Goal: Task Accomplishment & Management: Use online tool/utility

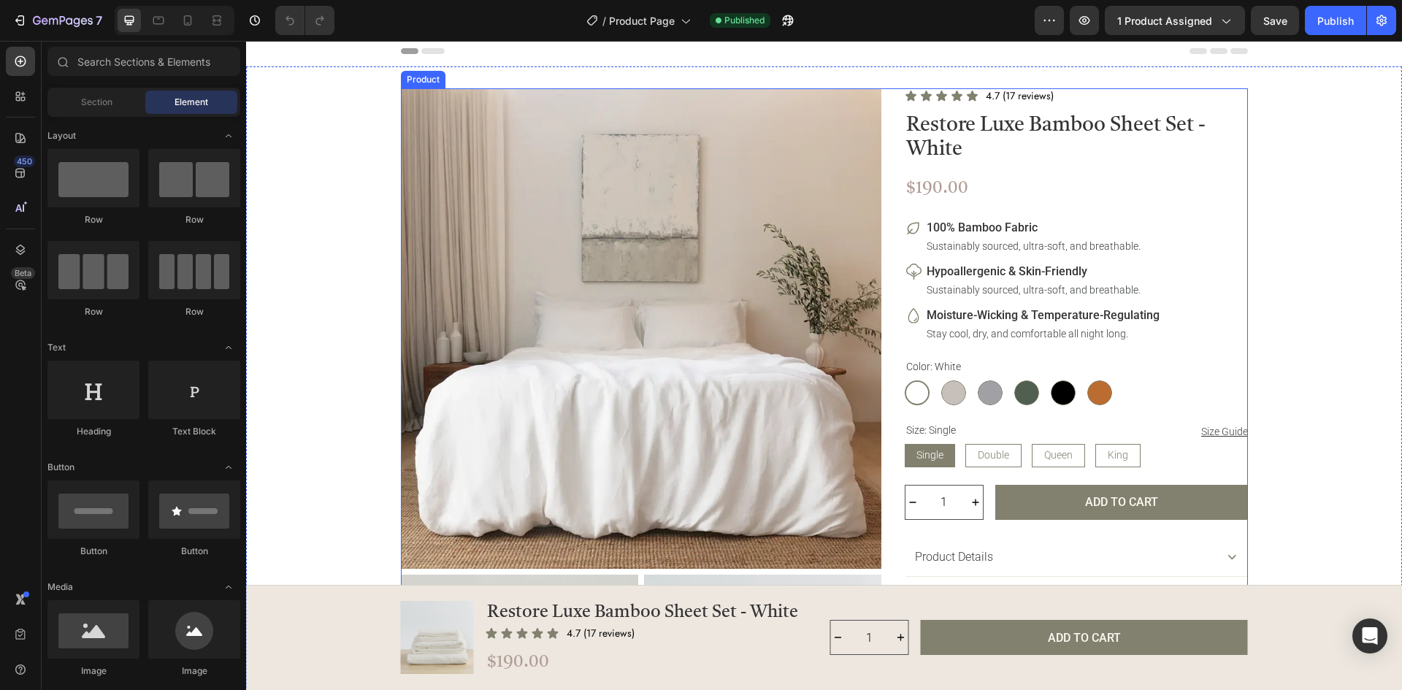
scroll to position [146, 0]
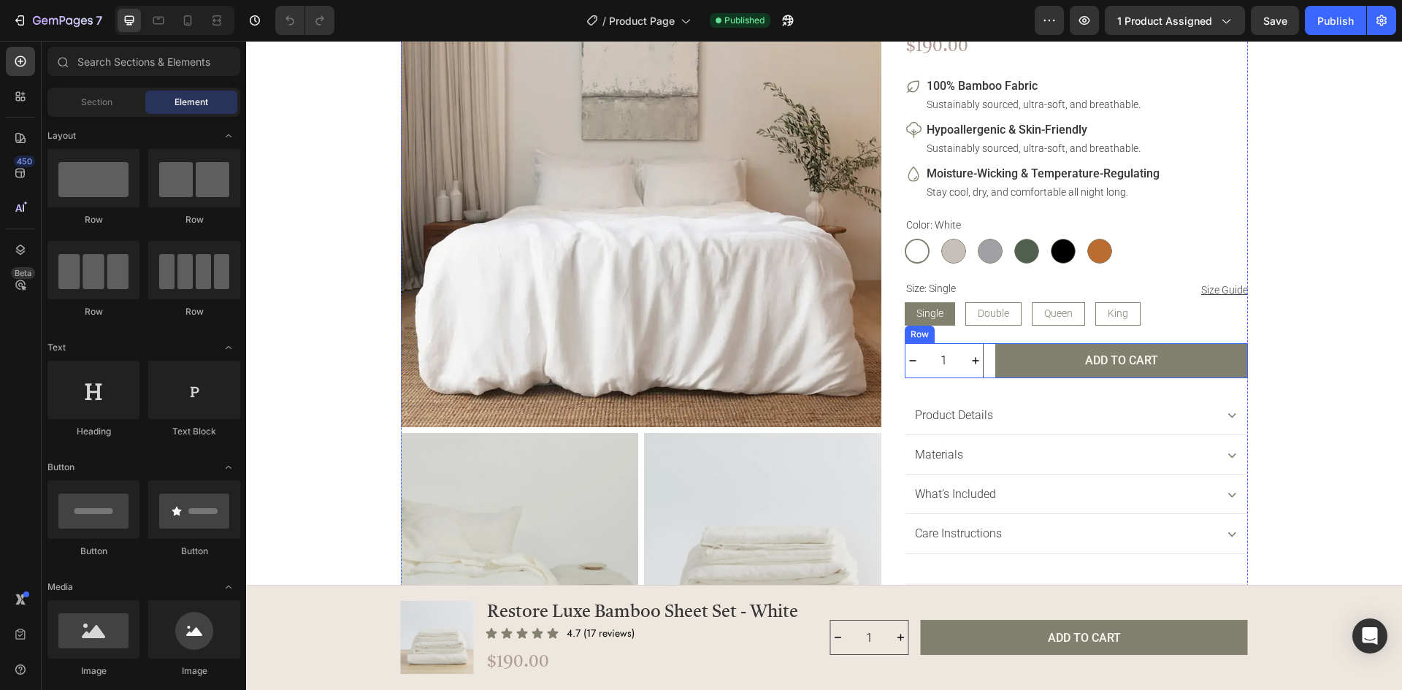
click at [983, 369] on div "1 Product Quantity Add to Cart Add to Cart Row" at bounding box center [1075, 360] width 343 height 35
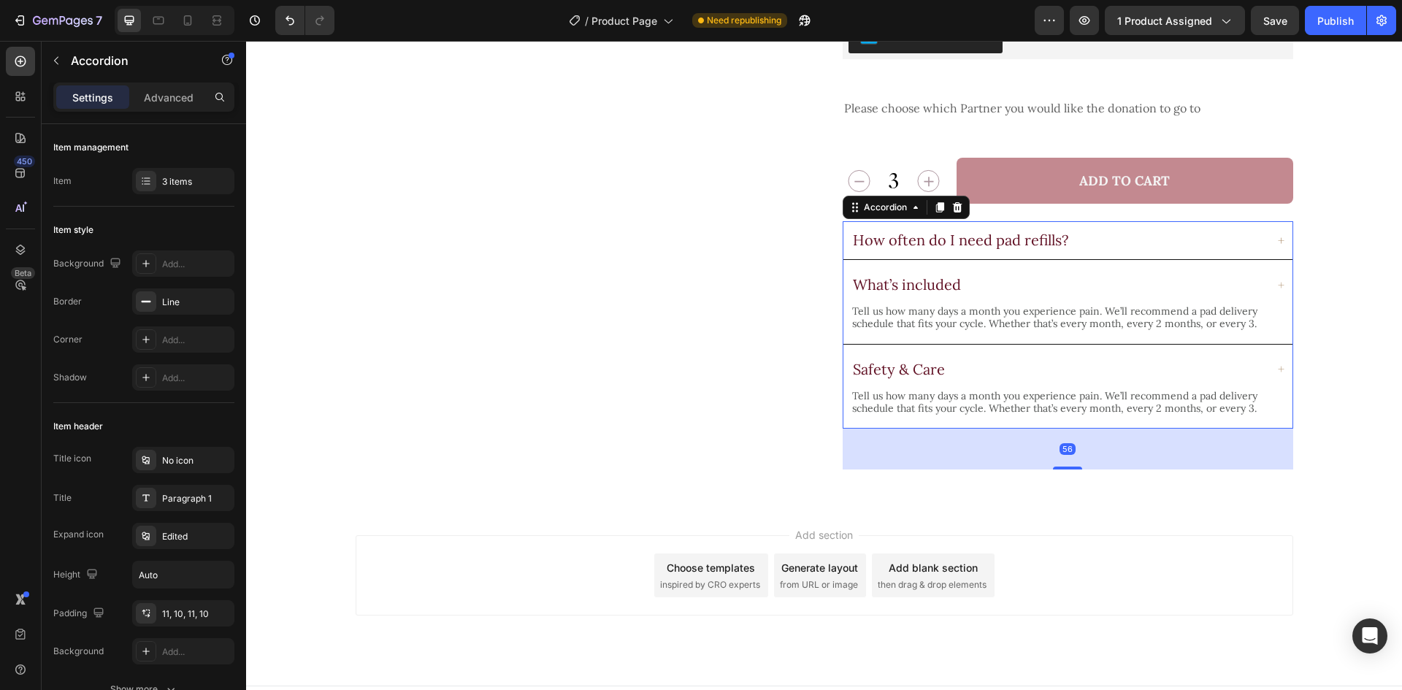
scroll to position [601, 0]
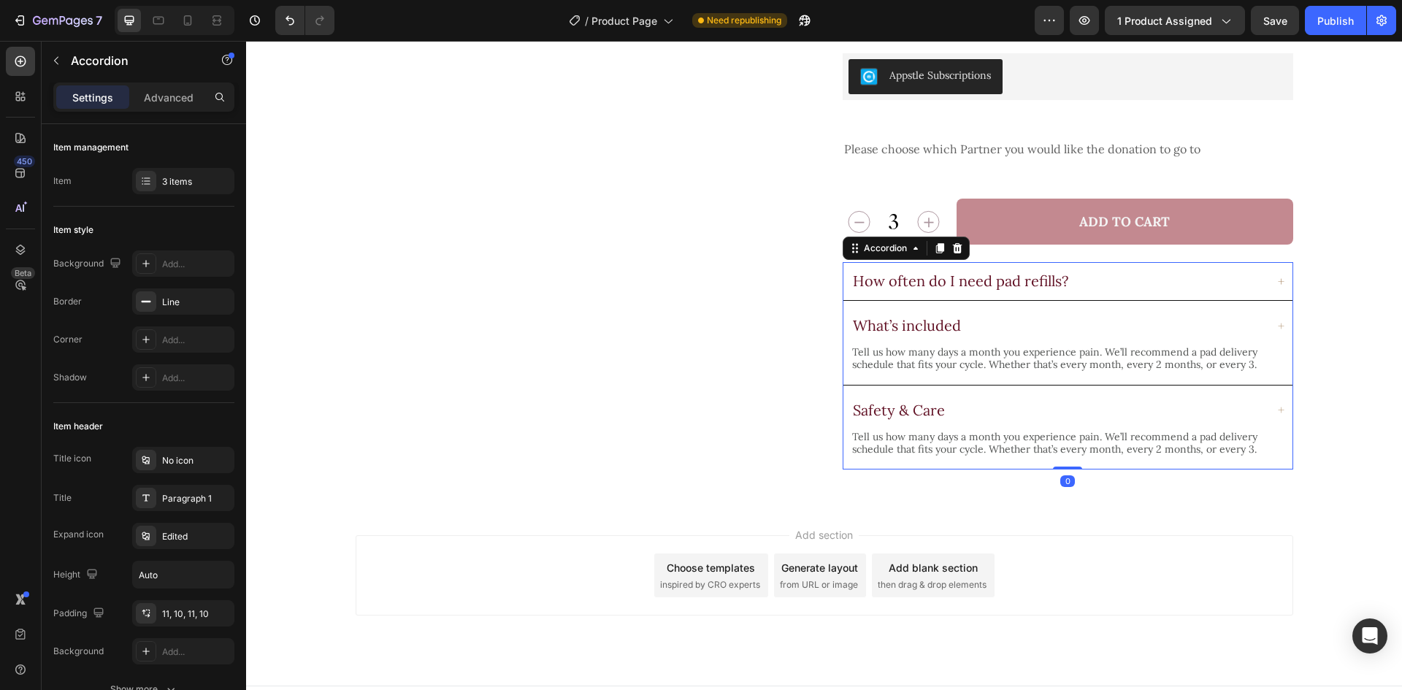
drag, startPoint x: 1067, startPoint y: 440, endPoint x: 1088, endPoint y: 380, distance: 63.5
click at [1088, 380] on div "How often do I need pad refills? What’s included Tell us how many days a month …" at bounding box center [1067, 365] width 450 height 207
type input "100%"
type input "100"
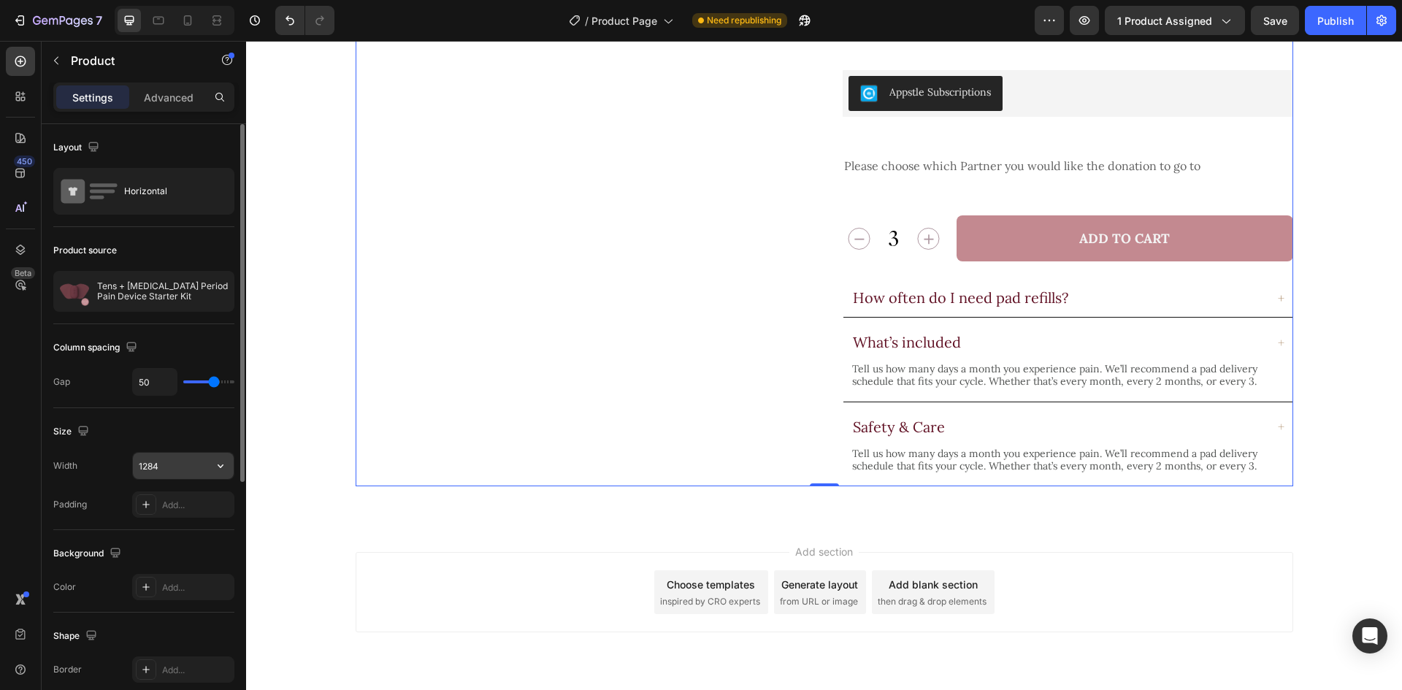
scroll to position [423, 0]
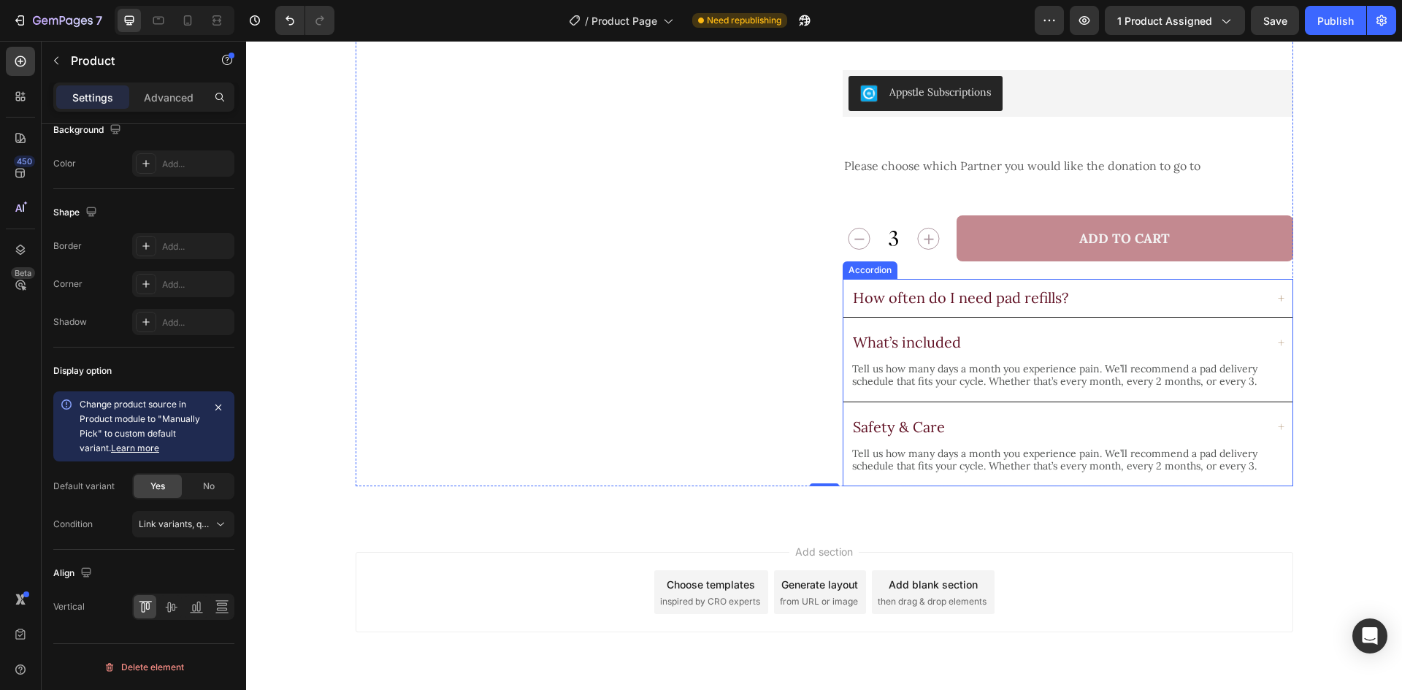
click at [1021, 291] on div "How often do I need pad refills?" at bounding box center [1067, 298] width 449 height 38
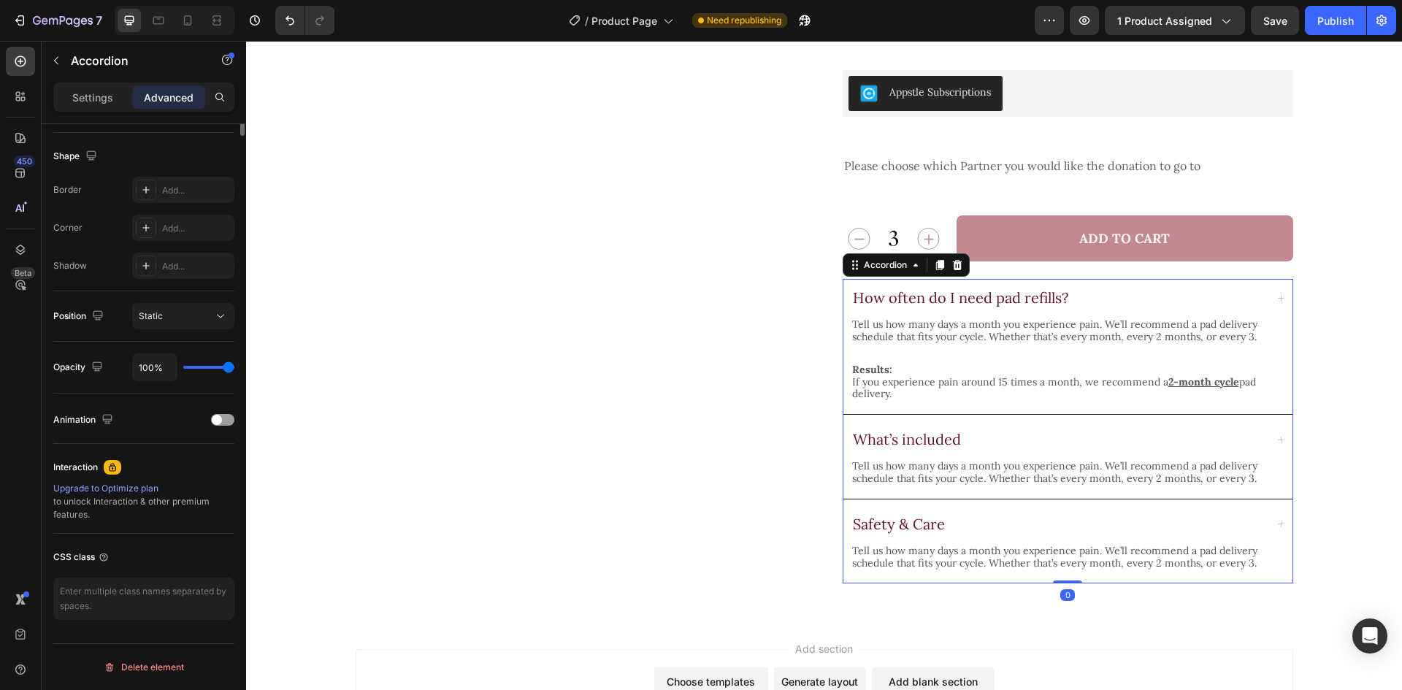
scroll to position [0, 0]
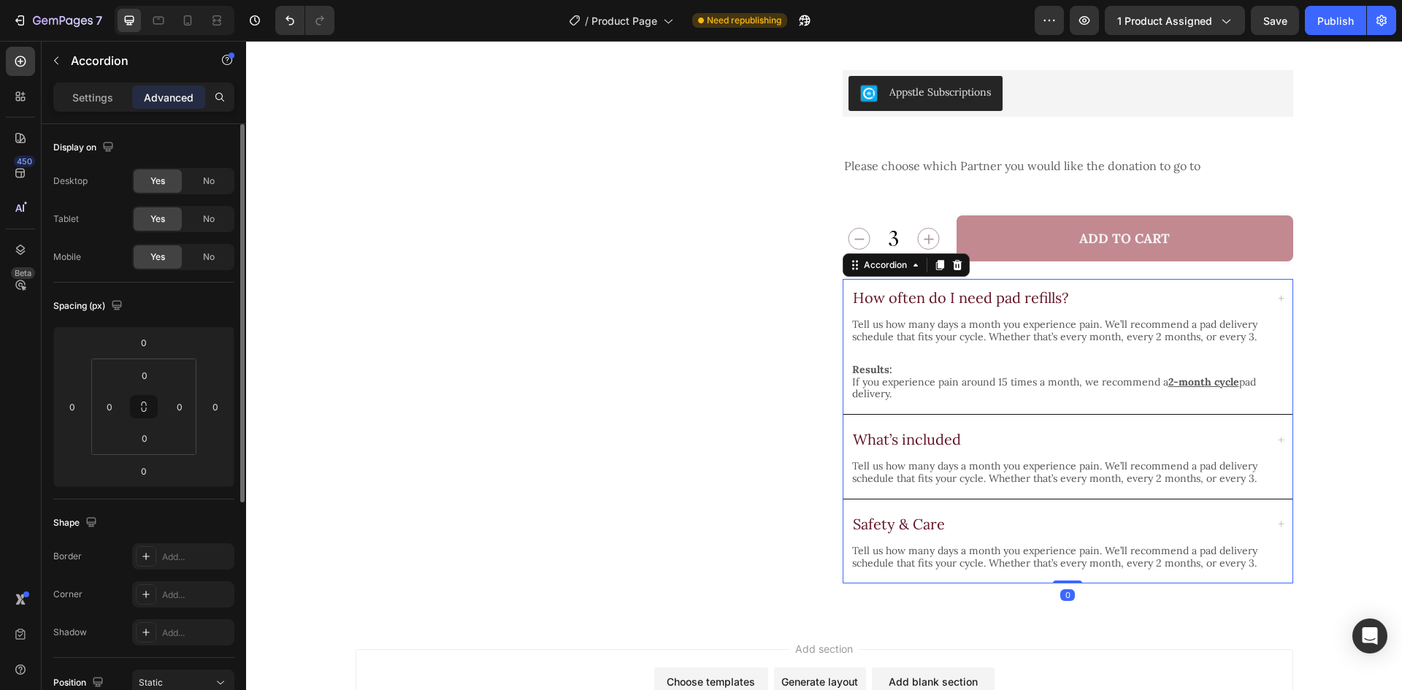
click at [1103, 287] on div "How often do I need pad refills?" at bounding box center [1057, 298] width 415 height 22
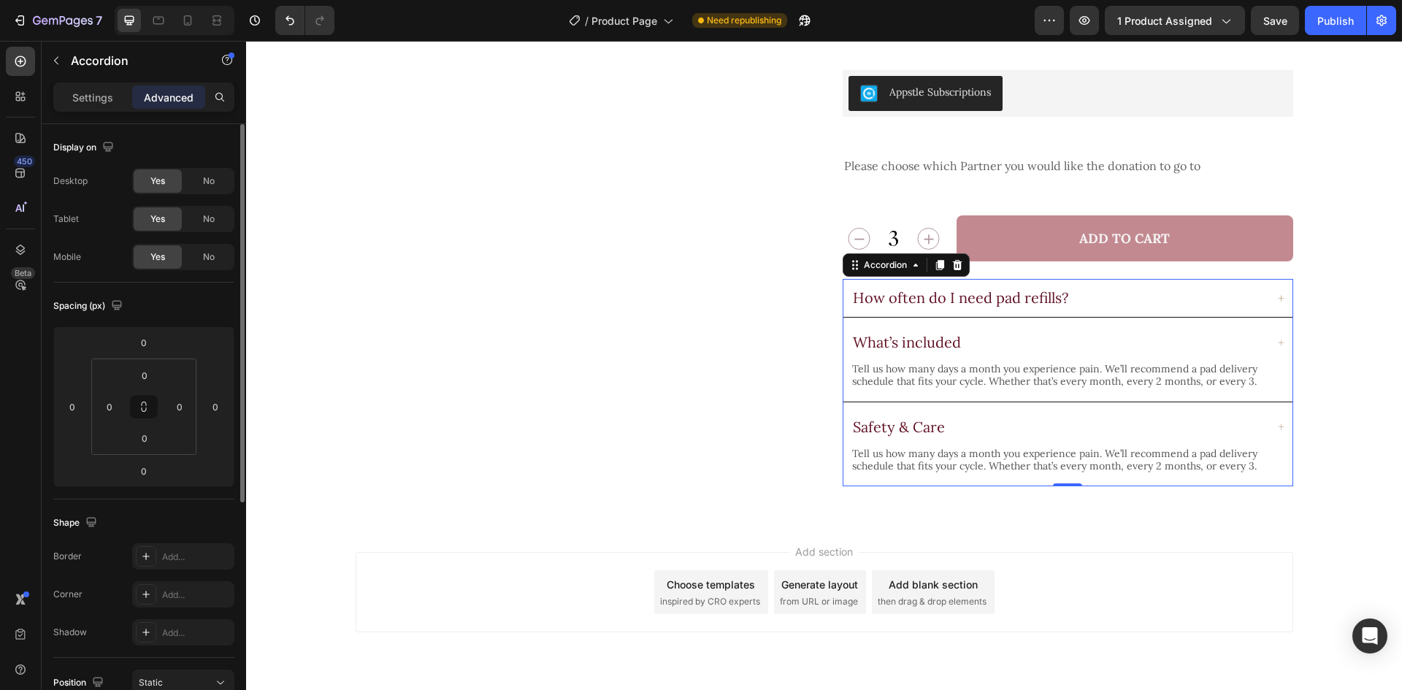
click at [99, 96] on p "Settings" at bounding box center [92, 97] width 41 height 15
type input "8"
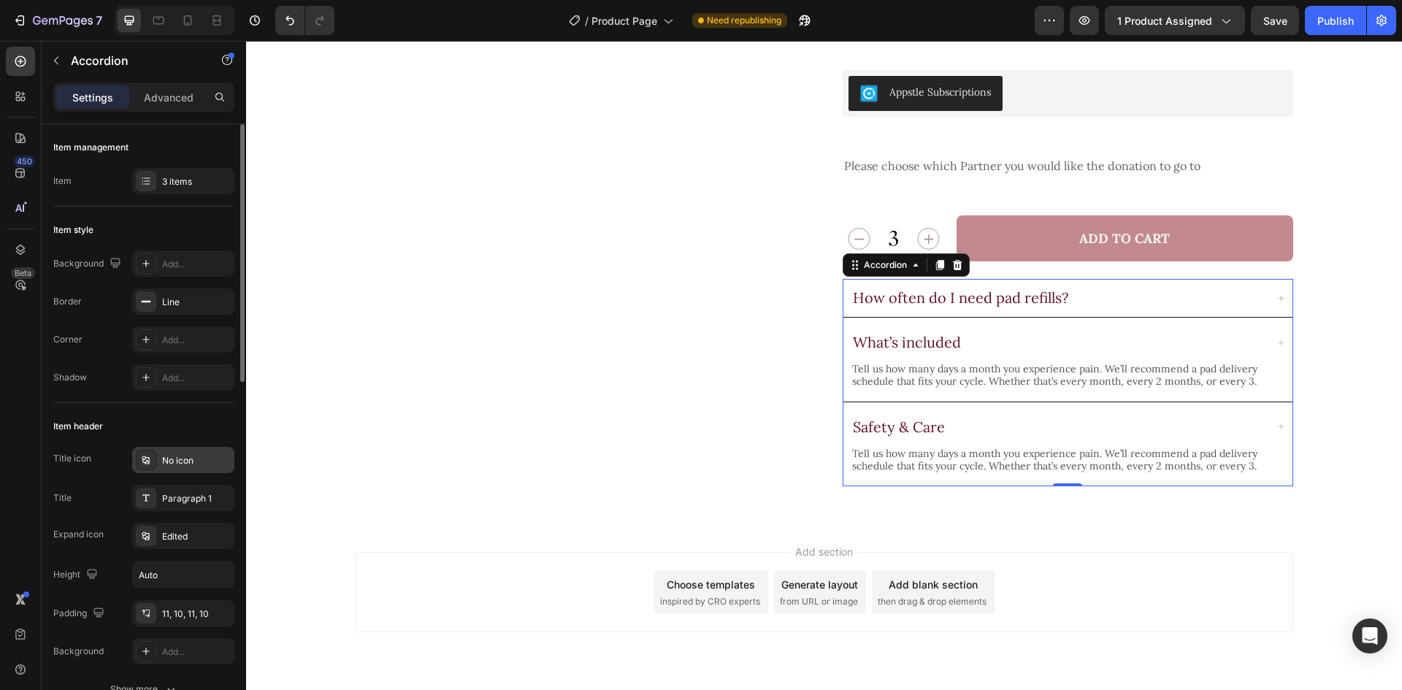
scroll to position [73, 0]
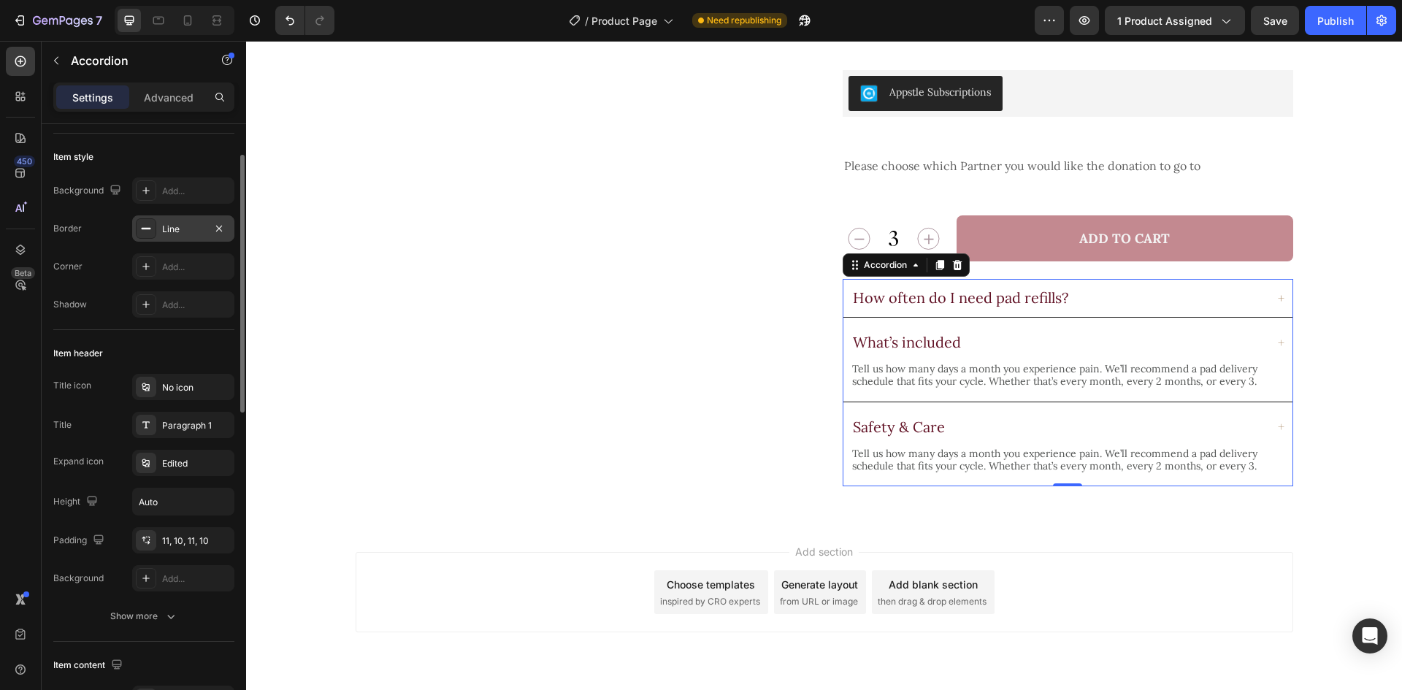
click at [170, 221] on div "Line" at bounding box center [183, 228] width 102 height 26
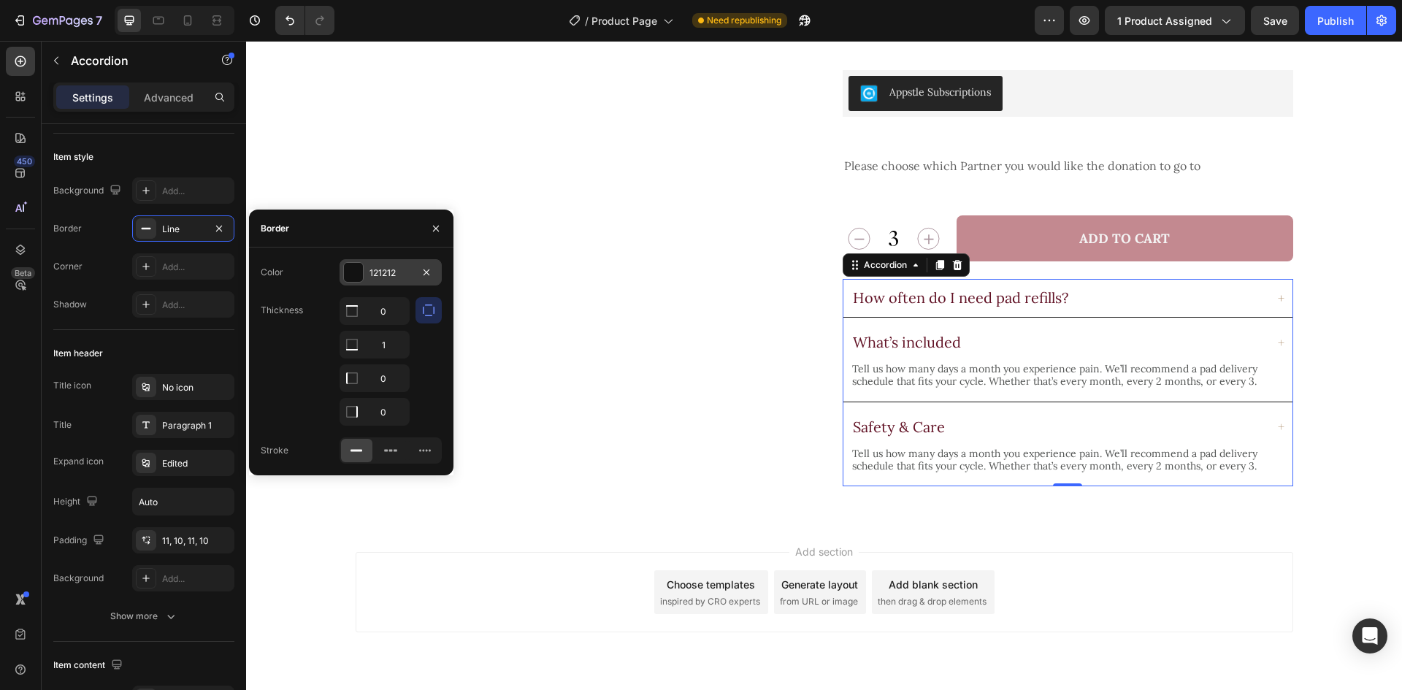
click at [400, 277] on div "121212" at bounding box center [390, 272] width 42 height 13
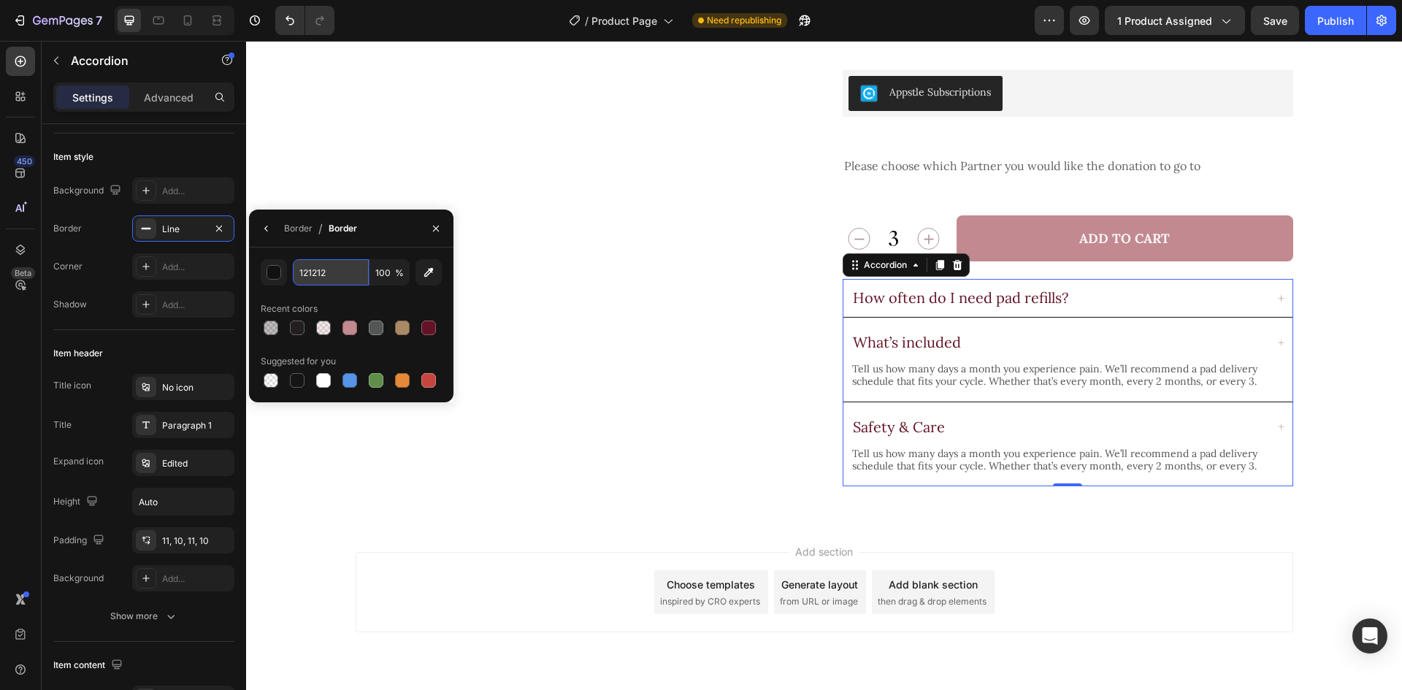
click at [359, 273] on input "121212" at bounding box center [331, 272] width 76 height 26
paste input "#AA8966"
type input "AA8966"
click at [273, 228] on button "button" at bounding box center [266, 228] width 23 height 23
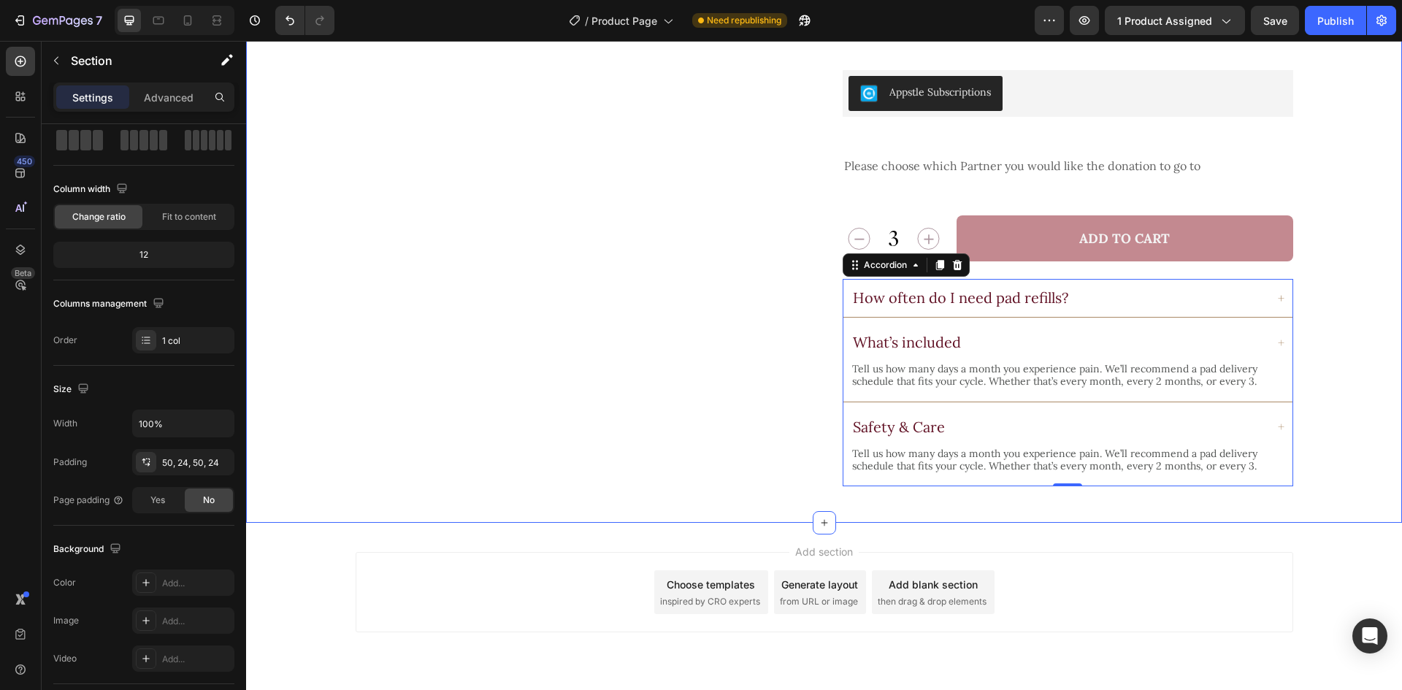
click at [1365, 257] on div "Product Images Icon Icon Icon Icon Icon Icon List 4.7 (17 reviews) Text Block R…" at bounding box center [824, 4] width 1121 height 963
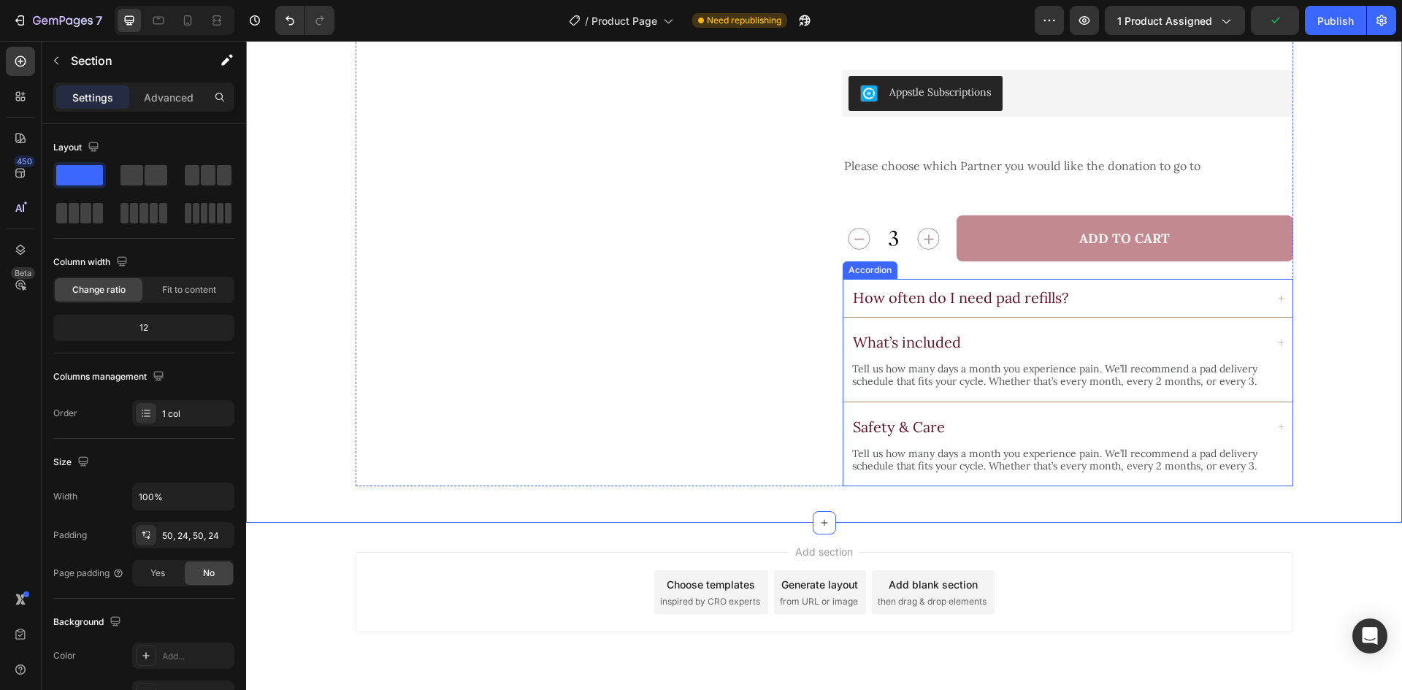
click at [1027, 331] on div "What’s included" at bounding box center [1057, 342] width 415 height 22
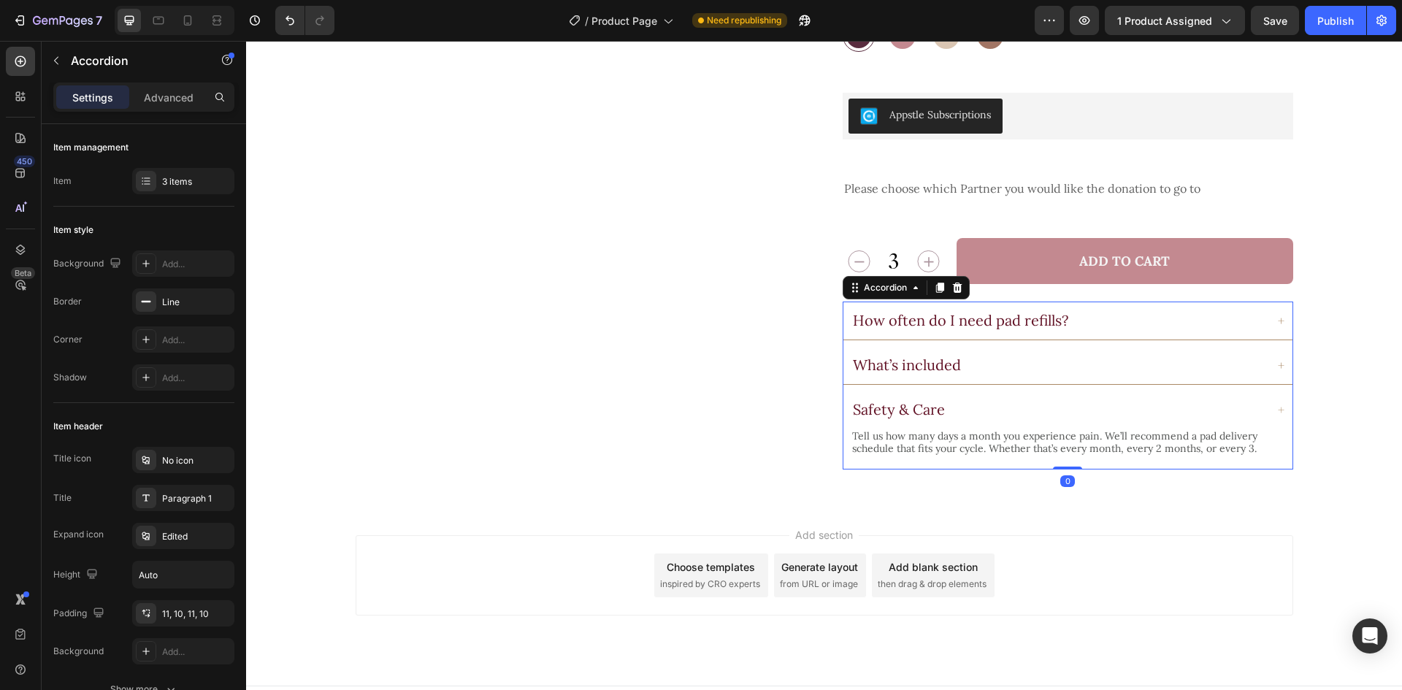
click at [1050, 397] on div "Safety & Care" at bounding box center [1067, 410] width 449 height 38
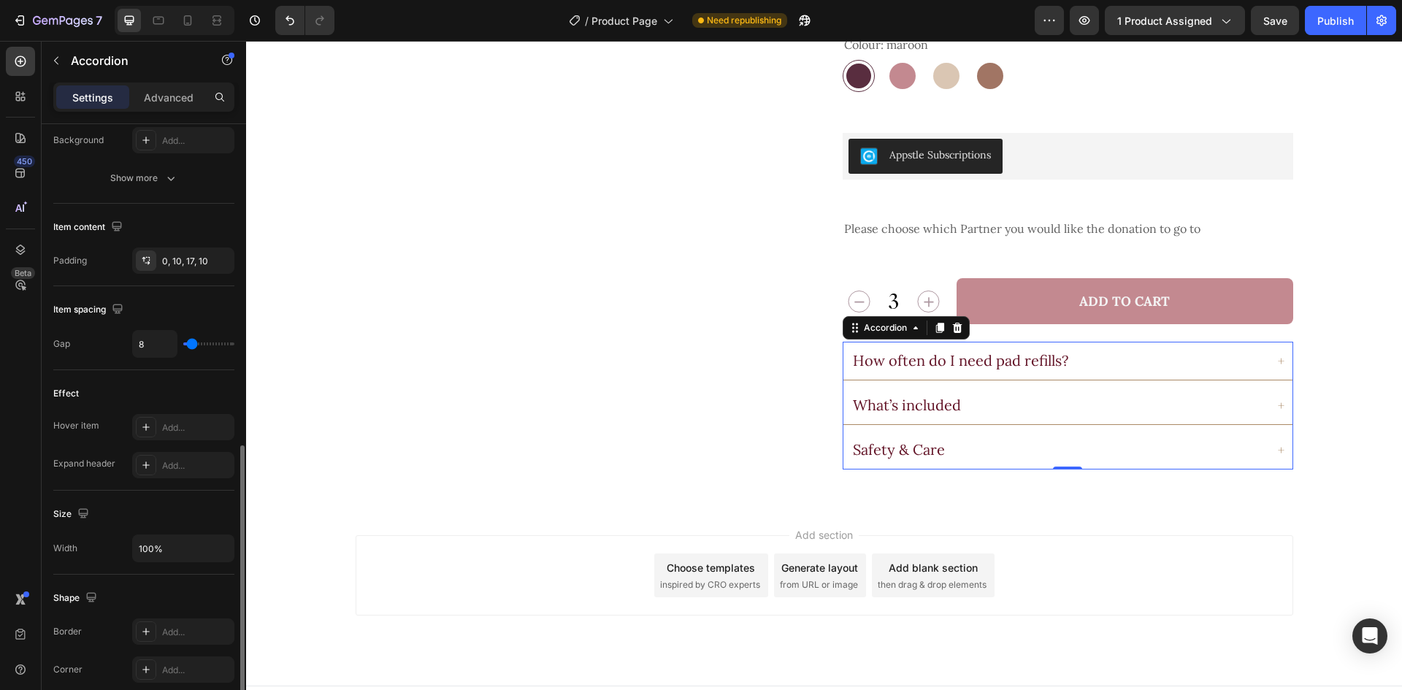
scroll to position [821, 0]
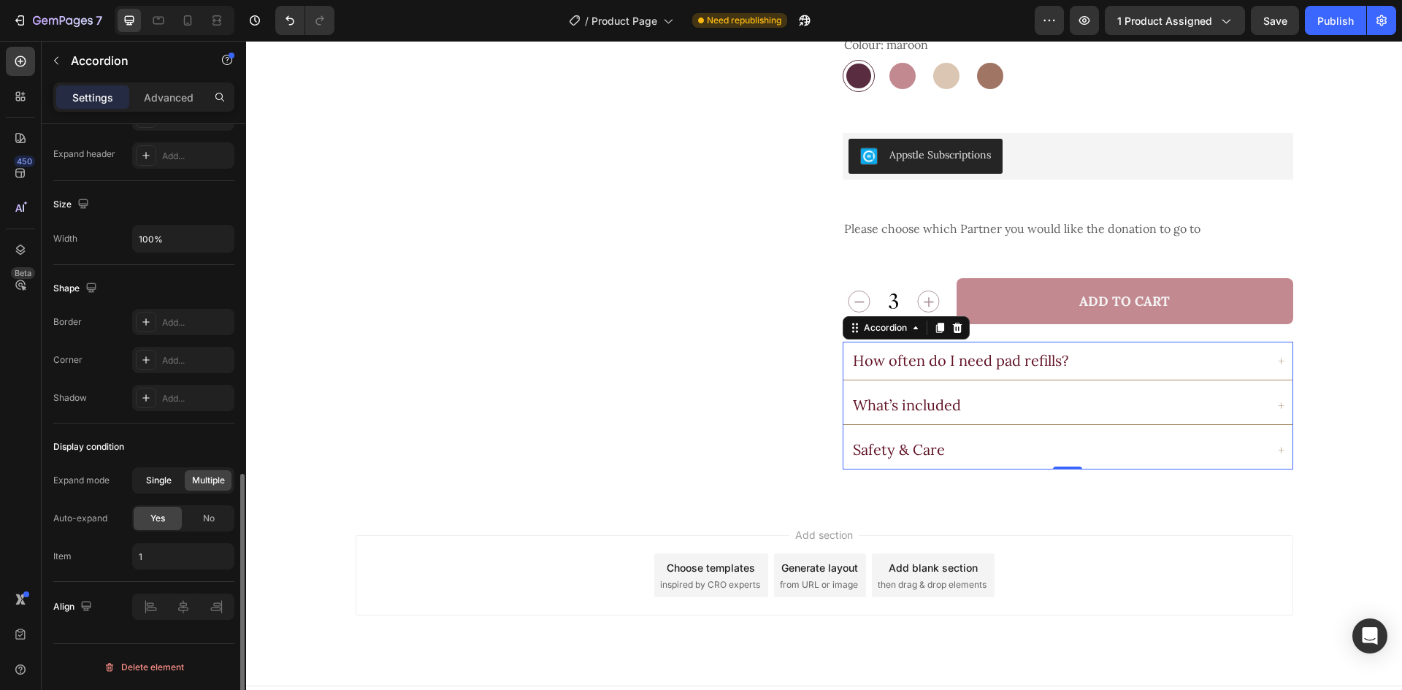
click at [164, 485] on span "Single" at bounding box center [159, 480] width 26 height 13
click at [210, 516] on span "No" at bounding box center [209, 518] width 12 height 13
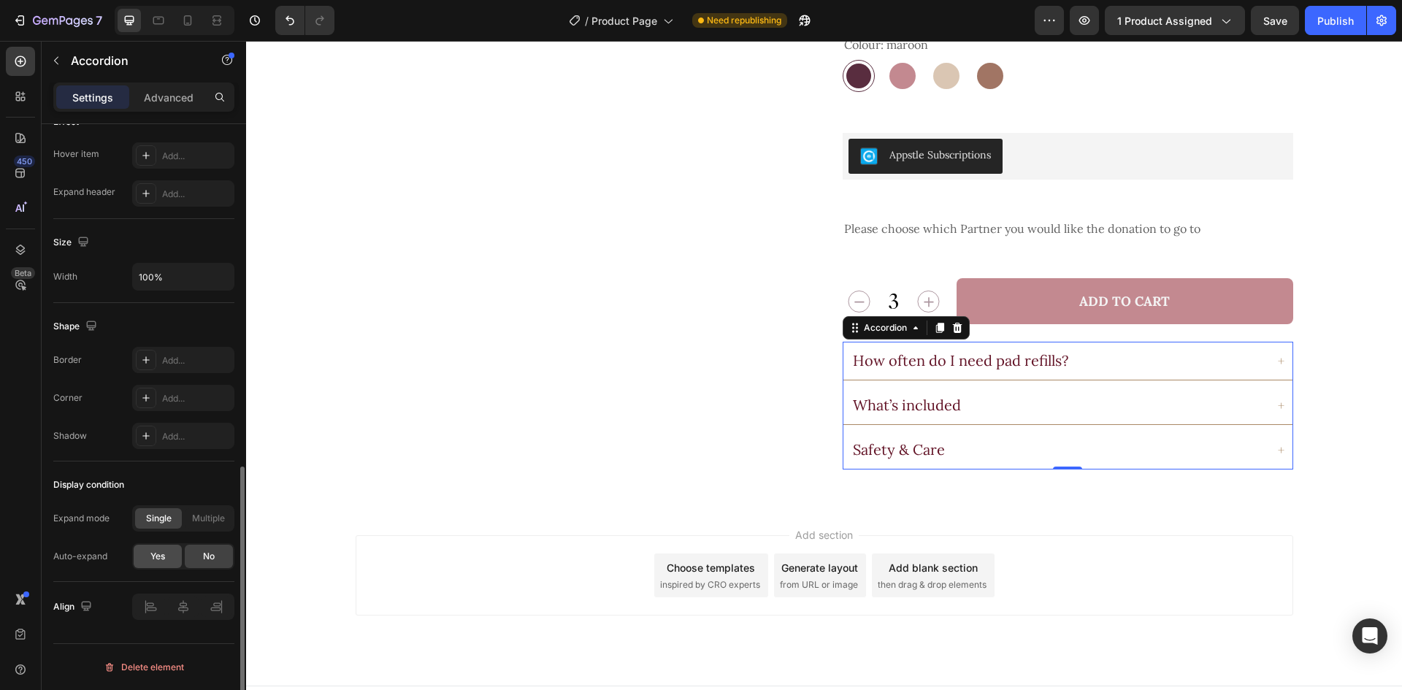
click at [157, 548] on div "Yes" at bounding box center [158, 556] width 48 height 23
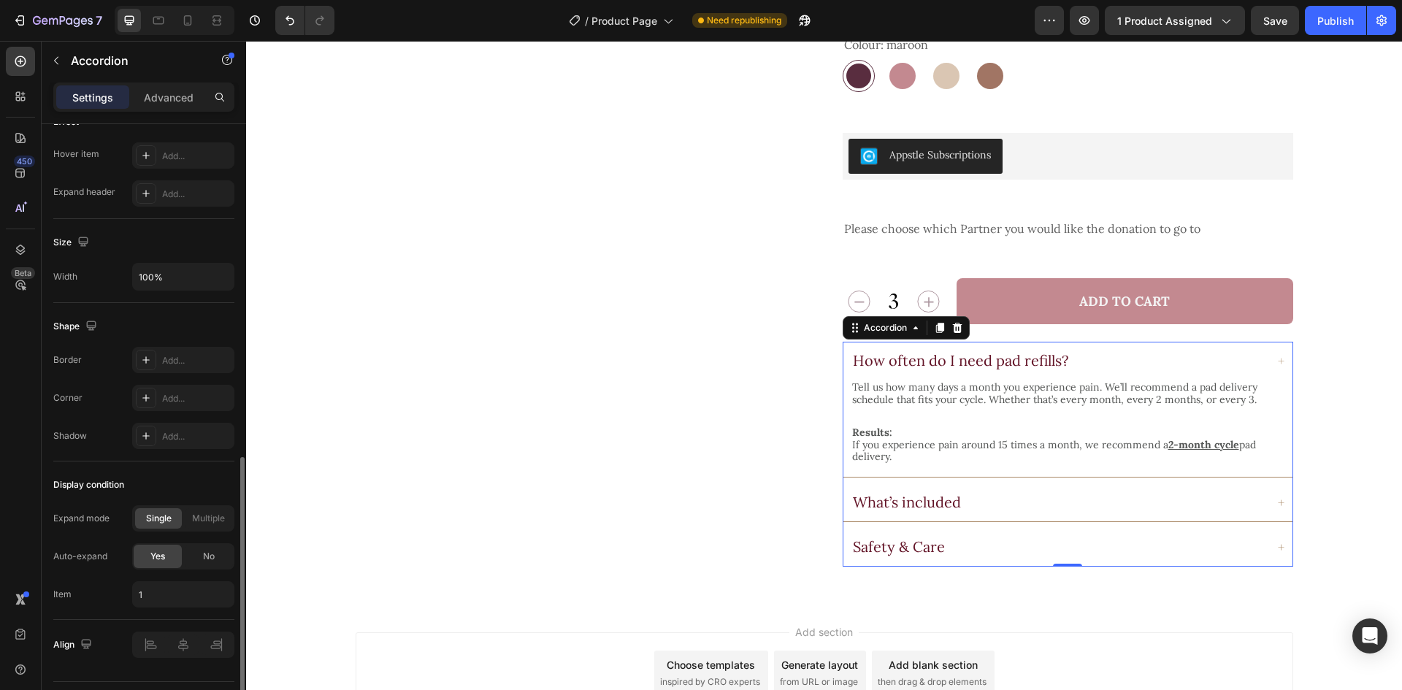
scroll to position [584, 0]
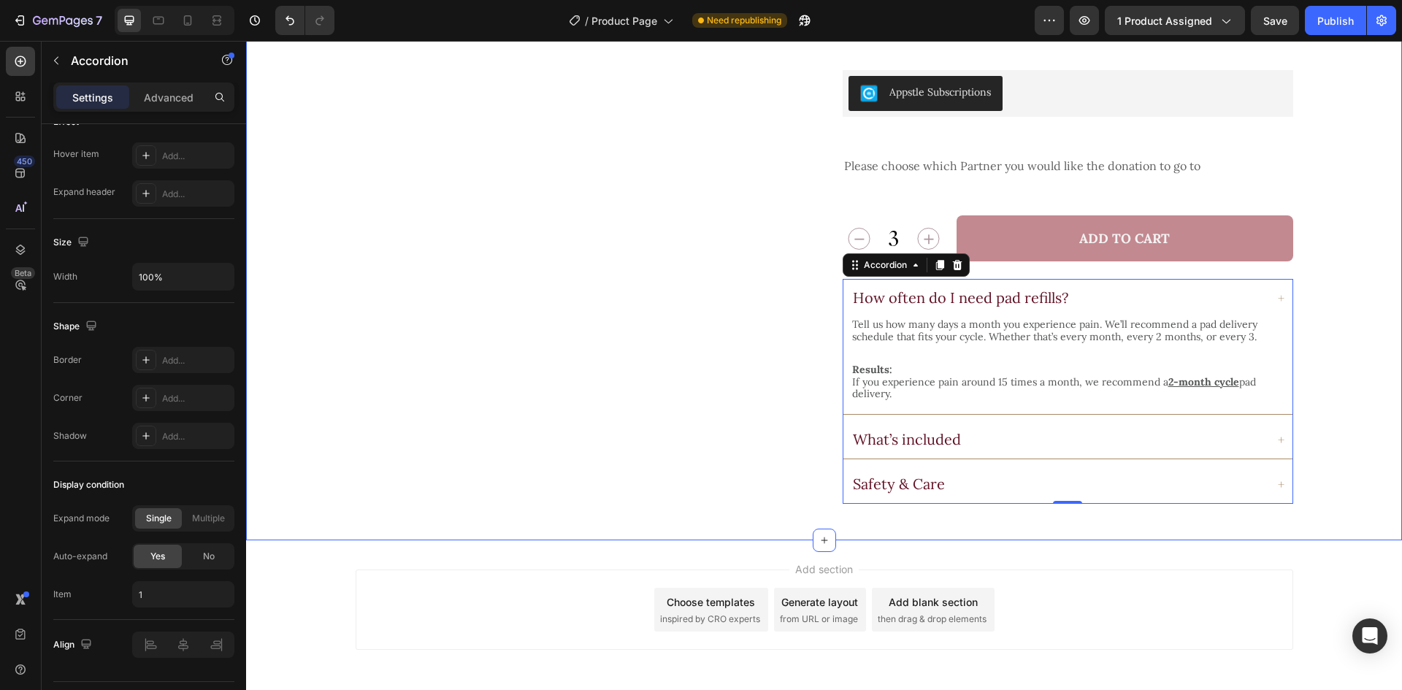
click at [1323, 297] on div "Product Images Icon Icon Icon Icon Icon Icon List 4.7 (17 reviews) Text Block R…" at bounding box center [824, 13] width 1121 height 980
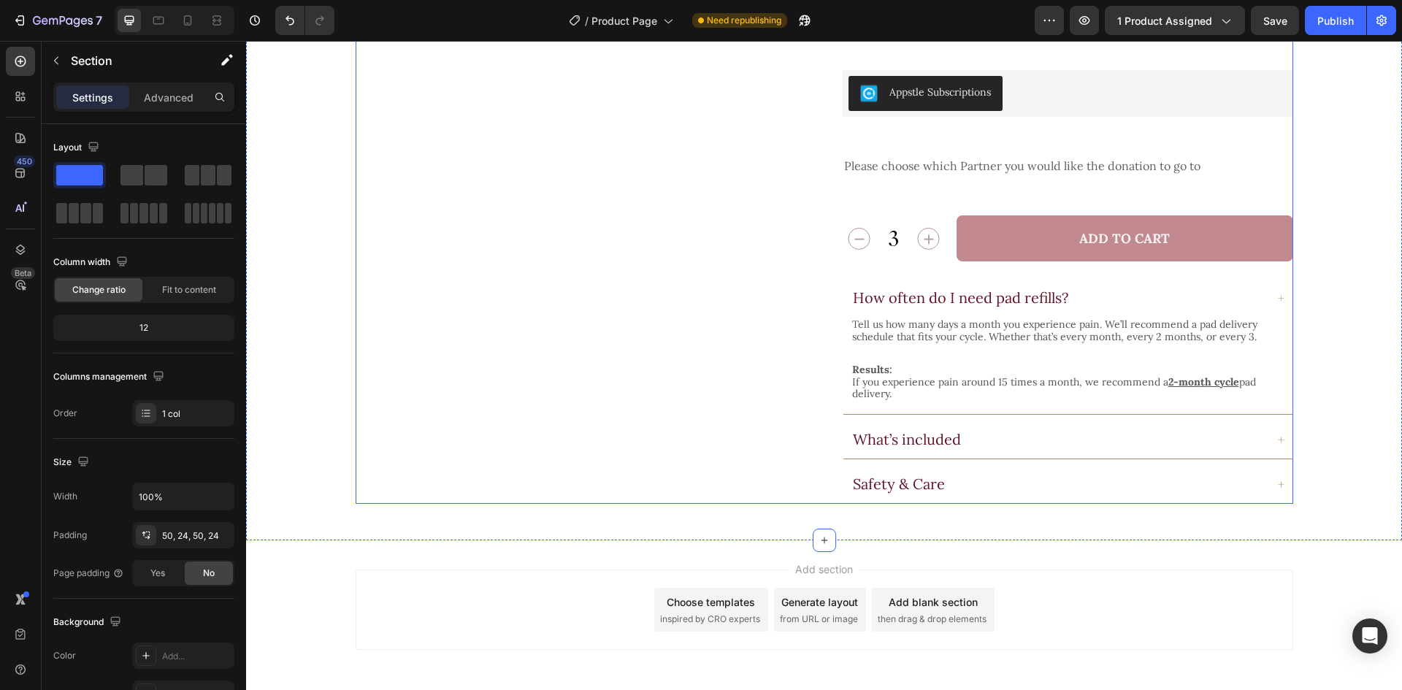
click at [792, 468] on div "Product Images" at bounding box center [581, 13] width 450 height 980
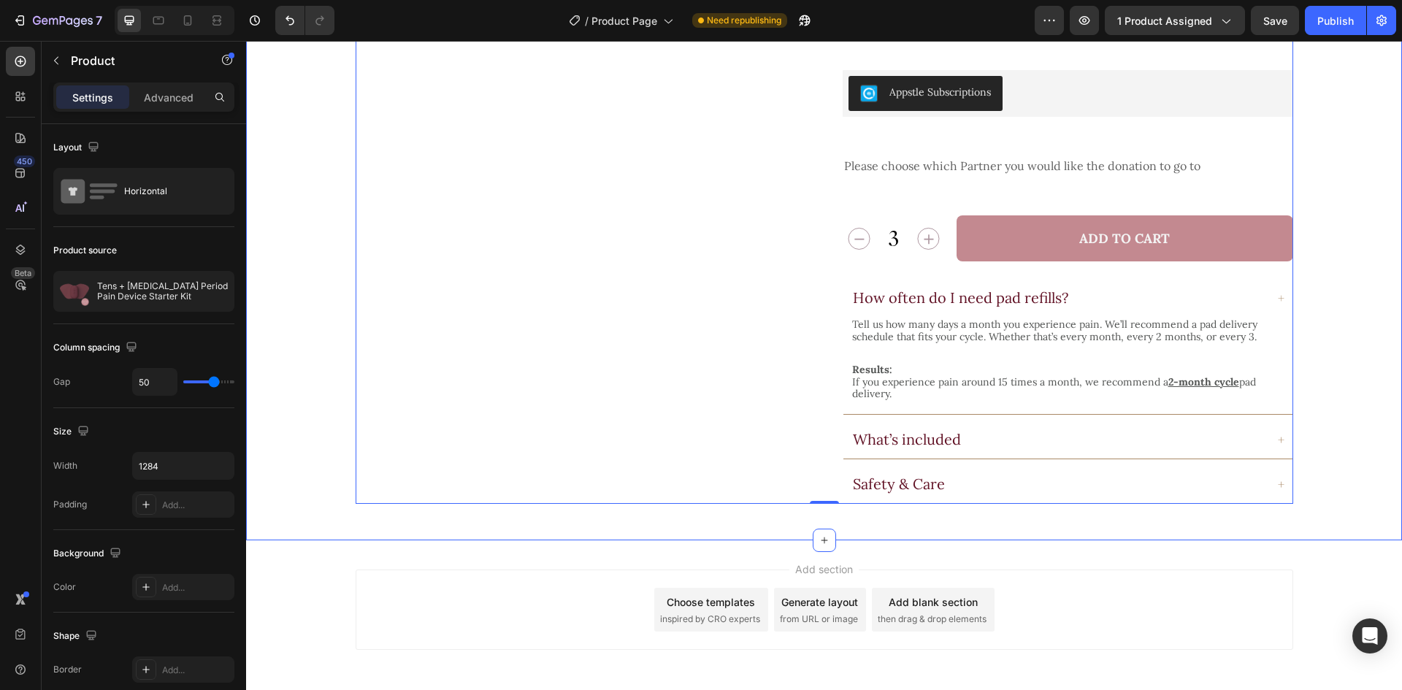
click at [791, 488] on div "Product Images Icon Icon Icon Icon Icon Icon List 4.7 (17 reviews) Text Block R…" at bounding box center [824, 13] width 1156 height 1053
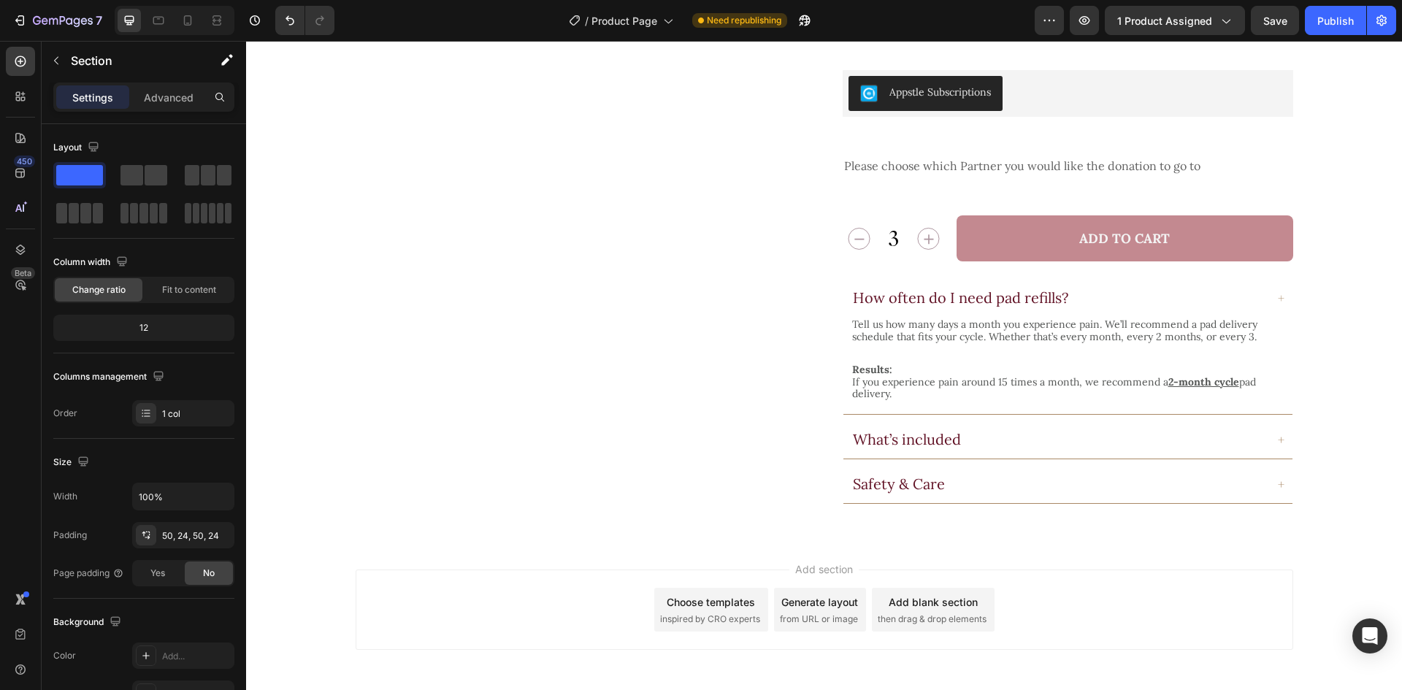
click at [1022, 540] on div "Add section Choose templates inspired by CRO experts Generate layout from URL o…" at bounding box center [824, 630] width 1156 height 180
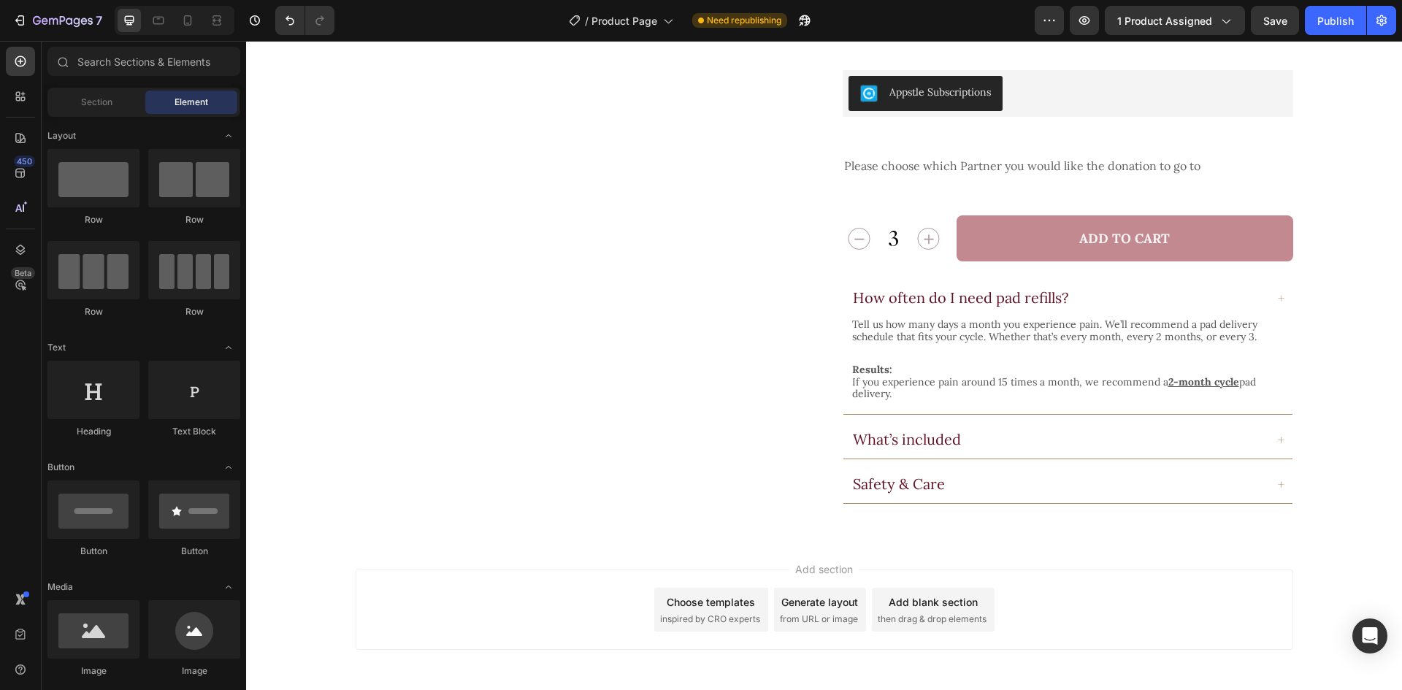
click at [977, 588] on div "Add blank section then drag & drop elements" at bounding box center [933, 610] width 123 height 44
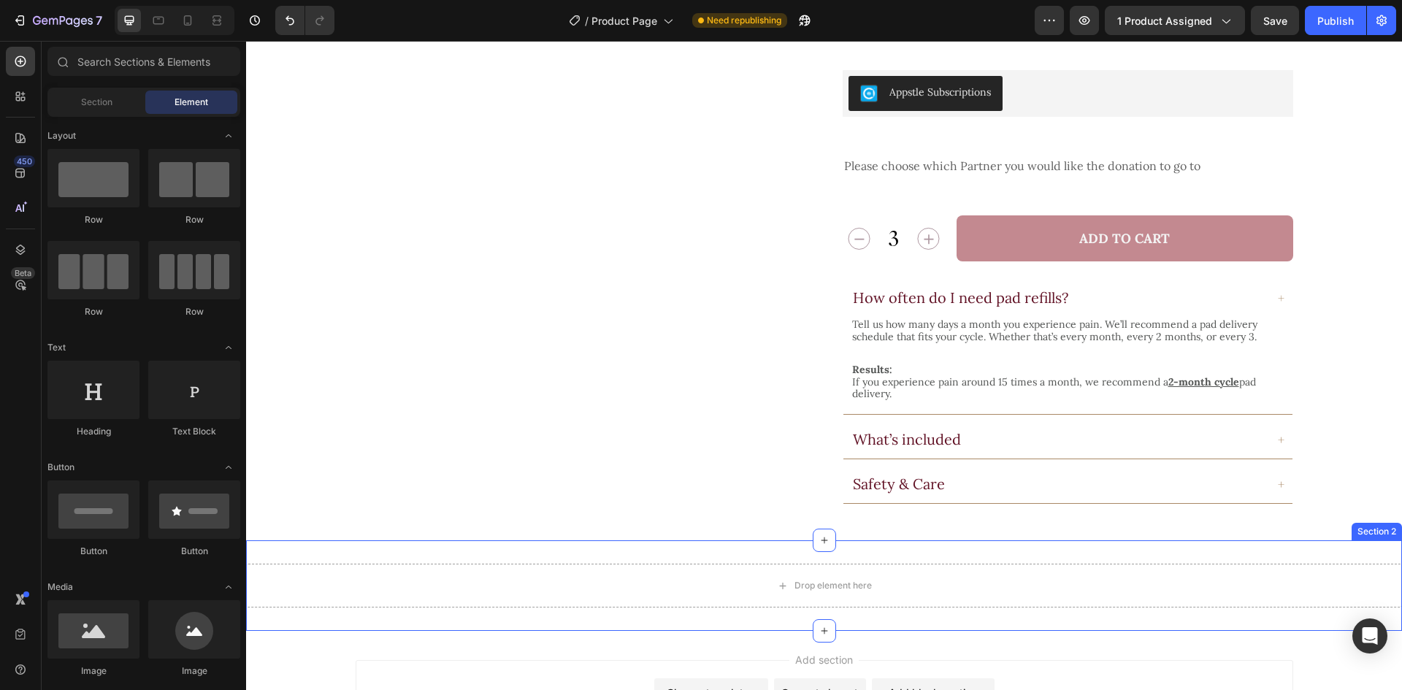
click at [912, 540] on div "Drop element here Section 2" at bounding box center [824, 585] width 1156 height 91
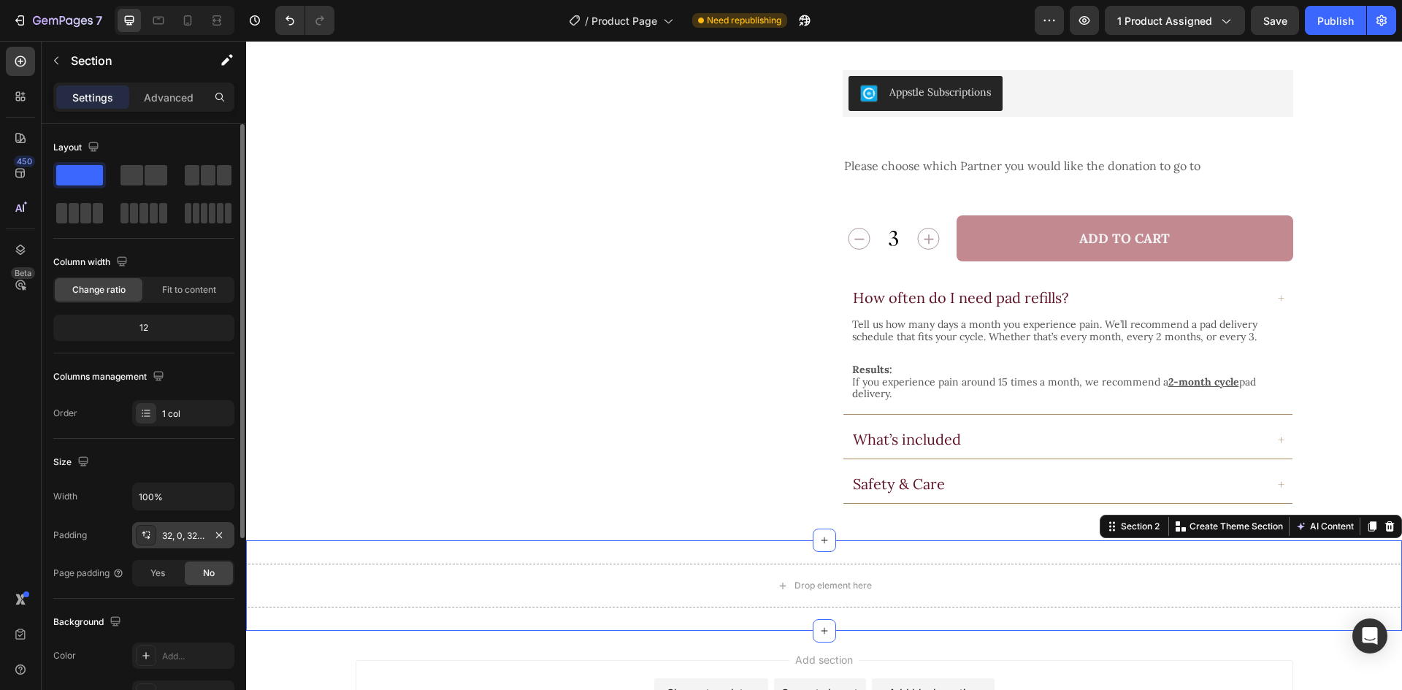
click at [166, 538] on div "32, 0, 32, 0" at bounding box center [183, 535] width 42 height 13
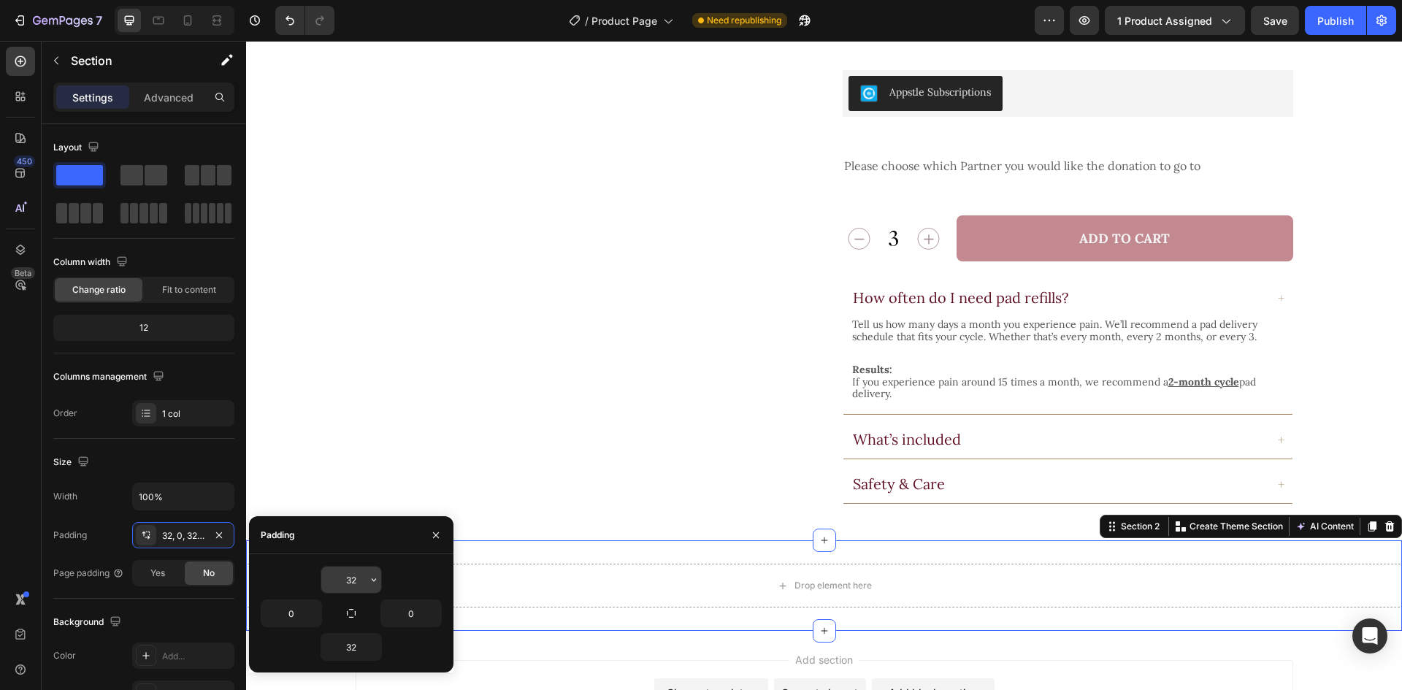
click at [361, 580] on input "32" at bounding box center [351, 579] width 60 height 26
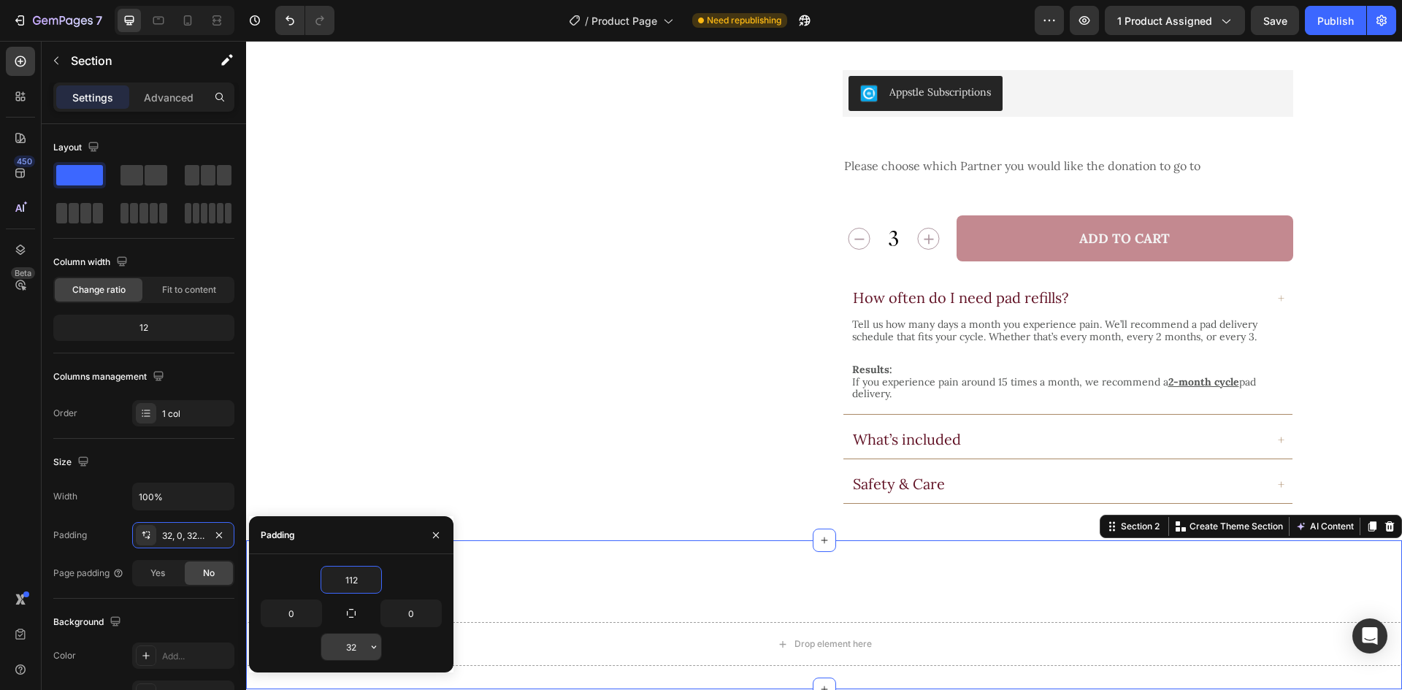
type input "112"
click at [361, 657] on input "32" at bounding box center [351, 647] width 60 height 26
type input "112"
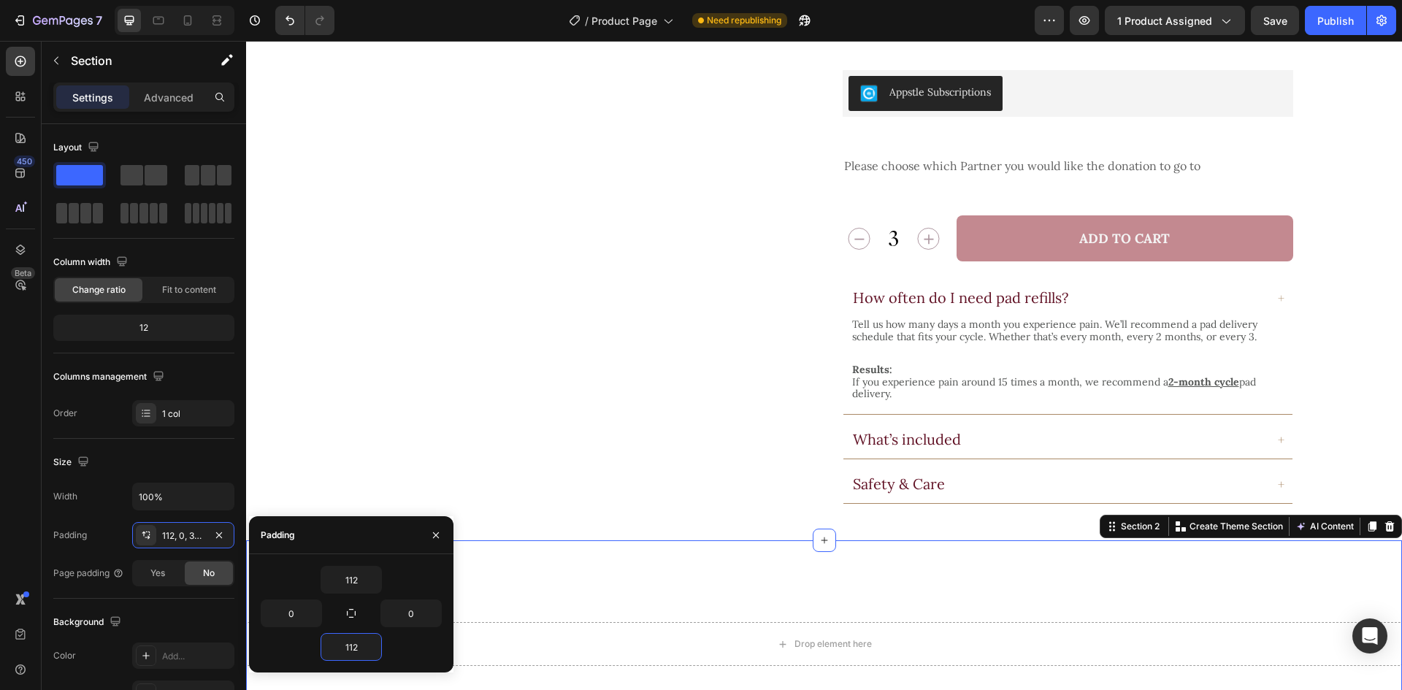
click at [661, 556] on div "Drop element here Section 2 Create Theme Section AI Content Write with GemAI Wh…" at bounding box center [824, 643] width 1156 height 207
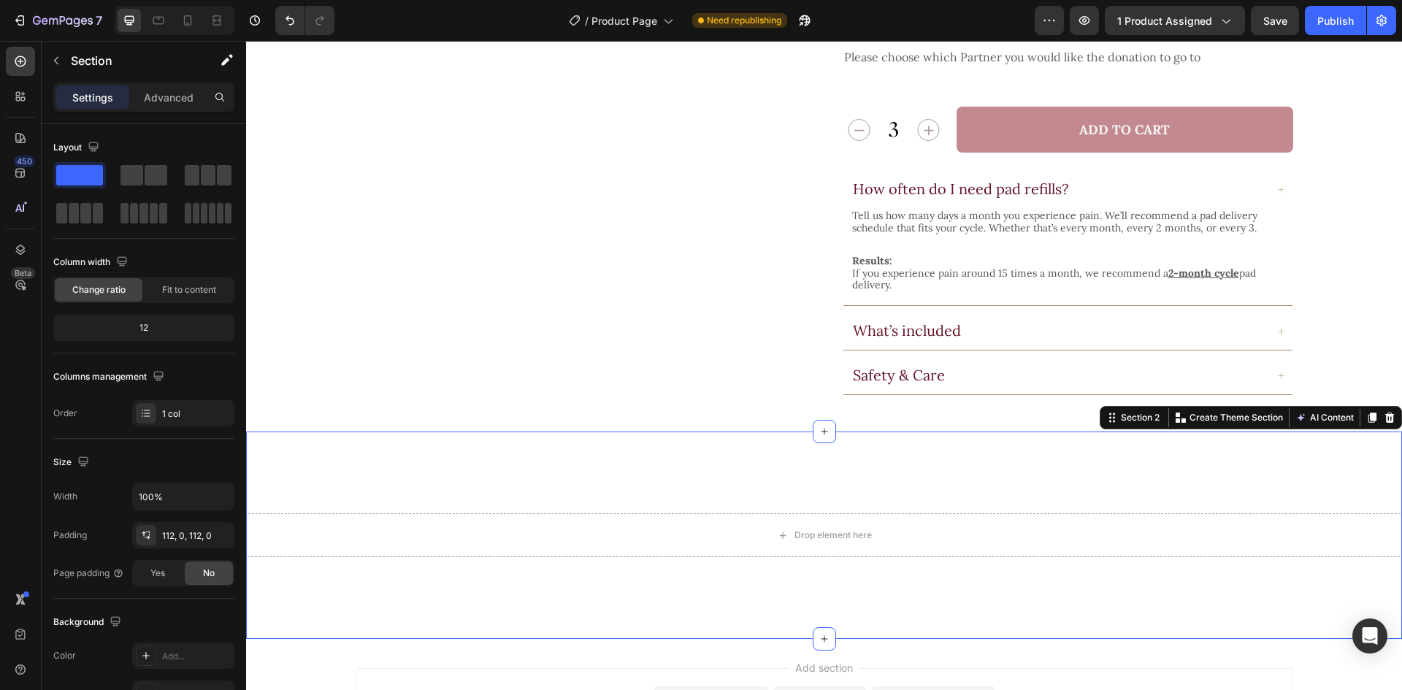
scroll to position [826, 0]
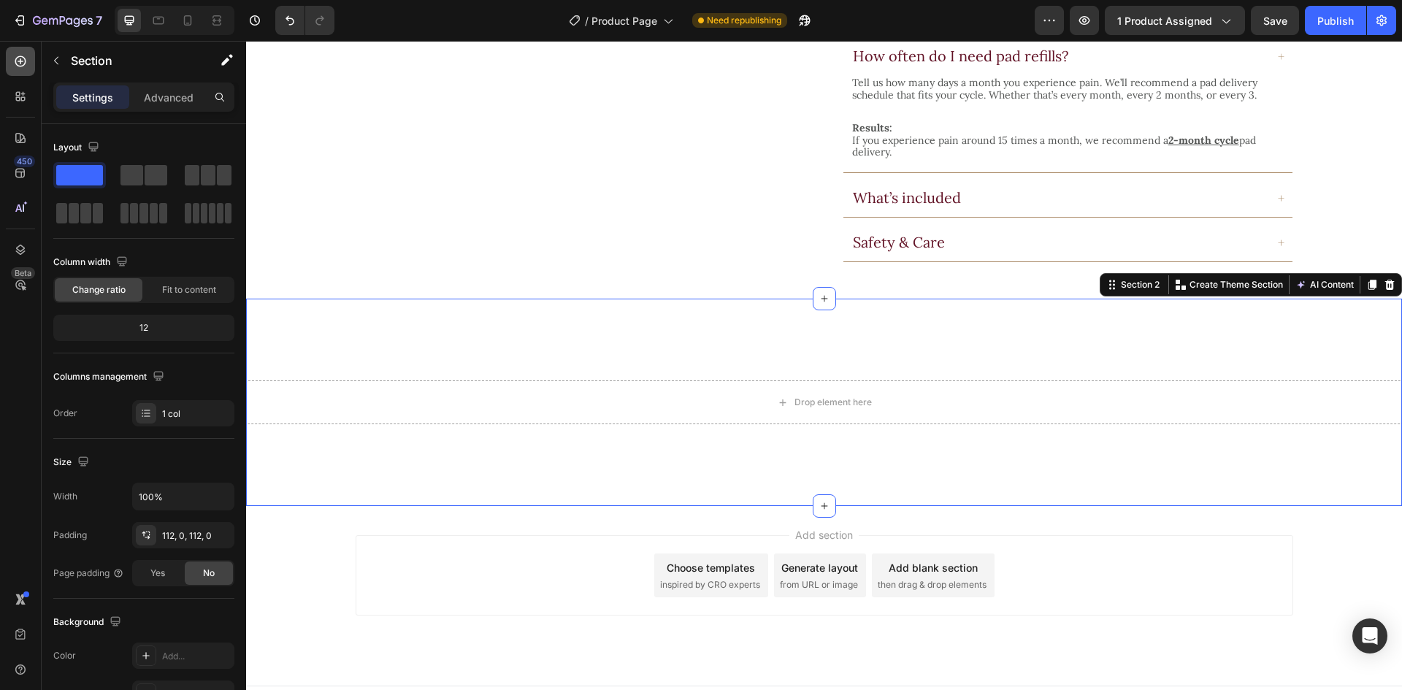
click at [25, 55] on icon at bounding box center [20, 61] width 15 height 15
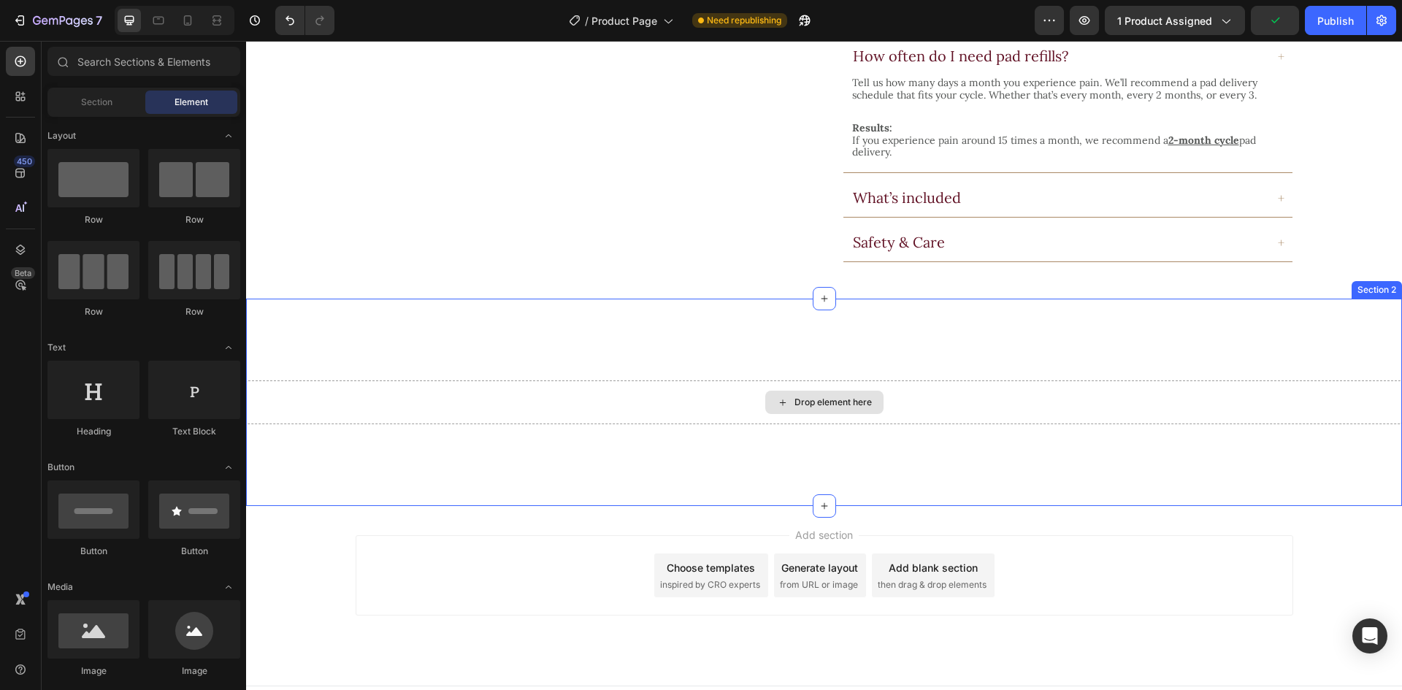
click at [595, 380] on div "Drop element here" at bounding box center [824, 402] width 1156 height 44
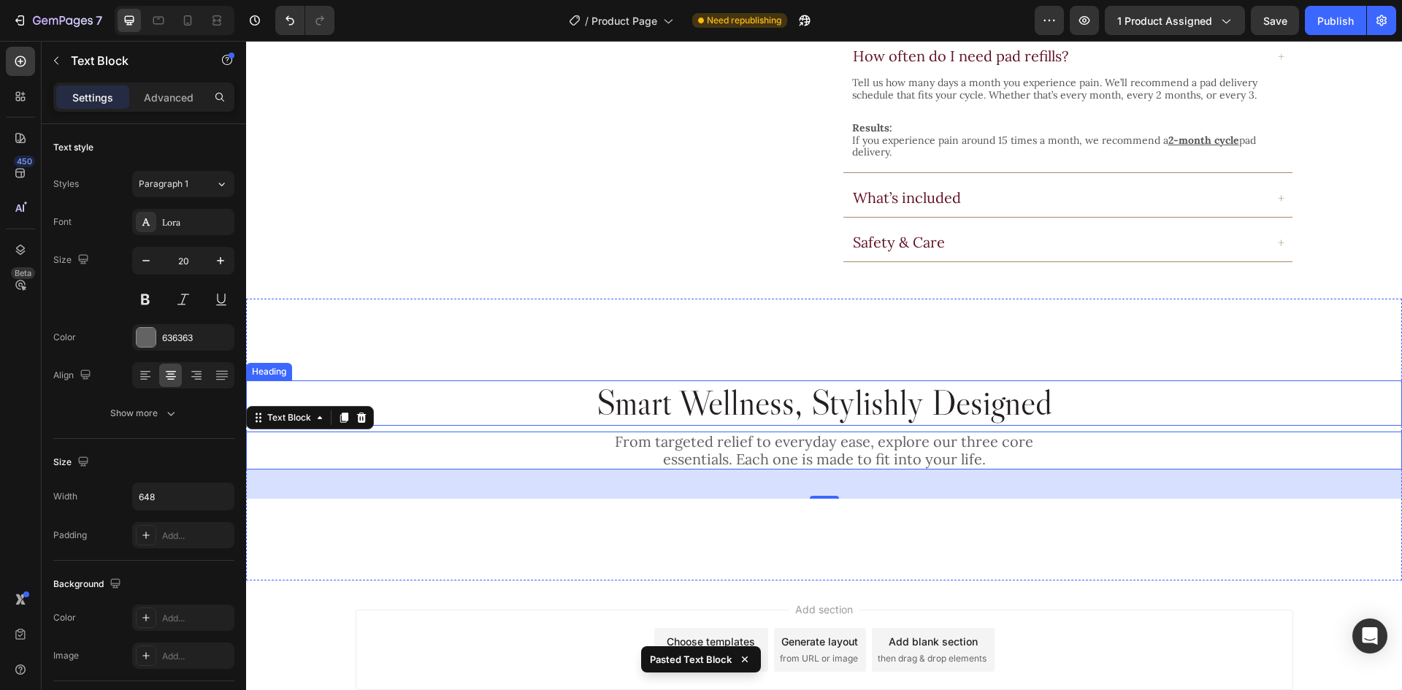
click at [847, 380] on h2 "Smart Wellness, Stylishly Designed" at bounding box center [824, 402] width 1156 height 45
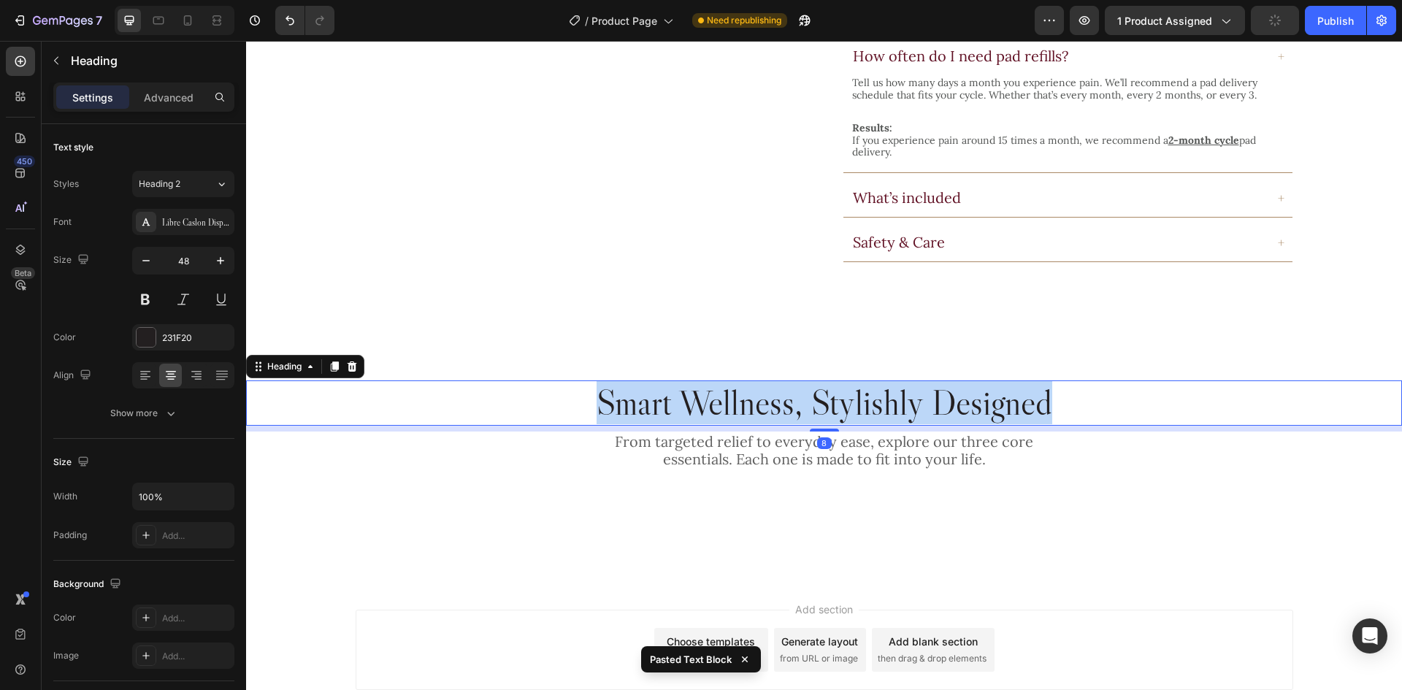
click at [847, 382] on p "Smart Wellness, Stylishly Designed" at bounding box center [823, 403] width 1153 height 42
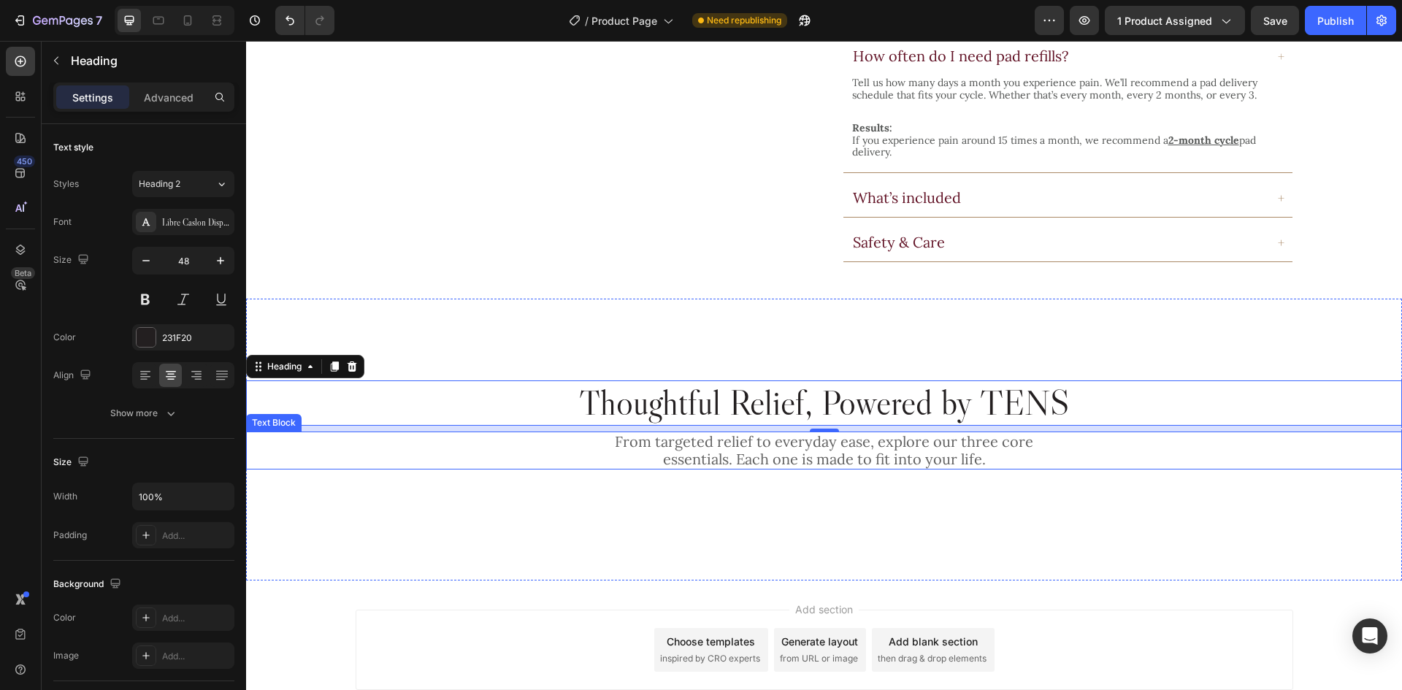
click at [763, 433] on p "From targeted relief to everyday ease, explore our three core essentials. Each …" at bounding box center [824, 450] width 470 height 35
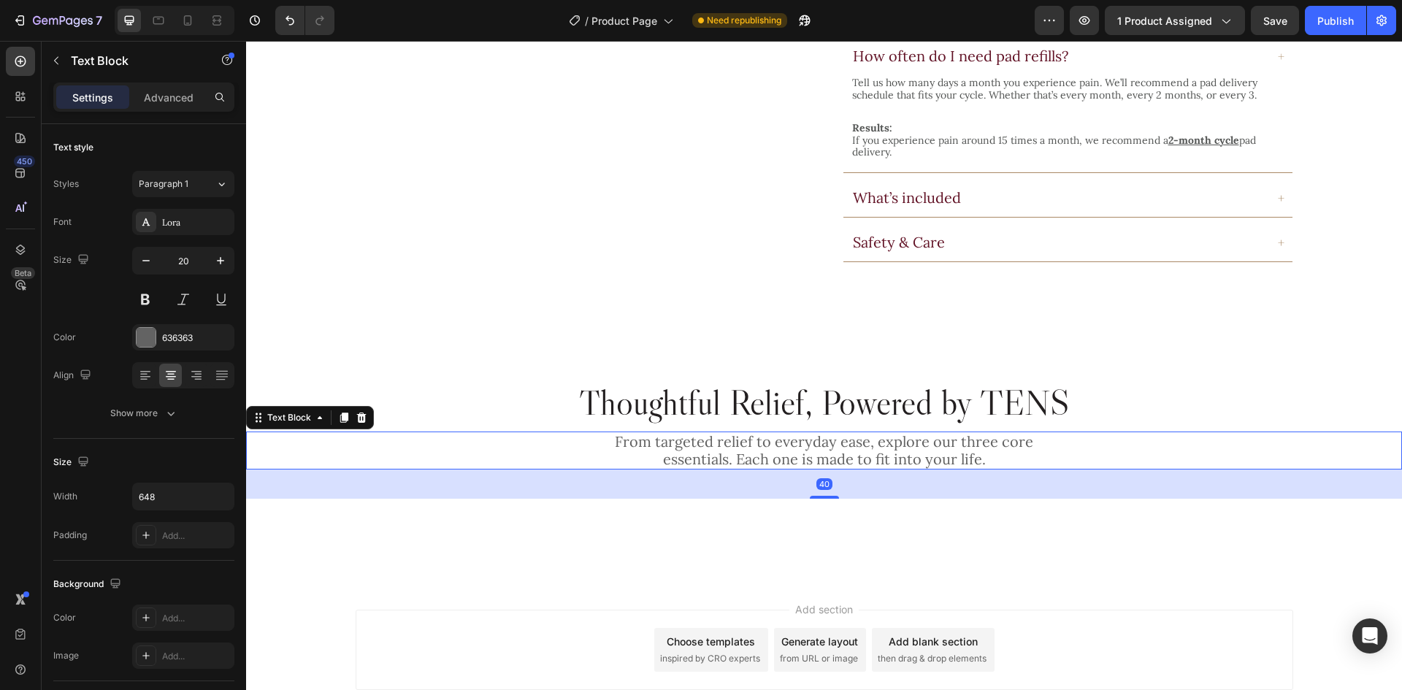
click at [763, 433] on p "From targeted relief to everyday ease, explore our three core essentials. Each …" at bounding box center [824, 450] width 470 height 35
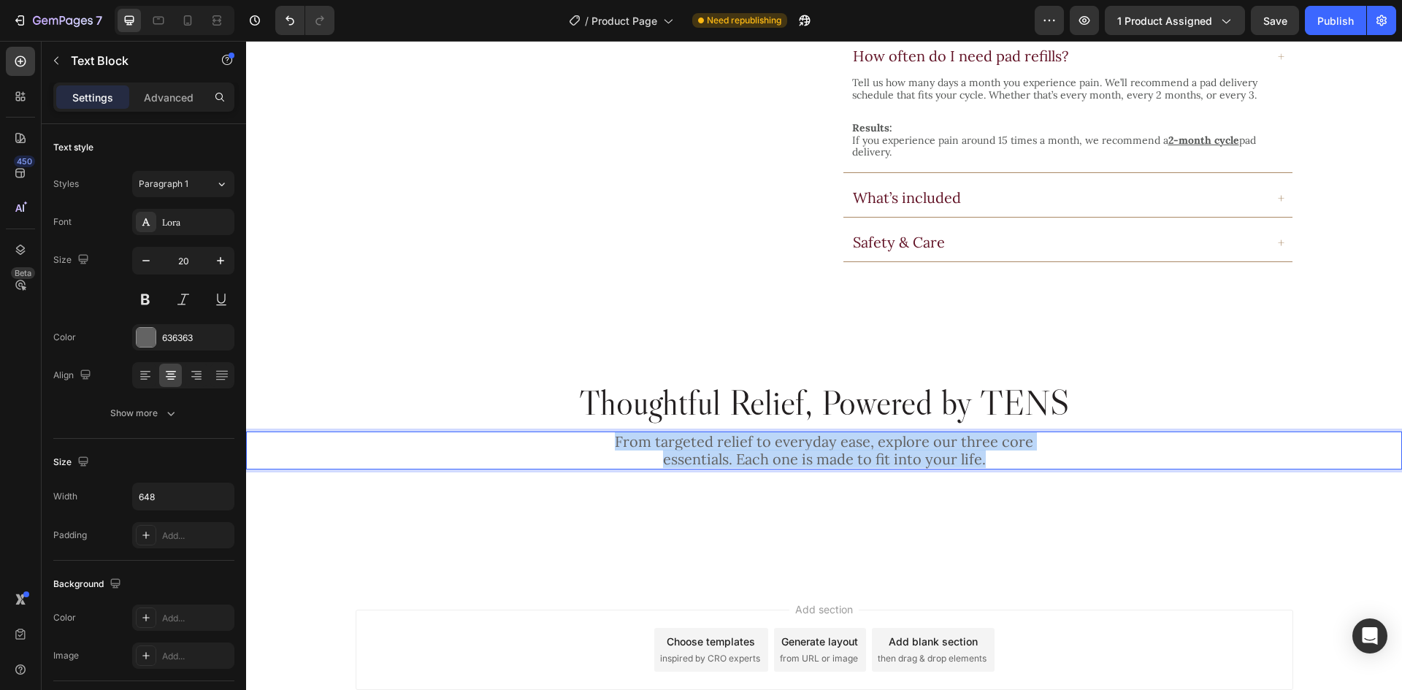
click at [763, 433] on p "From targeted relief to everyday ease, explore our three core essentials. Each …" at bounding box center [824, 450] width 470 height 35
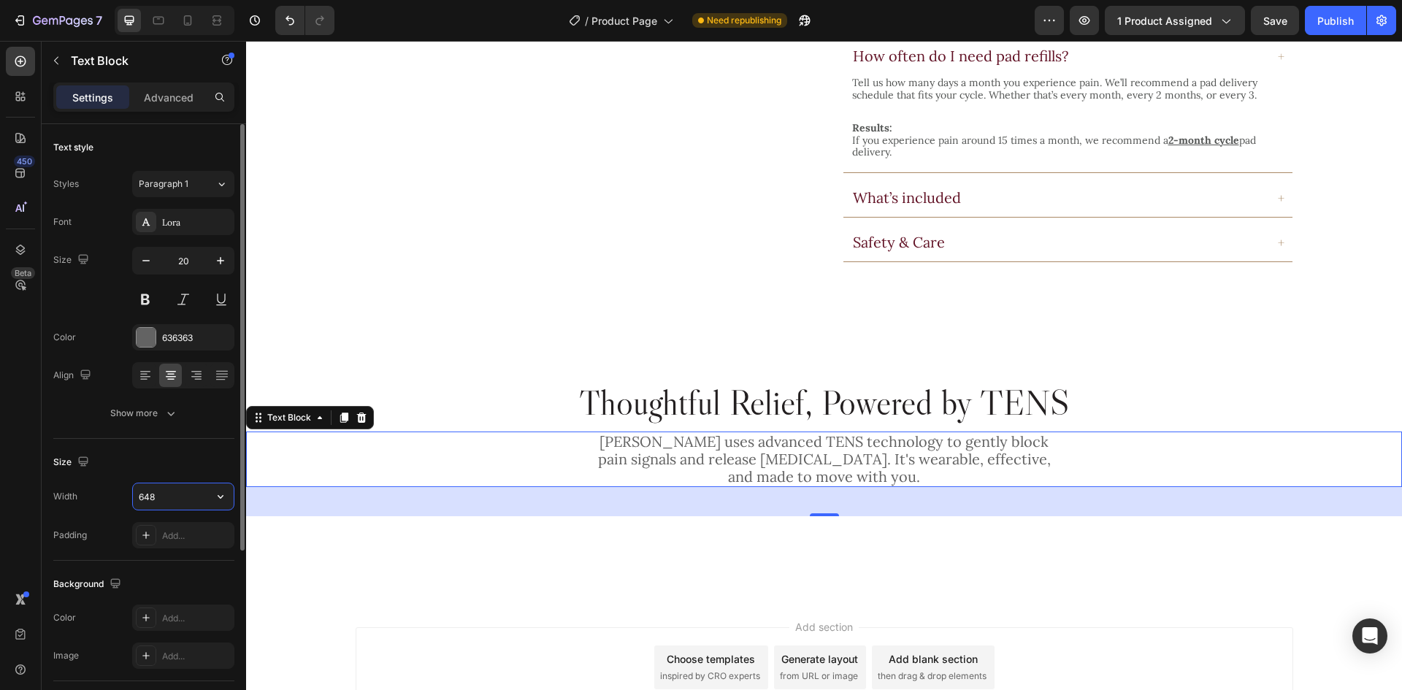
click at [177, 496] on input "648" at bounding box center [183, 496] width 101 height 26
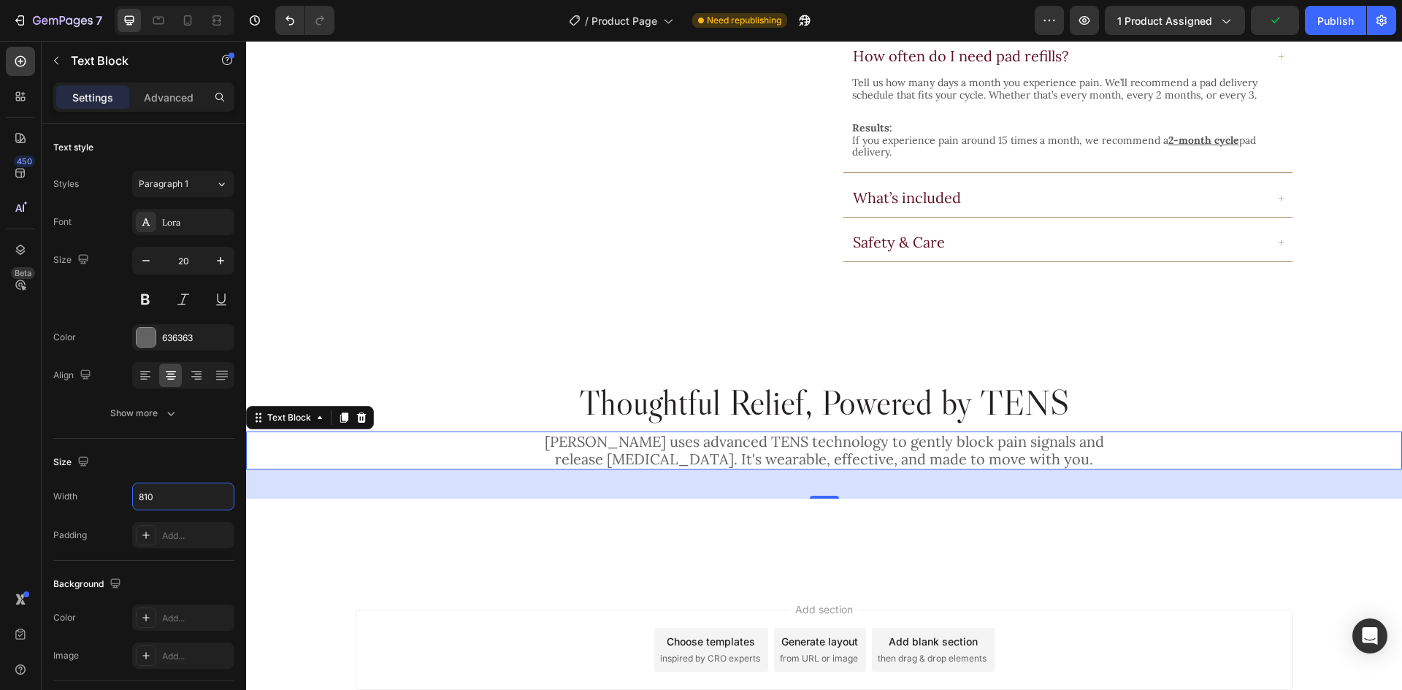
type input "810"
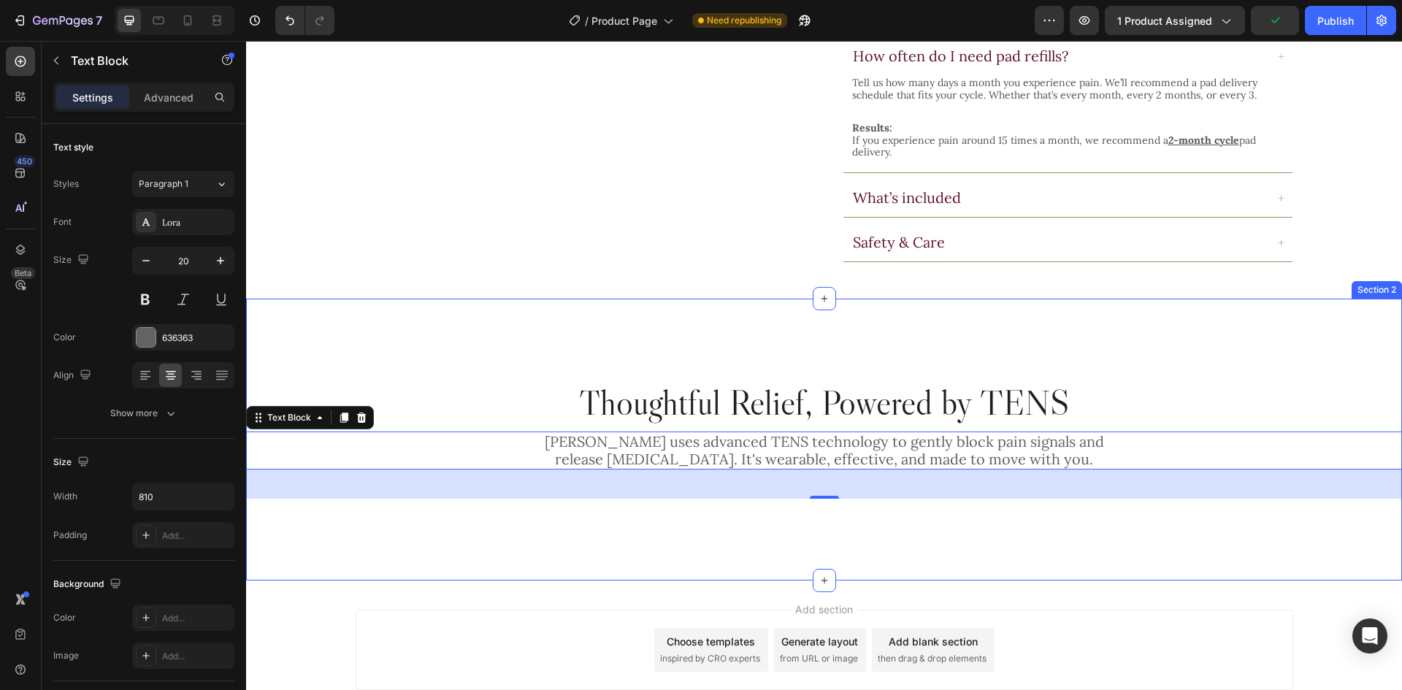
click at [901, 496] on div "Thoughtful Relief, Powered by TENS Heading Lunella uses advanced TENS technolog…" at bounding box center [824, 440] width 1156 height 282
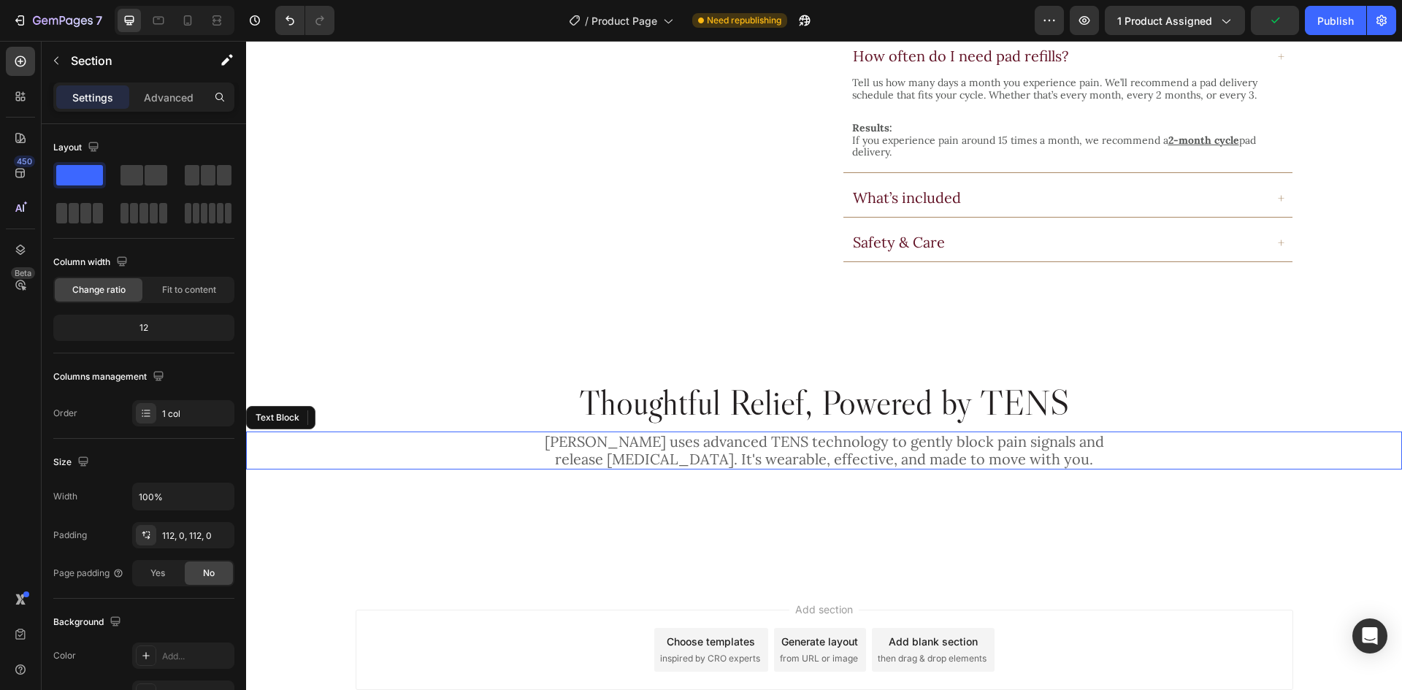
click at [843, 433] on p "[PERSON_NAME] uses advanced TENS technology to gently block pain signals and re…" at bounding box center [824, 450] width 588 height 35
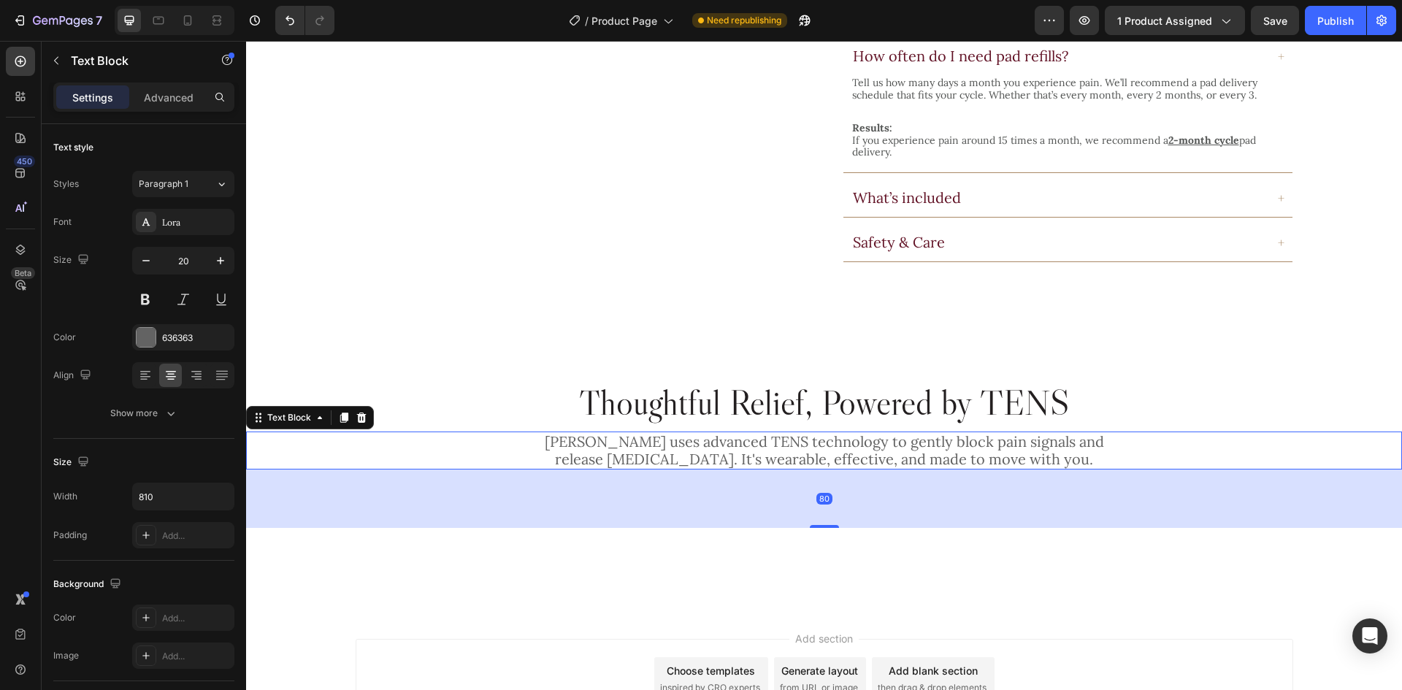
drag, startPoint x: 823, startPoint y: 472, endPoint x: 846, endPoint y: 501, distance: 37.4
click at [846, 469] on div "80" at bounding box center [824, 469] width 1156 height 0
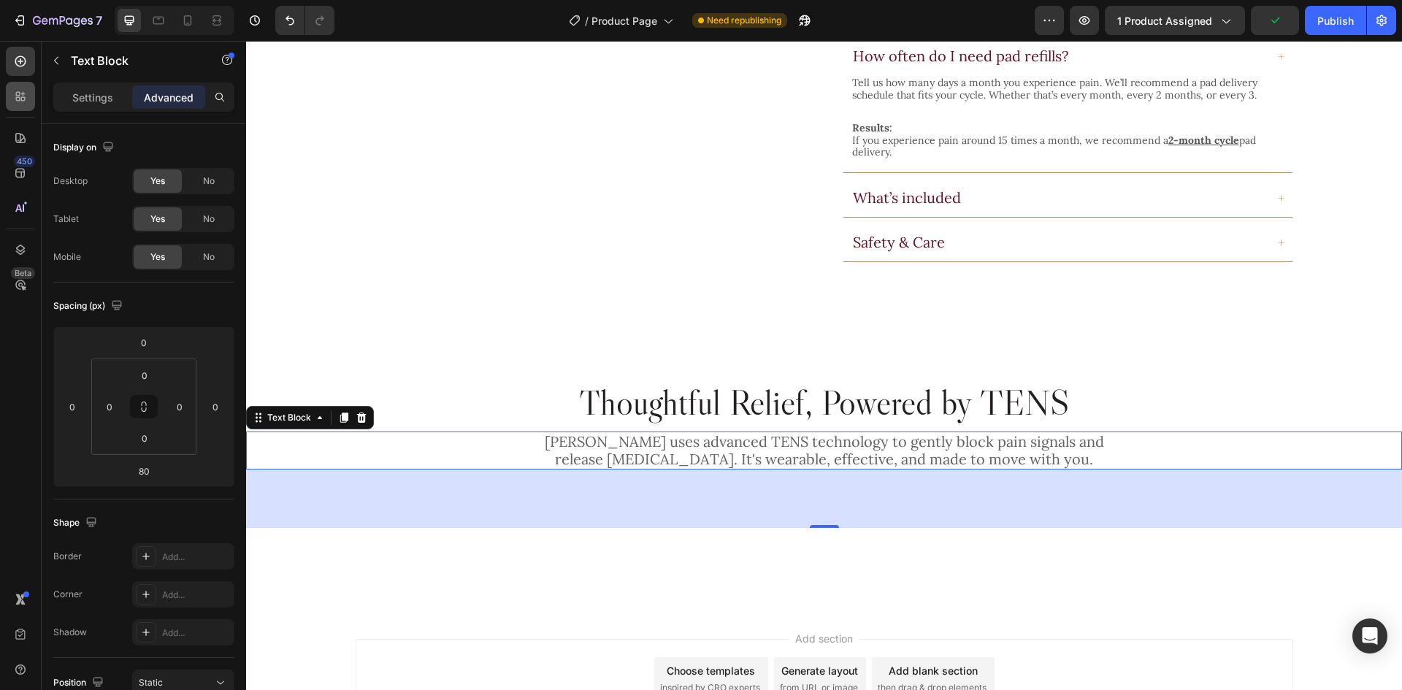
drag, startPoint x: 13, startPoint y: 64, endPoint x: 26, endPoint y: 96, distance: 34.4
click at [13, 64] on icon at bounding box center [20, 61] width 15 height 15
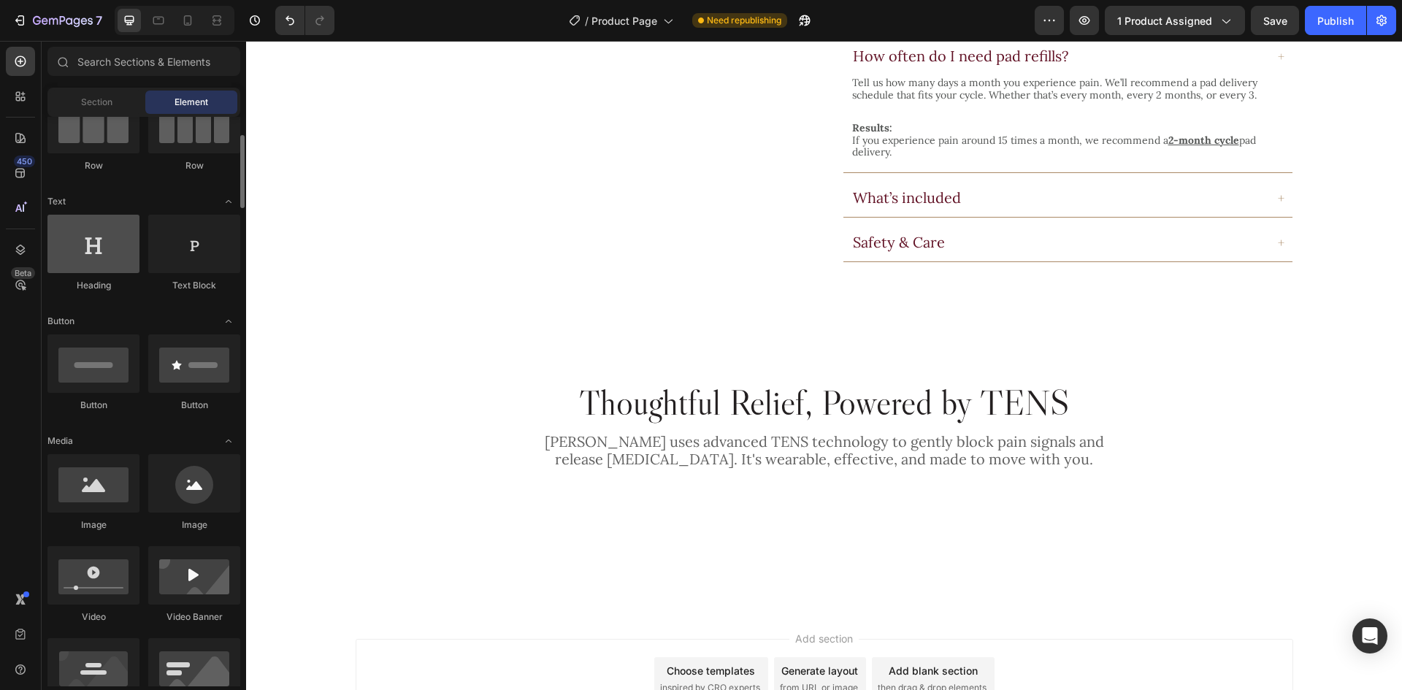
scroll to position [0, 0]
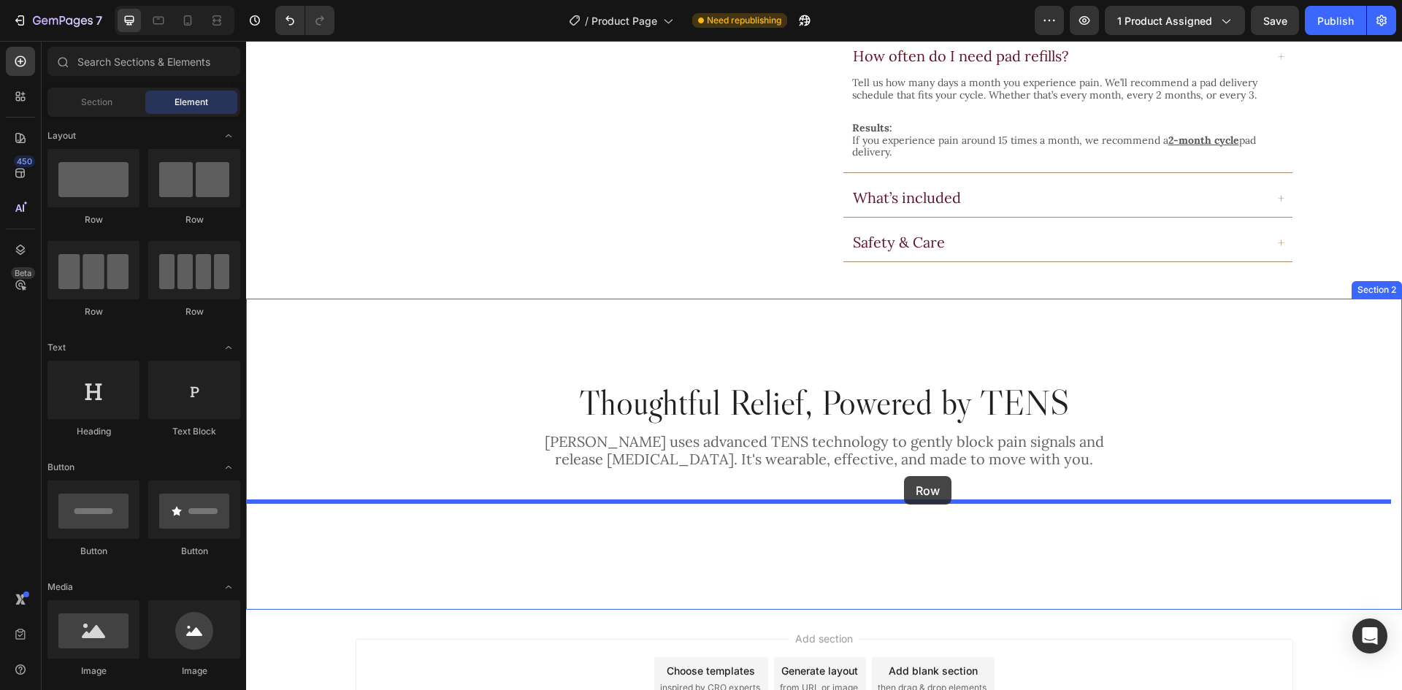
drag, startPoint x: 348, startPoint y: 323, endPoint x: 904, endPoint y: 476, distance: 576.1
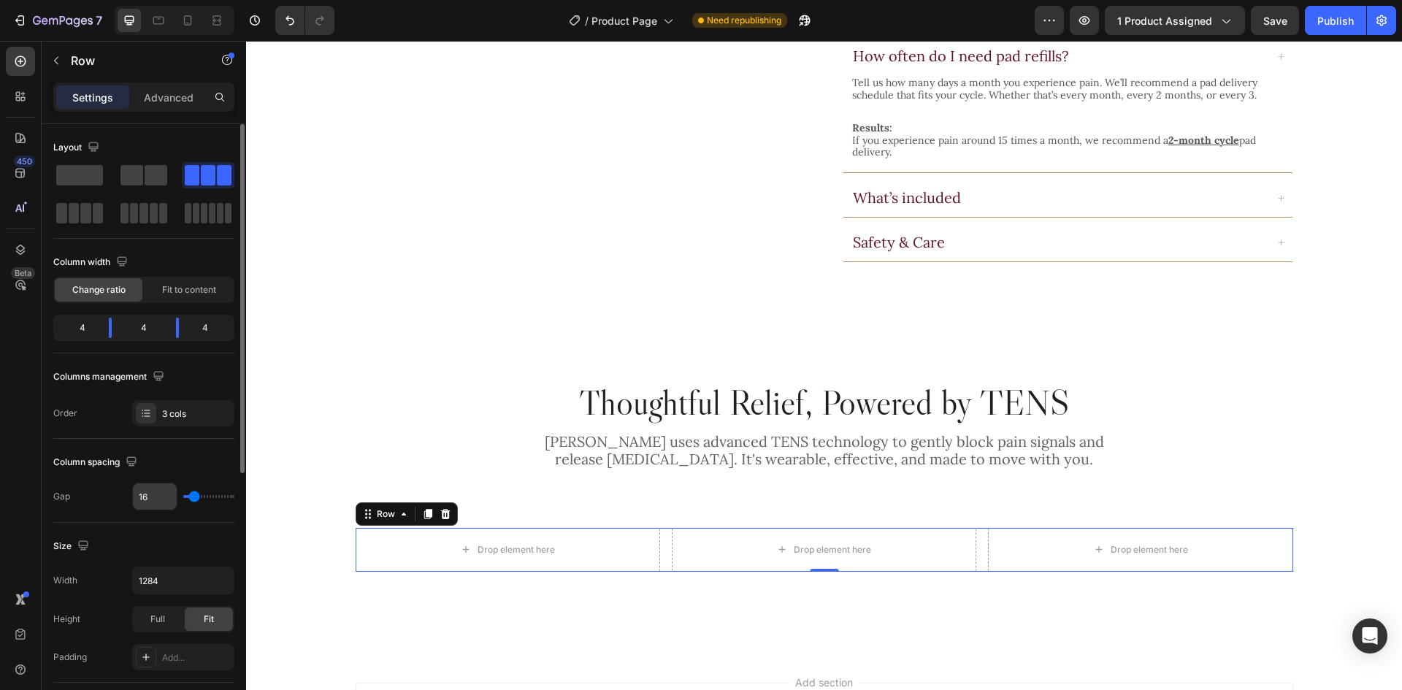
click at [158, 494] on input "16" at bounding box center [155, 496] width 44 height 26
type input "4"
type input "48"
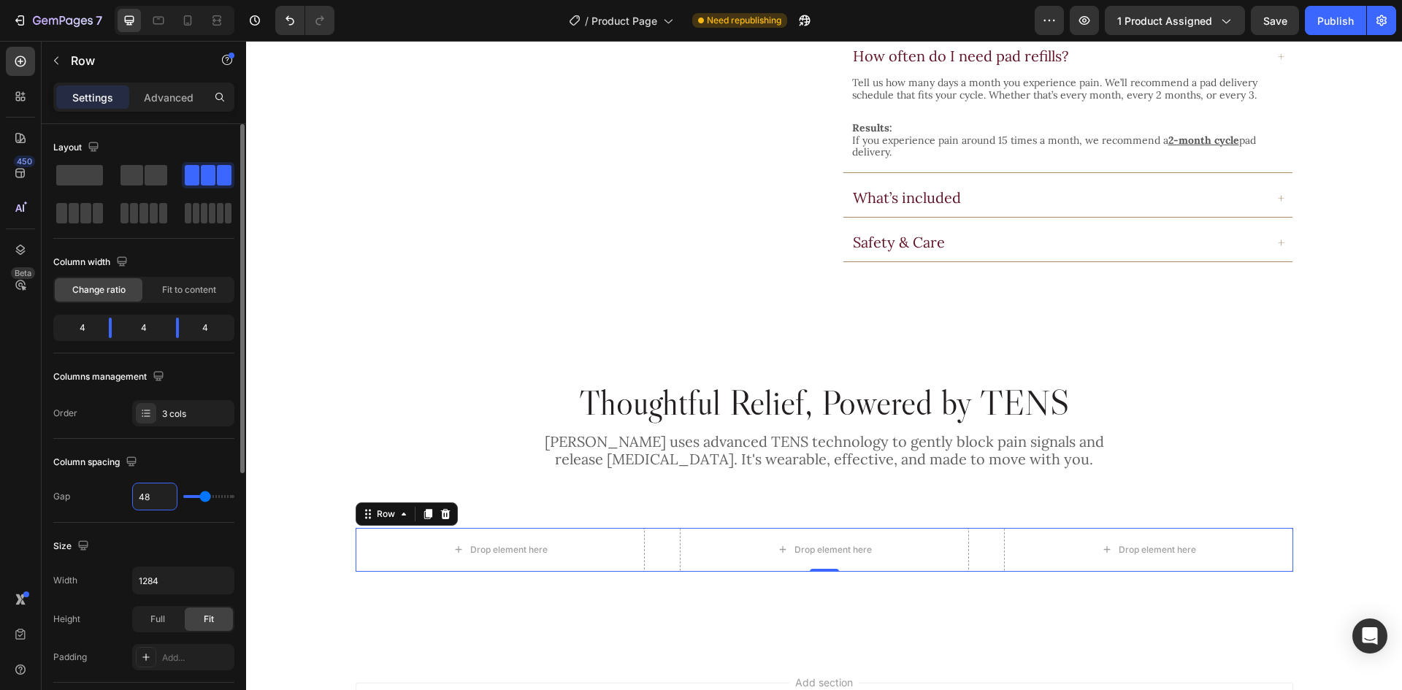
type input "48"
click at [200, 450] on div "Column spacing Gap 48" at bounding box center [143, 481] width 181 height 84
click at [15, 69] on div at bounding box center [20, 61] width 29 height 29
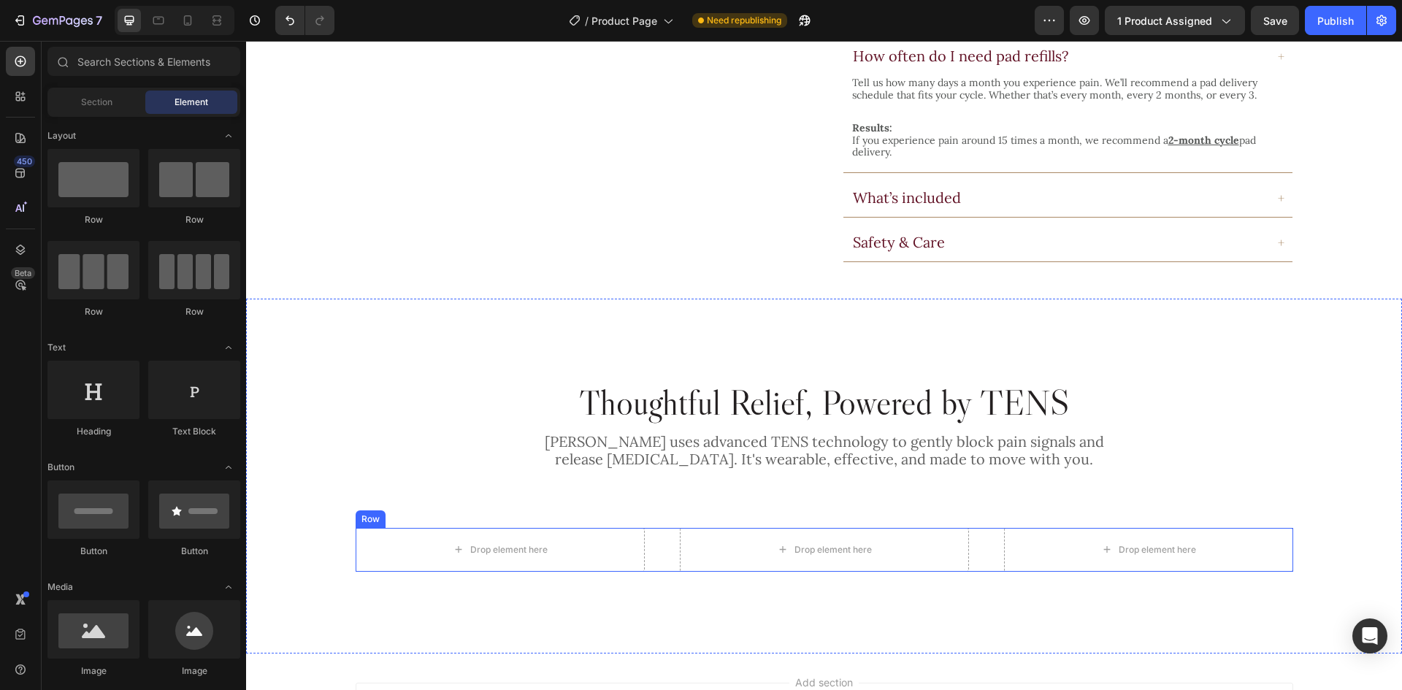
click at [656, 528] on div "Drop element here Drop element here Drop element here Row" at bounding box center [824, 550] width 937 height 44
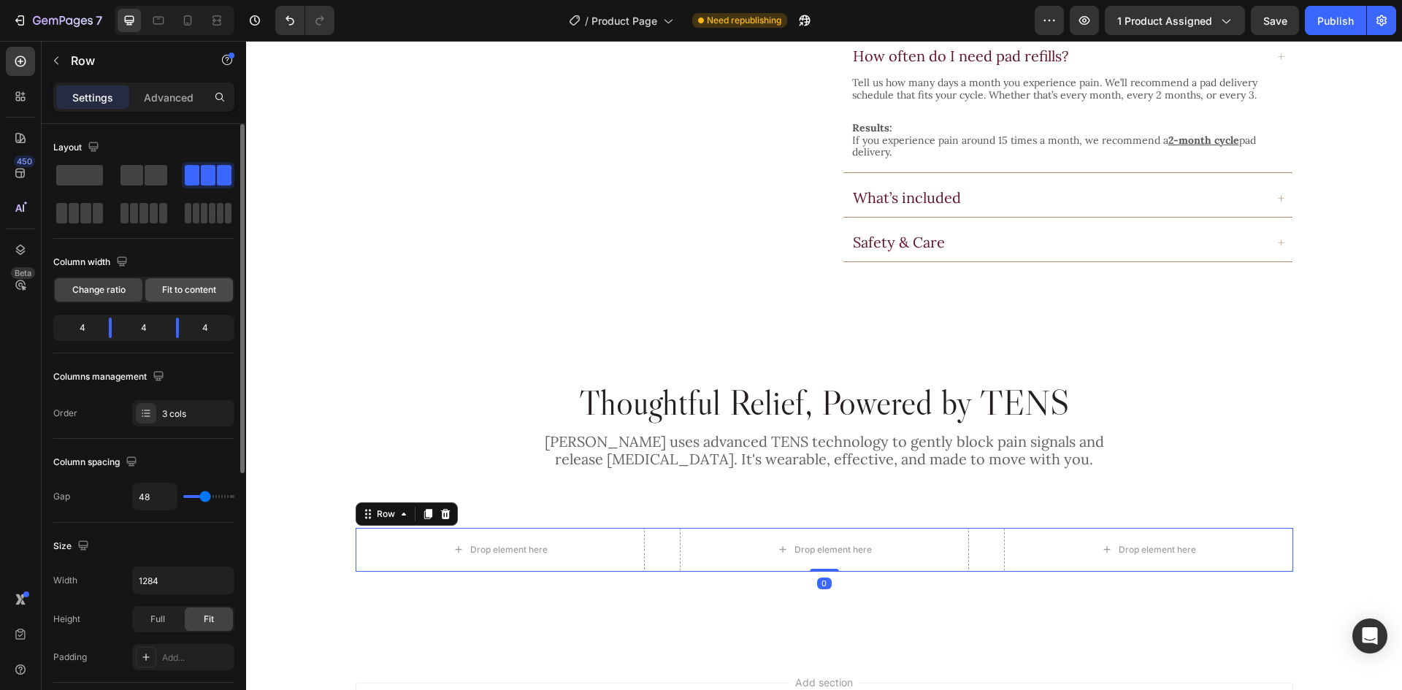
click at [169, 285] on span "Fit to content" at bounding box center [189, 289] width 54 height 13
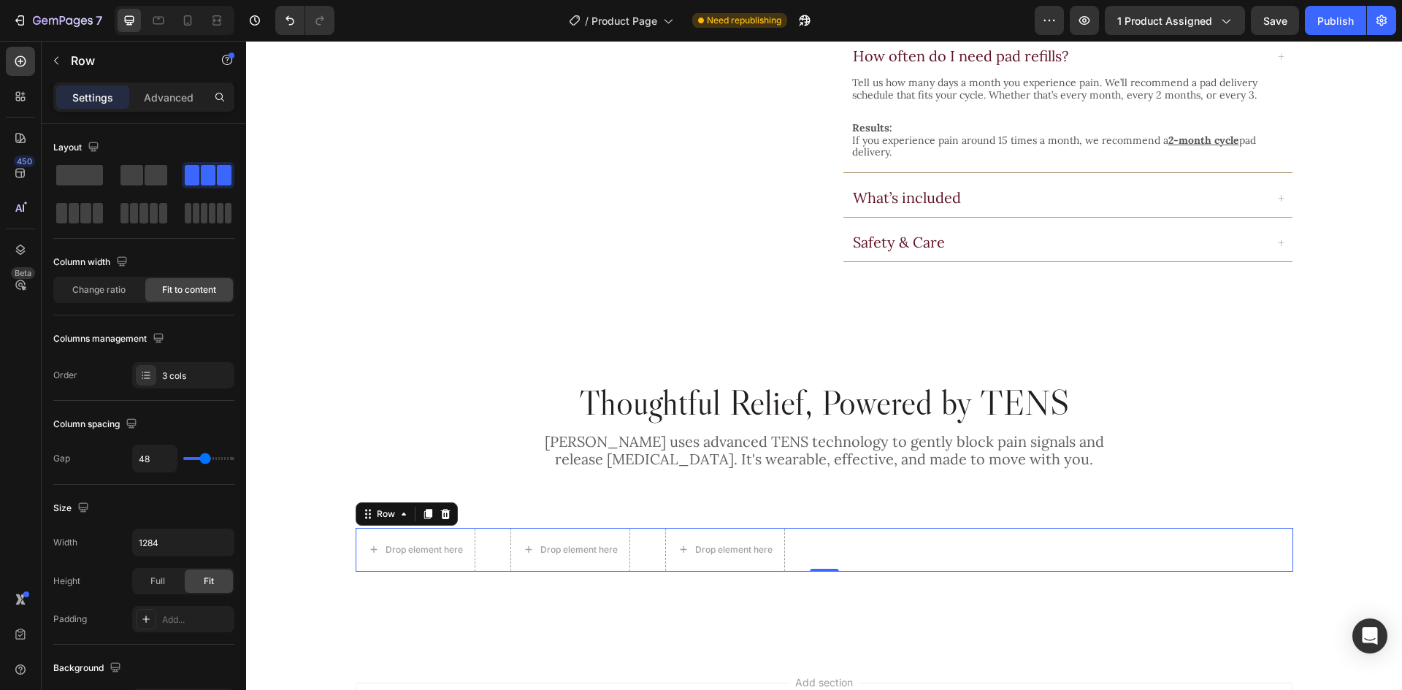
click at [650, 528] on div "Drop element here Drop element here Drop element here Row 0" at bounding box center [824, 550] width 937 height 44
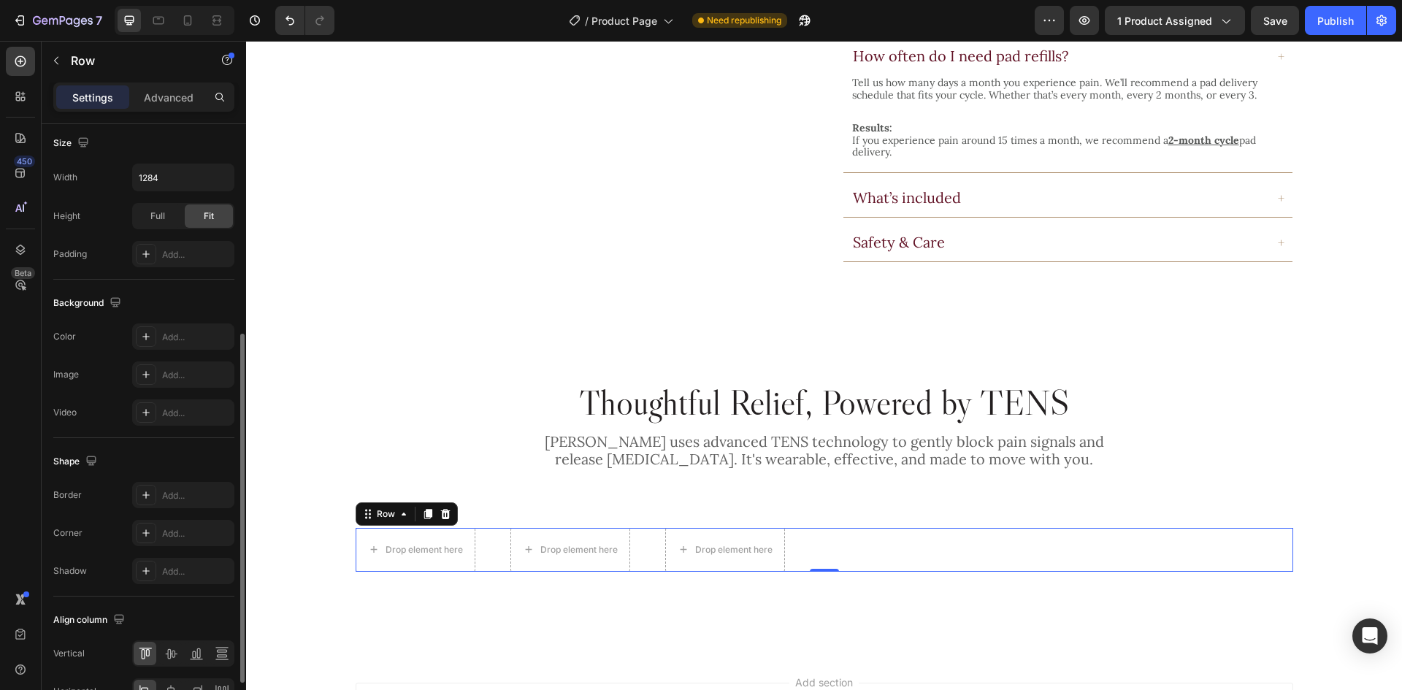
scroll to position [450, 0]
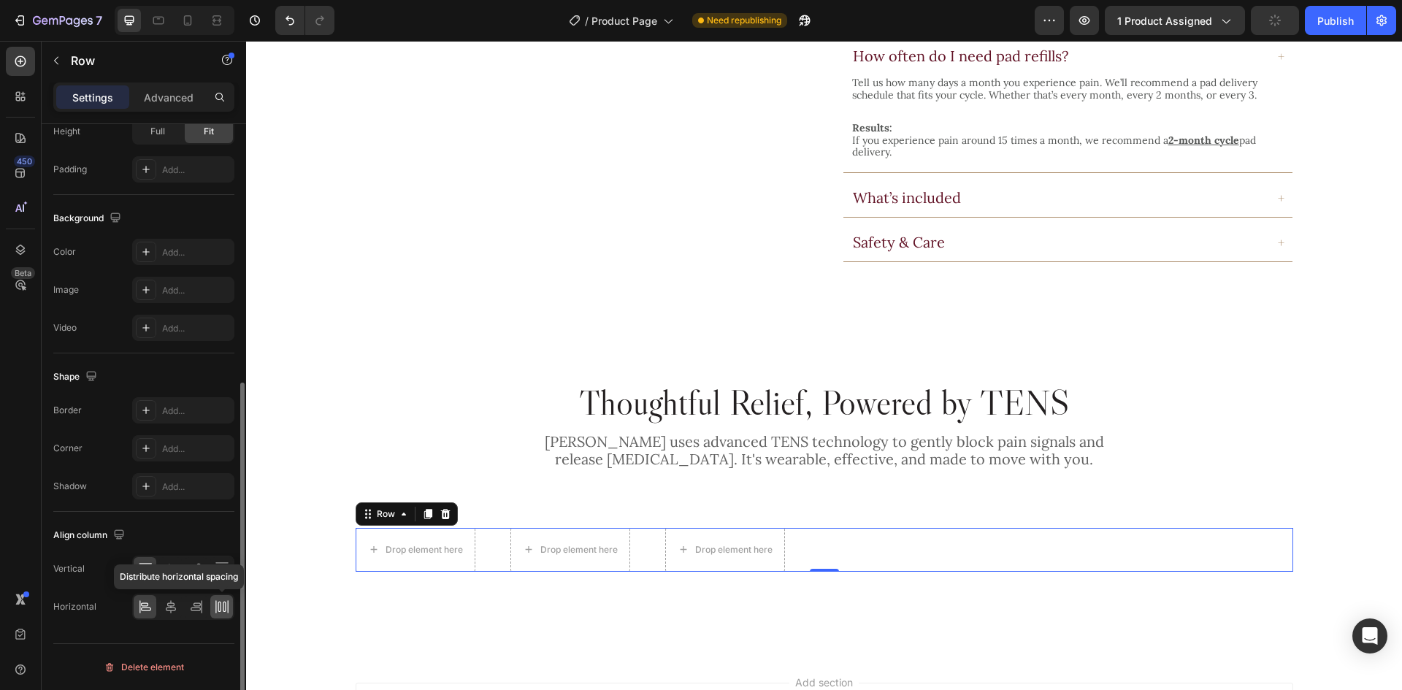
click at [222, 603] on icon at bounding box center [222, 606] width 15 height 15
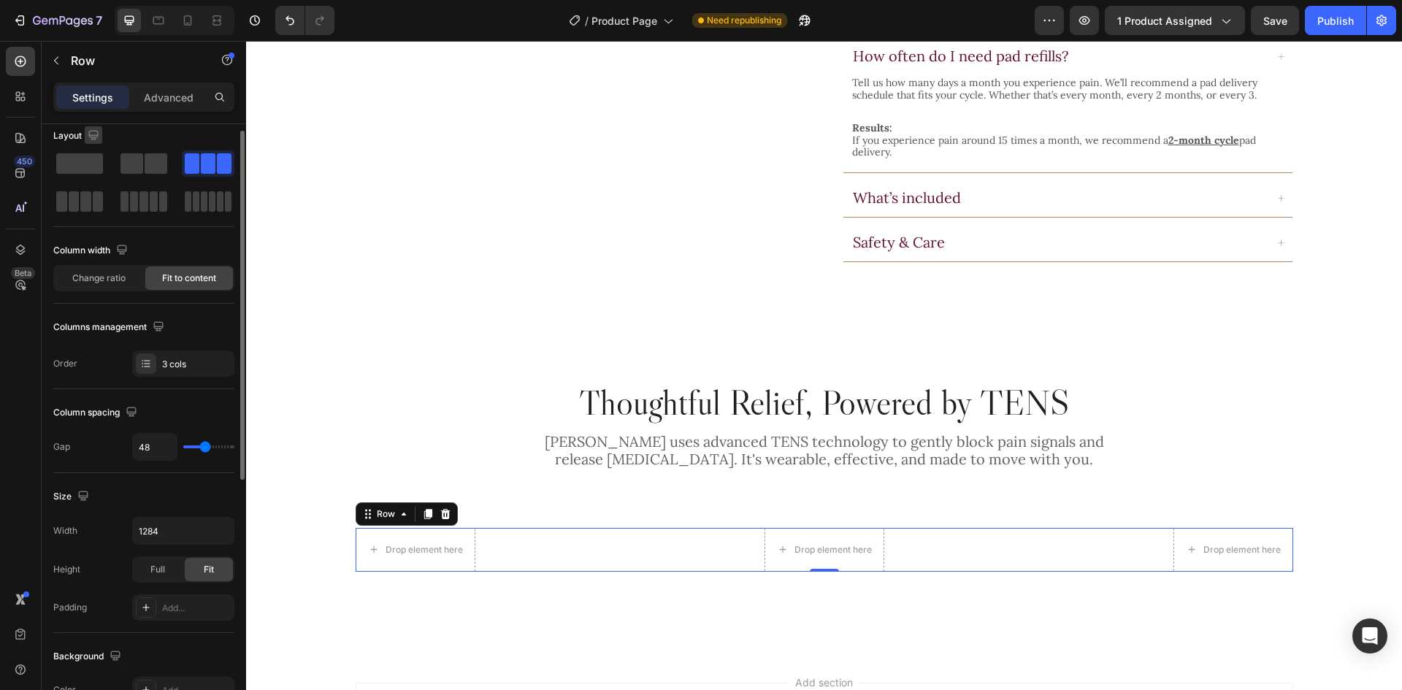
scroll to position [0, 0]
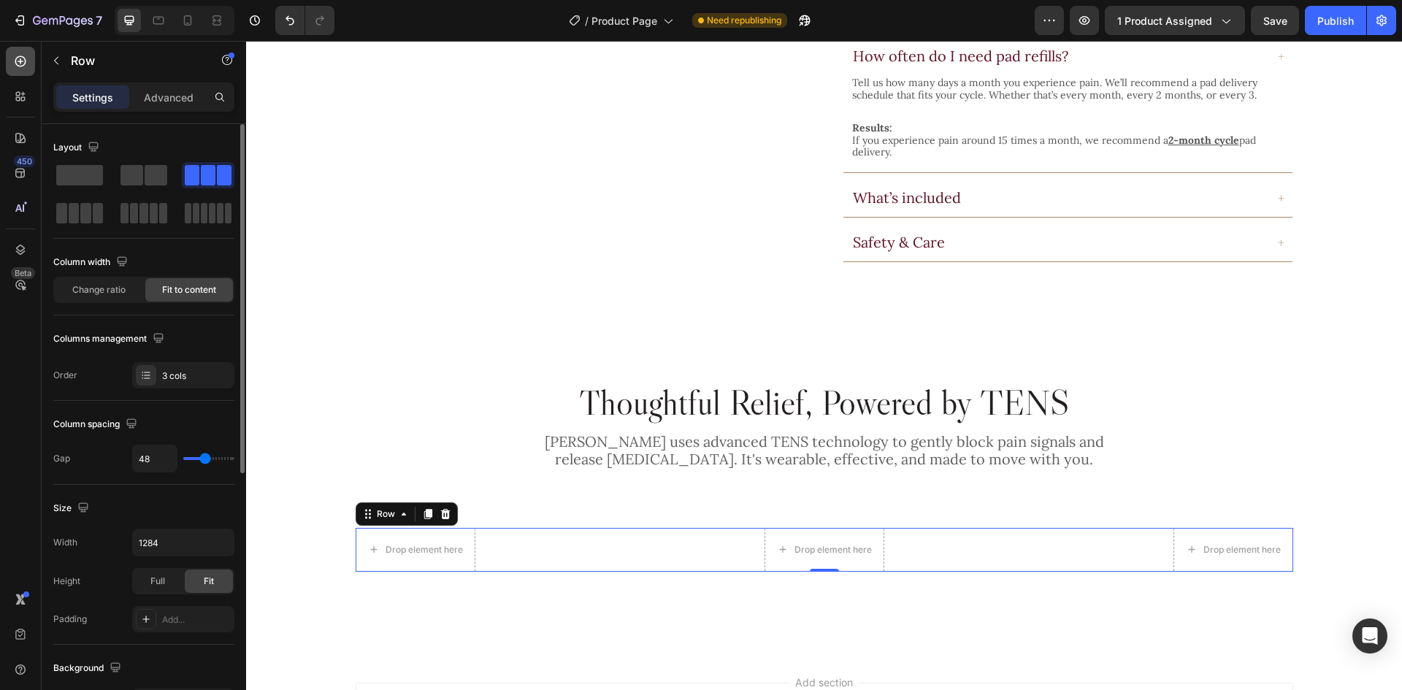
click at [28, 62] on div at bounding box center [20, 61] width 29 height 29
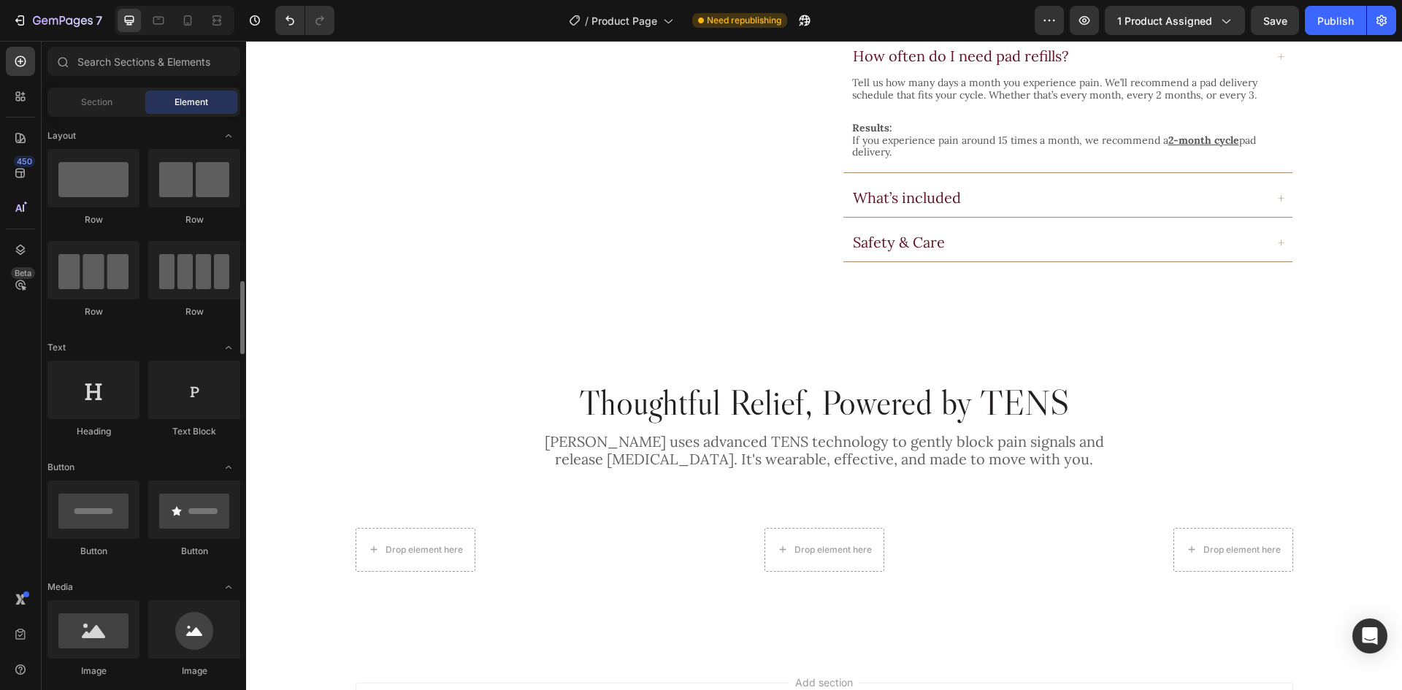
scroll to position [146, 0]
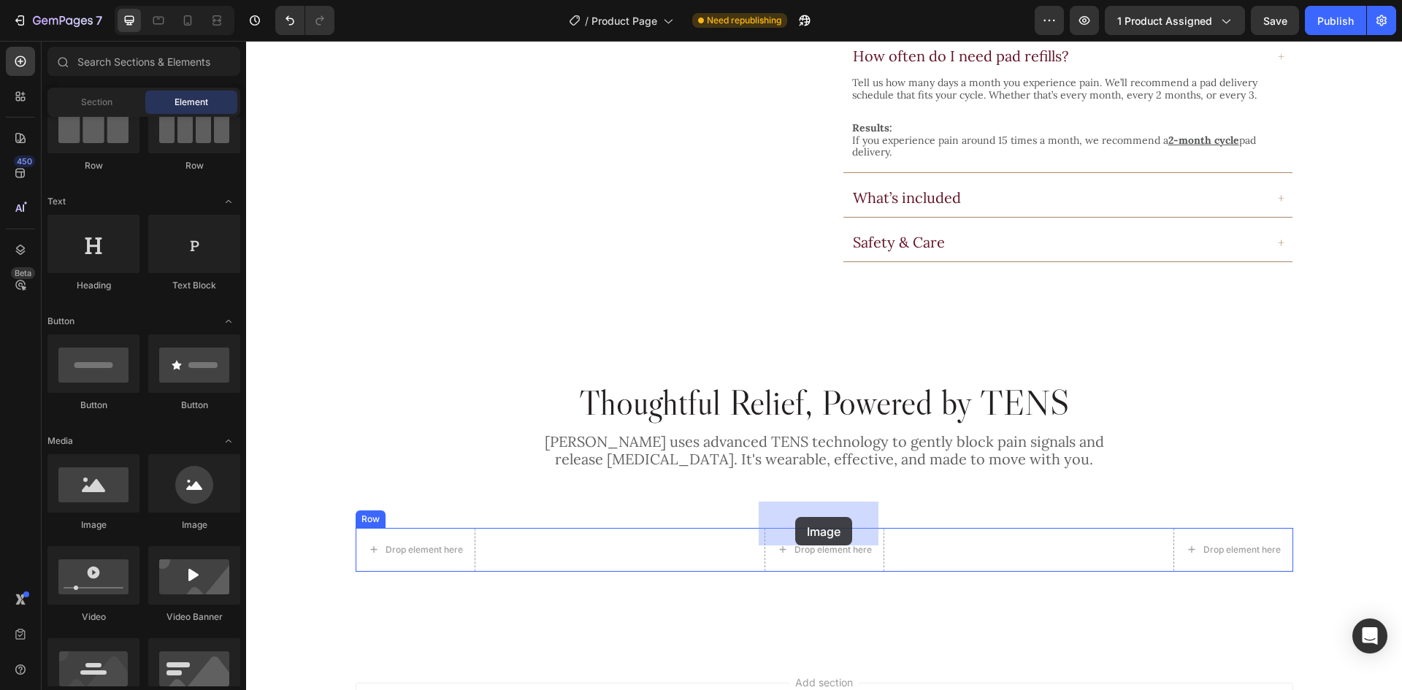
drag, startPoint x: 357, startPoint y: 538, endPoint x: 795, endPoint y: 517, distance: 438.5
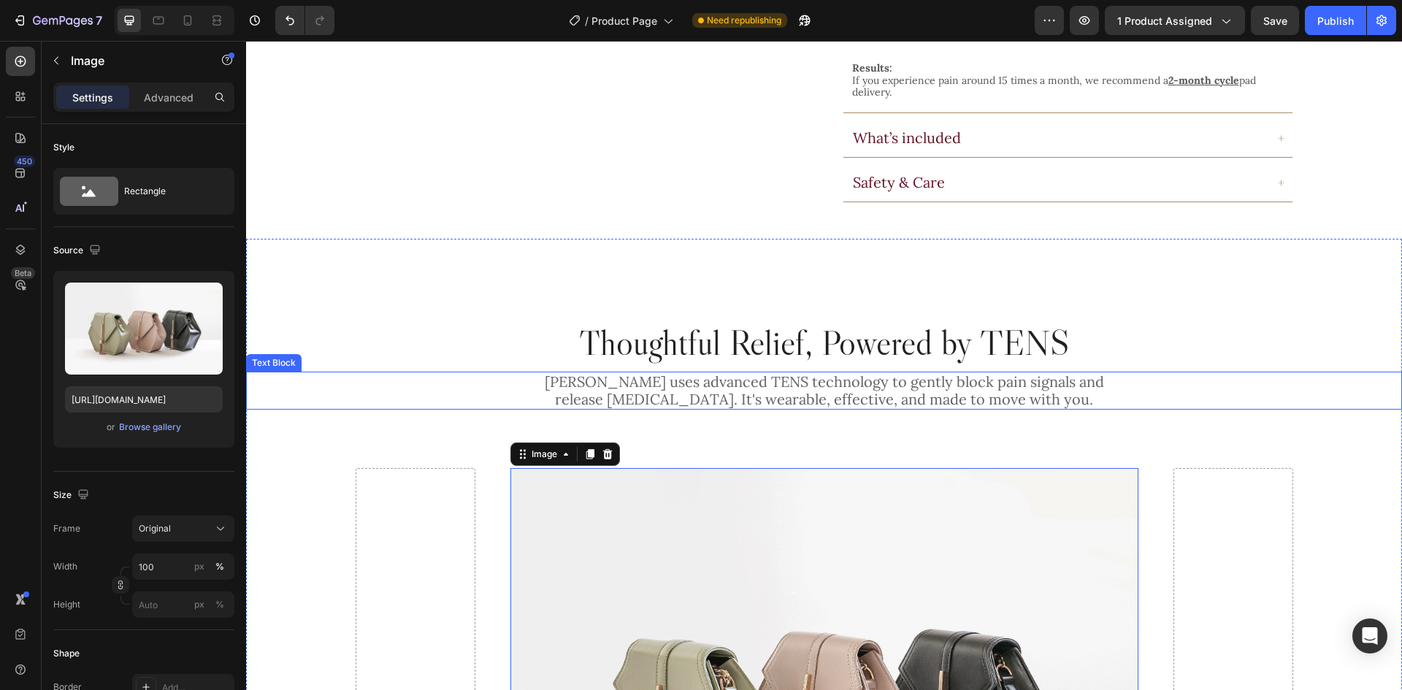
scroll to position [1264, 0]
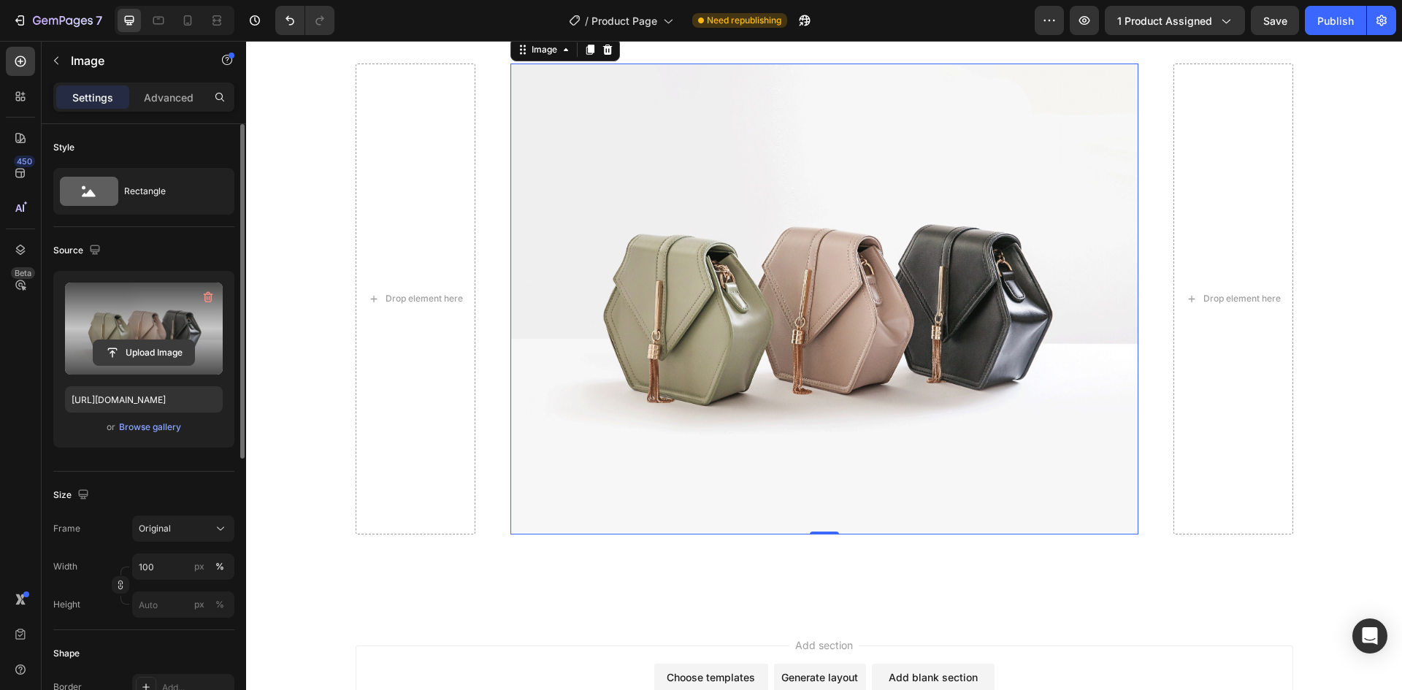
click at [143, 346] on input "file" at bounding box center [143, 352] width 101 height 25
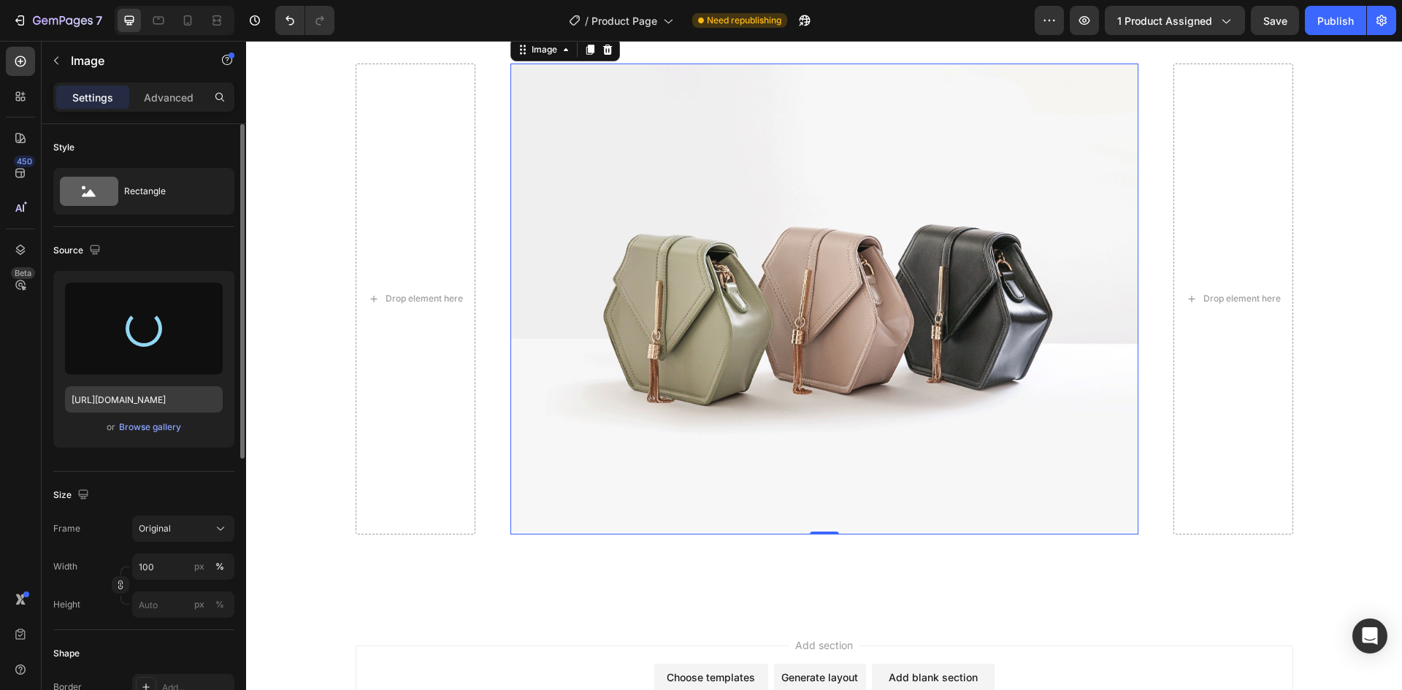
type input "[URL][DOMAIN_NAME]"
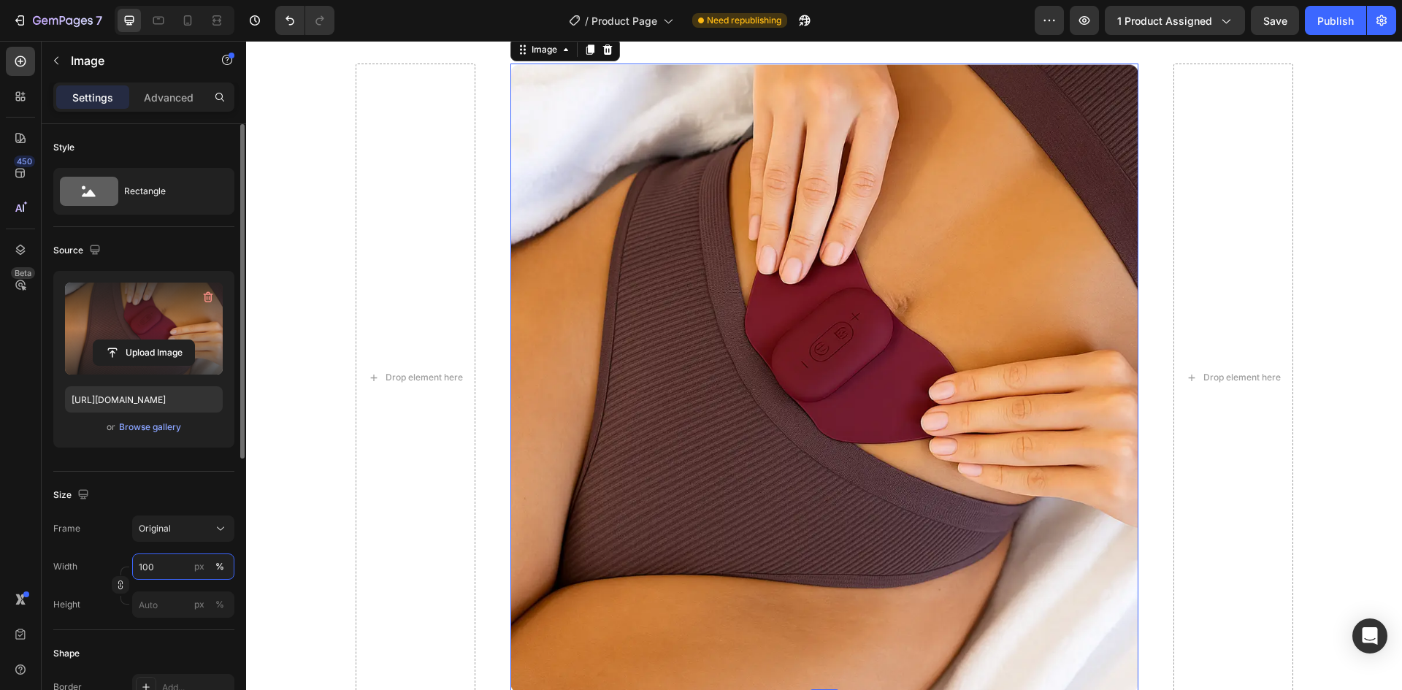
click at [167, 575] on input "100" at bounding box center [183, 566] width 102 height 26
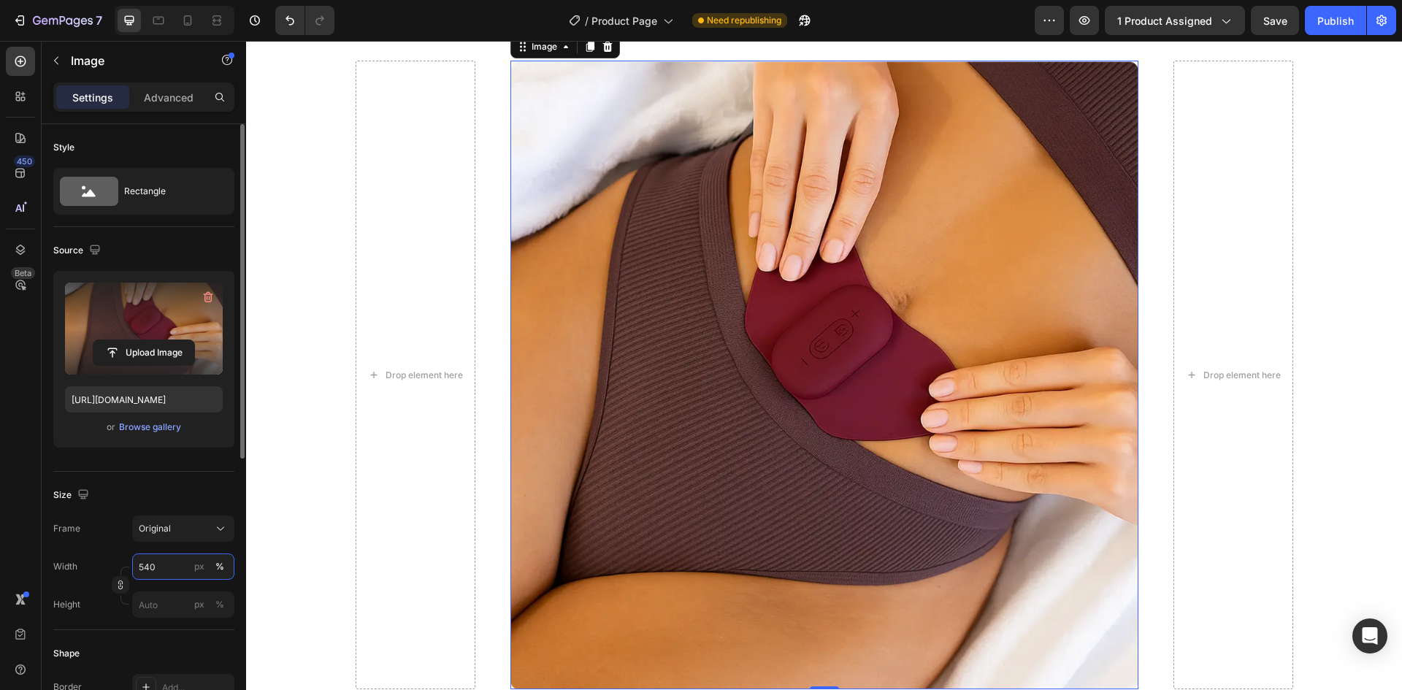
scroll to position [1164, 0]
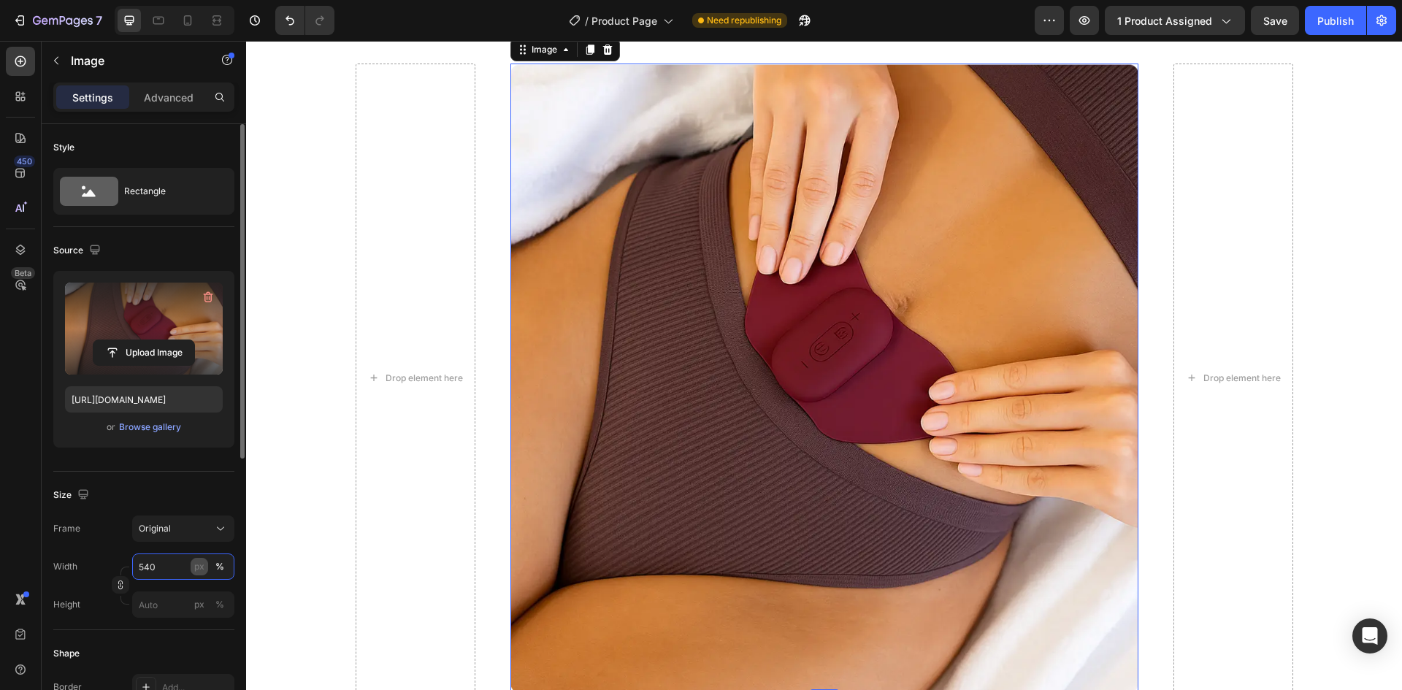
type input "540"
click at [201, 565] on div "px" at bounding box center [199, 566] width 10 height 13
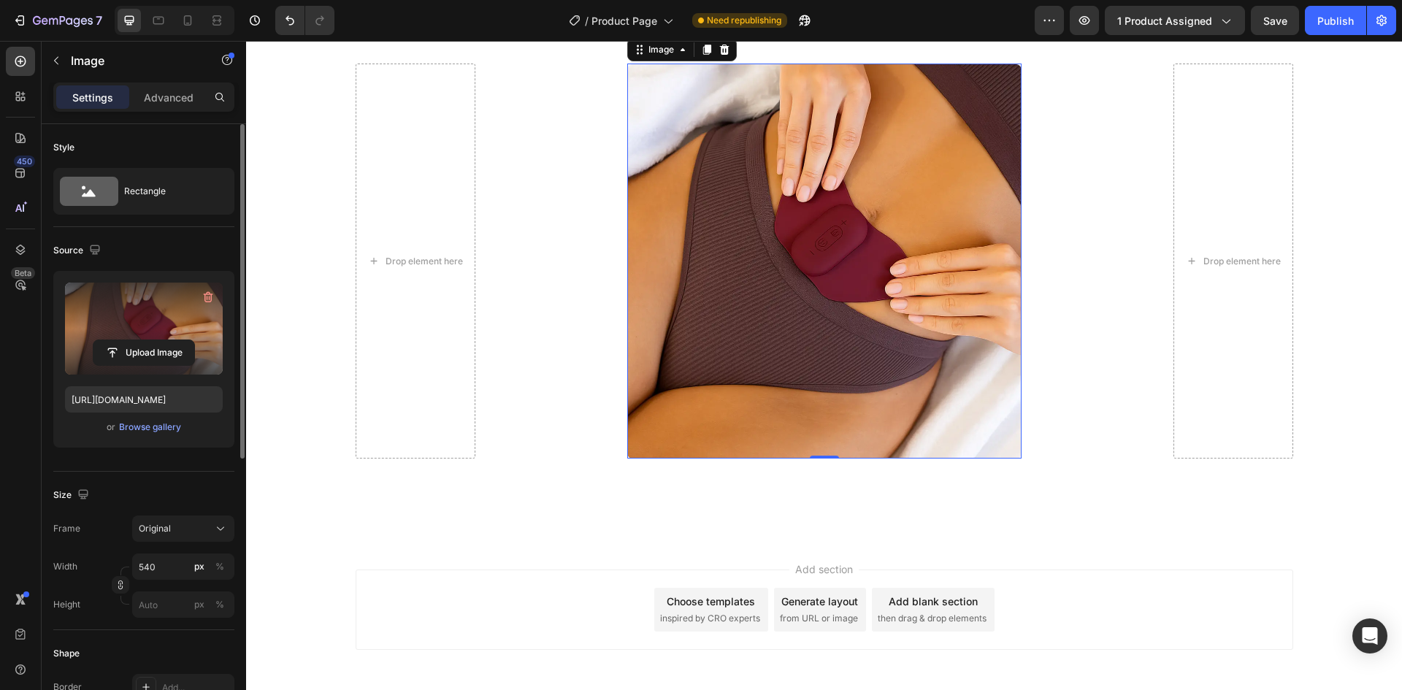
click at [191, 493] on div "Size" at bounding box center [143, 494] width 181 height 23
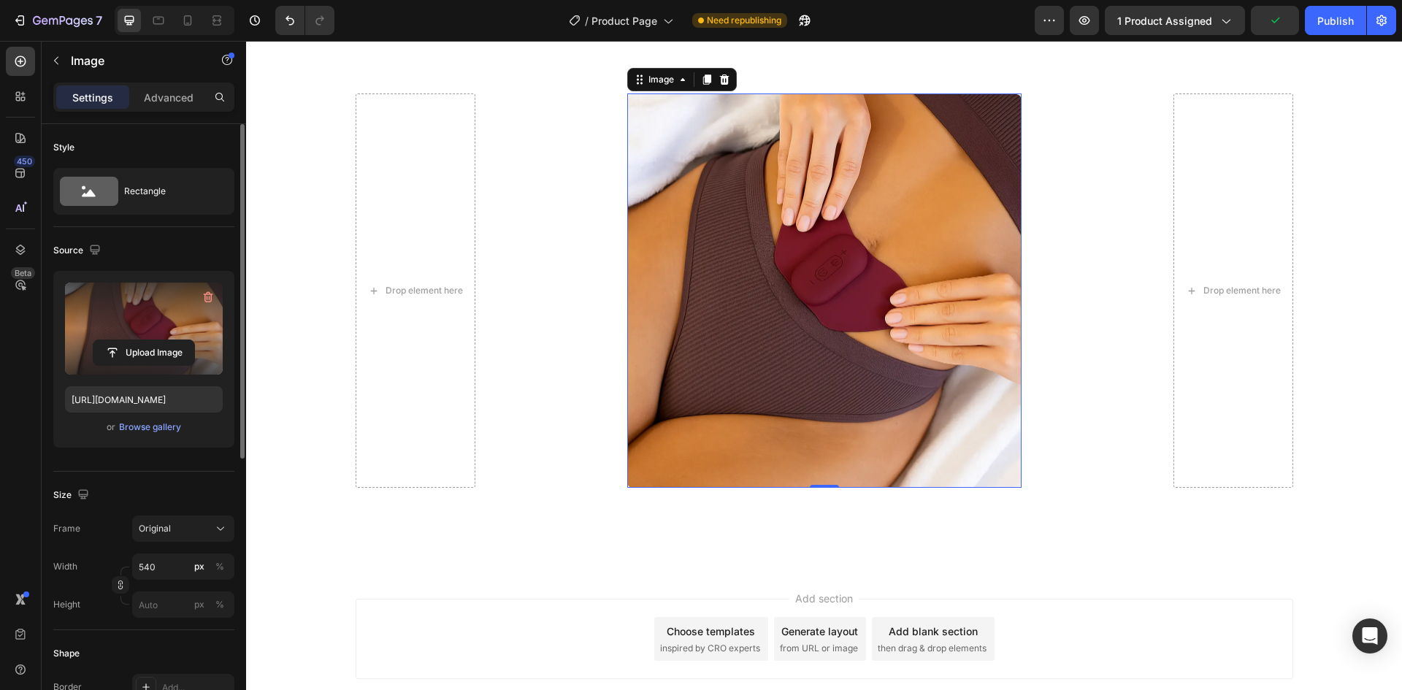
scroll to position [438, 0]
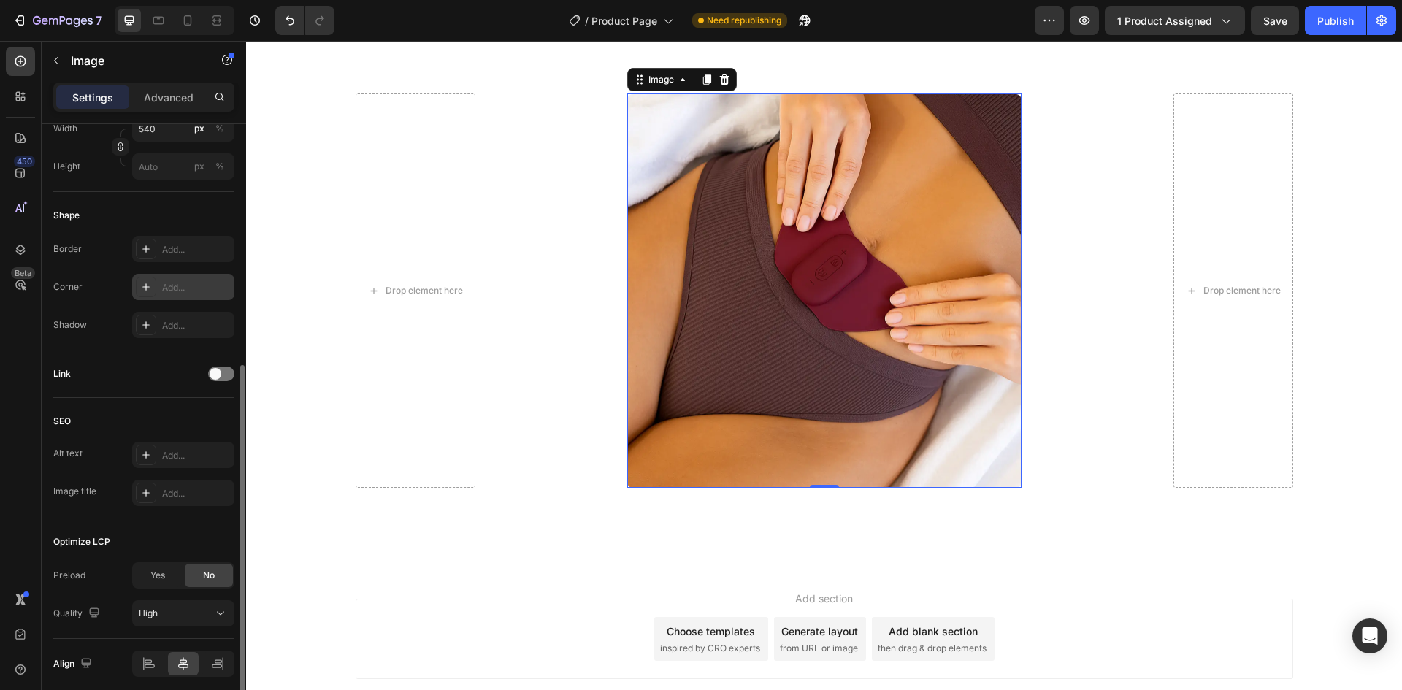
click at [197, 291] on div "Add..." at bounding box center [196, 287] width 69 height 13
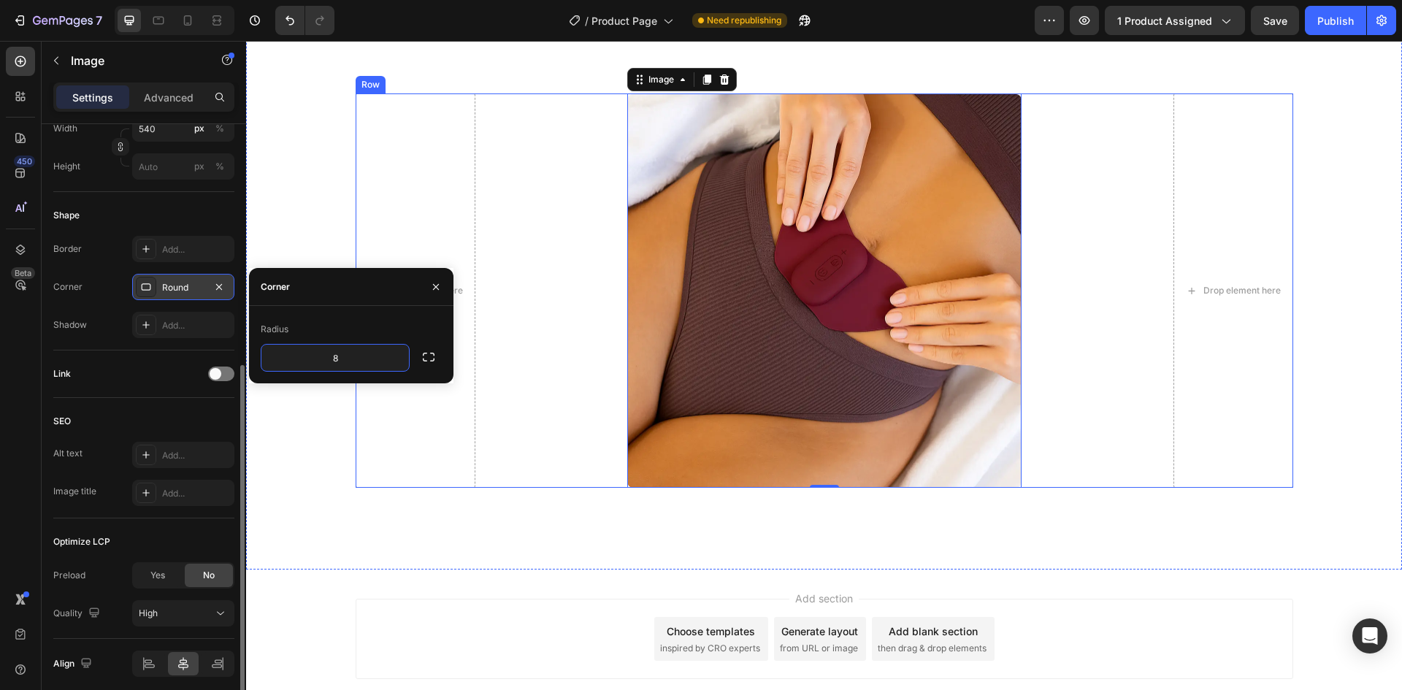
click at [537, 320] on div "Drop element here Image 0 Drop element here Row" at bounding box center [824, 290] width 937 height 395
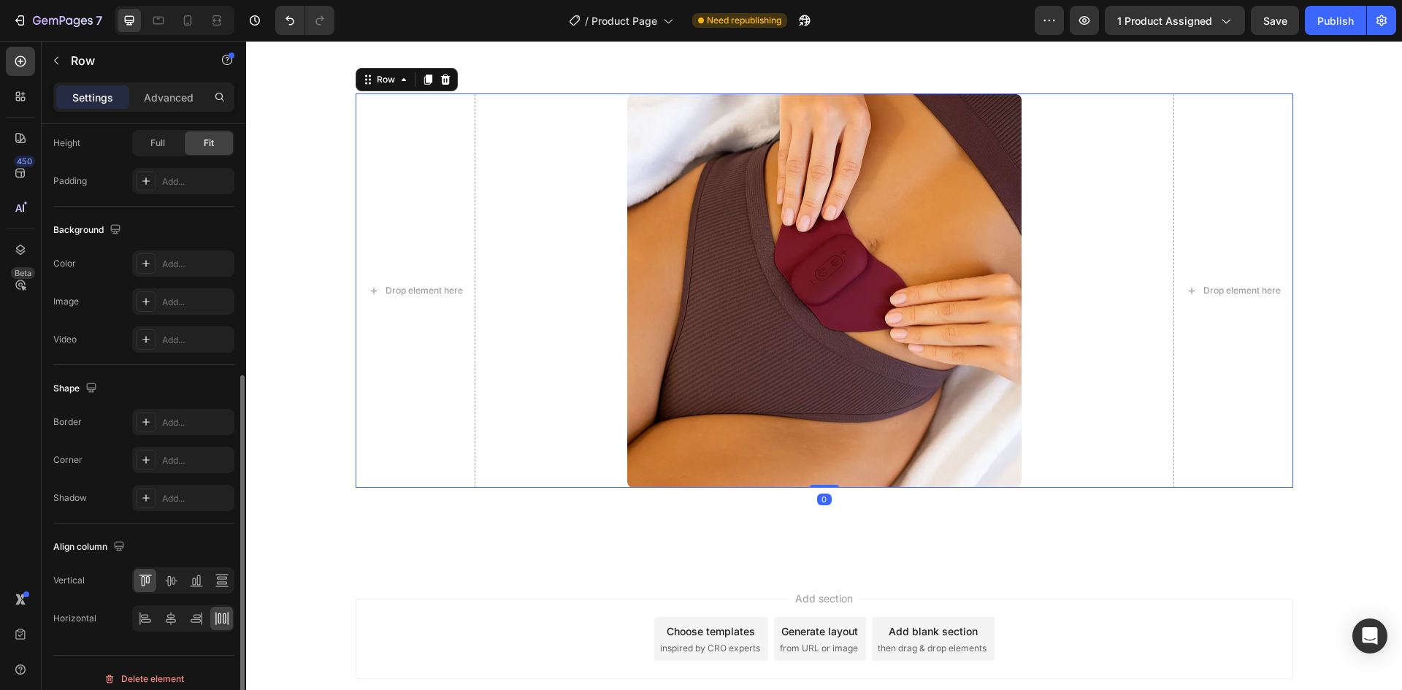
scroll to position [0, 0]
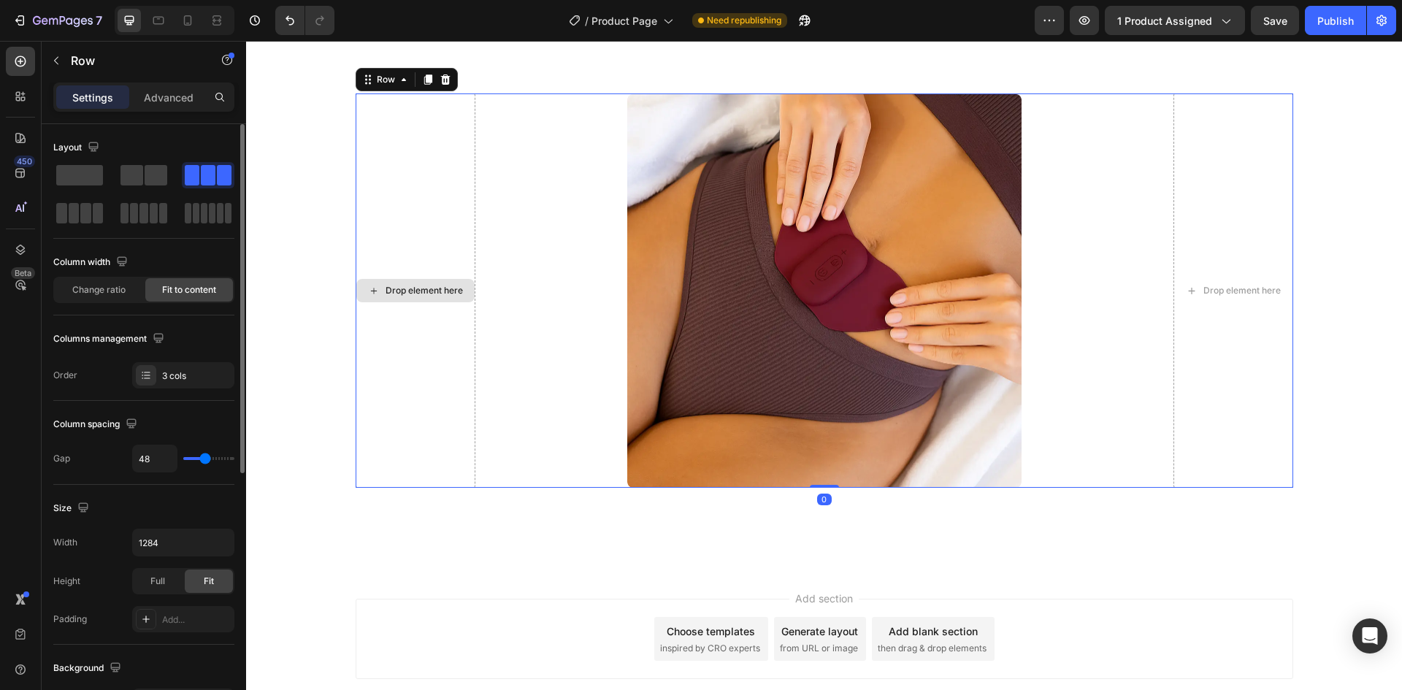
click at [442, 331] on div "Drop element here" at bounding box center [416, 290] width 120 height 395
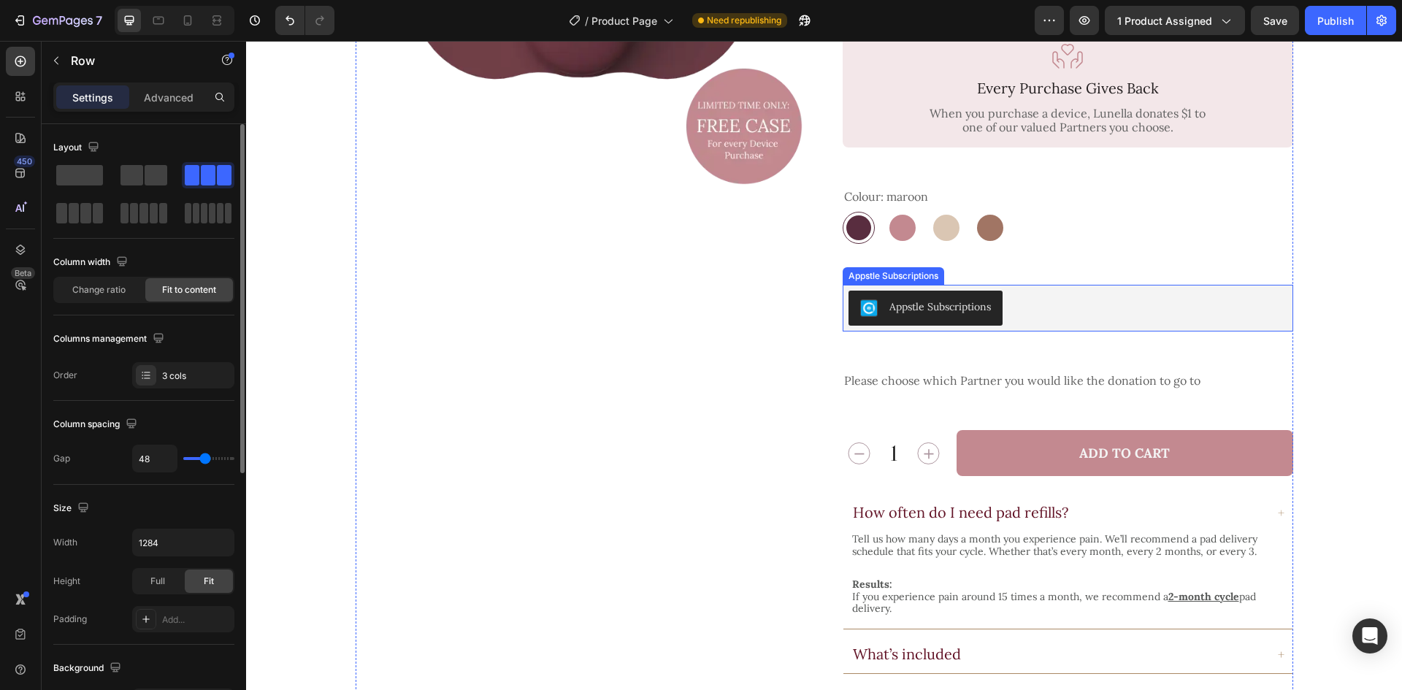
scroll to position [4, 0]
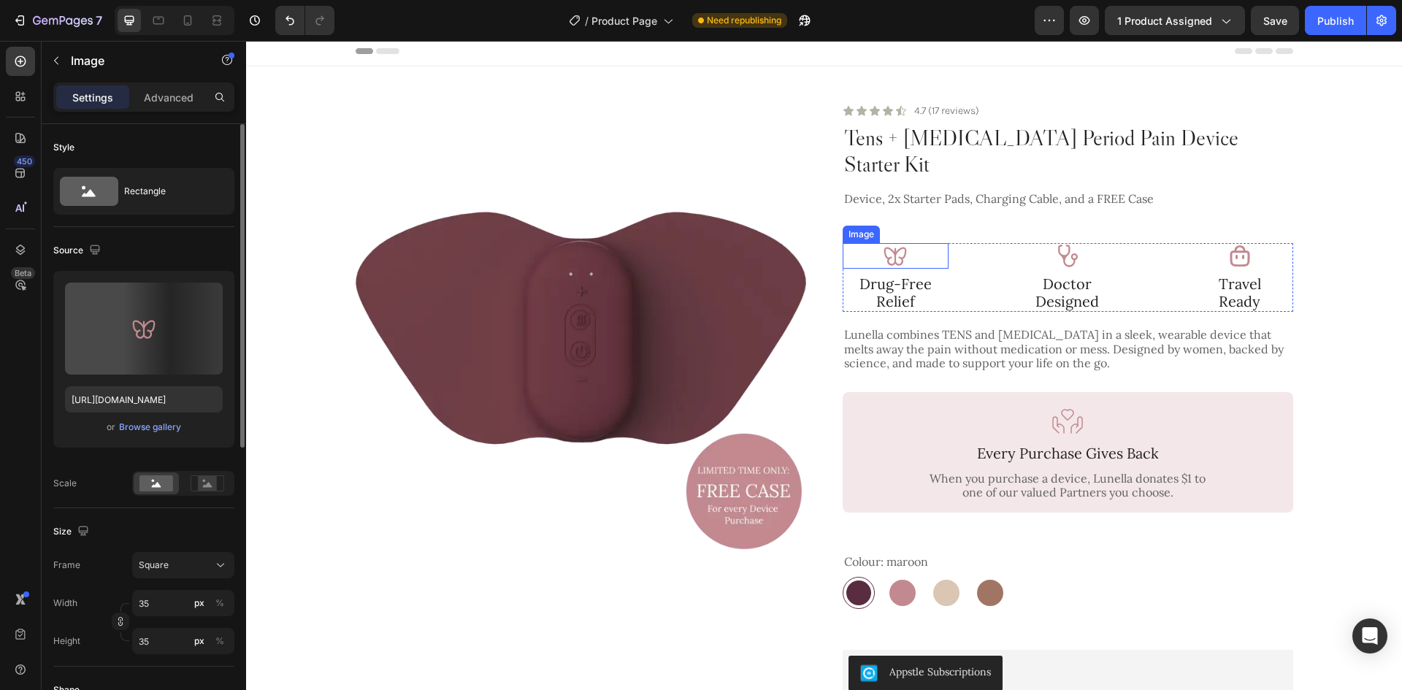
click at [913, 243] on div at bounding box center [895, 256] width 107 height 26
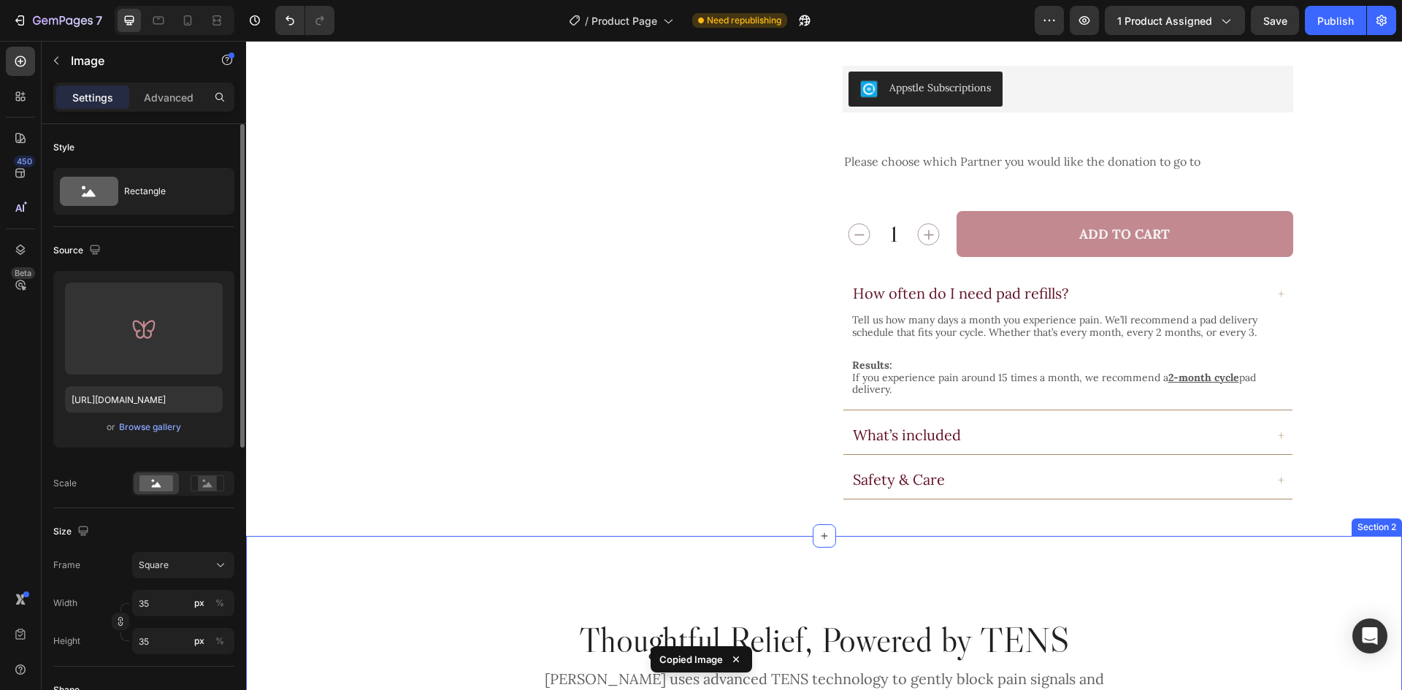
scroll to position [1026, 0]
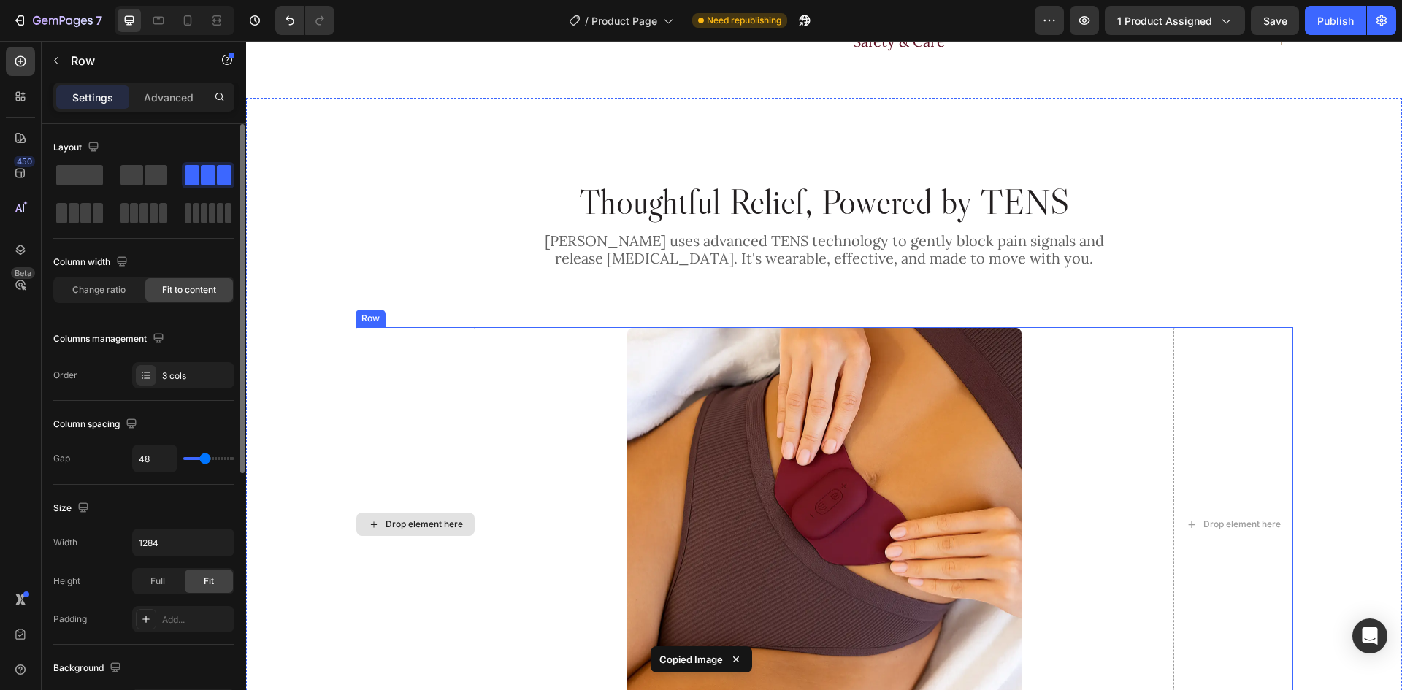
click at [429, 433] on div "Drop element here" at bounding box center [416, 524] width 120 height 395
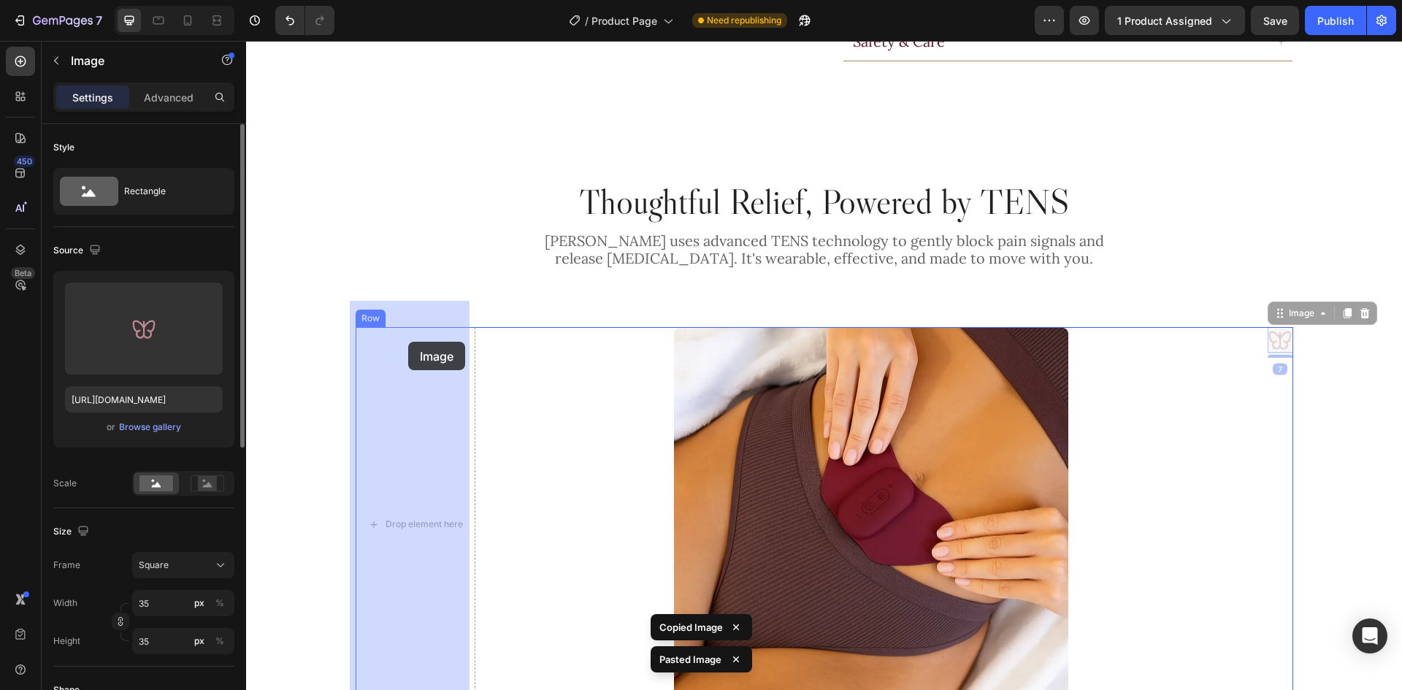
drag, startPoint x: 1273, startPoint y: 315, endPoint x: 408, endPoint y: 342, distance: 865.5
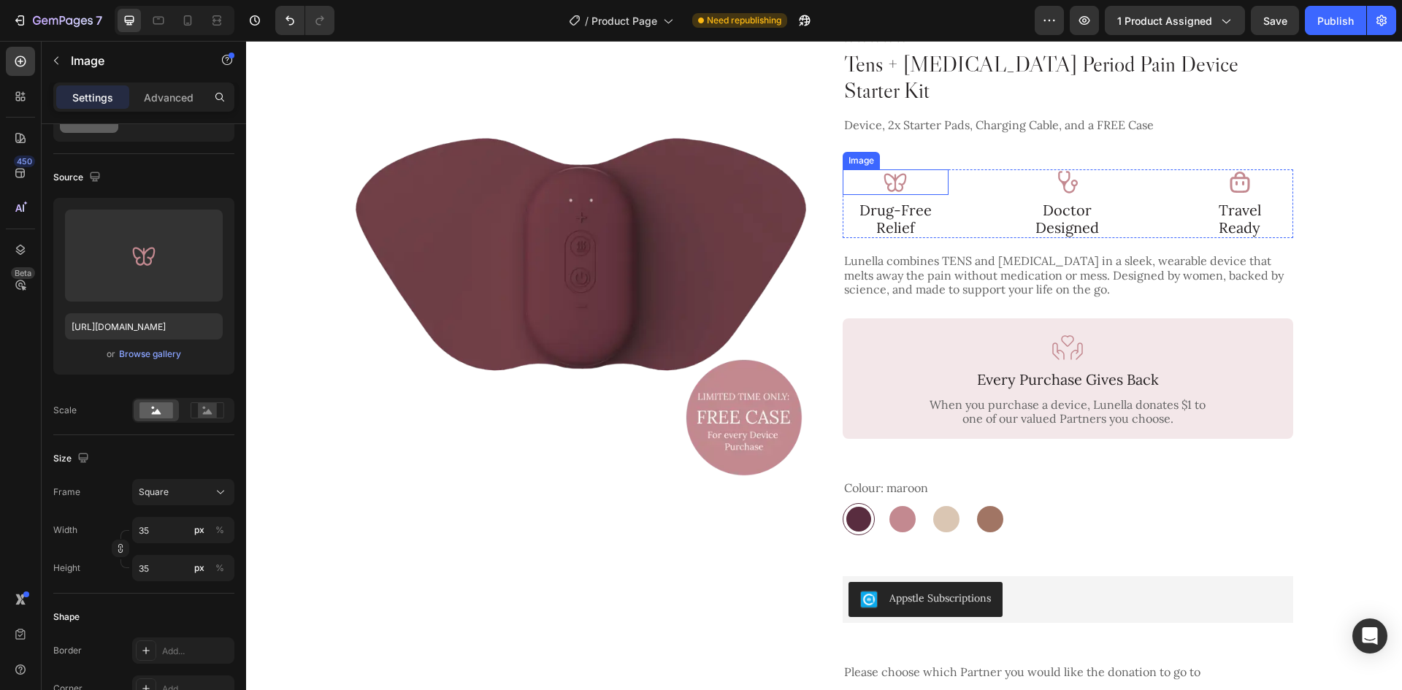
scroll to position [77, 0]
click at [910, 202] on p "Drug-Free Relief" at bounding box center [896, 219] width 104 height 35
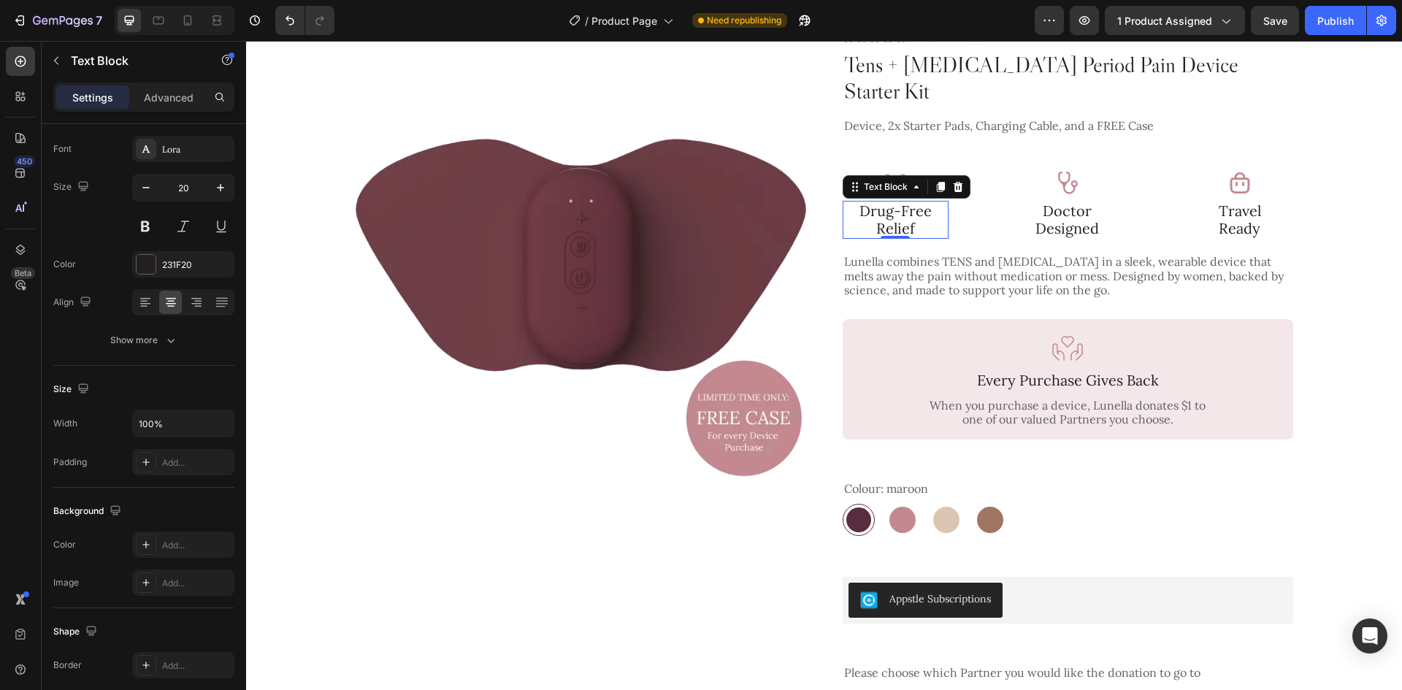
scroll to position [0, 0]
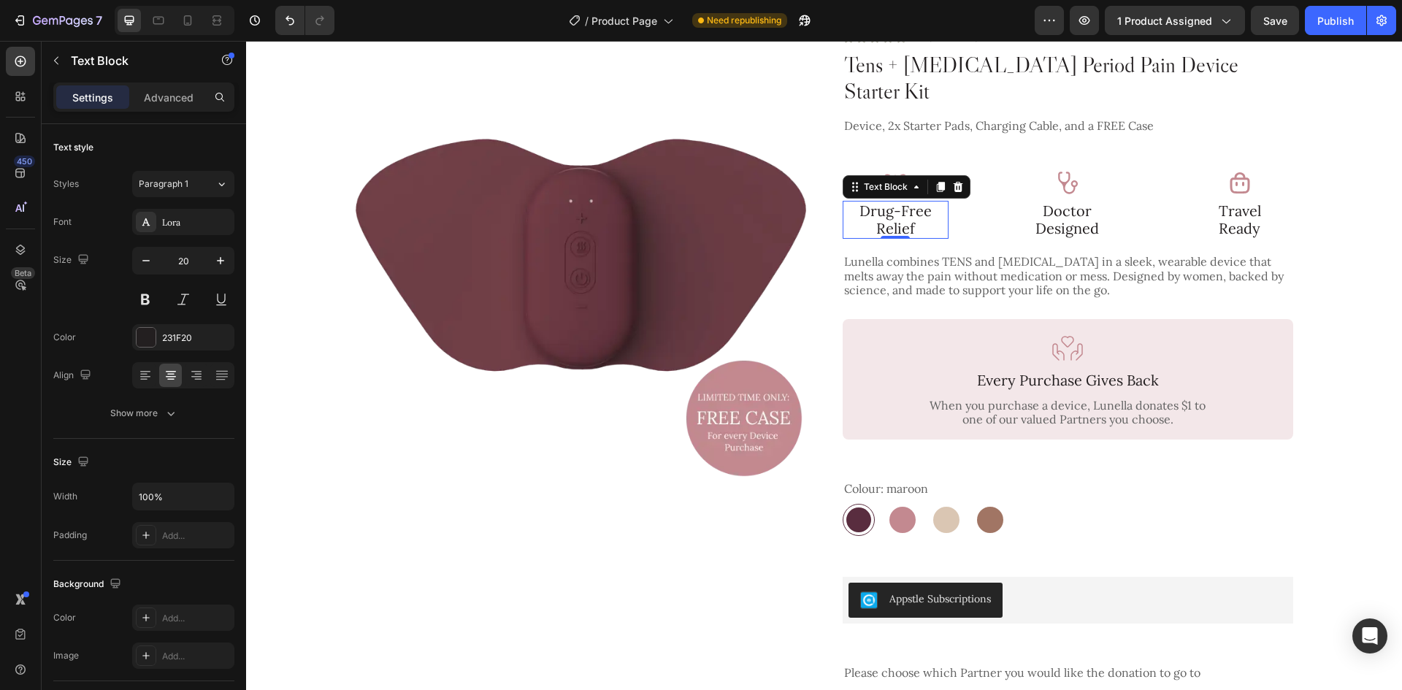
drag, startPoint x: 22, startPoint y: 58, endPoint x: 114, endPoint y: 96, distance: 99.5
click at [22, 58] on icon at bounding box center [20, 61] width 15 height 15
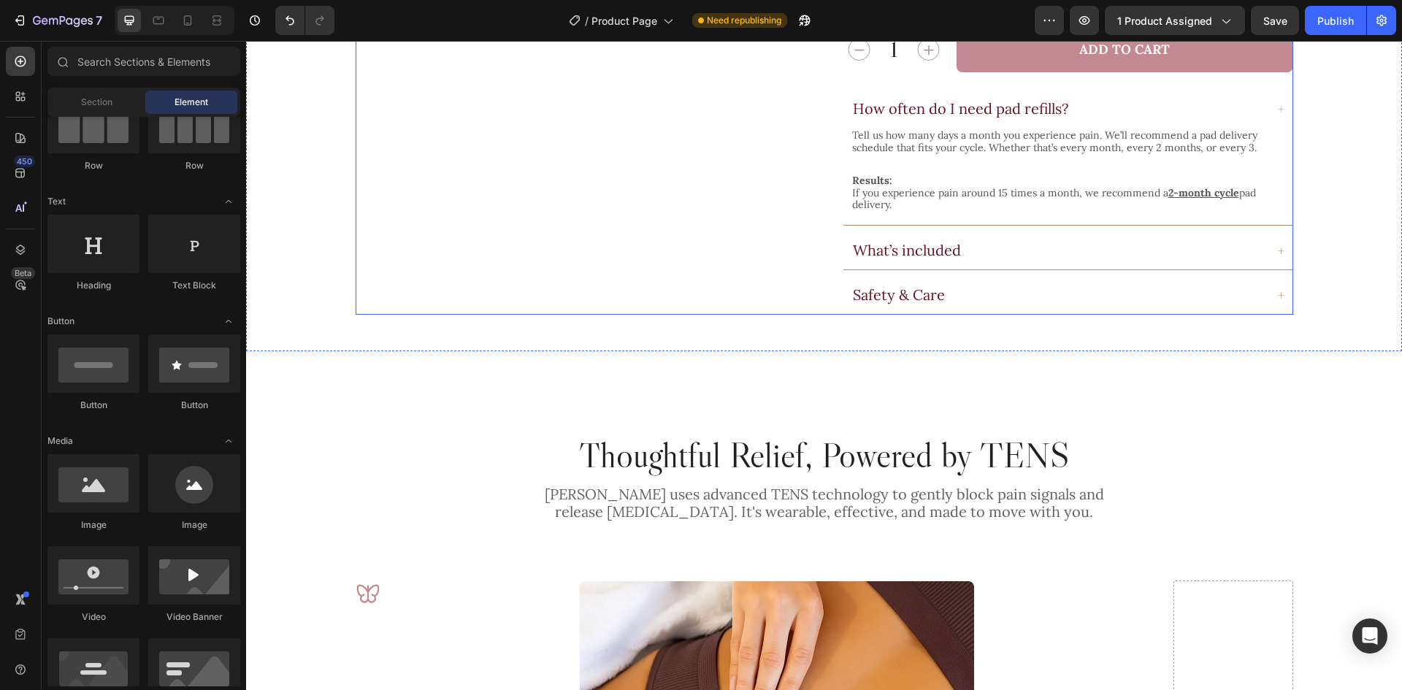
scroll to position [1099, 0]
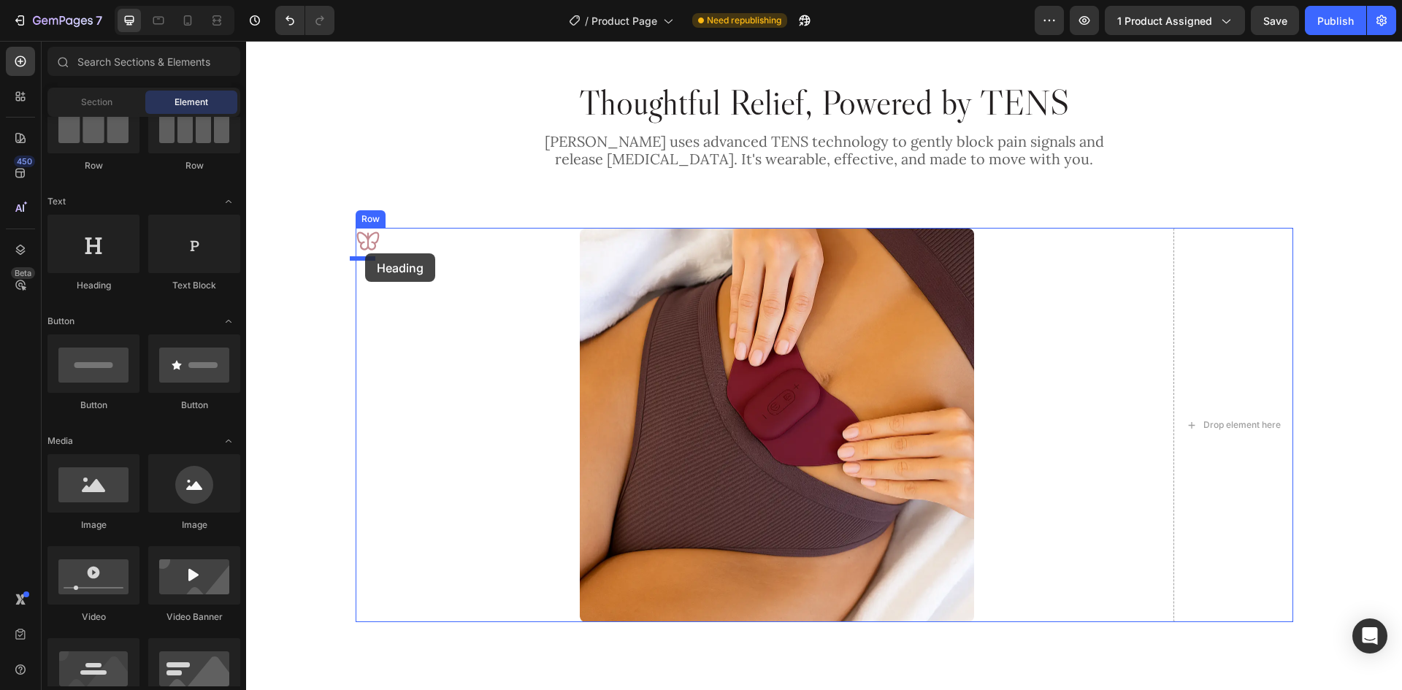
drag, startPoint x: 353, startPoint y: 292, endPoint x: 365, endPoint y: 253, distance: 40.4
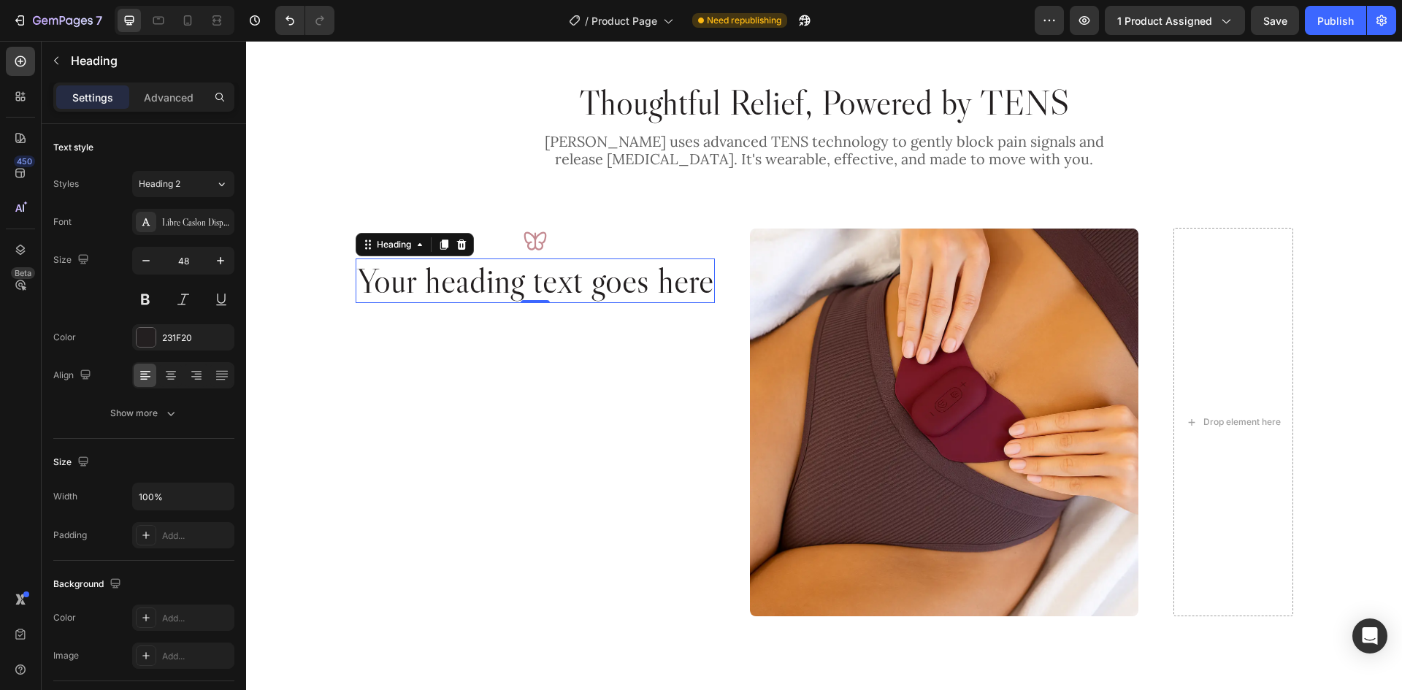
click at [489, 282] on h2 "Your heading text goes here" at bounding box center [535, 280] width 359 height 45
click at [489, 282] on p "Your heading text goes here" at bounding box center [535, 281] width 356 height 42
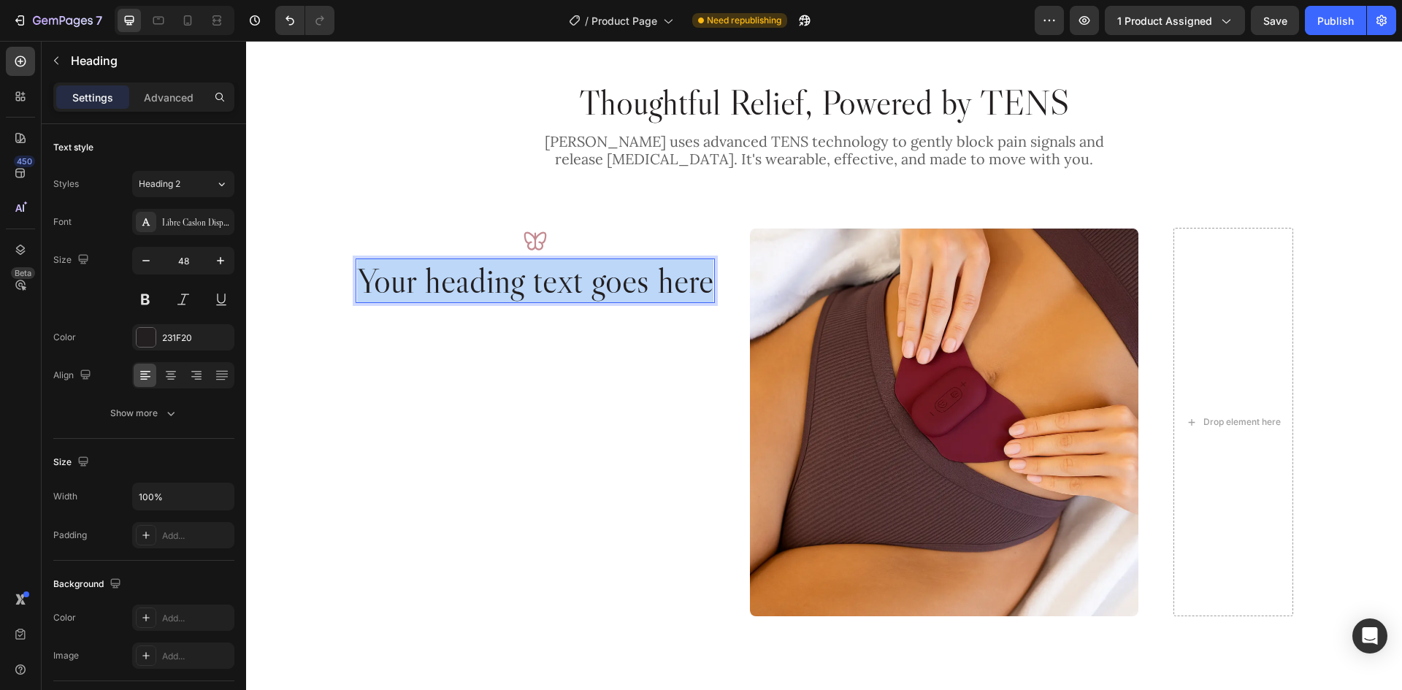
click at [489, 282] on p "Your heading text goes here" at bounding box center [535, 281] width 356 height 42
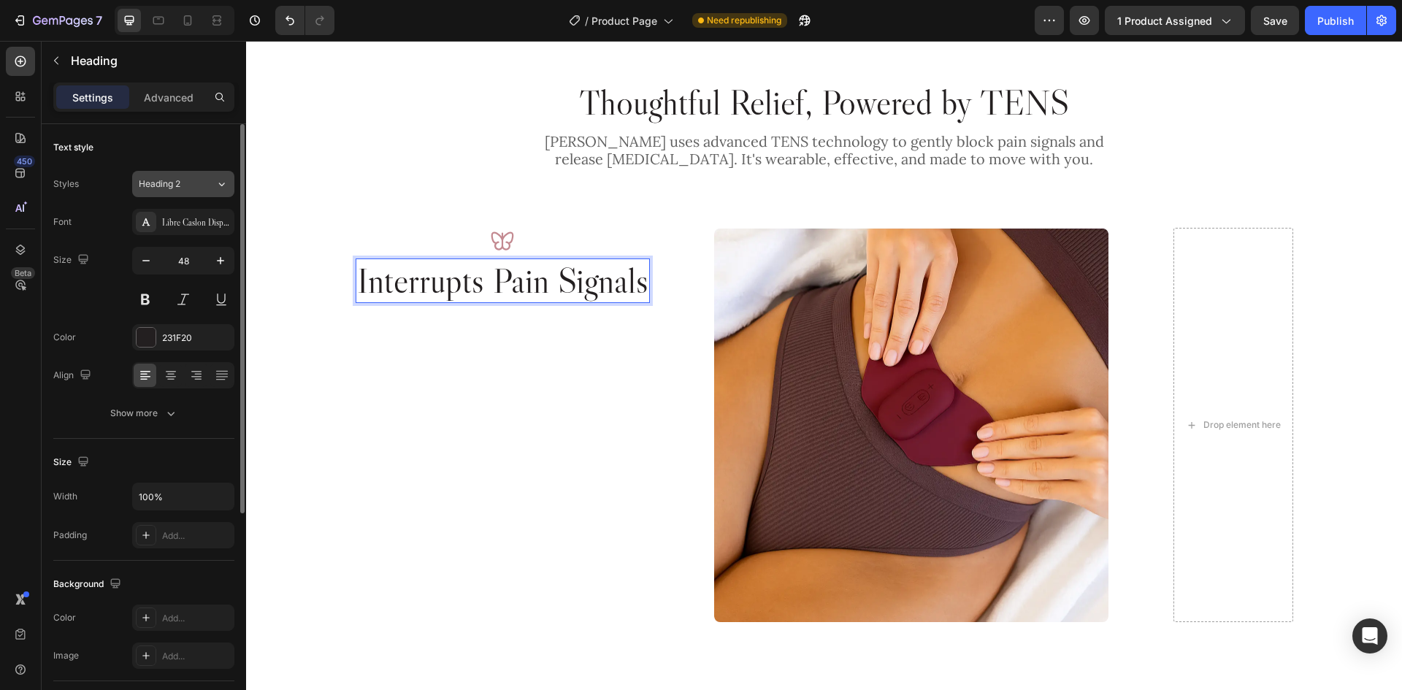
click at [201, 181] on div "Heading 2" at bounding box center [177, 183] width 77 height 13
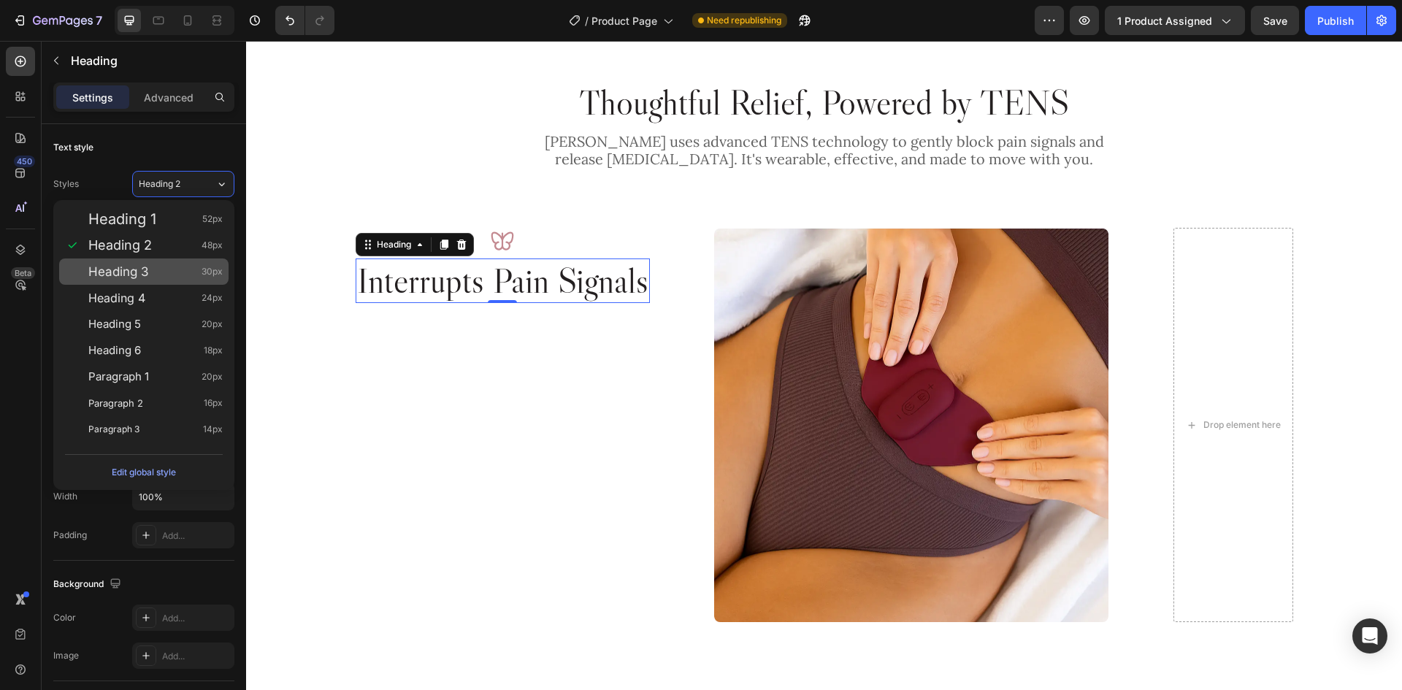
click at [168, 274] on div "Heading 3 30px" at bounding box center [155, 271] width 134 height 15
type input "30"
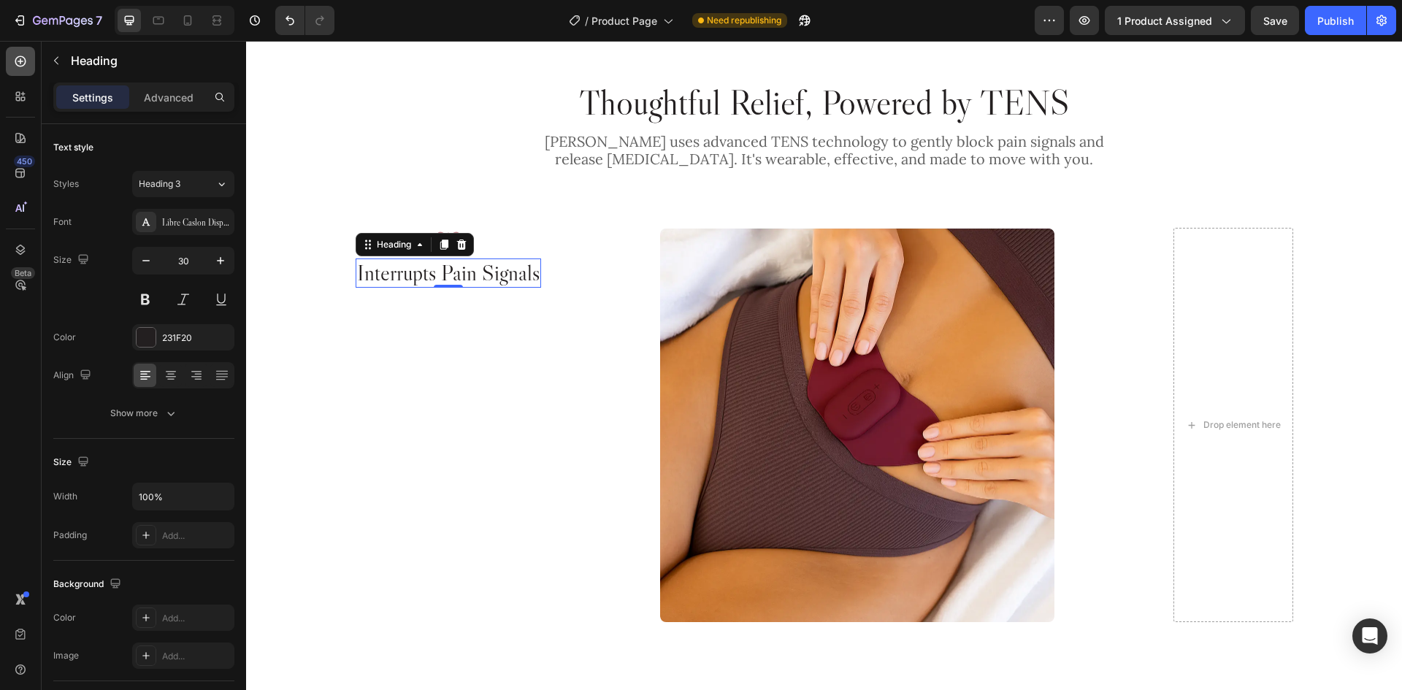
click at [20, 64] on icon at bounding box center [20, 61] width 11 height 11
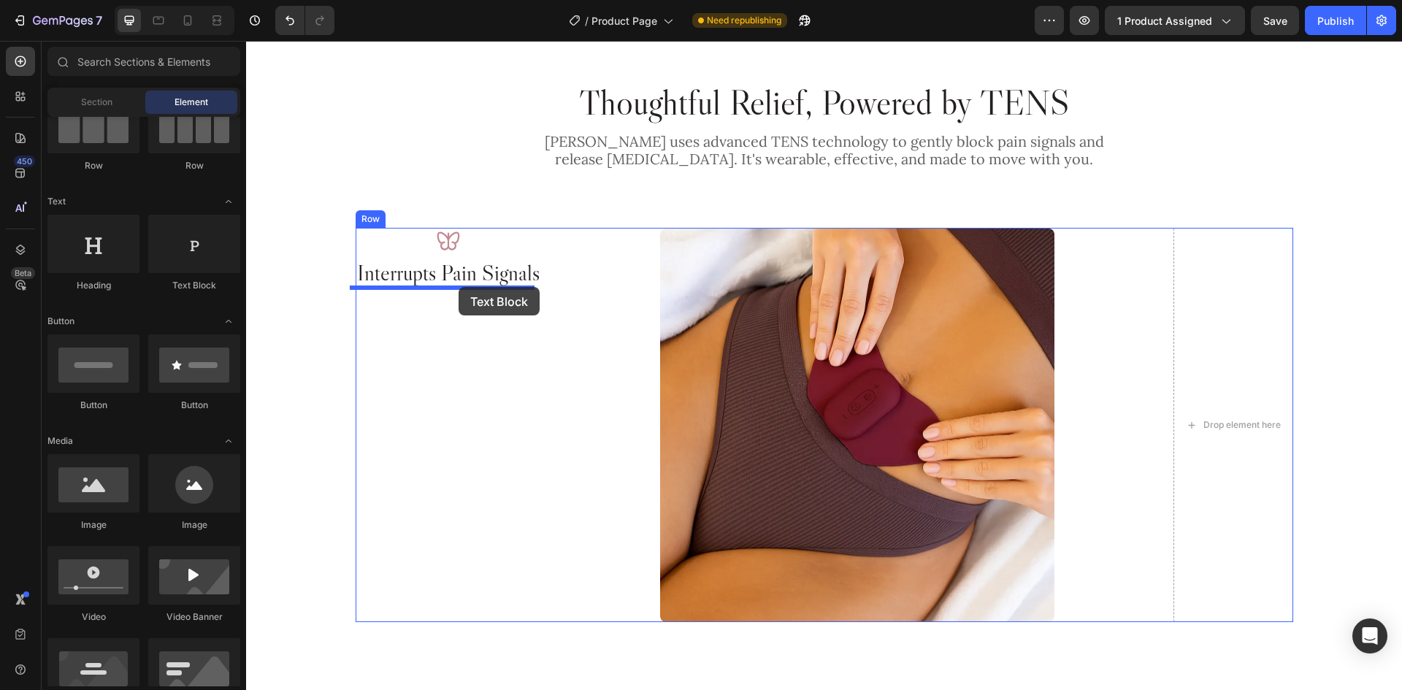
drag, startPoint x: 441, startPoint y: 299, endPoint x: 450, endPoint y: 284, distance: 17.0
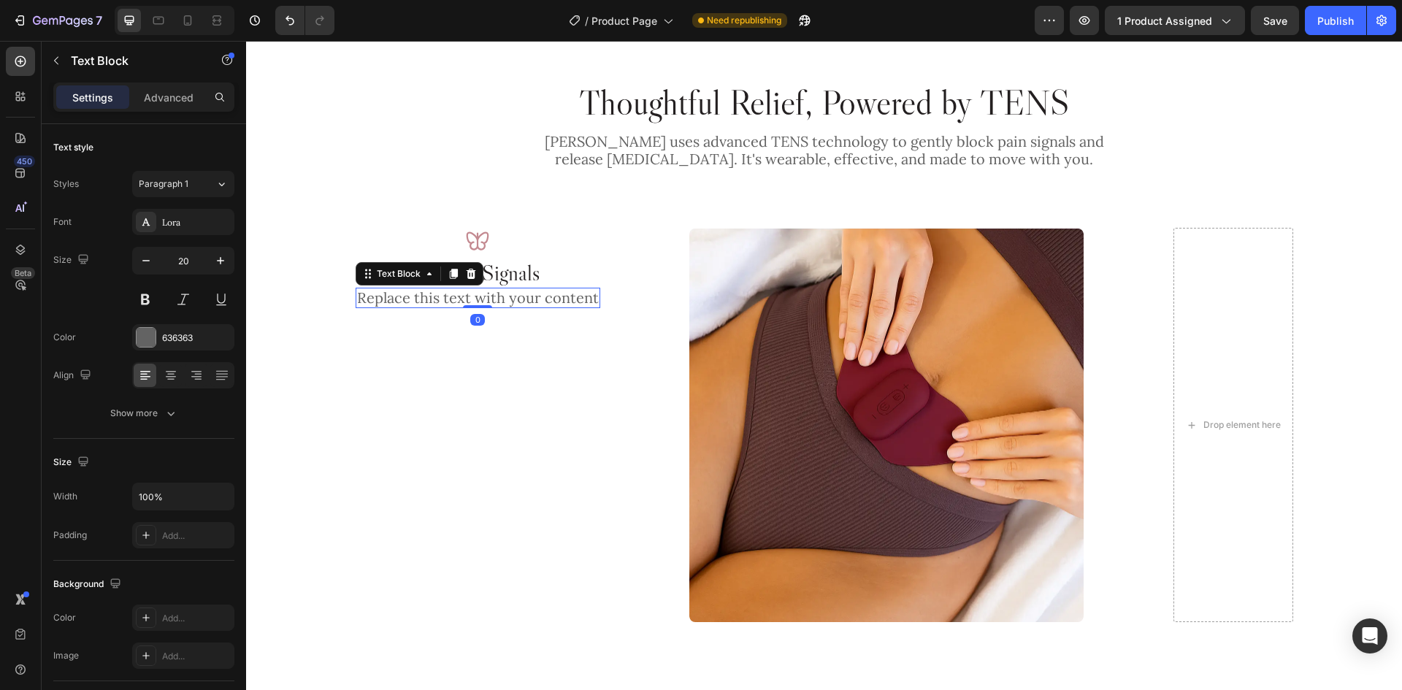
click at [428, 296] on div "Replace this text with your content" at bounding box center [478, 298] width 245 height 20
click at [428, 296] on p "Replace this text with your content" at bounding box center [478, 298] width 242 height 18
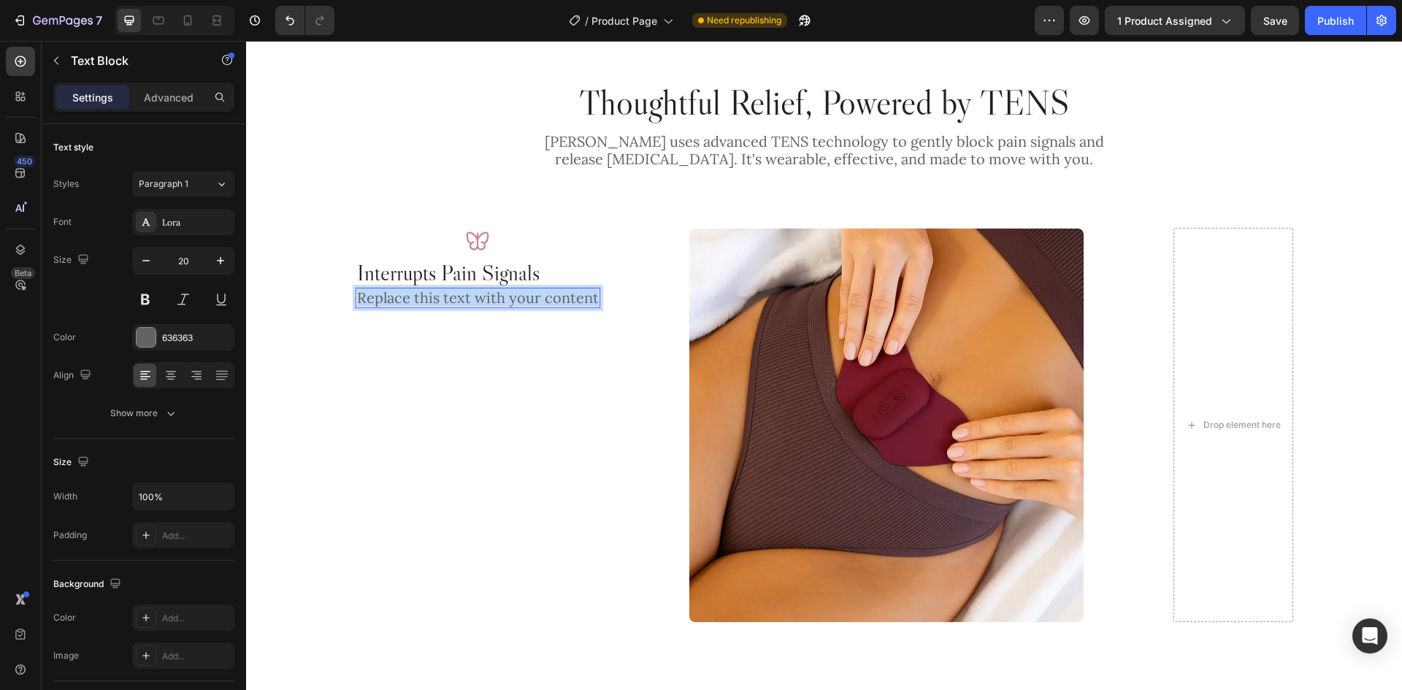
click at [428, 296] on p "Replace this text with your content" at bounding box center [478, 298] width 242 height 18
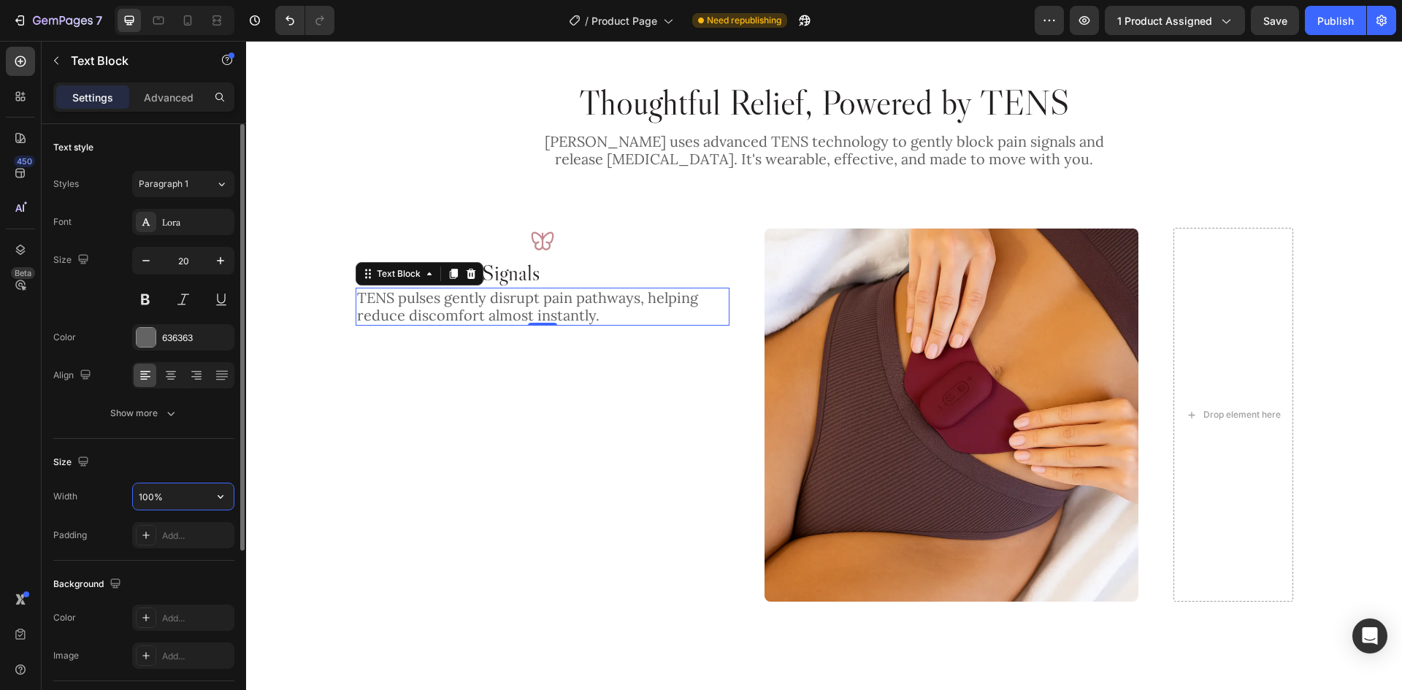
click at [201, 493] on input "100%" at bounding box center [183, 496] width 101 height 26
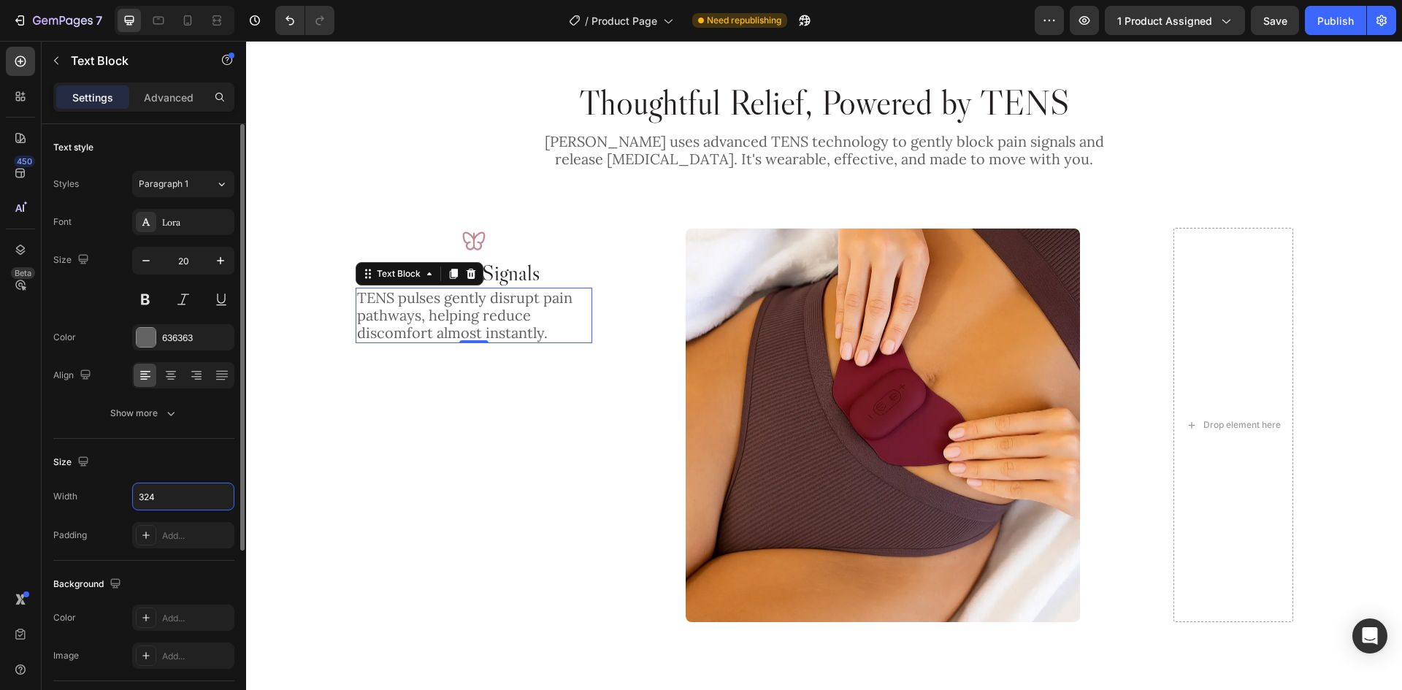
type input "324"
click at [201, 455] on div "Size" at bounding box center [143, 461] width 181 height 23
click at [171, 376] on icon at bounding box center [171, 376] width 10 height 1
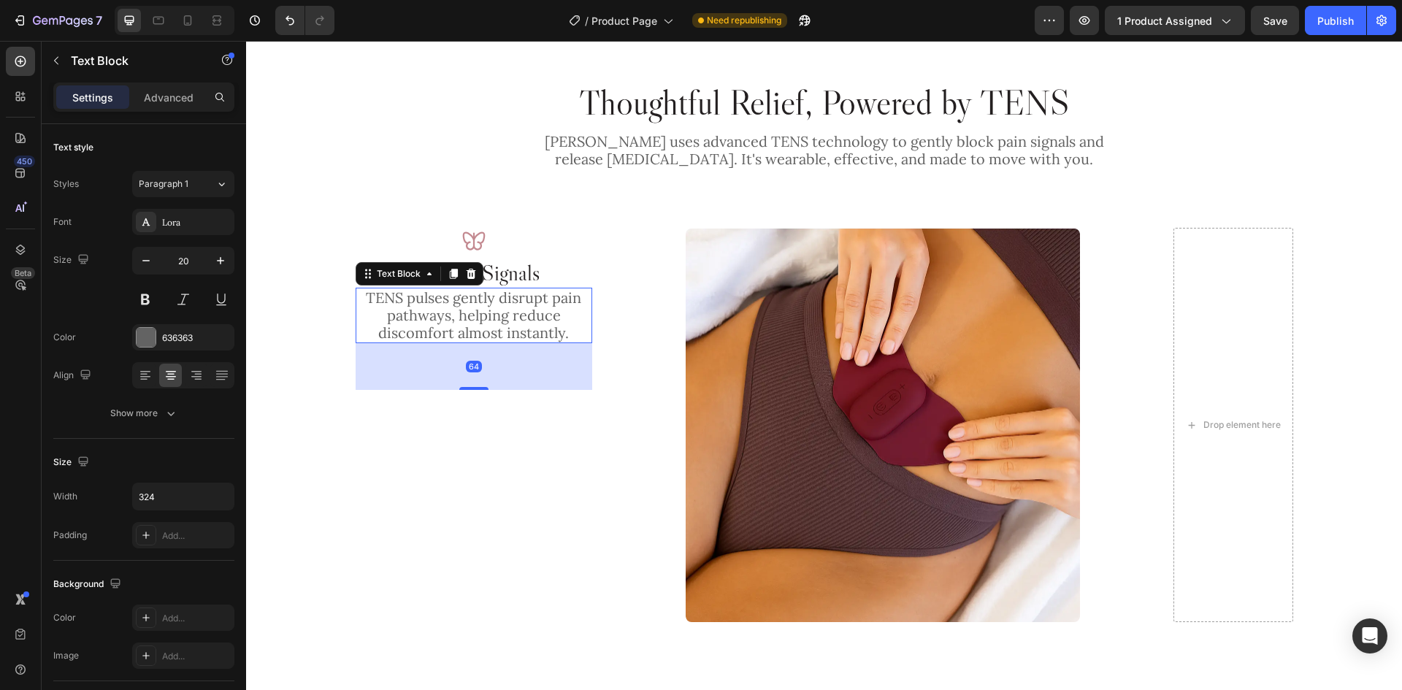
drag, startPoint x: 466, startPoint y: 341, endPoint x: 483, endPoint y: 388, distance: 49.6
click at [483, 343] on div "64" at bounding box center [474, 343] width 237 height 0
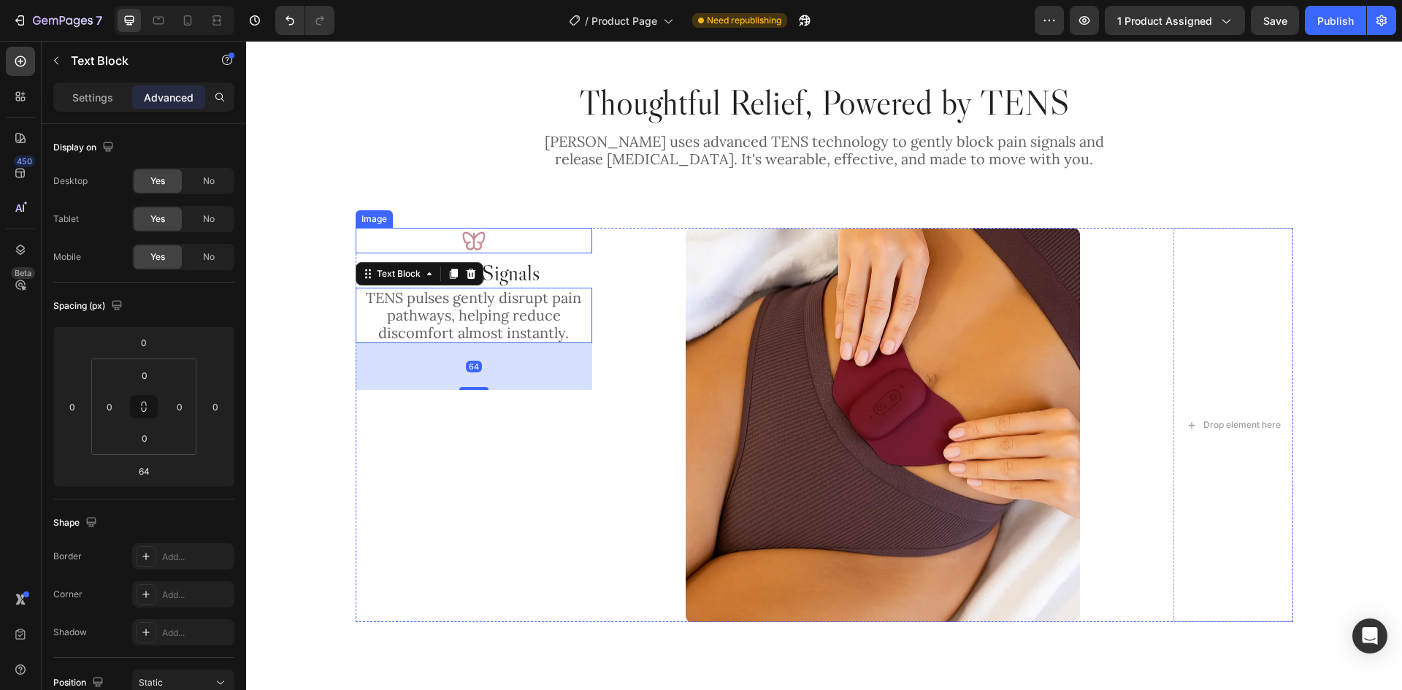
click at [513, 238] on div at bounding box center [474, 241] width 237 height 26
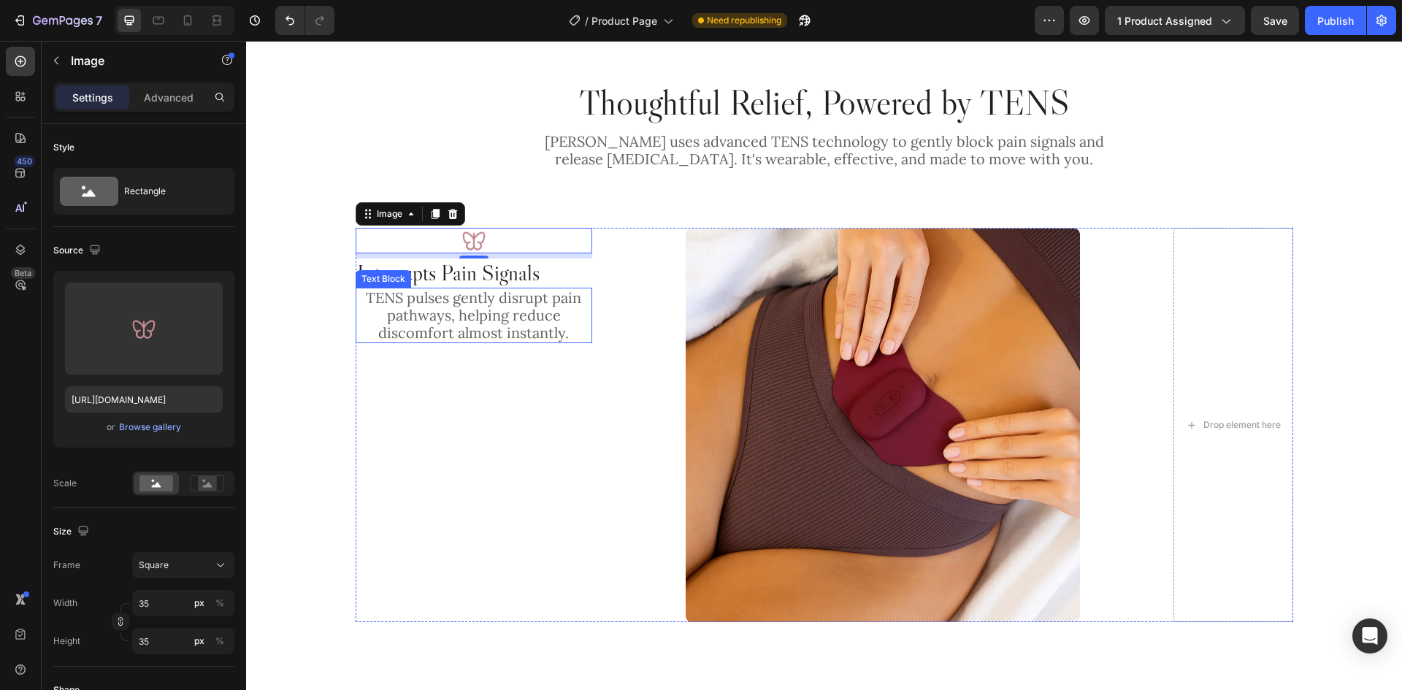
click at [479, 311] on p "TENS pulses gently disrupt pain pathways, helping reduce discomfort almost inst…" at bounding box center [474, 315] width 234 height 53
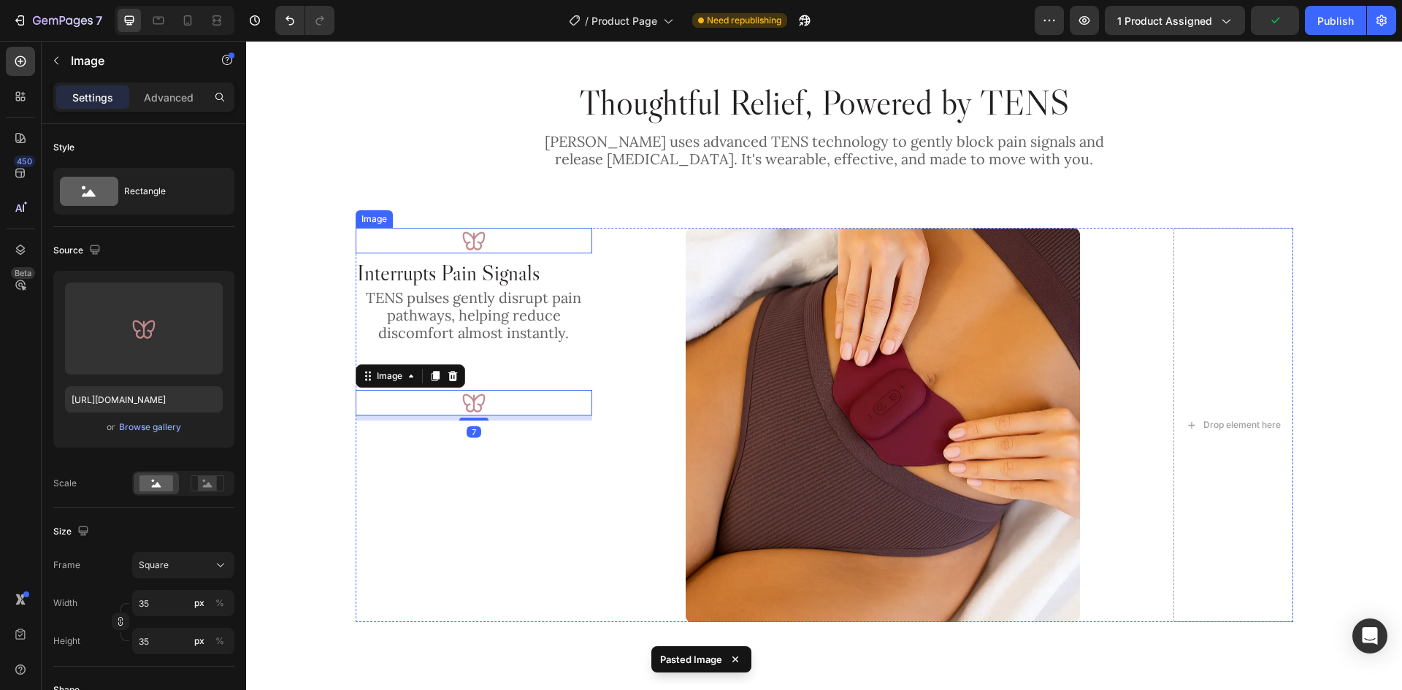
click at [473, 237] on img at bounding box center [474, 241] width 26 height 26
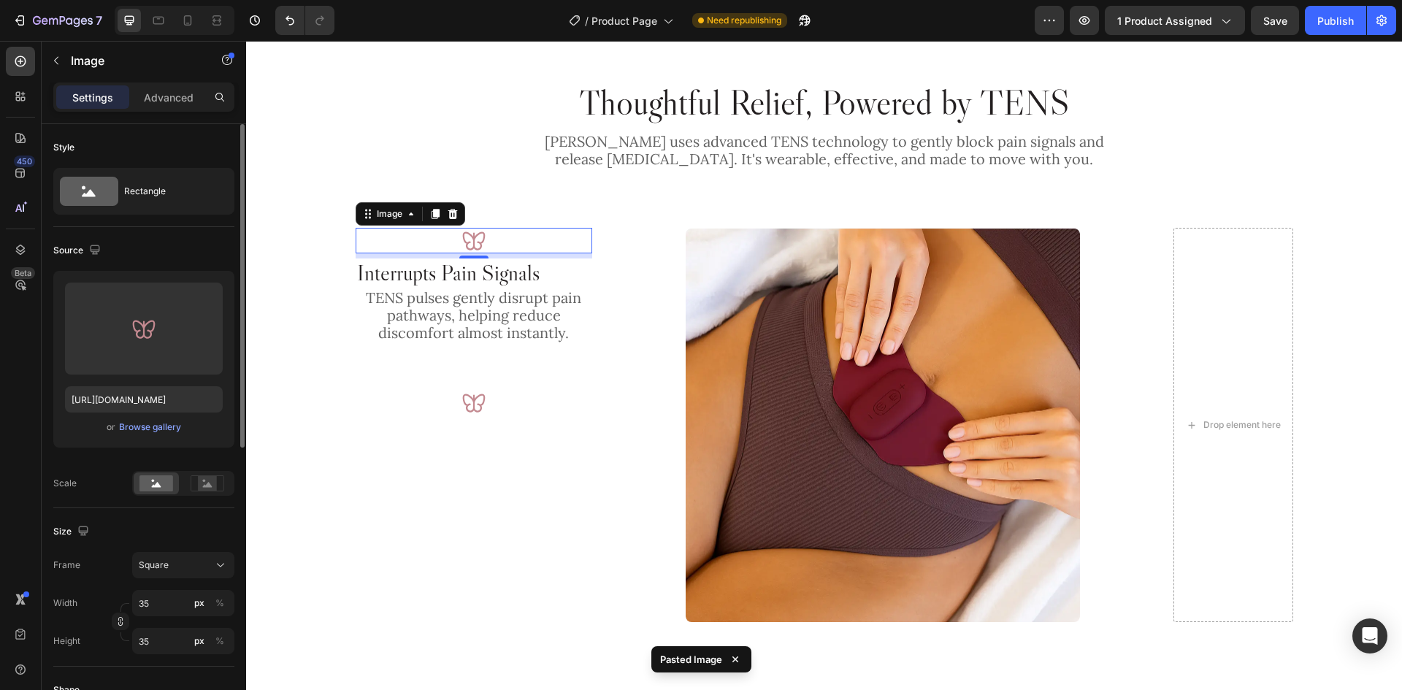
click at [170, 618] on div "Width 35 px % Height 35 px %" at bounding box center [143, 622] width 181 height 64
click at [169, 610] on input "35" at bounding box center [183, 603] width 102 height 26
type input "4"
type input "48"
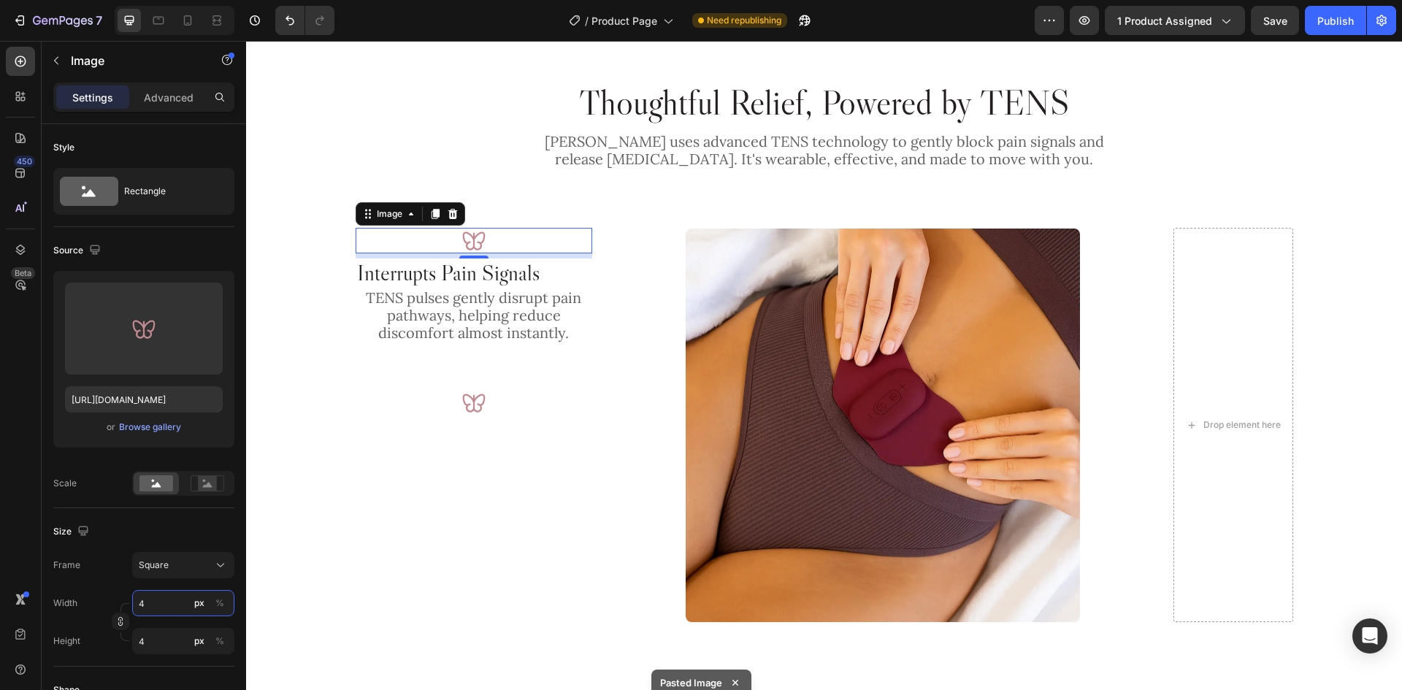
type input "48"
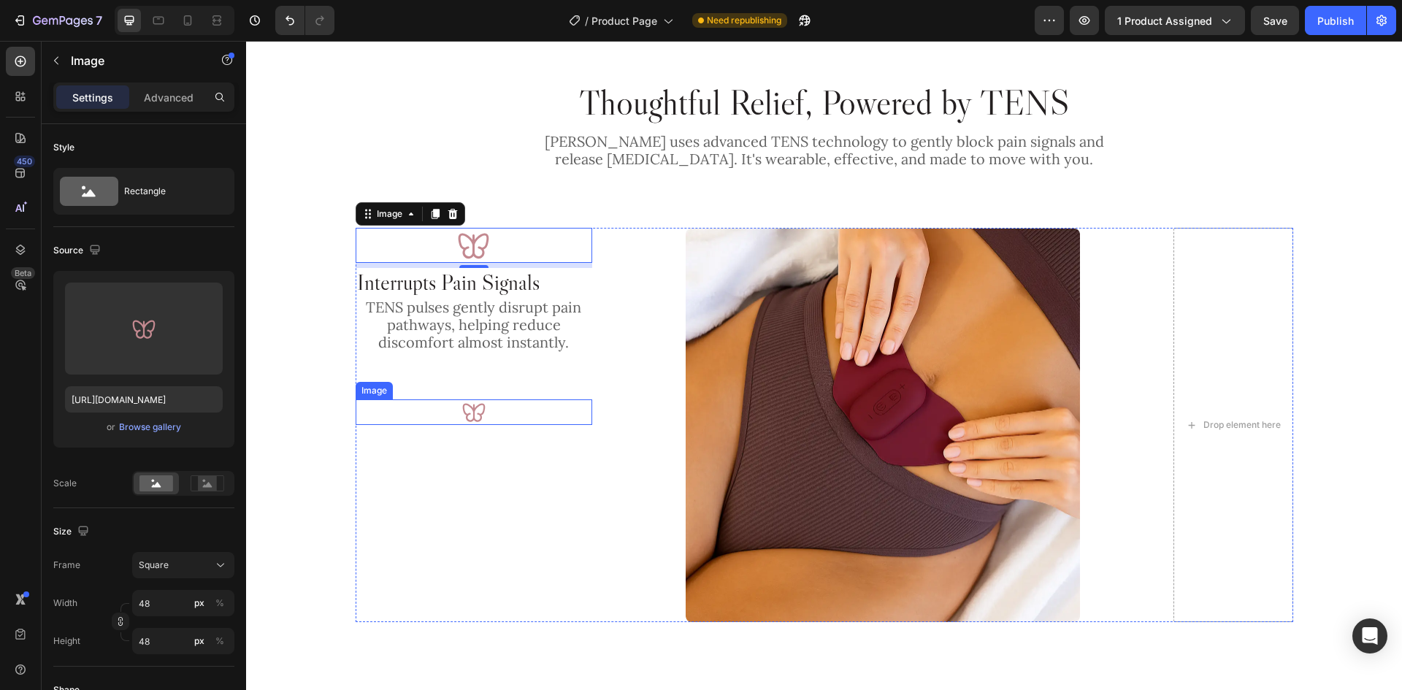
click at [480, 410] on img at bounding box center [474, 412] width 26 height 26
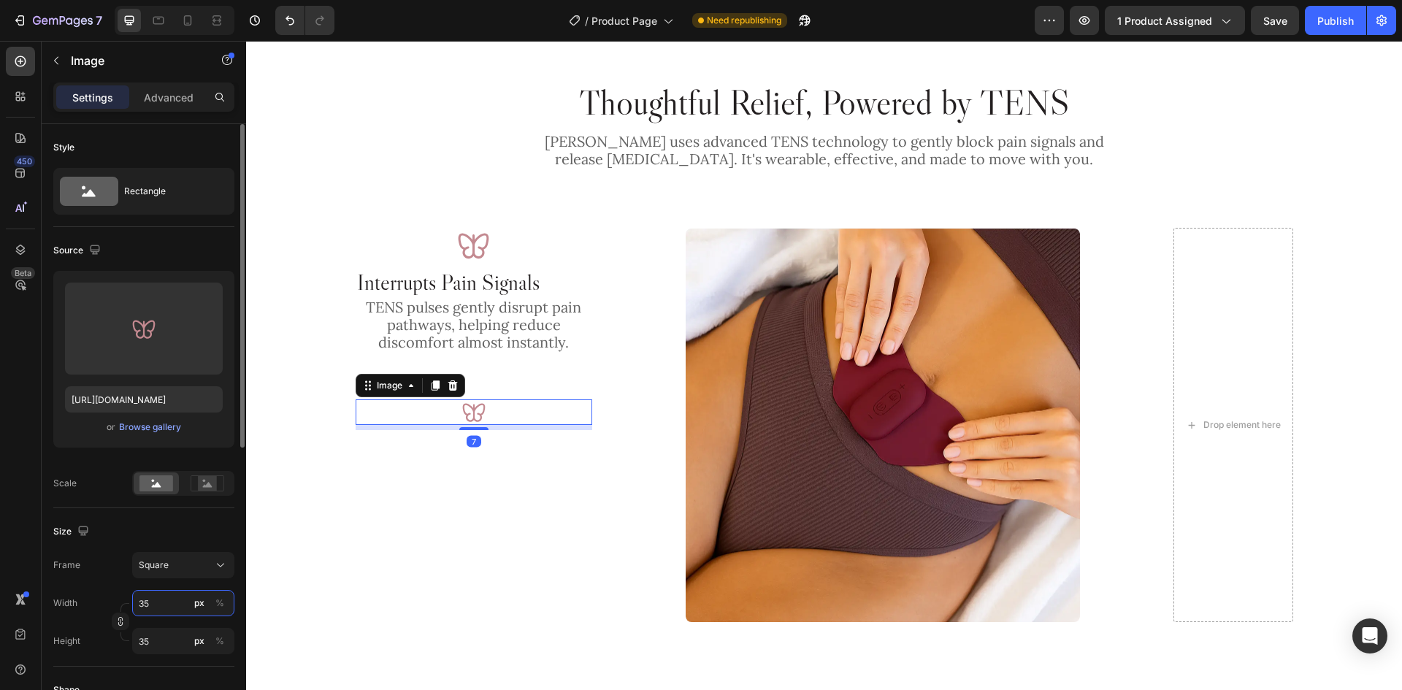
click at [164, 609] on input "35" at bounding box center [183, 603] width 102 height 26
type input "4"
type input "48"
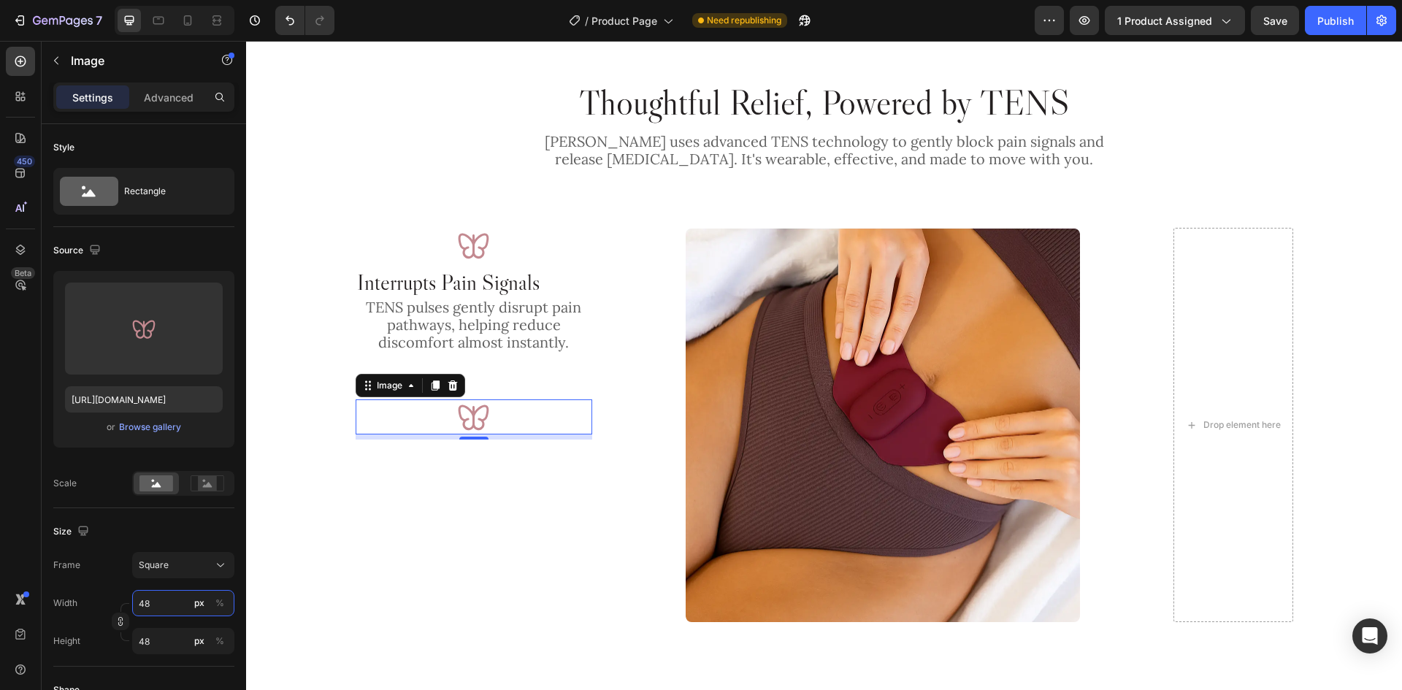
type input "48"
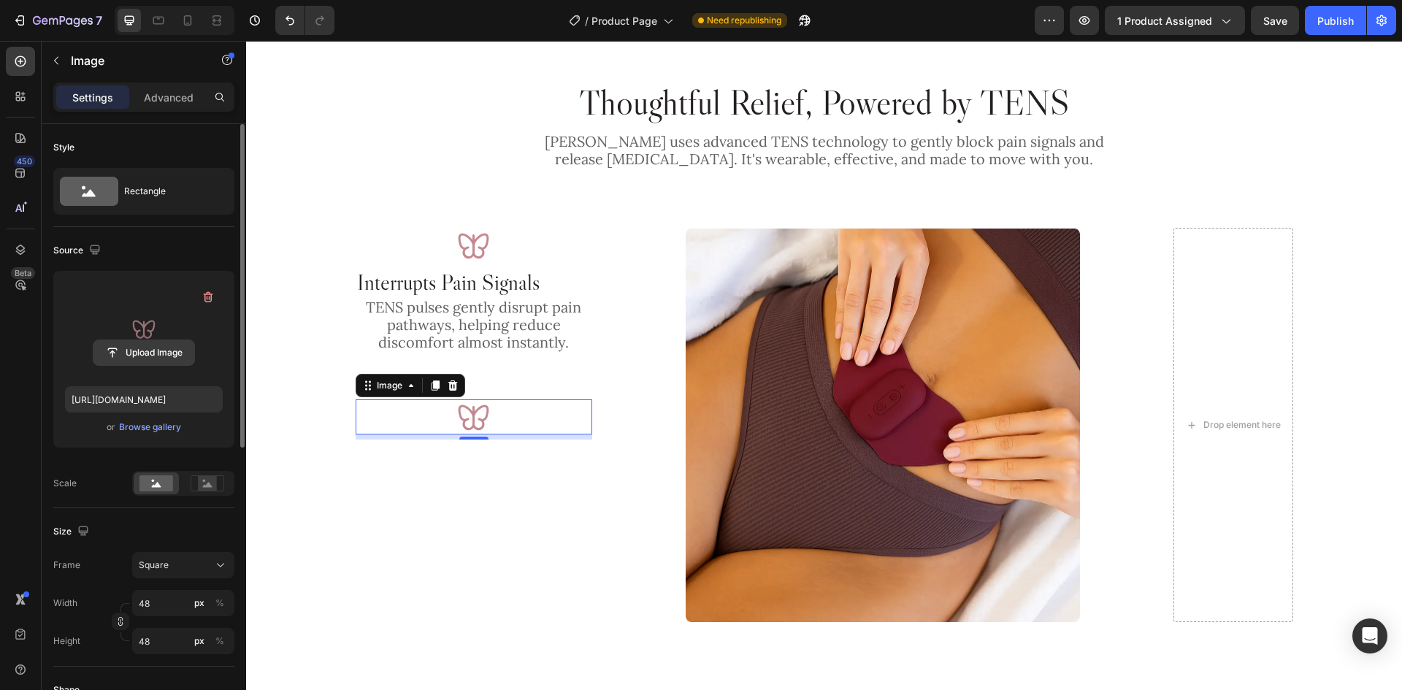
click at [180, 344] on input "file" at bounding box center [143, 352] width 101 height 25
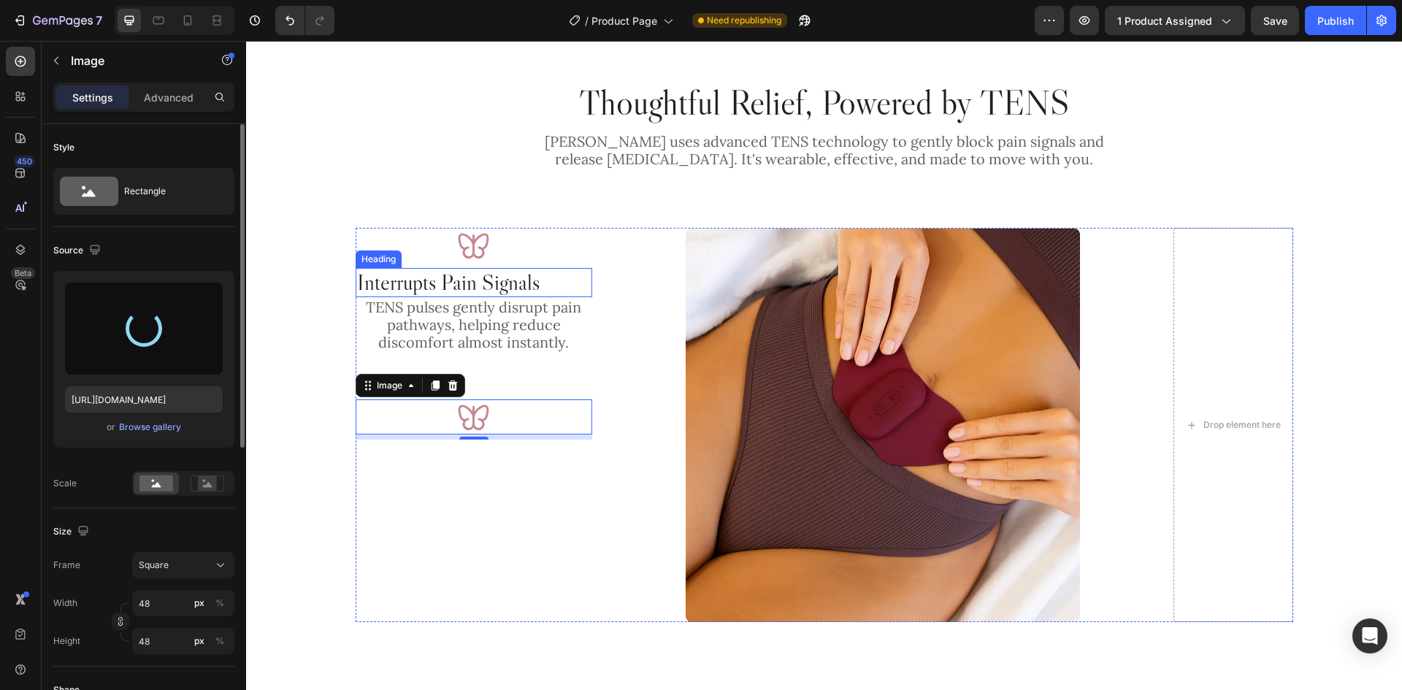
click at [474, 285] on p "Interrupts Pain Signals" at bounding box center [474, 282] width 234 height 26
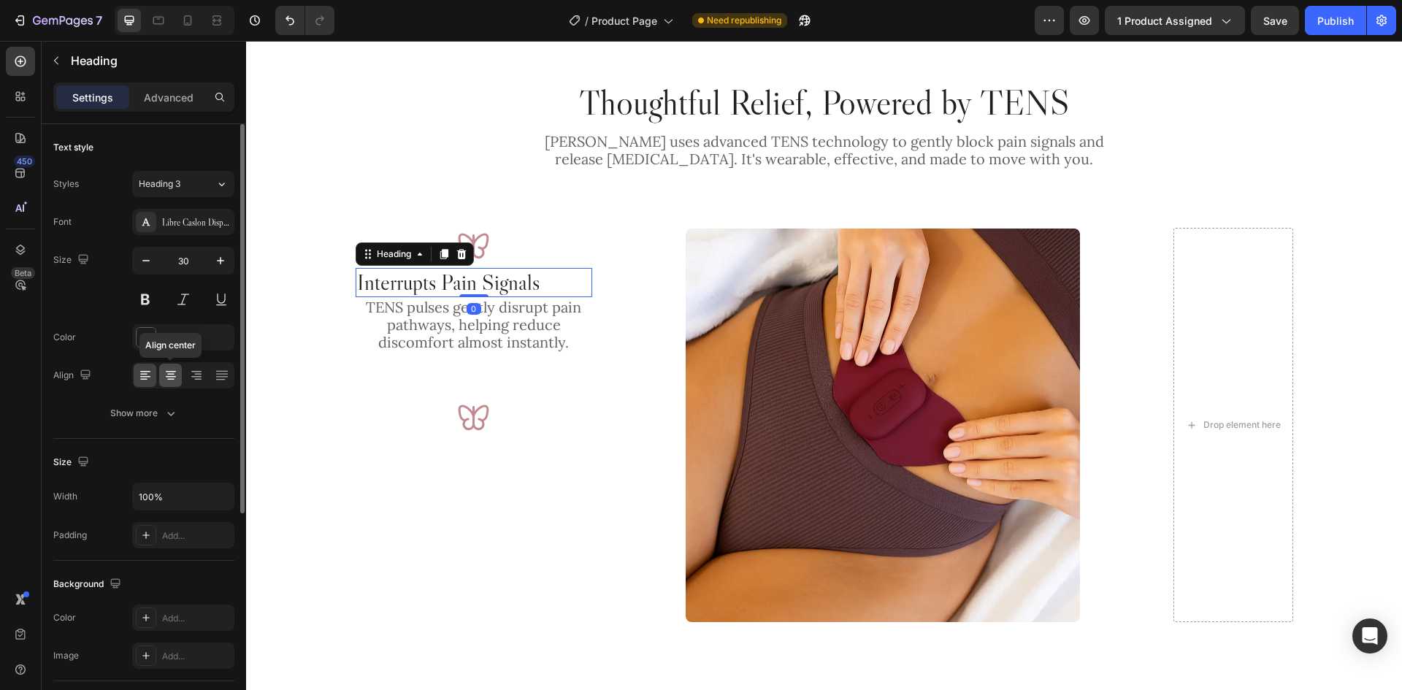
click at [172, 372] on icon at bounding box center [171, 375] width 15 height 15
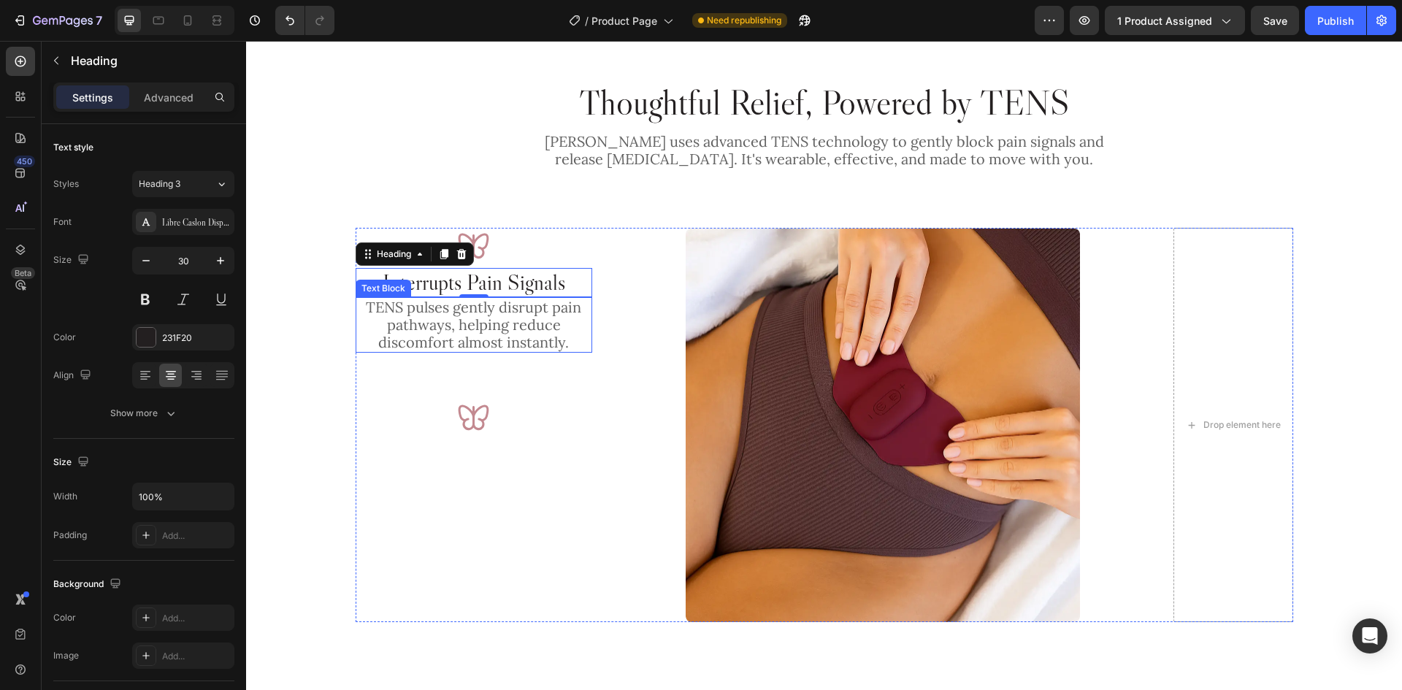
click at [442, 321] on p "TENS pulses gently disrupt pain pathways, helping reduce discomfort almost inst…" at bounding box center [474, 325] width 234 height 53
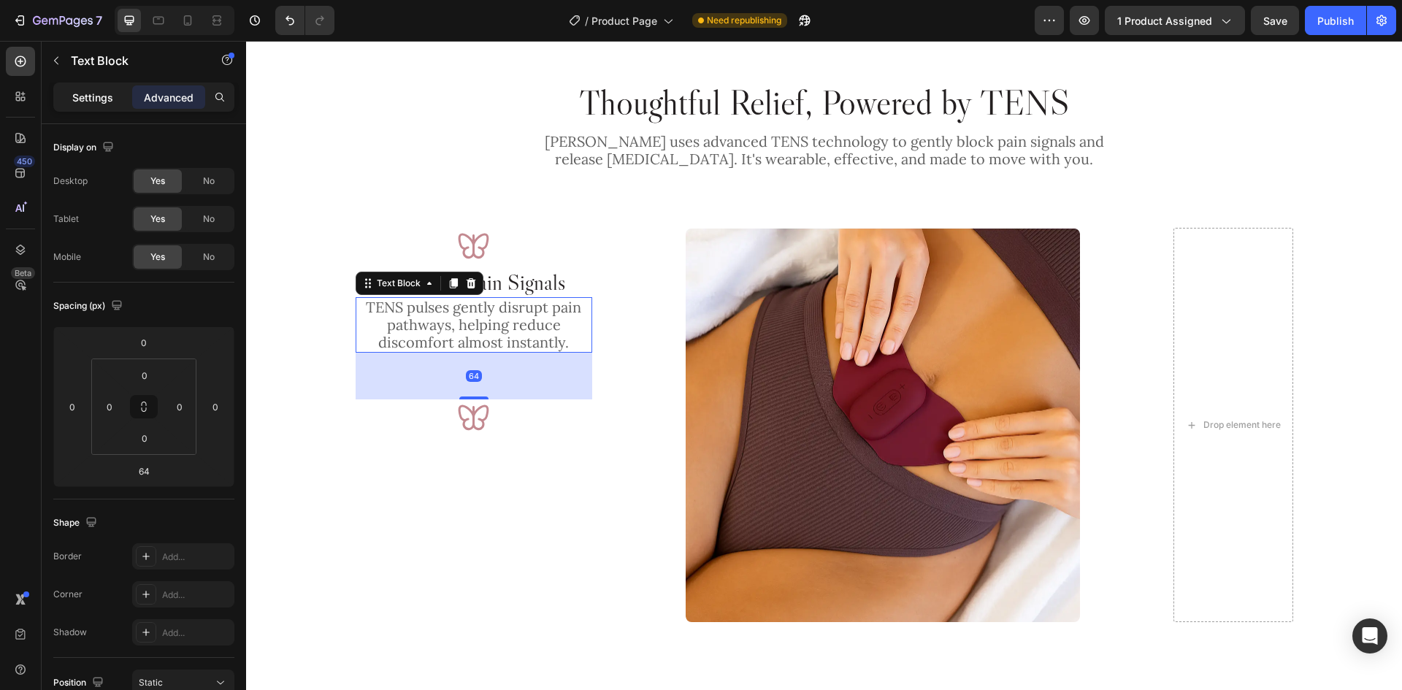
click at [99, 93] on p "Settings" at bounding box center [92, 97] width 41 height 15
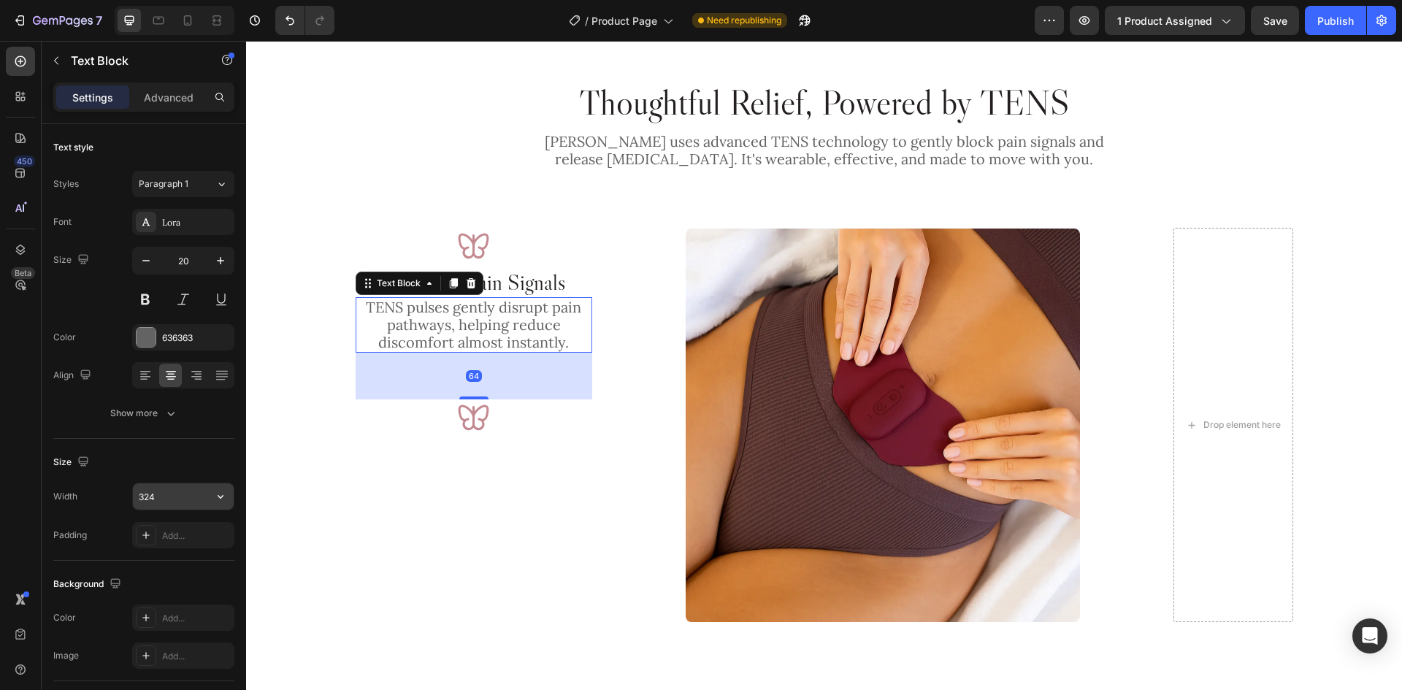
click at [158, 494] on input "324" at bounding box center [183, 496] width 101 height 26
click at [551, 285] on p "Interrupts Pain Signals" at bounding box center [474, 282] width 234 height 26
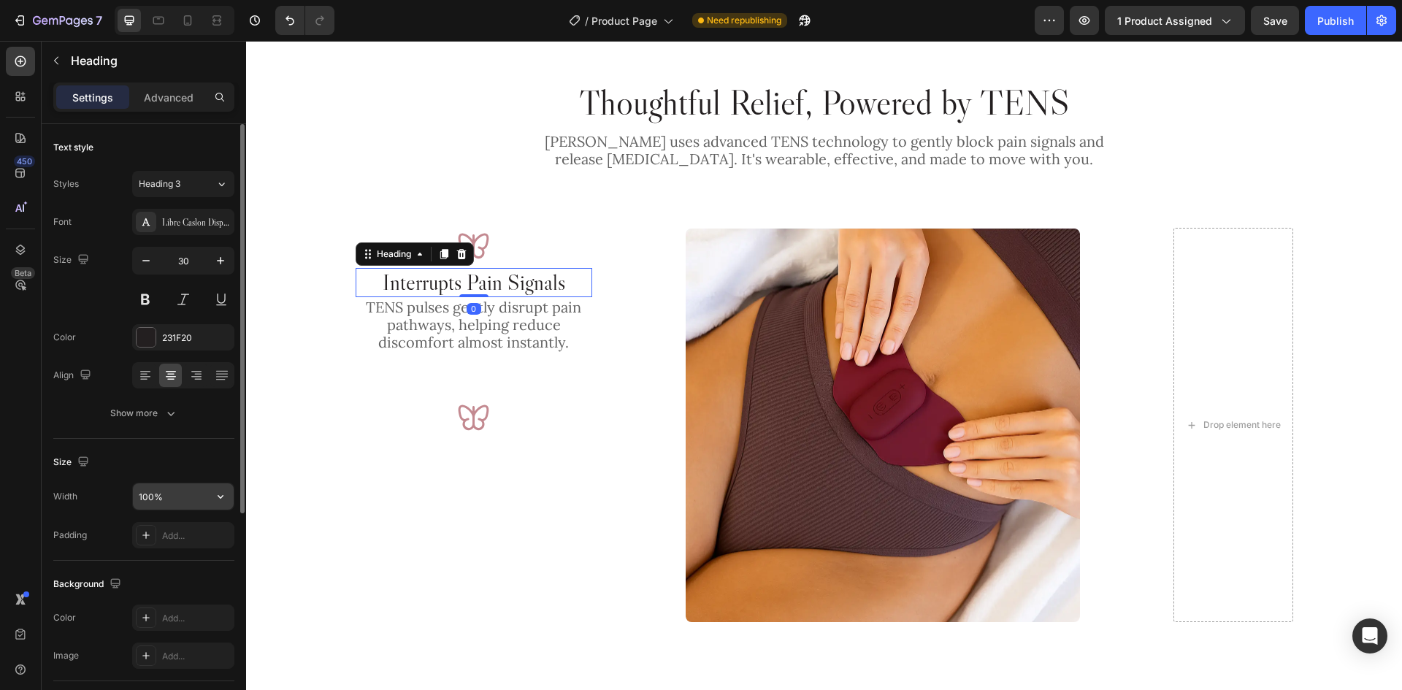
click at [181, 490] on input "100%" at bounding box center [183, 496] width 101 height 26
paste input "324"
type input "324"
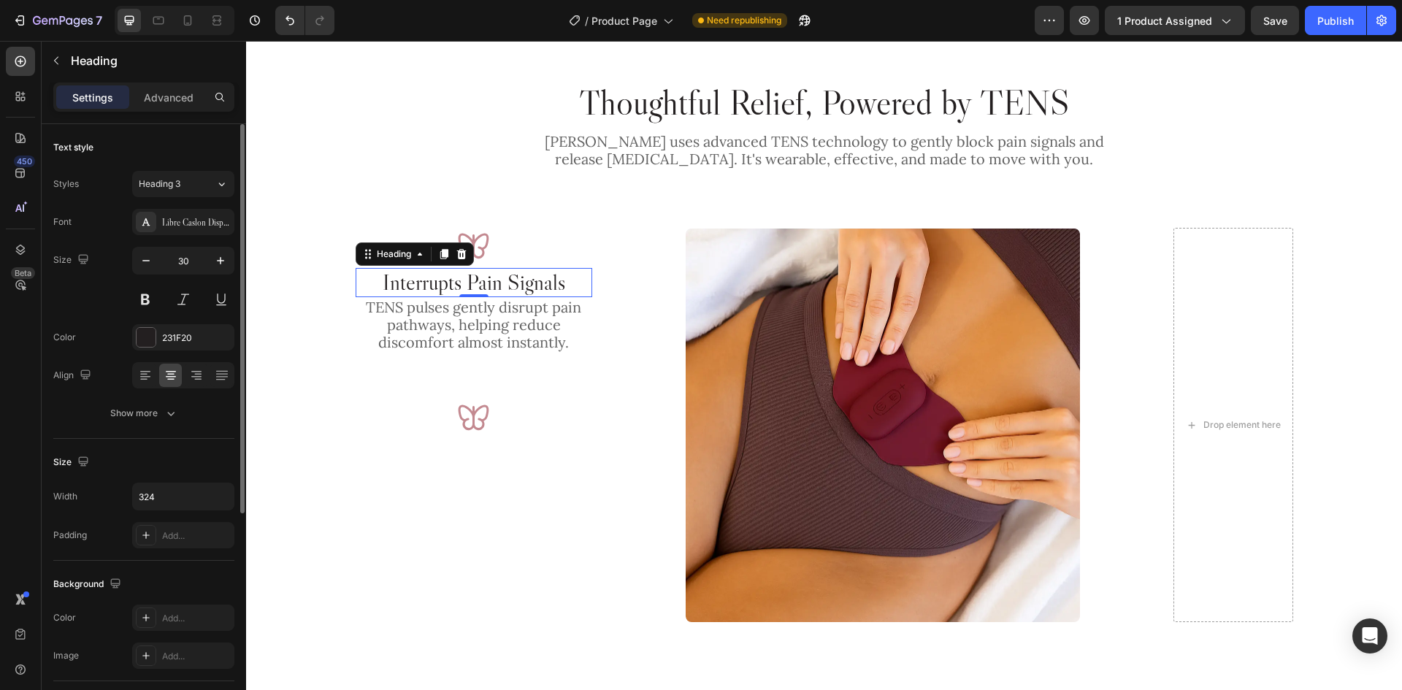
click at [197, 461] on div "Size" at bounding box center [143, 461] width 181 height 23
click at [553, 319] on p "TENS pulses gently disrupt pain pathways, helping reduce discomfort almost inst…" at bounding box center [474, 325] width 234 height 53
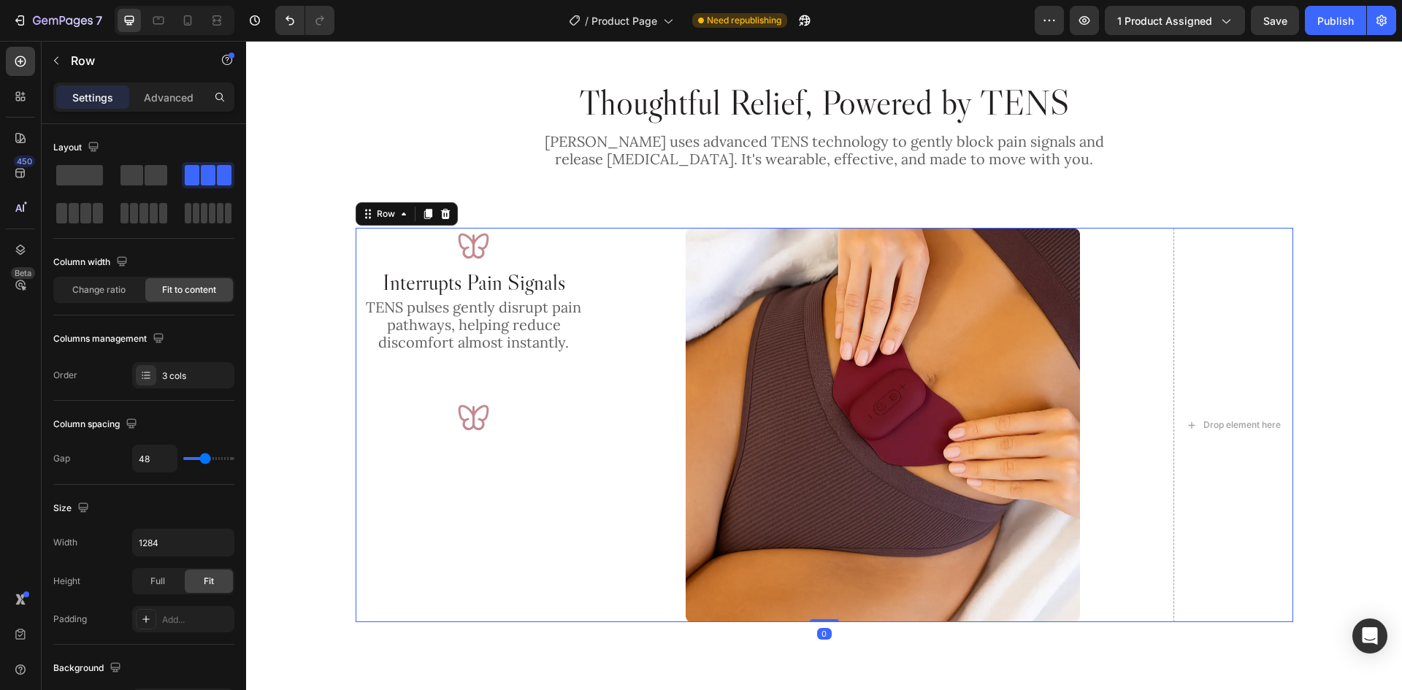
click at [642, 411] on div "Image Interrupts Pain Signals Heading TENS pulses gently disrupt pain pathways,…" at bounding box center [824, 425] width 937 height 395
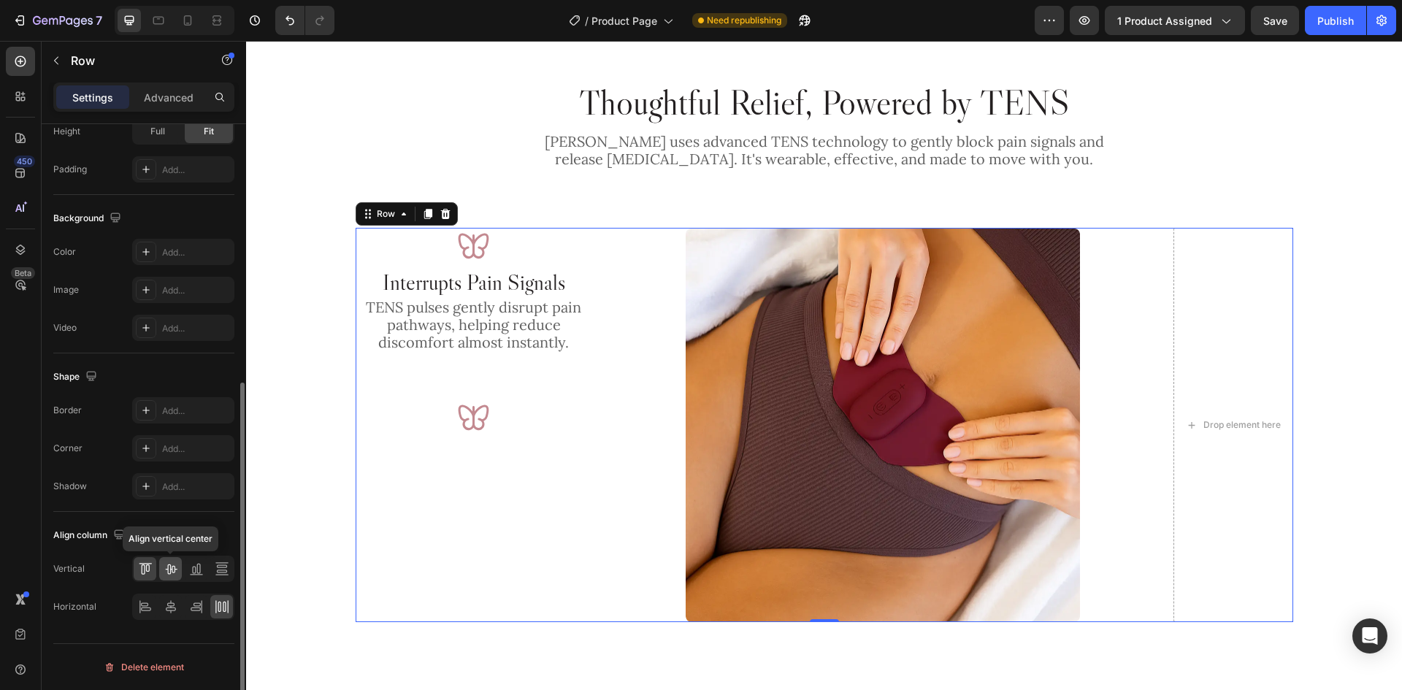
click at [170, 570] on icon at bounding box center [171, 569] width 12 height 10
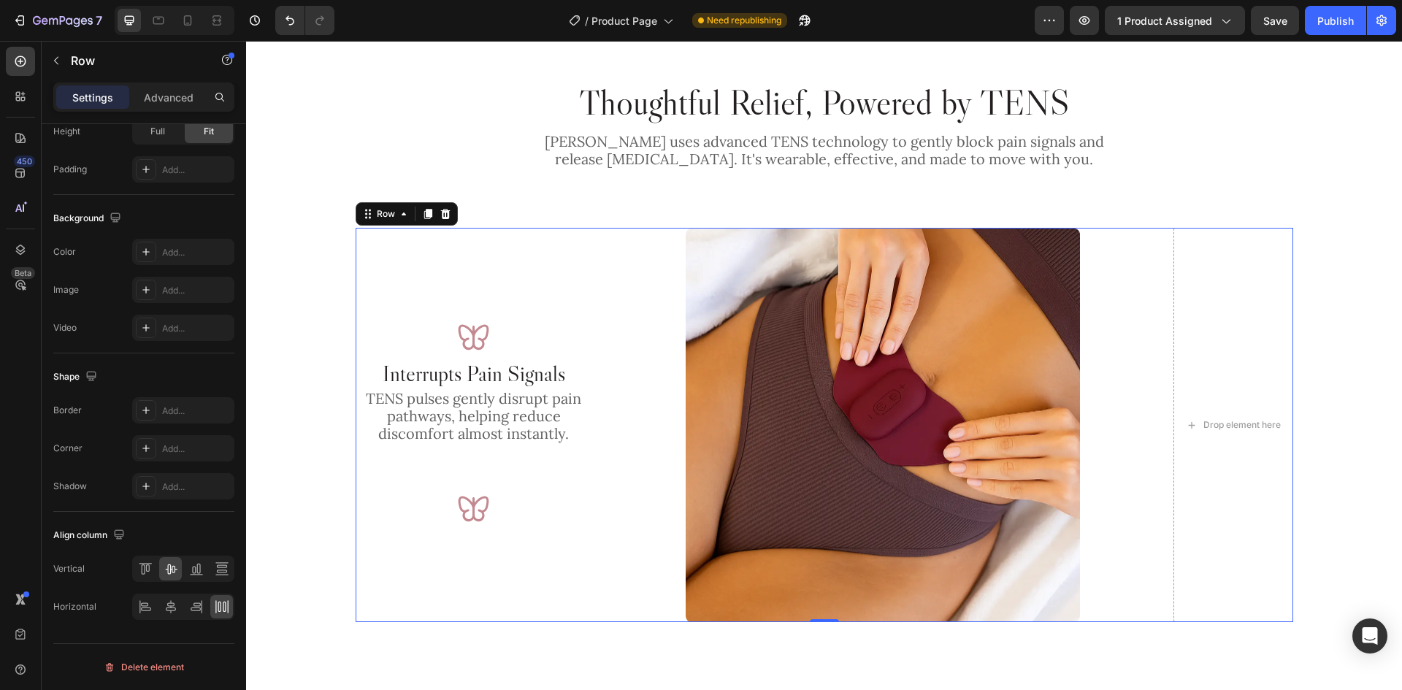
click at [481, 508] on img at bounding box center [473, 508] width 35 height 35
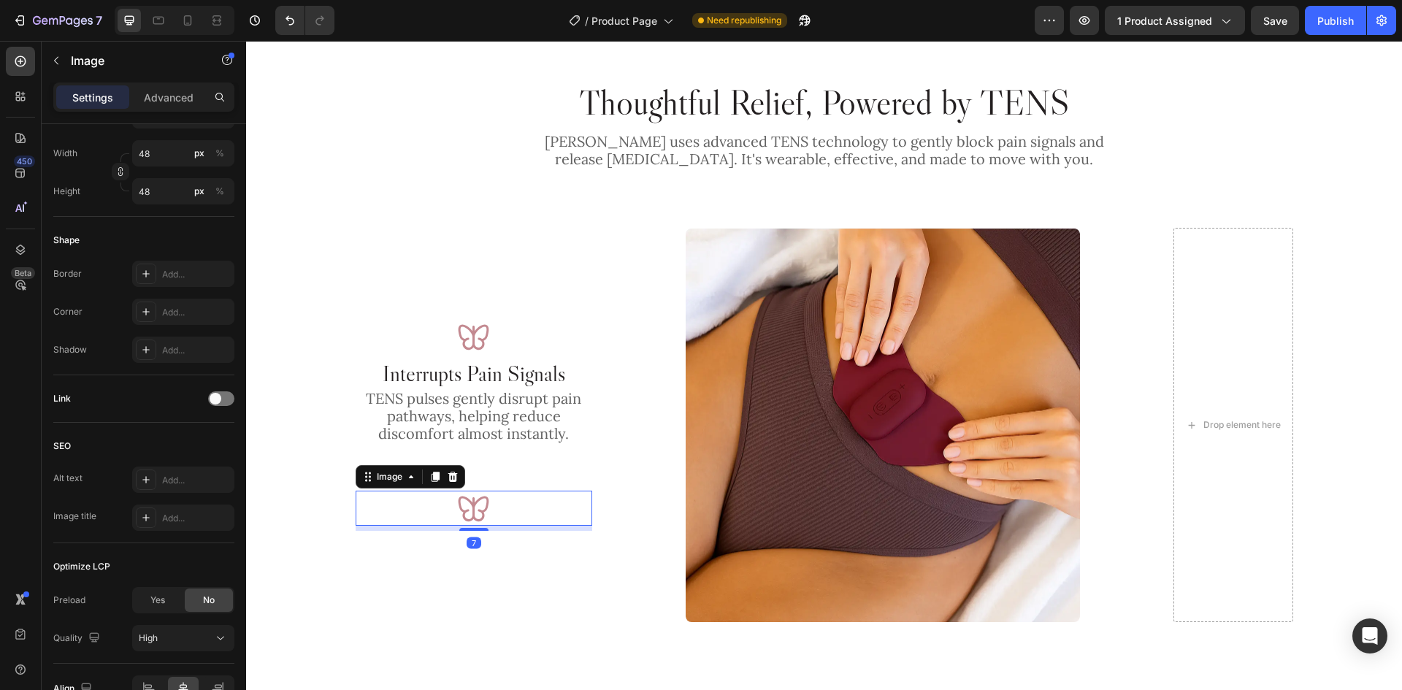
scroll to position [0, 0]
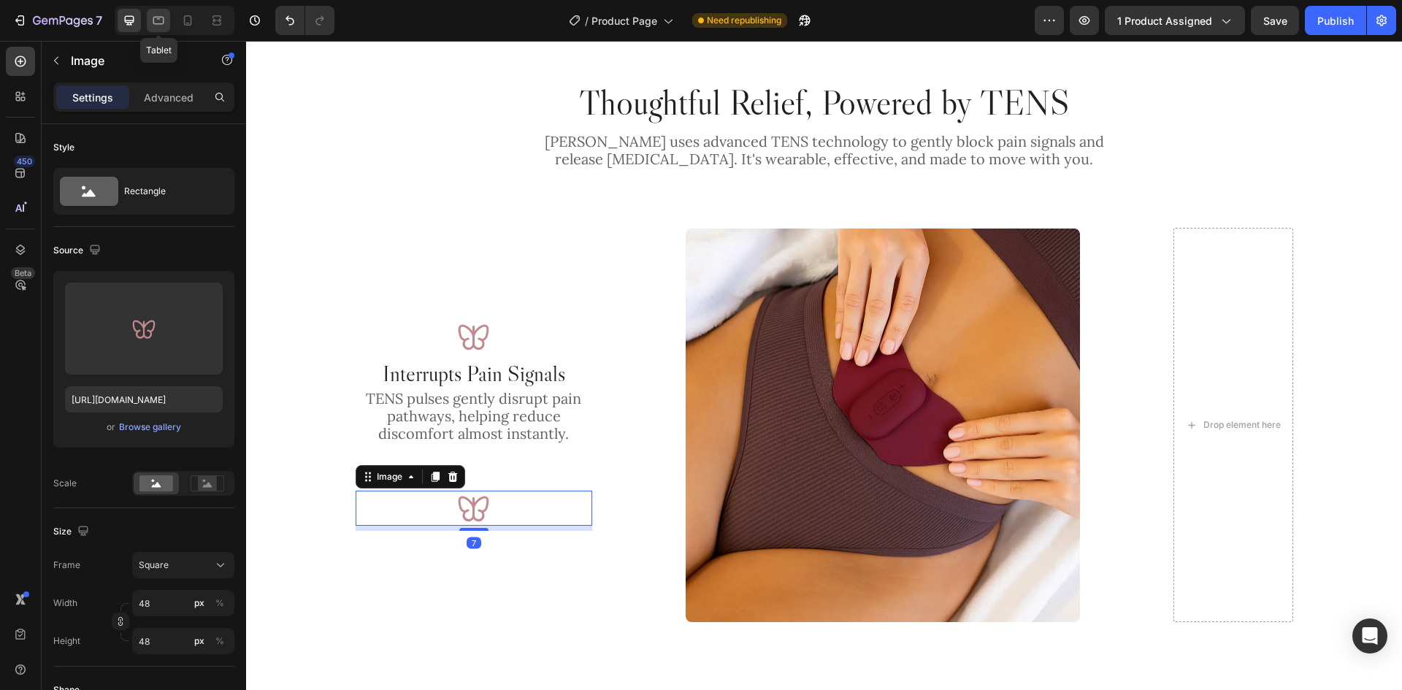
click at [163, 26] on icon at bounding box center [158, 20] width 15 height 15
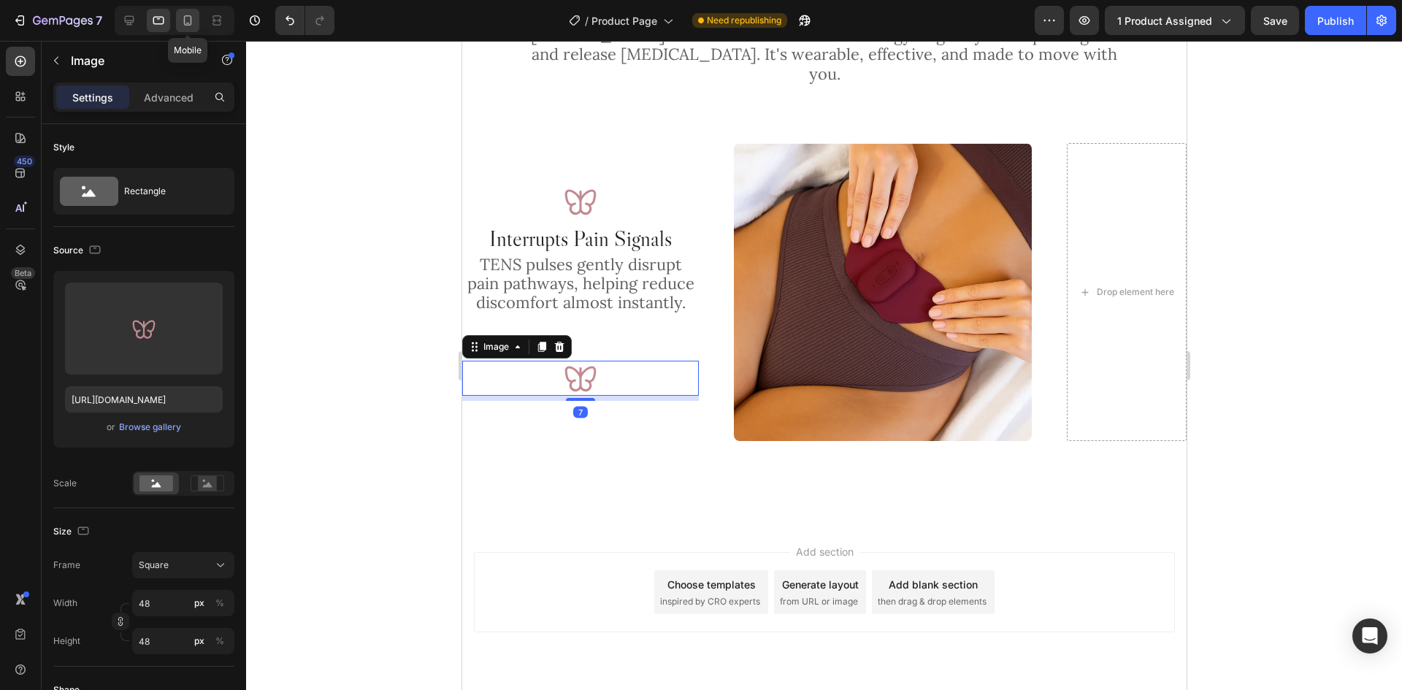
scroll to position [1220, 0]
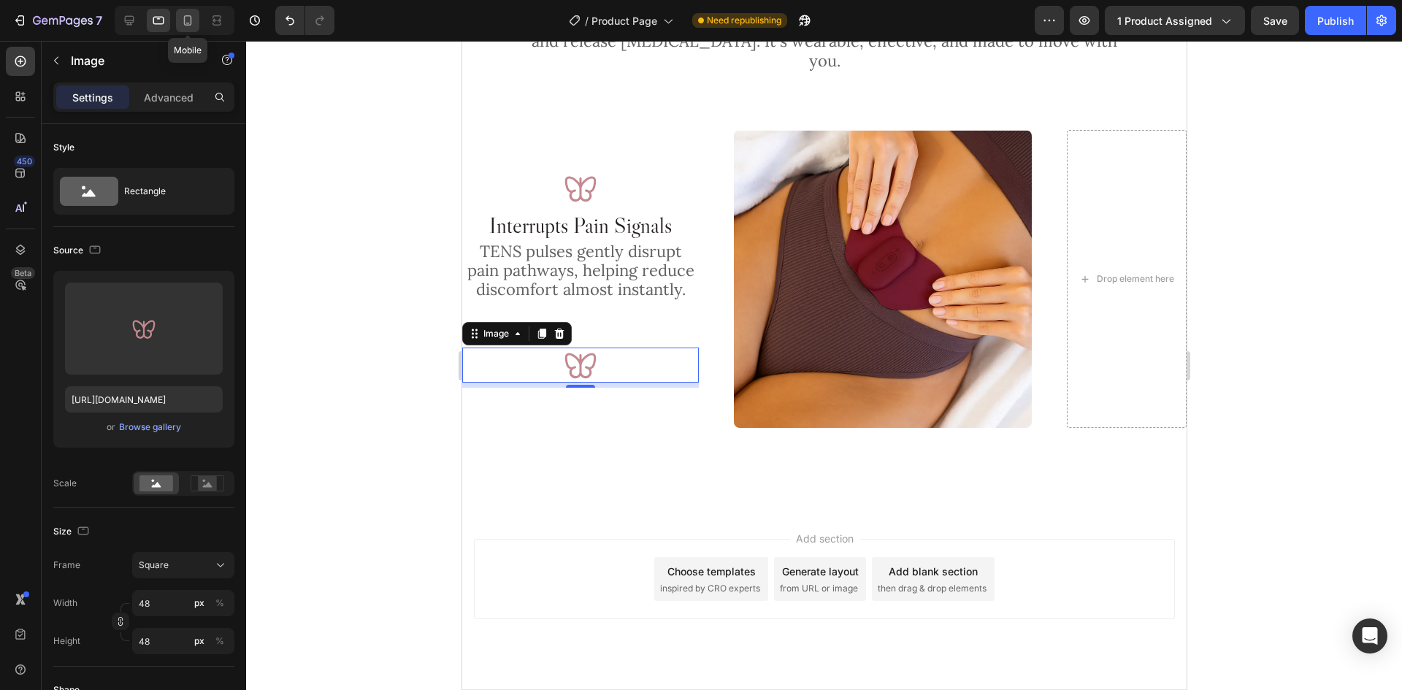
click at [193, 26] on icon at bounding box center [187, 20] width 15 height 15
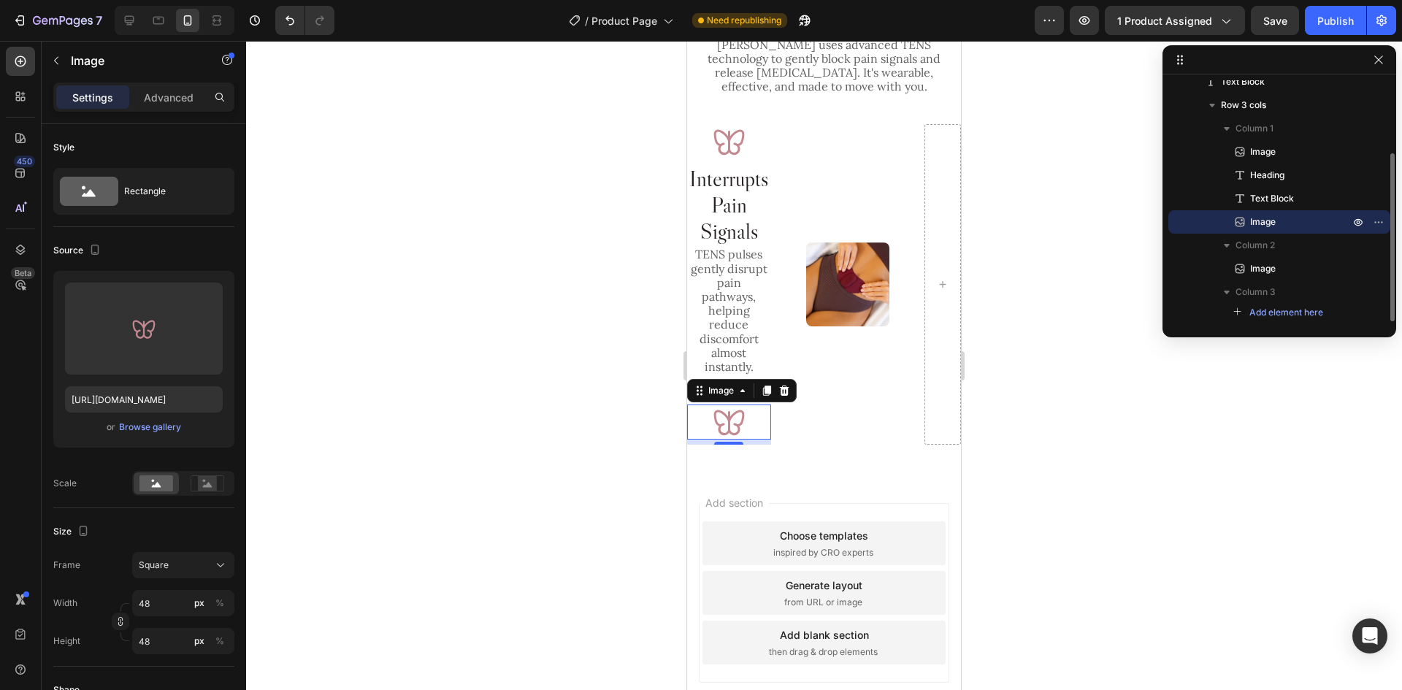
scroll to position [1521, 0]
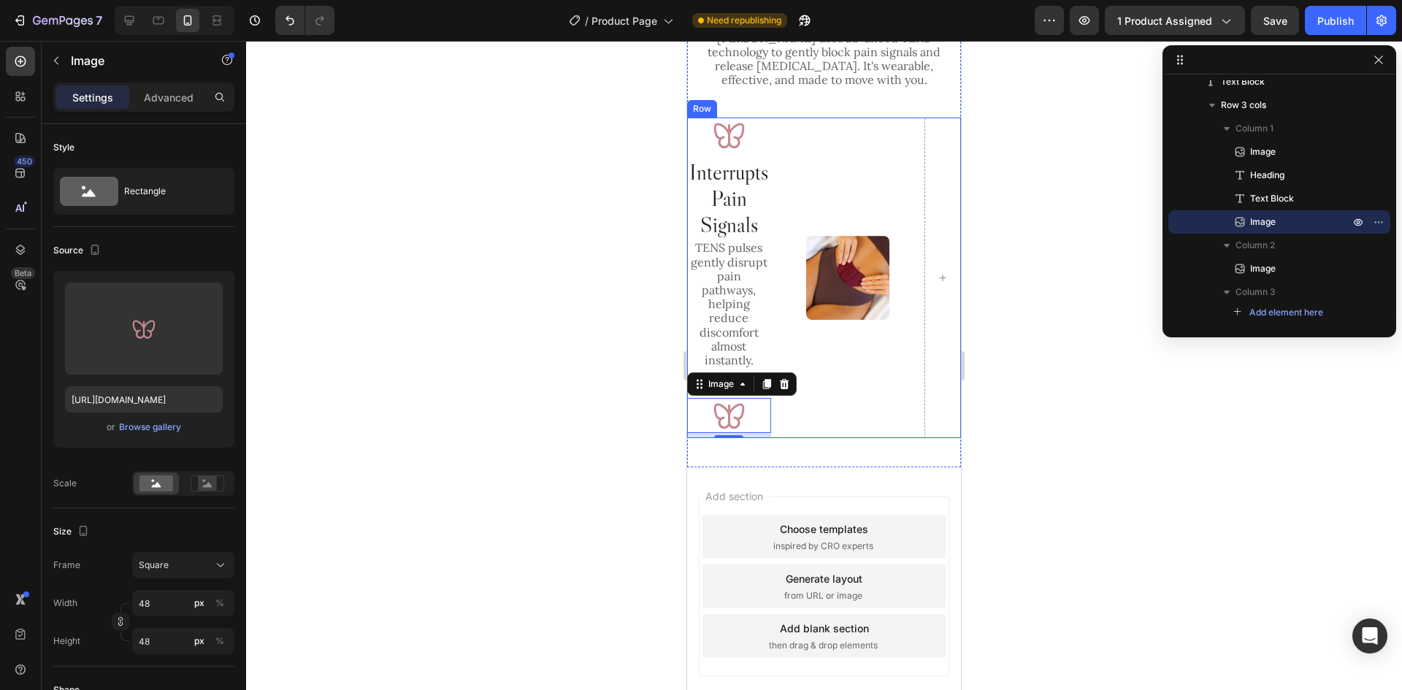
click at [886, 168] on div "Image Interrupts Pain Signals Heading TENS pulses gently disrupt pain pathways,…" at bounding box center [824, 278] width 274 height 320
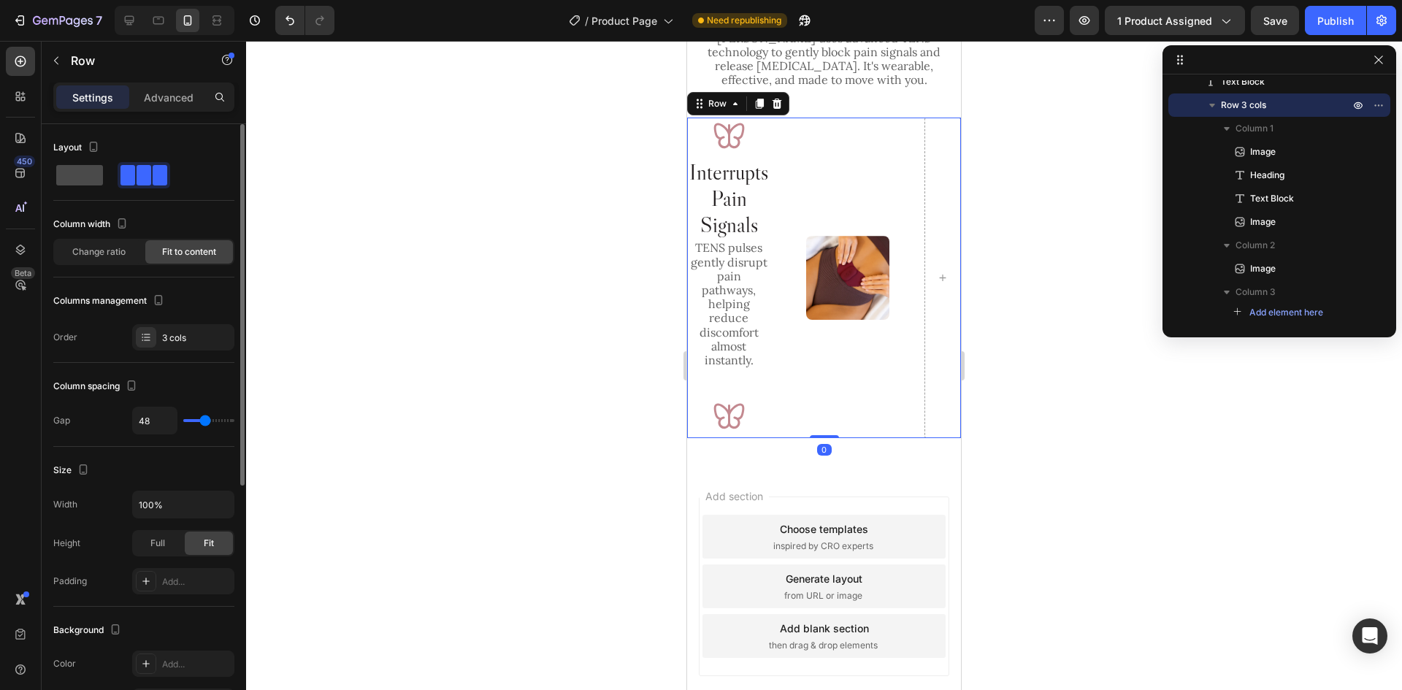
click at [91, 176] on span at bounding box center [79, 175] width 47 height 20
type input "16"
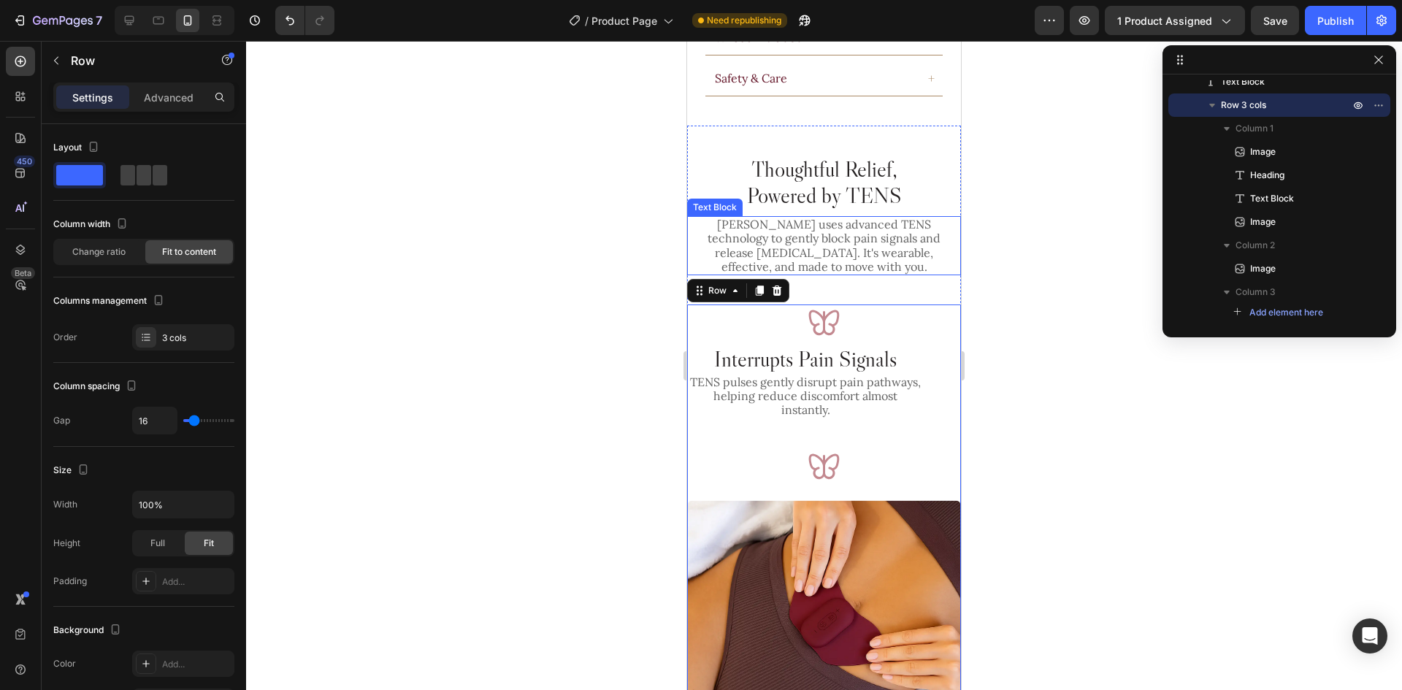
scroll to position [1410, 0]
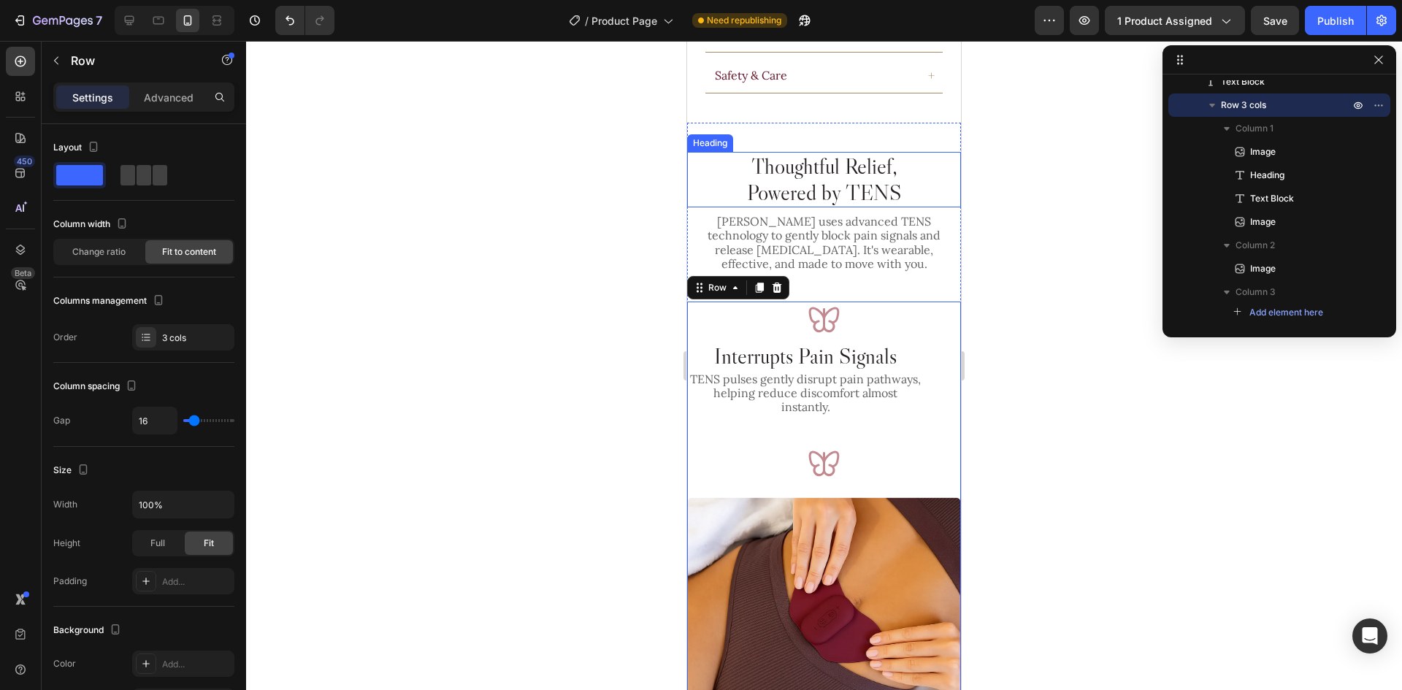
click at [852, 158] on h2 "Thoughtful Relief, Powered by TENS" at bounding box center [824, 179] width 168 height 55
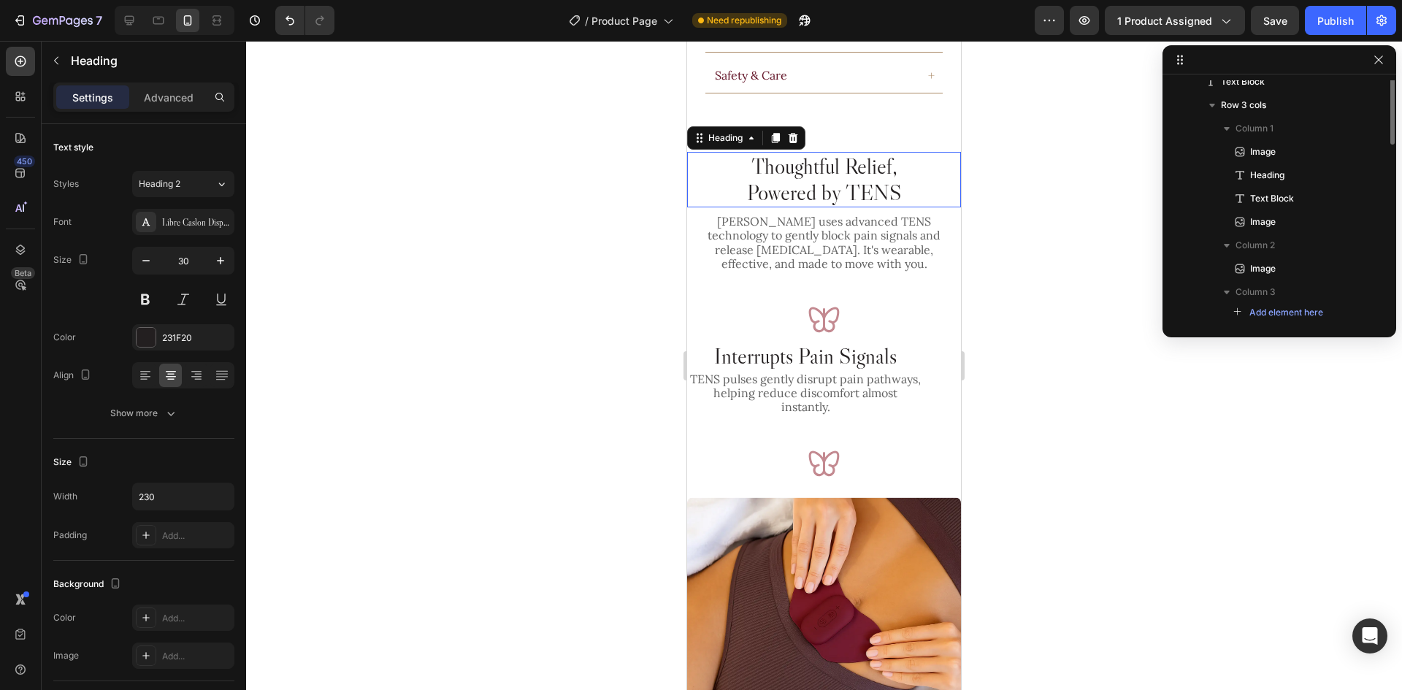
scroll to position [0, 0]
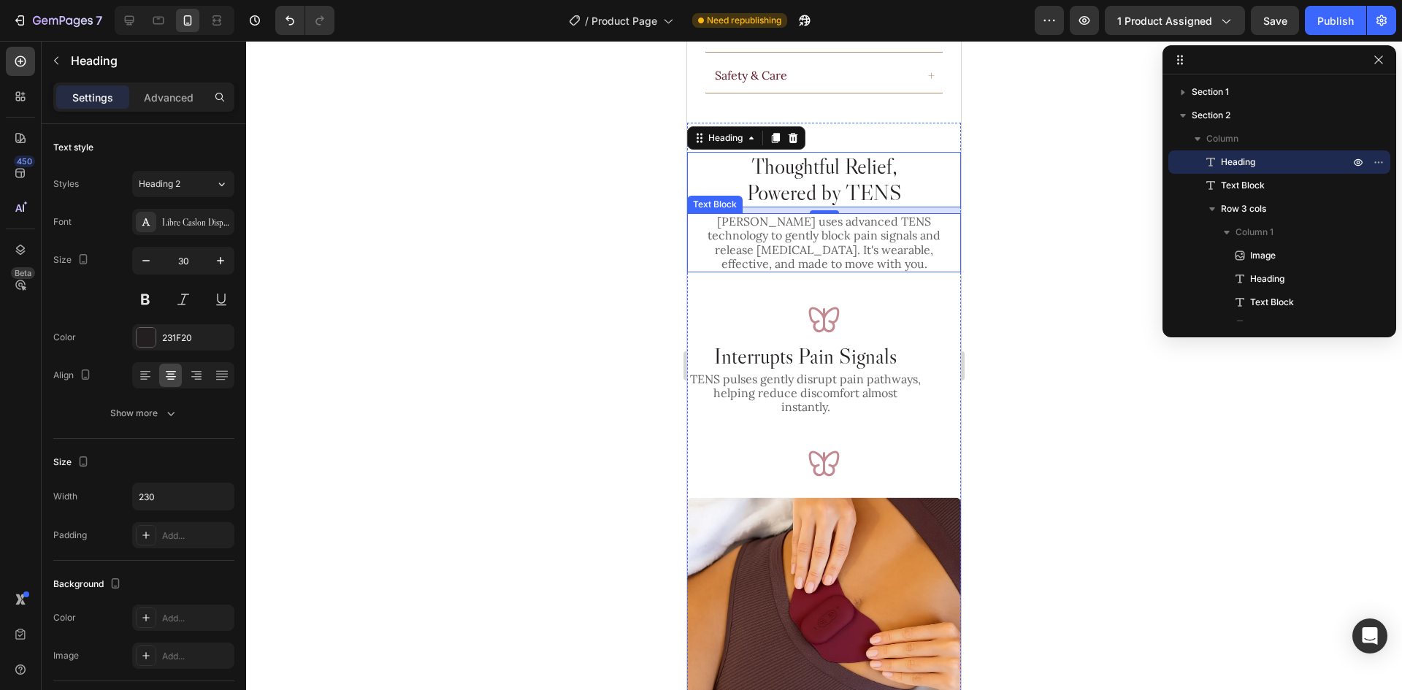
drag, startPoint x: 845, startPoint y: 224, endPoint x: 864, endPoint y: 174, distance: 53.1
click at [845, 224] on p "[PERSON_NAME] uses advanced TENS technology to gently block pain signals and re…" at bounding box center [823, 243] width 271 height 56
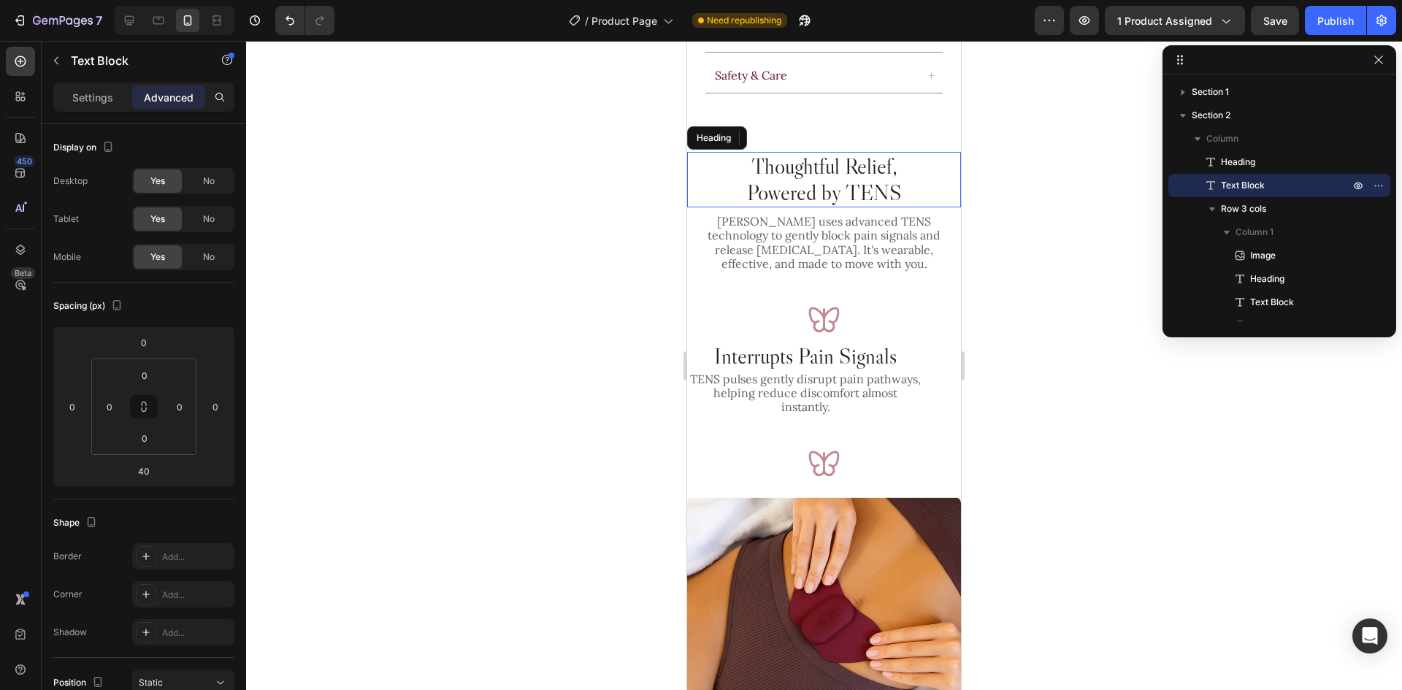
click at [864, 174] on h2 "Thoughtful Relief, Powered by TENS" at bounding box center [824, 179] width 168 height 55
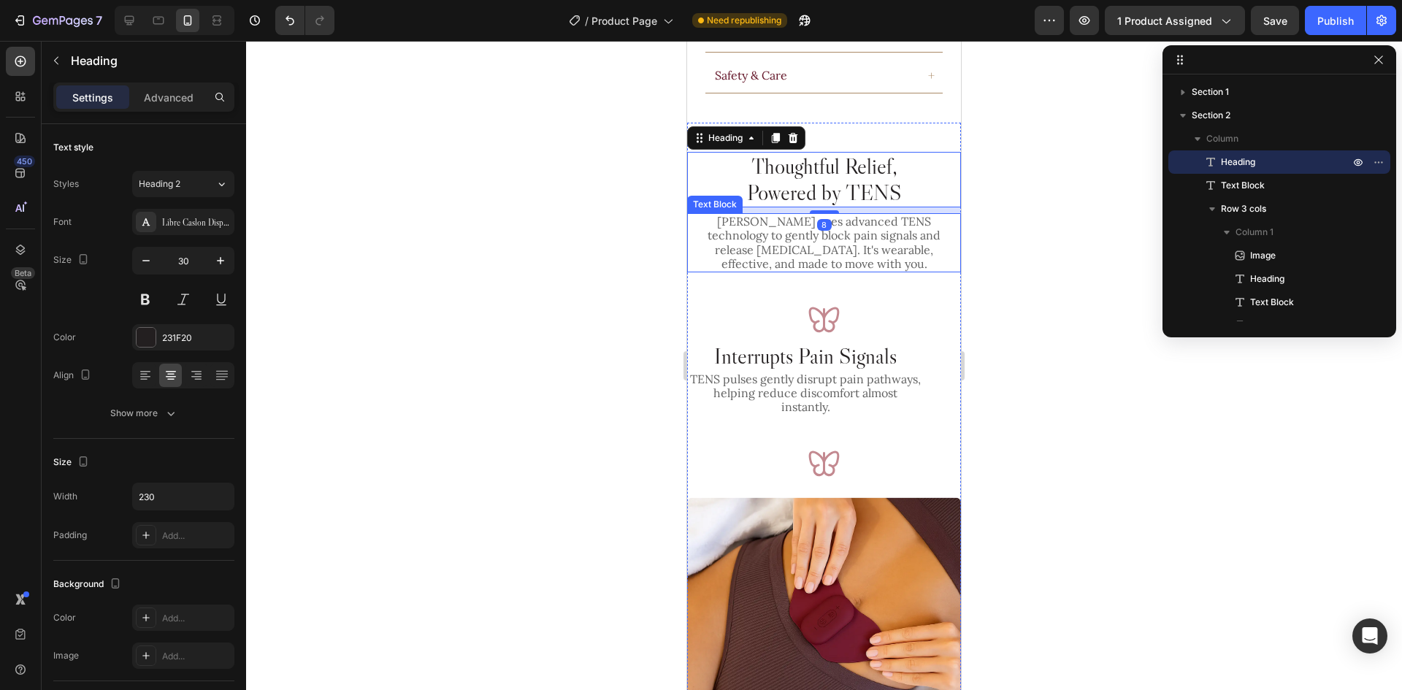
click at [856, 242] on p "[PERSON_NAME] uses advanced TENS technology to gently block pain signals and re…" at bounding box center [823, 243] width 271 height 56
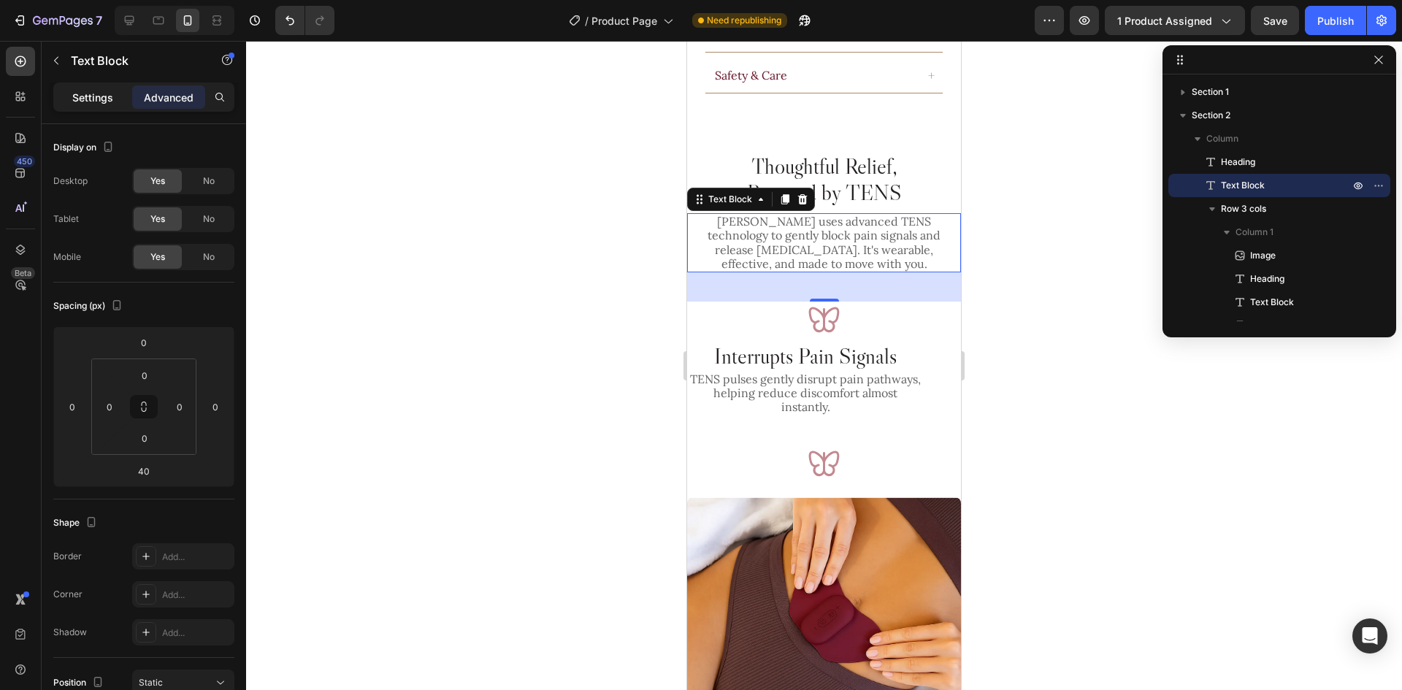
click at [104, 97] on p "Settings" at bounding box center [92, 97] width 41 height 15
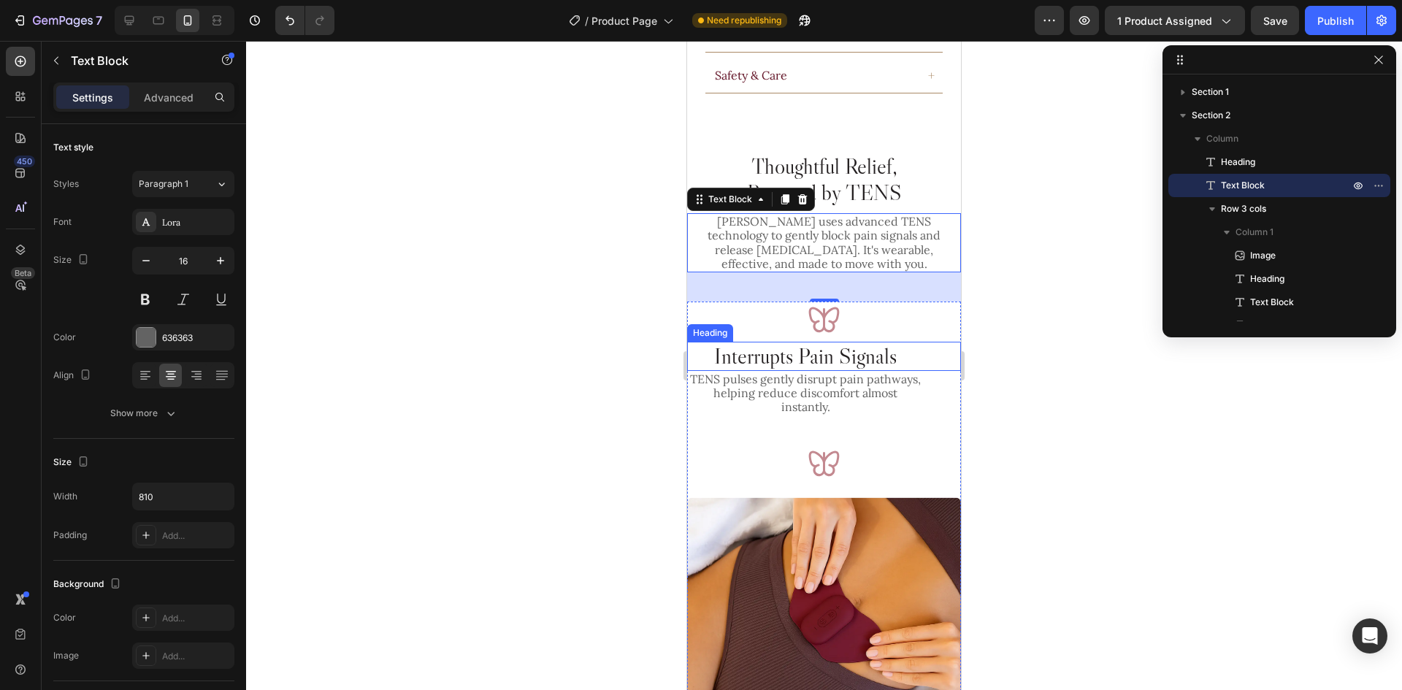
click at [861, 358] on h2 "Interrupts Pain Signals" at bounding box center [805, 356] width 237 height 29
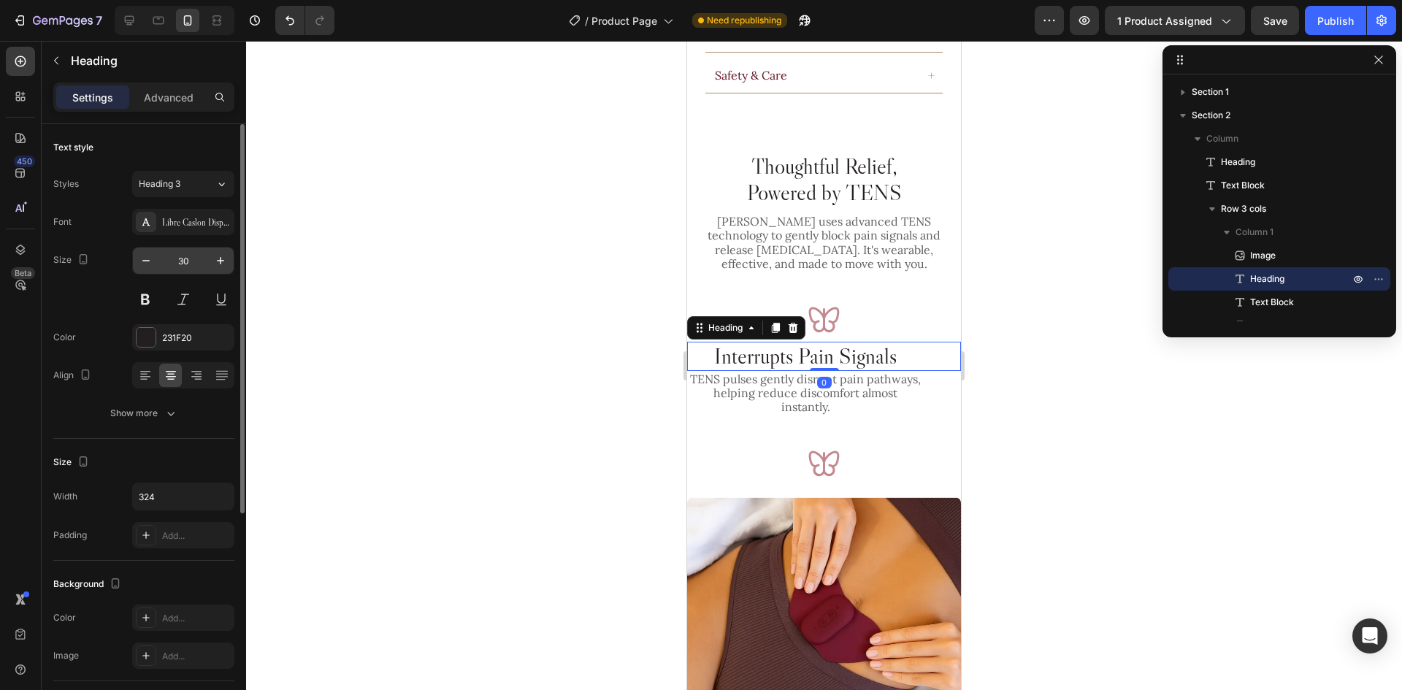
click at [196, 265] on input "30" at bounding box center [183, 260] width 48 height 26
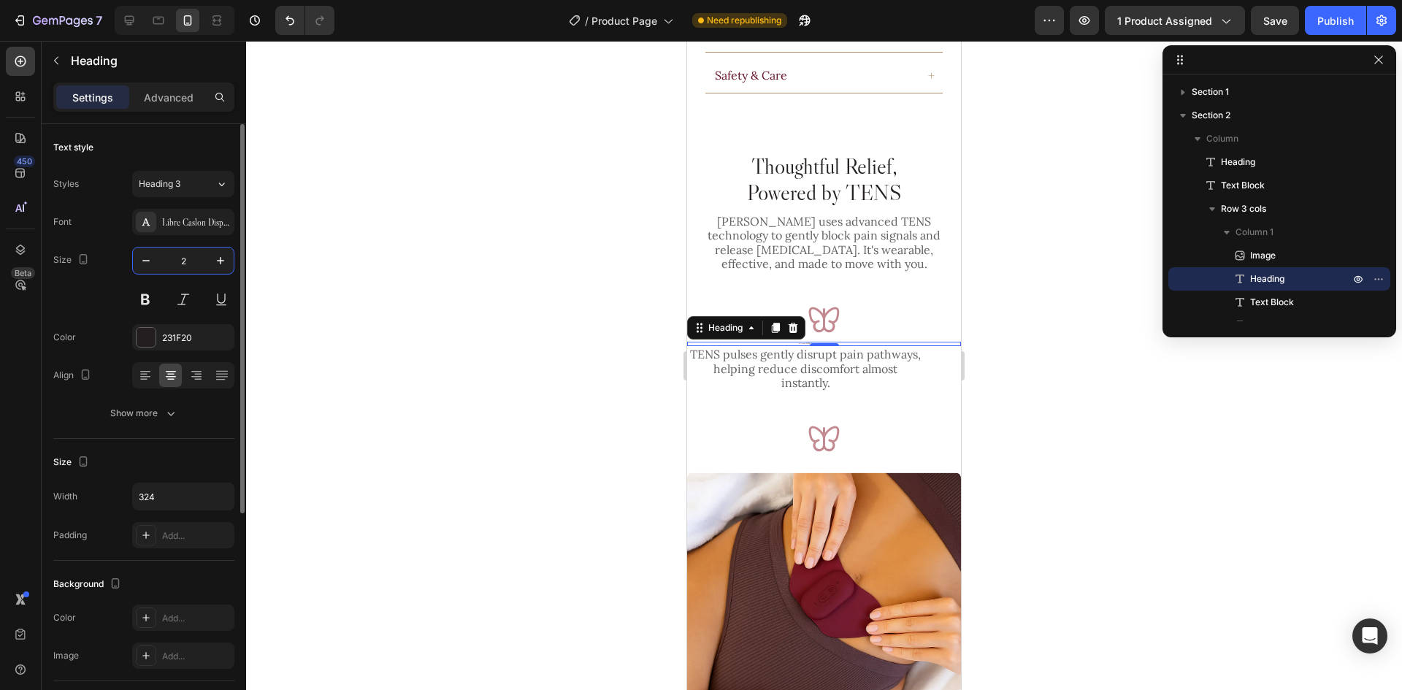
type input "24"
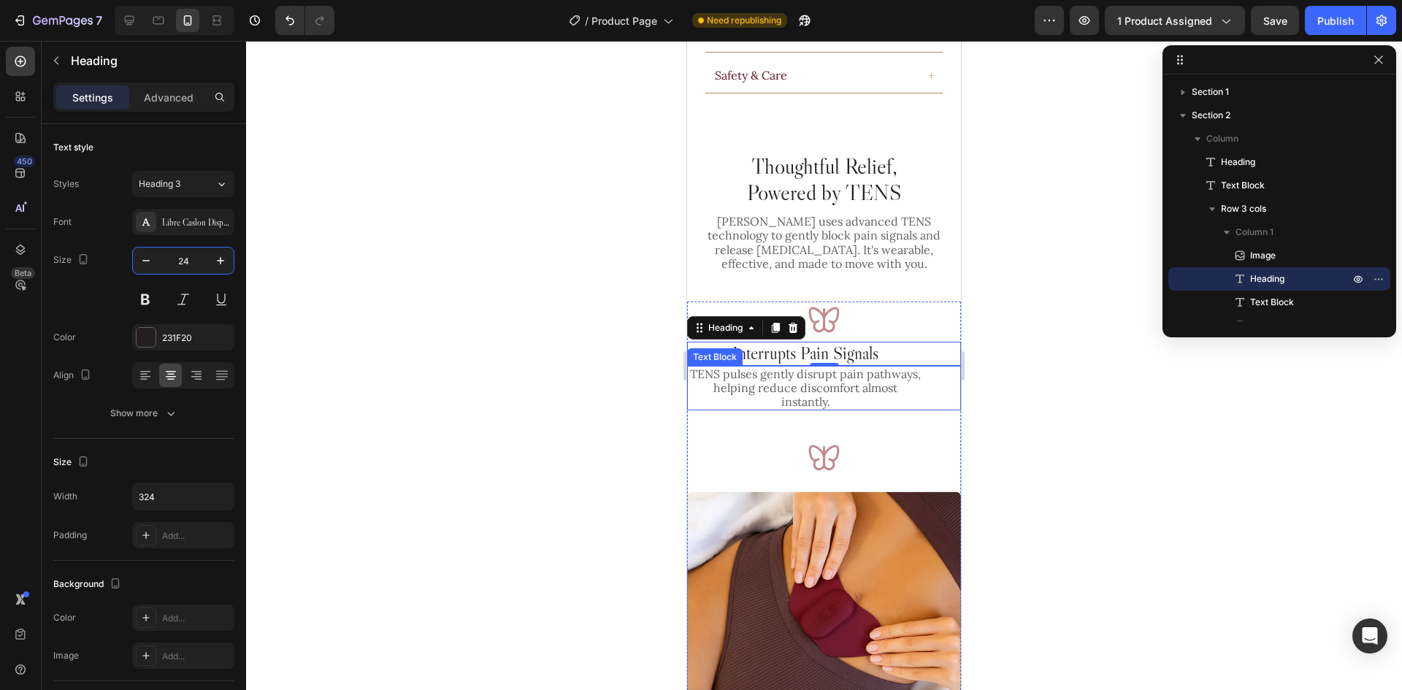
click at [829, 369] on p "TENS pulses gently disrupt pain pathways, helping reduce discomfort almost inst…" at bounding box center [805, 388] width 234 height 42
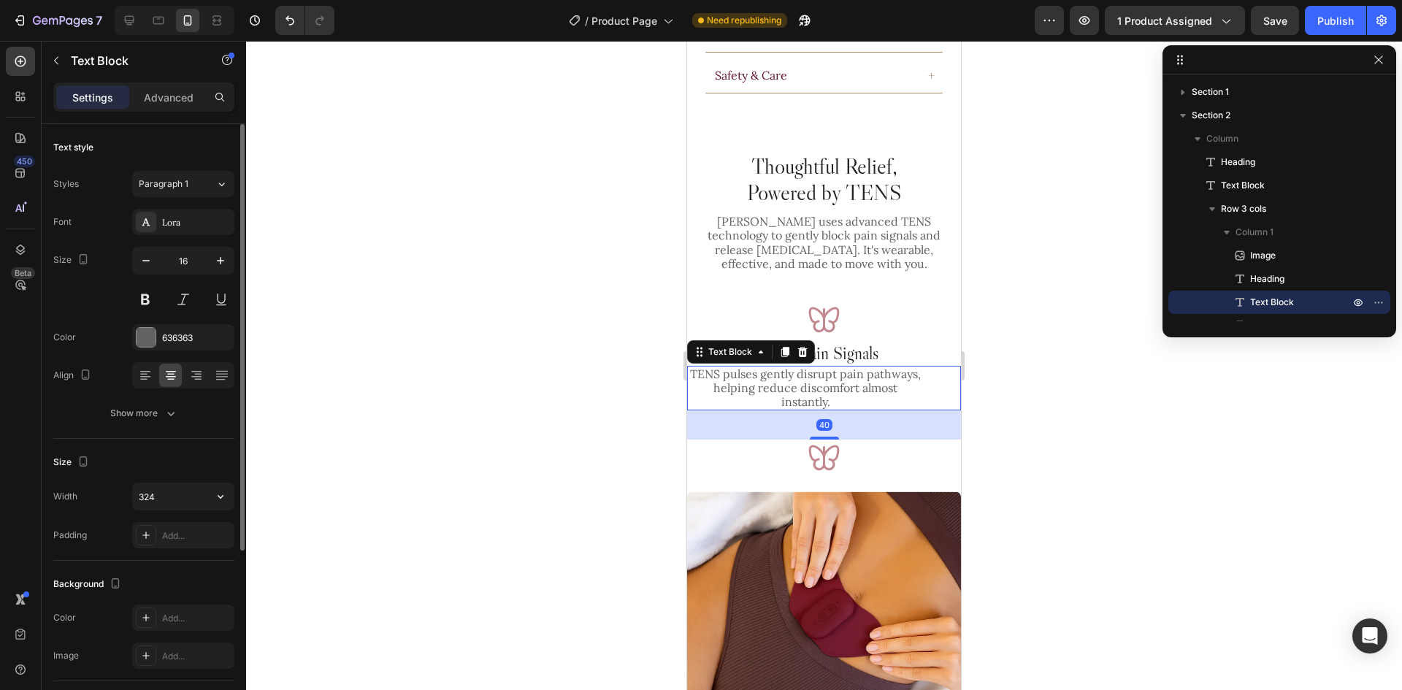
scroll to position [258, 0]
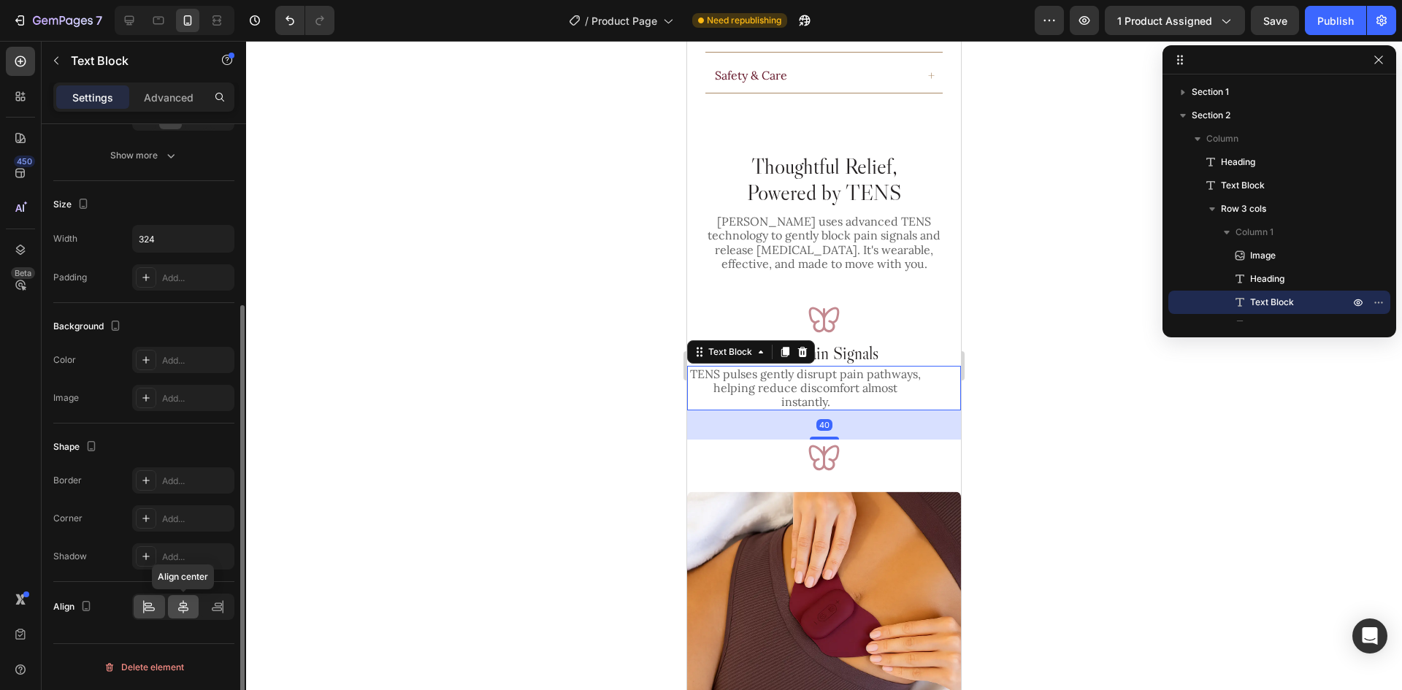
click at [191, 602] on div at bounding box center [183, 606] width 31 height 23
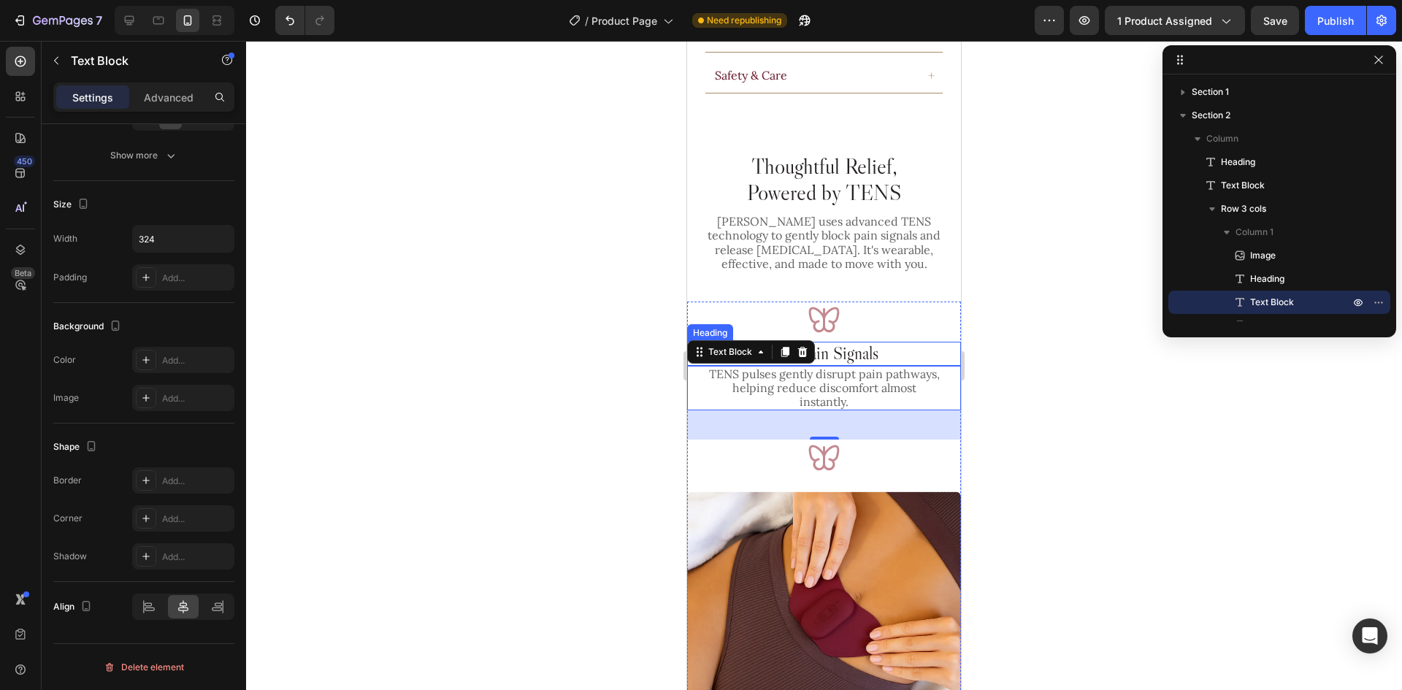
click at [845, 349] on p "Interrupts Pain Signals" at bounding box center [805, 353] width 234 height 21
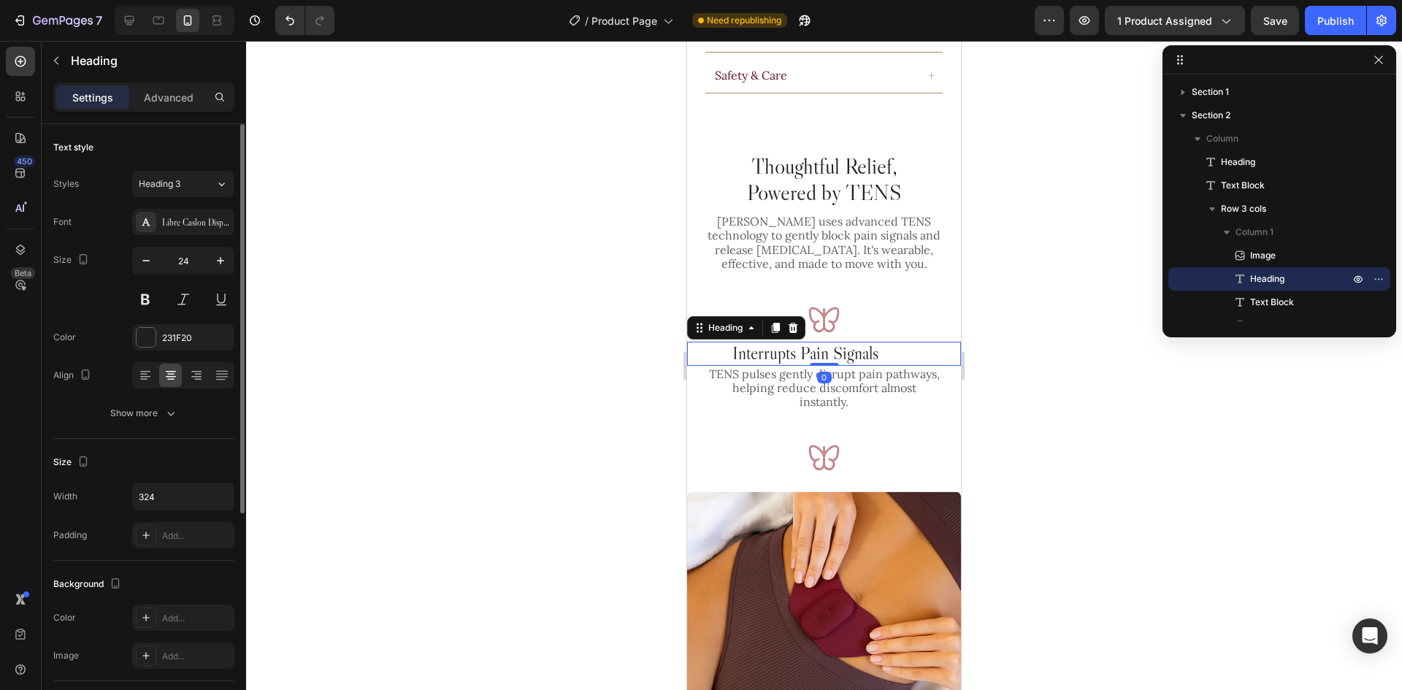
scroll to position [340, 0]
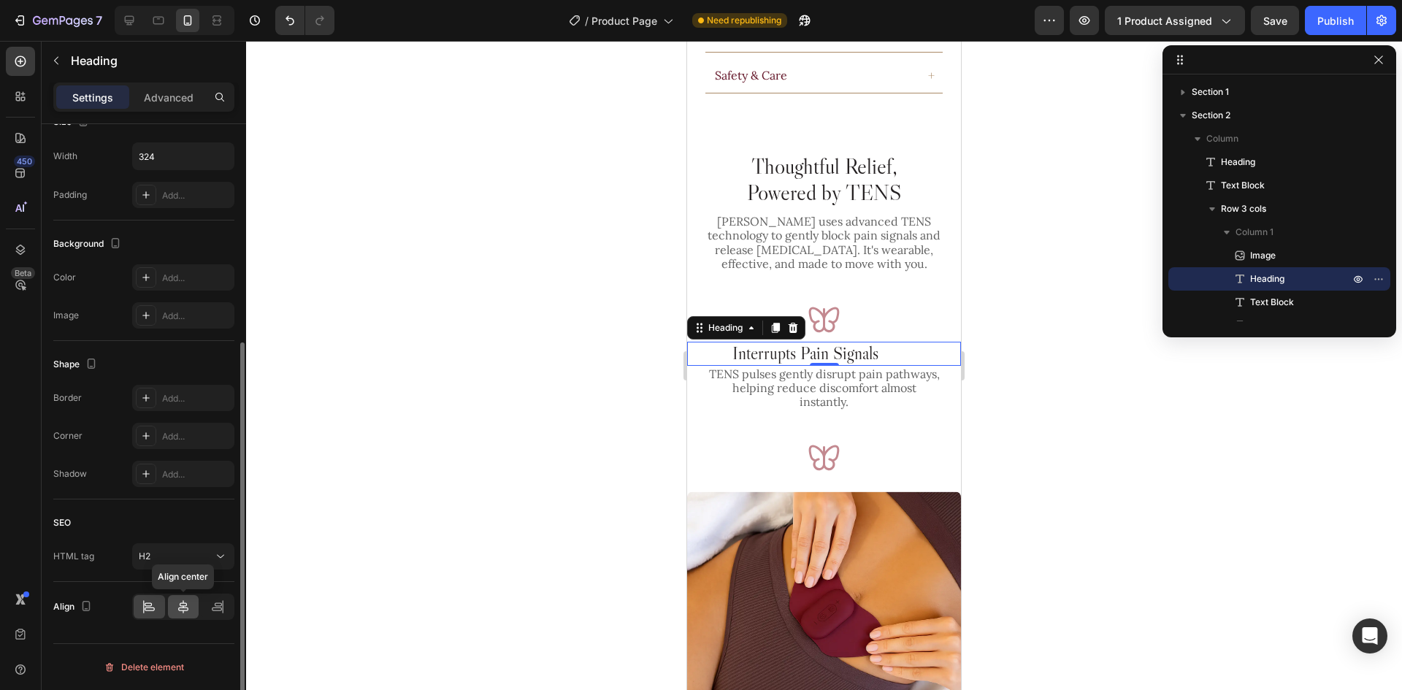
click at [189, 605] on icon at bounding box center [183, 606] width 15 height 15
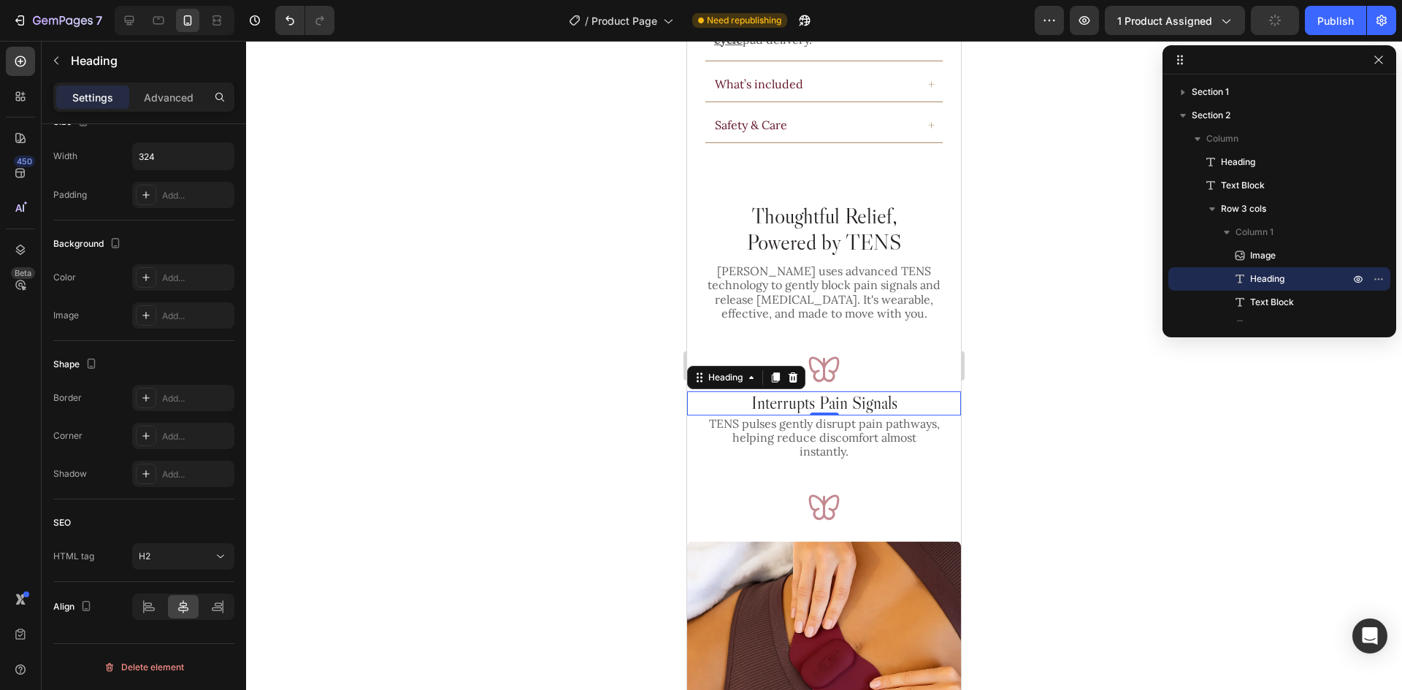
scroll to position [1337, 0]
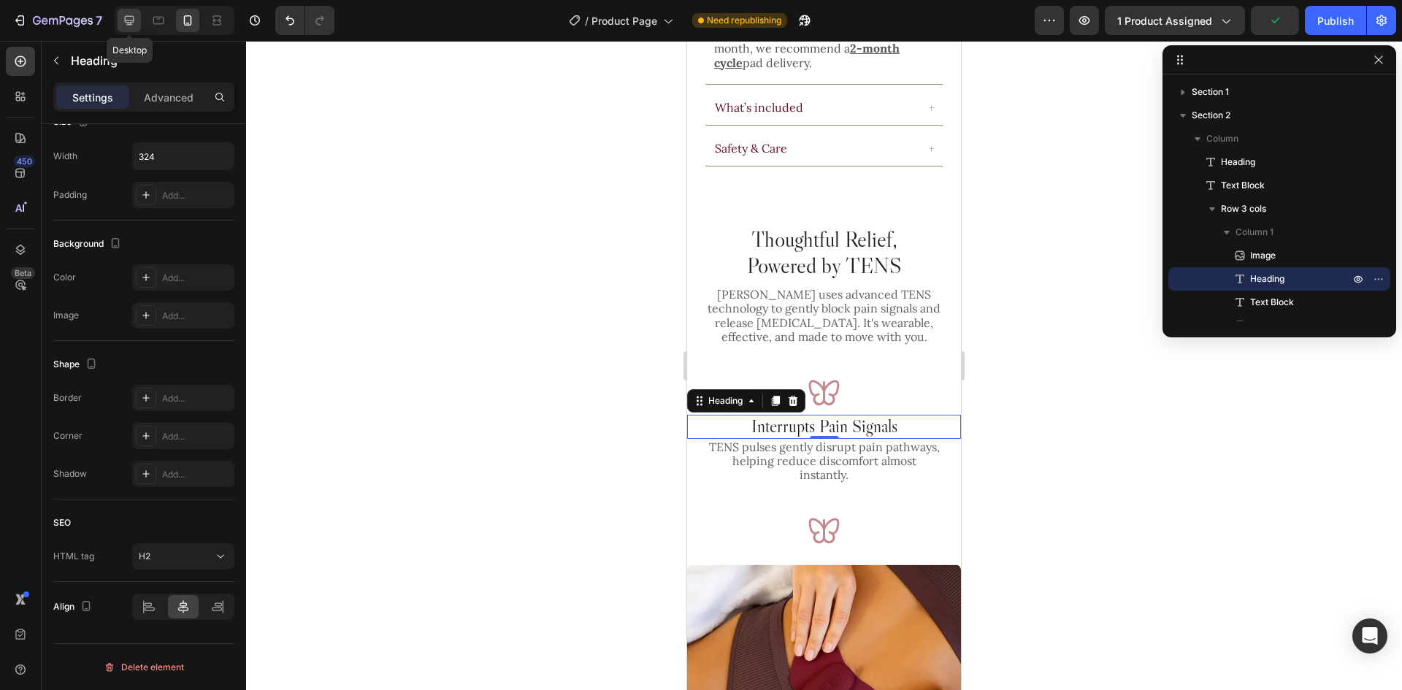
click at [125, 20] on icon at bounding box center [129, 20] width 9 height 9
type input "30"
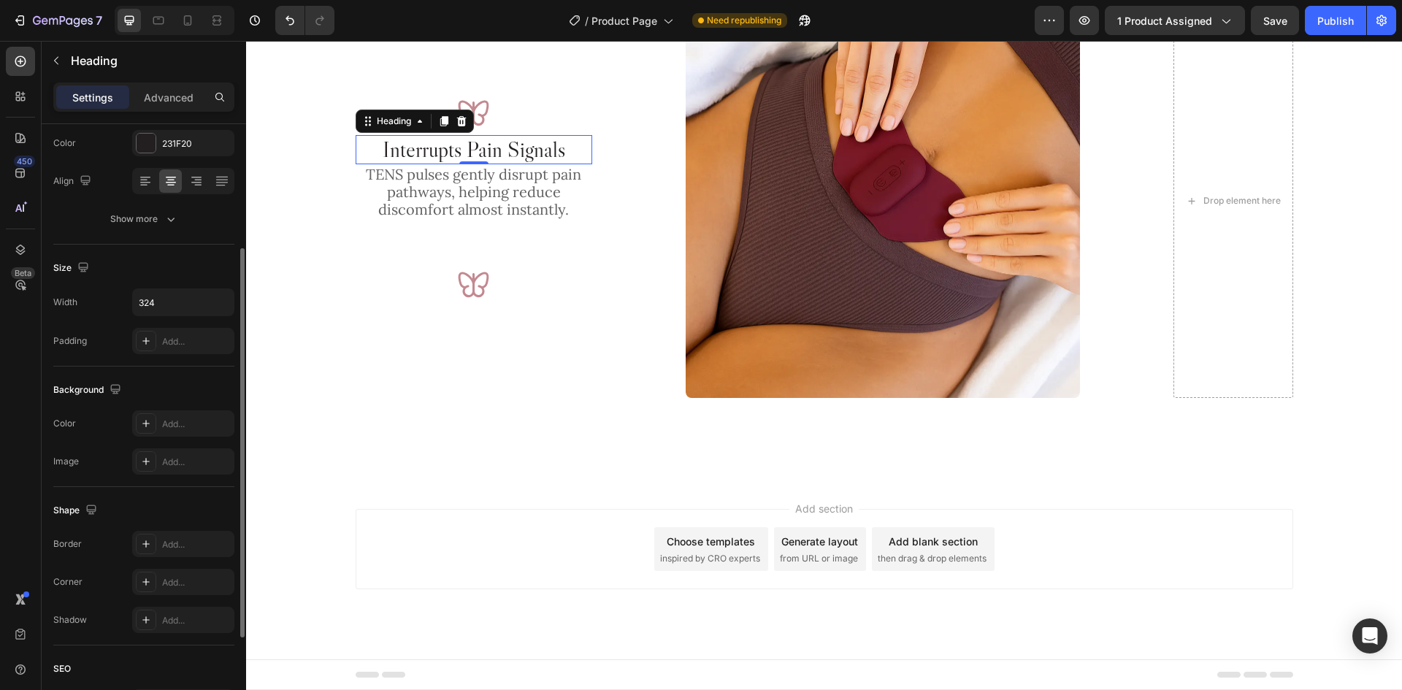
scroll to position [340, 0]
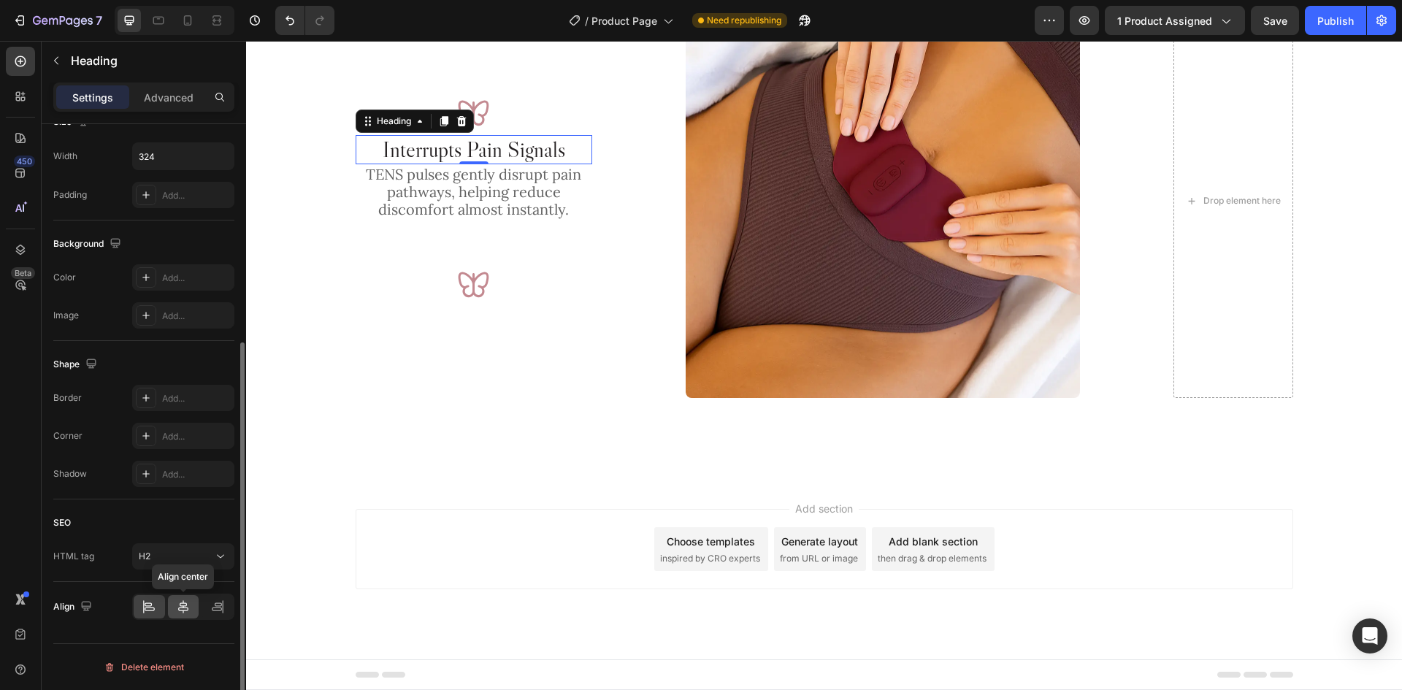
click at [185, 610] on icon at bounding box center [183, 606] width 10 height 13
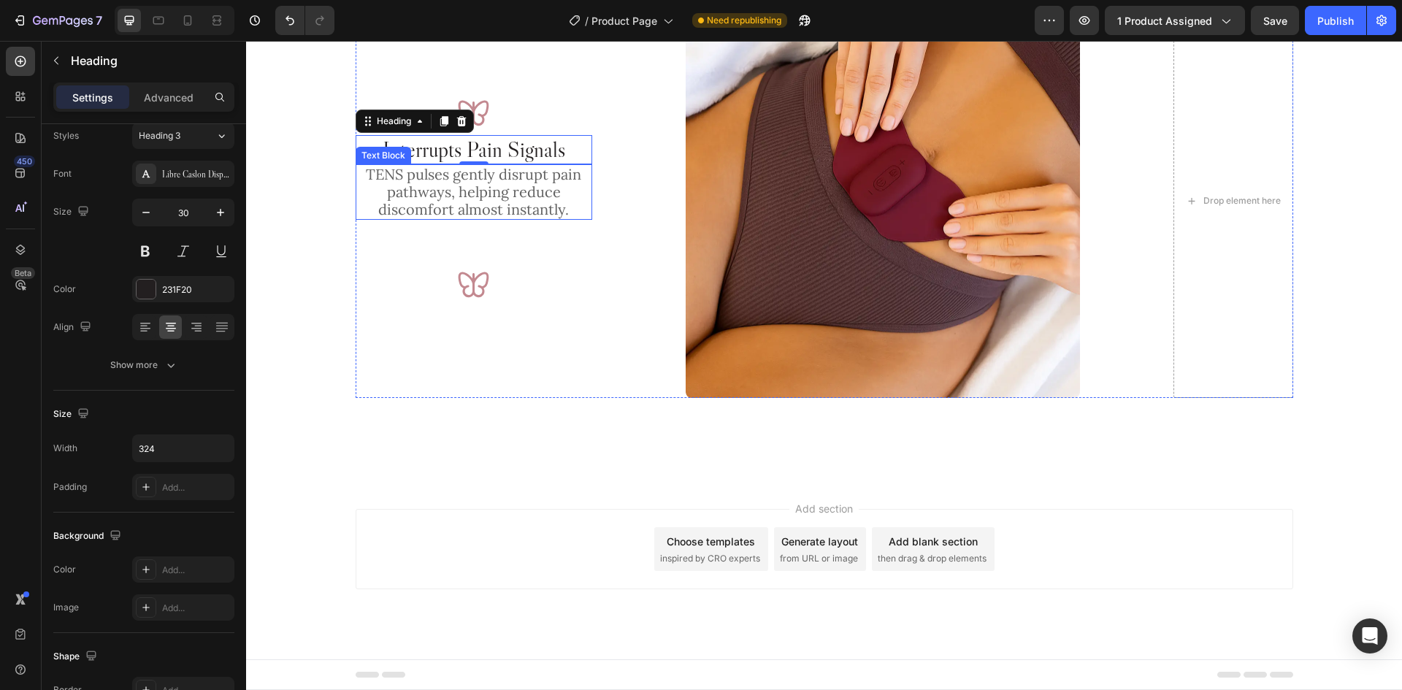
click at [518, 200] on p "TENS pulses gently disrupt pain pathways, helping reduce discomfort almost inst…" at bounding box center [474, 192] width 234 height 53
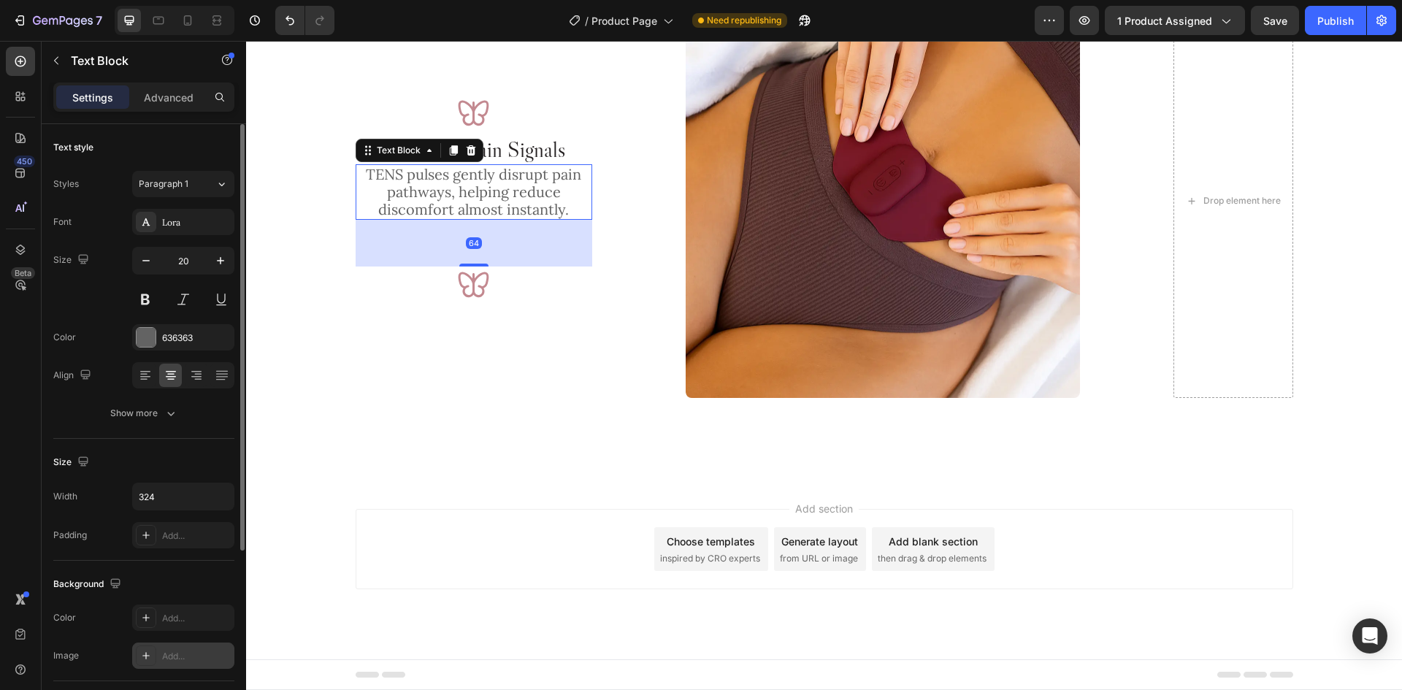
scroll to position [258, 0]
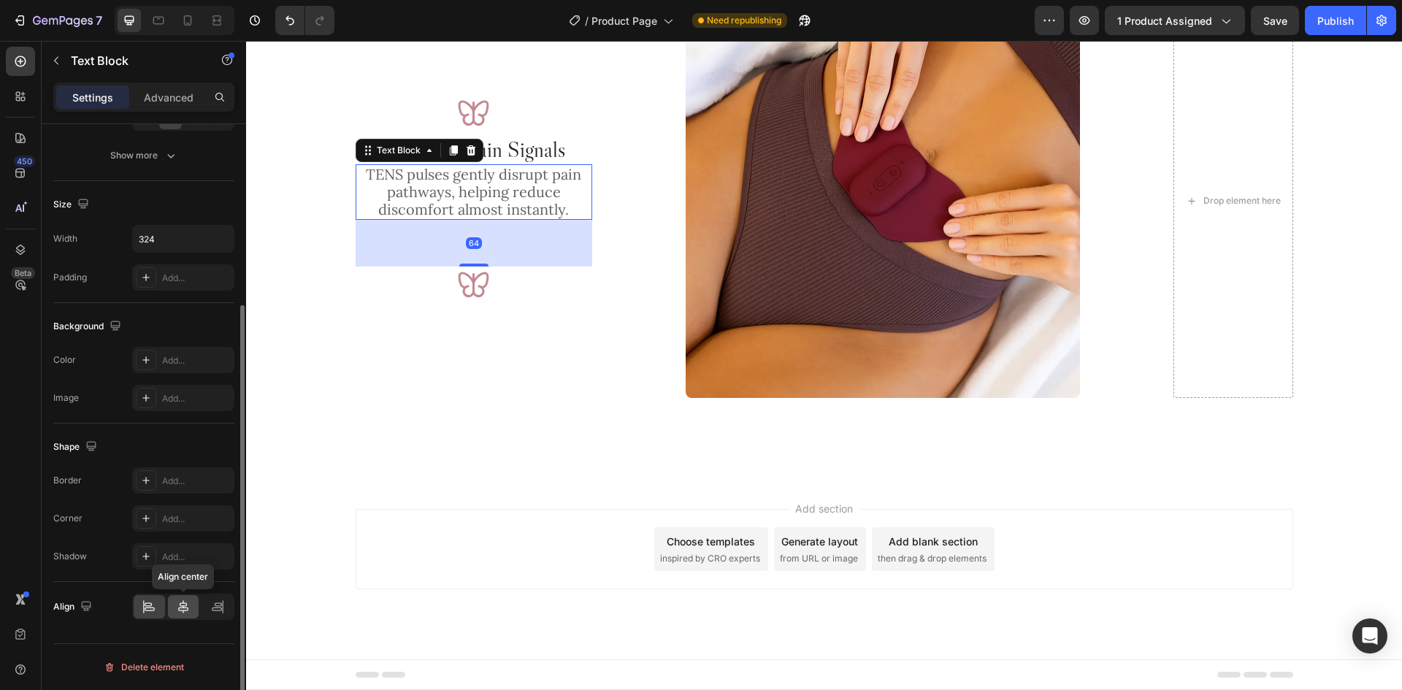
click at [183, 617] on div at bounding box center [183, 606] width 31 height 23
click at [623, 271] on div "Image Interrupts Pain Signals Heading TENS pulses gently disrupt pain pathways,…" at bounding box center [824, 201] width 937 height 395
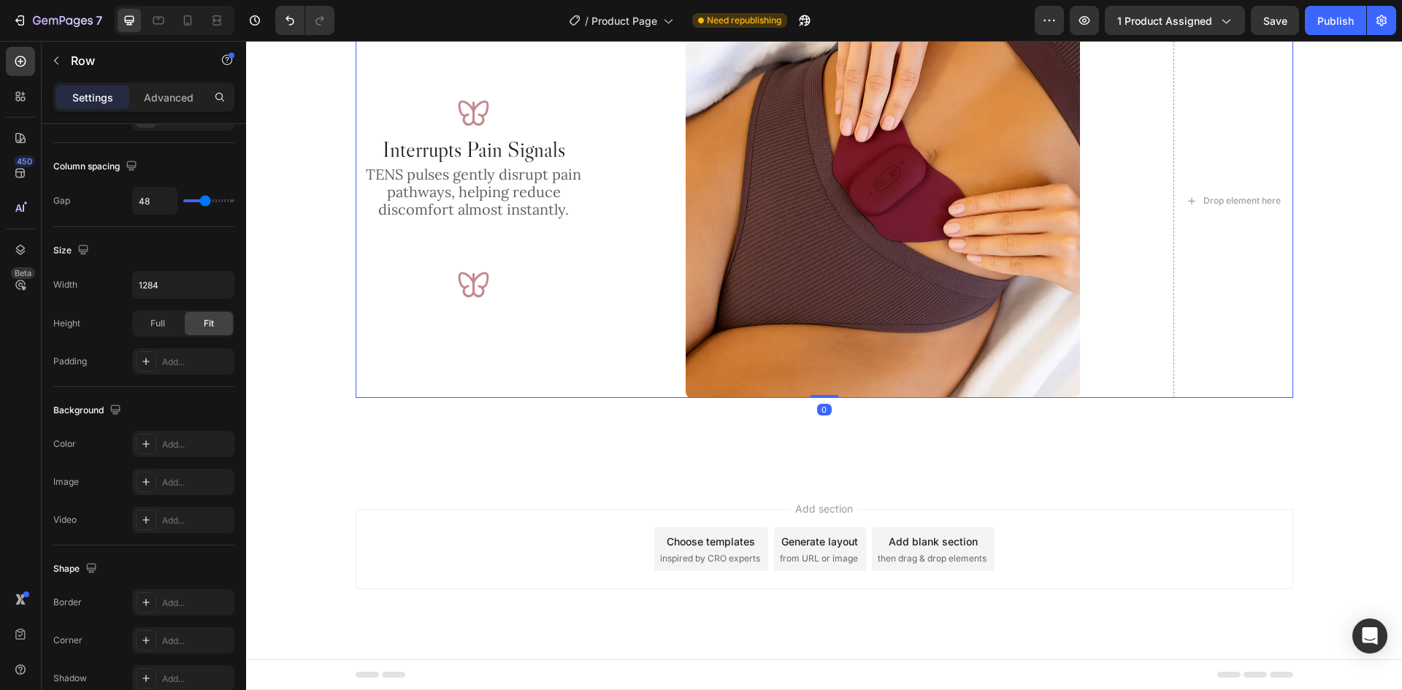
scroll to position [0, 0]
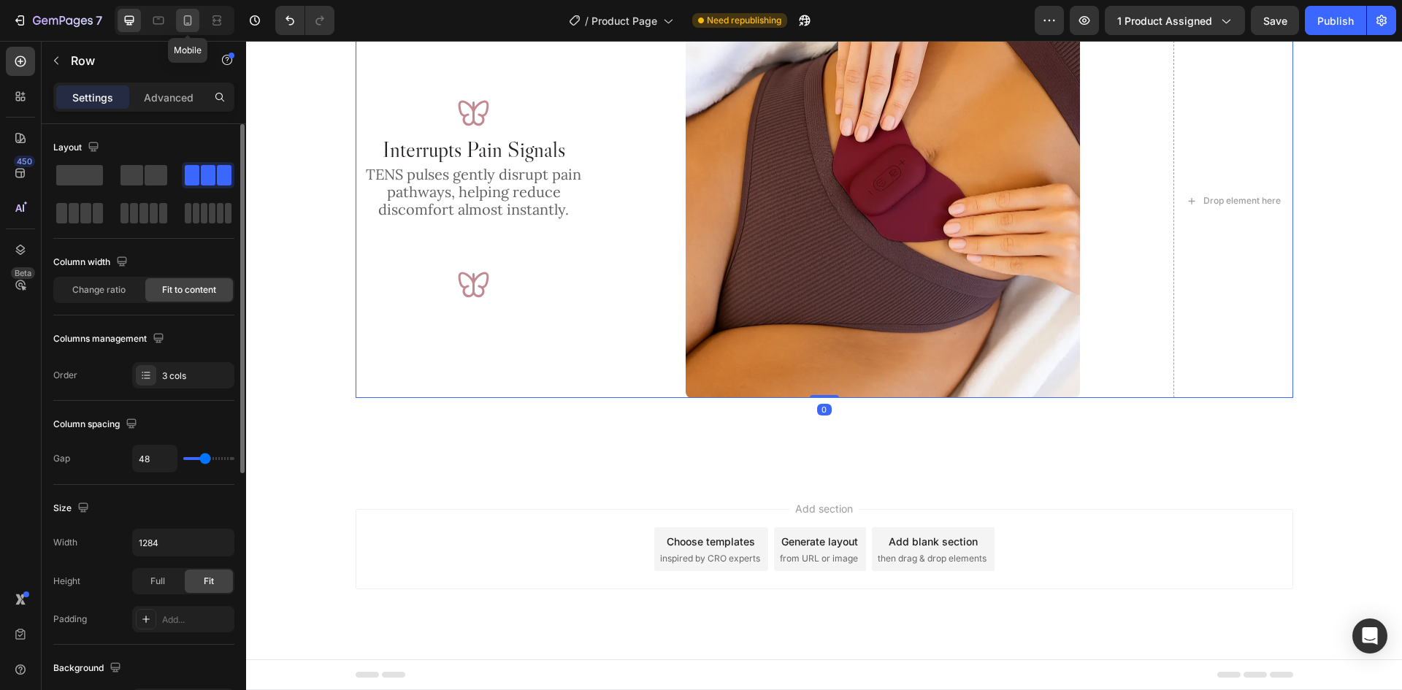
click at [182, 20] on icon at bounding box center [187, 20] width 15 height 15
type input "16"
type input "100%"
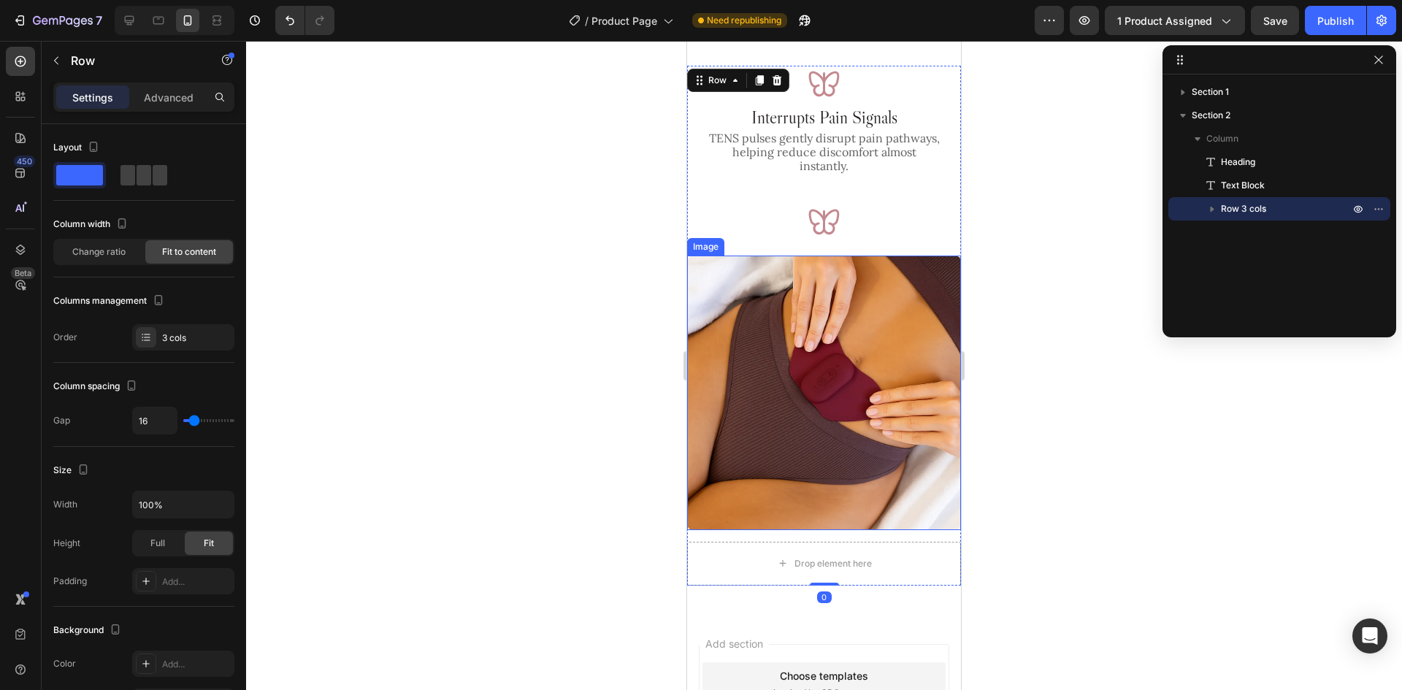
scroll to position [1170, 0]
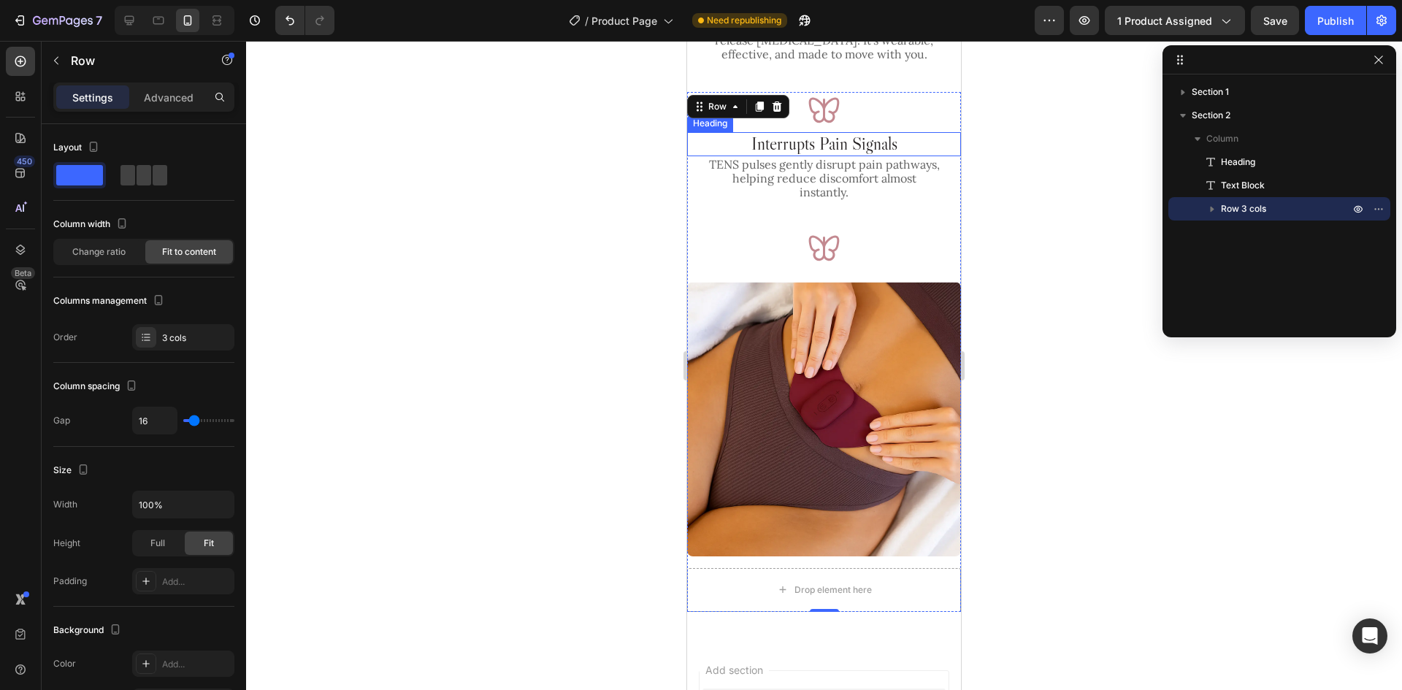
click at [869, 148] on p "Interrupts Pain Signals" at bounding box center [824, 144] width 234 height 21
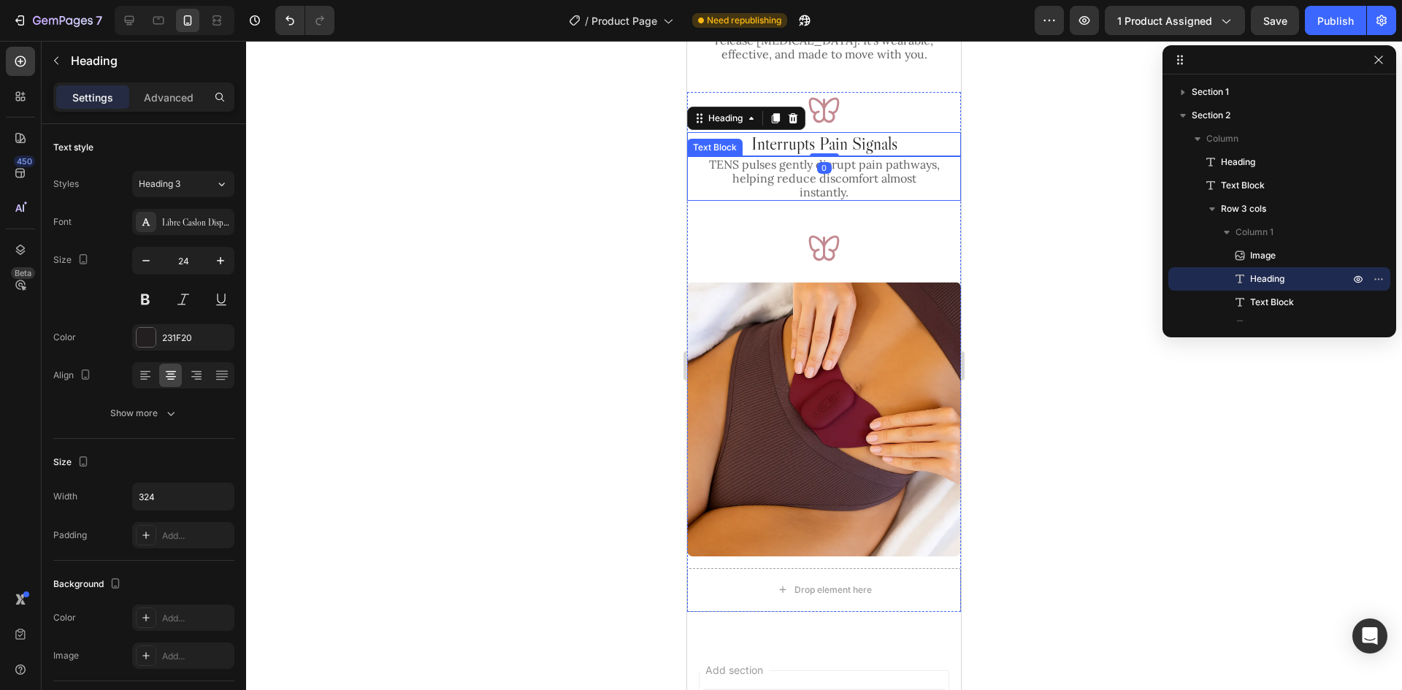
click at [868, 171] on p "TENS pulses gently disrupt pain pathways, helping reduce discomfort almost inst…" at bounding box center [824, 179] width 234 height 42
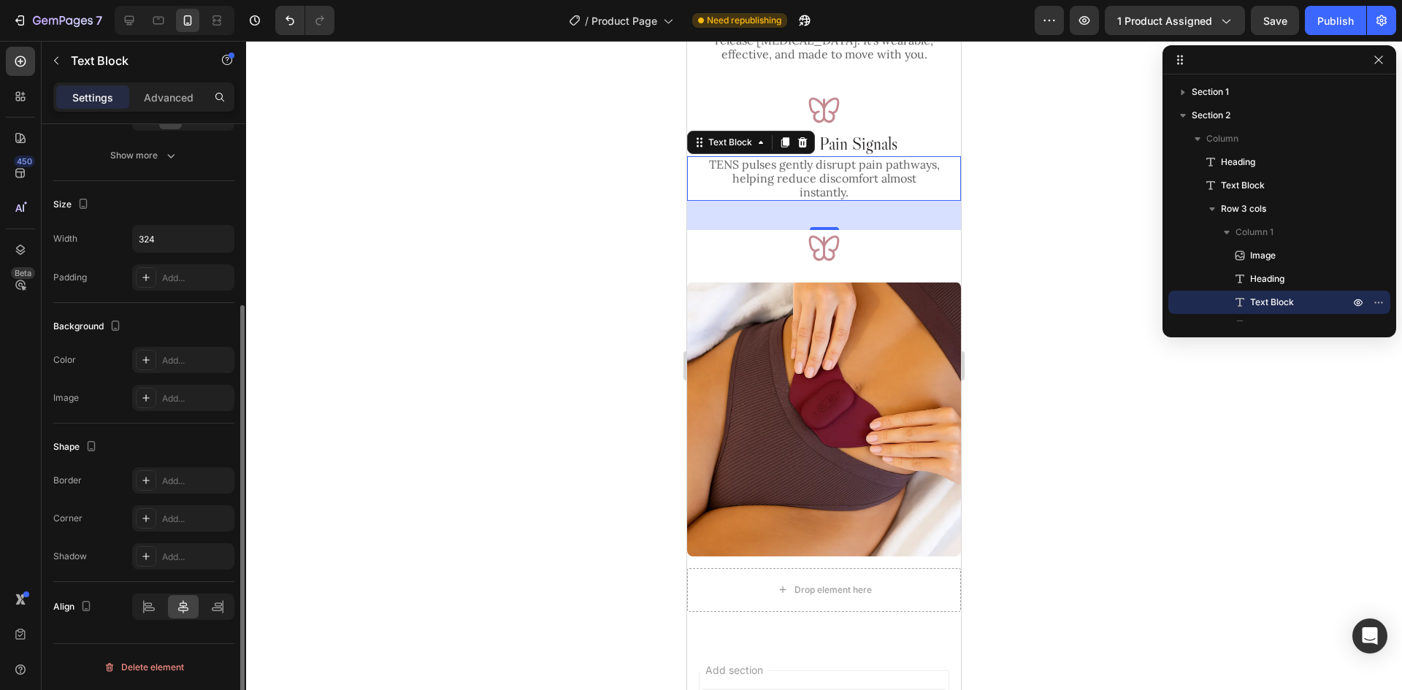
scroll to position [0, 0]
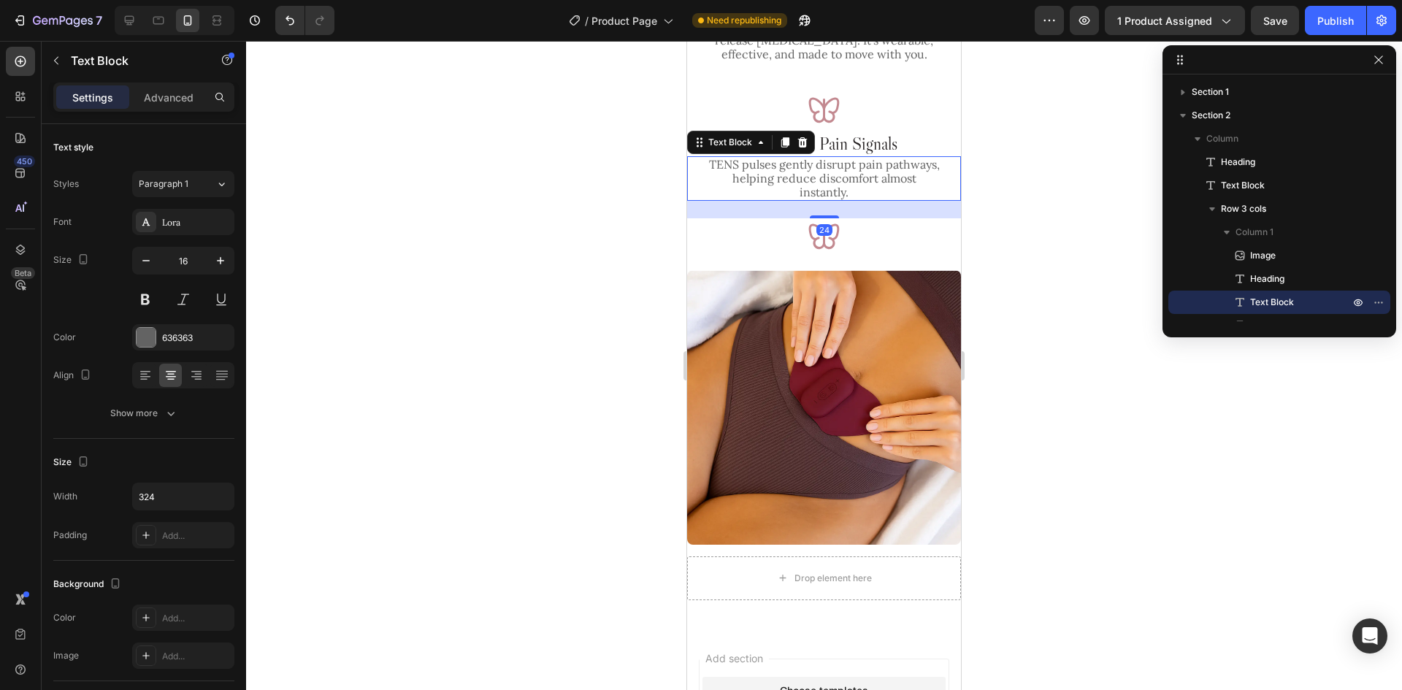
drag, startPoint x: 815, startPoint y: 228, endPoint x: 843, endPoint y: 216, distance: 30.8
click at [843, 201] on div "24" at bounding box center [824, 201] width 274 height 0
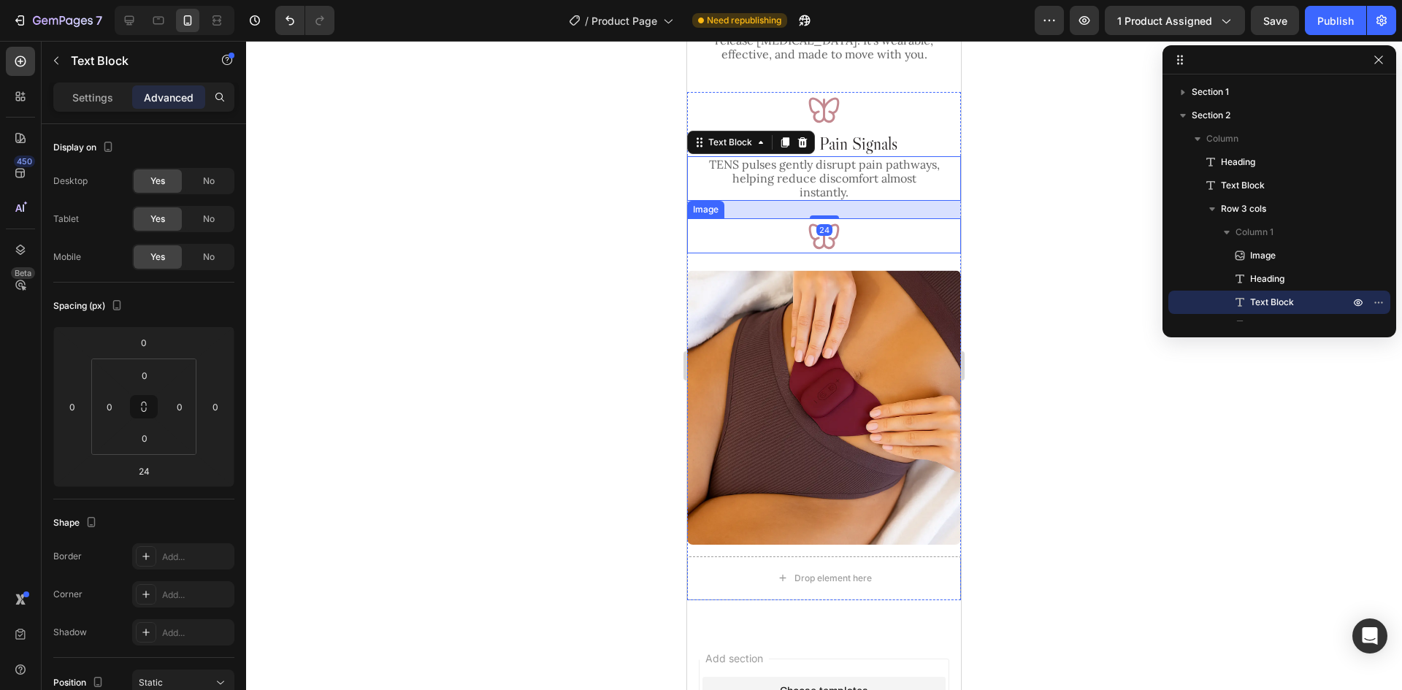
click at [848, 233] on div at bounding box center [824, 235] width 274 height 35
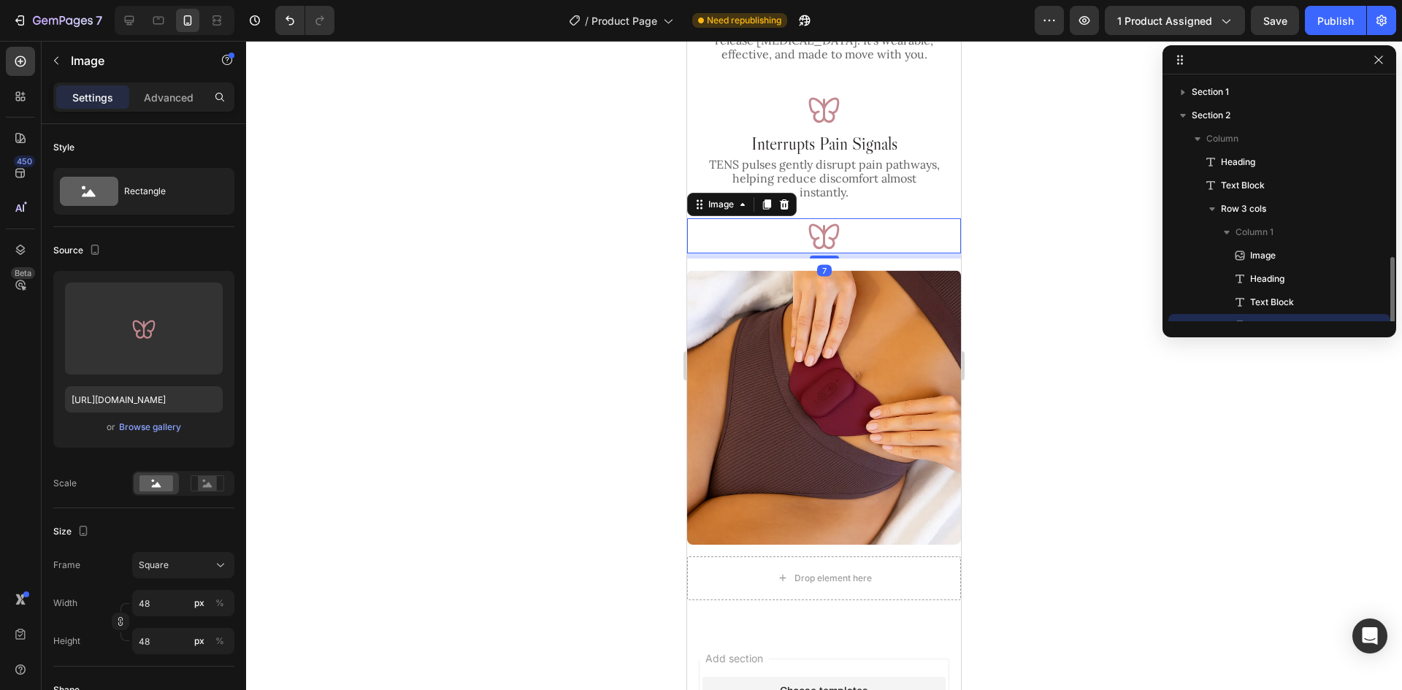
scroll to position [104, 0]
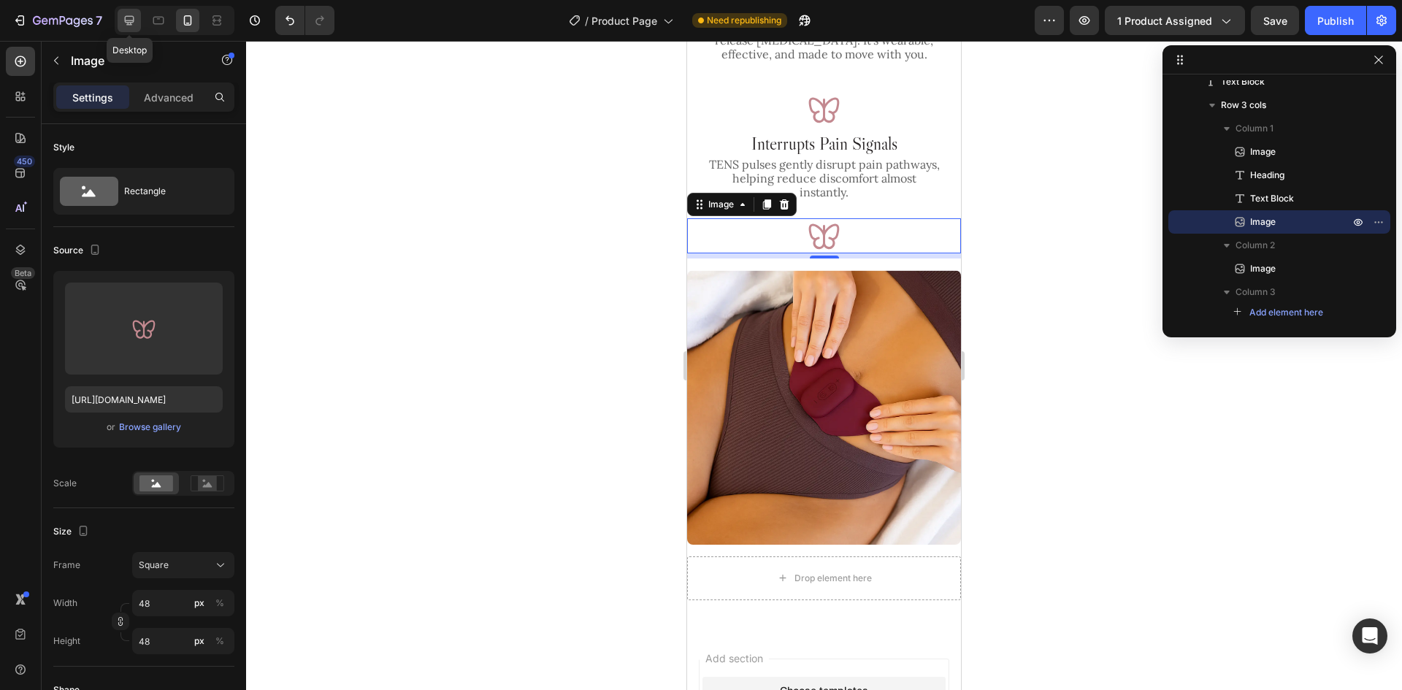
click at [126, 19] on icon at bounding box center [129, 20] width 15 height 15
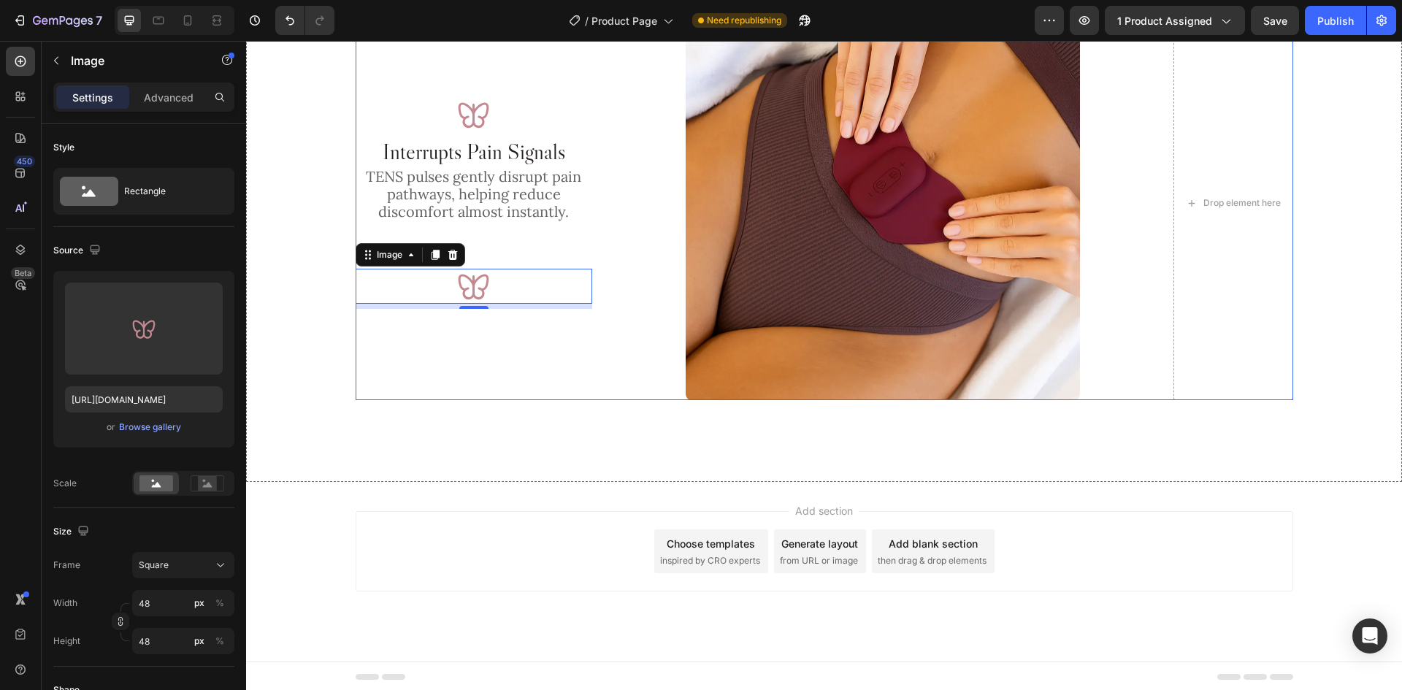
scroll to position [1324, 0]
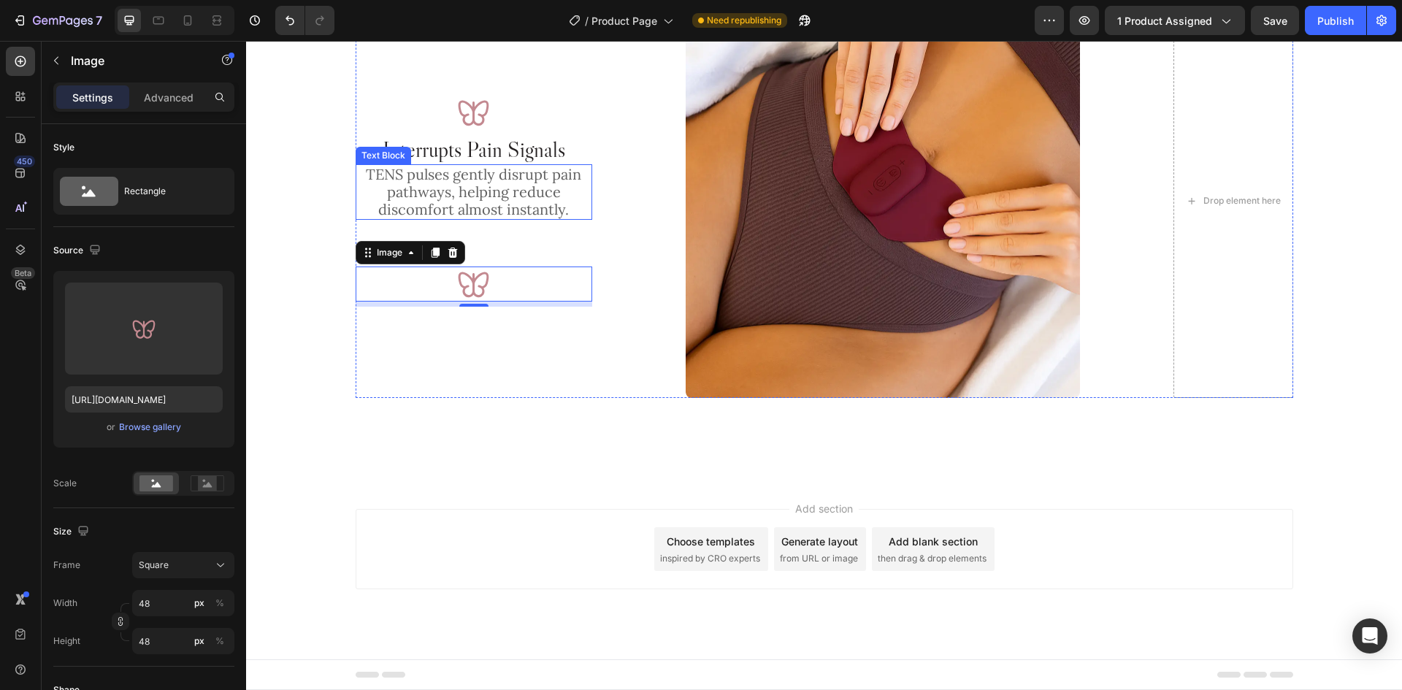
click at [520, 201] on p "TENS pulses gently disrupt pain pathways, helping reduce discomfort almost inst…" at bounding box center [474, 192] width 234 height 53
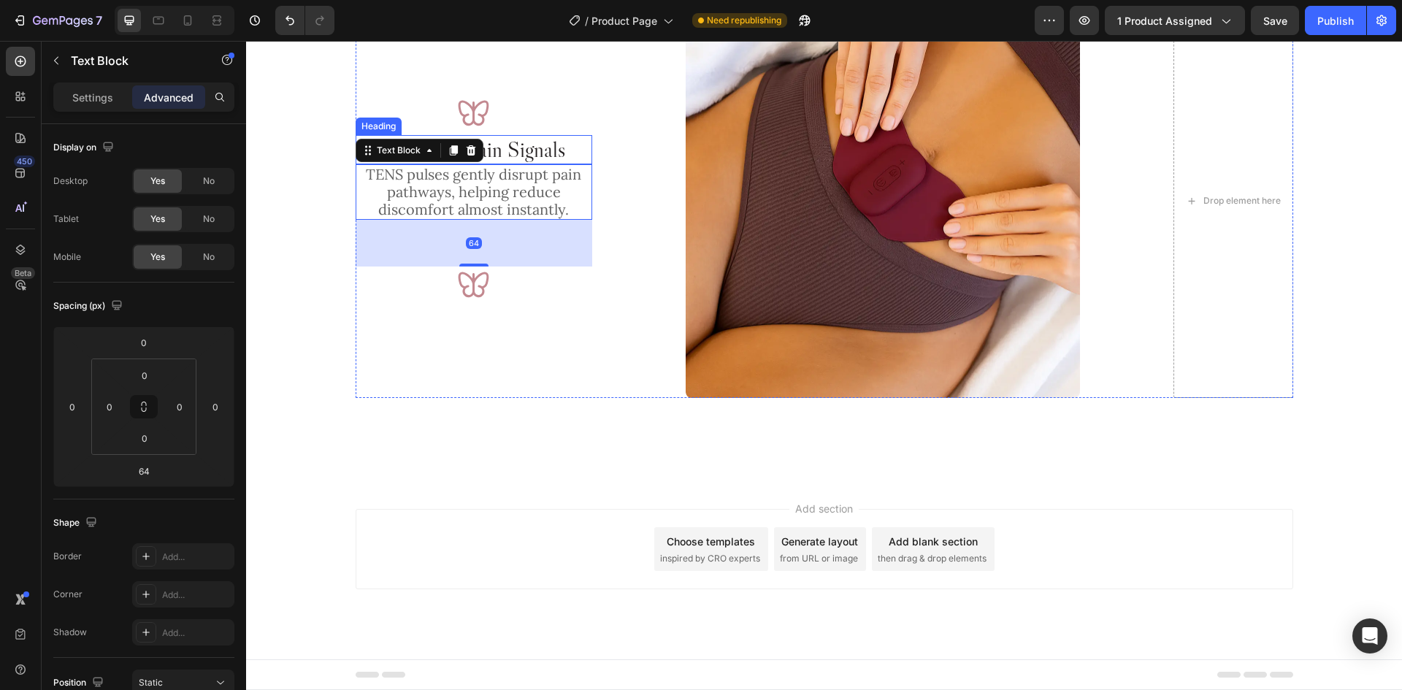
click at [529, 153] on p "Interrupts Pain Signals" at bounding box center [474, 150] width 234 height 26
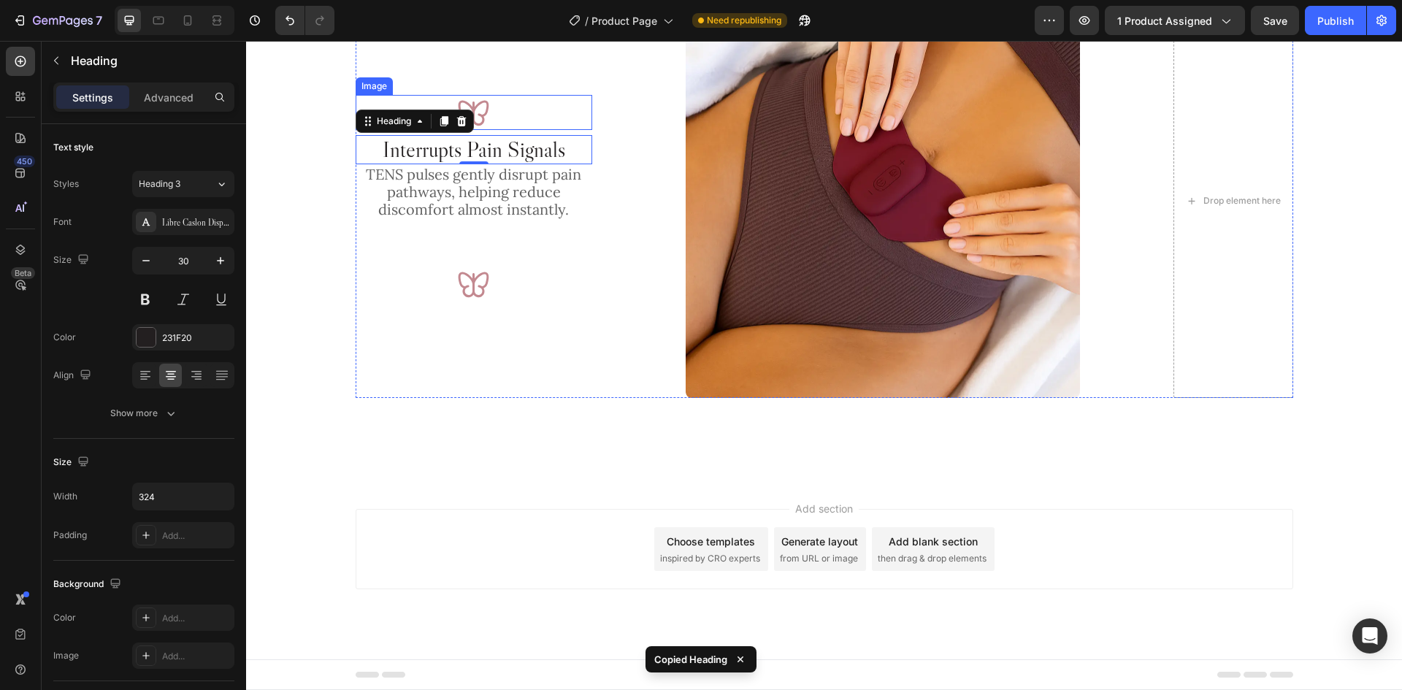
click at [484, 120] on img at bounding box center [473, 112] width 35 height 35
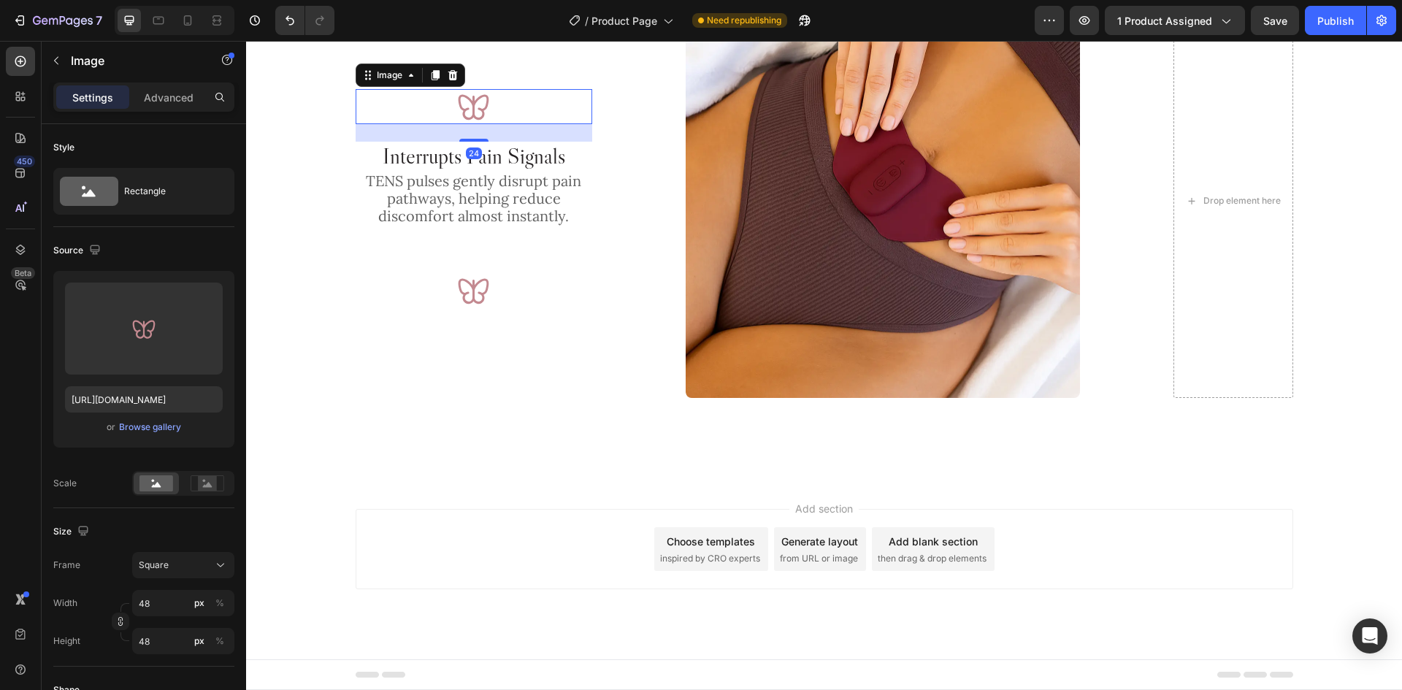
drag, startPoint x: 469, startPoint y: 132, endPoint x: 483, endPoint y: 145, distance: 18.1
click at [483, 145] on div "Image 24 Interrupts Pain Signals Heading TENS pulses gently disrupt pain pathwa…" at bounding box center [474, 201] width 237 height 395
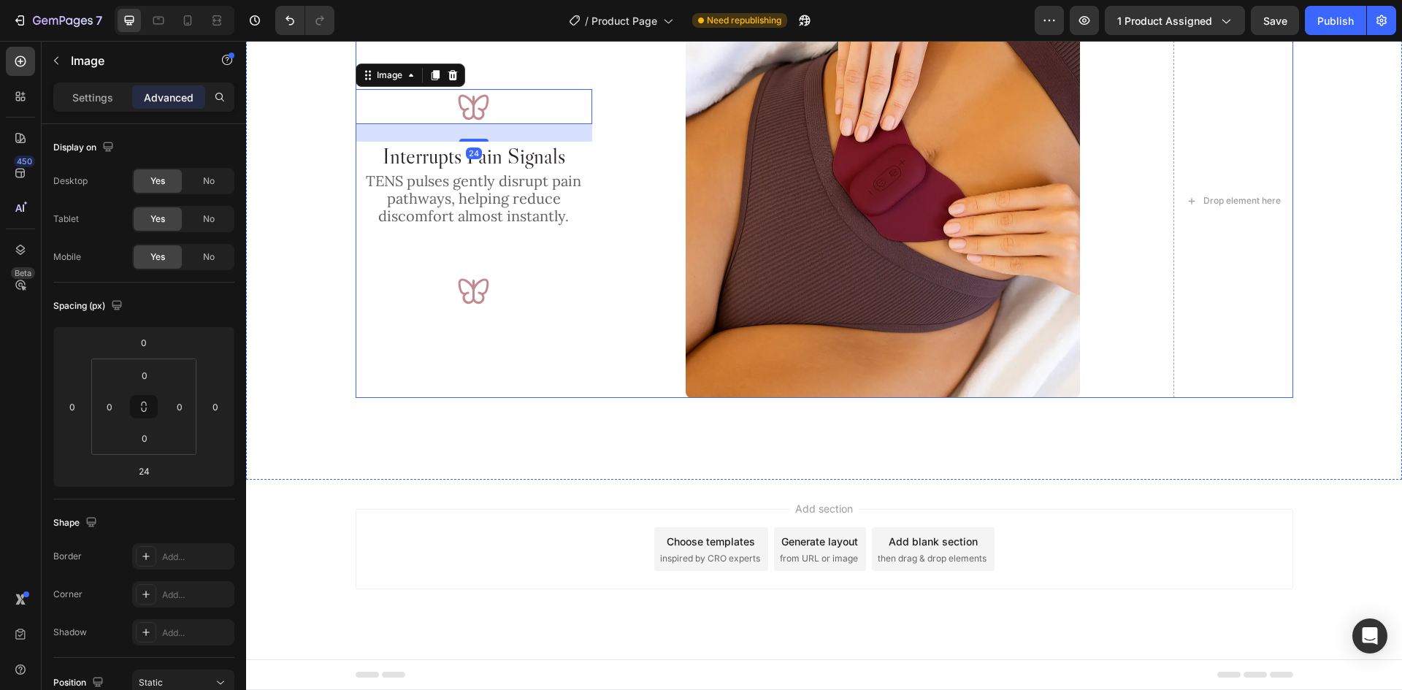
click at [600, 166] on div "Image 24 Interrupts Pain Signals Heading TENS pulses gently disrupt pain pathwa…" at bounding box center [824, 201] width 937 height 395
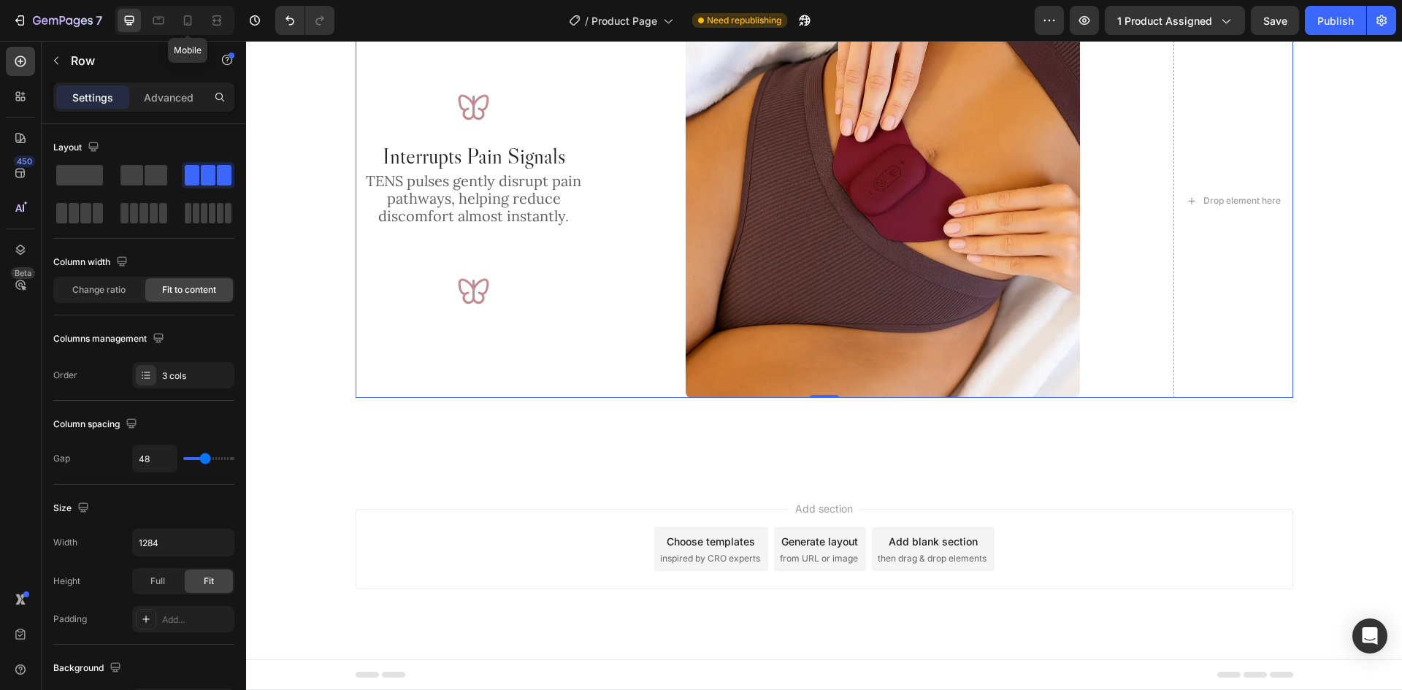
drag, startPoint x: 185, startPoint y: 17, endPoint x: 215, endPoint y: 56, distance: 49.1
click at [185, 17] on icon at bounding box center [187, 20] width 15 height 15
type input "16"
type input "100%"
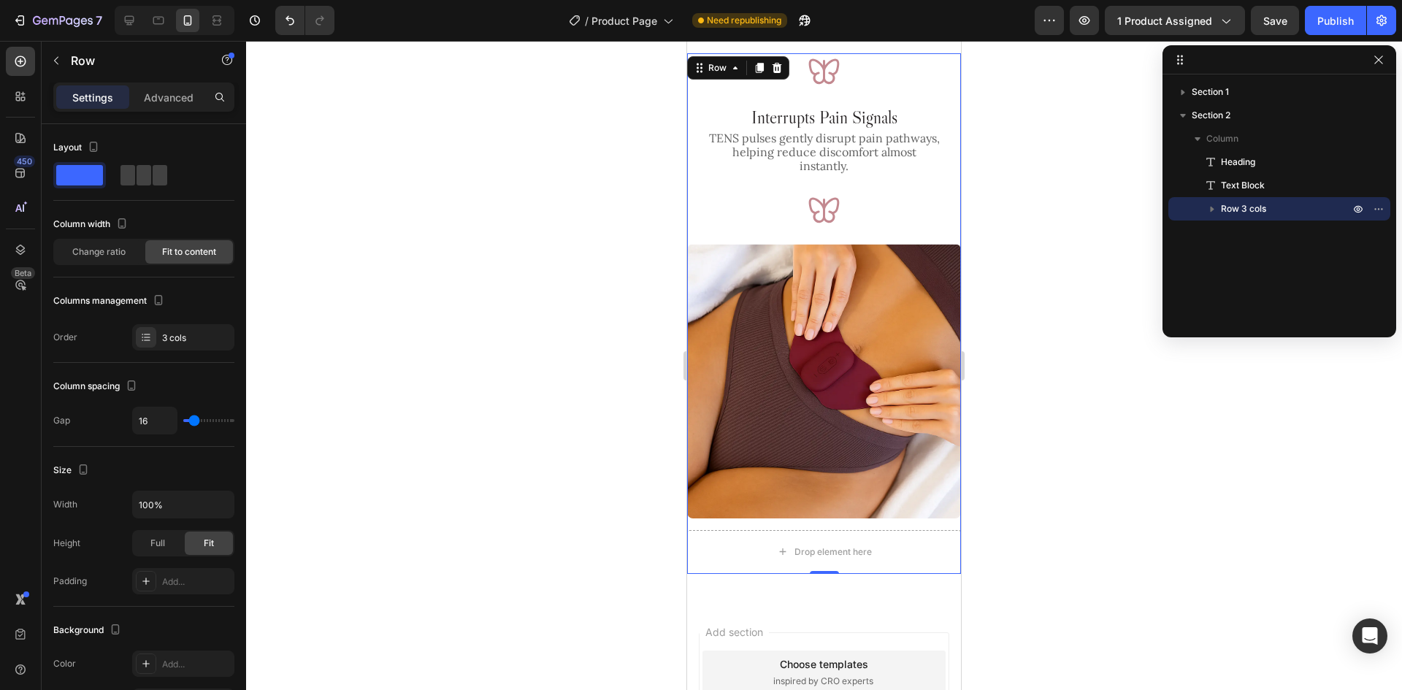
scroll to position [1170, 0]
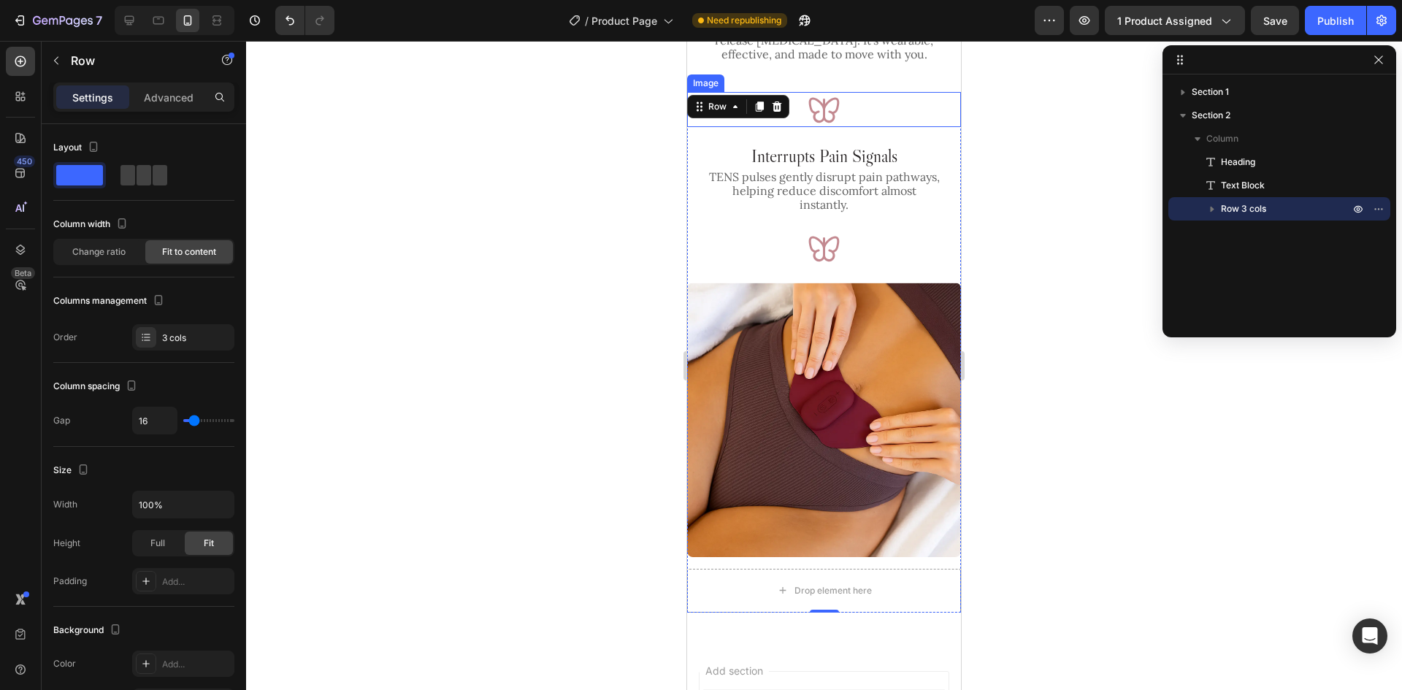
click at [832, 115] on img at bounding box center [824, 109] width 35 height 35
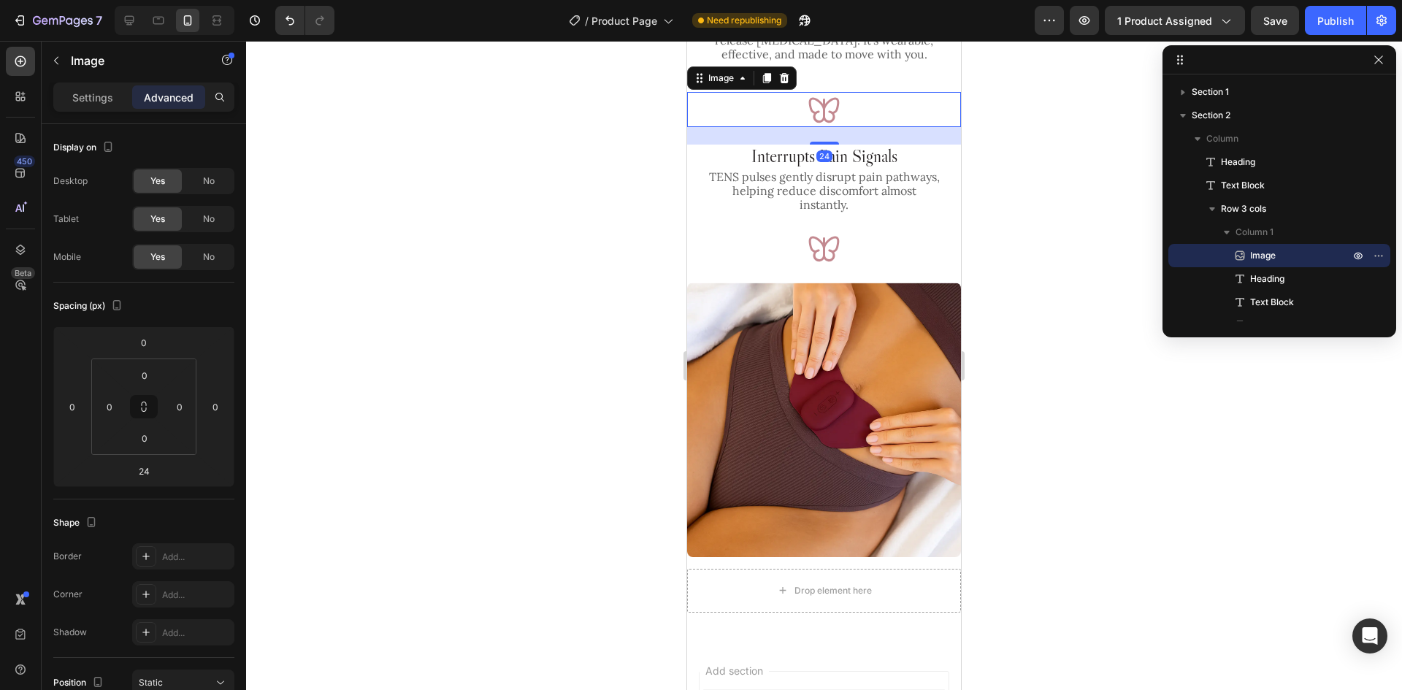
click at [126, 17] on icon at bounding box center [129, 20] width 9 height 9
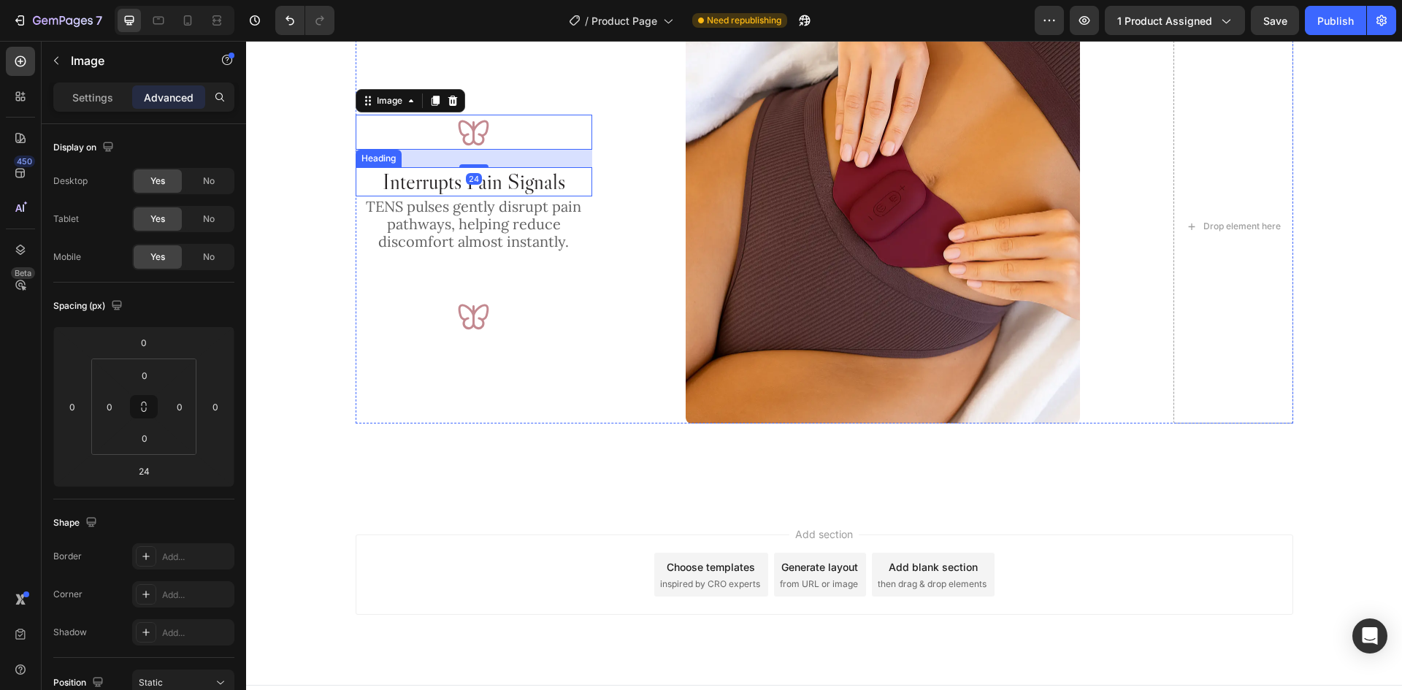
scroll to position [1321, 0]
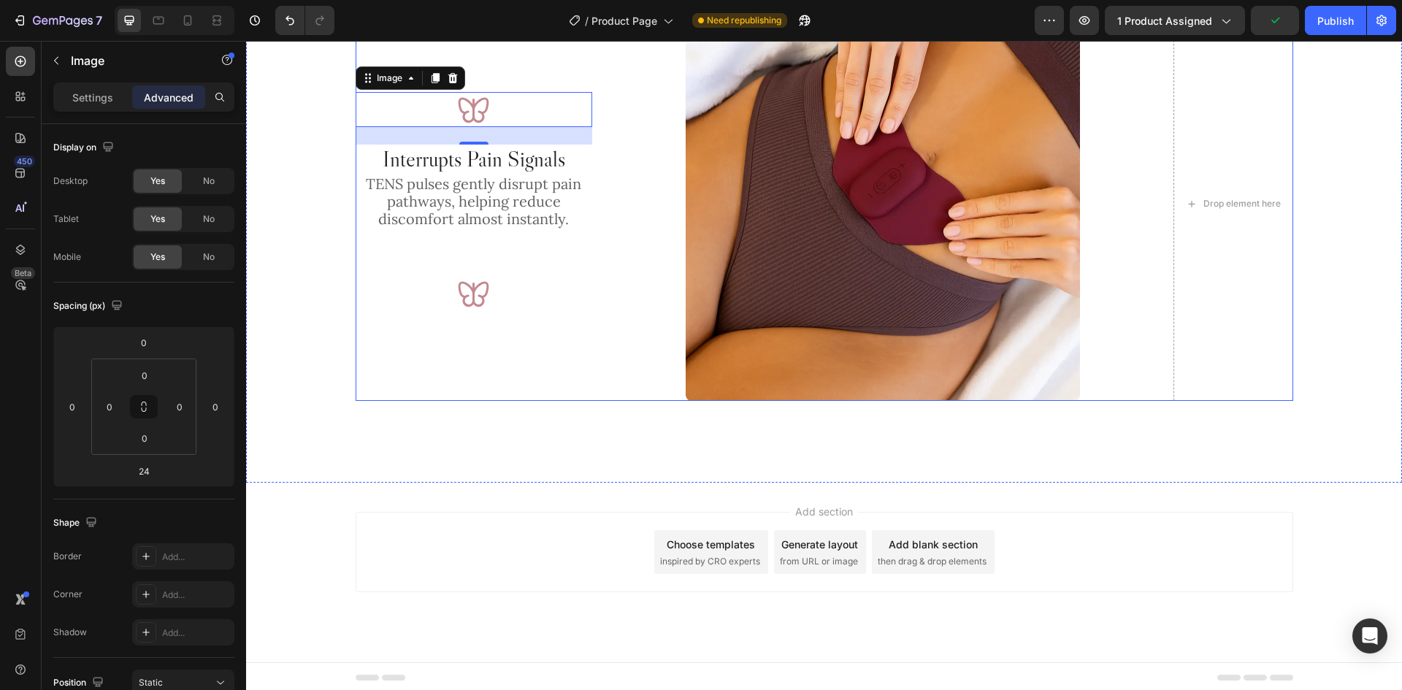
click at [491, 293] on div at bounding box center [474, 293] width 237 height 35
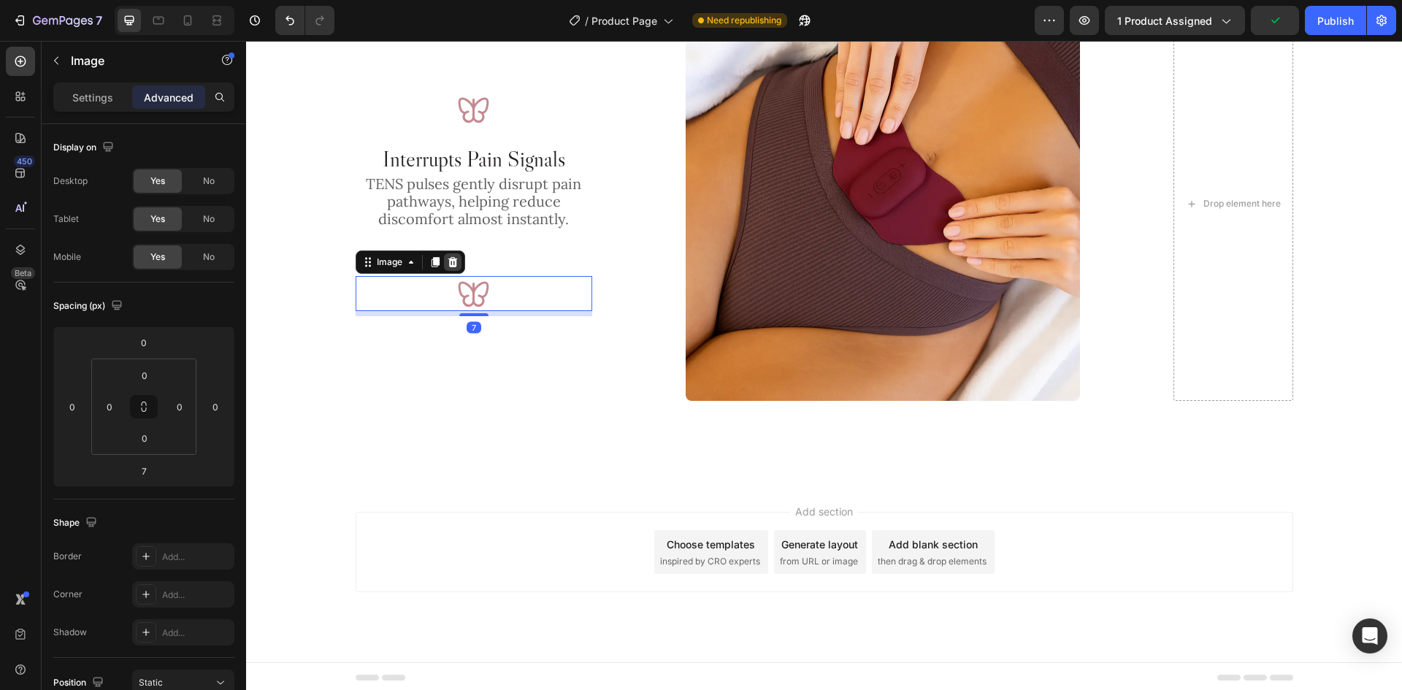
click at [449, 263] on icon at bounding box center [451, 261] width 9 height 10
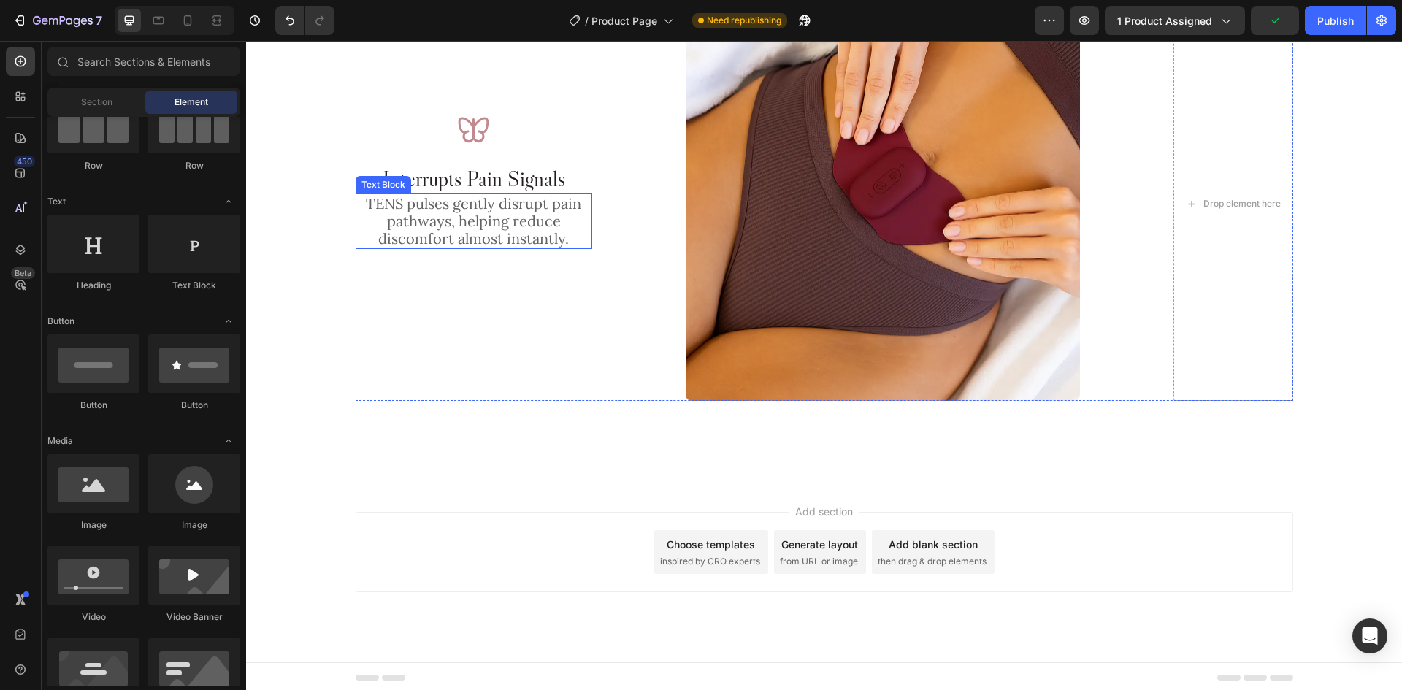
scroll to position [1324, 0]
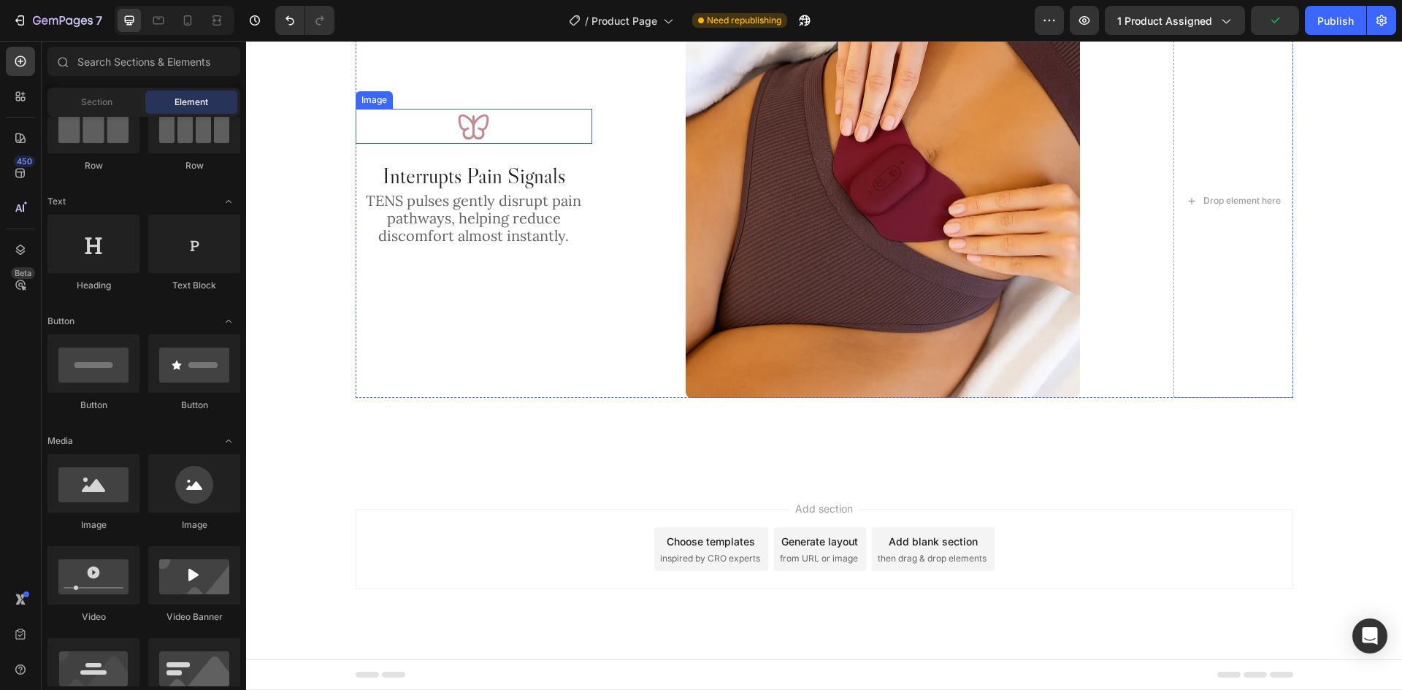
click at [503, 121] on div at bounding box center [474, 126] width 237 height 35
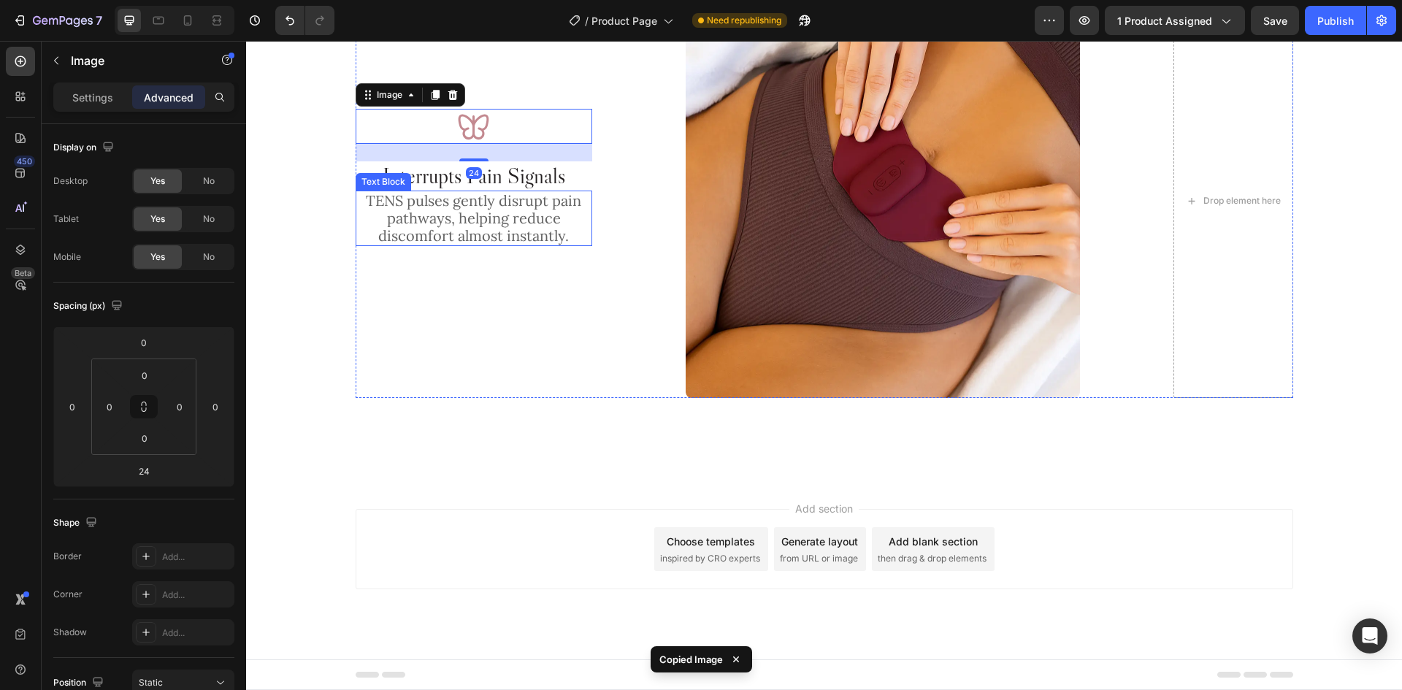
click at [520, 209] on p "TENS pulses gently disrupt pain pathways, helping reduce discomfort almost inst…" at bounding box center [474, 218] width 234 height 53
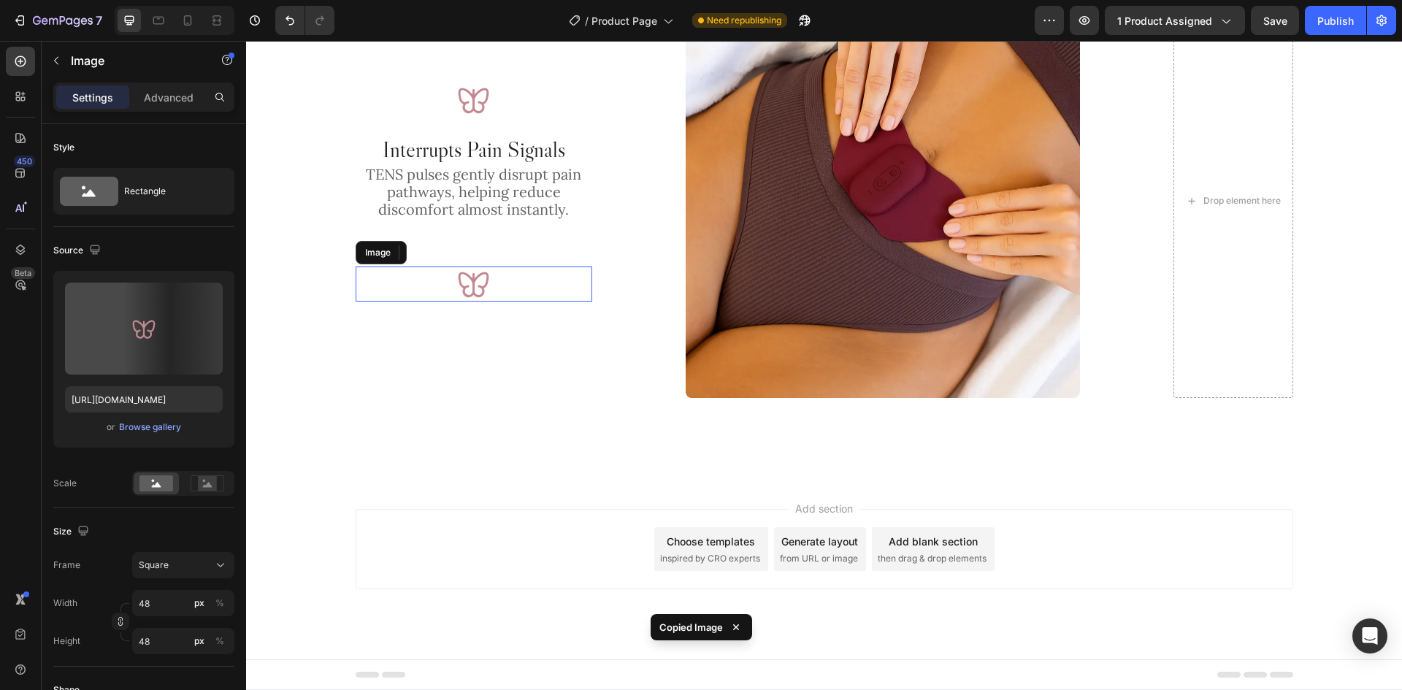
scroll to position [1314, 0]
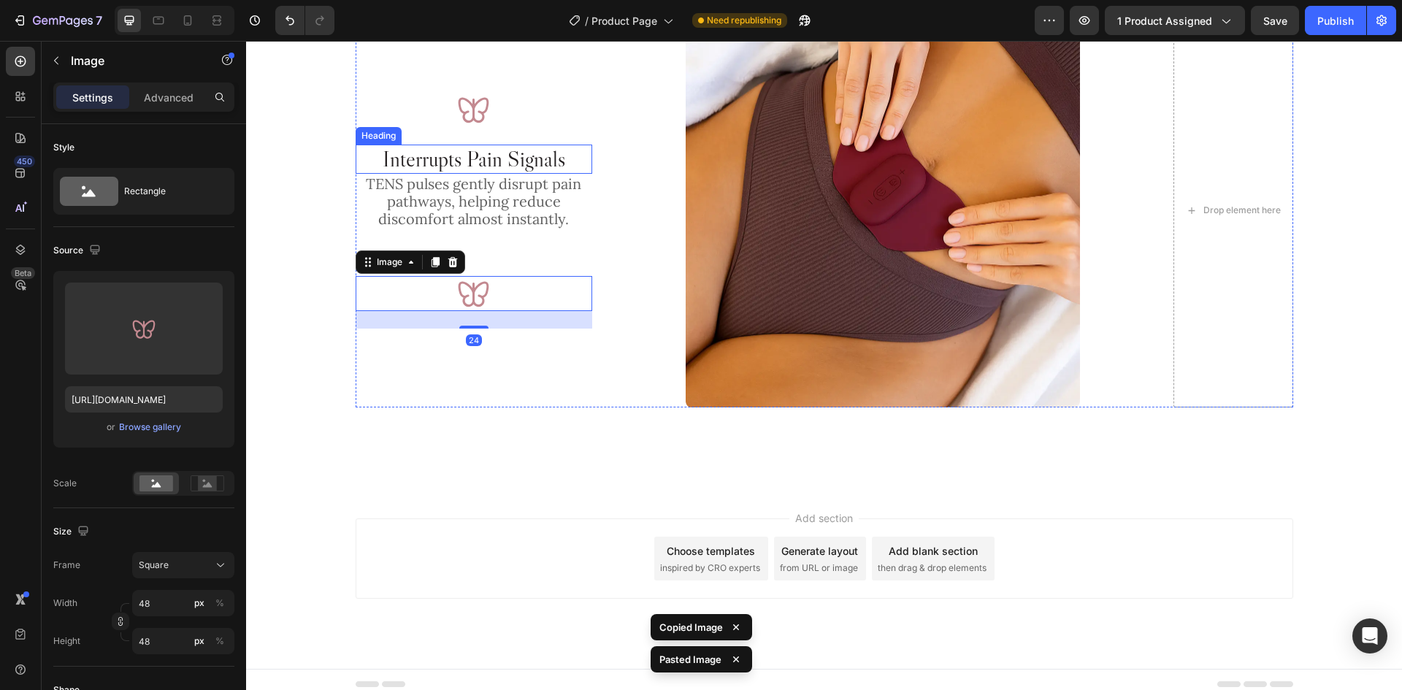
click at [505, 163] on p "Interrupts Pain Signals" at bounding box center [474, 159] width 234 height 26
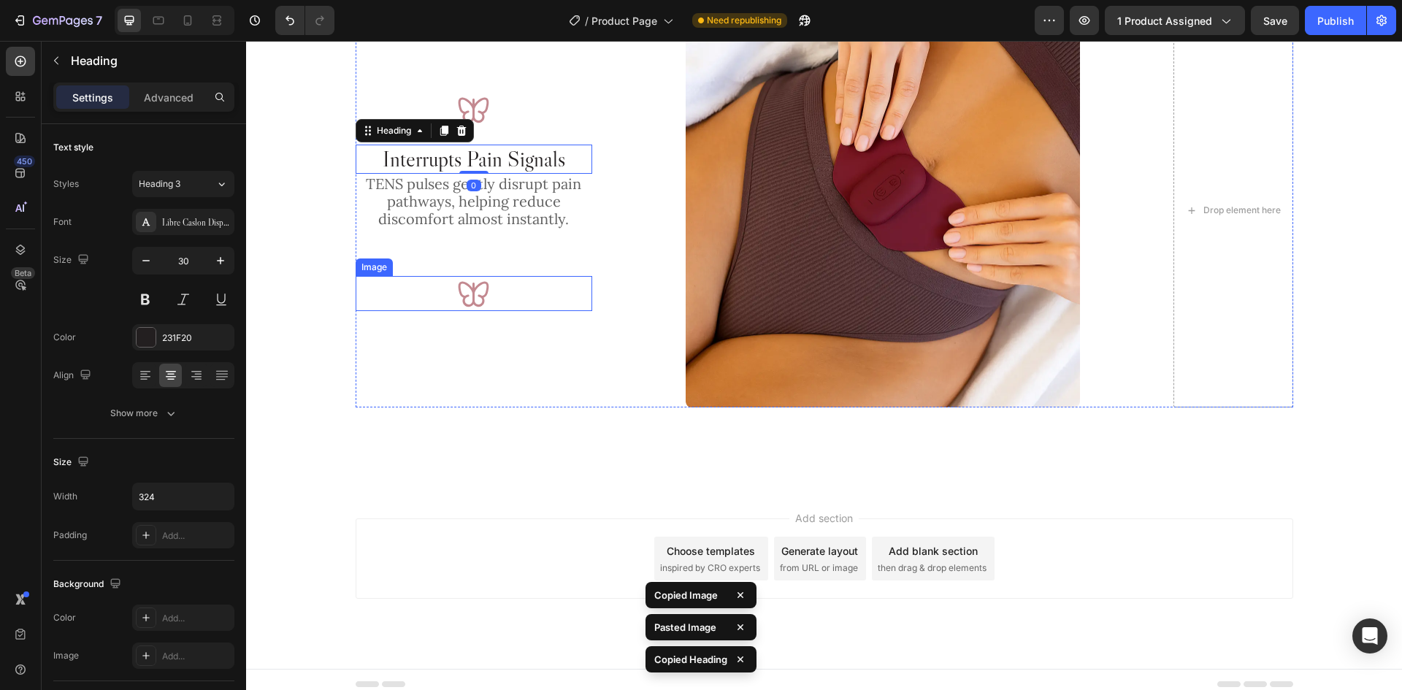
click at [508, 299] on div at bounding box center [474, 293] width 237 height 35
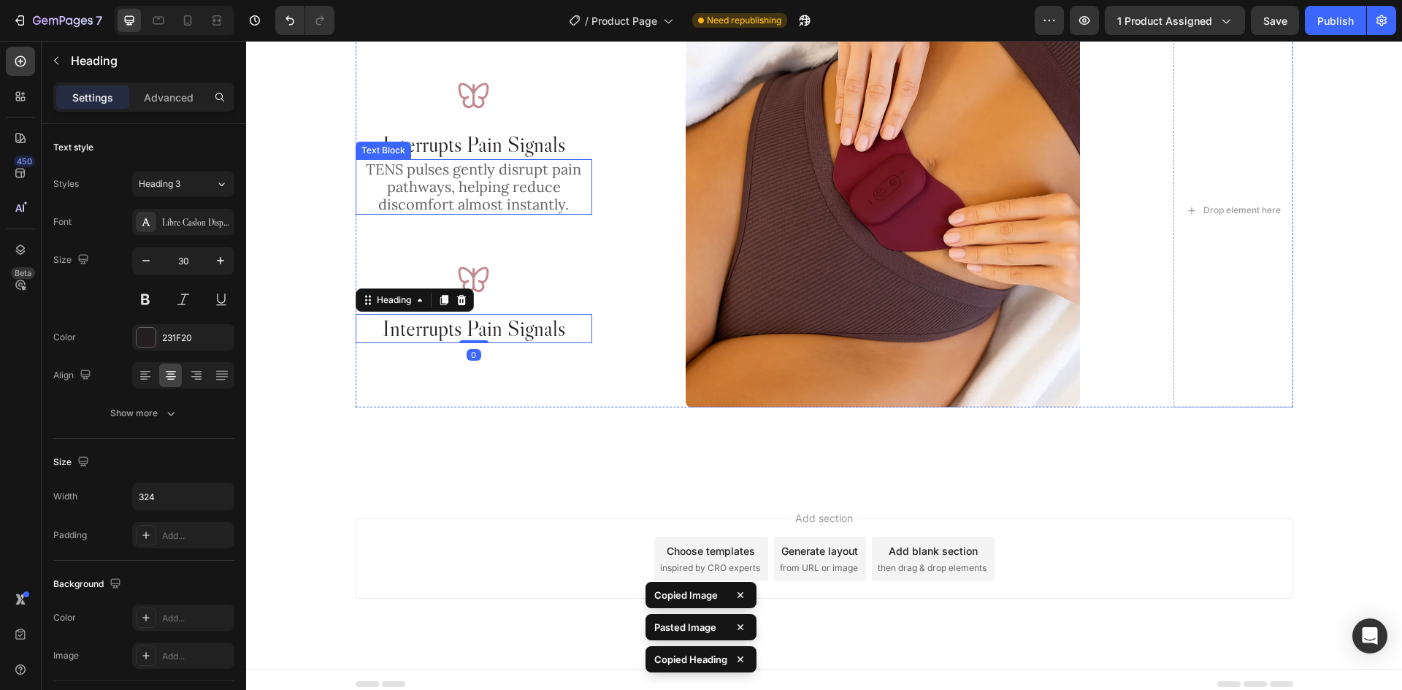
scroll to position [1299, 0]
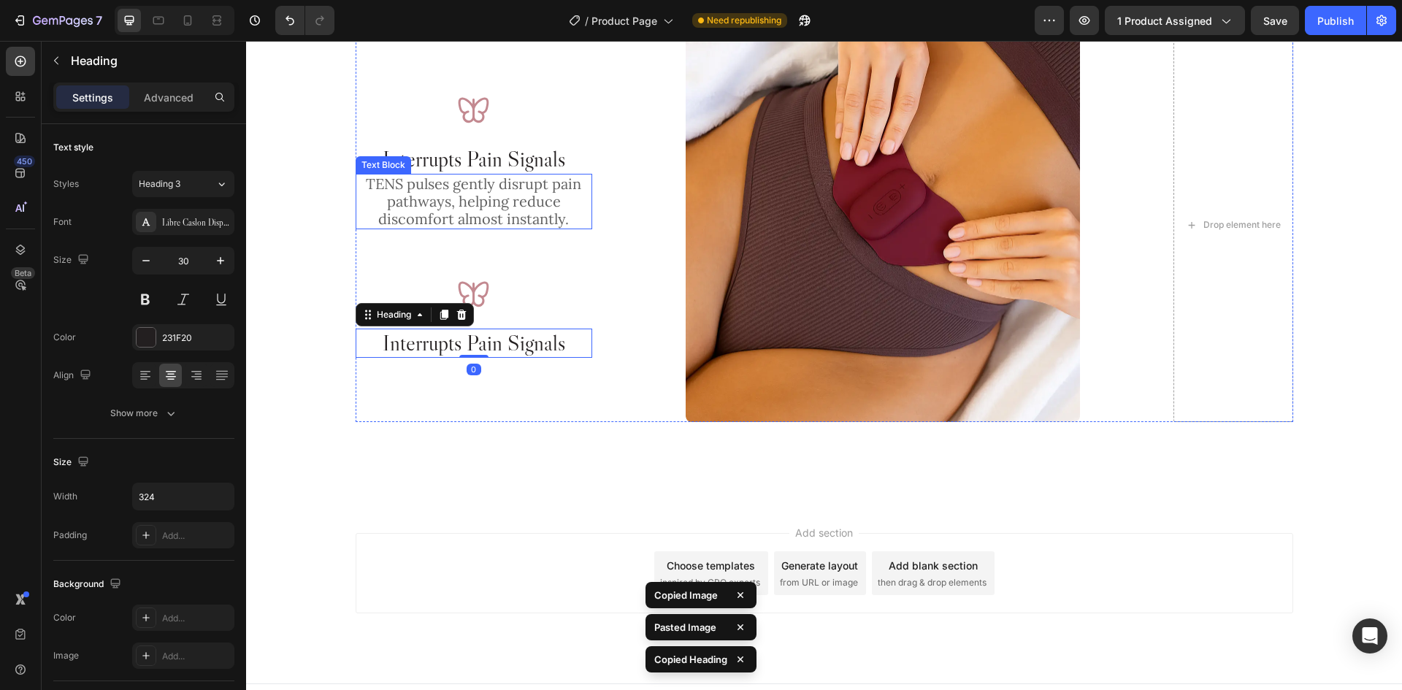
click at [507, 200] on p "TENS pulses gently disrupt pain pathways, helping reduce discomfort almost inst…" at bounding box center [474, 201] width 234 height 53
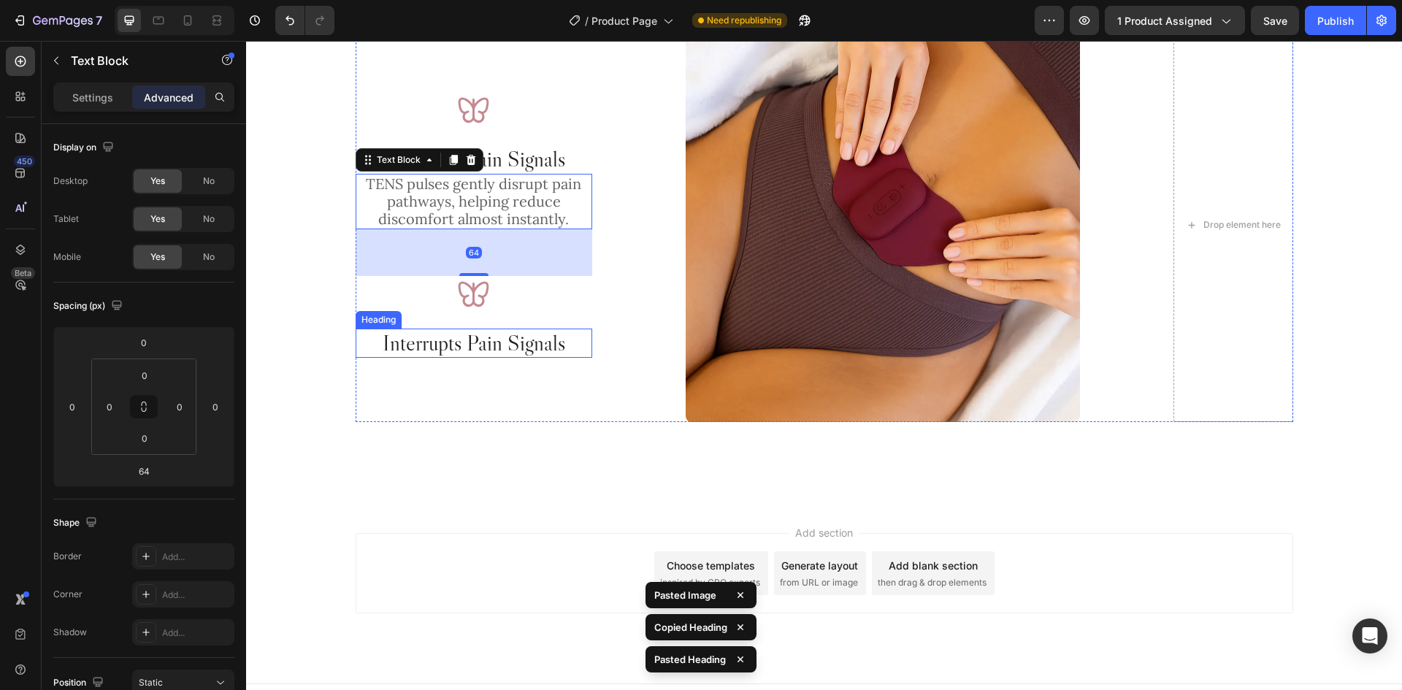
click at [532, 351] on h2 "Interrupts Pain Signals" at bounding box center [474, 343] width 237 height 29
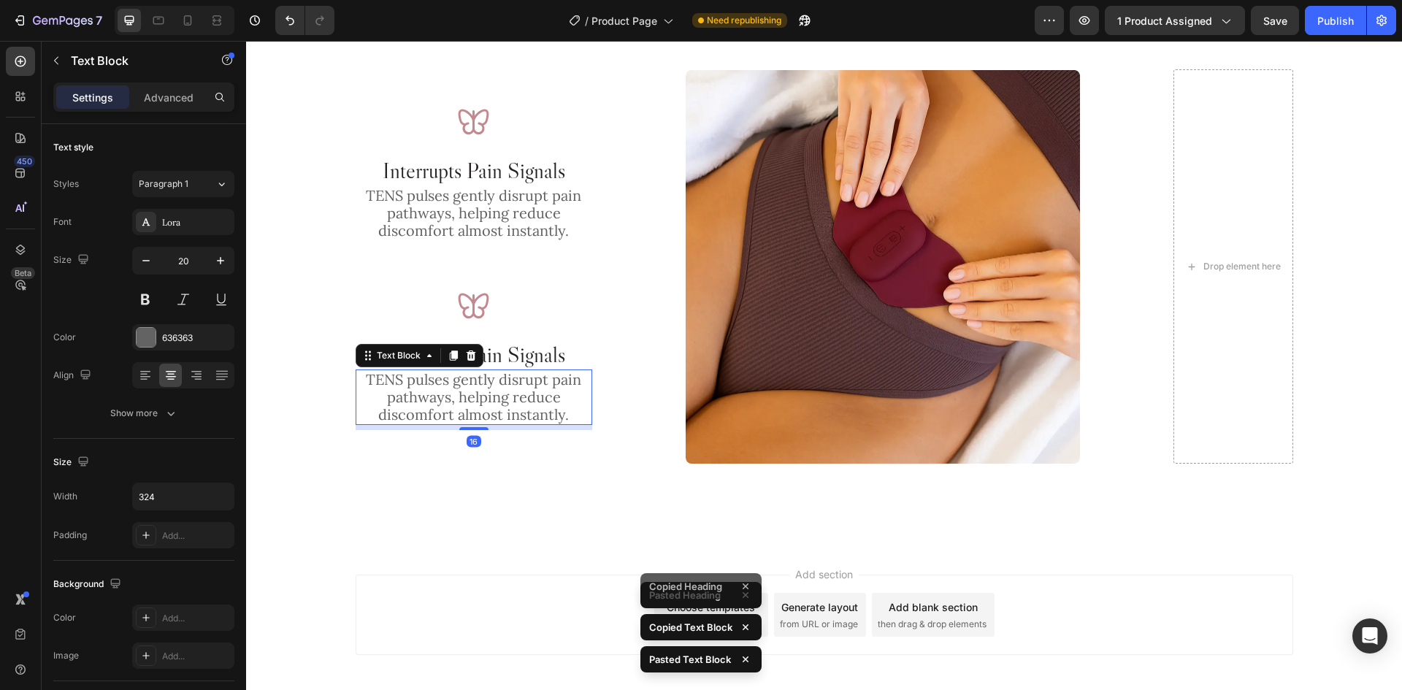
scroll to position [1272, 0]
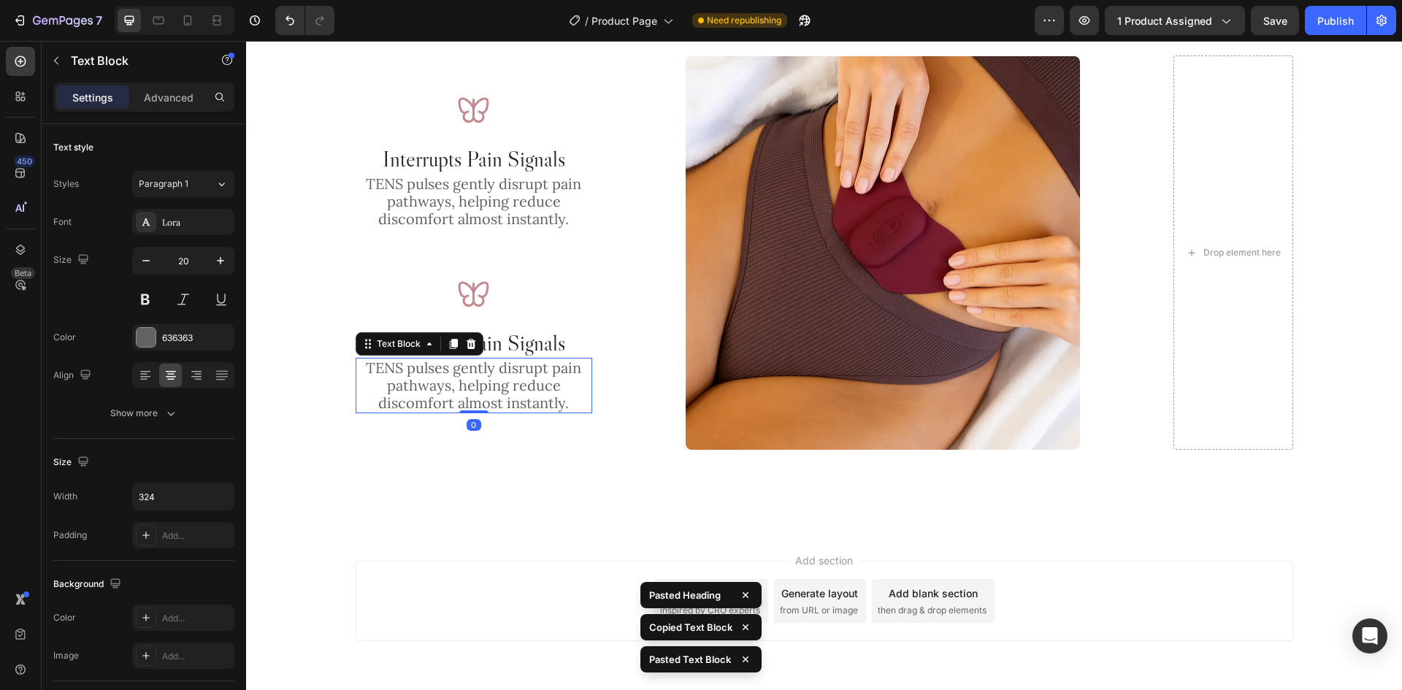
drag, startPoint x: 475, startPoint y: 460, endPoint x: 522, endPoint y: 369, distance: 101.9
click at [497, 365] on div "TENS pulses gently disrupt pain pathways, helping reduce discomfort almost inst…" at bounding box center [474, 385] width 237 height 55
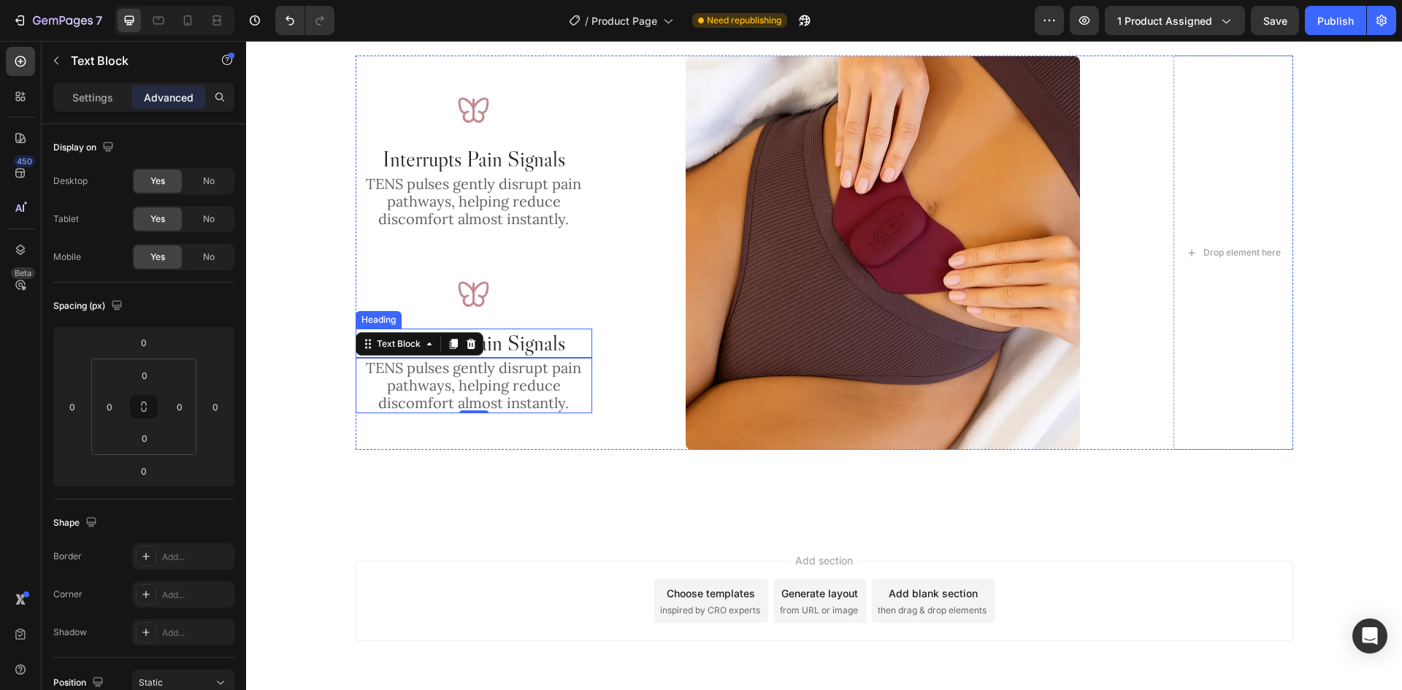
click at [512, 337] on h2 "Interrupts Pain Signals" at bounding box center [474, 343] width 237 height 29
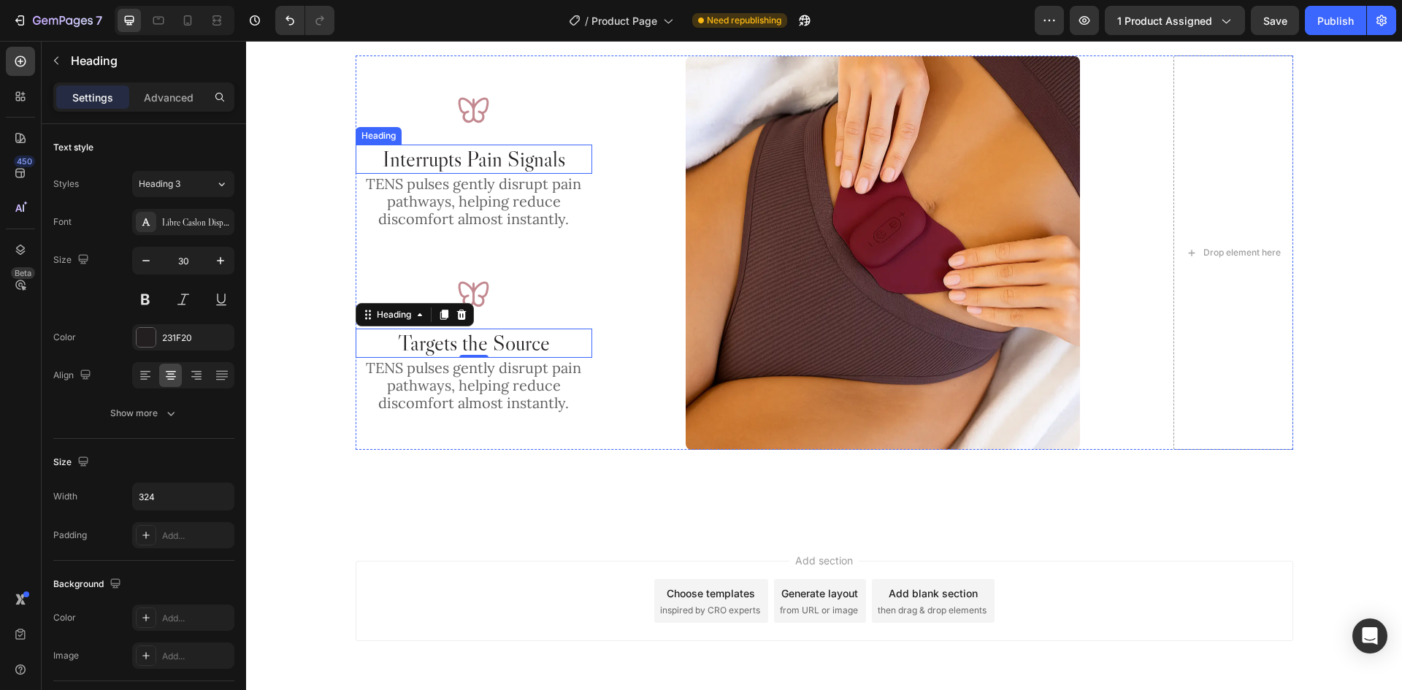
click at [530, 166] on p "Interrupts Pain Signals" at bounding box center [474, 159] width 234 height 26
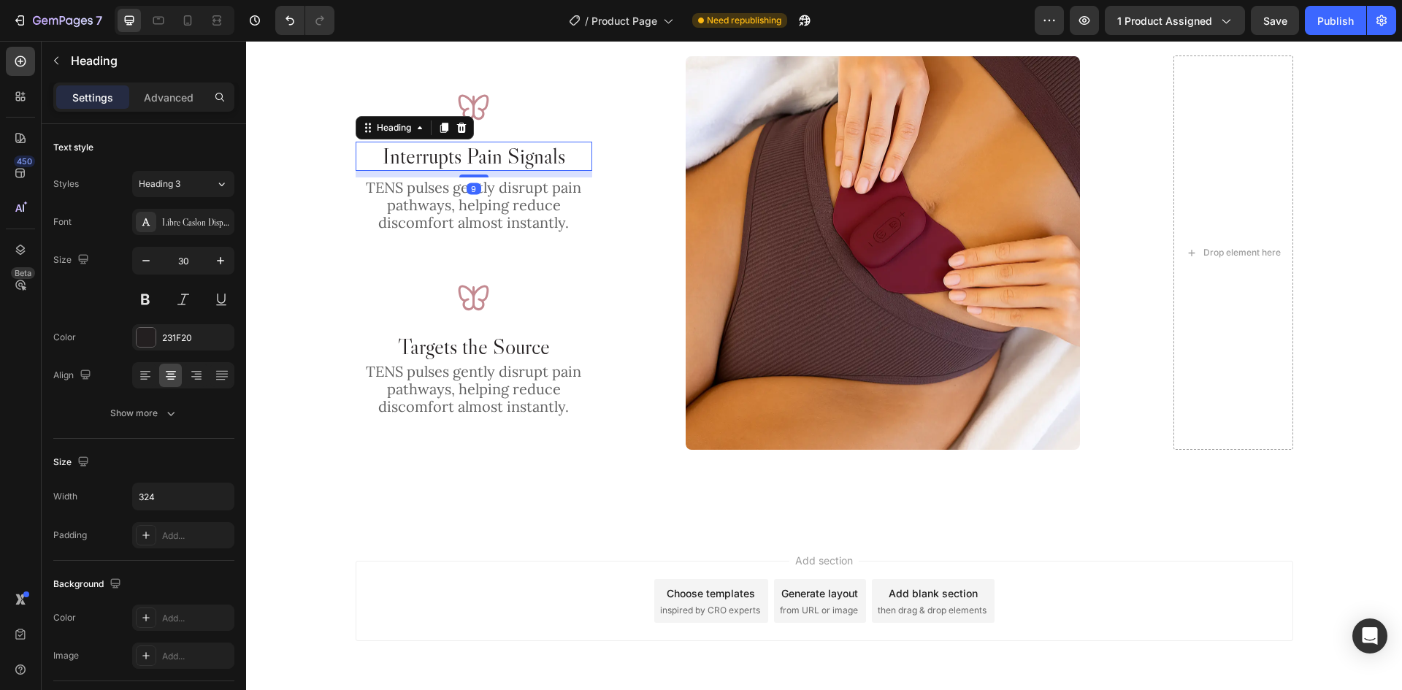
click at [479, 177] on div "Image Interrupts Pain Signals Heading 9 TENS pulses gently disrupt pain pathway…" at bounding box center [474, 252] width 237 height 395
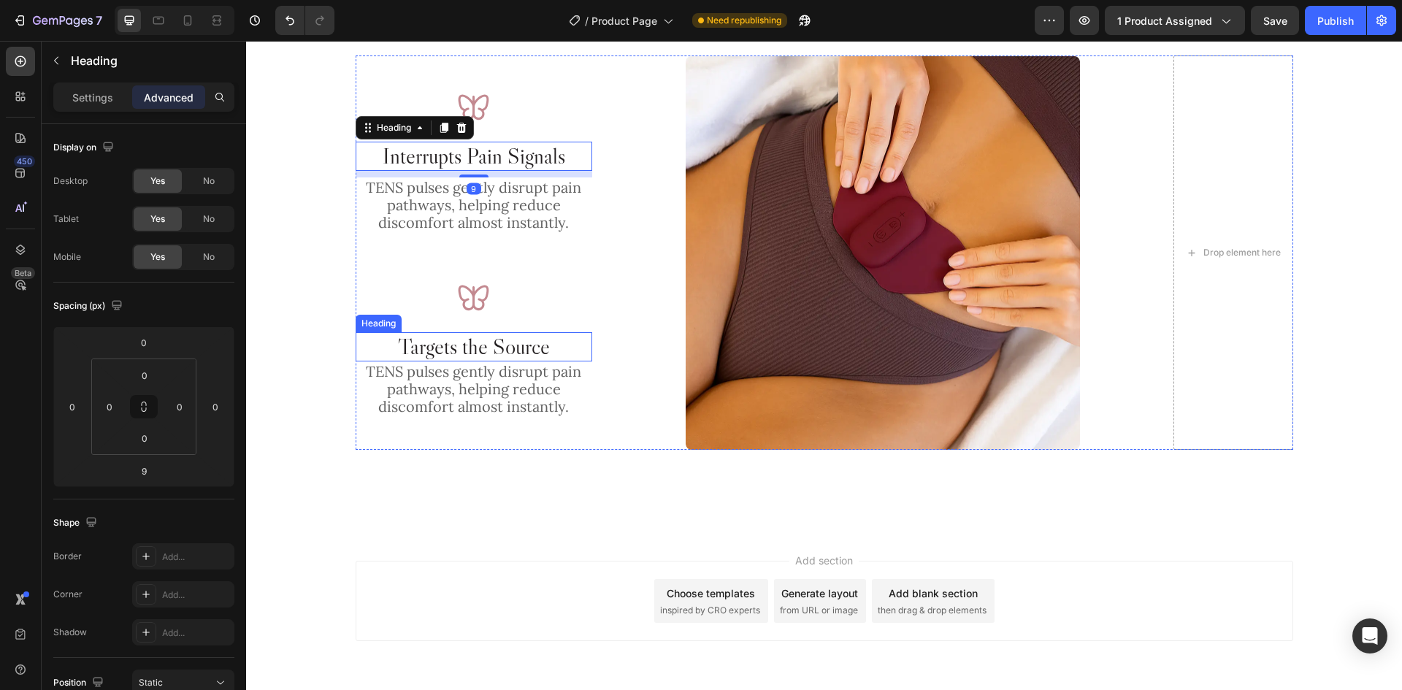
click at [536, 346] on p "Targets the Source" at bounding box center [474, 347] width 234 height 26
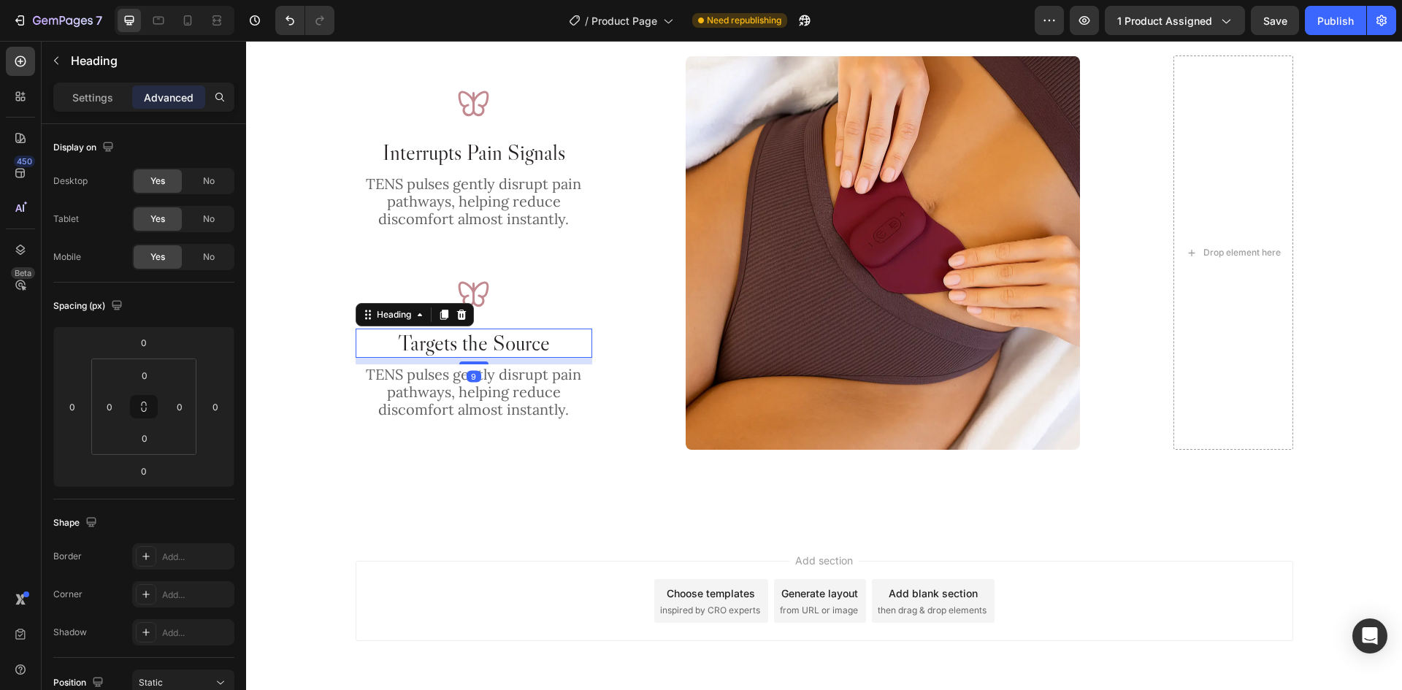
drag, startPoint x: 468, startPoint y: 361, endPoint x: 481, endPoint y: 367, distance: 14.7
click at [481, 367] on div "Image Interrupts Pain Signals Heading TENS pulses gently disrupt pain pathways,…" at bounding box center [474, 252] width 237 height 395
type input "9"
click at [483, 296] on img at bounding box center [473, 293] width 35 height 35
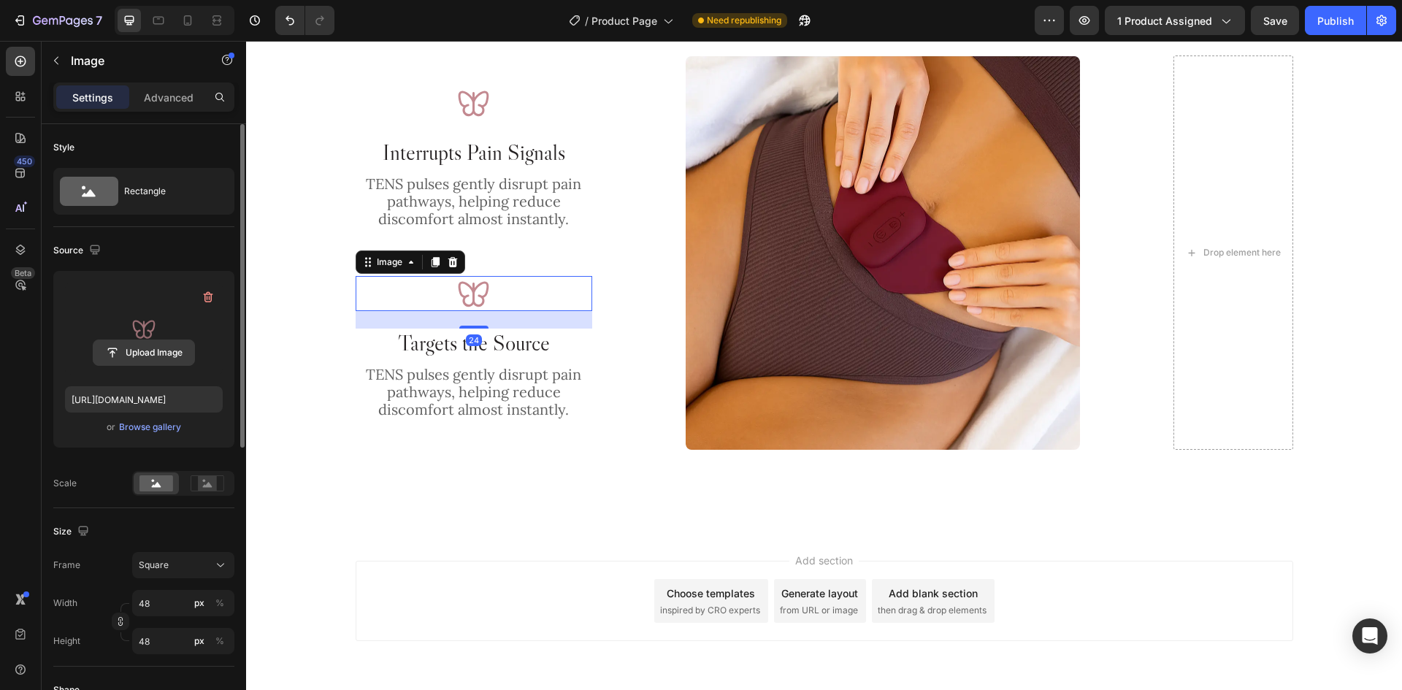
click at [118, 356] on input "file" at bounding box center [143, 352] width 101 height 25
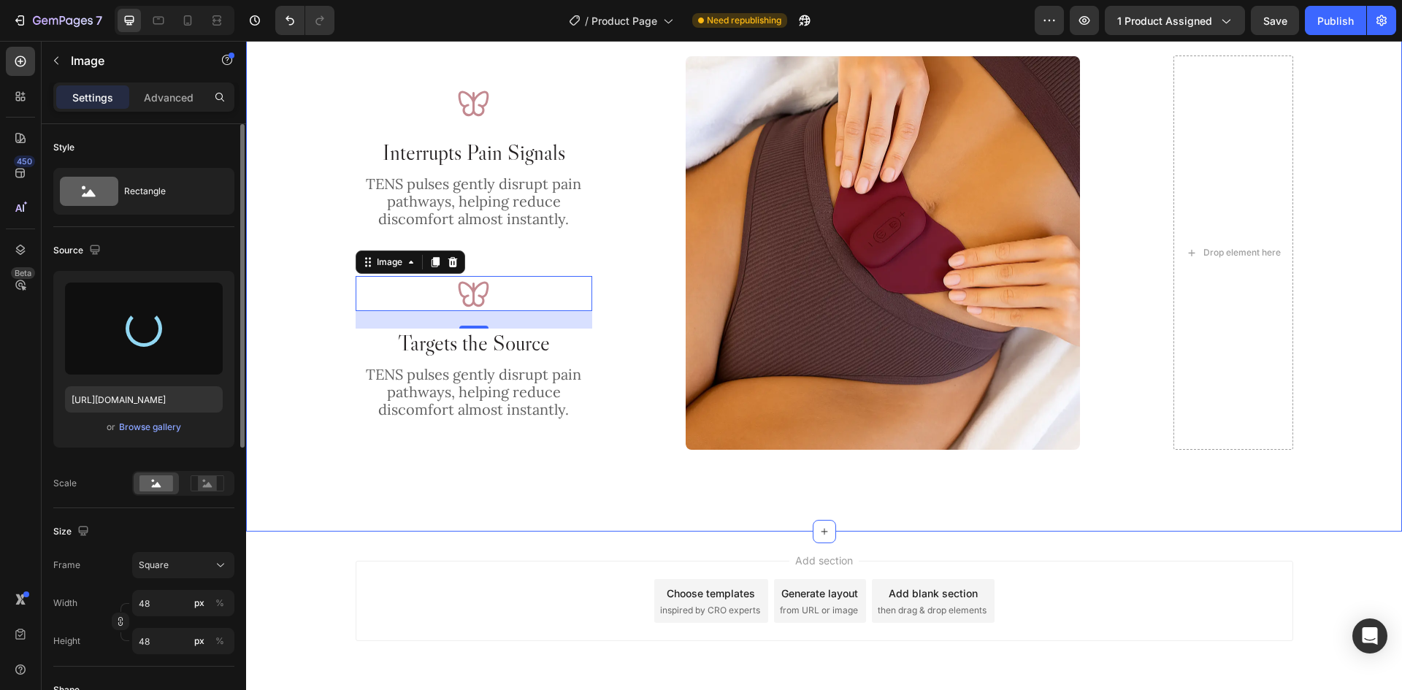
type input "[URL][DOMAIN_NAME]"
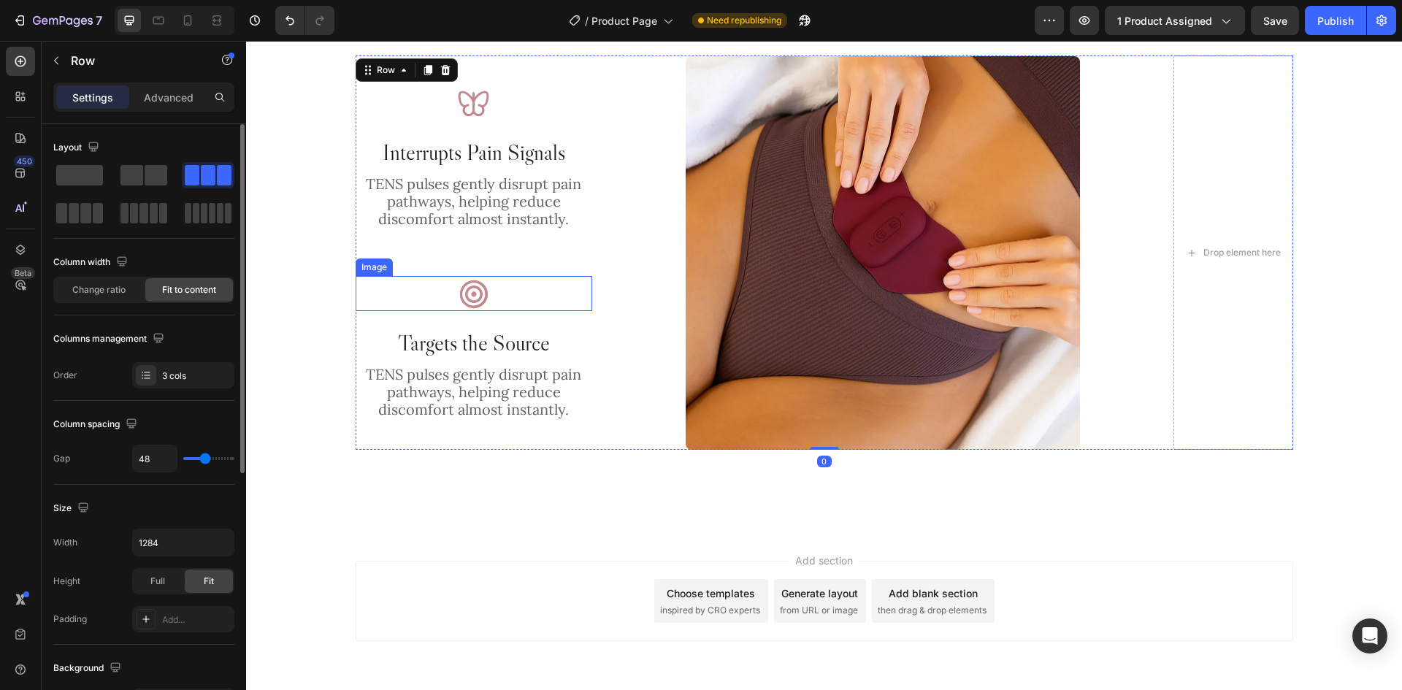
drag, startPoint x: 623, startPoint y: 296, endPoint x: 583, endPoint y: 302, distance: 41.3
click at [625, 291] on div "Image Interrupts Pain Signals Heading TENS pulses gently disrupt pain pathways,…" at bounding box center [824, 252] width 937 height 395
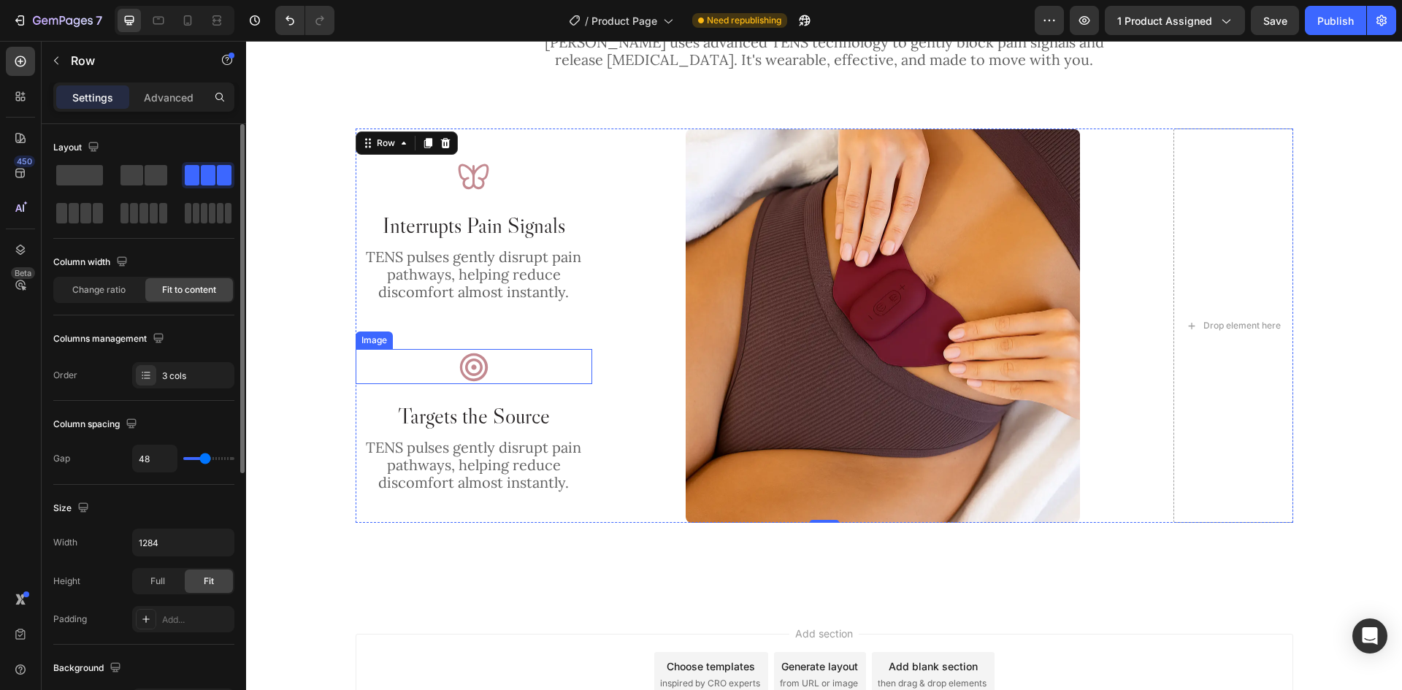
click at [464, 370] on img at bounding box center [473, 366] width 35 height 35
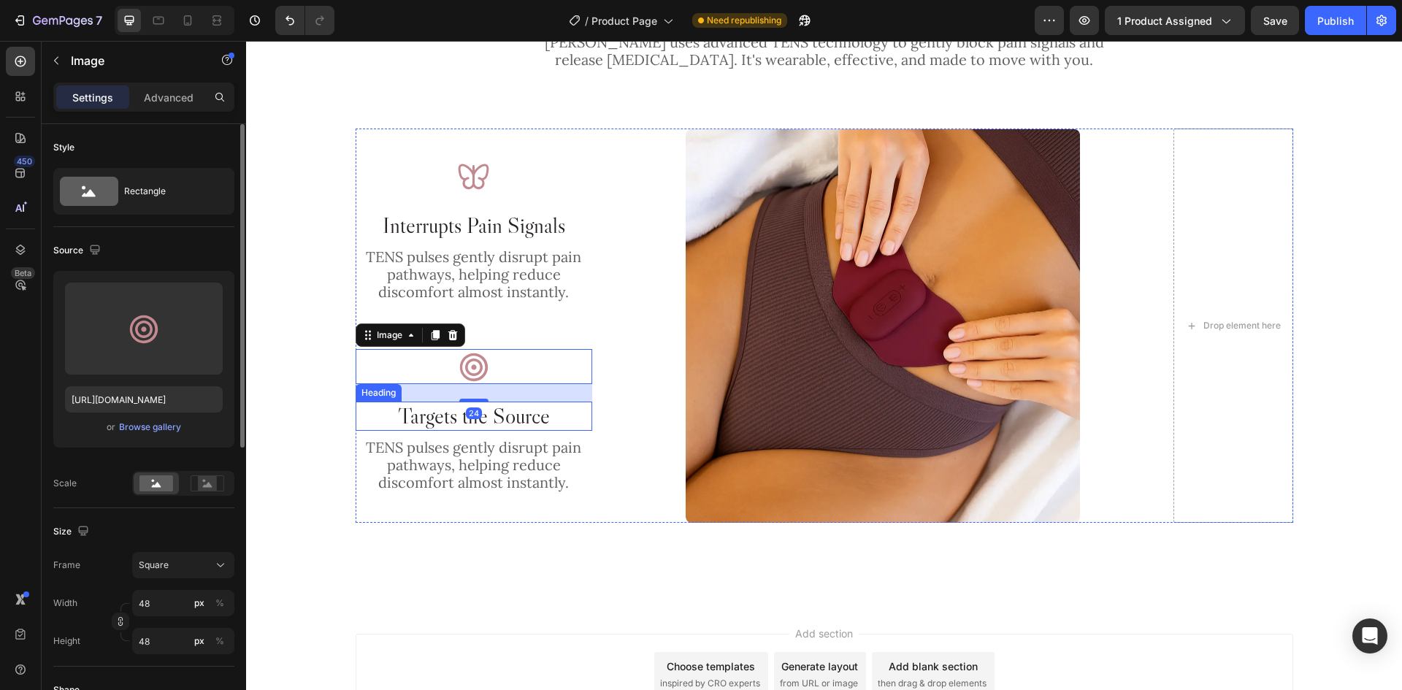
click at [504, 420] on p "Targets the Source" at bounding box center [474, 416] width 234 height 26
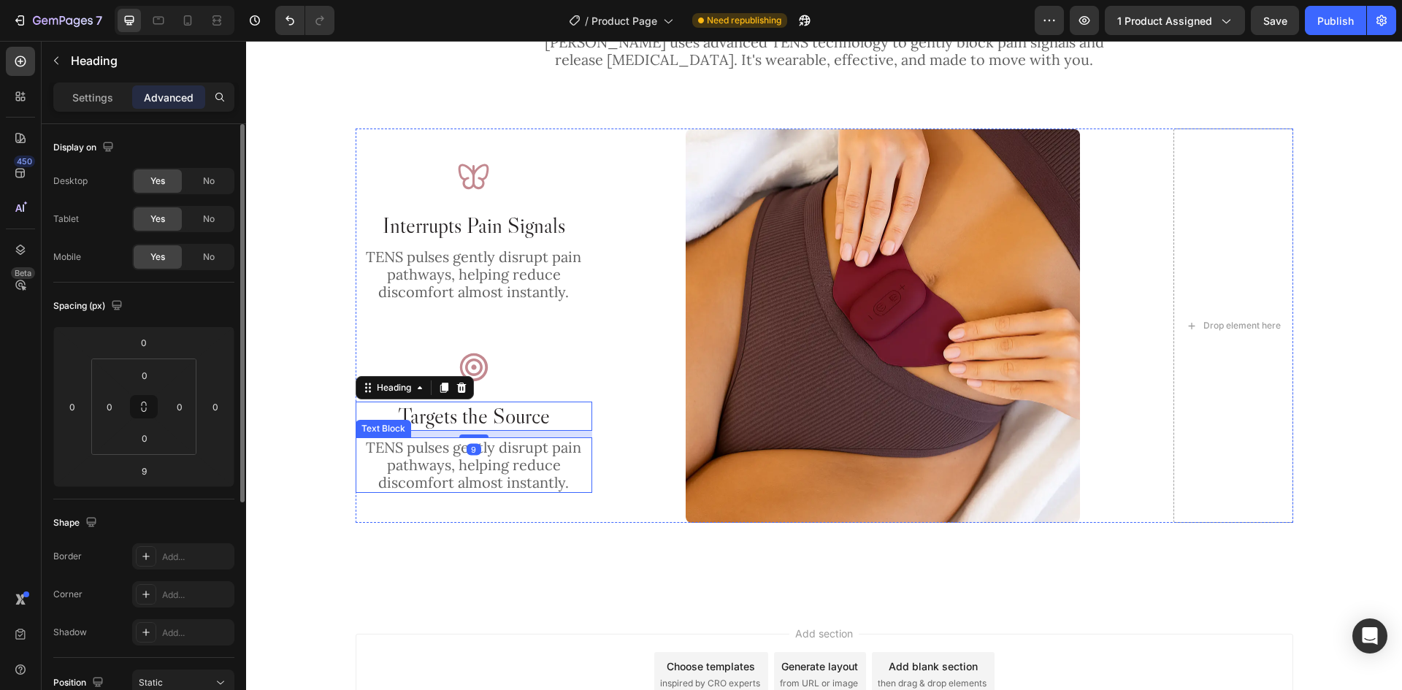
click at [510, 459] on p "TENS pulses gently disrupt pain pathways, helping reduce discomfort almost inst…" at bounding box center [474, 465] width 234 height 53
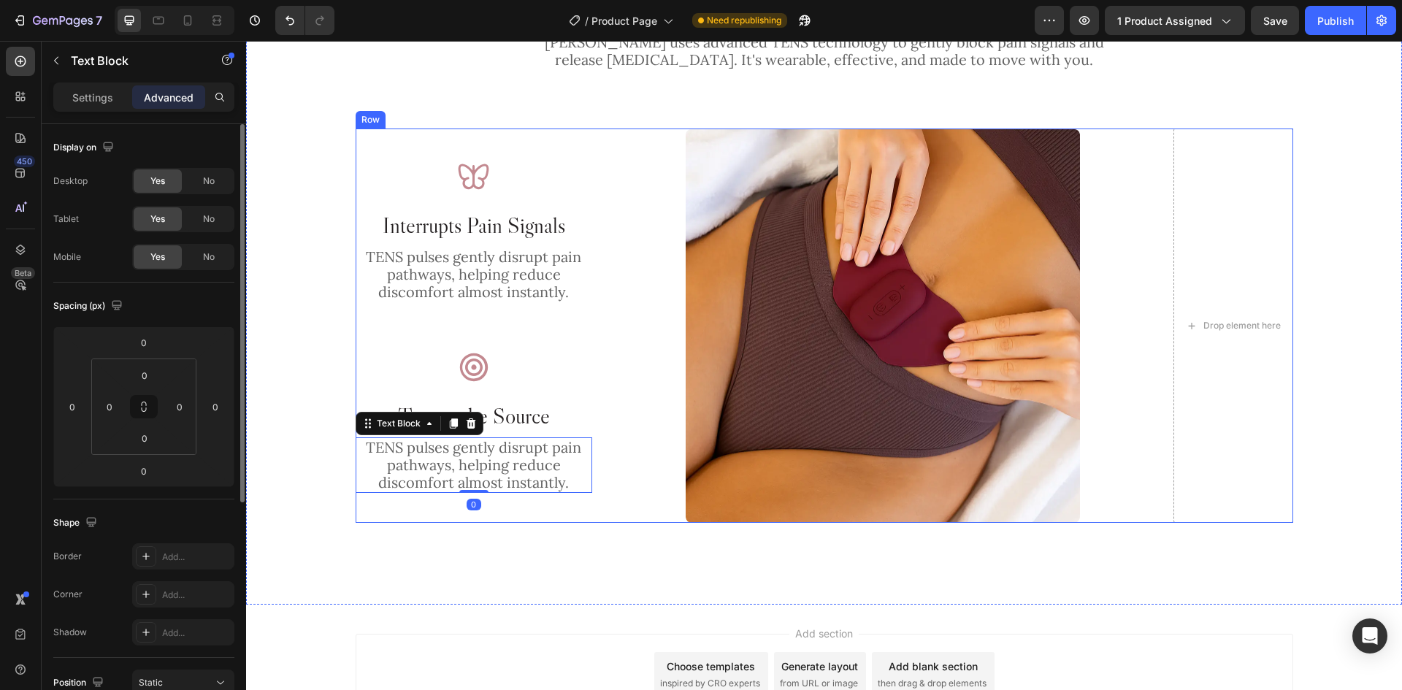
click at [622, 386] on div "Image Interrupts Pain Signals Heading TENS pulses gently disrupt pain pathways,…" at bounding box center [824, 325] width 937 height 395
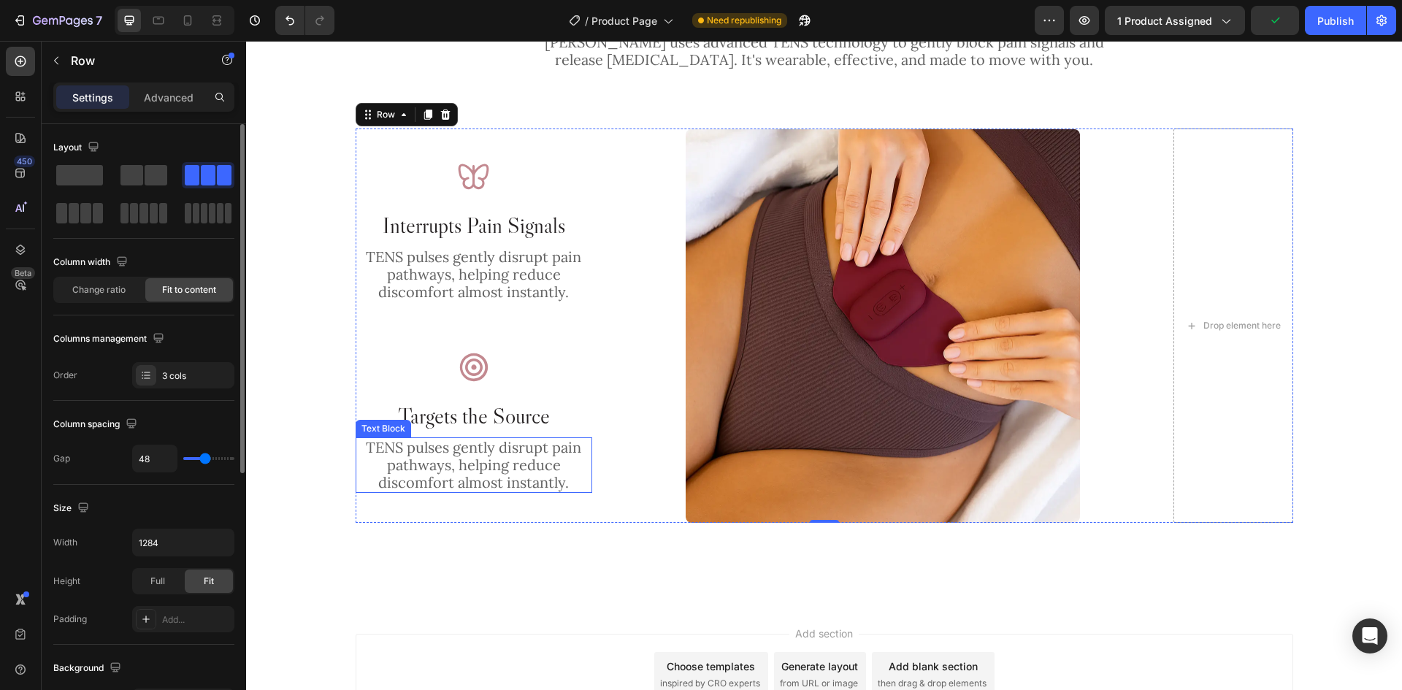
click at [441, 465] on p "TENS pulses gently disrupt pain pathways, helping reduce discomfort almost inst…" at bounding box center [474, 465] width 234 height 53
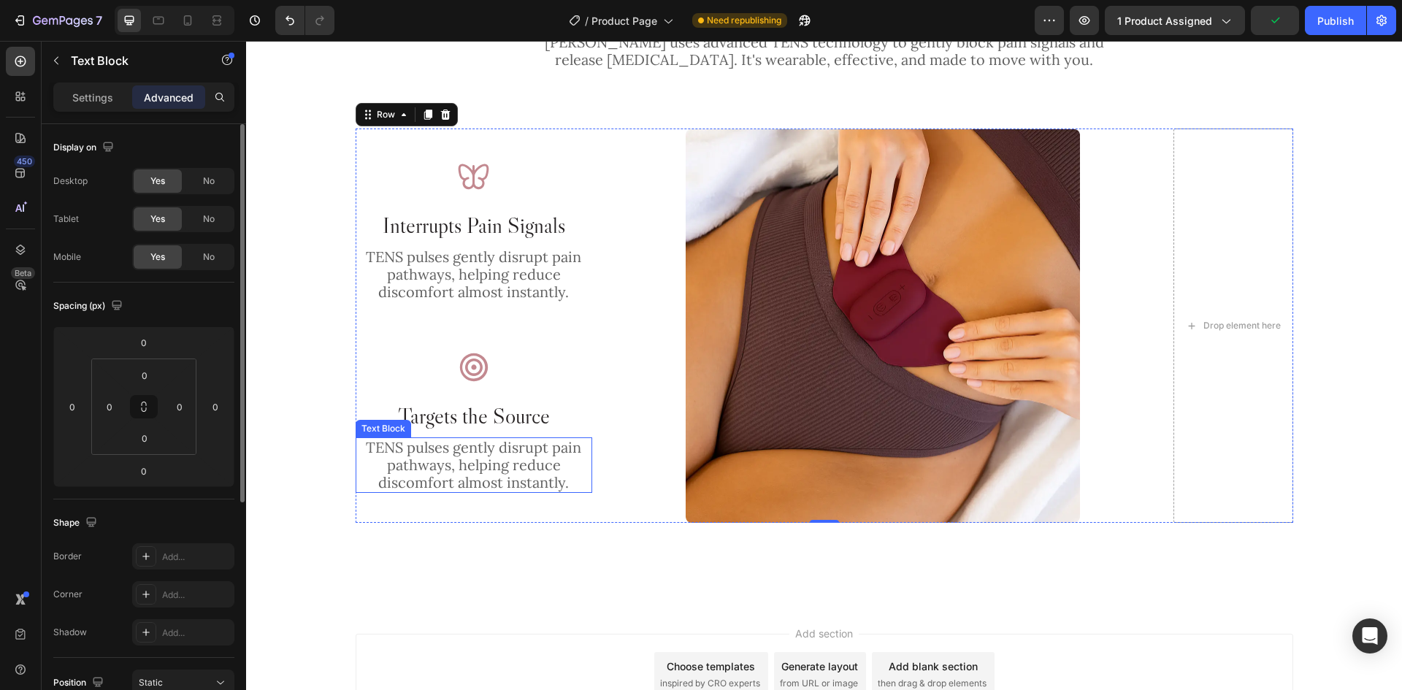
click at [441, 465] on p "TENS pulses gently disrupt pain pathways, helping reduce discomfort almost inst…" at bounding box center [474, 465] width 234 height 53
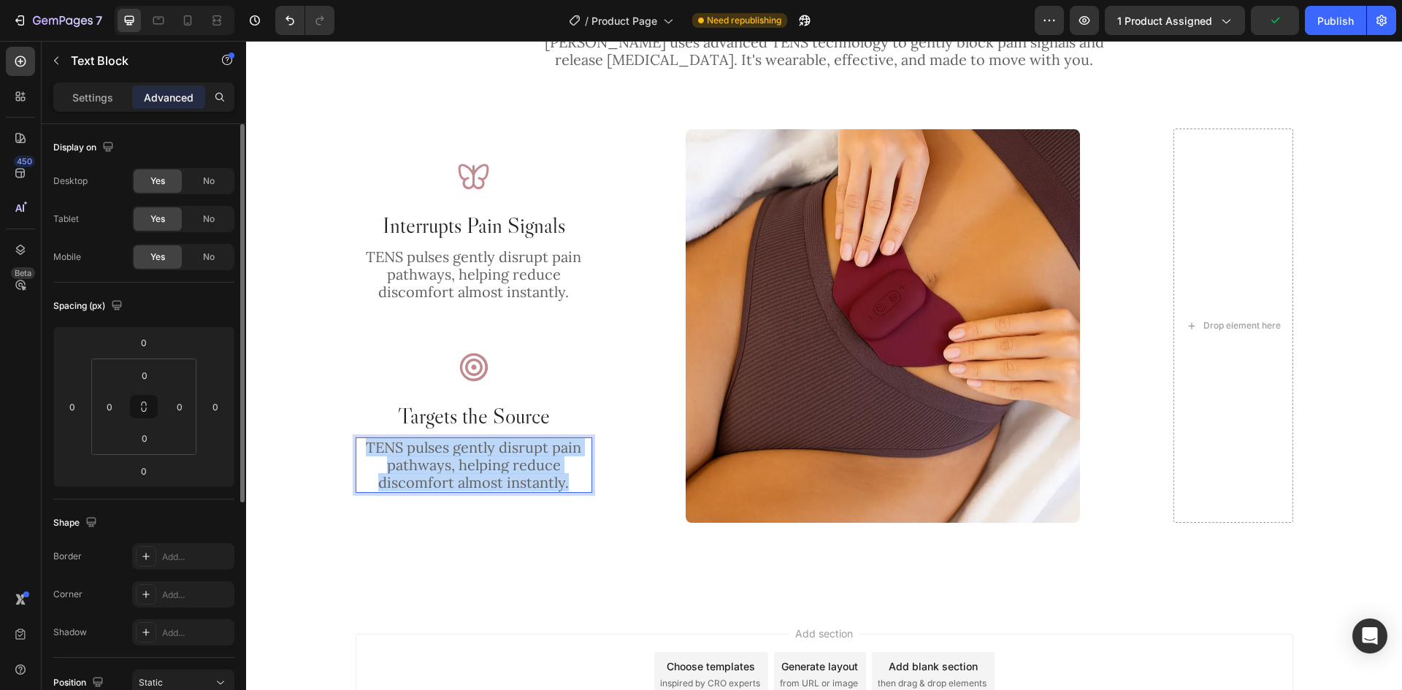
click at [441, 465] on p "TENS pulses gently disrupt pain pathways, helping reduce discomfort almost inst…" at bounding box center [474, 465] width 234 height 53
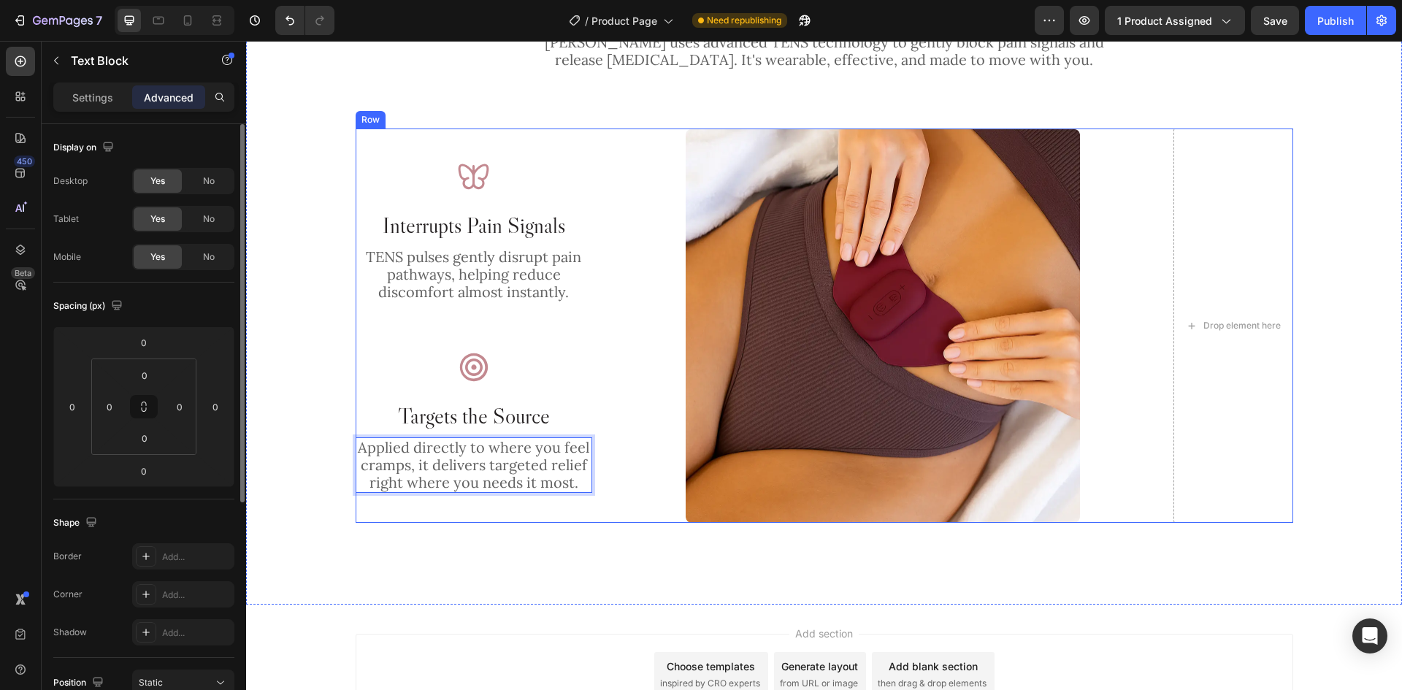
click at [637, 355] on div "Image Interrupts Pain Signals Heading TENS pulses gently disrupt pain pathways,…" at bounding box center [824, 325] width 937 height 395
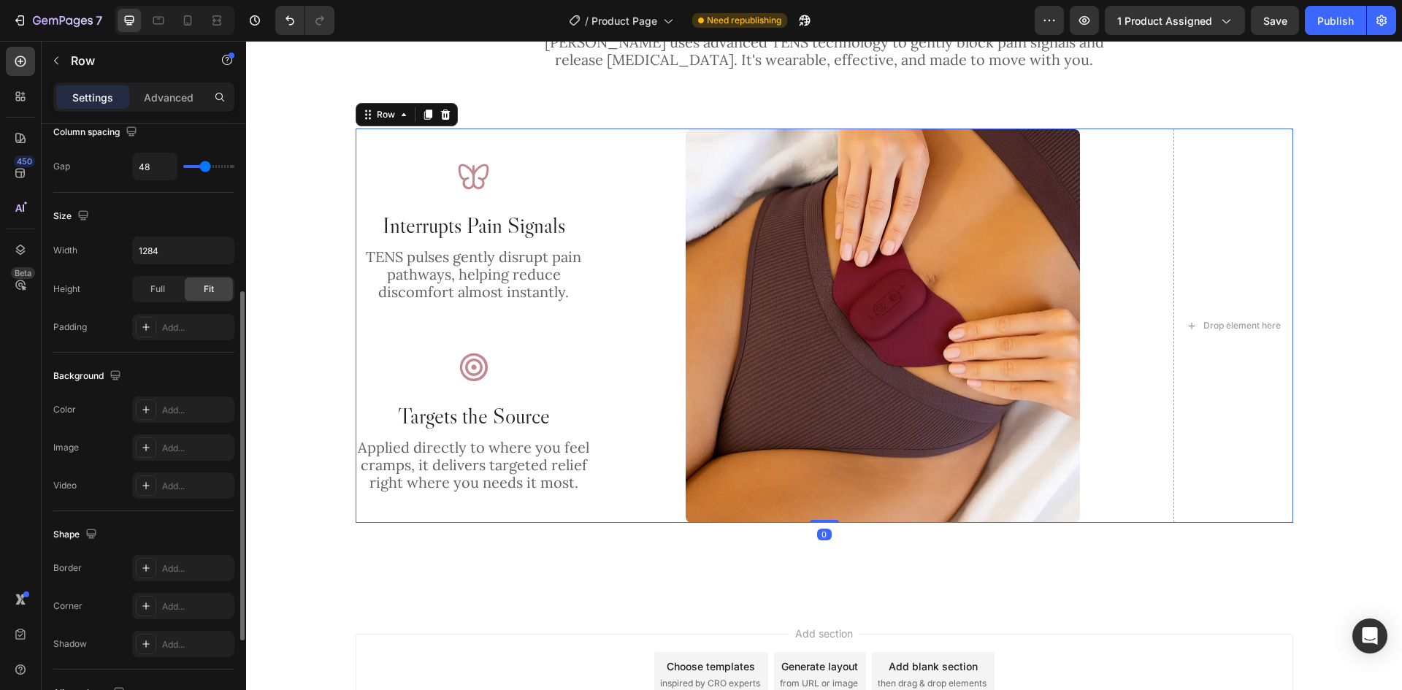
scroll to position [0, 0]
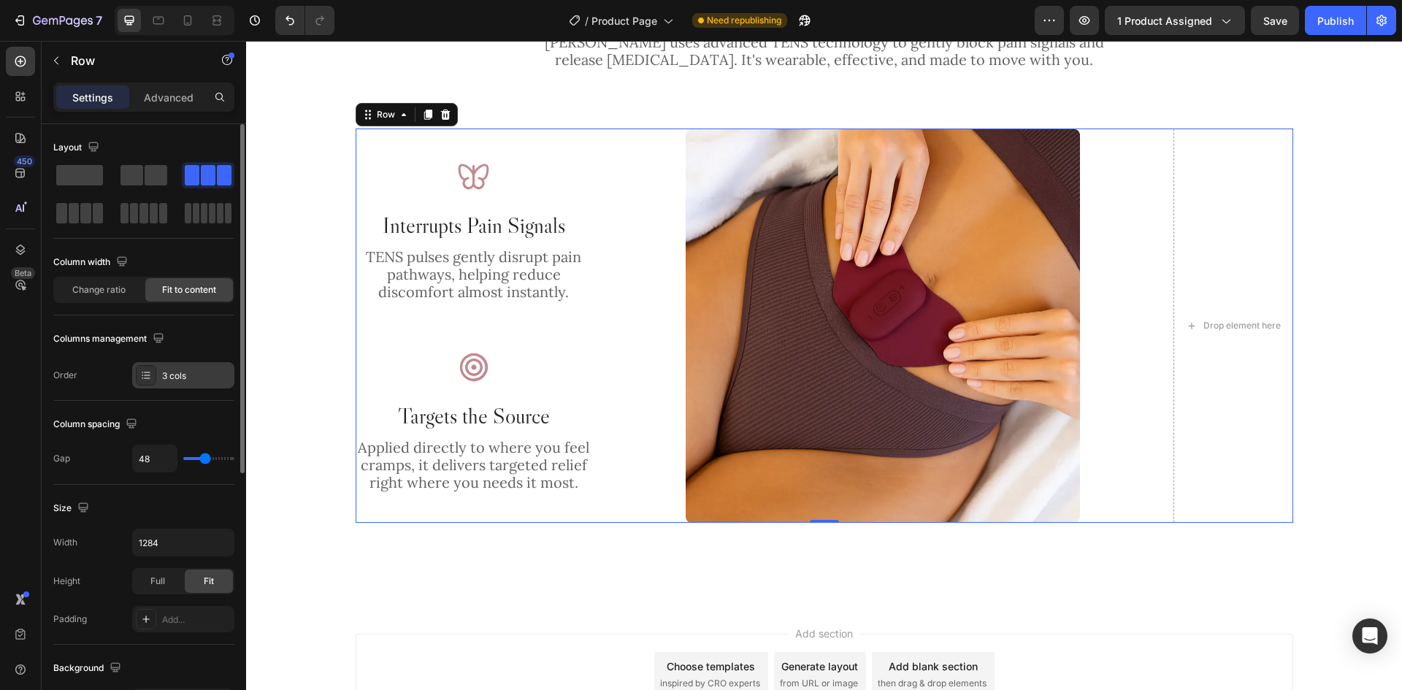
click at [196, 375] on div "3 cols" at bounding box center [196, 375] width 69 height 13
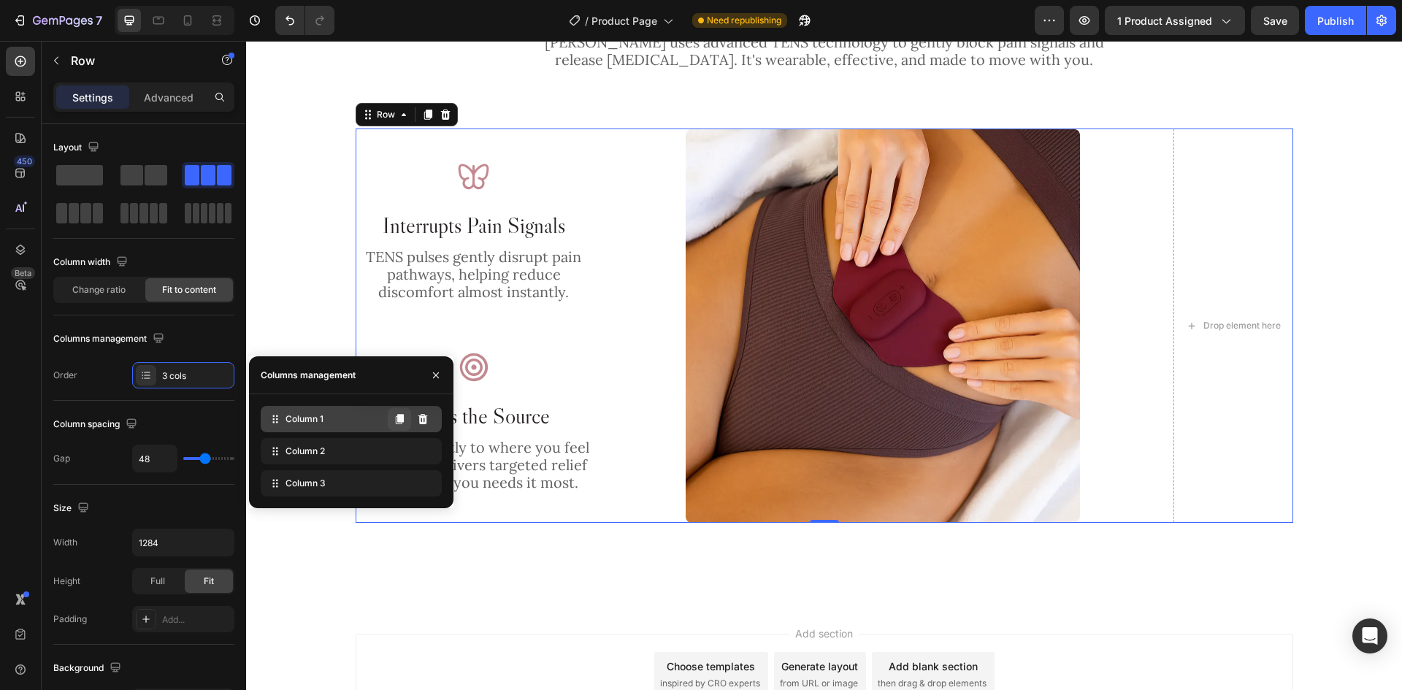
click at [401, 425] on button at bounding box center [399, 418] width 23 height 23
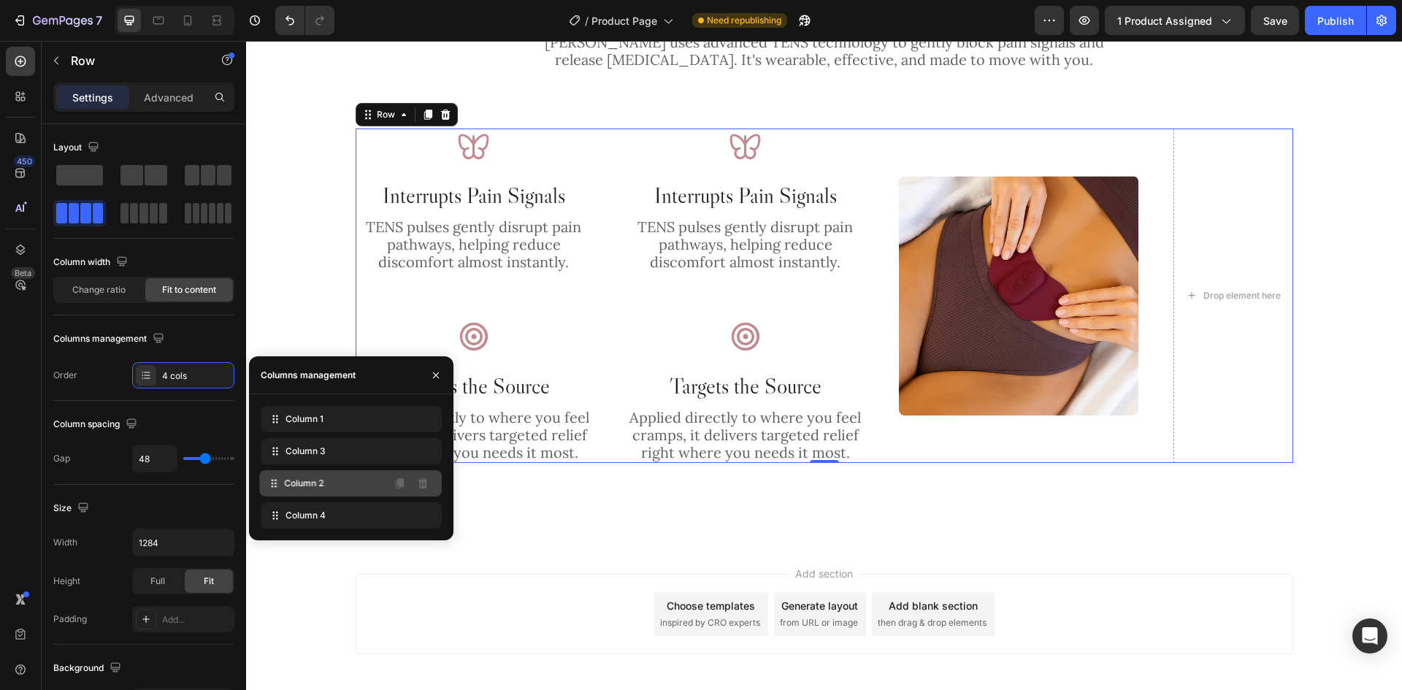
drag, startPoint x: 347, startPoint y: 448, endPoint x: 345, endPoint y: 481, distance: 32.9
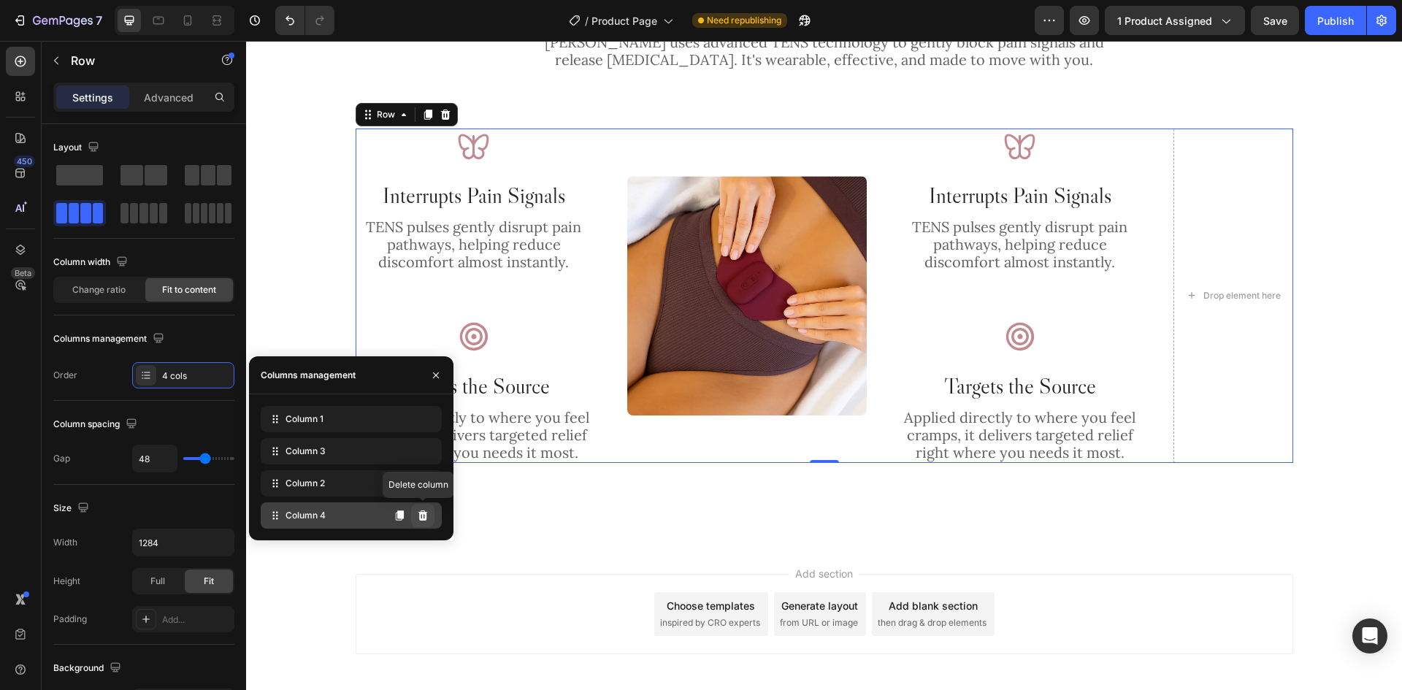
click at [424, 523] on button at bounding box center [422, 515] width 23 height 23
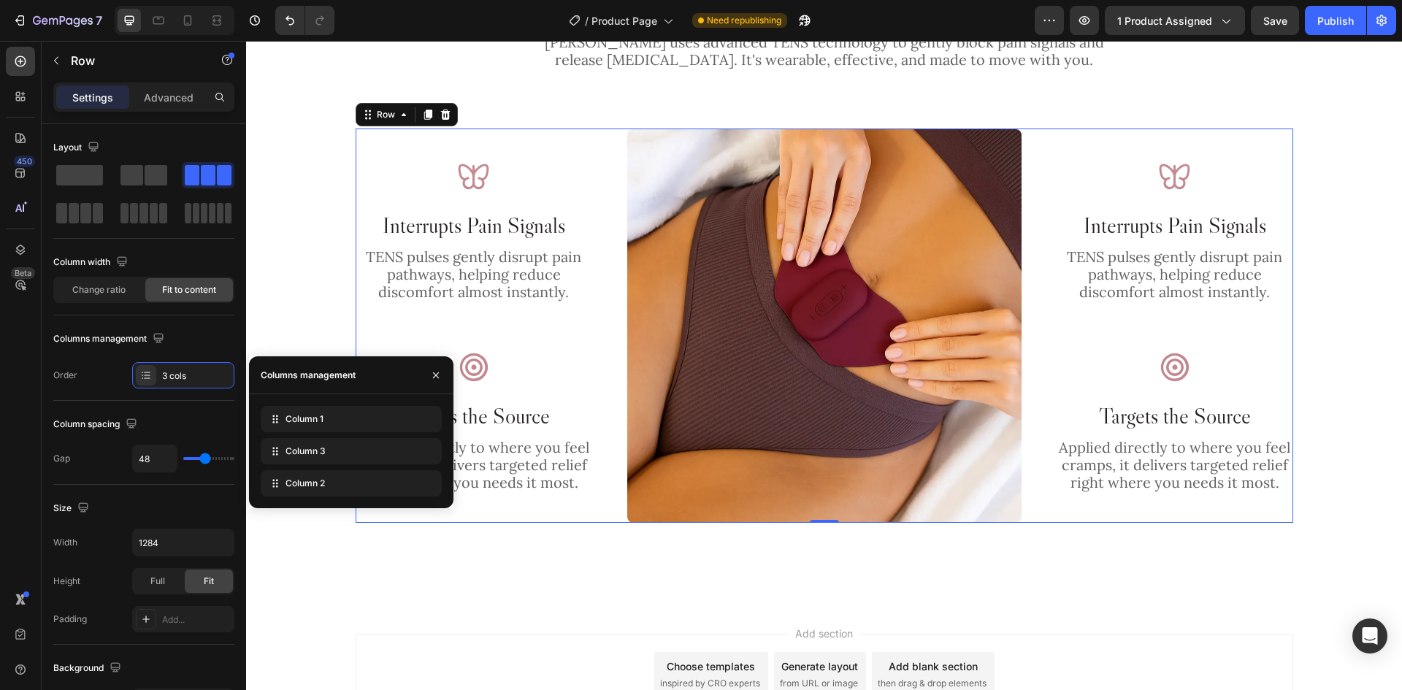
click at [1038, 366] on div "Image Interrupts Pain Signals Heading TENS pulses gently disrupt pain pathways,…" at bounding box center [824, 325] width 937 height 395
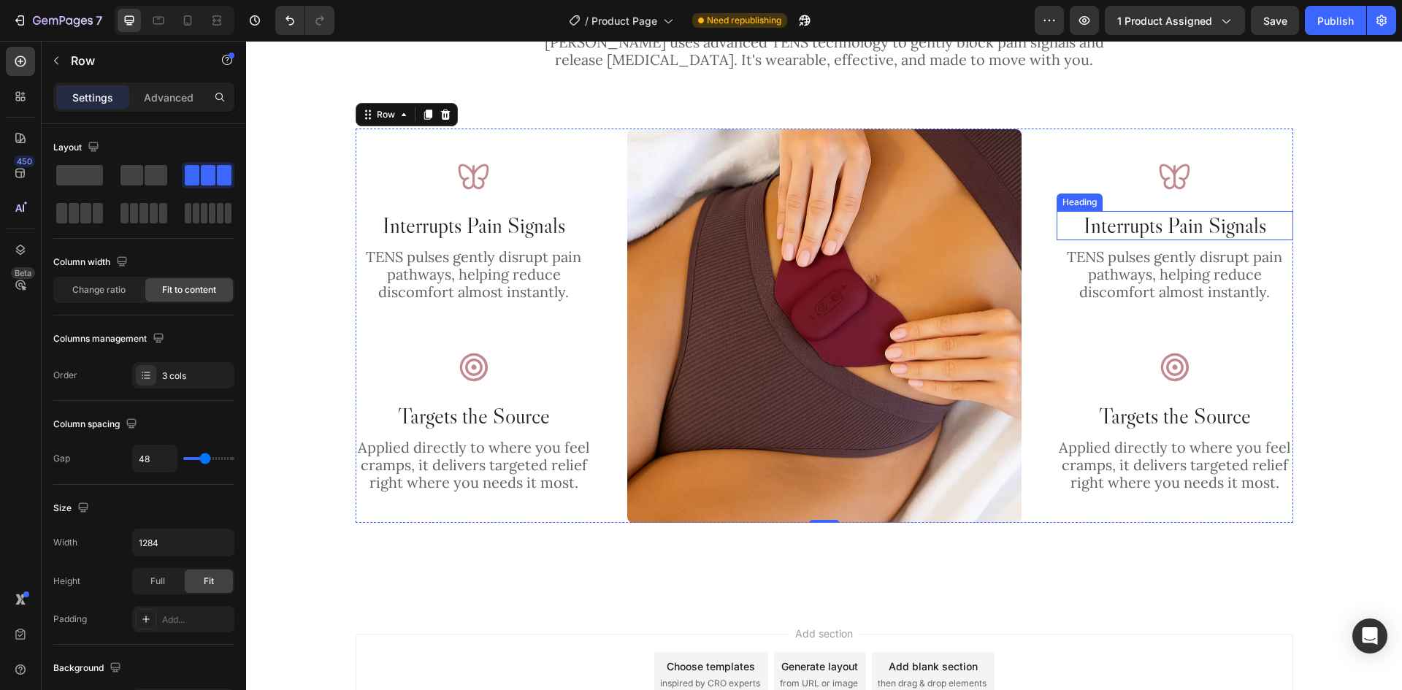
click at [1148, 225] on h2 "Interrupts Pain Signals" at bounding box center [1174, 225] width 237 height 29
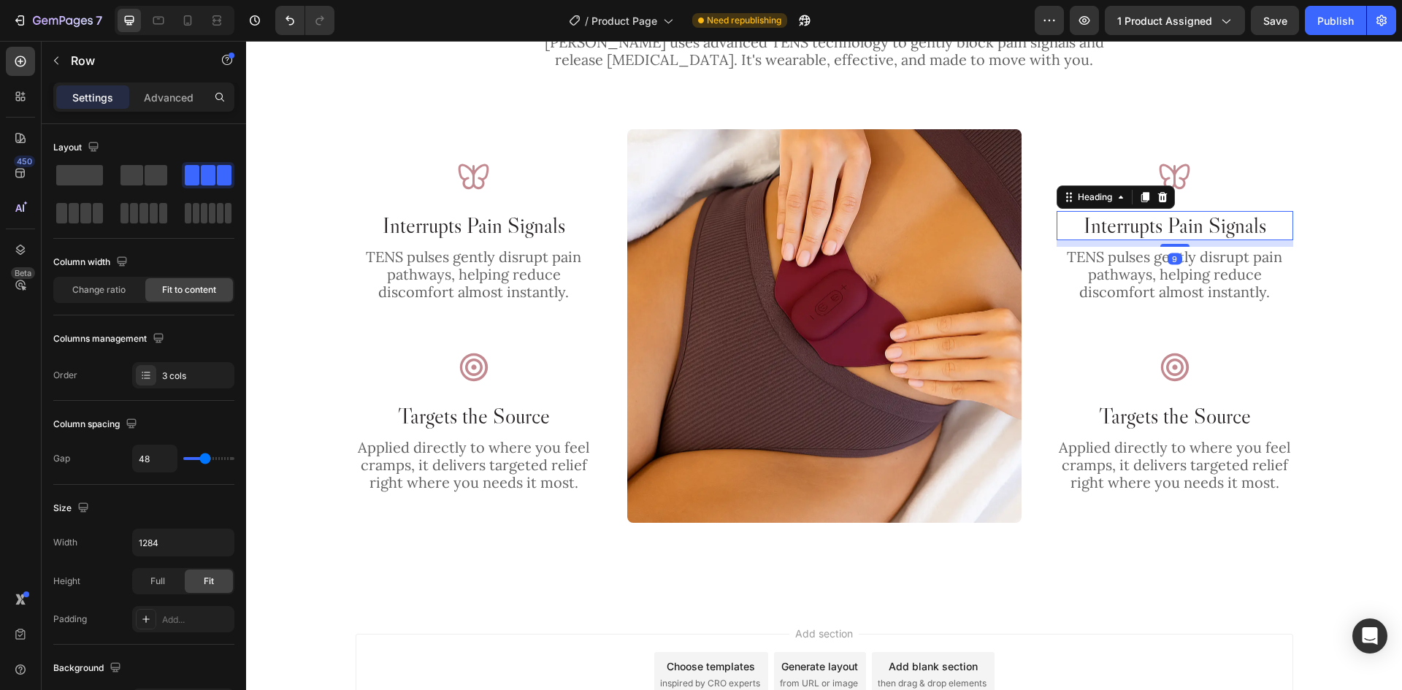
click at [1148, 225] on h2 "Interrupts Pain Signals" at bounding box center [1174, 225] width 237 height 29
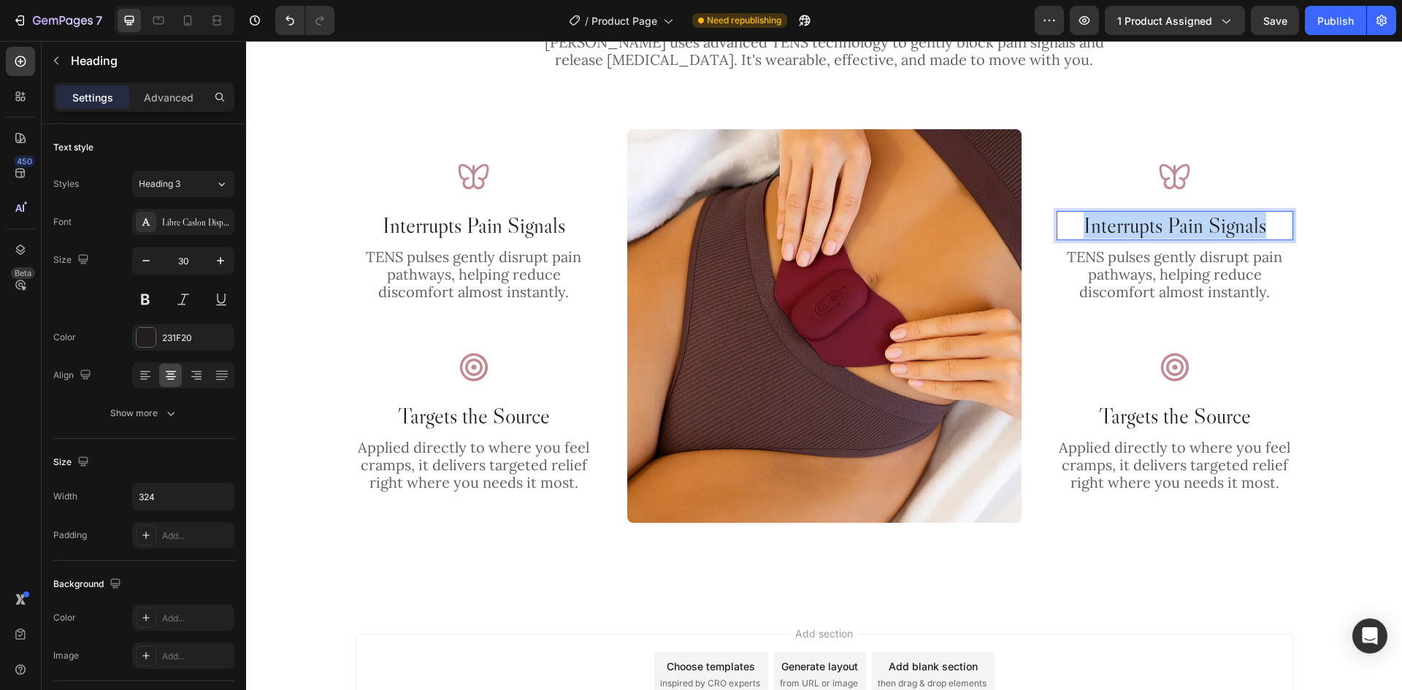
click at [1148, 225] on p "Interrupts Pain Signals" at bounding box center [1175, 225] width 234 height 26
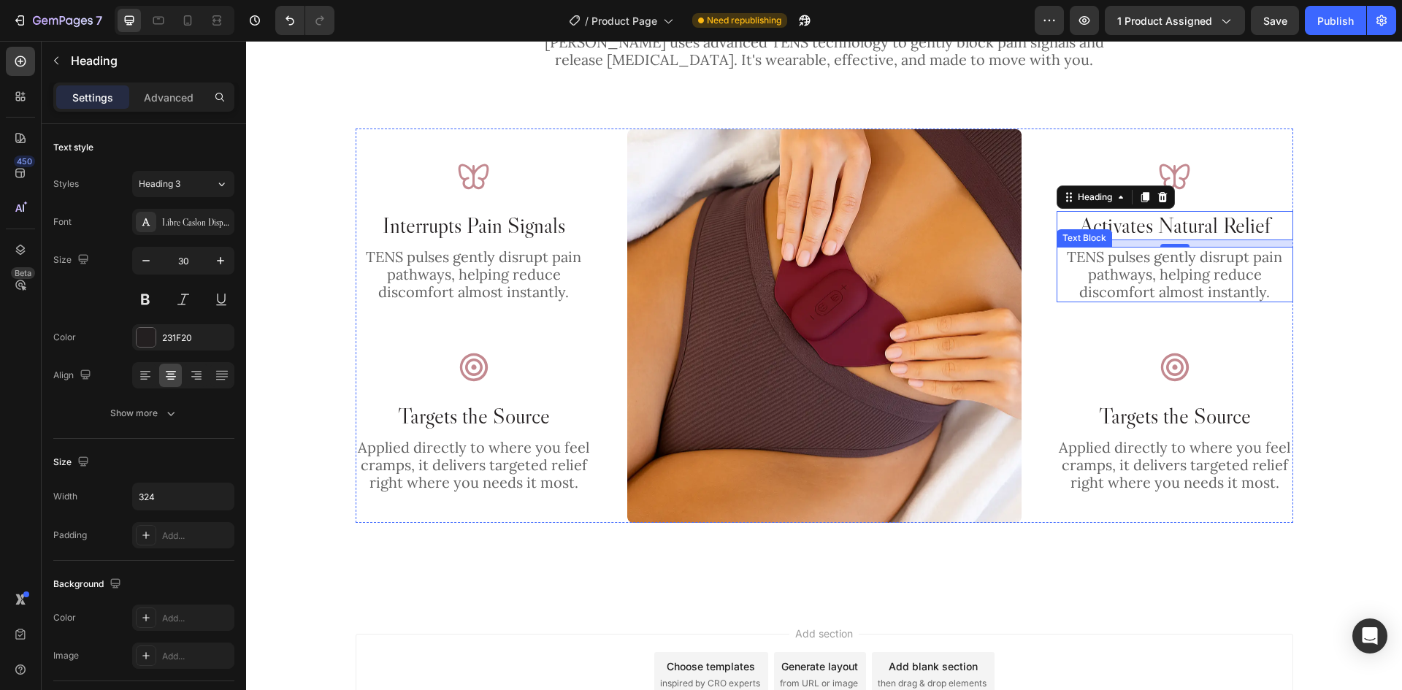
click at [1193, 267] on p "TENS pulses gently disrupt pain pathways, helping reduce discomfort almost inst…" at bounding box center [1175, 274] width 234 height 53
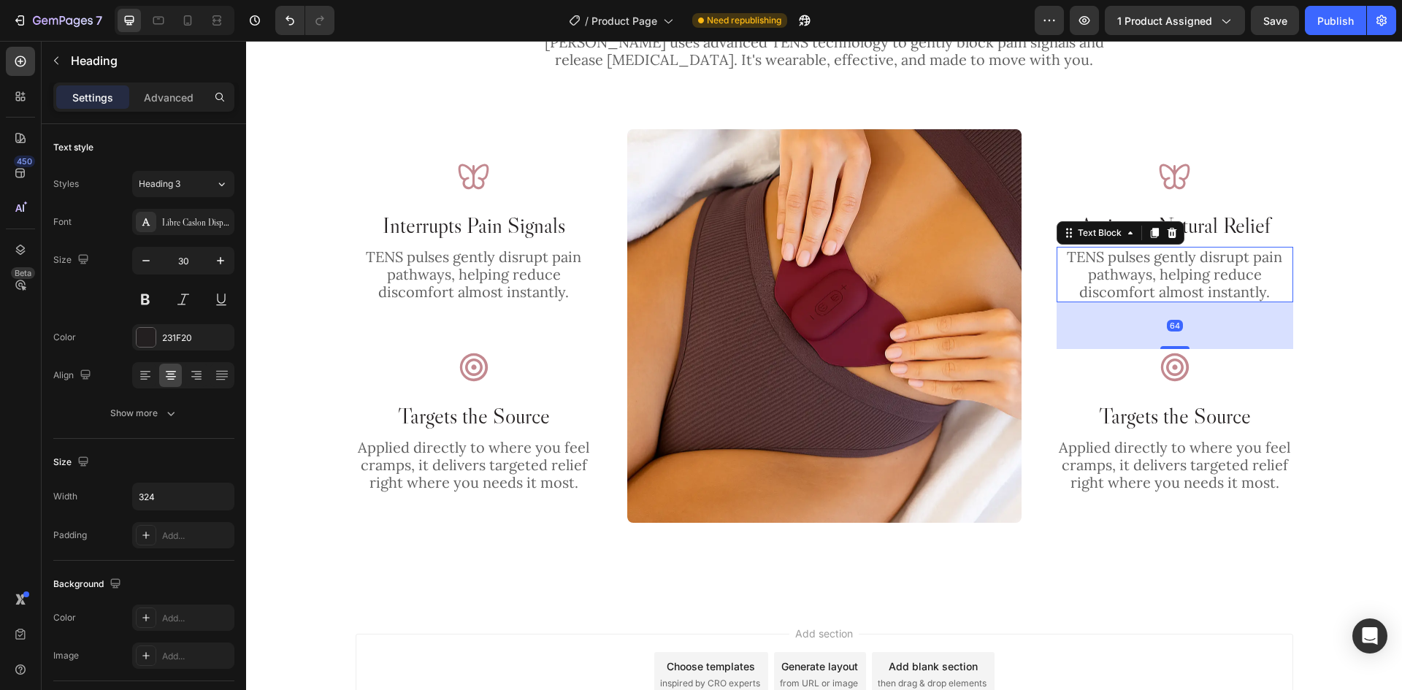
click at [1193, 267] on p "TENS pulses gently disrupt pain pathways, helping reduce discomfort almost inst…" at bounding box center [1175, 274] width 234 height 53
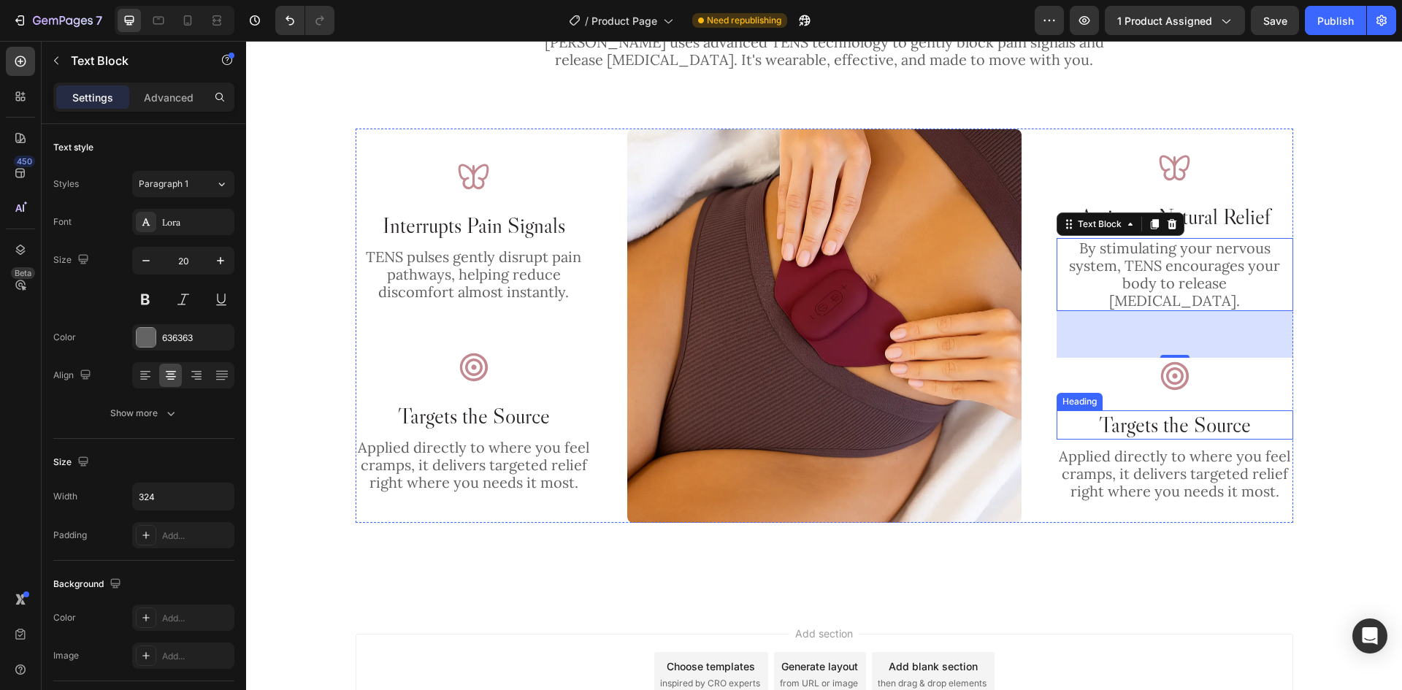
click at [1209, 412] on h2 "Targets the Source" at bounding box center [1174, 424] width 237 height 29
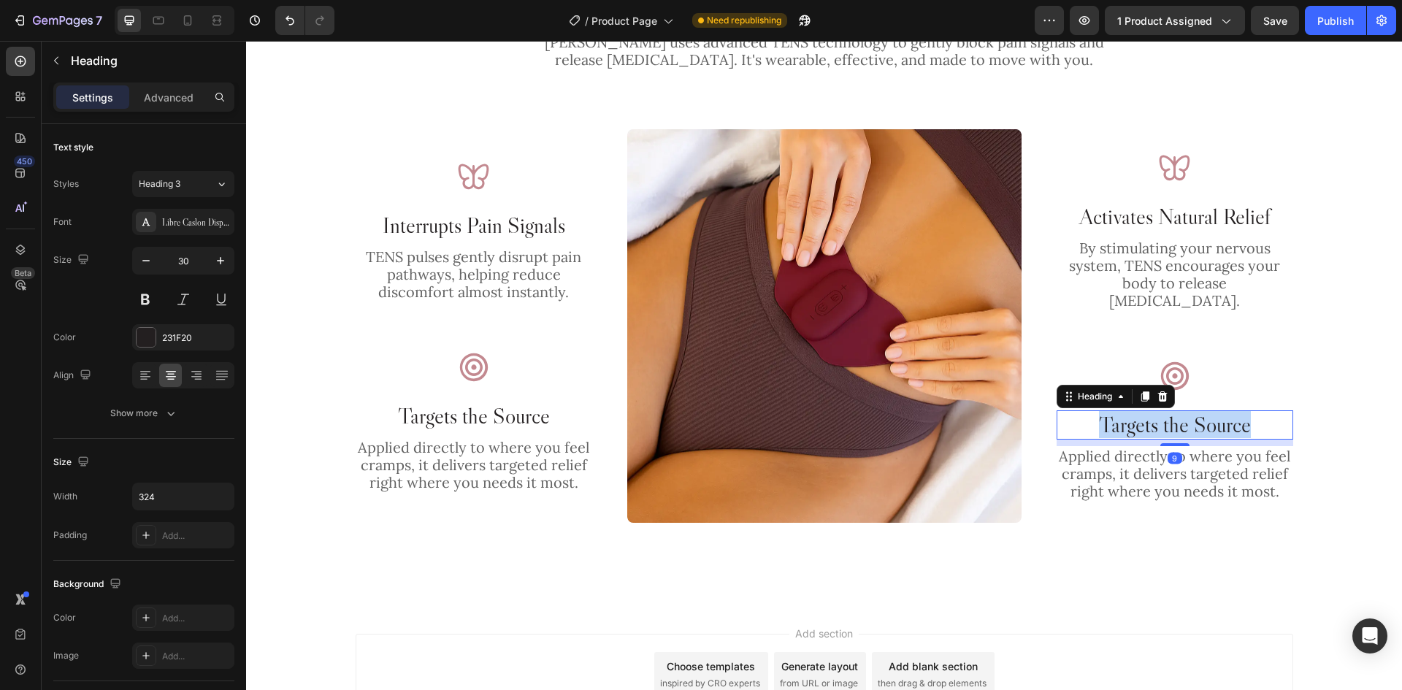
click at [1209, 412] on p "Targets the Source" at bounding box center [1175, 425] width 234 height 26
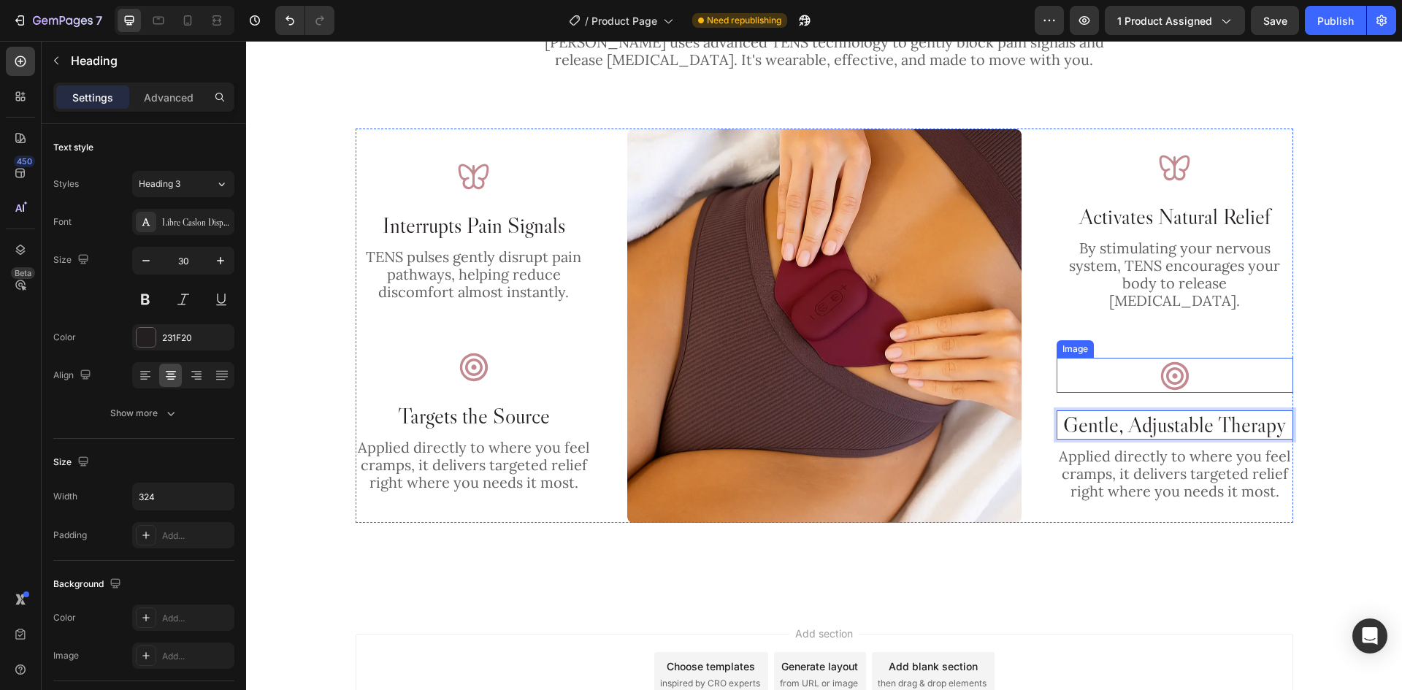
click at [1173, 358] on img at bounding box center [1174, 375] width 35 height 35
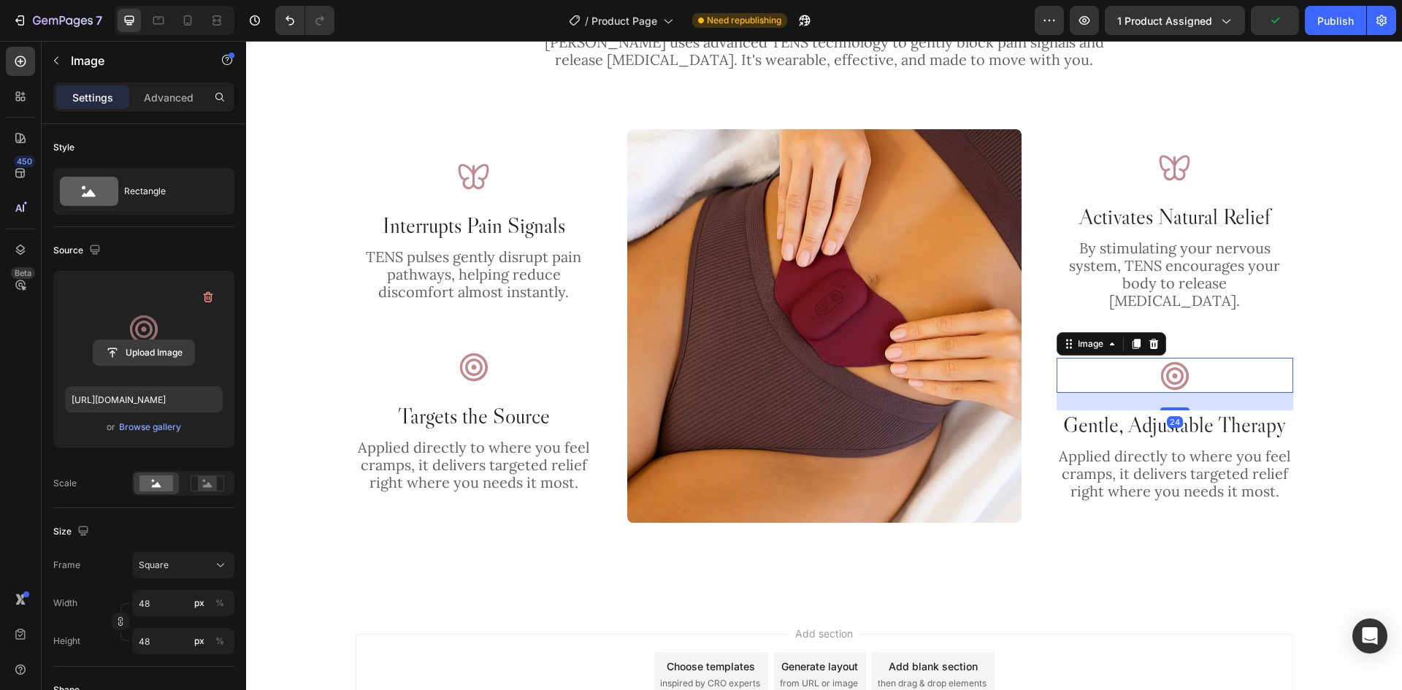
click at [132, 342] on input "file" at bounding box center [143, 352] width 101 height 25
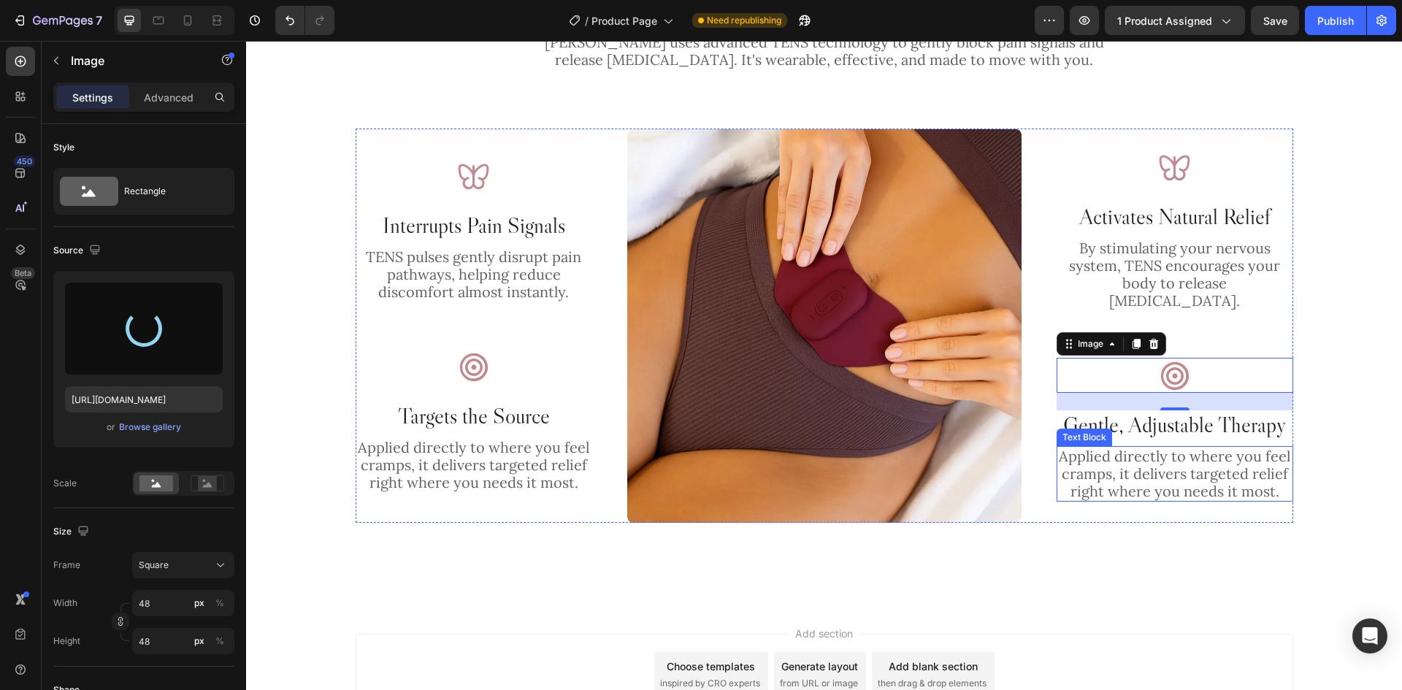
type input "[URL][DOMAIN_NAME]"
click at [1175, 455] on p "Applied directly to where you feel cramps, it delivers targeted relief right wh…" at bounding box center [1175, 473] width 234 height 53
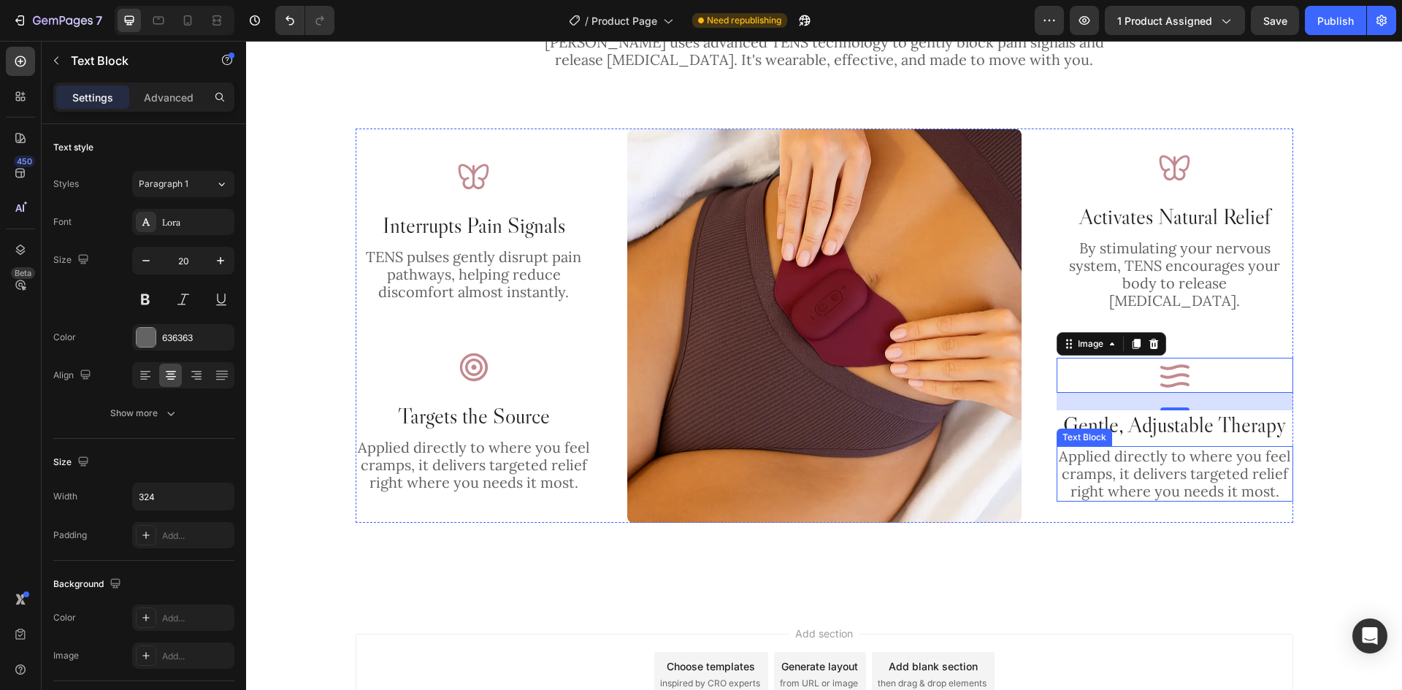
click at [1175, 455] on p "Applied directly to where you feel cramps, it delivers targeted relief right wh…" at bounding box center [1175, 473] width 234 height 53
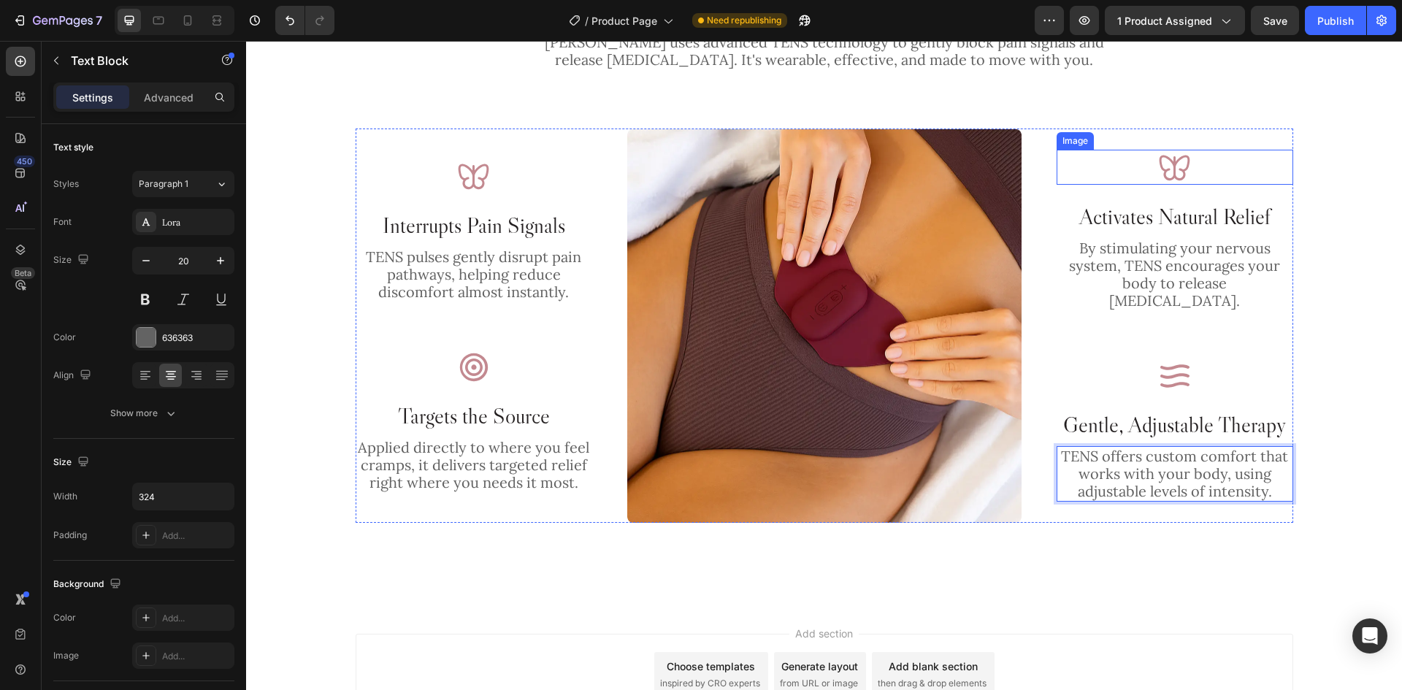
click at [1180, 179] on img at bounding box center [1174, 167] width 35 height 35
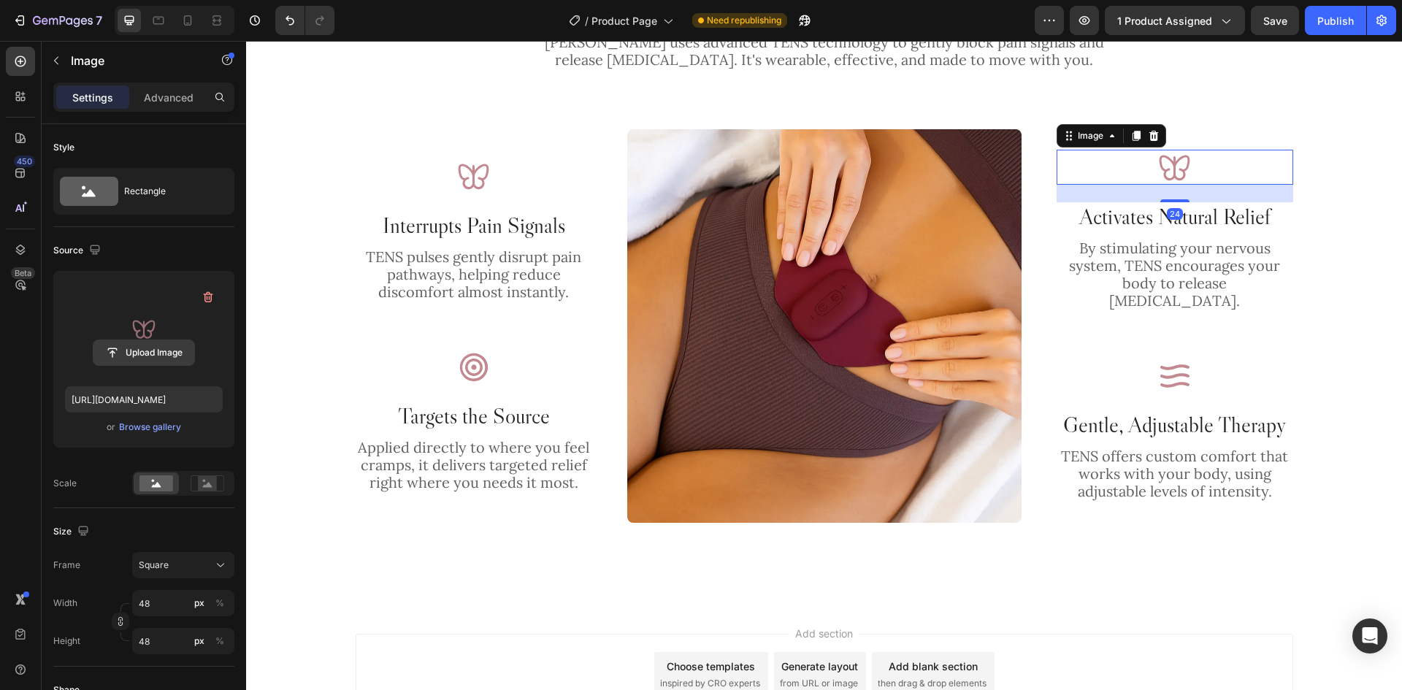
click at [167, 357] on input "file" at bounding box center [143, 352] width 101 height 25
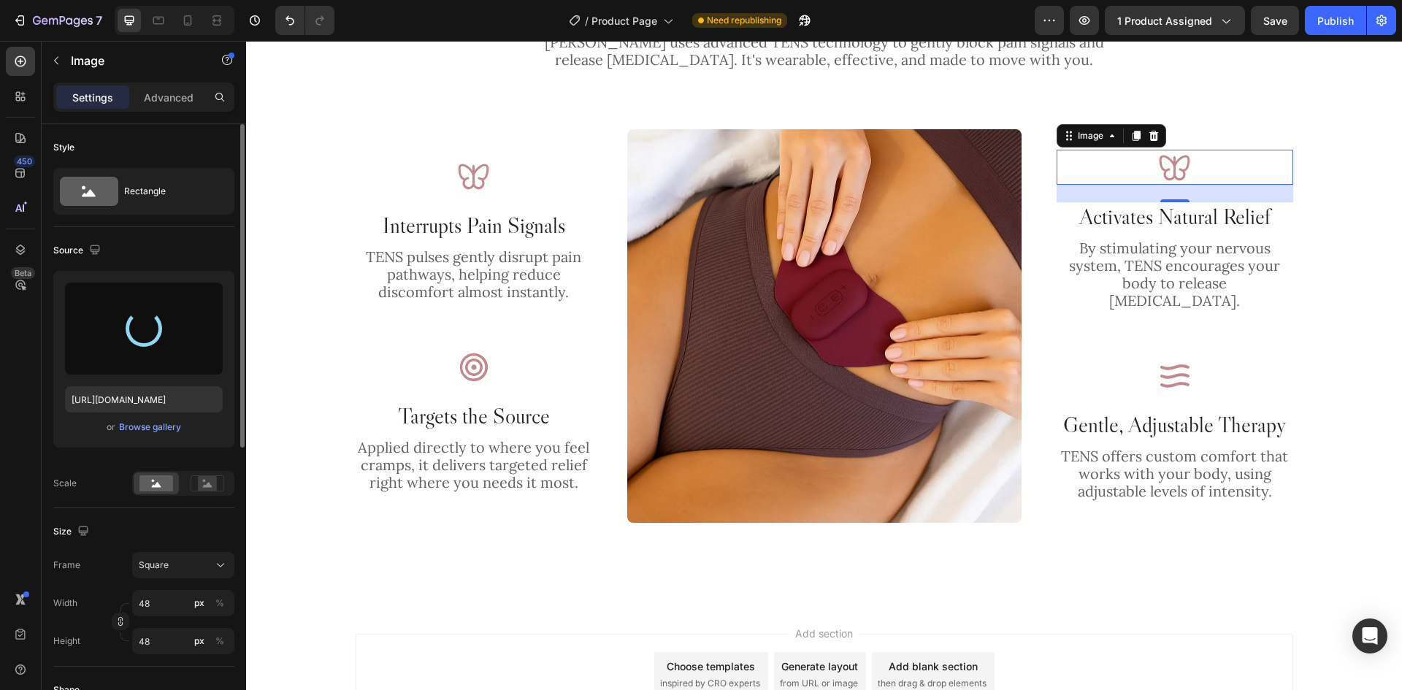
type input "[URL][DOMAIN_NAME]"
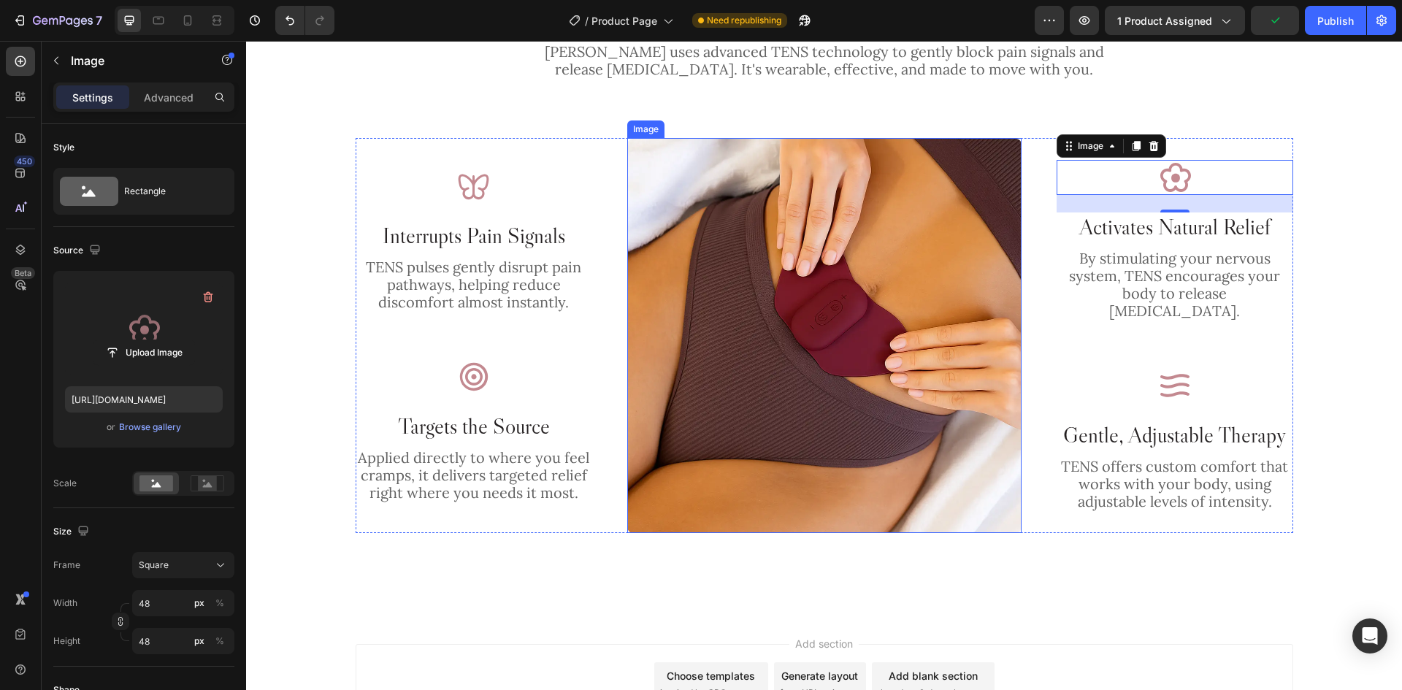
scroll to position [980, 0]
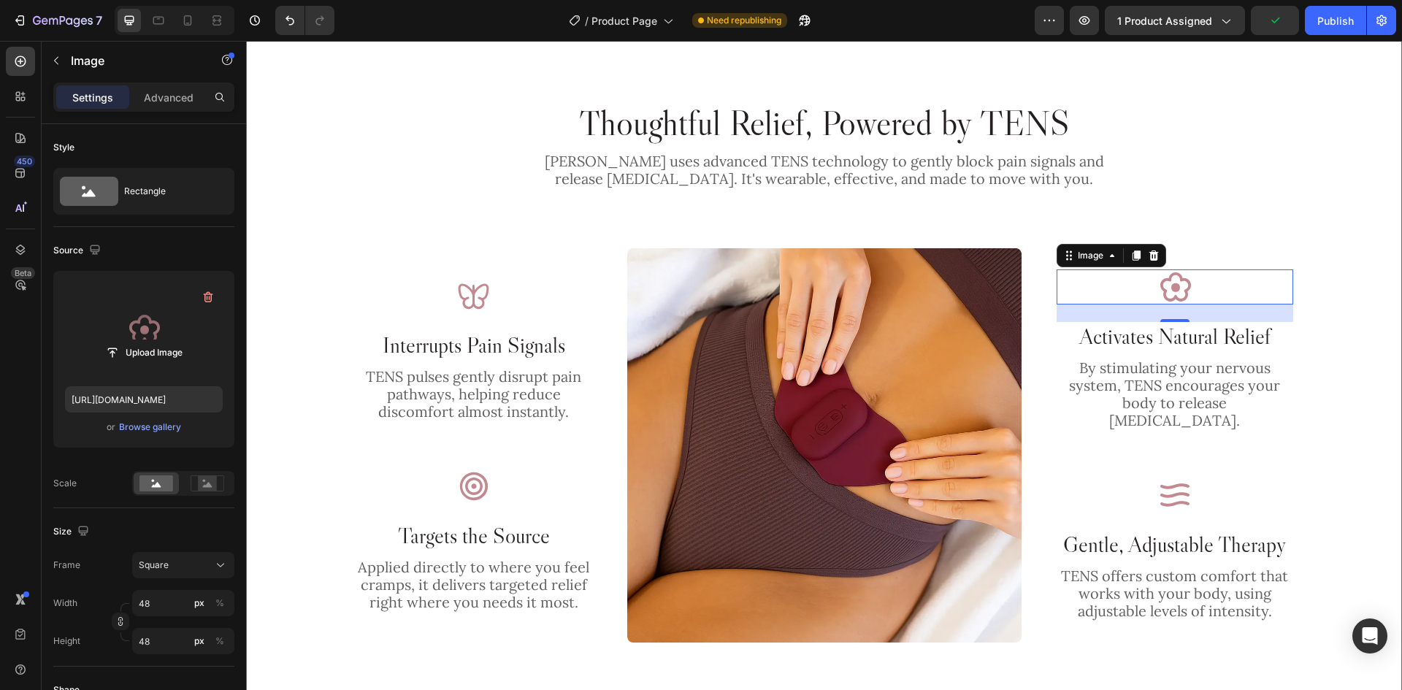
click at [573, 218] on div "Thoughtful Relief, Powered by TENS Heading Lunella uses advanced TENS technolog…" at bounding box center [824, 372] width 1156 height 542
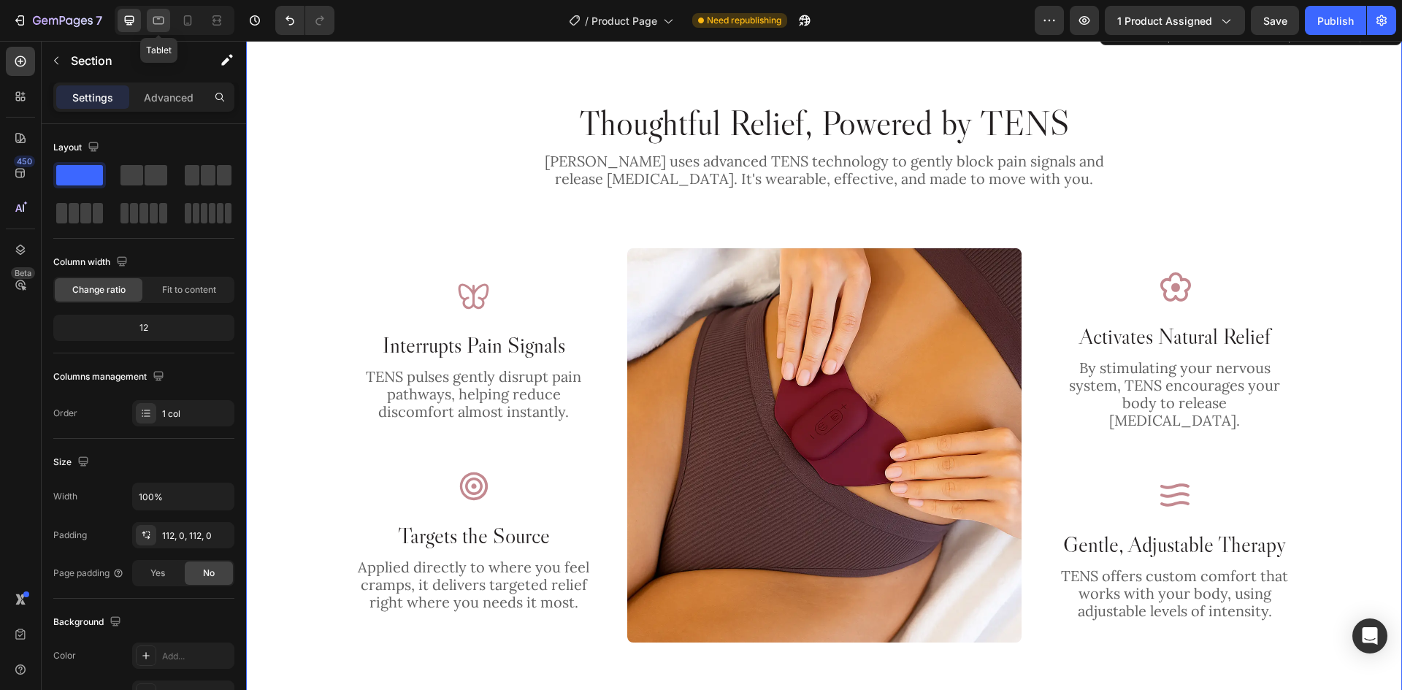
click at [161, 25] on icon at bounding box center [158, 20] width 15 height 15
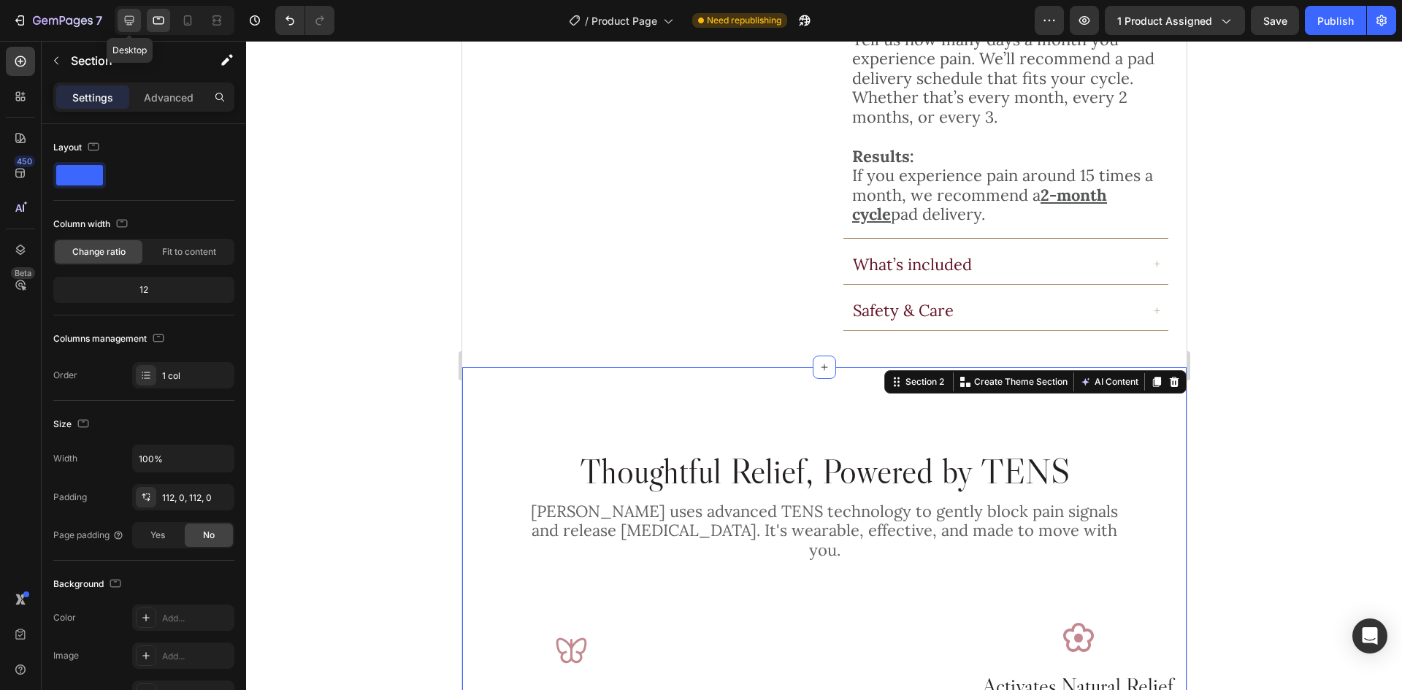
click at [132, 23] on icon at bounding box center [129, 20] width 15 height 15
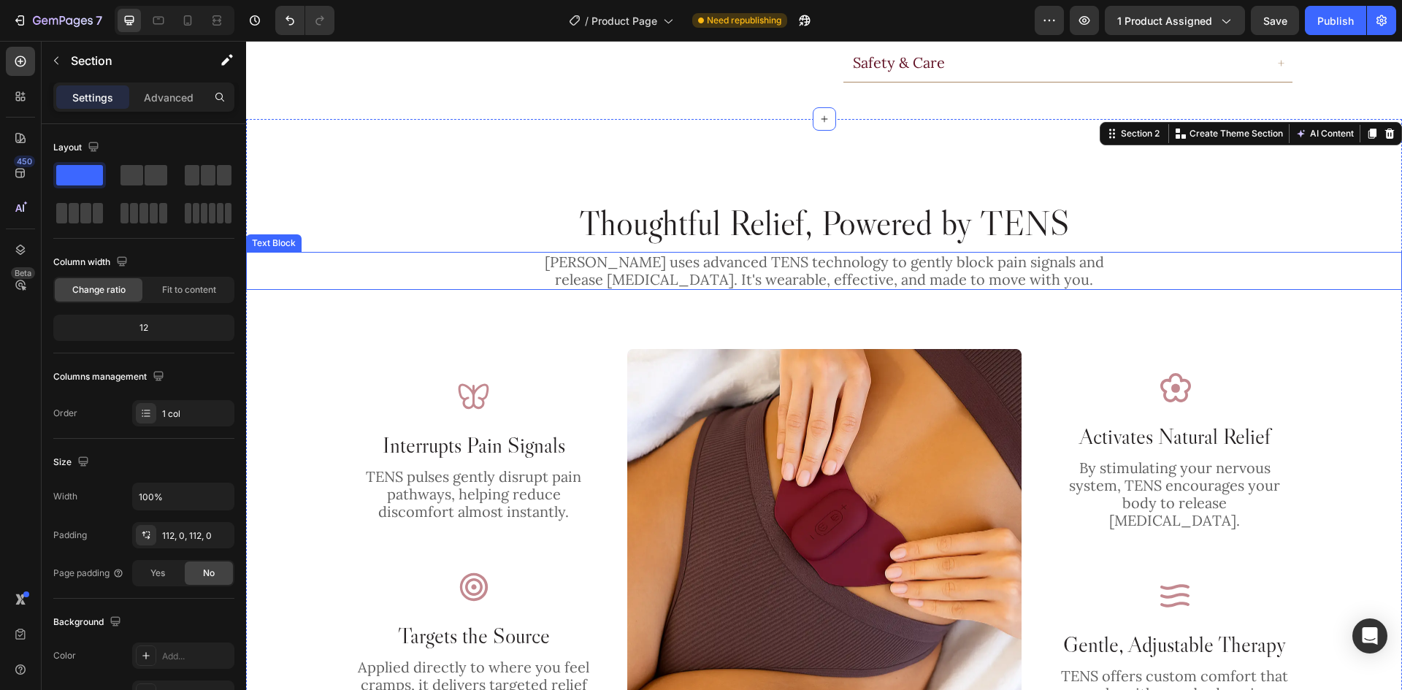
scroll to position [1006, 0]
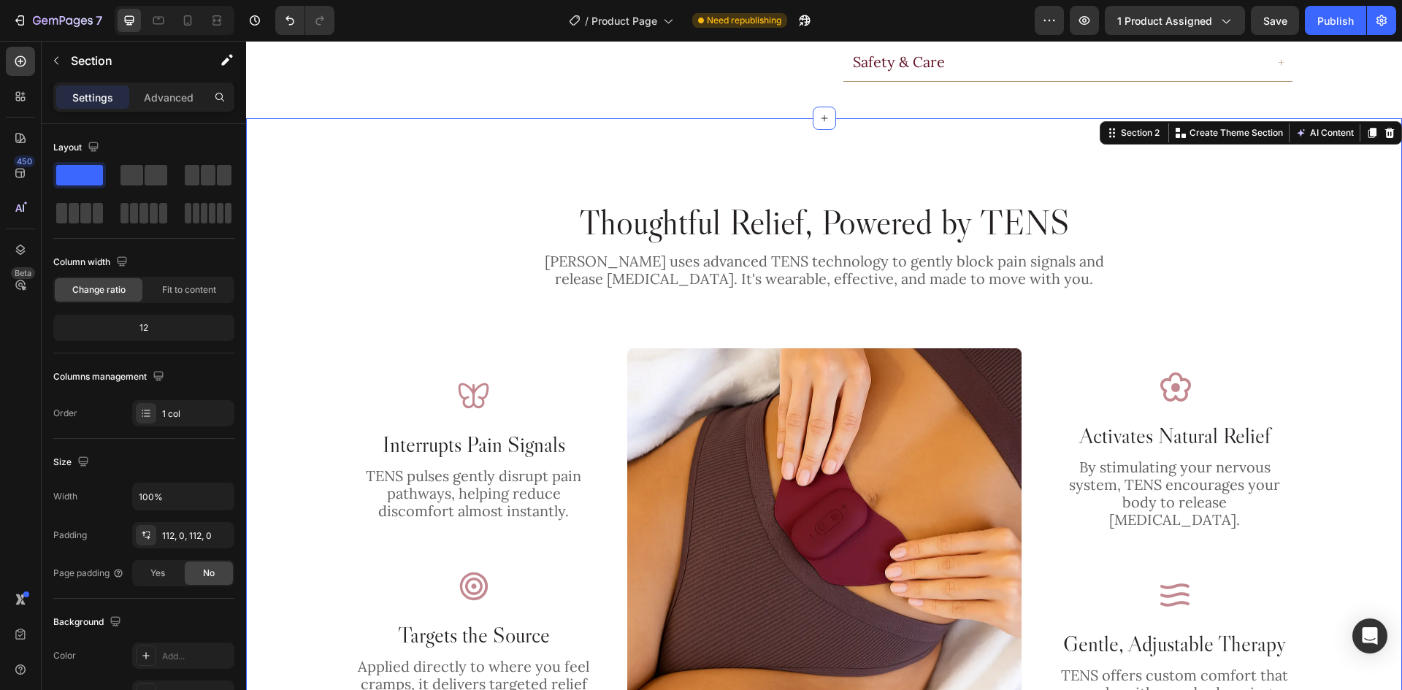
click at [399, 118] on div "Thoughtful Relief, Powered by TENS Heading Lunella uses advanced TENS technolog…" at bounding box center [824, 470] width 1156 height 705
click at [179, 546] on div "112, 0, 112, 0" at bounding box center [183, 535] width 102 height 26
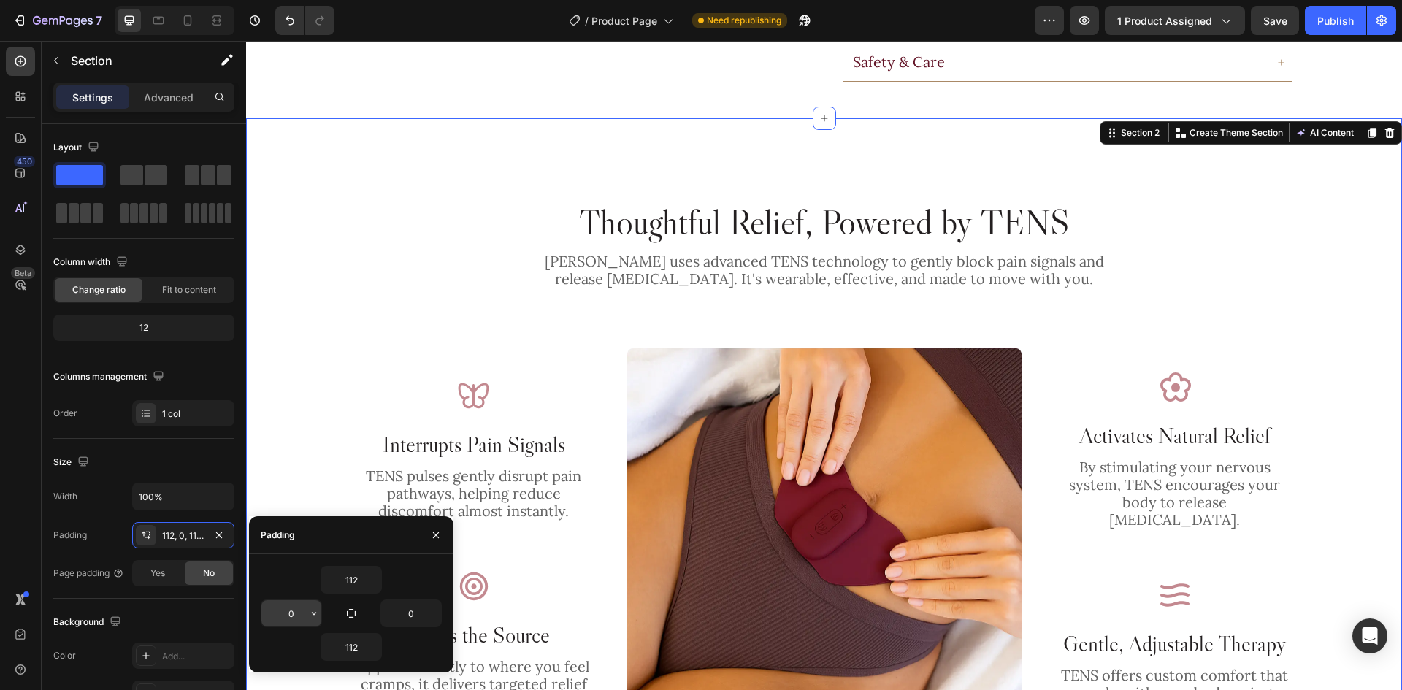
click at [286, 606] on input "0" at bounding box center [291, 613] width 60 height 26
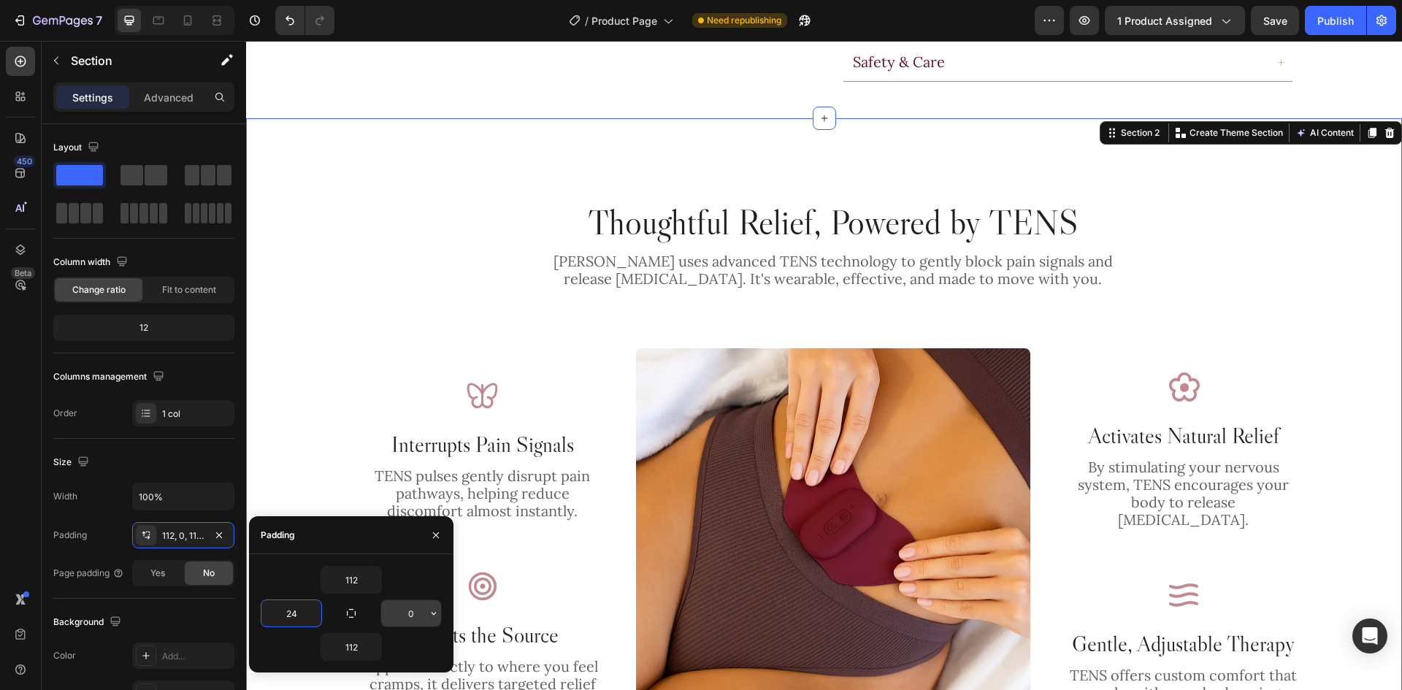
type input "24"
click at [410, 621] on input "0" at bounding box center [411, 613] width 60 height 26
type input "24"
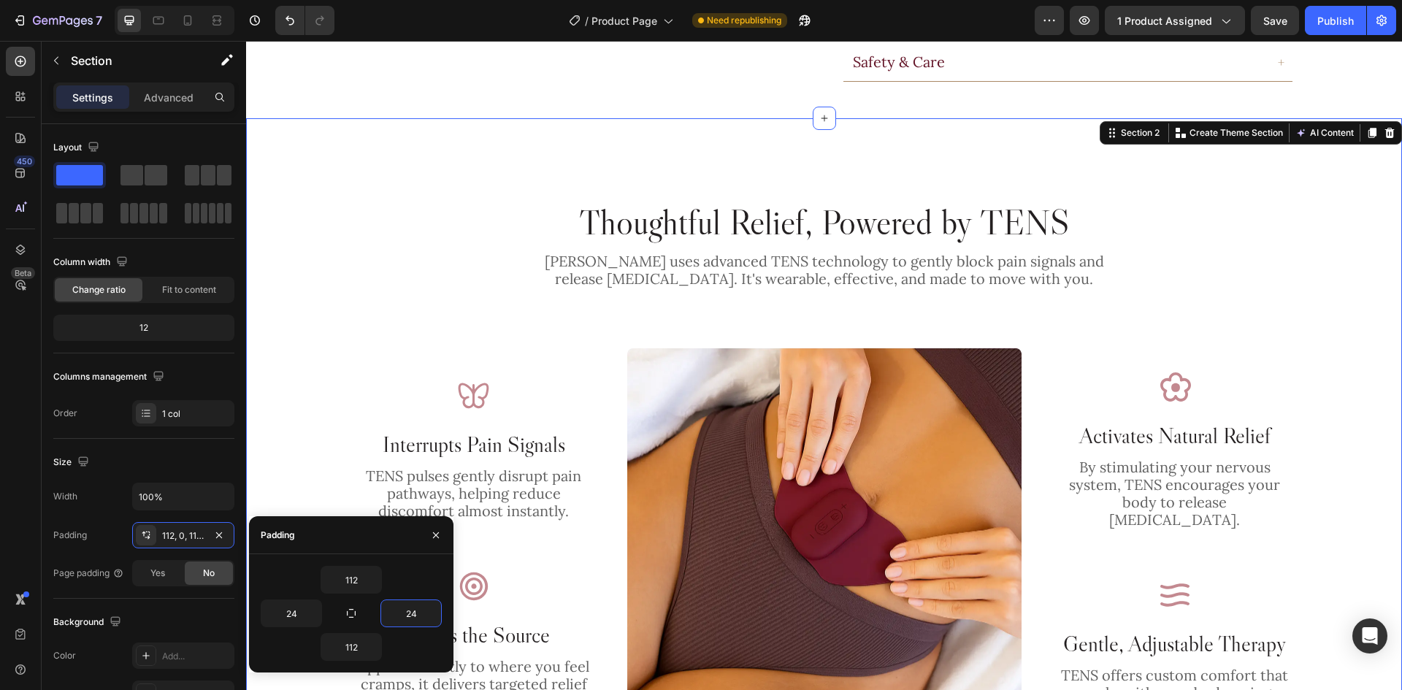
click at [625, 317] on div "Thoughtful Relief, Powered by TENS Heading Lunella uses advanced TENS technolog…" at bounding box center [824, 471] width 1121 height 542
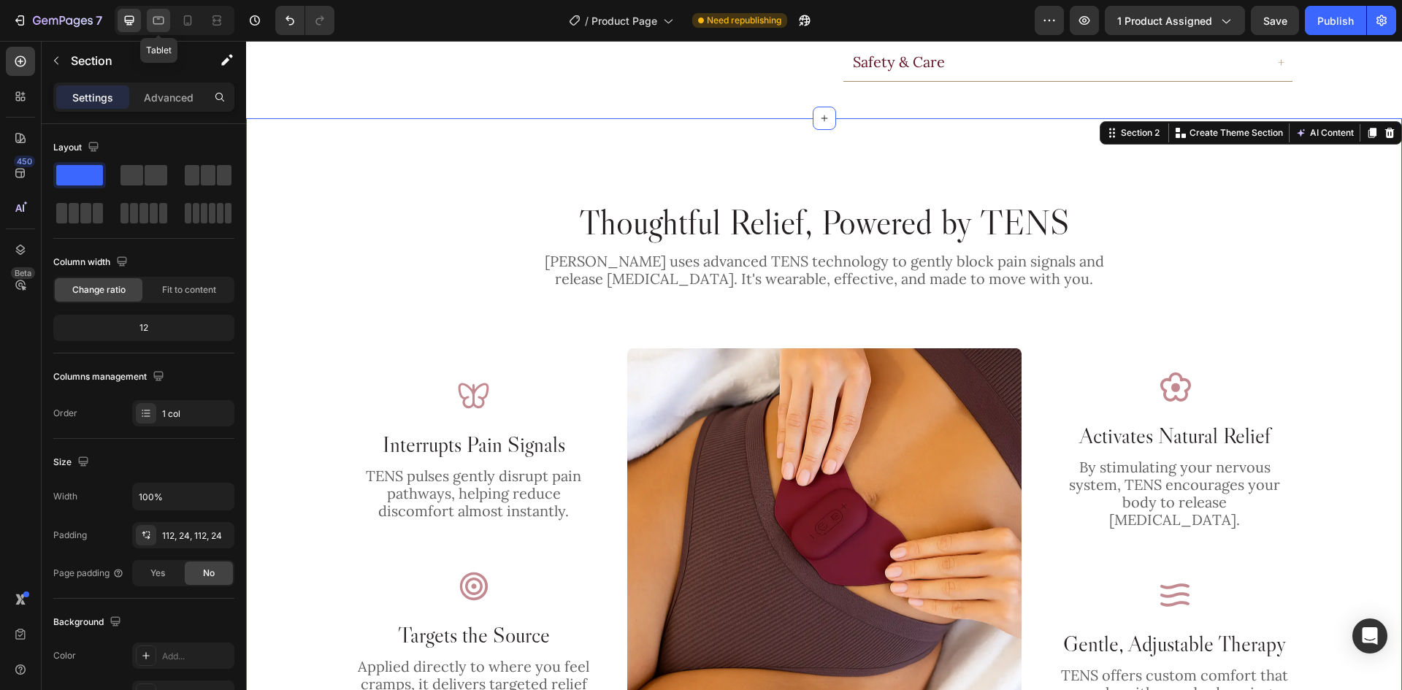
click at [157, 20] on icon at bounding box center [158, 20] width 15 height 15
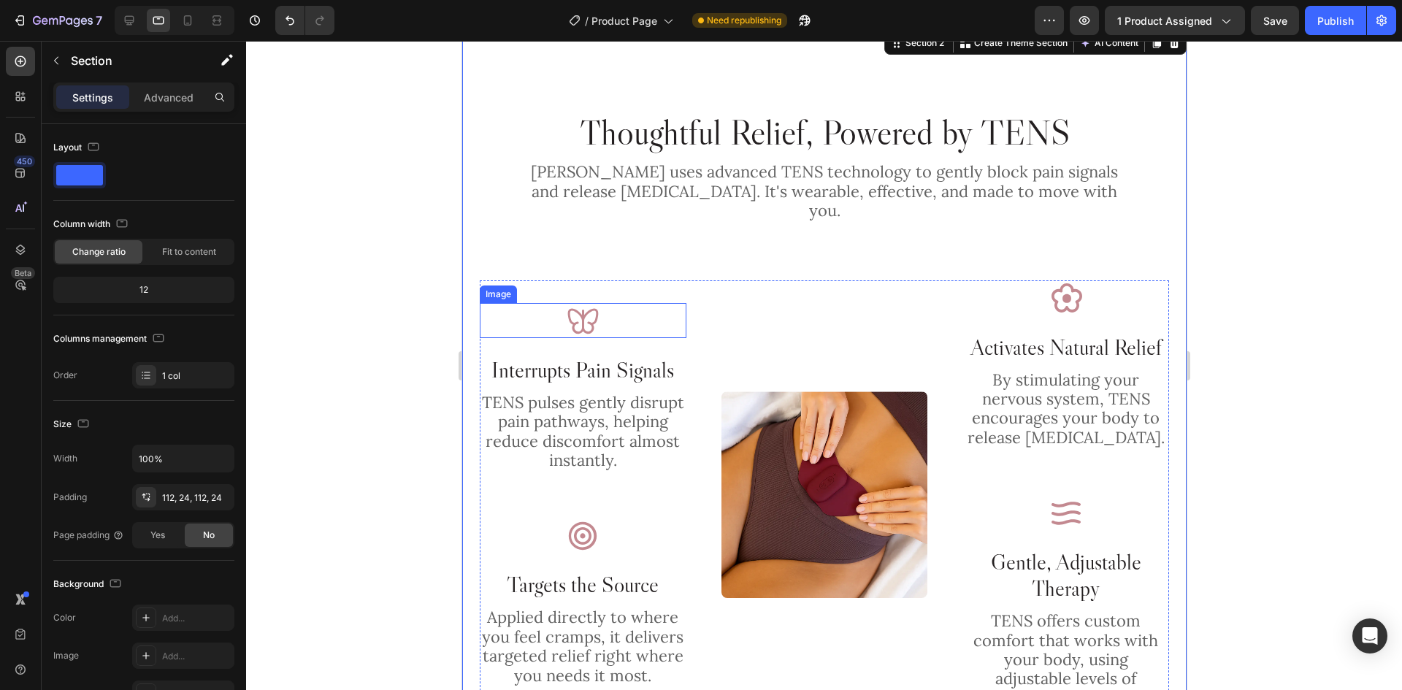
scroll to position [1036, 0]
click at [194, 15] on icon at bounding box center [187, 20] width 15 height 15
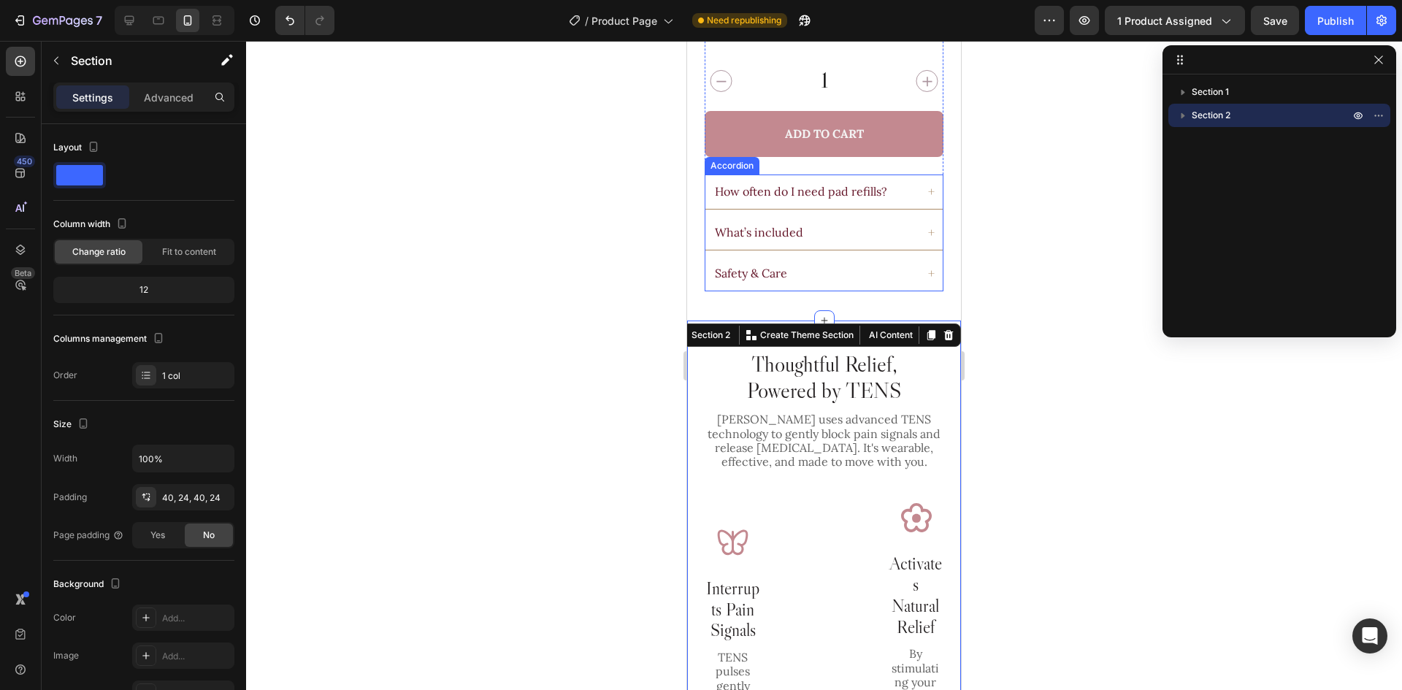
click at [865, 250] on div "What’s included" at bounding box center [823, 232] width 237 height 34
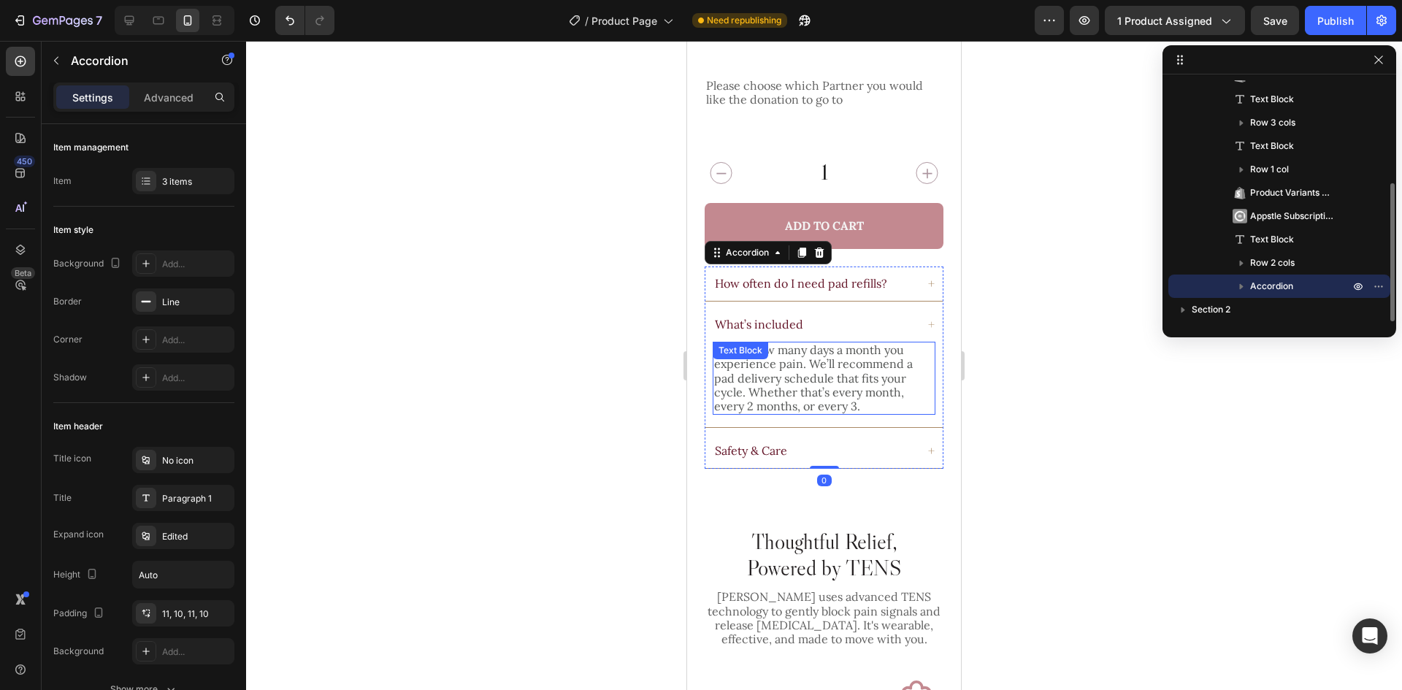
scroll to position [1324, 0]
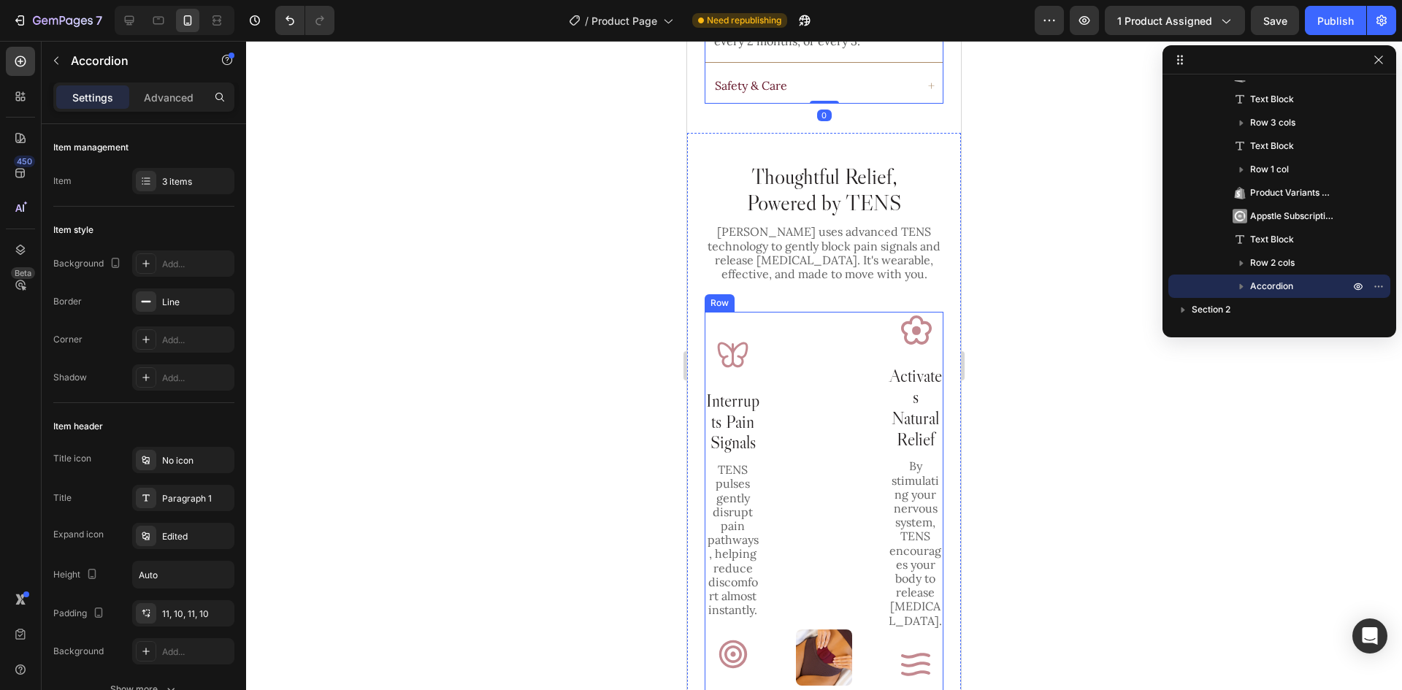
click at [856, 348] on div "Image Interrupts Pain Signals Heading TENS pulses gently disrupt pain pathways,…" at bounding box center [823, 657] width 239 height 691
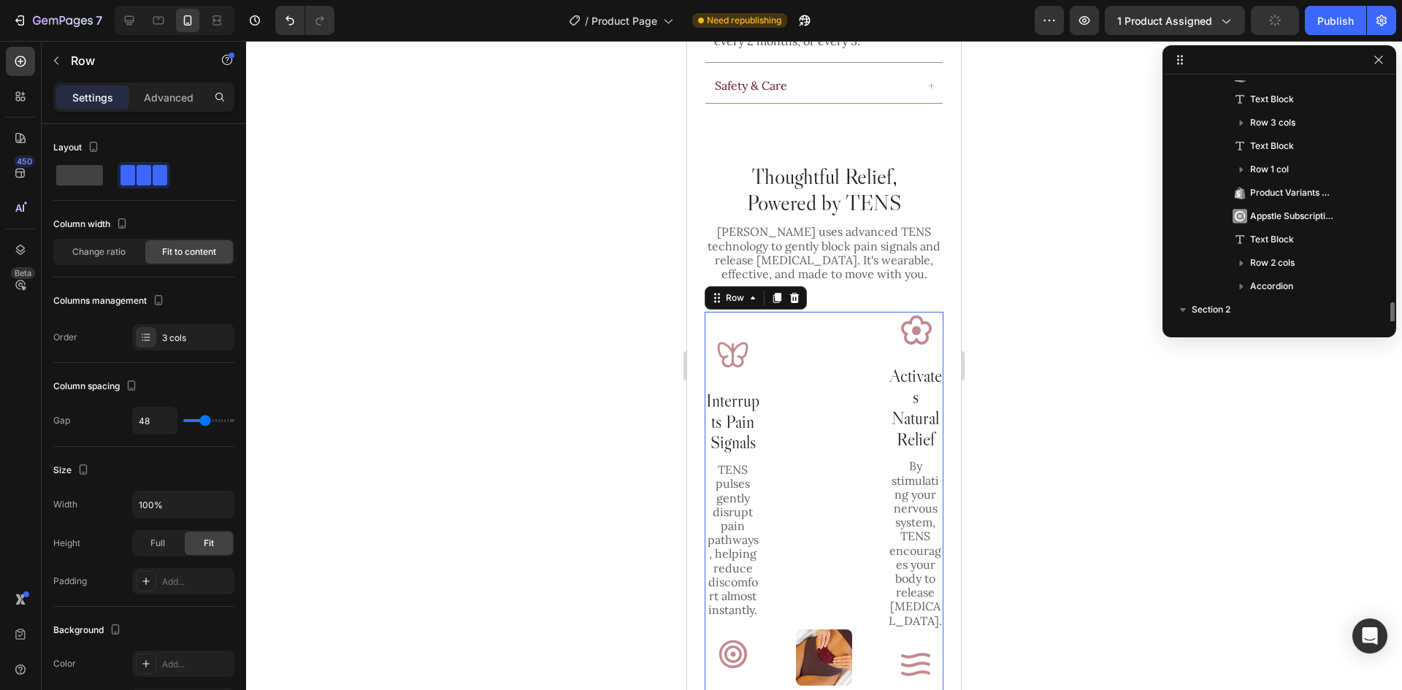
scroll to position [273, 0]
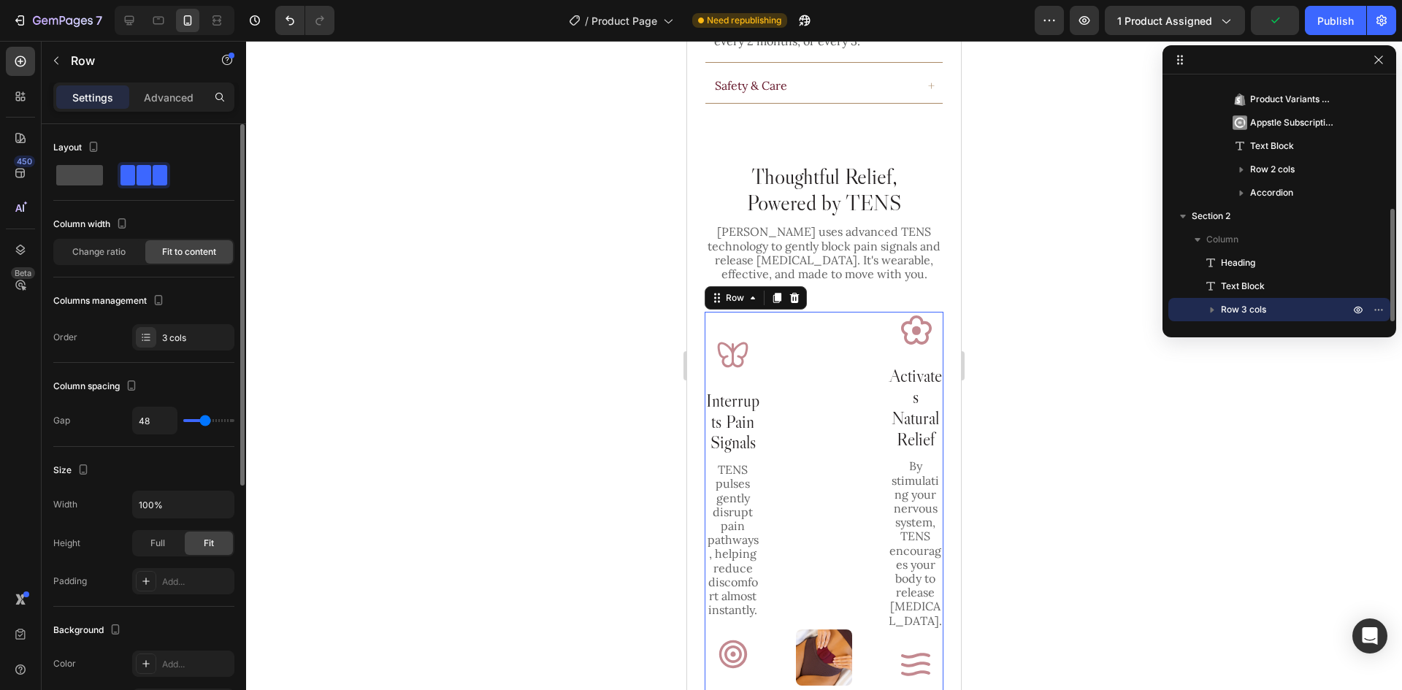
click at [81, 171] on span at bounding box center [79, 175] width 47 height 20
type input "16"
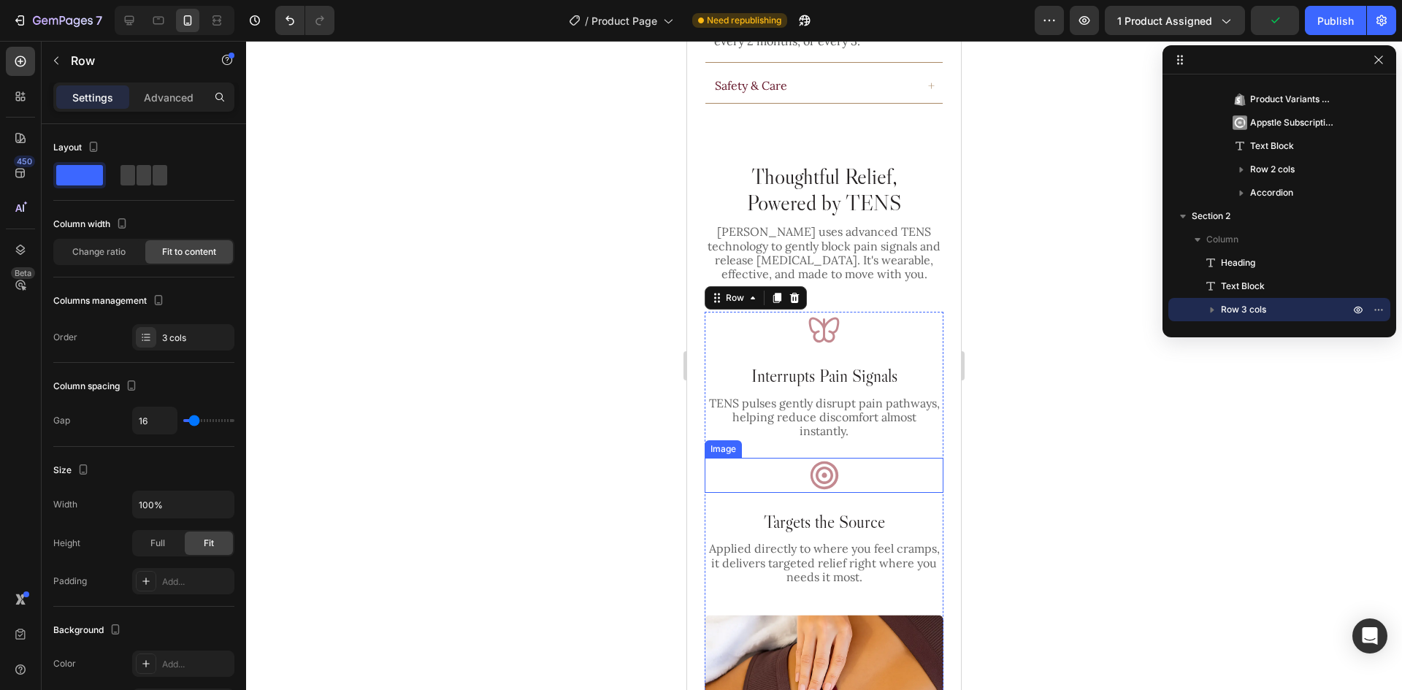
scroll to position [1689, 0]
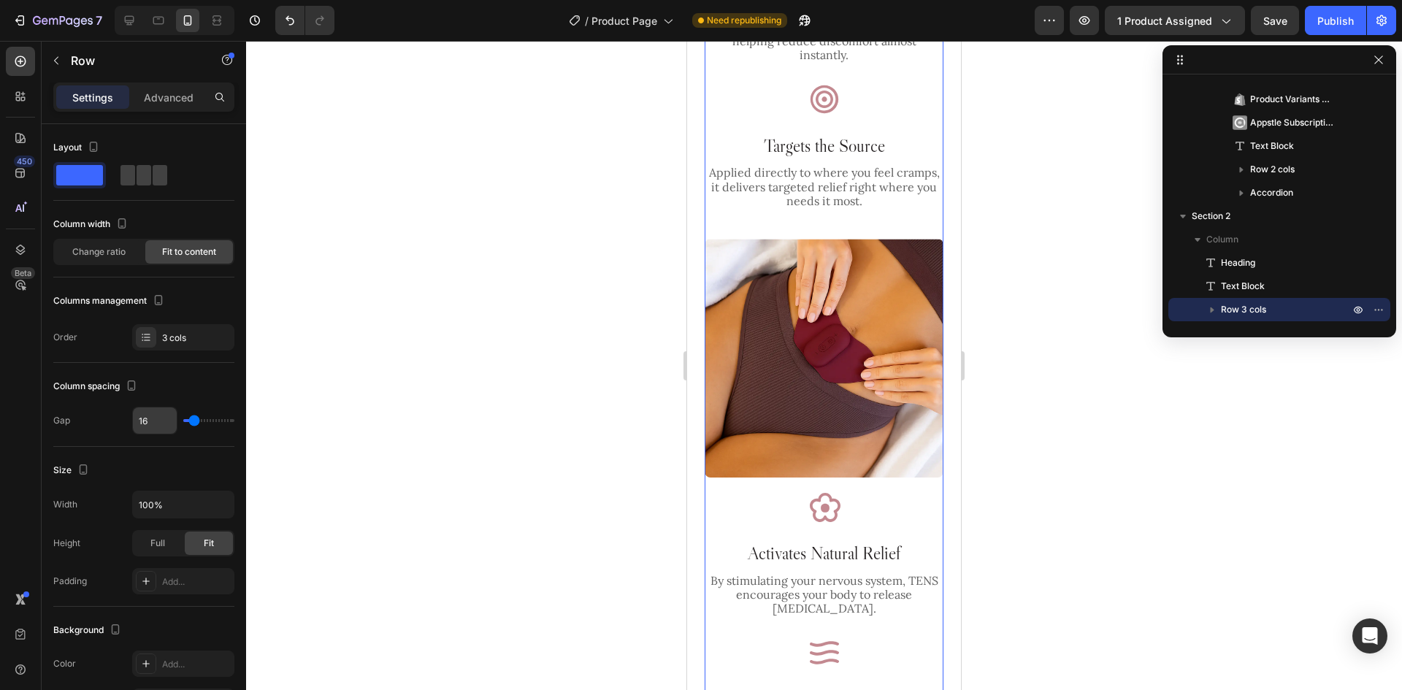
click at [162, 419] on input "16" at bounding box center [155, 420] width 44 height 26
type input "3"
type input "36"
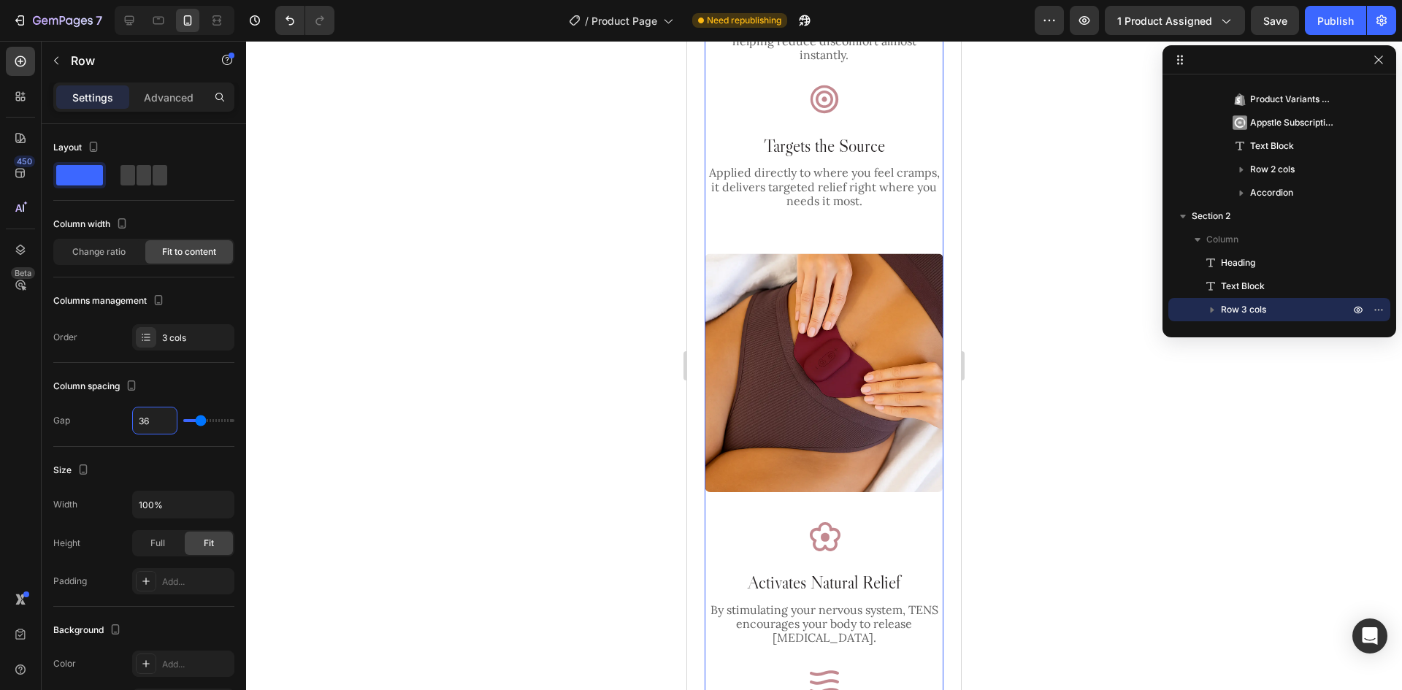
click at [845, 183] on p "Applied directly to where you feel cramps, it delivers targeted relief right wh…" at bounding box center [824, 187] width 234 height 42
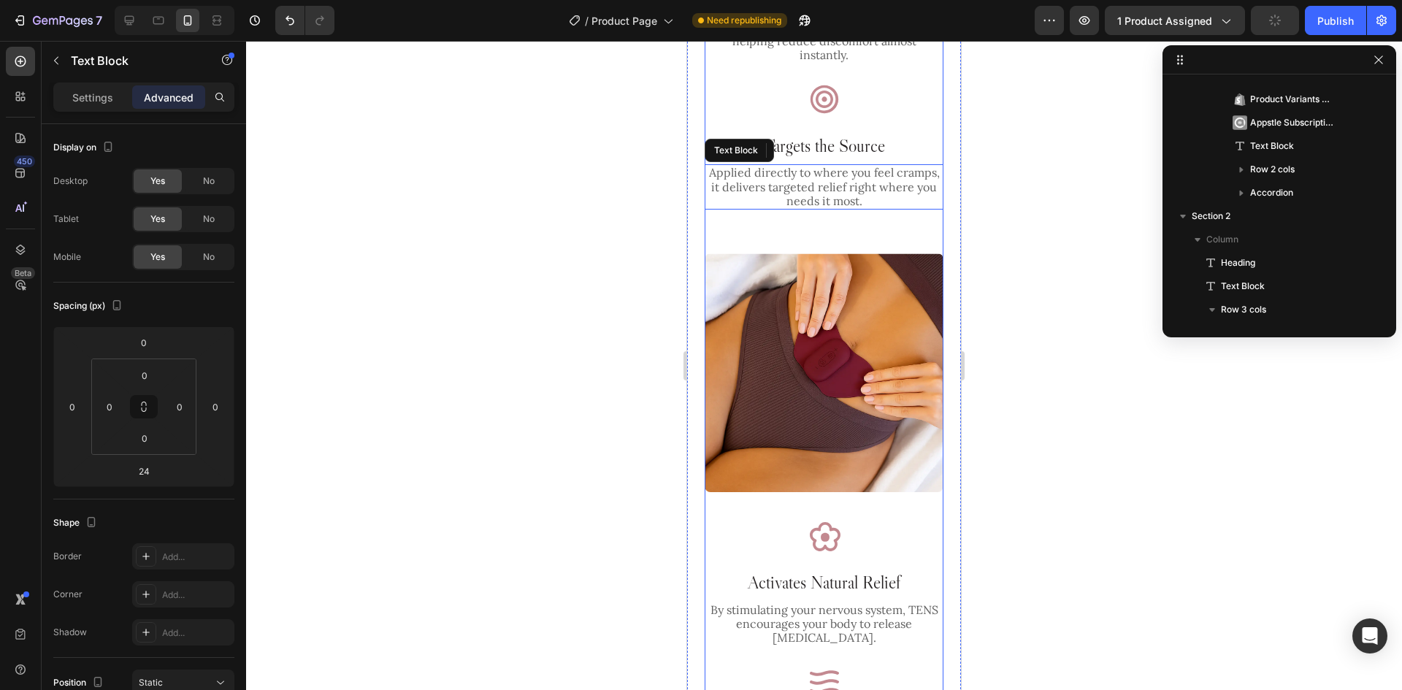
scroll to position [557, 0]
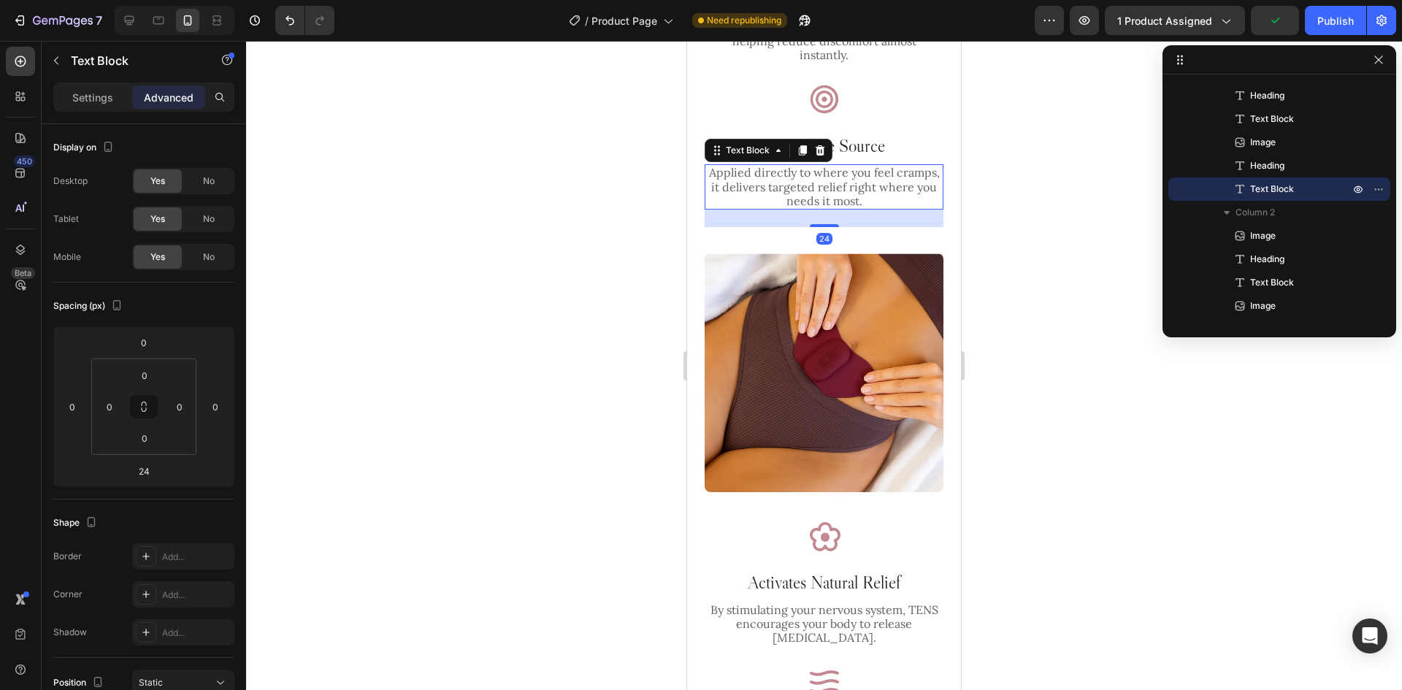
drag, startPoint x: 818, startPoint y: 226, endPoint x: 845, endPoint y: 177, distance: 55.2
click at [845, 178] on div "Applied directly to where you feel cramps, it delivers targeted relief right wh…" at bounding box center [823, 186] width 239 height 45
type input "0"
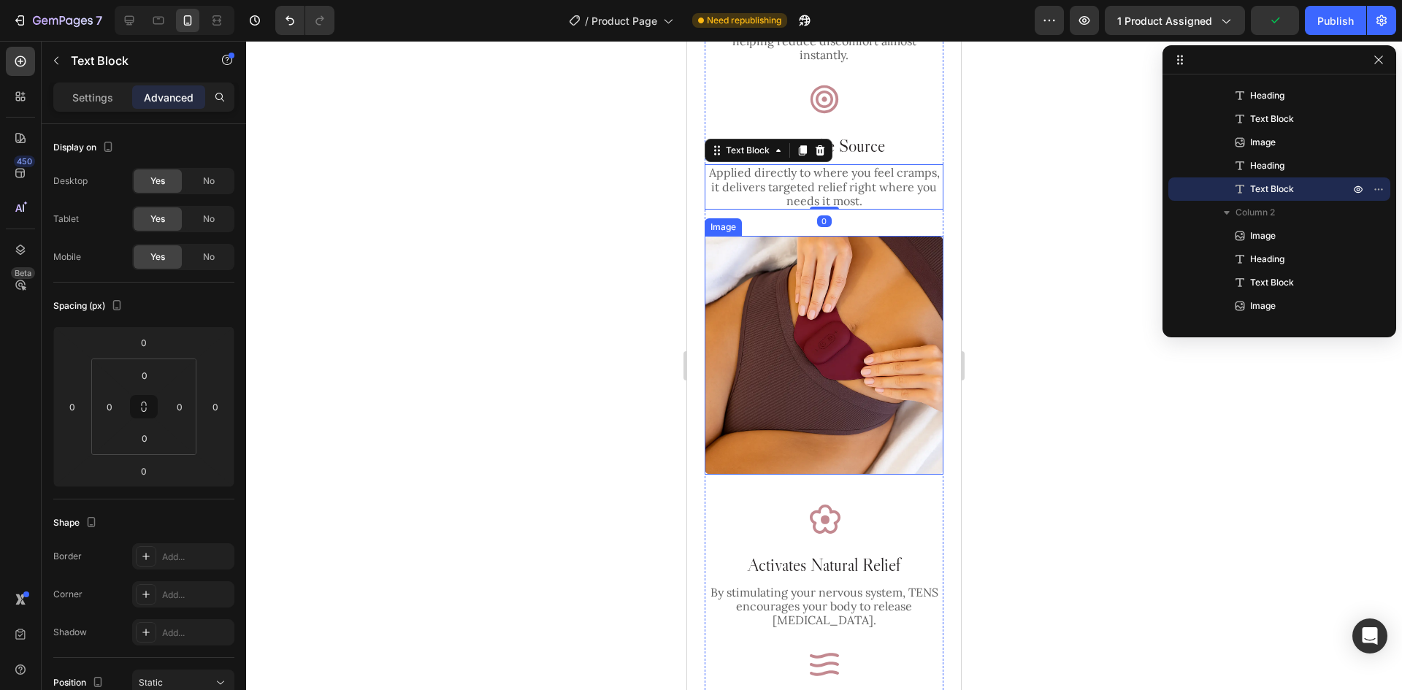
click at [846, 423] on img at bounding box center [823, 355] width 239 height 239
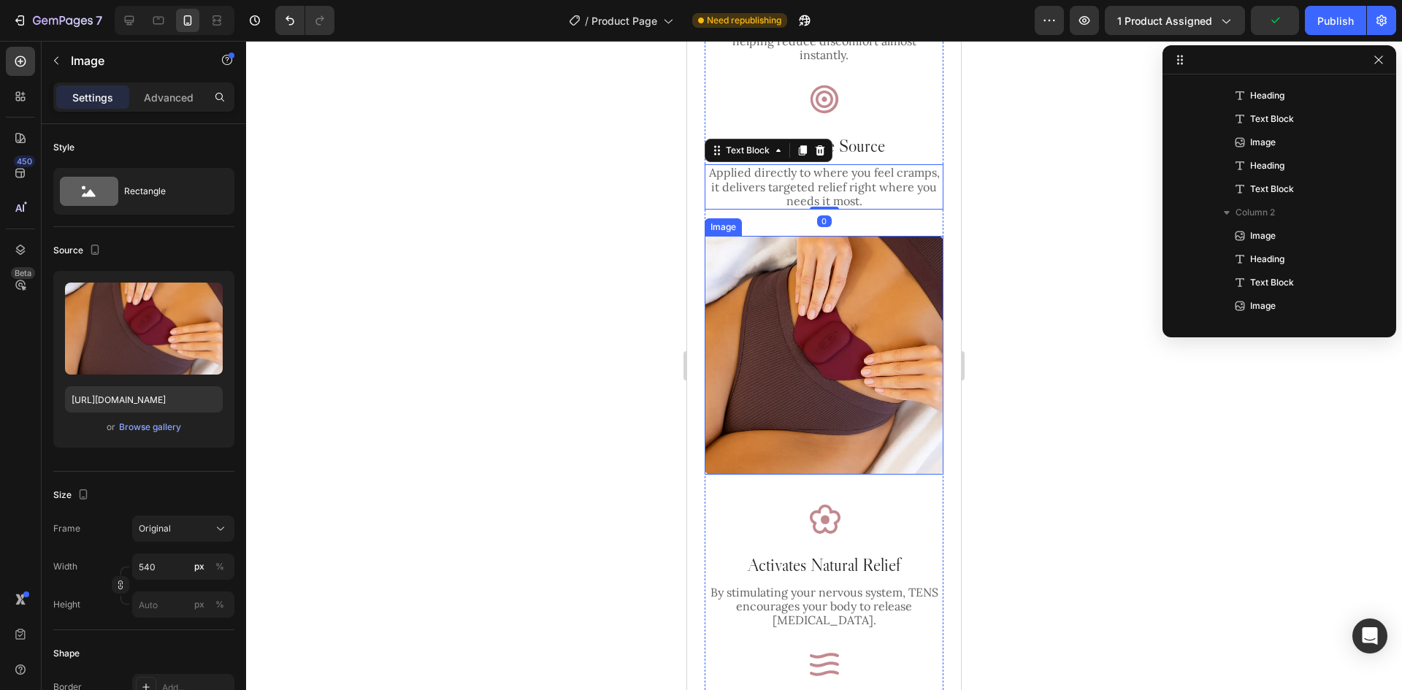
scroll to position [647, 0]
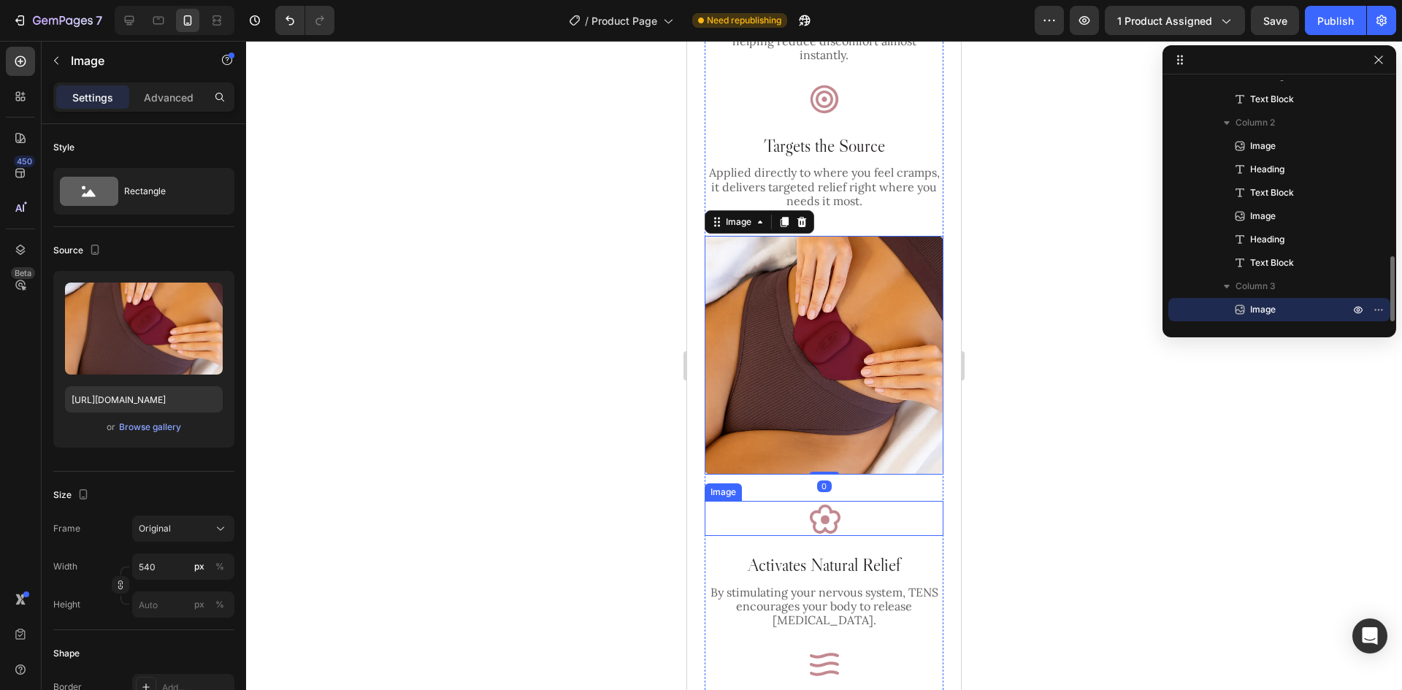
click at [856, 501] on div at bounding box center [823, 518] width 239 height 35
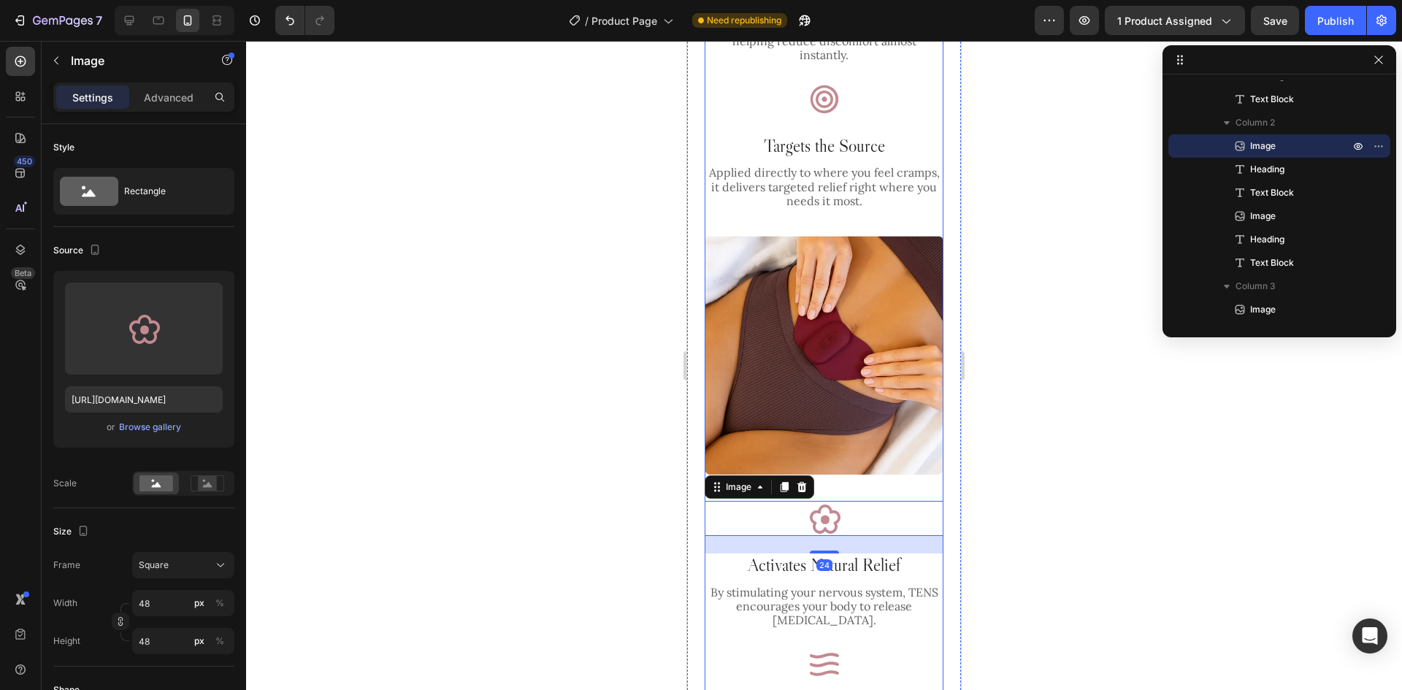
click at [864, 474] on div "Image Interrupts Pain Signals Heading TENS pulses gently disrupt pain pathways,…" at bounding box center [823, 364] width 239 height 856
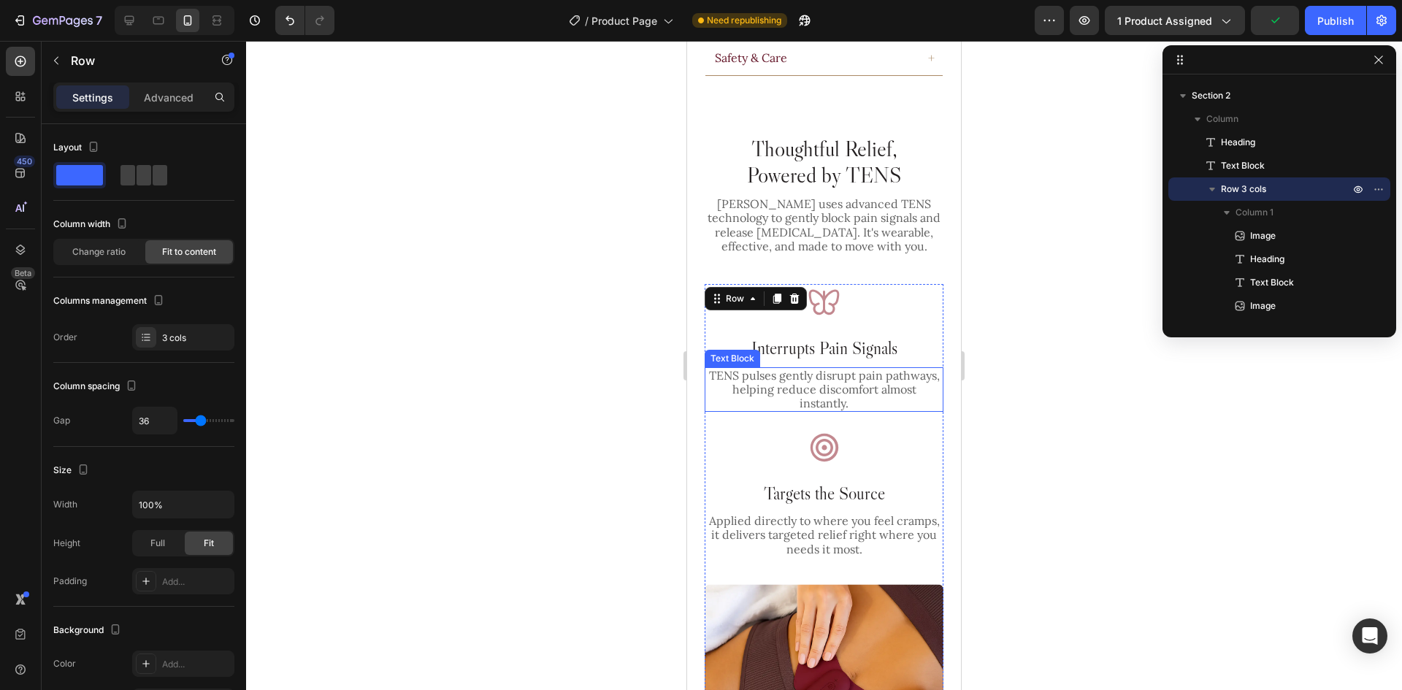
scroll to position [1429, 0]
click at [856, 377] on p "TENS pulses gently disrupt pain pathways, helping reduce discomfort almost inst…" at bounding box center [824, 388] width 234 height 42
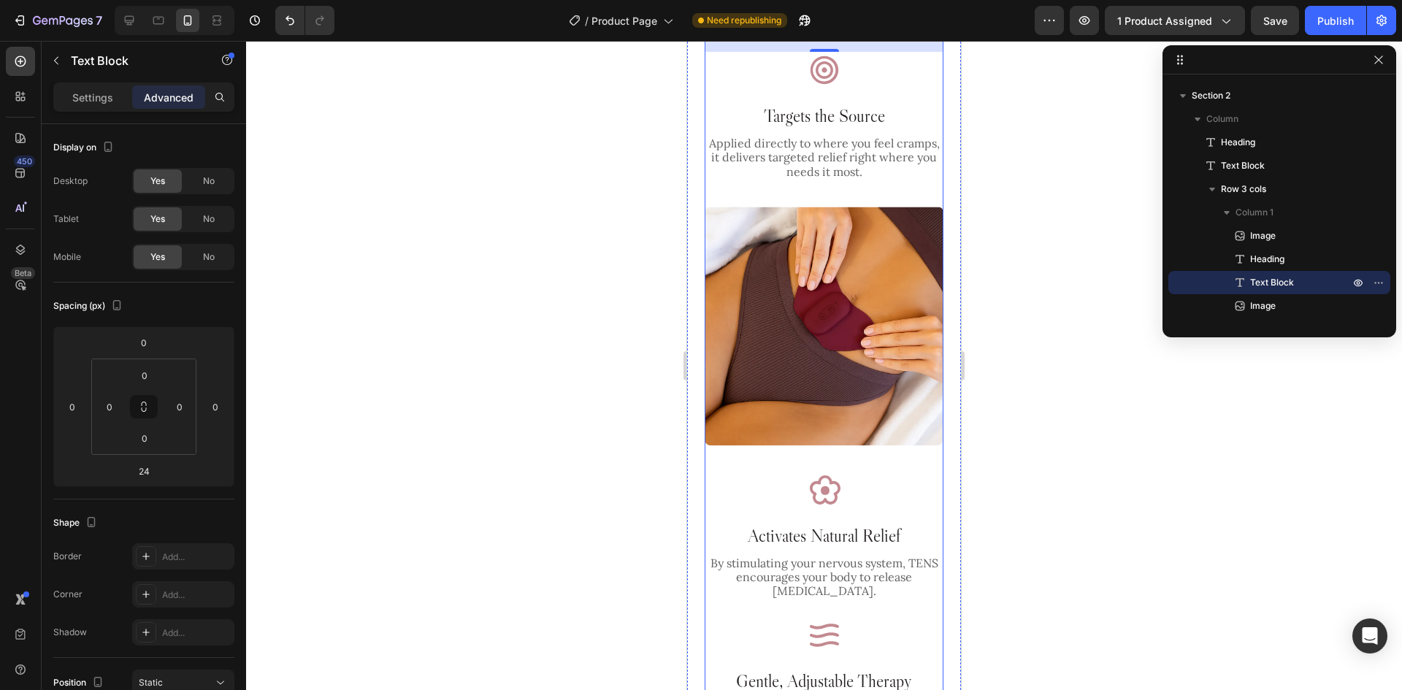
scroll to position [2159, 0]
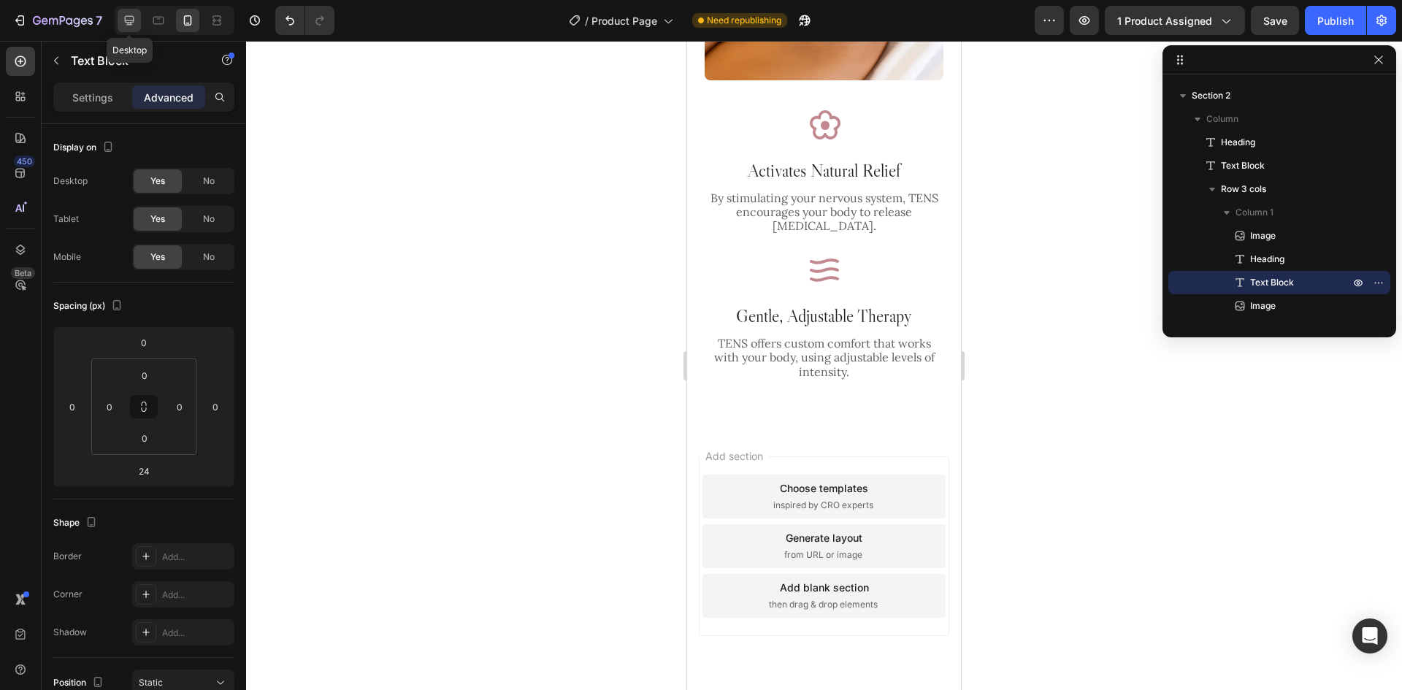
click at [128, 18] on icon at bounding box center [129, 20] width 15 height 15
type input "64"
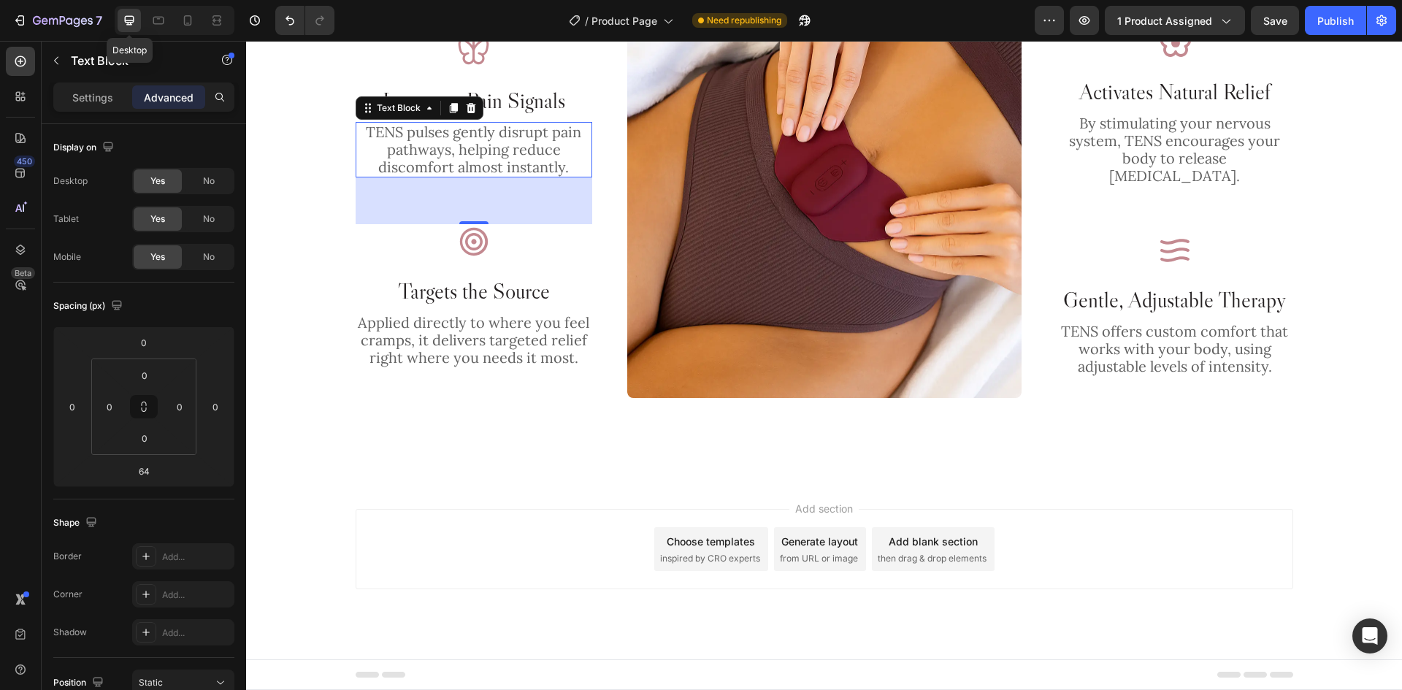
scroll to position [1762, 0]
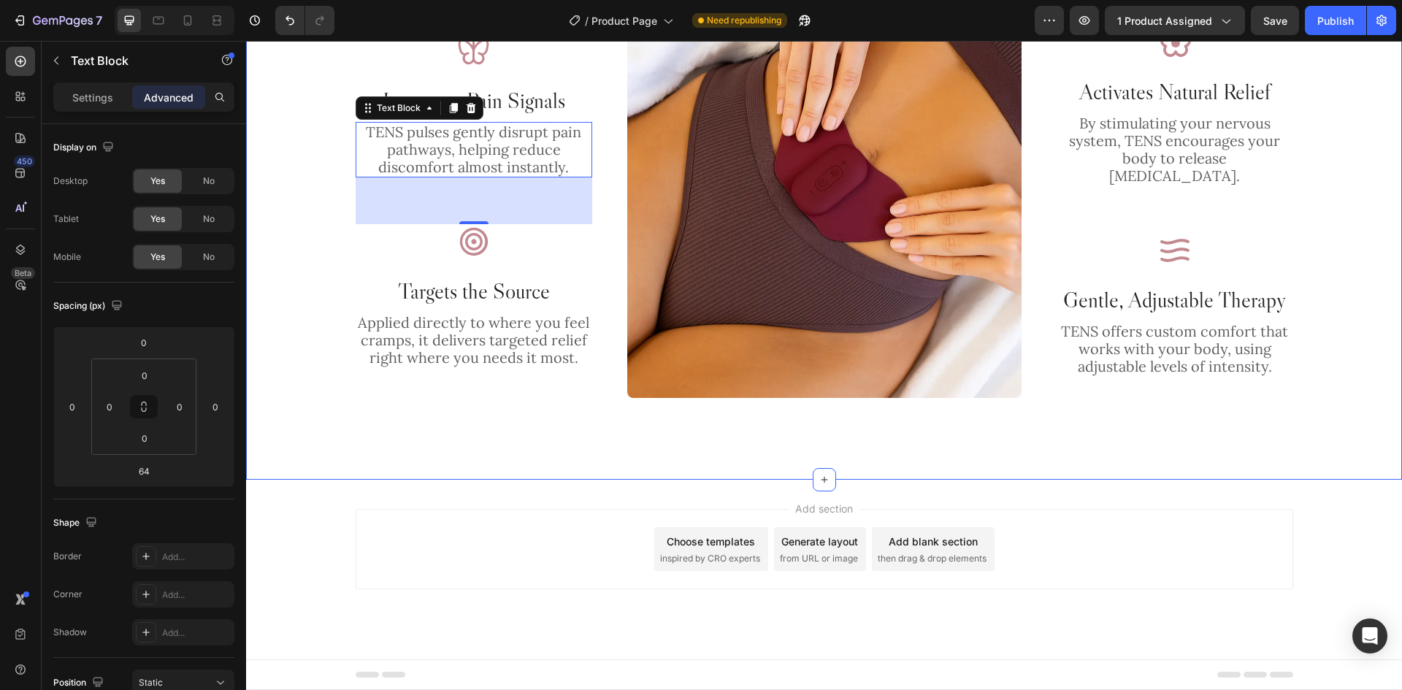
click at [927, 438] on div "Thoughtful Relief, Powered by TENS Heading Lunella uses advanced TENS technolog…" at bounding box center [824, 126] width 1156 height 705
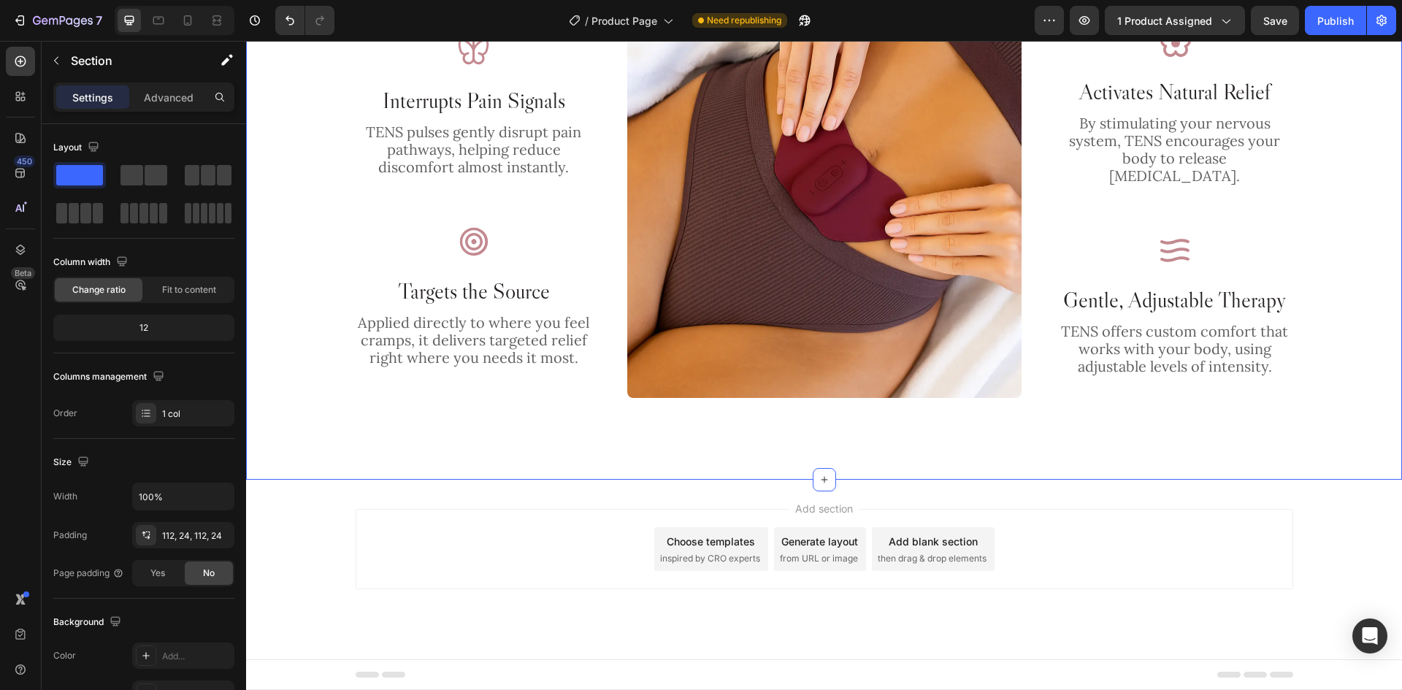
click at [945, 469] on div "Thoughtful Relief, Powered by TENS Heading Lunella uses advanced TENS technolog…" at bounding box center [824, 126] width 1156 height 705
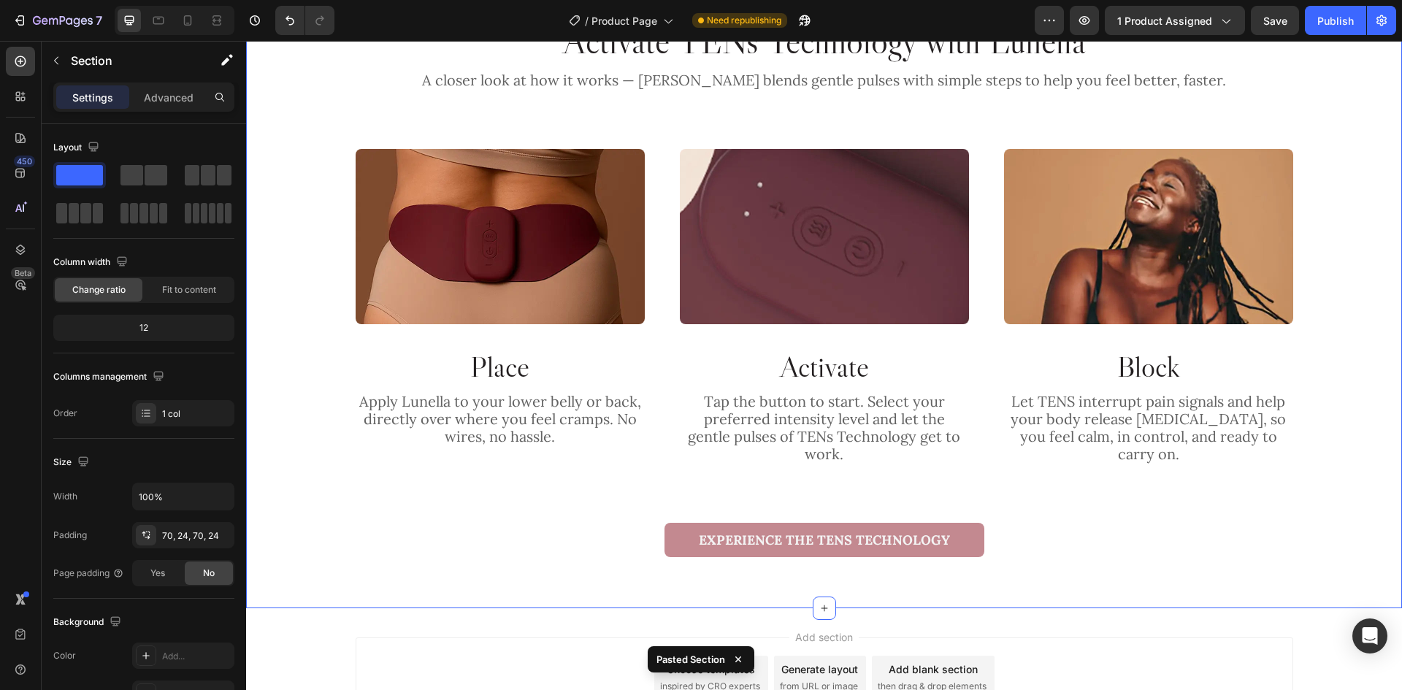
scroll to position [2385, 0]
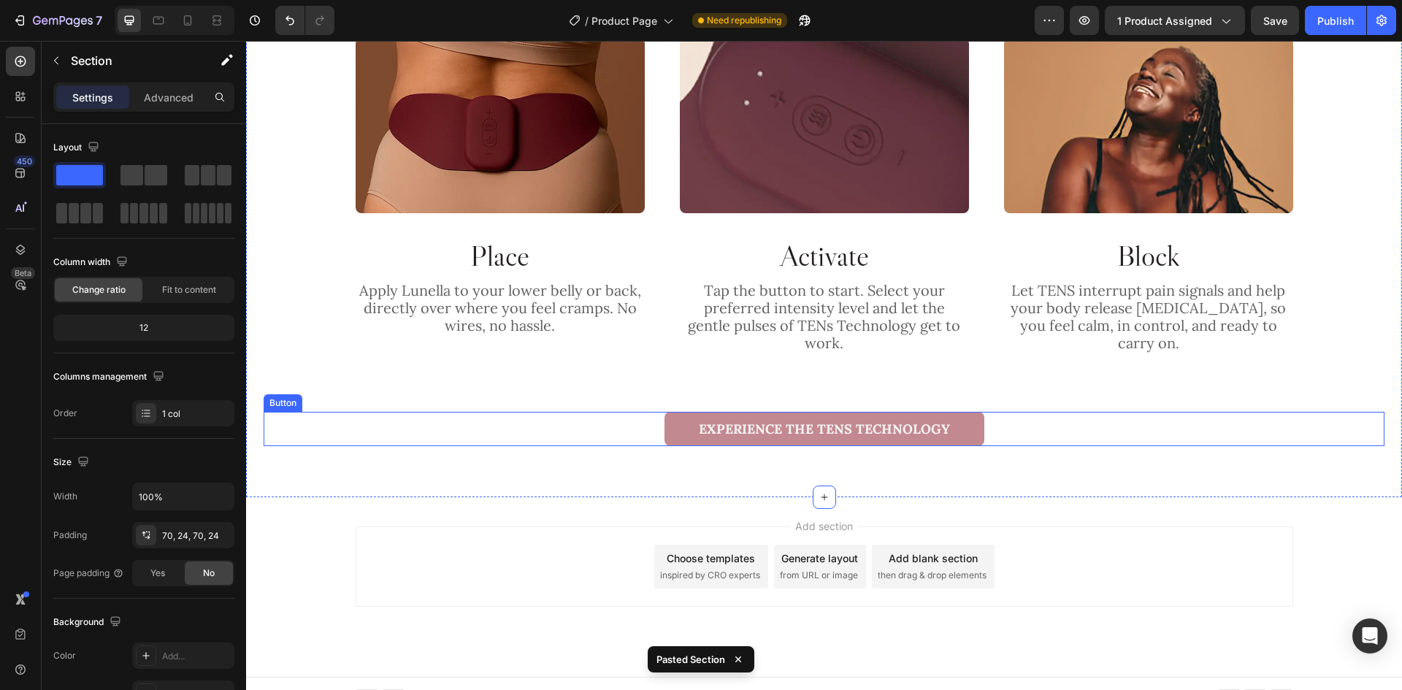
click at [1033, 412] on div "Experience the Tens technology Button" at bounding box center [824, 429] width 1121 height 34
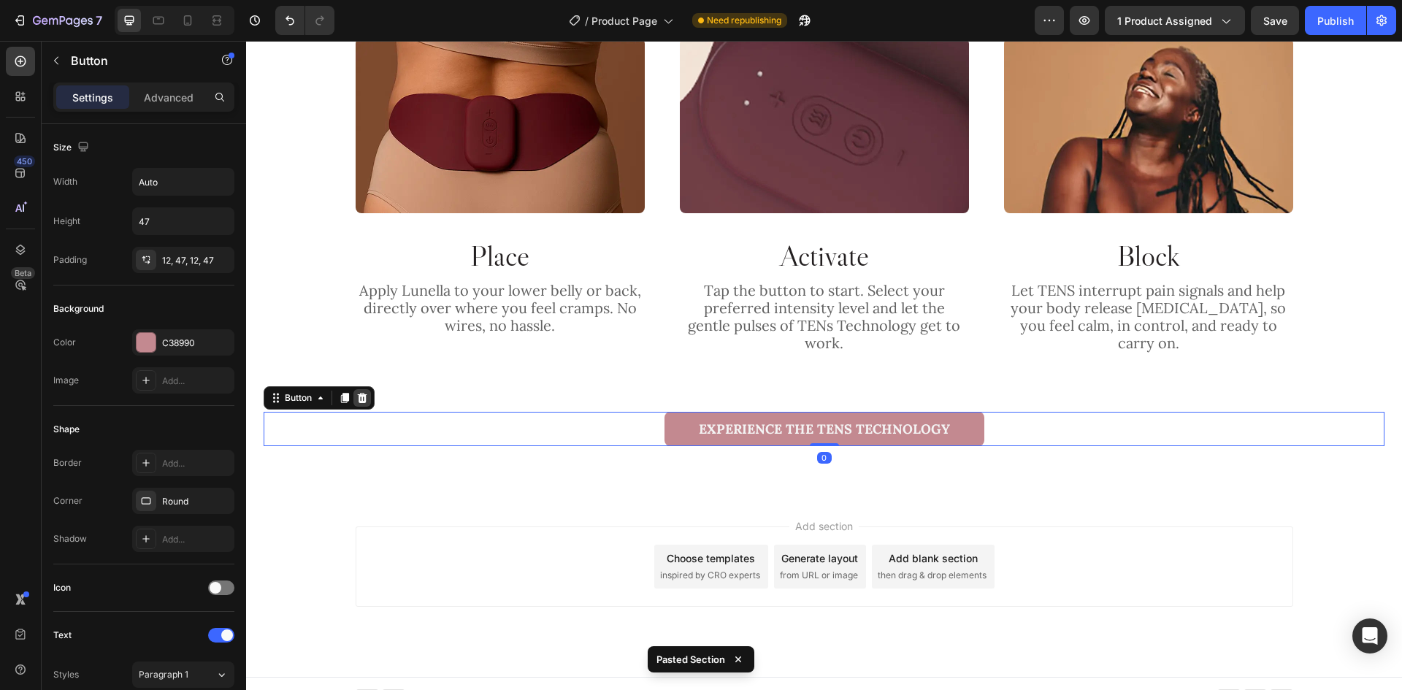
click at [362, 393] on icon at bounding box center [362, 398] width 9 height 10
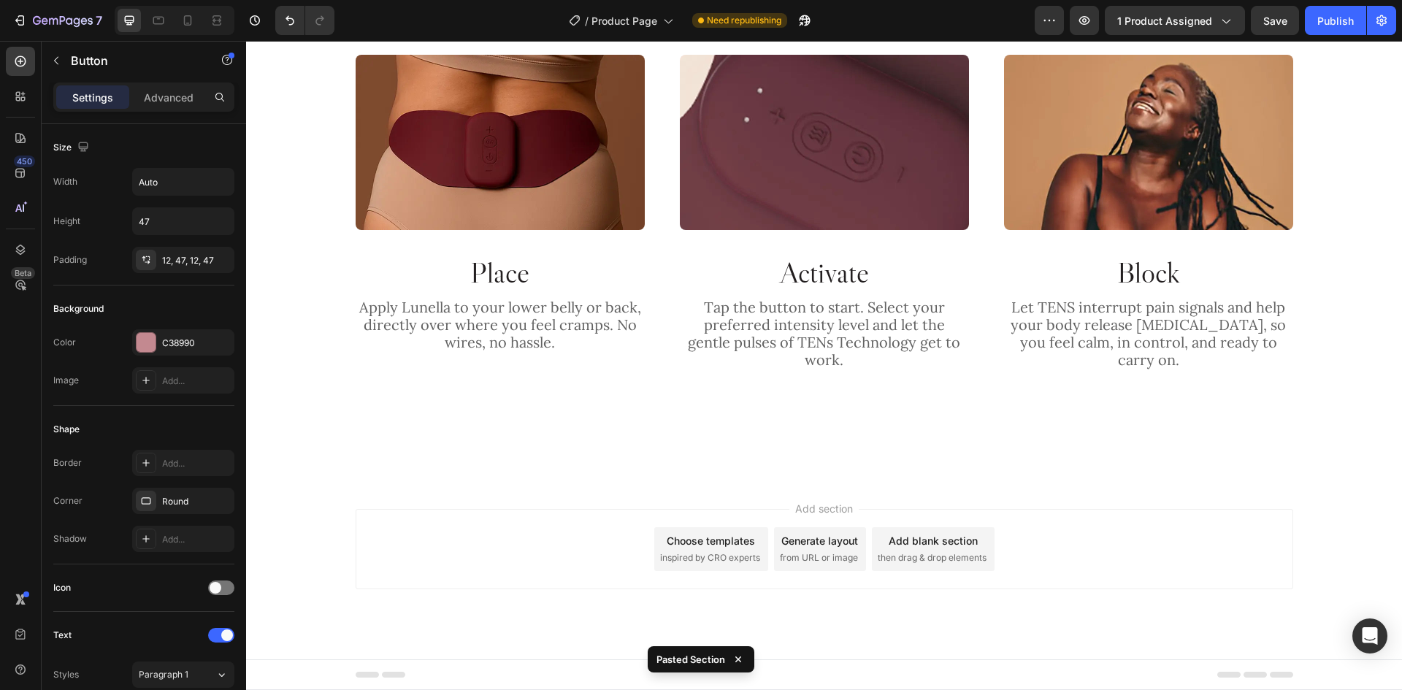
scroll to position [2351, 0]
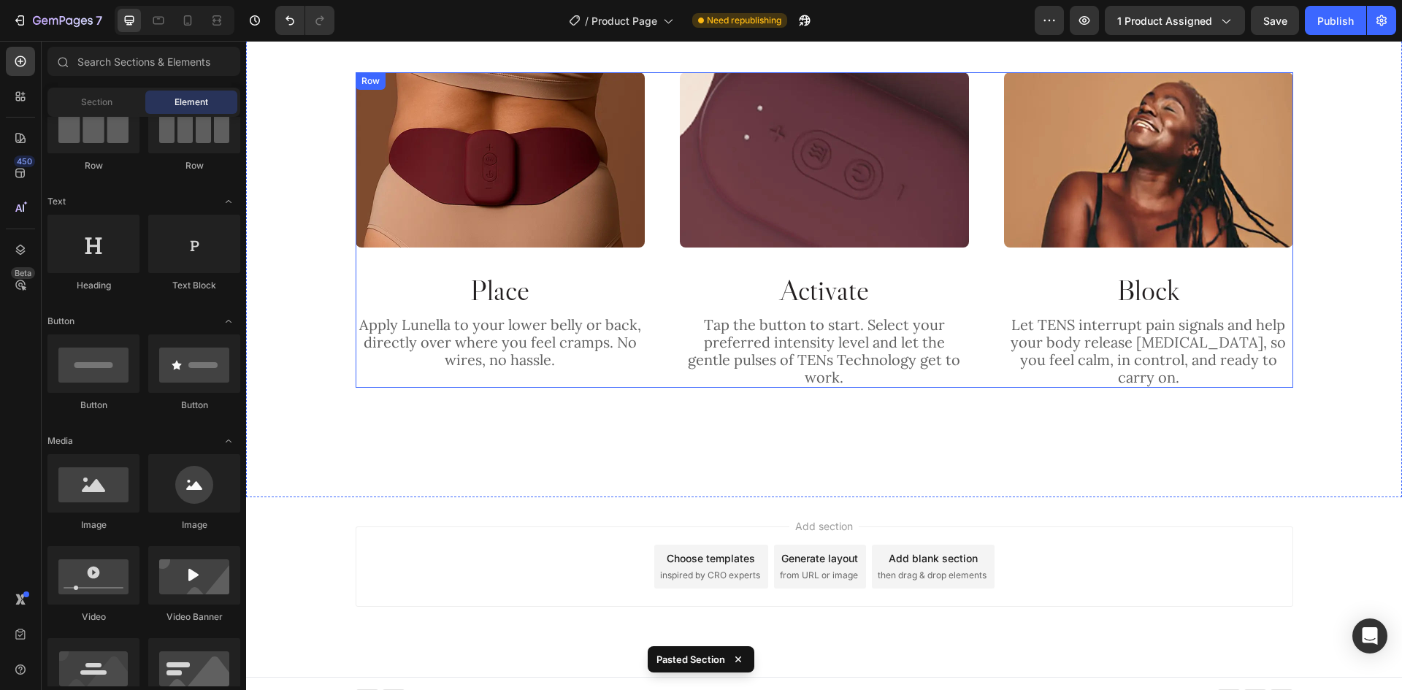
click at [977, 332] on div "Image Place Heading Apply Lunella to your lower belly or back, directly over wh…" at bounding box center [824, 229] width 937 height 315
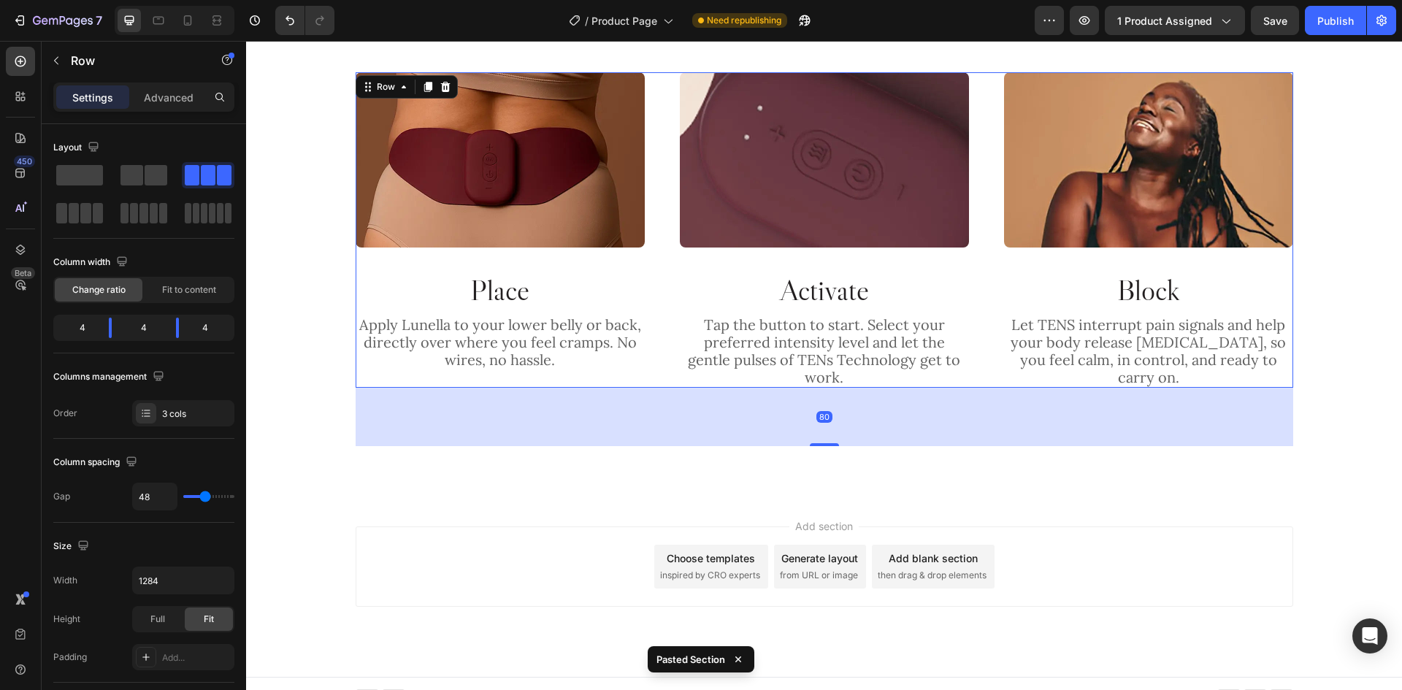
scroll to position [2292, 0]
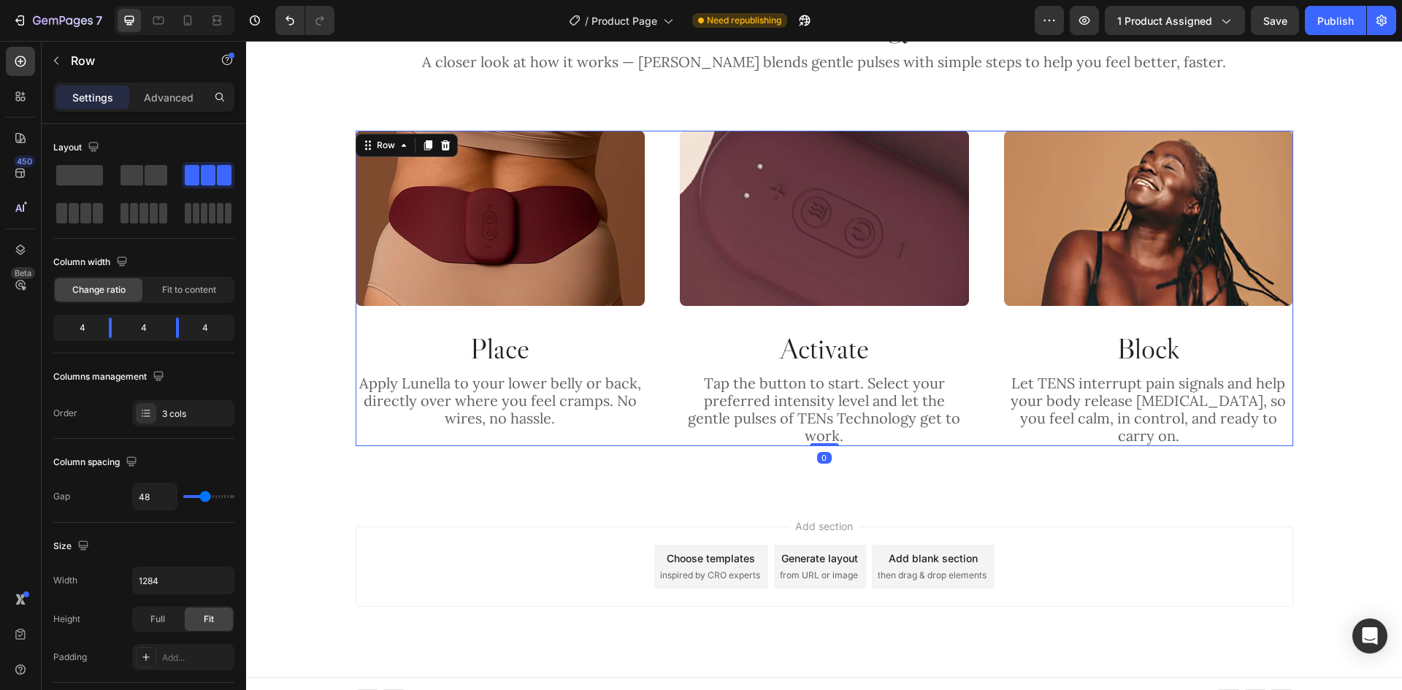
drag, startPoint x: 821, startPoint y: 426, endPoint x: 1311, endPoint y: 291, distance: 508.8
click at [889, 345] on div "Image Place Heading Apply Lunella to your lower belly or back, directly over wh…" at bounding box center [824, 288] width 937 height 315
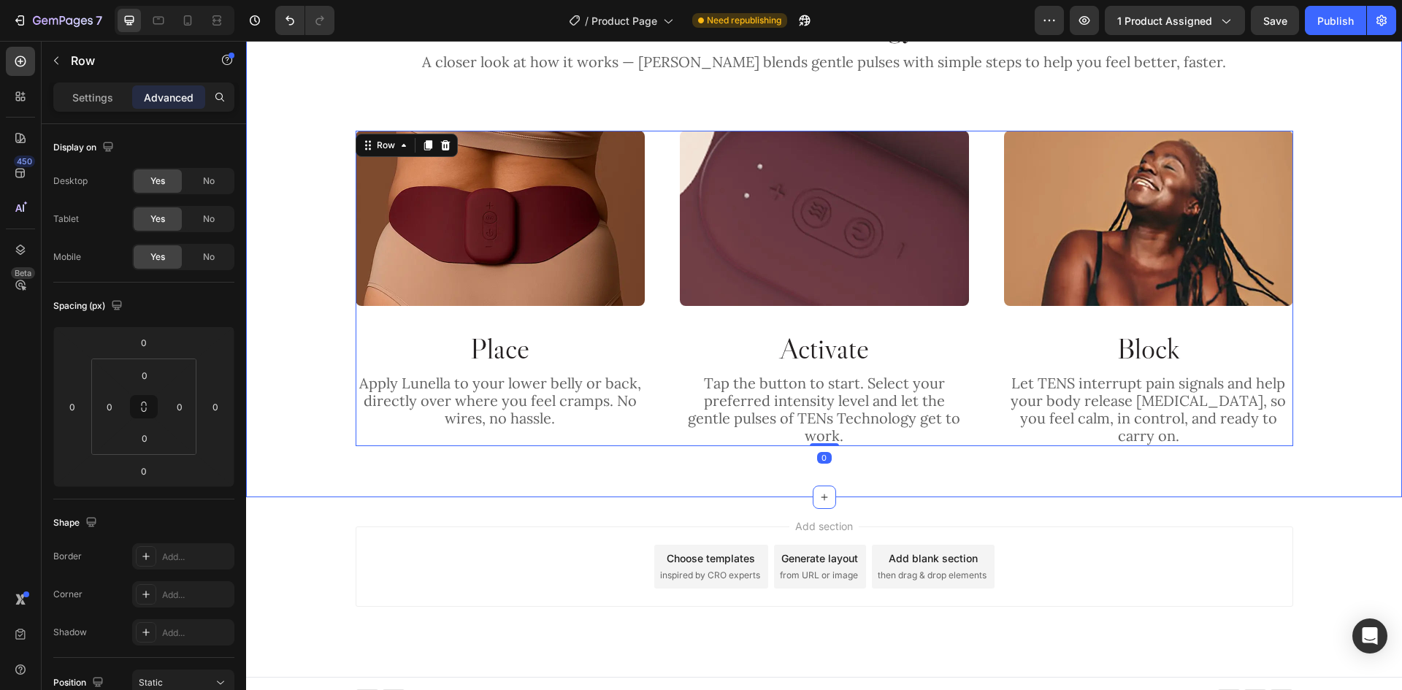
click at [1314, 291] on div "Activate TENs Technology with Lunella Heading A closer look at how it works — […" at bounding box center [824, 223] width 1121 height 445
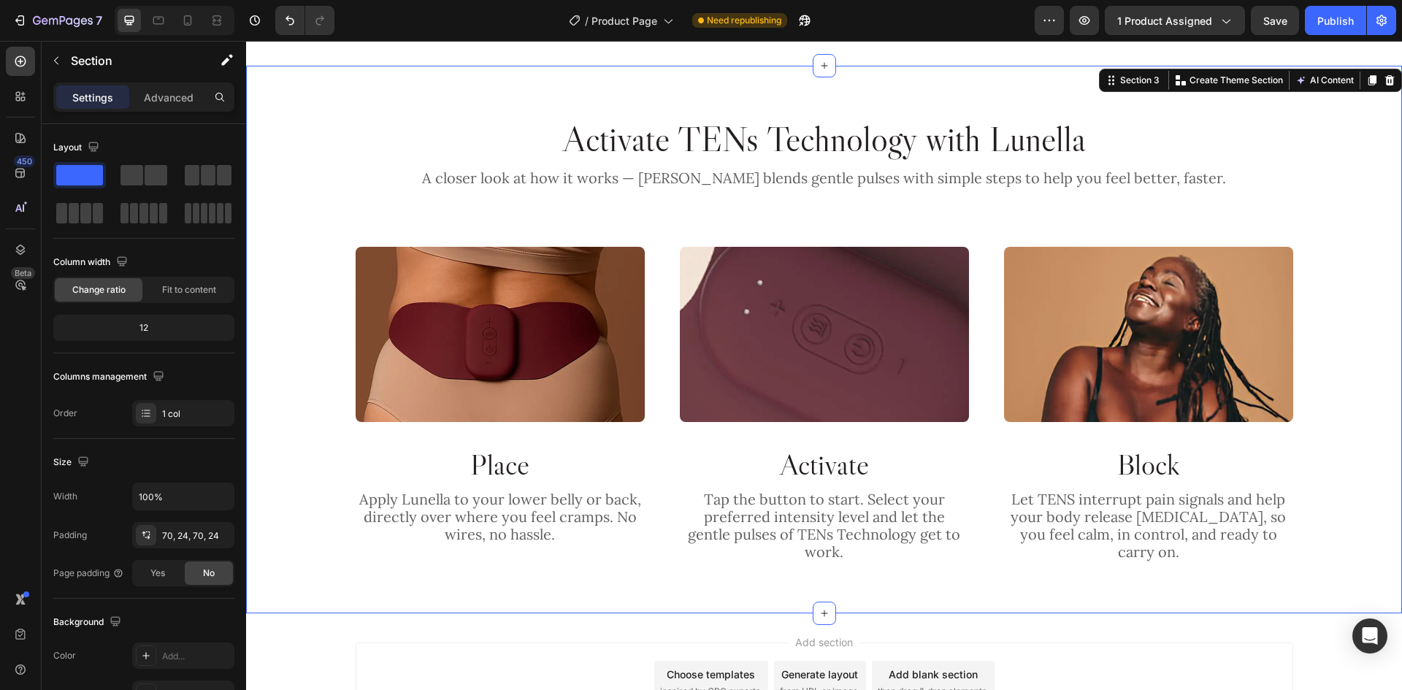
scroll to position [2073, 0]
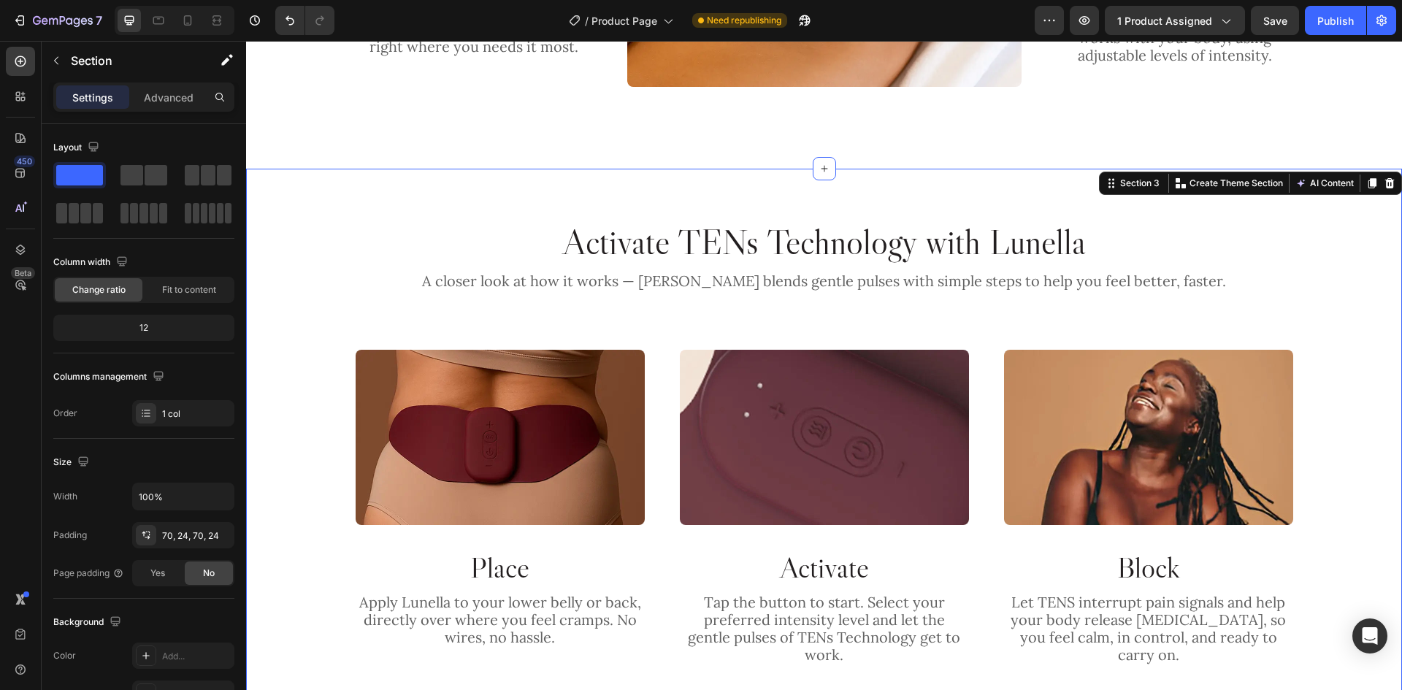
click at [826, 193] on div "Activate TENs Technology with Lunella Heading A closer look at how it works — […" at bounding box center [824, 443] width 1156 height 548
click at [537, 203] on div "Activate TENs Technology with Lunella Heading A closer look at how it works — […" at bounding box center [824, 443] width 1156 height 548
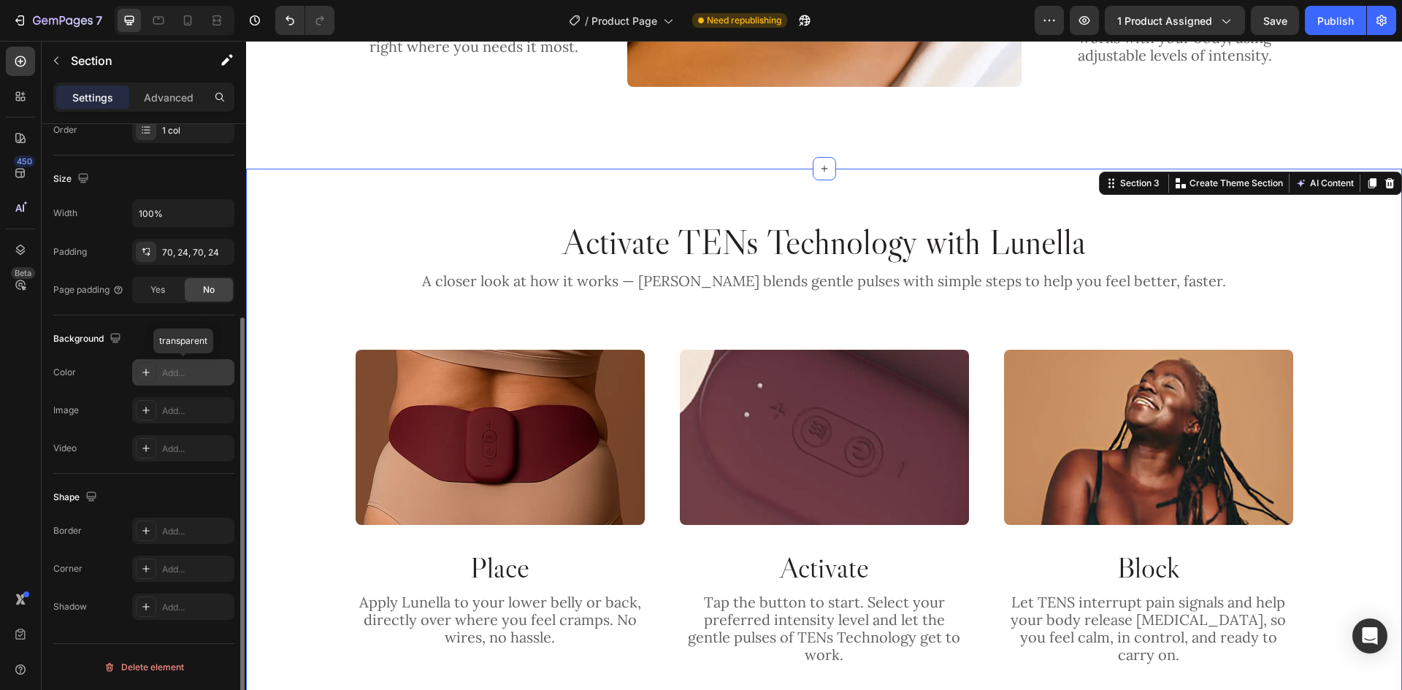
click at [190, 371] on div "Add..." at bounding box center [196, 372] width 69 height 13
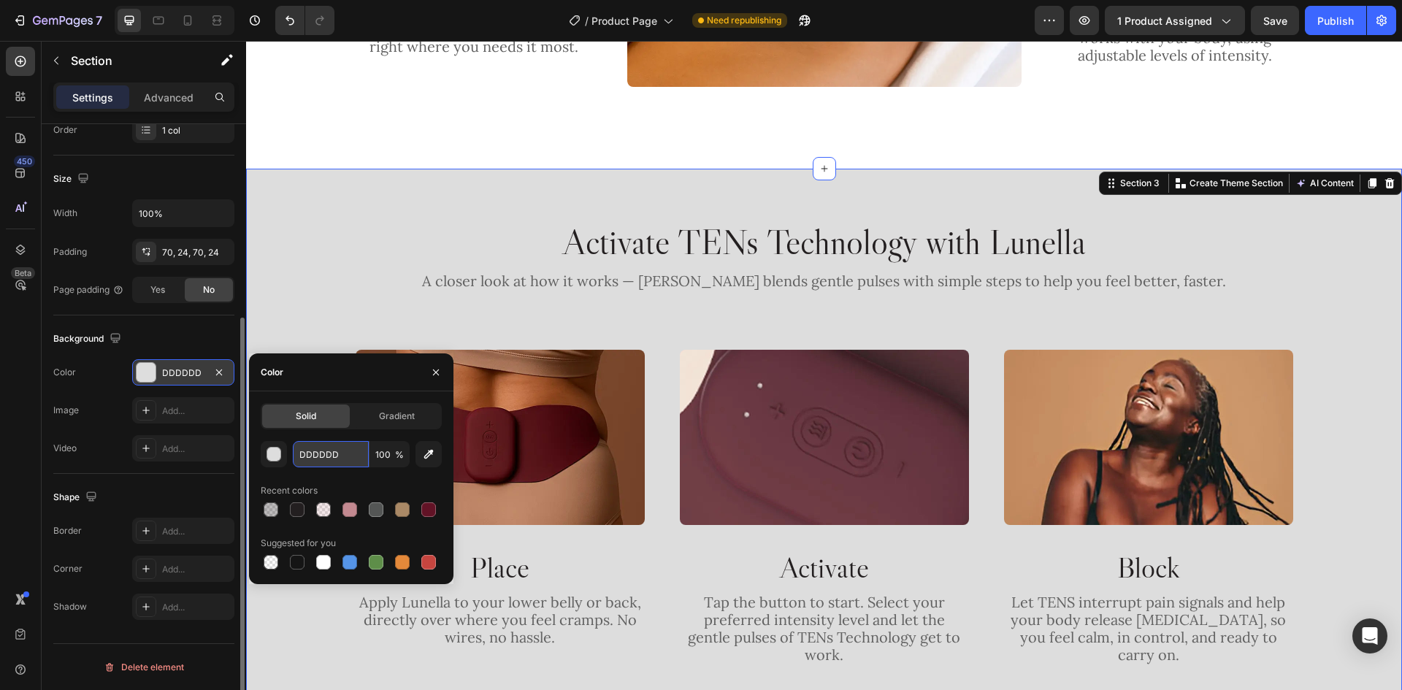
click at [352, 453] on input "DDDDDD" at bounding box center [331, 454] width 76 height 26
paste input "#F8F6F2"
type input "#F8F6F2"
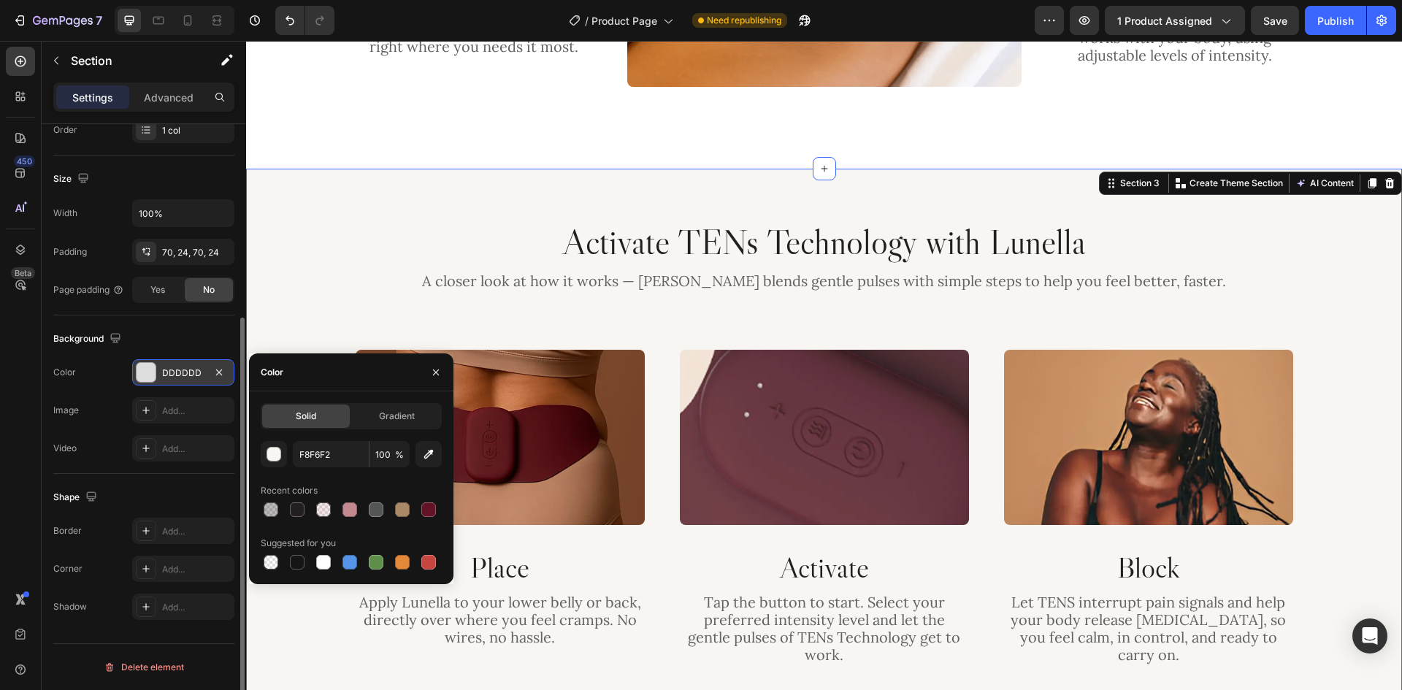
click at [688, 188] on div "Activate TENs Technology with Lunella Heading A closer look at how it works — […" at bounding box center [824, 443] width 1156 height 548
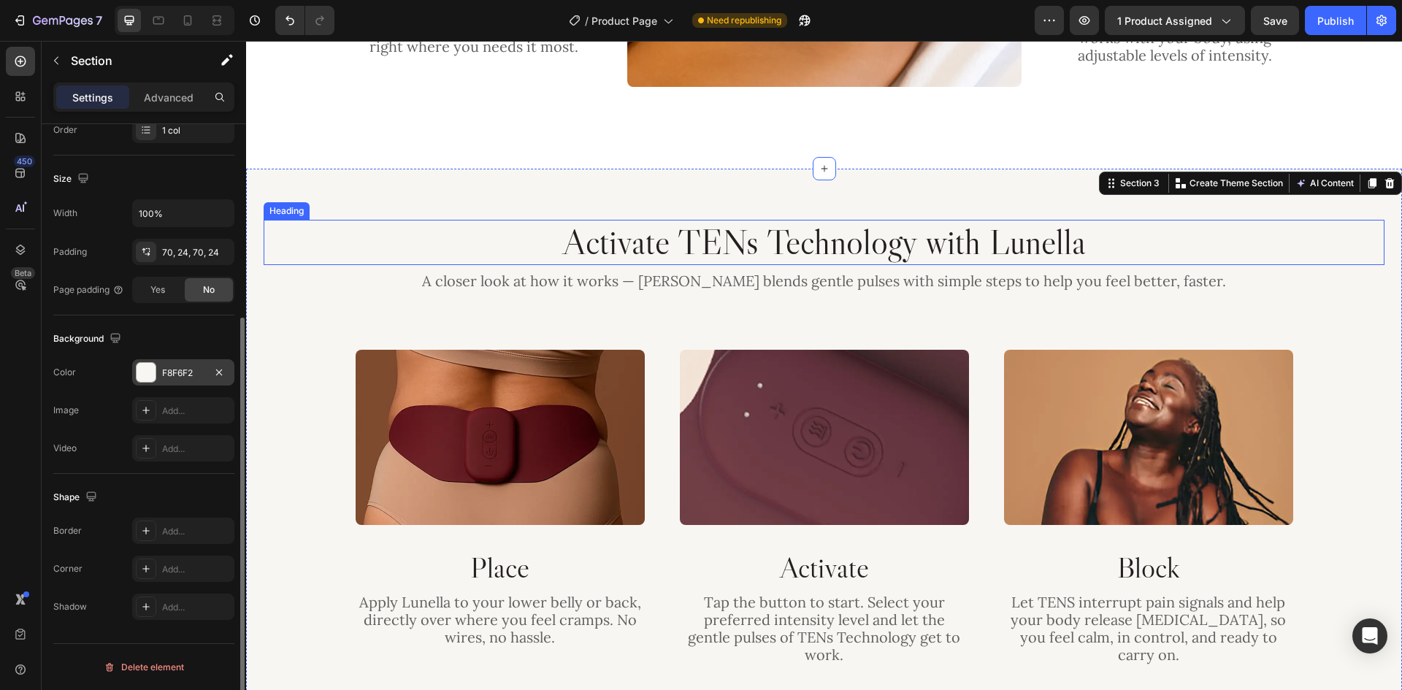
click at [677, 244] on h2 "Activate TENs Technology with Lunella" at bounding box center [824, 242] width 1121 height 45
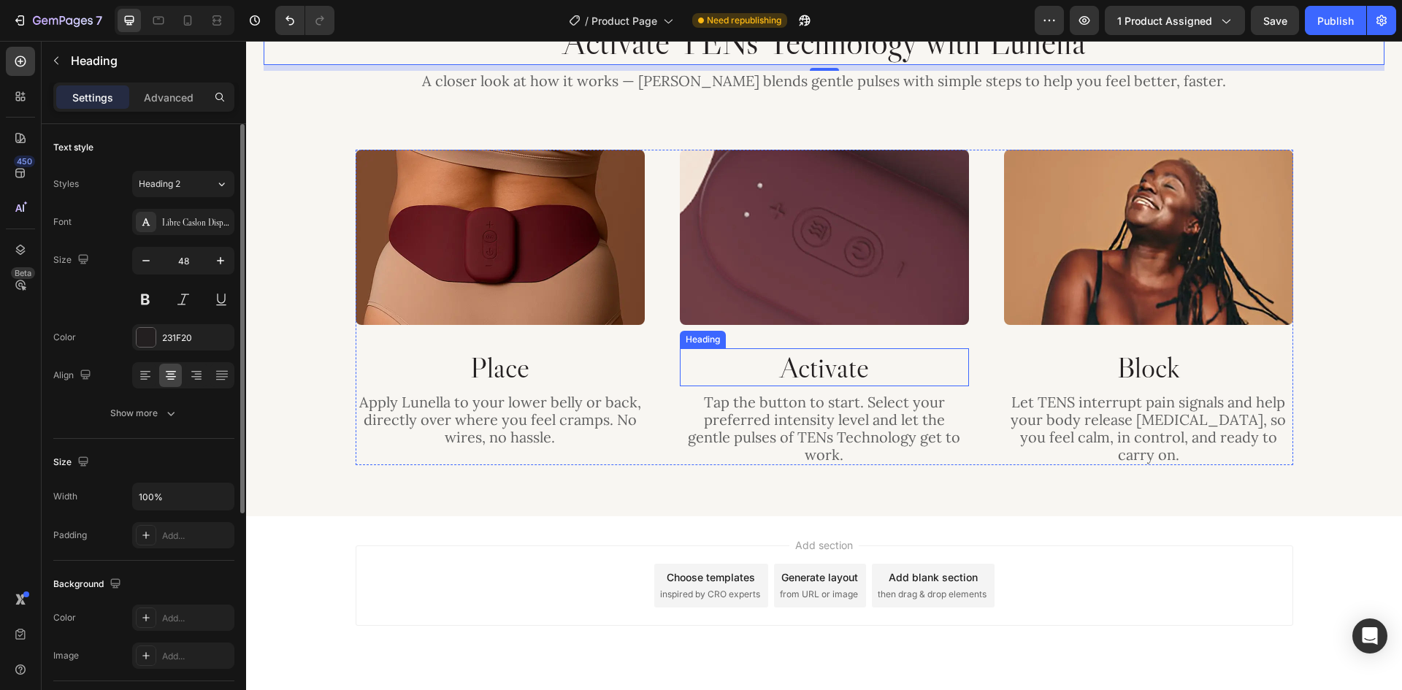
scroll to position [2292, 0]
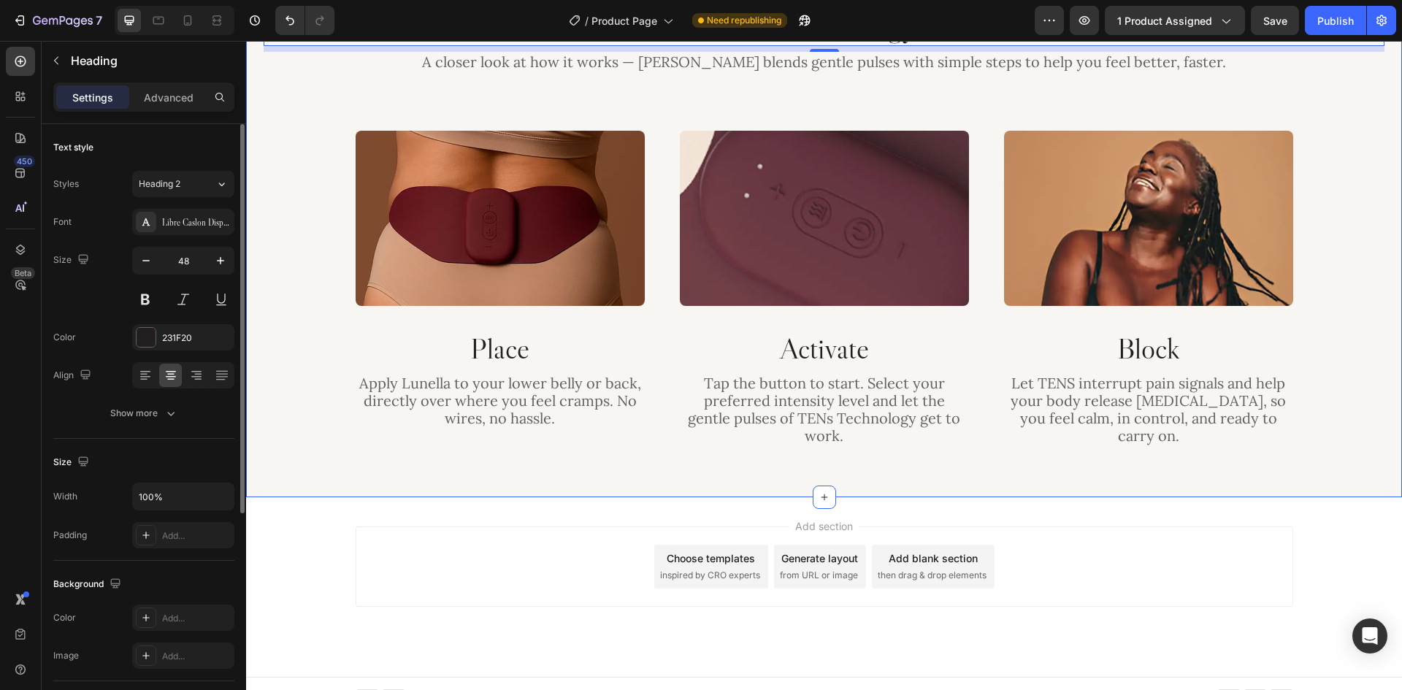
click at [864, 455] on div "Activate TENs Technology with Lunella Heading 8 A closer look at how it works —…" at bounding box center [824, 224] width 1156 height 548
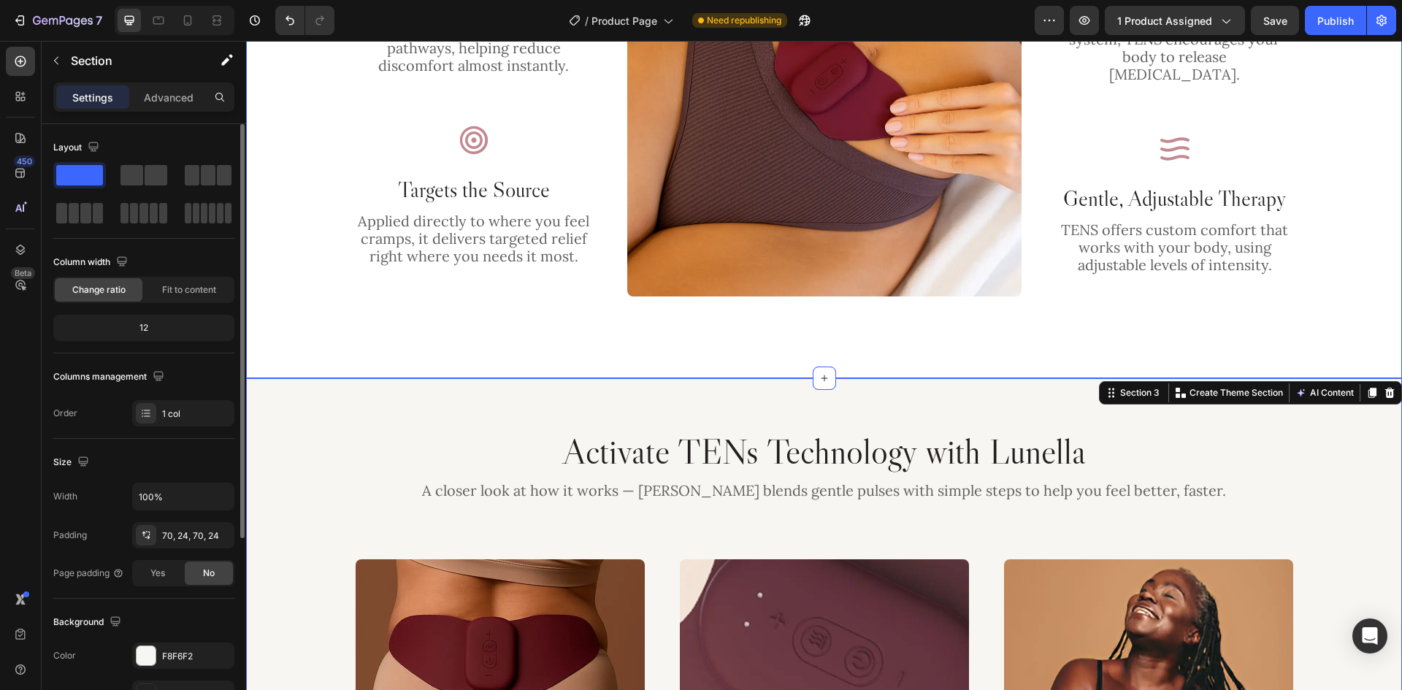
scroll to position [1781, 0]
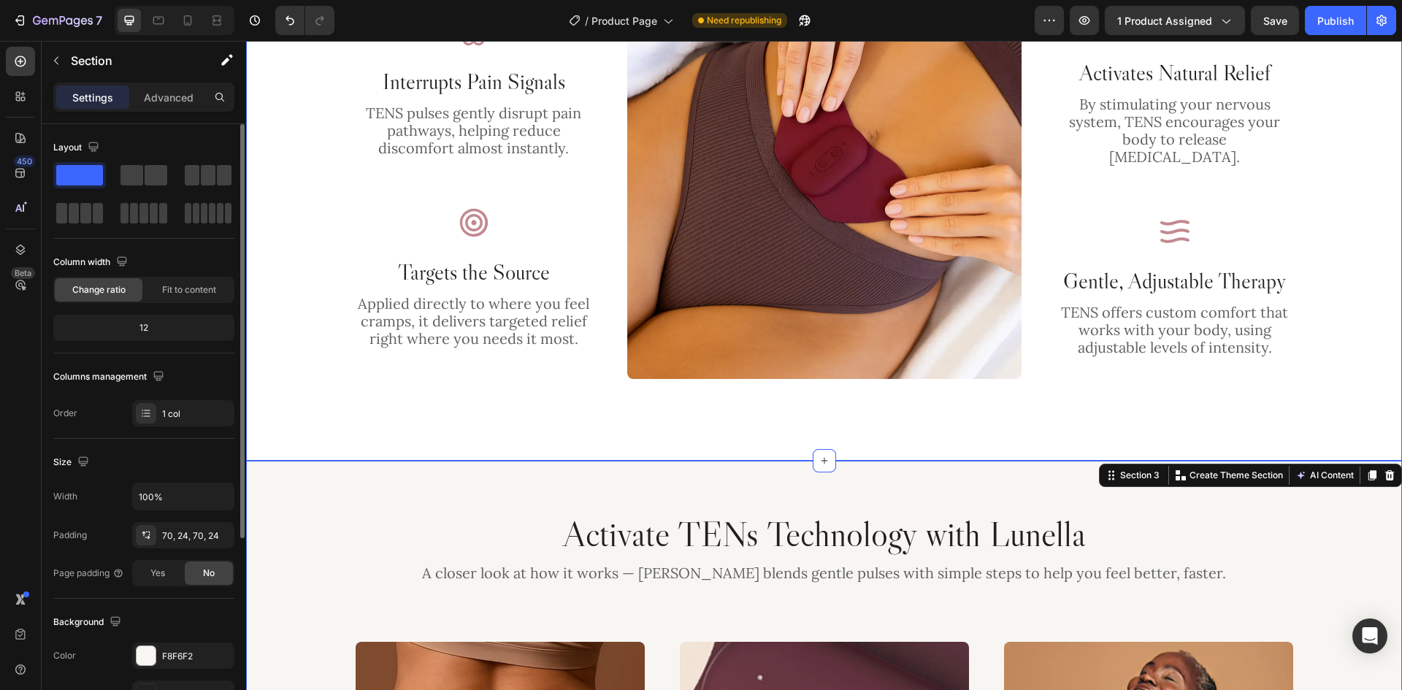
click at [953, 412] on div "Thoughtful Relief, Powered by TENS Heading Lunella uses advanced TENS technolog…" at bounding box center [824, 107] width 1156 height 705
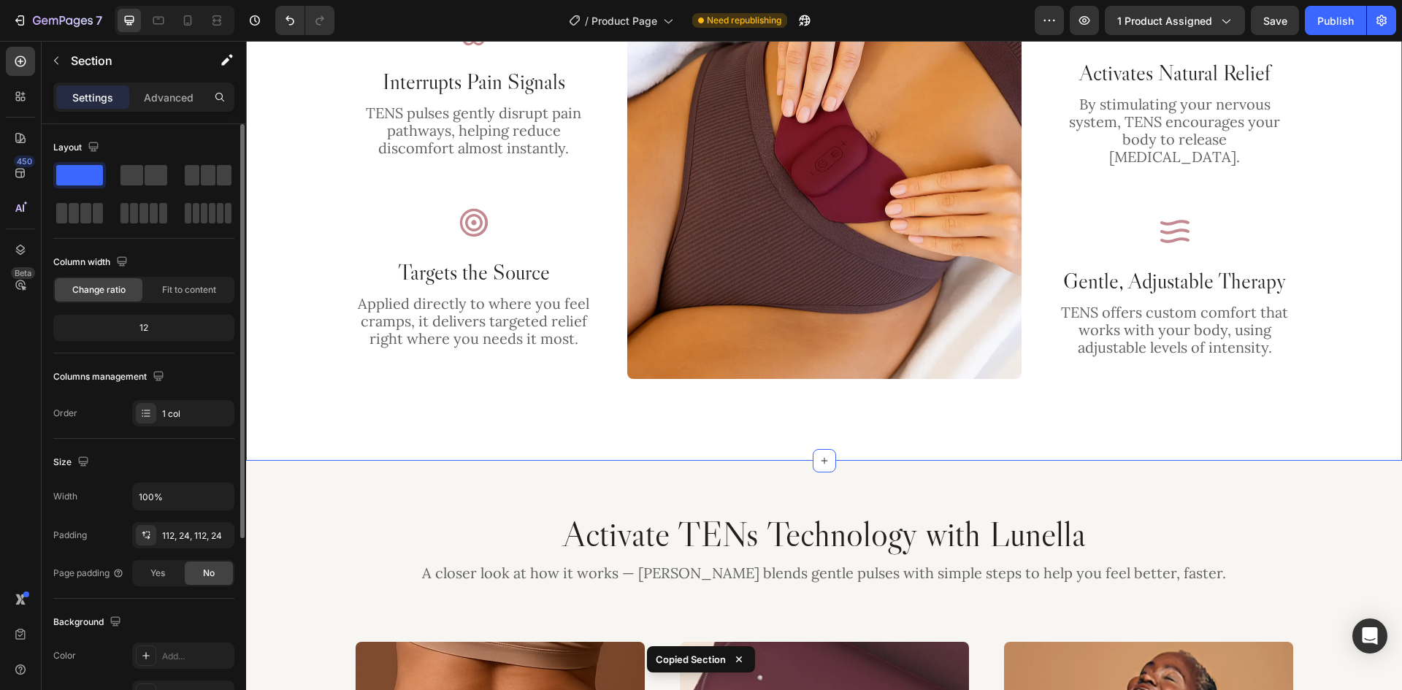
scroll to position [2292, 0]
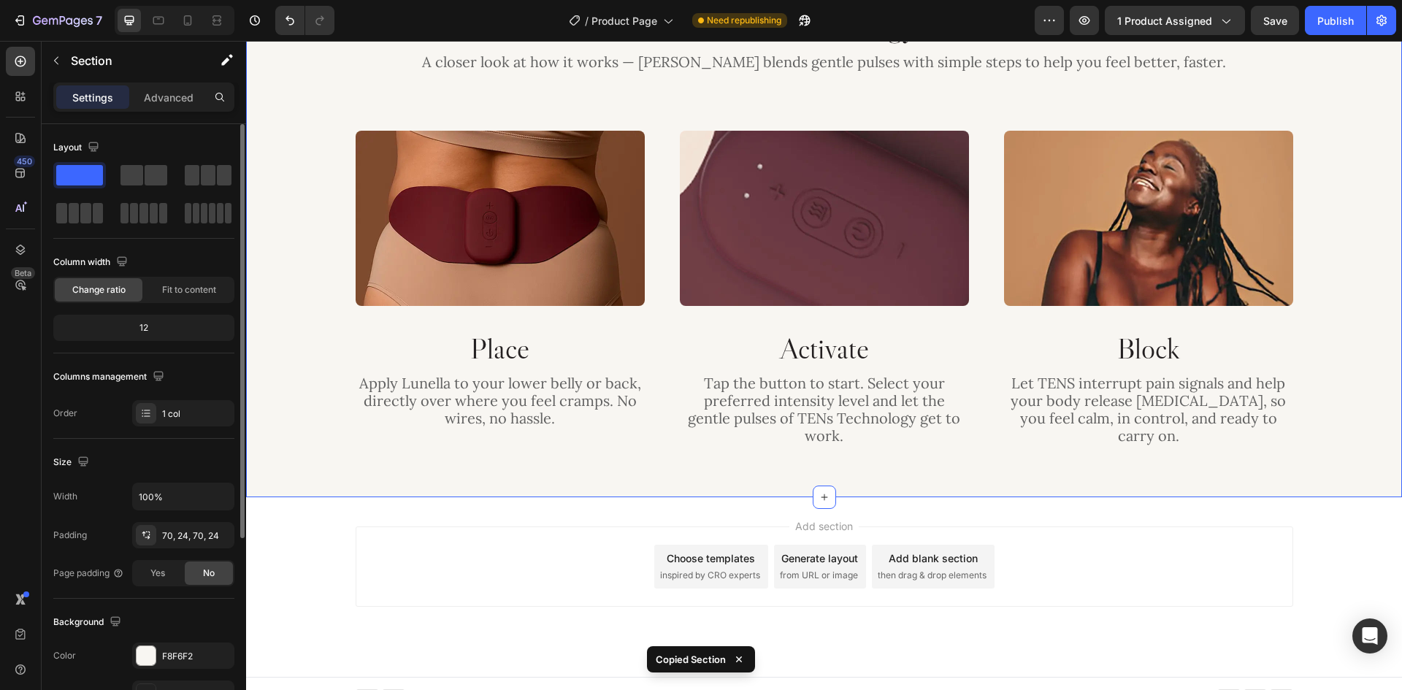
click at [961, 456] on div "Activate TENs Technology with Lunella Heading A closer look at how it works — […" at bounding box center [824, 224] width 1156 height 548
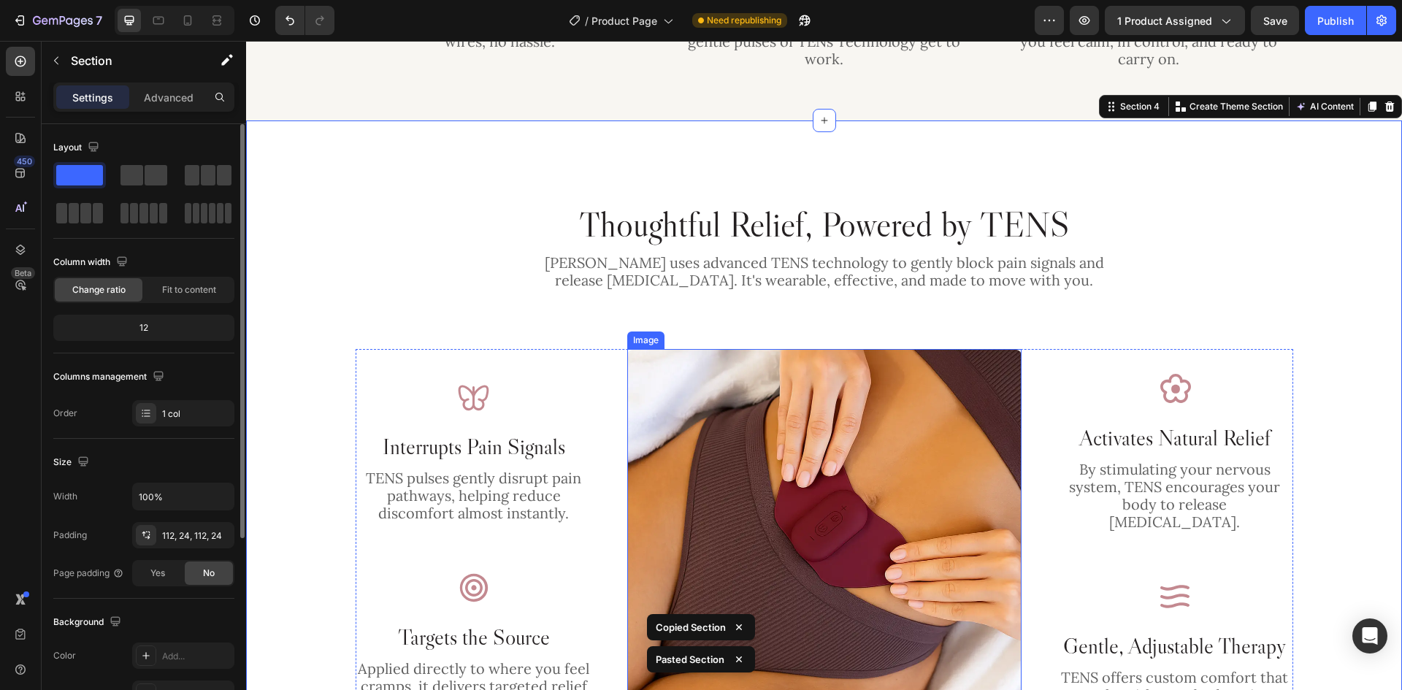
scroll to position [2680, 0]
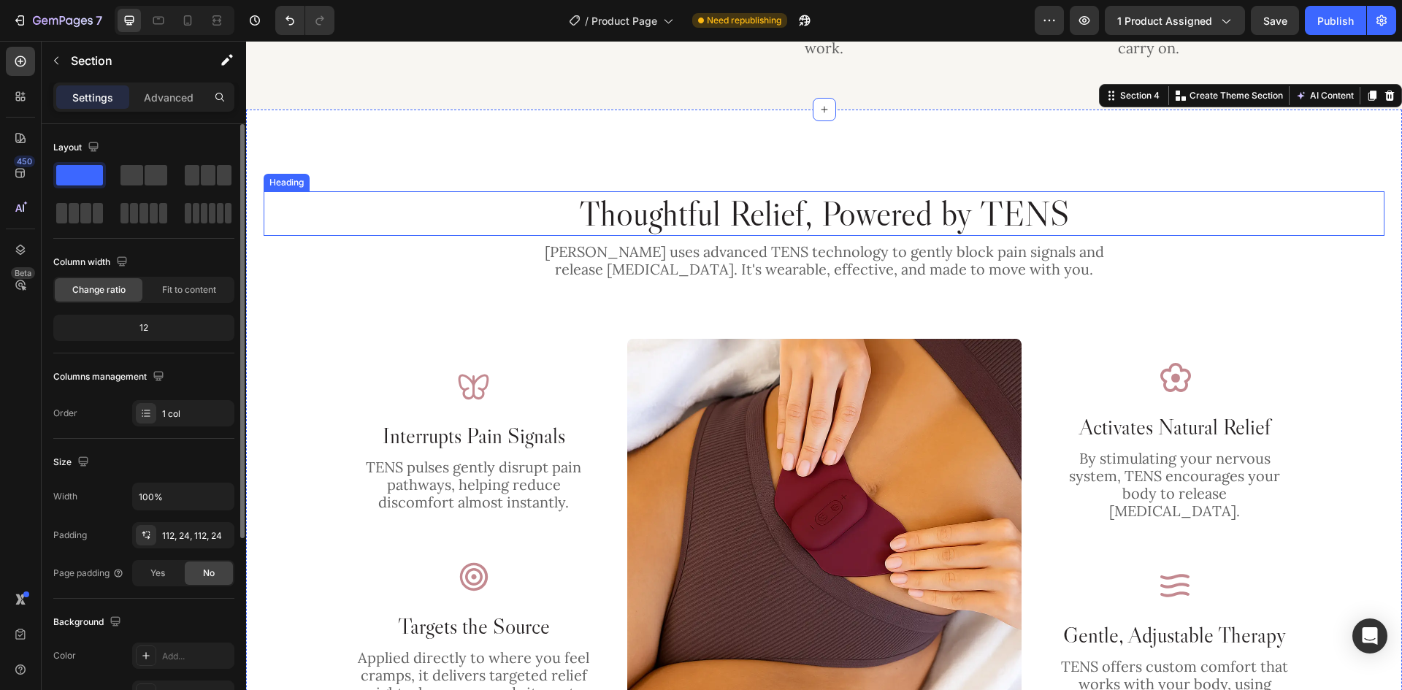
click at [1007, 191] on h2 "Thoughtful Relief, Powered by TENS" at bounding box center [824, 213] width 1121 height 45
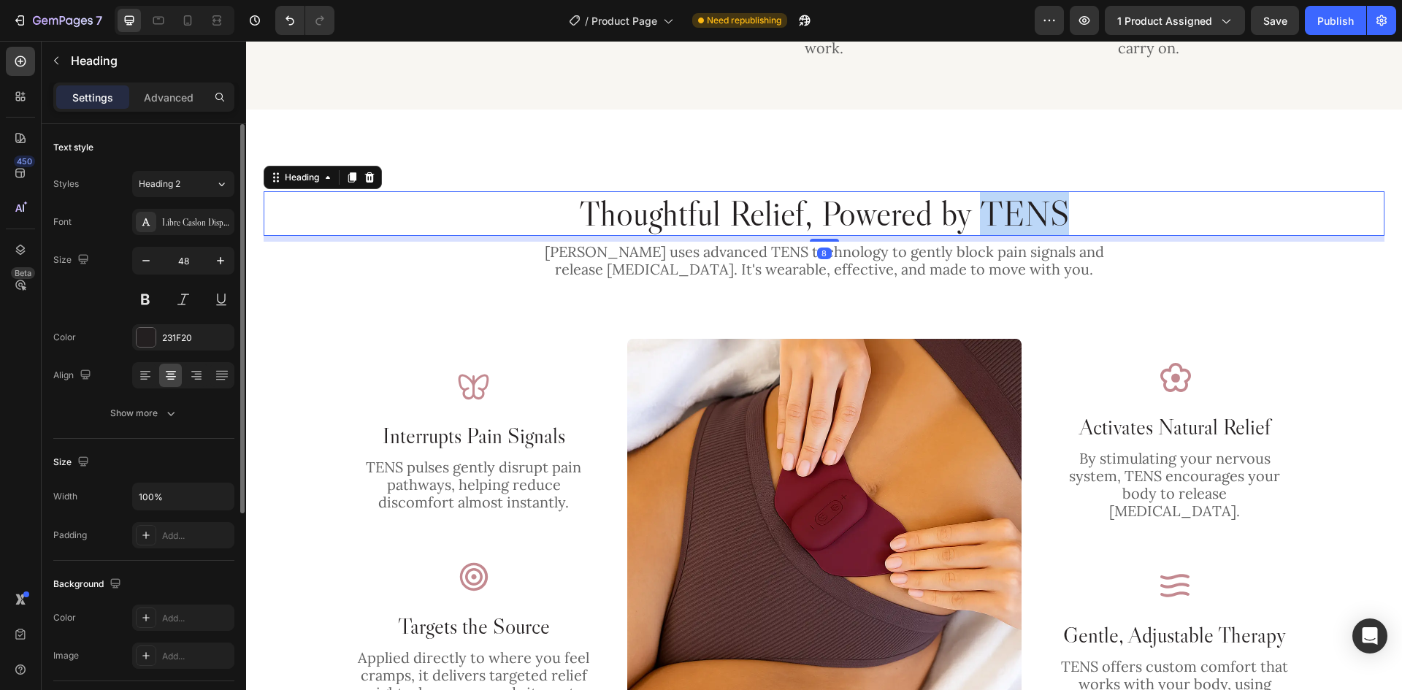
click at [1007, 191] on h2 "Thoughtful Relief, Powered by TENS" at bounding box center [824, 213] width 1121 height 45
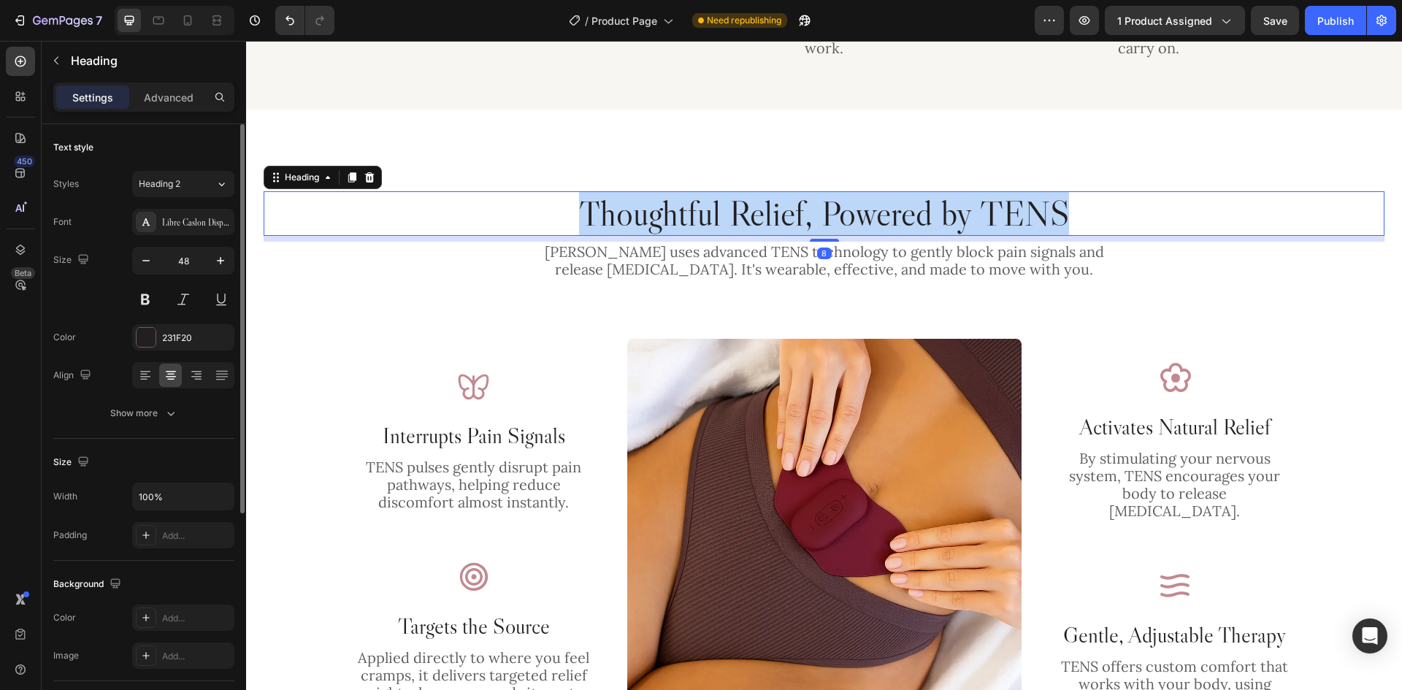
click at [1007, 193] on p "Thoughtful Relief, Powered by TENS" at bounding box center [824, 214] width 1118 height 42
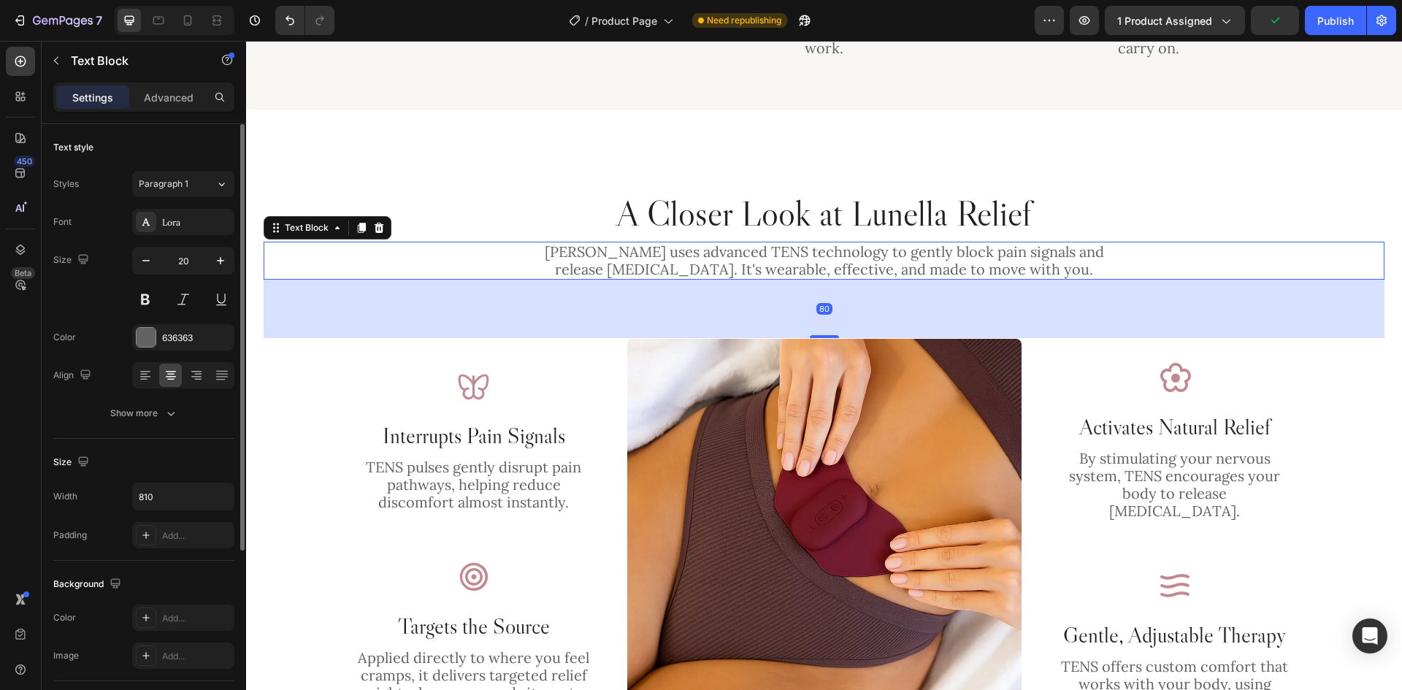
click at [837, 243] on p "[PERSON_NAME] uses advanced TENS technology to gently block pain signals and re…" at bounding box center [824, 260] width 588 height 35
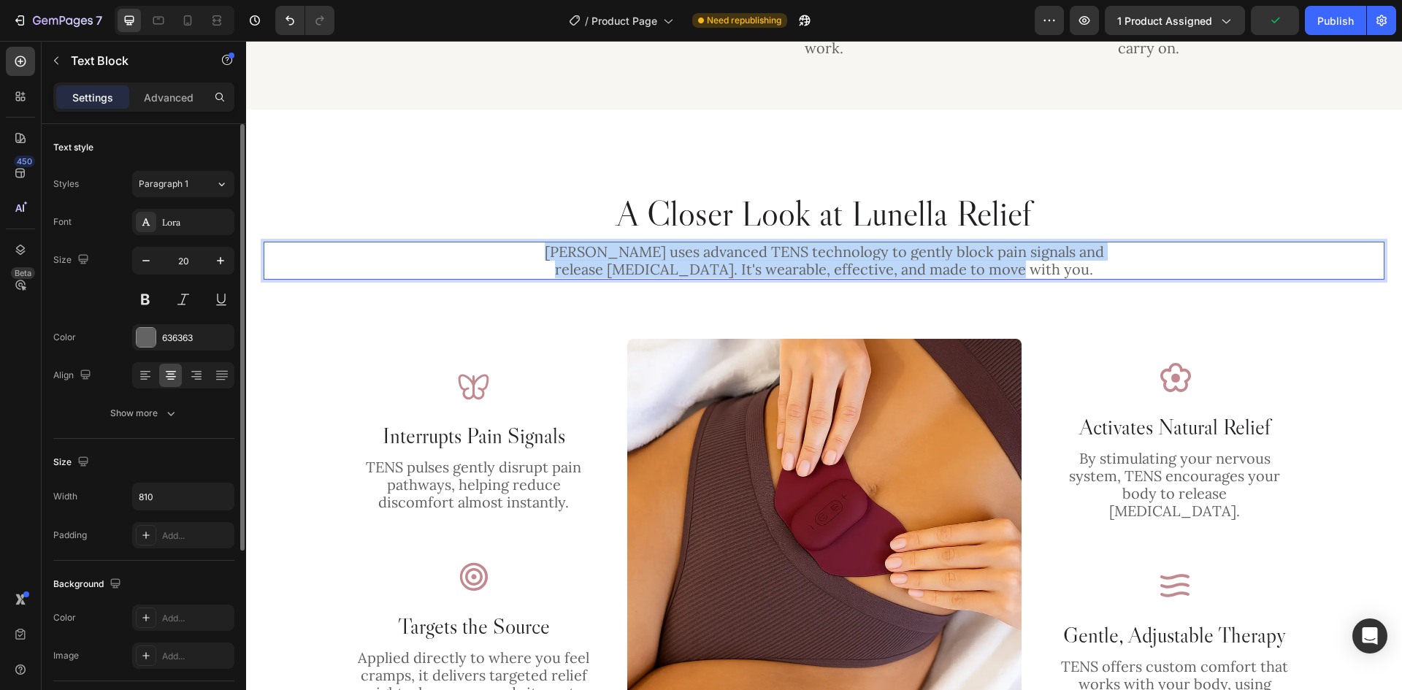
click at [837, 243] on p "[PERSON_NAME] uses advanced TENS technology to gently block pain signals and re…" at bounding box center [824, 260] width 588 height 35
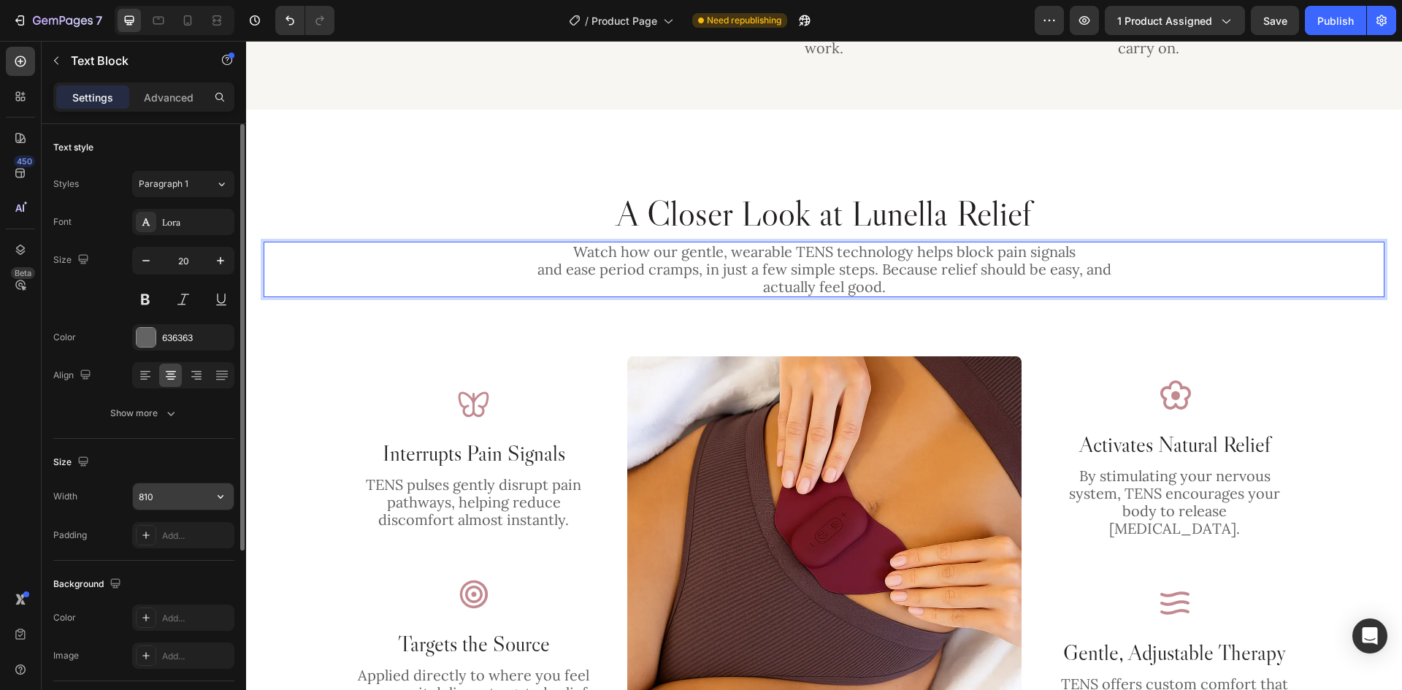
click at [212, 496] on button "button" at bounding box center [220, 496] width 26 height 26
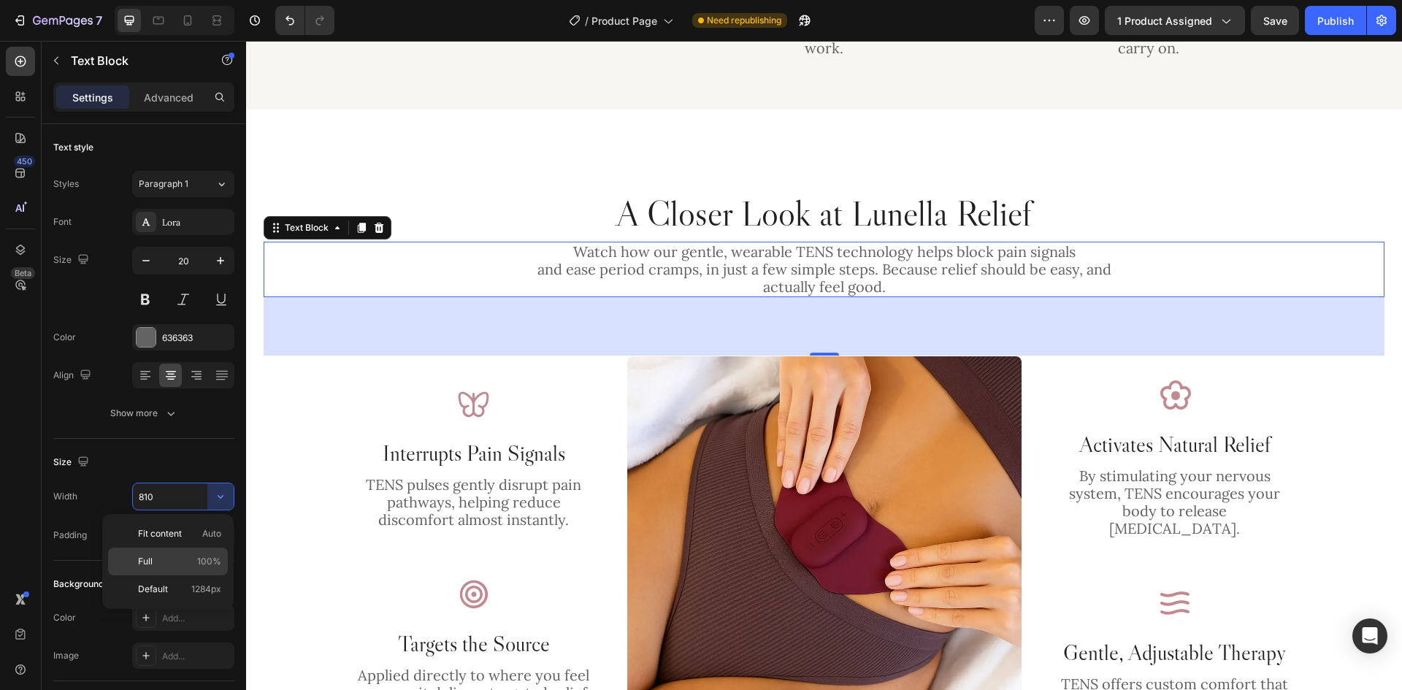
click at [185, 575] on div "Full 100%" at bounding box center [168, 589] width 120 height 28
type input "100%"
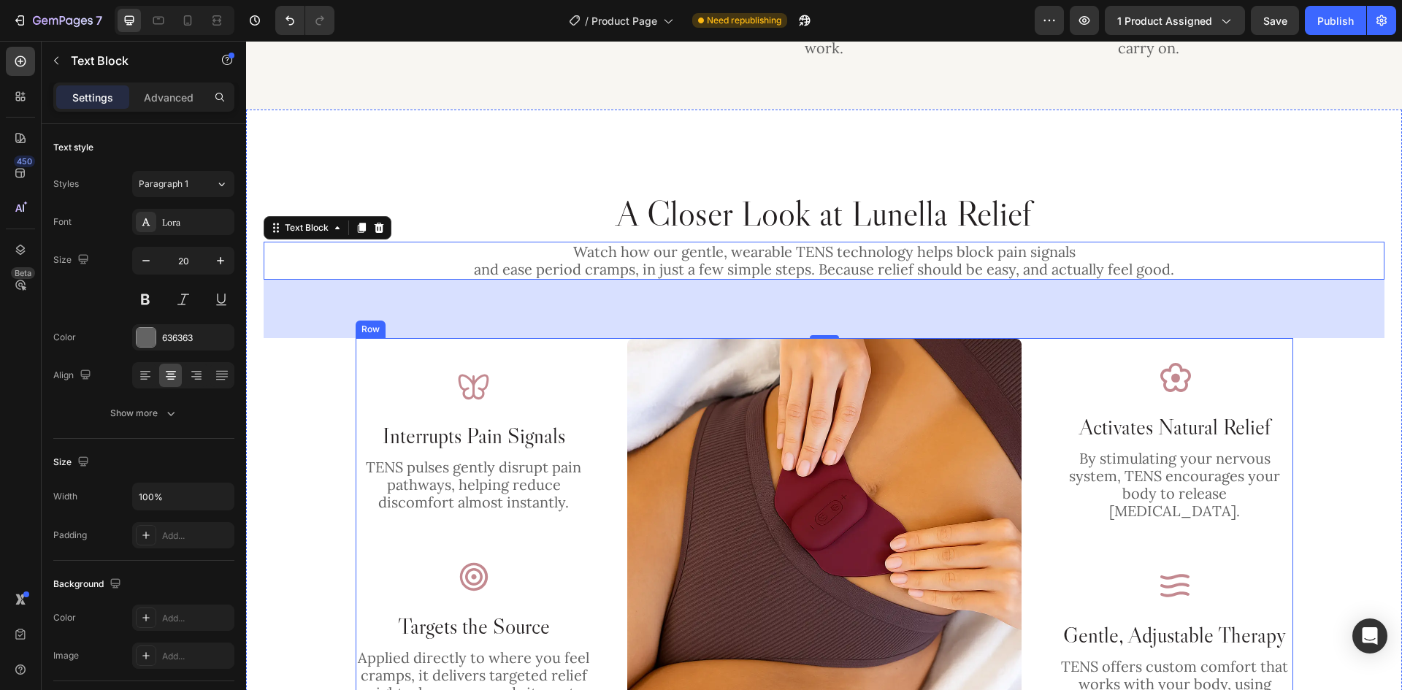
click at [1040, 374] on div "Image Interrupts Pain Signals Heading TENS pulses gently disrupt pain pathways,…" at bounding box center [824, 535] width 937 height 395
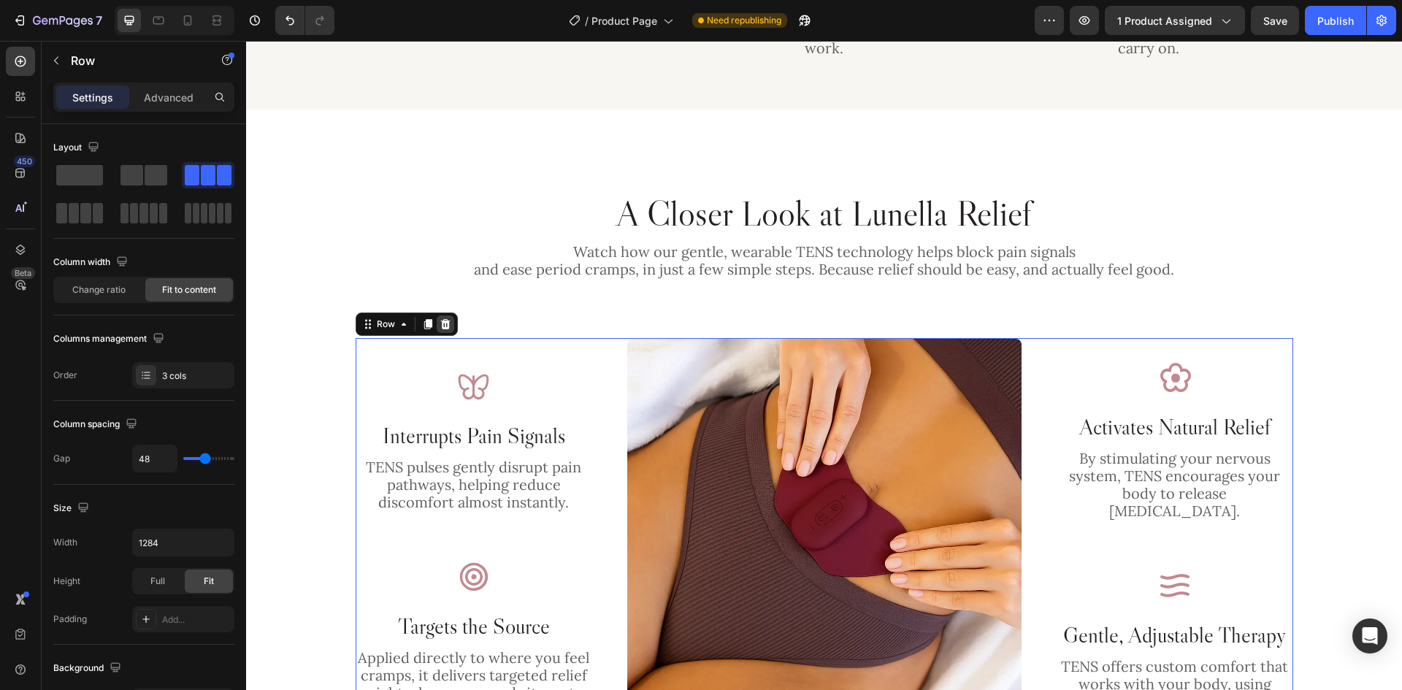
click at [447, 315] on div at bounding box center [446, 324] width 18 height 18
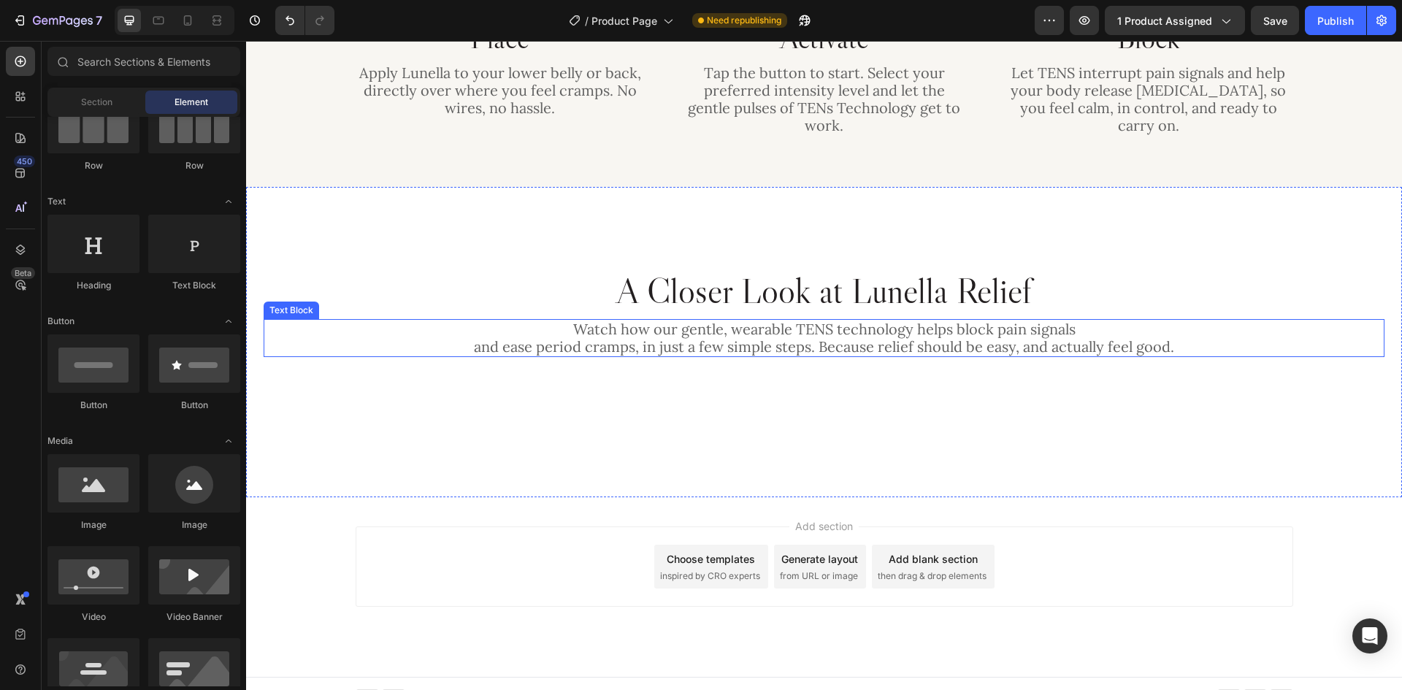
click at [553, 320] on p "Watch how our gentle, wearable TENS technology helps block pain signals and eas…" at bounding box center [824, 337] width 1118 height 35
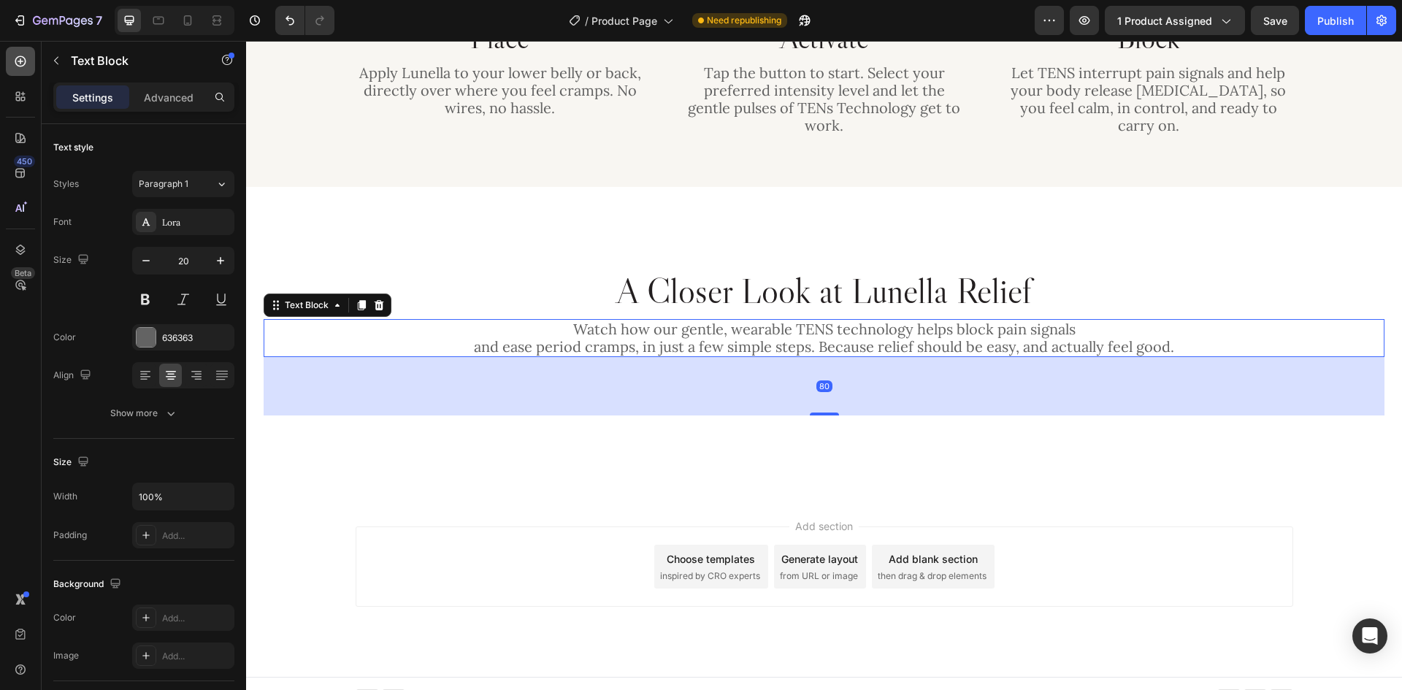
click at [16, 66] on icon at bounding box center [20, 61] width 15 height 15
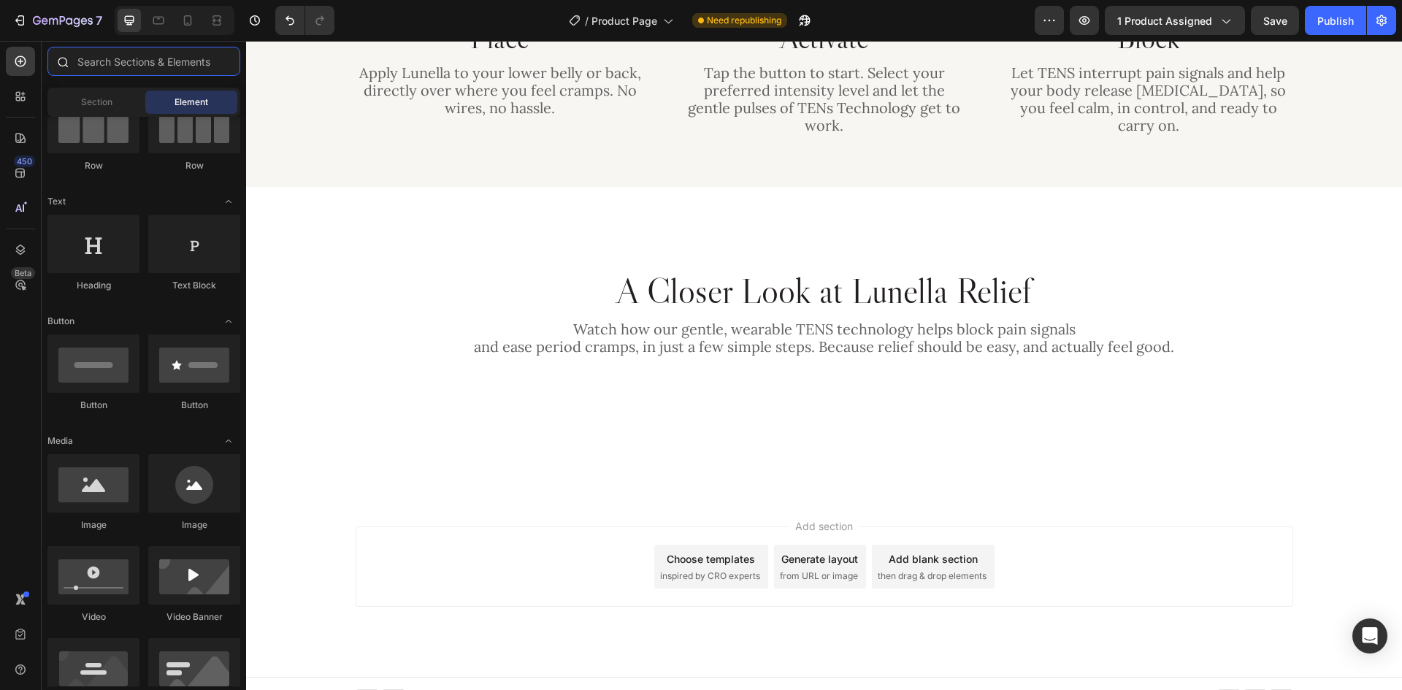
click at [162, 67] on input "text" at bounding box center [143, 61] width 193 height 29
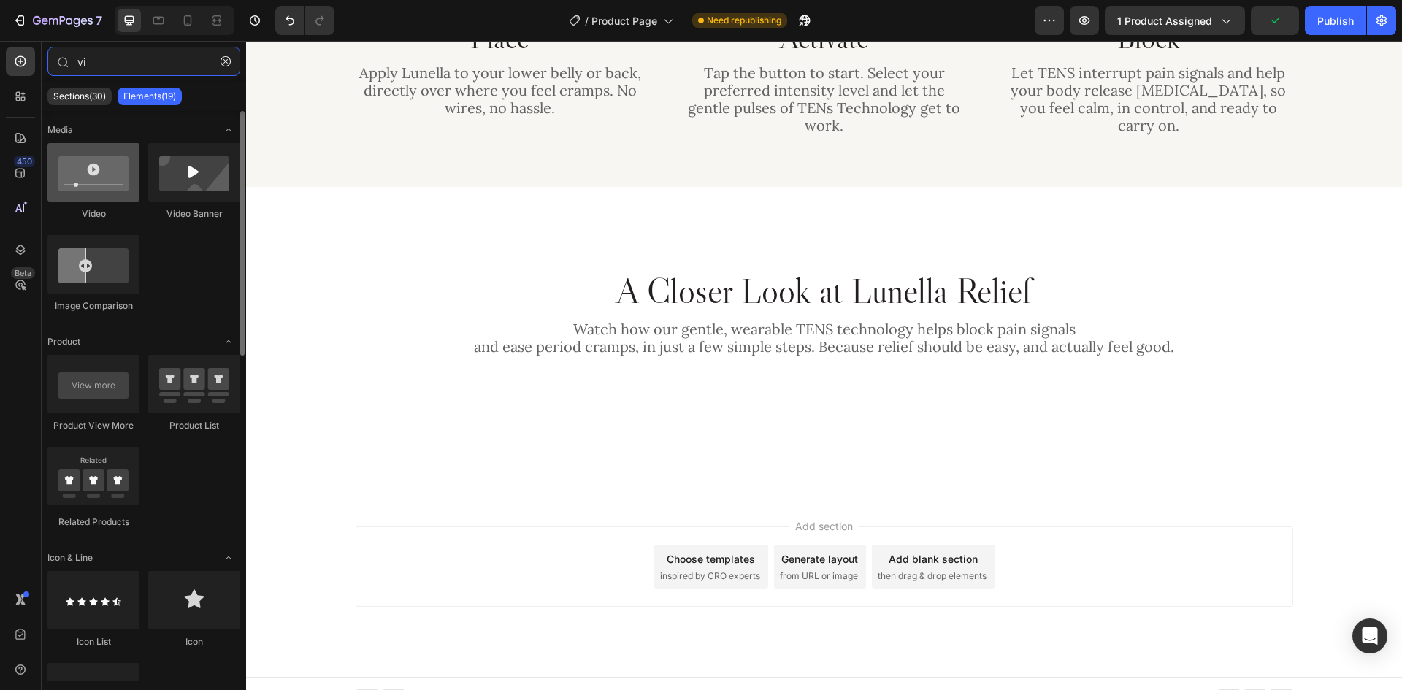
type input "vi"
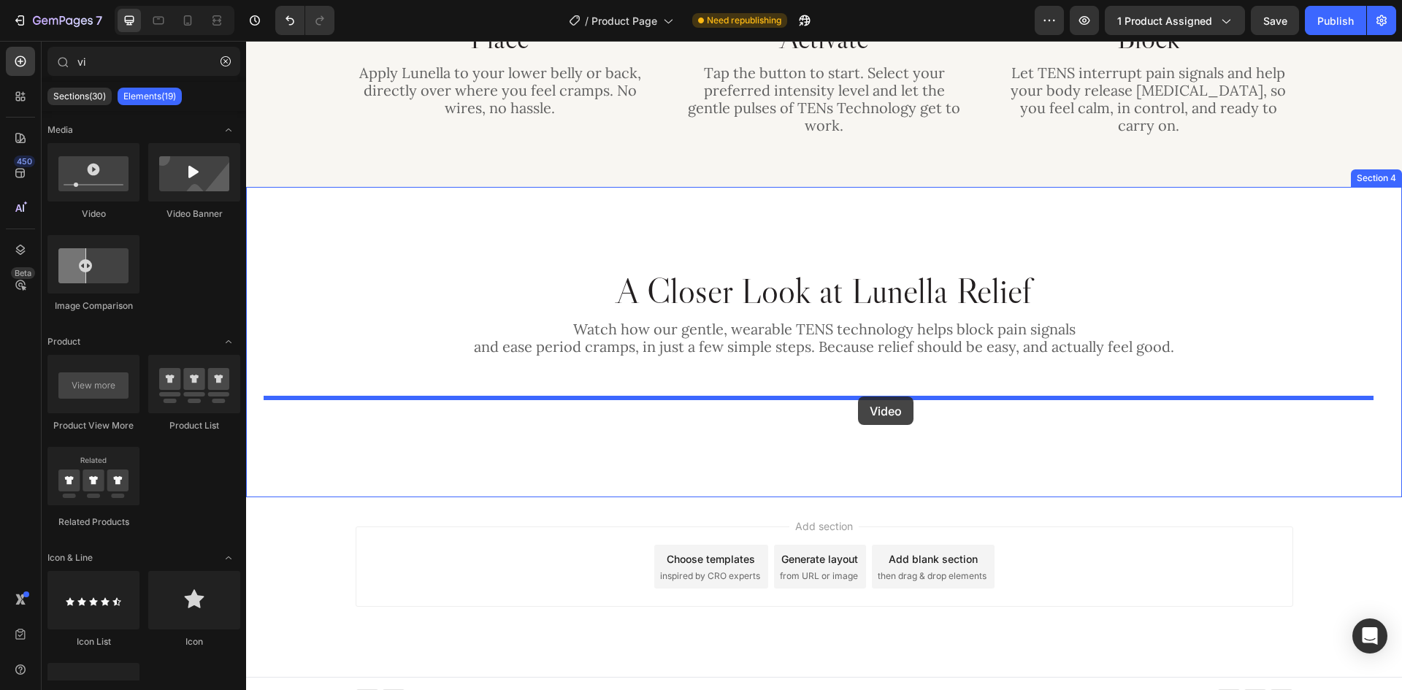
drag, startPoint x: 340, startPoint y: 223, endPoint x: 851, endPoint y: 394, distance: 538.8
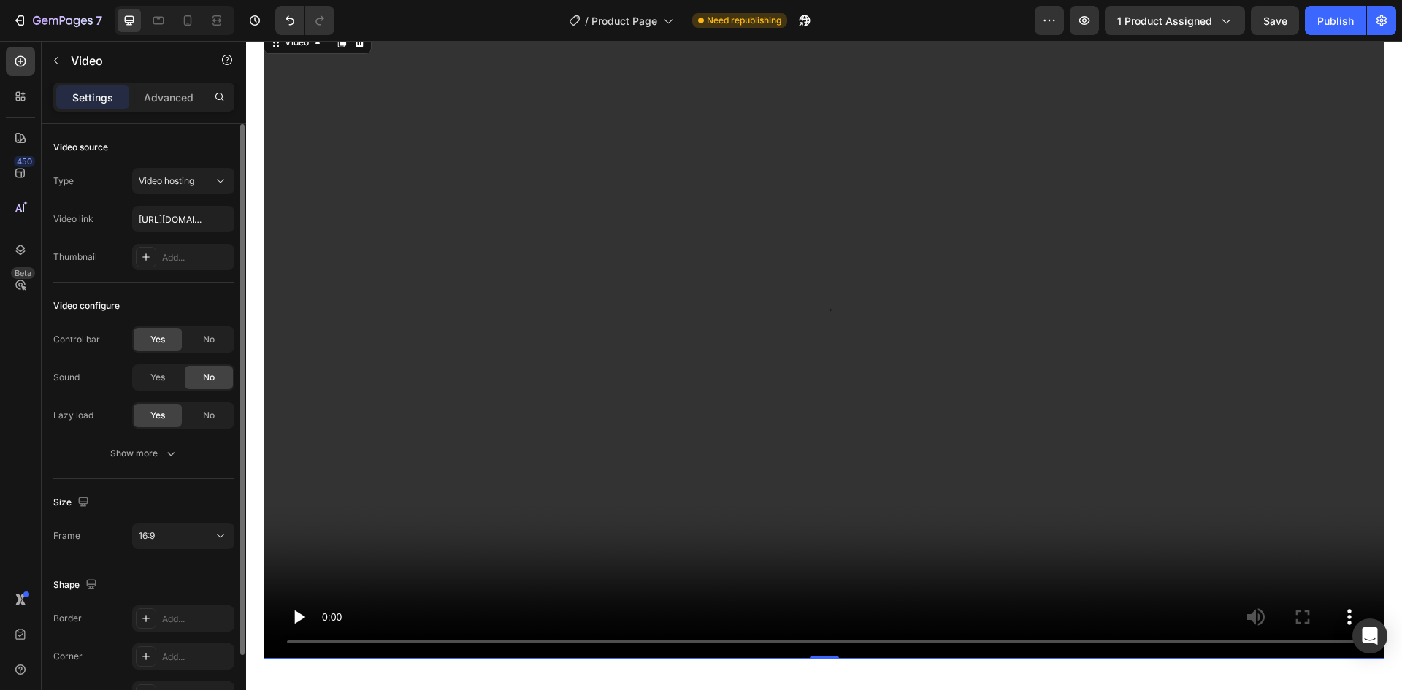
scroll to position [2972, 0]
click at [177, 185] on span "Video hosting" at bounding box center [166, 180] width 55 height 11
click at [174, 150] on div "Video source" at bounding box center [143, 147] width 181 height 23
click at [174, 227] on input "[URL][DOMAIN_NAME]" at bounding box center [183, 219] width 102 height 26
click at [175, 229] on input "[URL][DOMAIN_NAME]" at bounding box center [183, 219] width 102 height 26
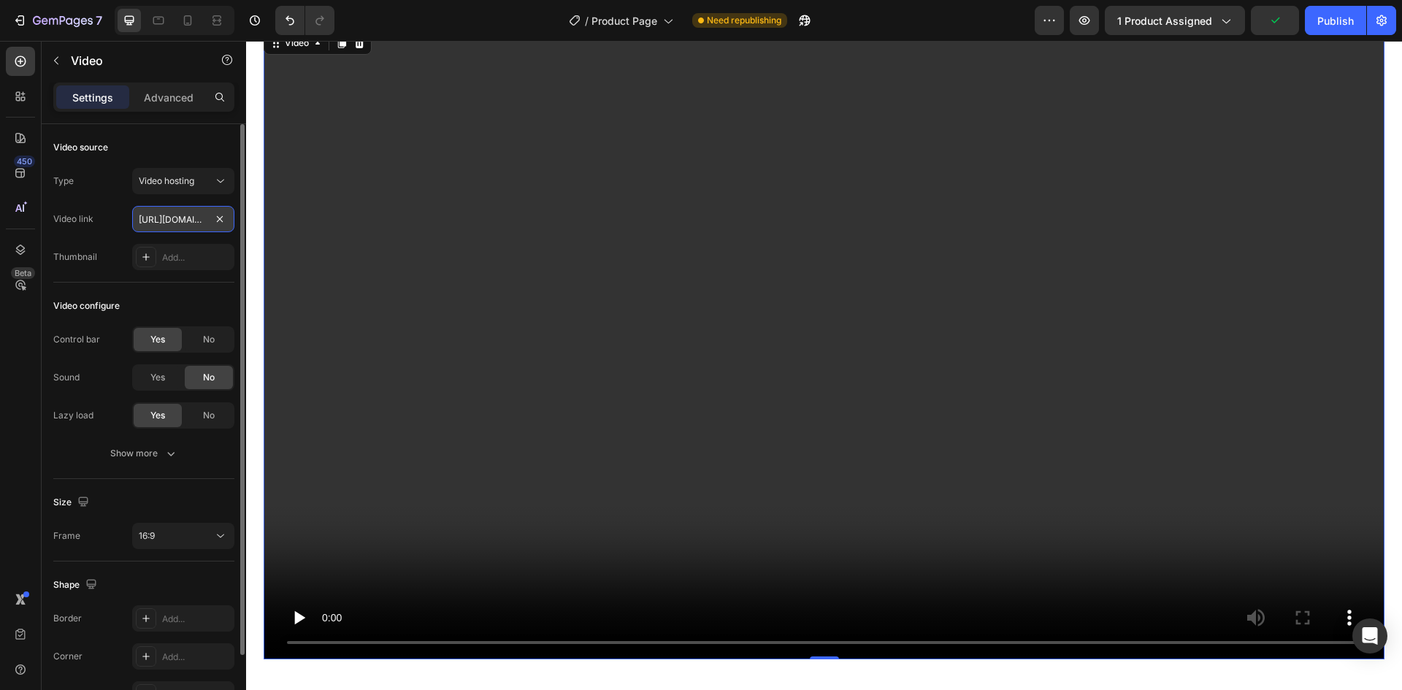
click at [168, 218] on input "[URL][DOMAIN_NAME]" at bounding box center [183, 219] width 102 height 26
paste input "b8e1395418e44c92897a0079ea06cd43"
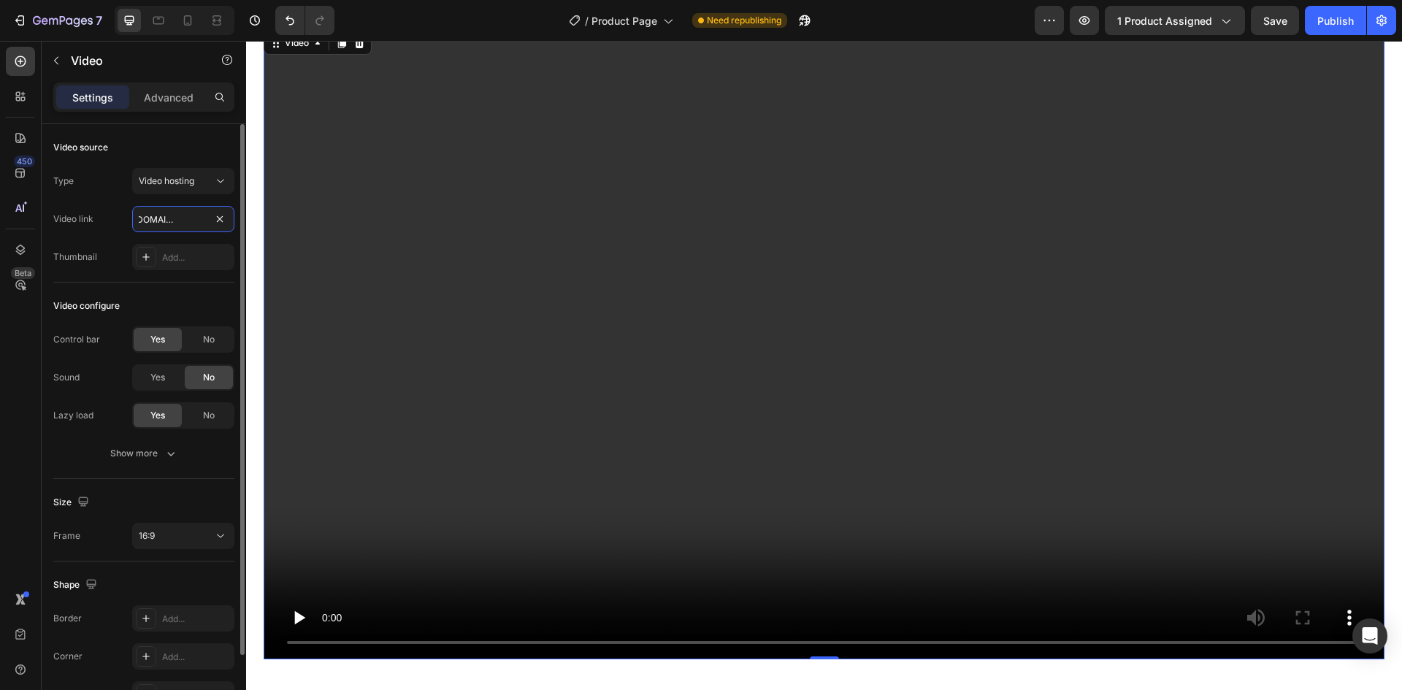
type input "[URL][DOMAIN_NAME]"
click at [196, 145] on div "Video source" at bounding box center [143, 147] width 181 height 23
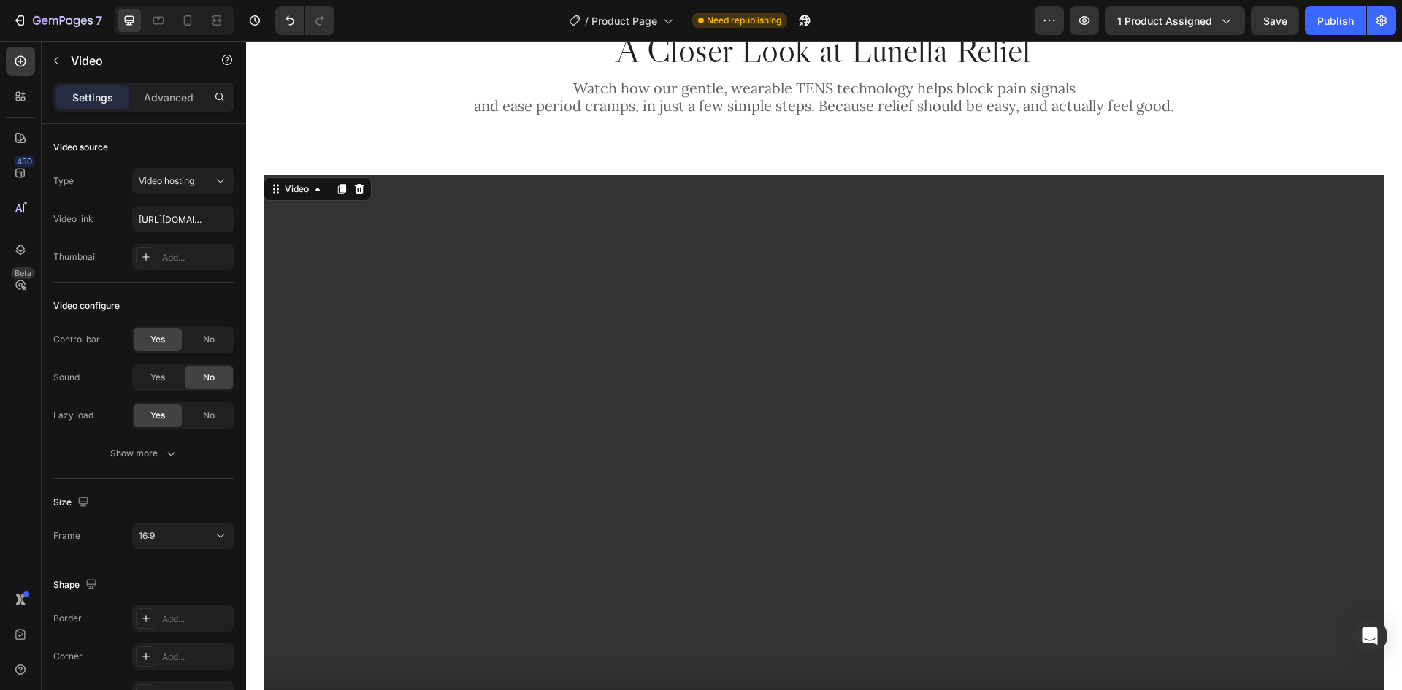
scroll to position [2899, 0]
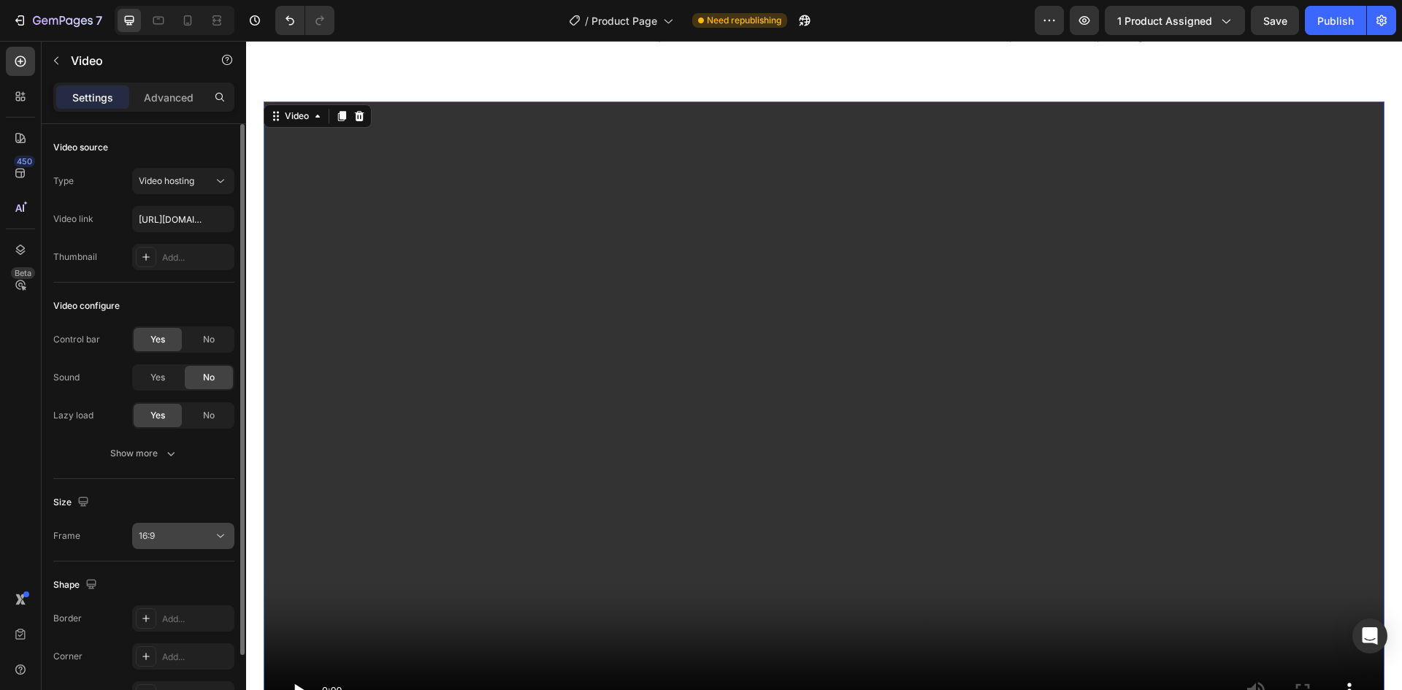
click at [176, 532] on div "16:9" at bounding box center [176, 535] width 74 height 13
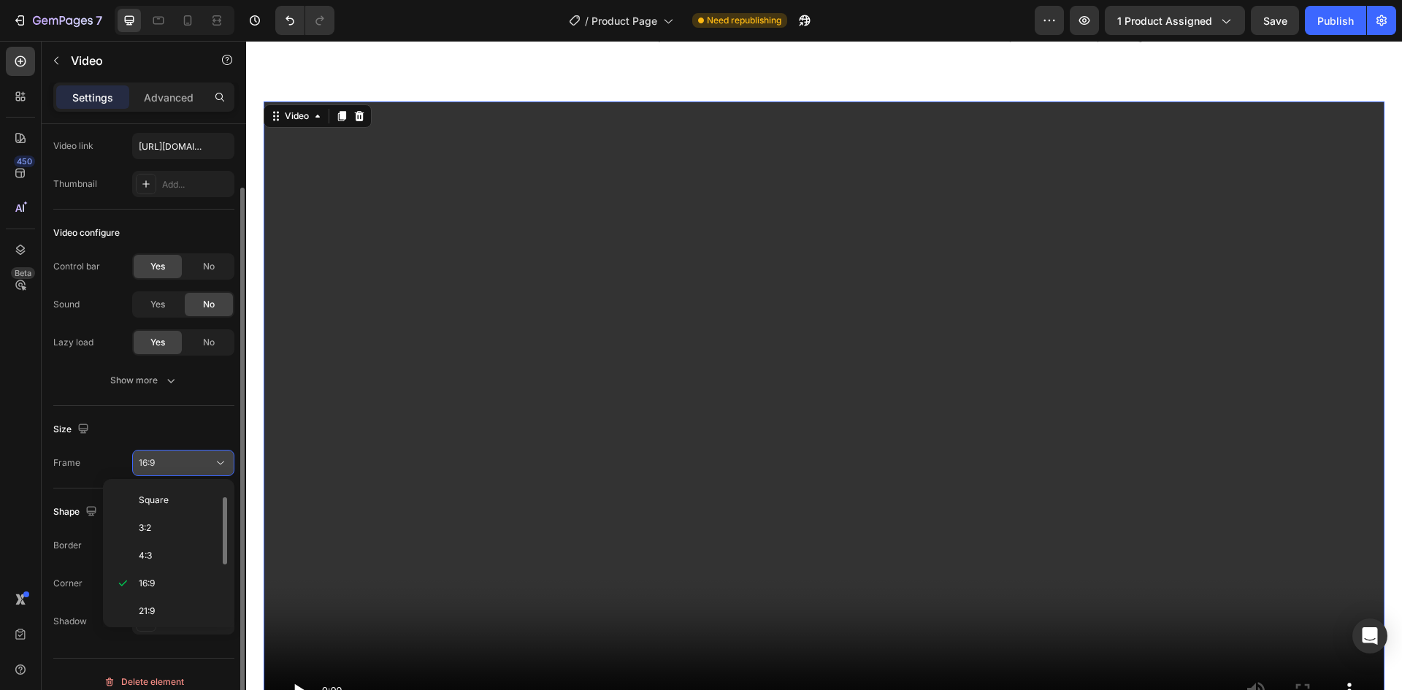
scroll to position [141, 0]
click at [169, 598] on div "Custom" at bounding box center [166, 608] width 114 height 28
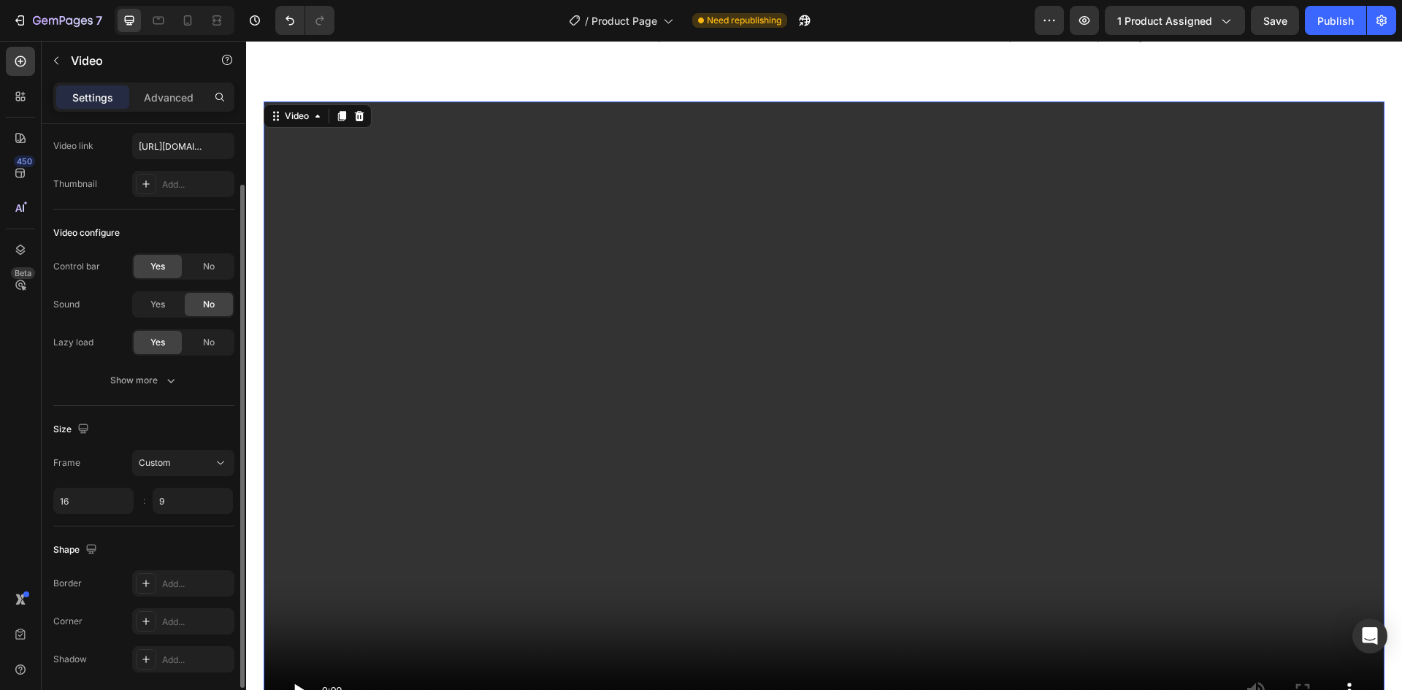
click at [170, 532] on div "Shape Border Add... Corner Add... Shadow Add..." at bounding box center [143, 605] width 181 height 158
click at [121, 497] on input "16" at bounding box center [93, 501] width 80 height 26
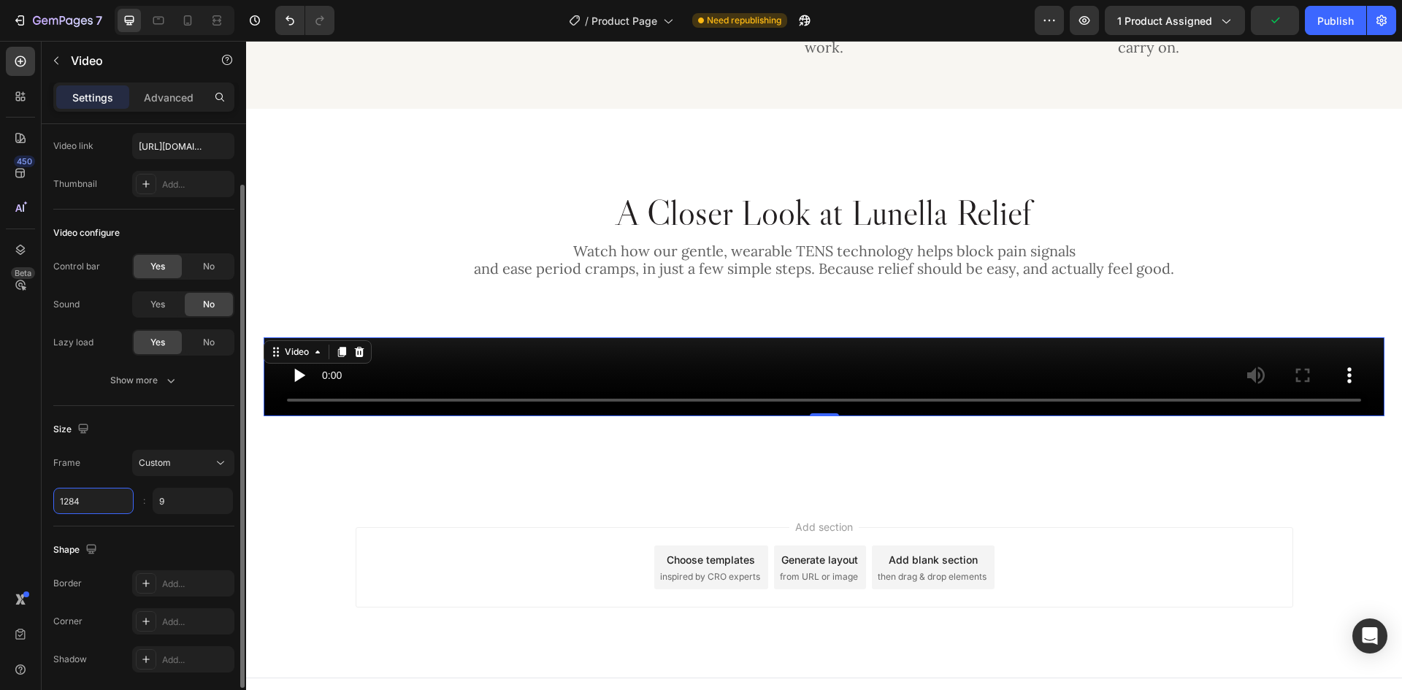
scroll to position [2611, 0]
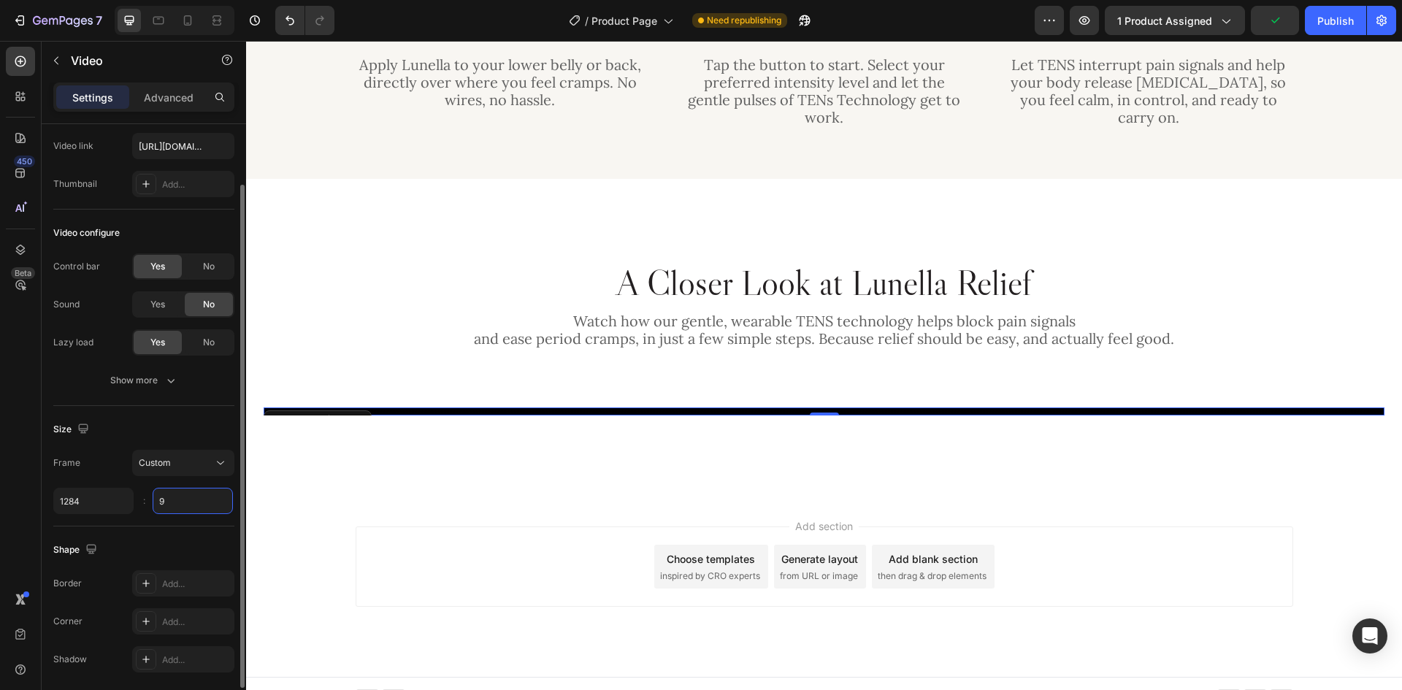
type input "1284"
click at [174, 499] on input "9" at bounding box center [193, 501] width 80 height 26
type input "669"
click at [180, 416] on div "Size Frame Custom 1284 669 :" at bounding box center [143, 466] width 181 height 120
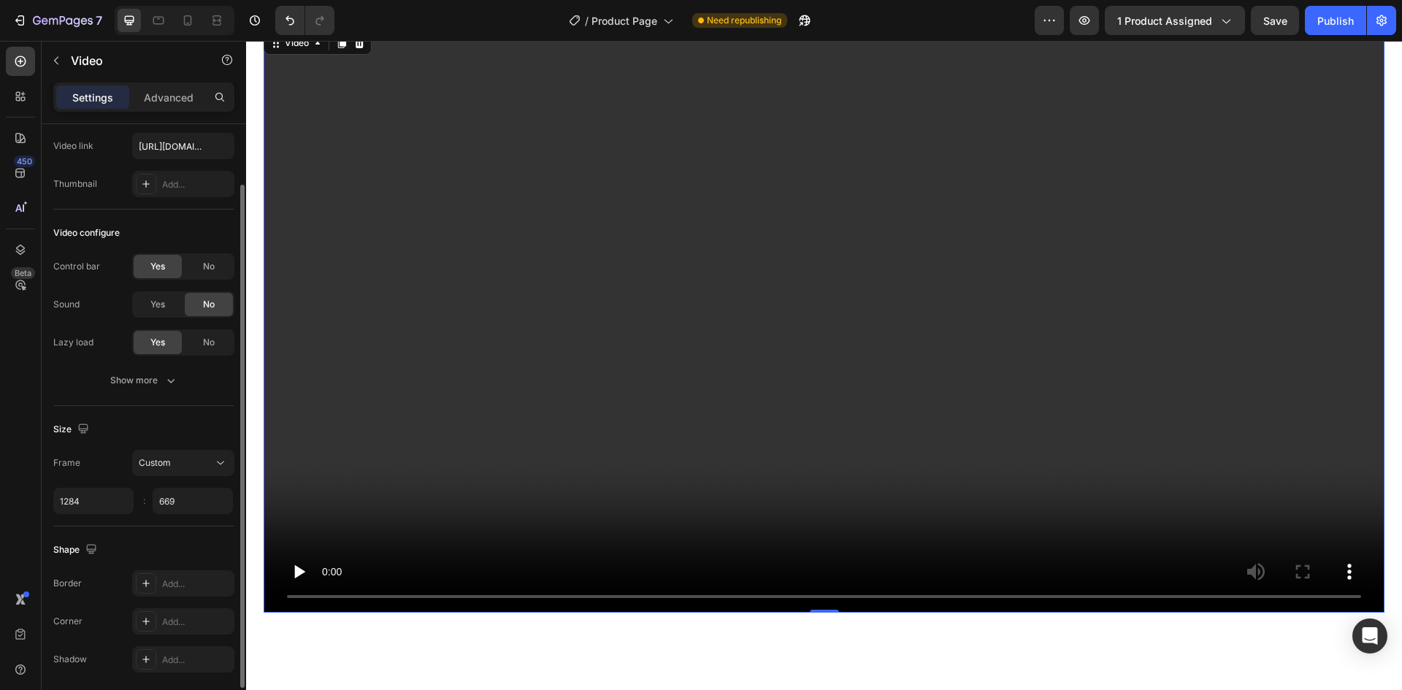
scroll to position [3118, 0]
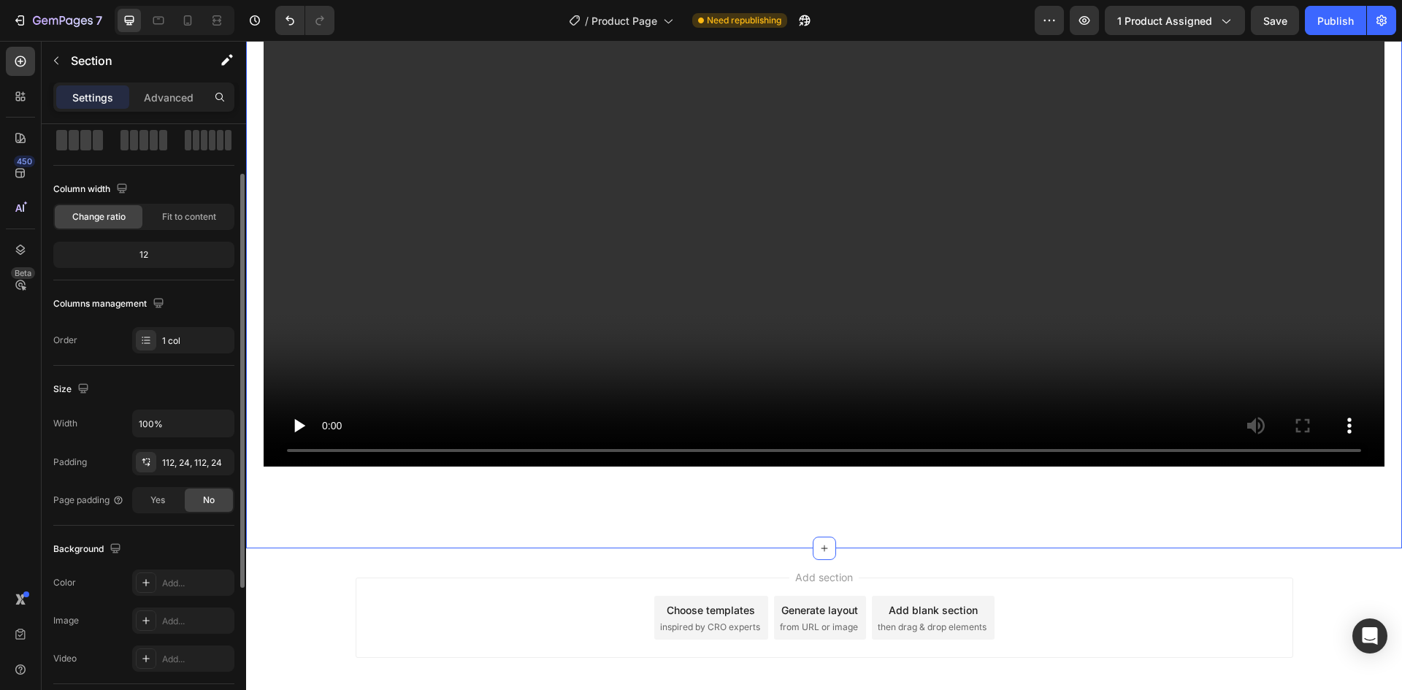
click at [860, 480] on div "A Closer Look at Lunella Relief Heading Watch how our gentle, wearable TENS tec…" at bounding box center [824, 101] width 1156 height 894
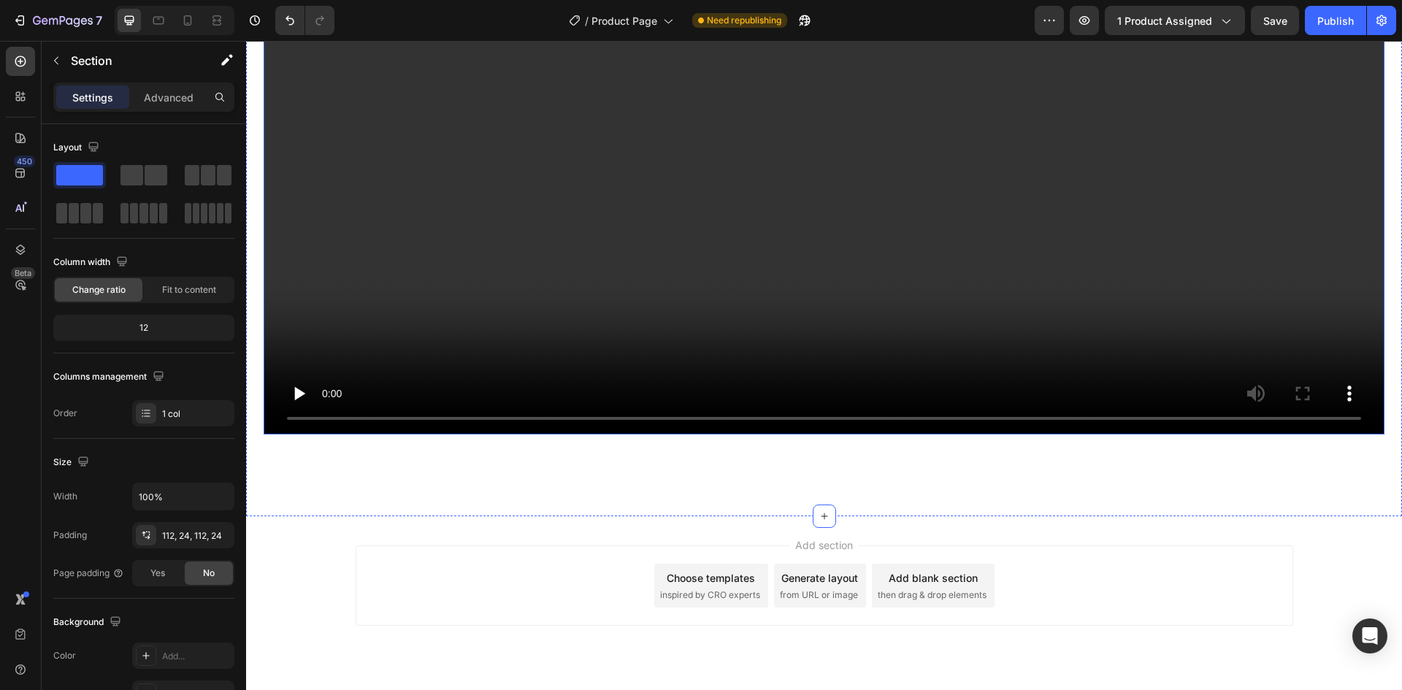
scroll to position [3181, 0]
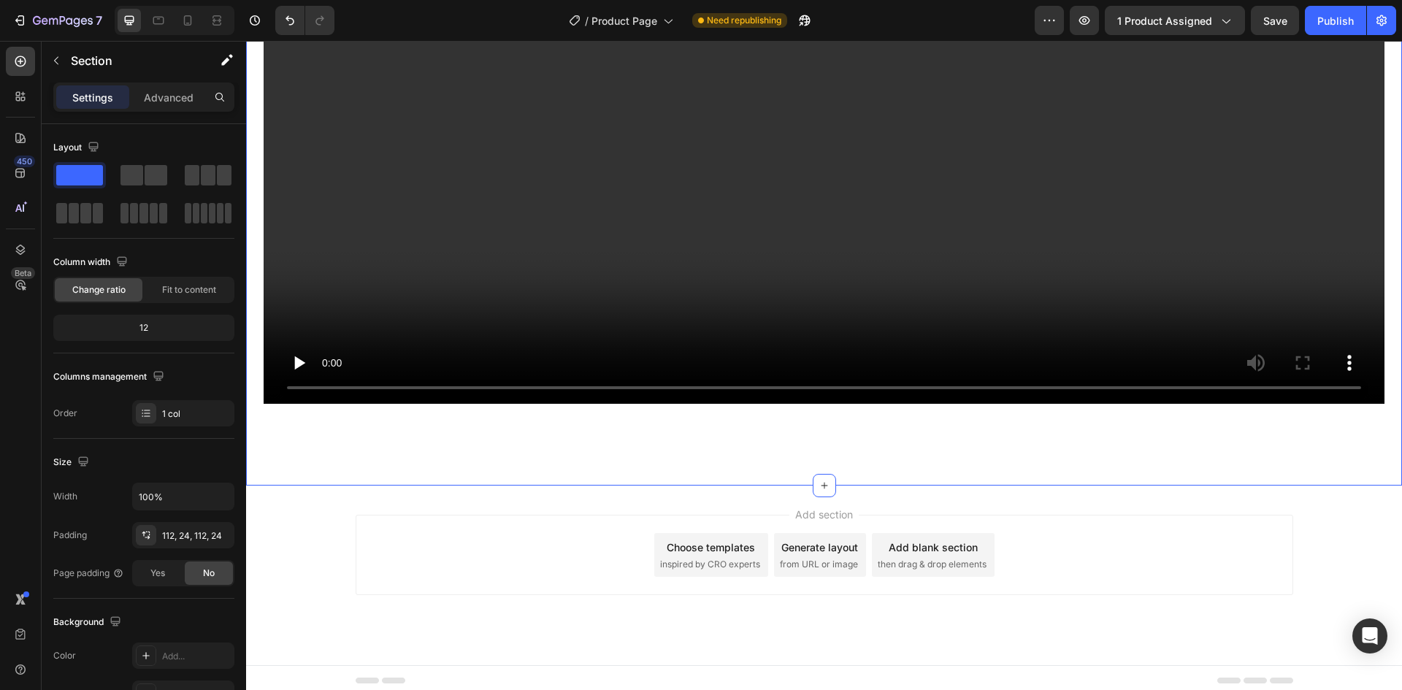
click at [856, 436] on div "A Closer Look at Lunella Relief Heading Watch how our gentle, wearable TENS tec…" at bounding box center [824, 38] width 1156 height 894
click at [909, 539] on div "Add blank section" at bounding box center [932, 546] width 89 height 15
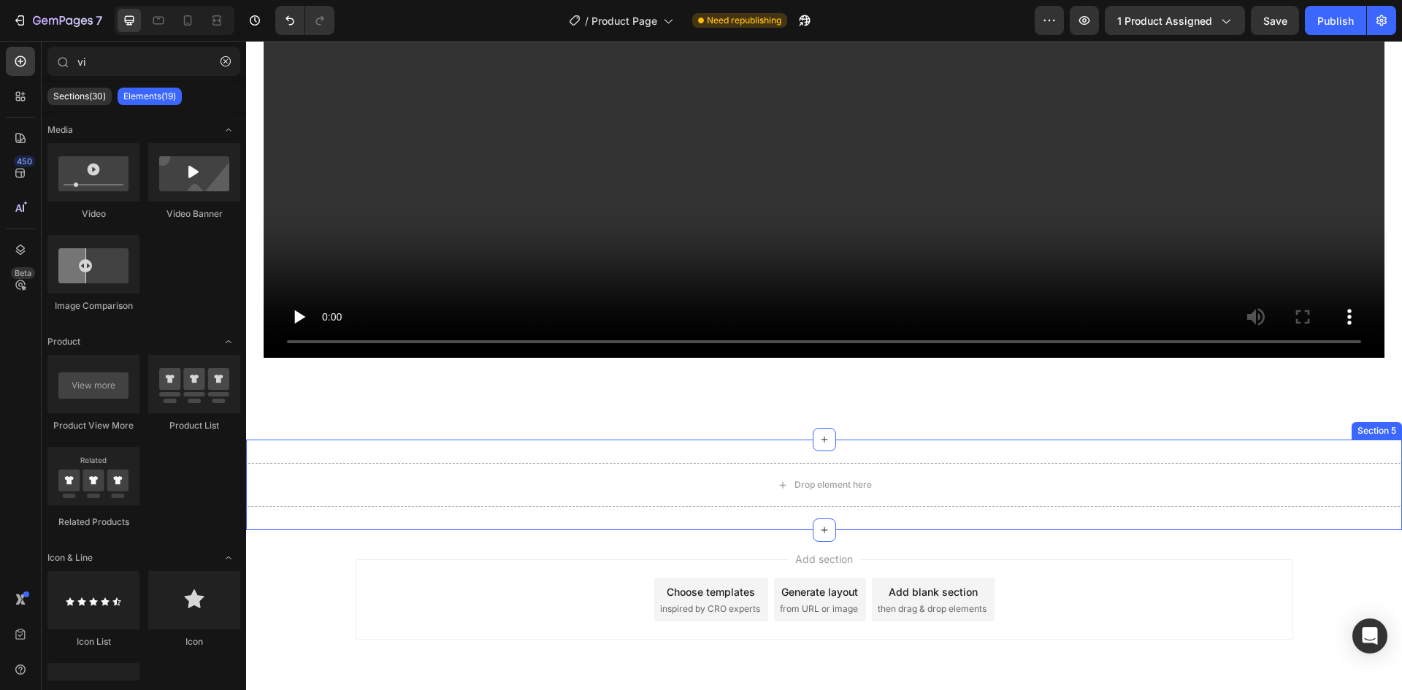
scroll to position [3271, 0]
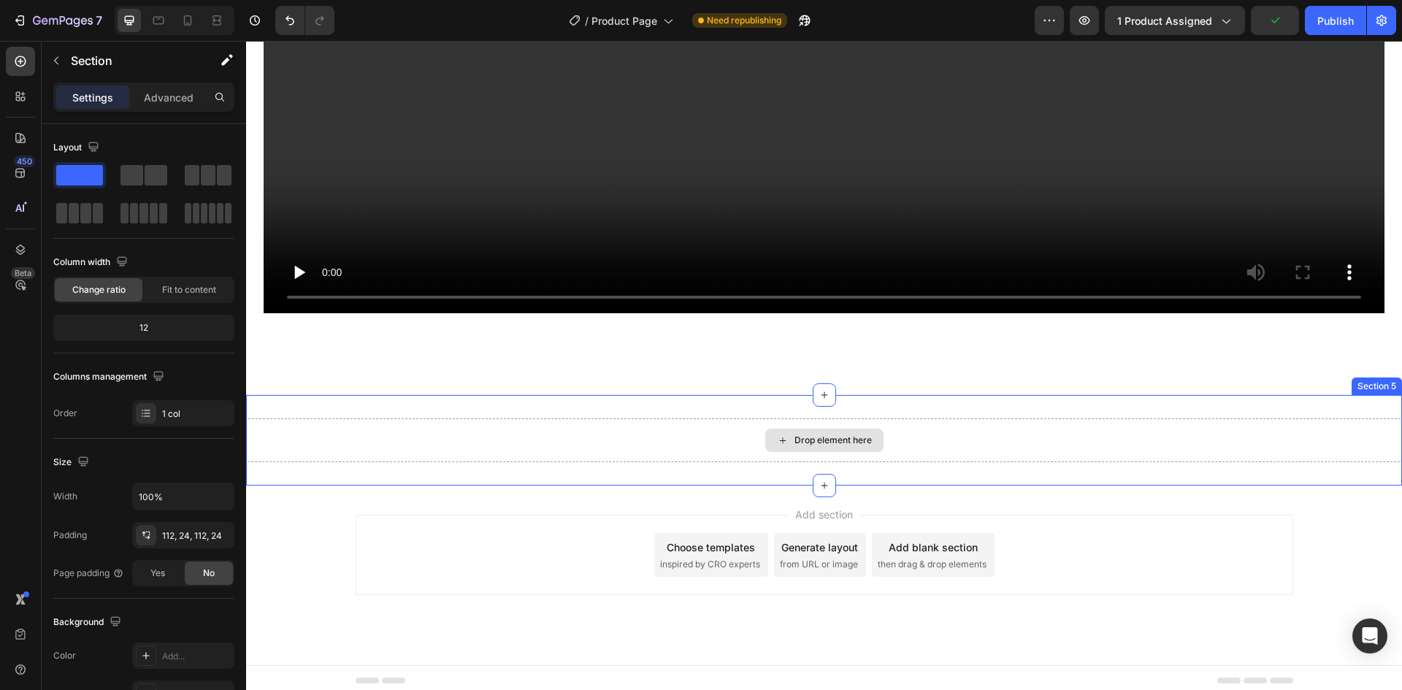
click at [826, 438] on div "Drop element here" at bounding box center [832, 440] width 77 height 12
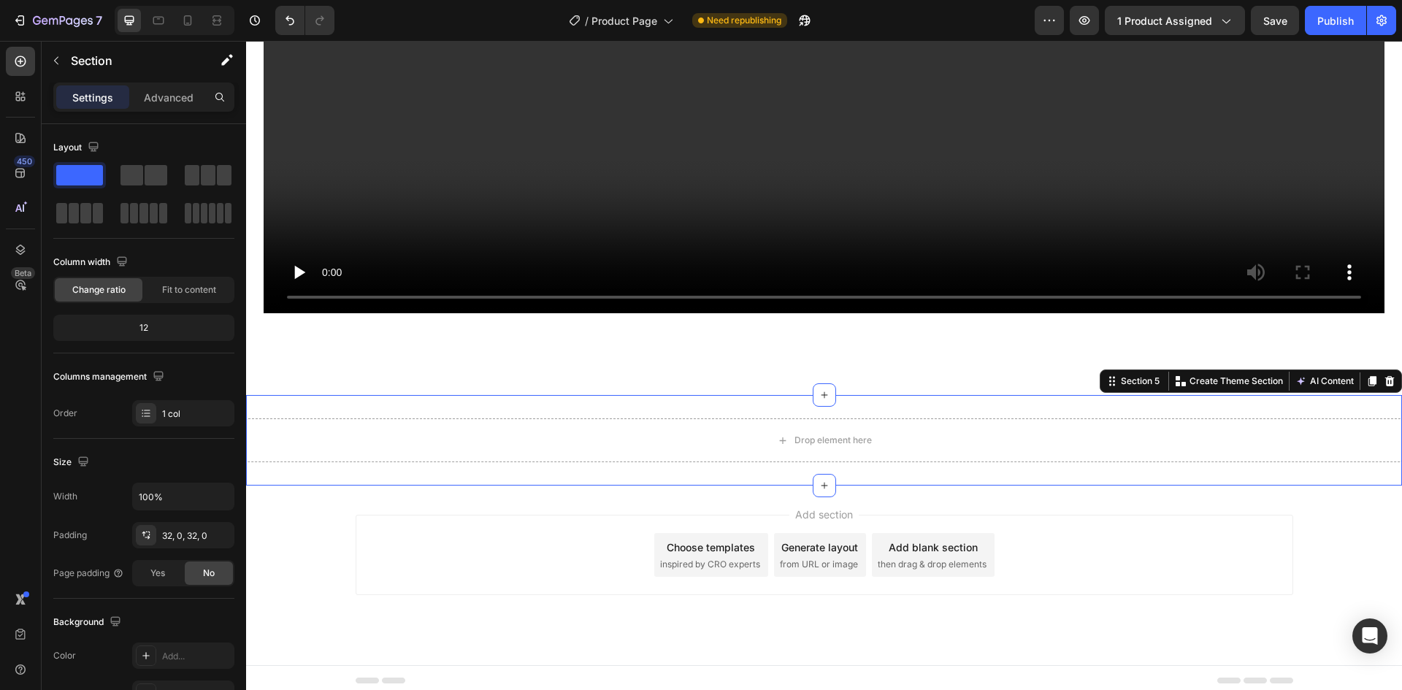
click at [551, 404] on div "Drop element here Section 5 Create Theme Section AI Content Write with GemAI Wh…" at bounding box center [824, 440] width 1156 height 91
drag, startPoint x: 180, startPoint y: 535, endPoint x: 218, endPoint y: 557, distance: 43.2
click at [180, 534] on div "32, 0, 32, 0" at bounding box center [196, 535] width 69 height 13
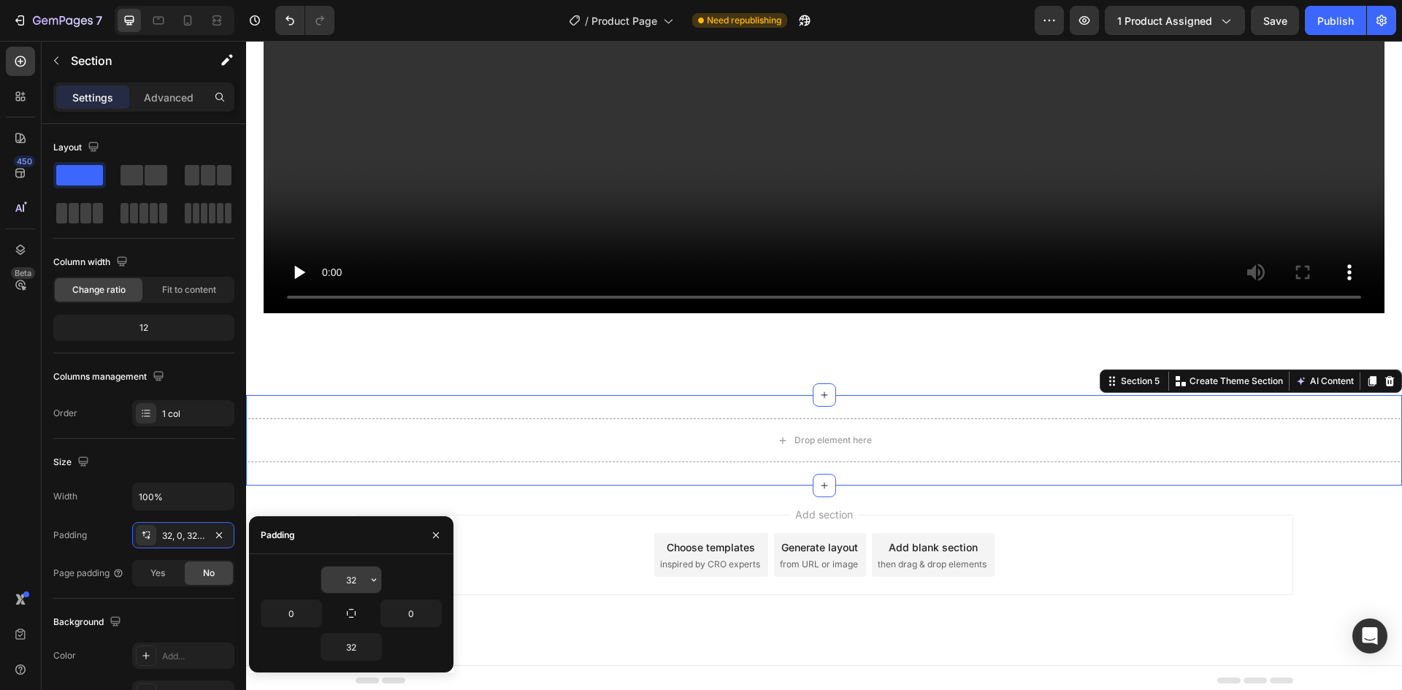
click at [361, 579] on input "32" at bounding box center [351, 579] width 60 height 26
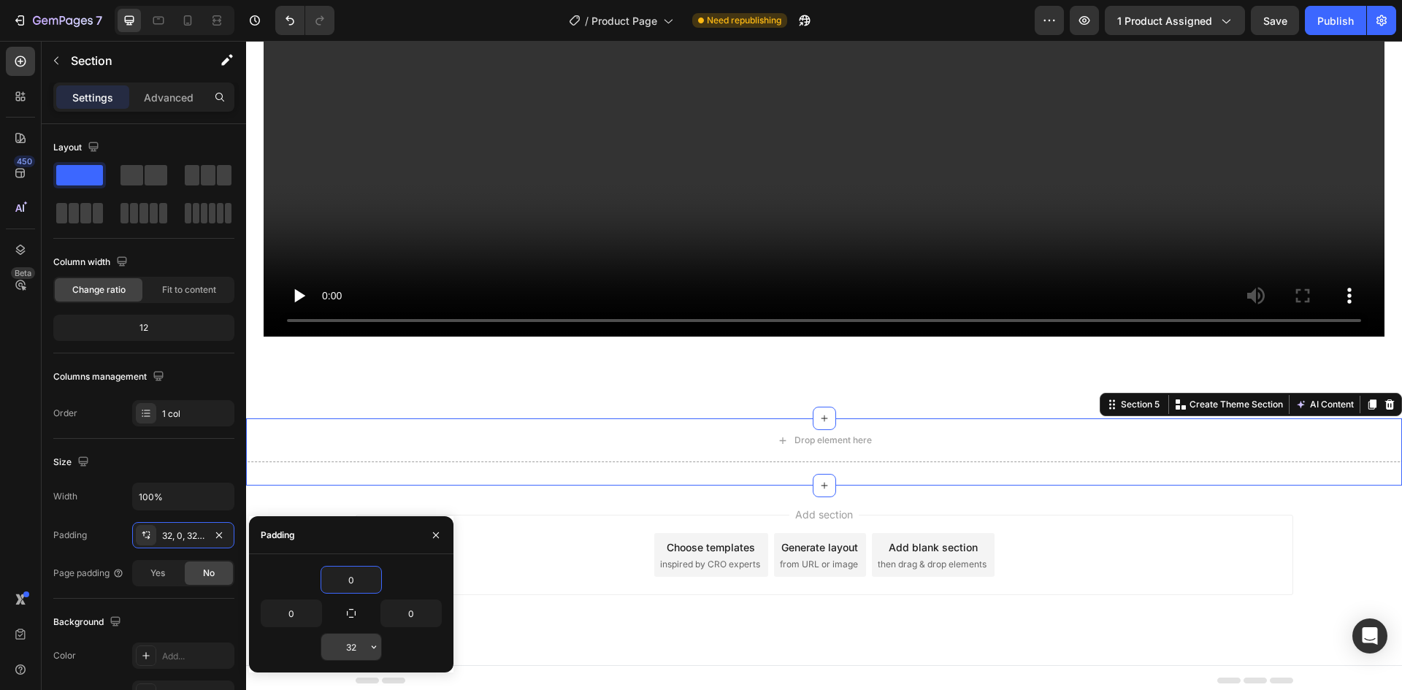
type input "0"
click at [345, 643] on input "32" at bounding box center [351, 647] width 60 height 26
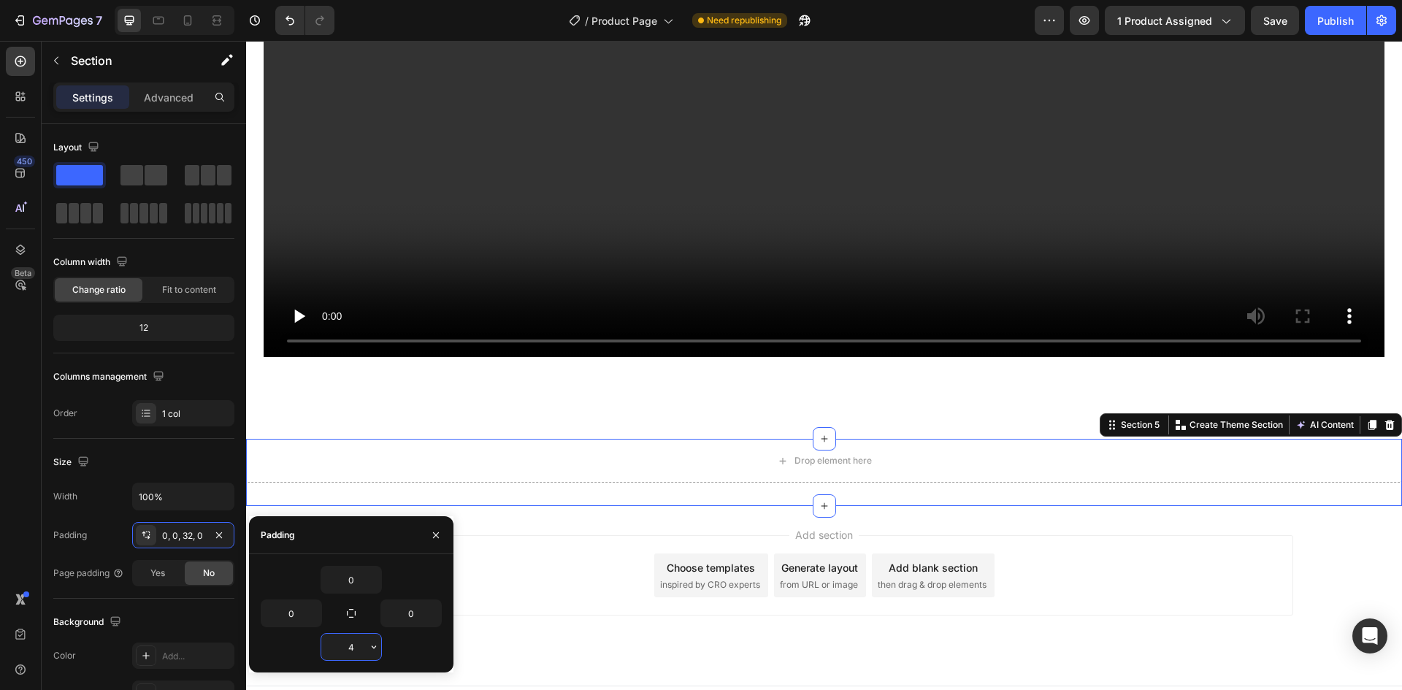
type input "46"
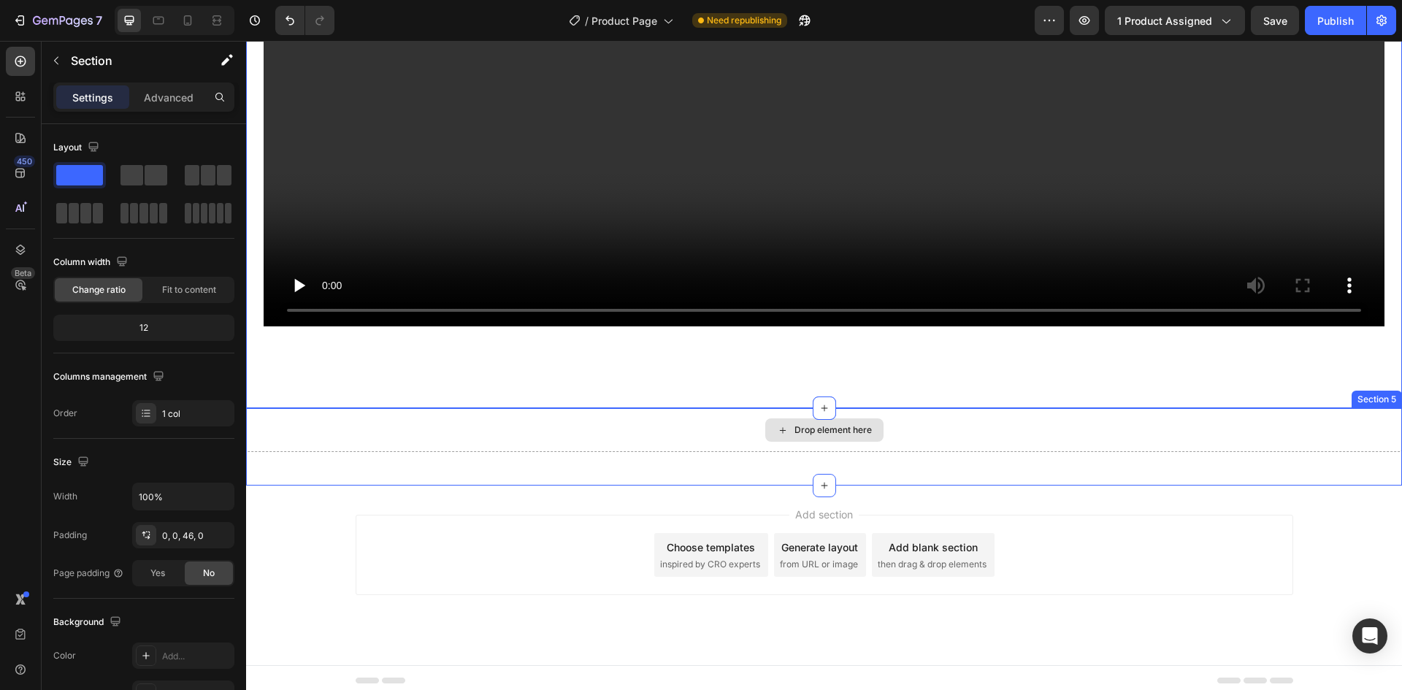
click at [581, 433] on div "Drop element here" at bounding box center [824, 430] width 1156 height 44
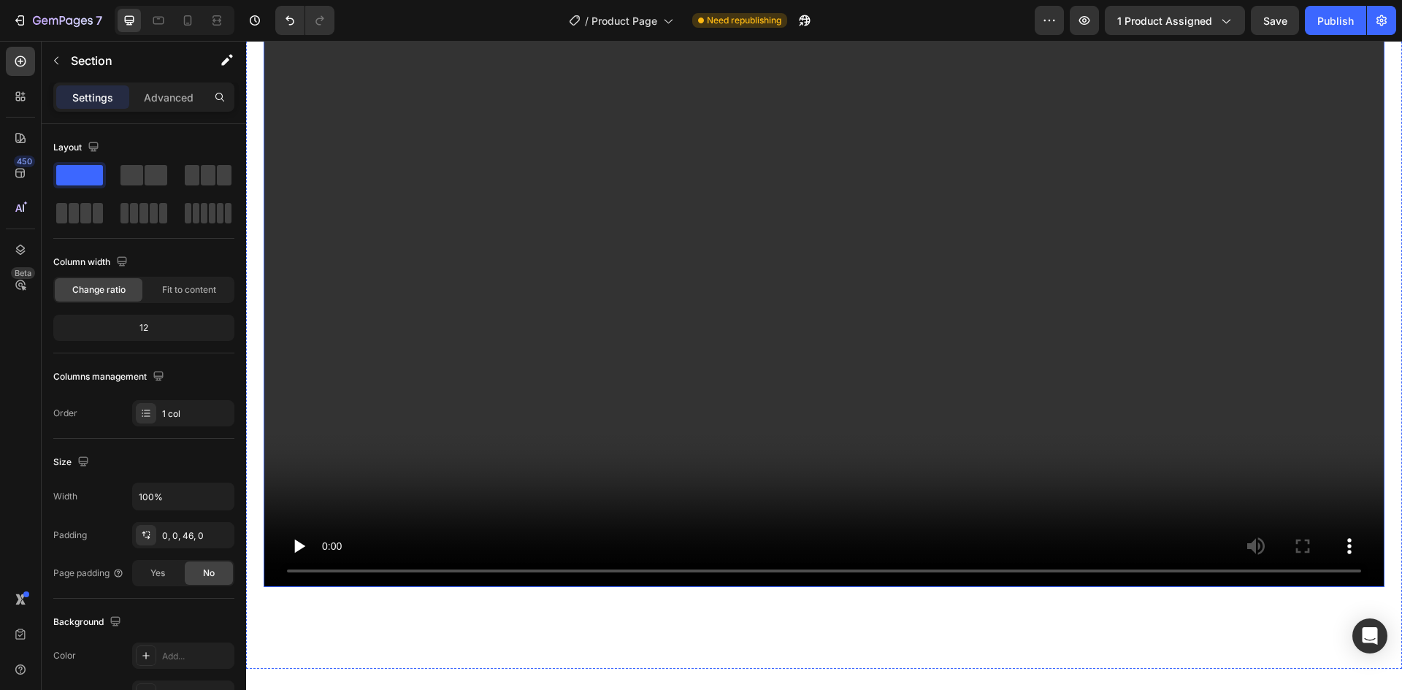
scroll to position [2893, 0]
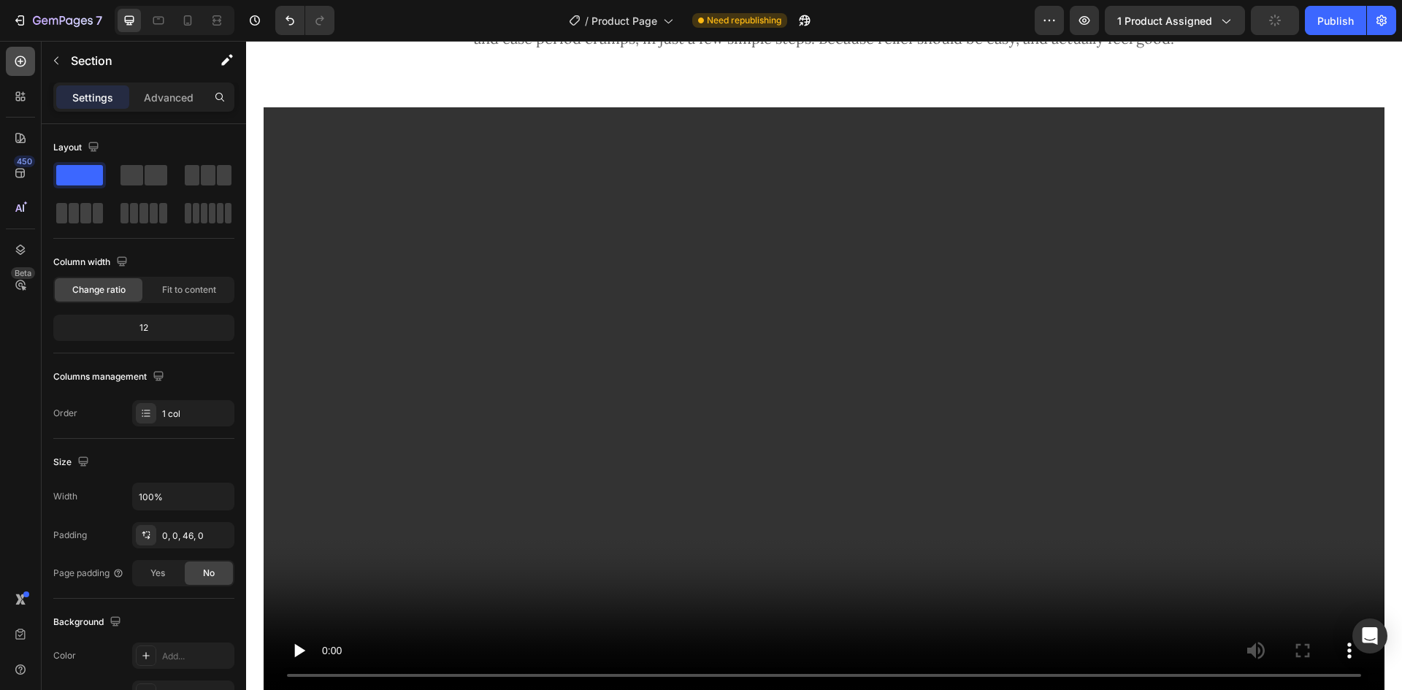
click at [25, 63] on icon at bounding box center [20, 61] width 11 height 11
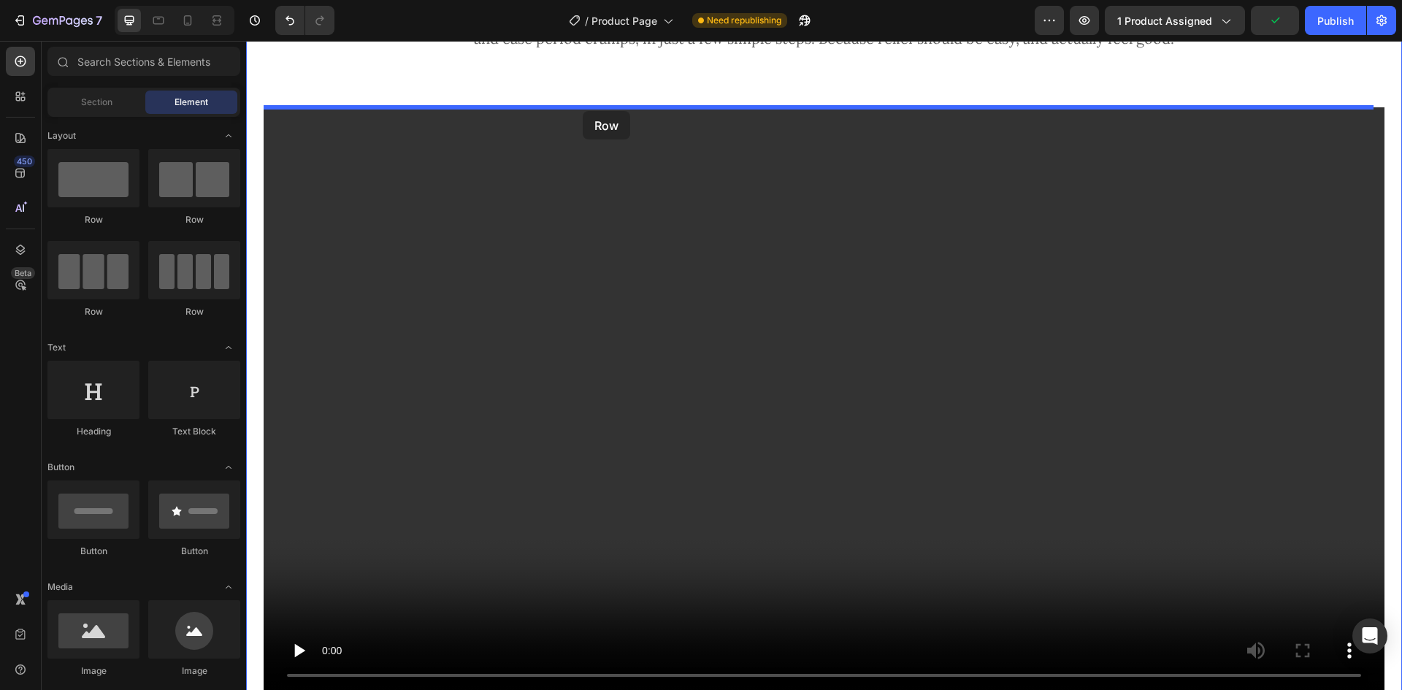
drag, startPoint x: 353, startPoint y: 239, endPoint x: 583, endPoint y: 111, distance: 263.4
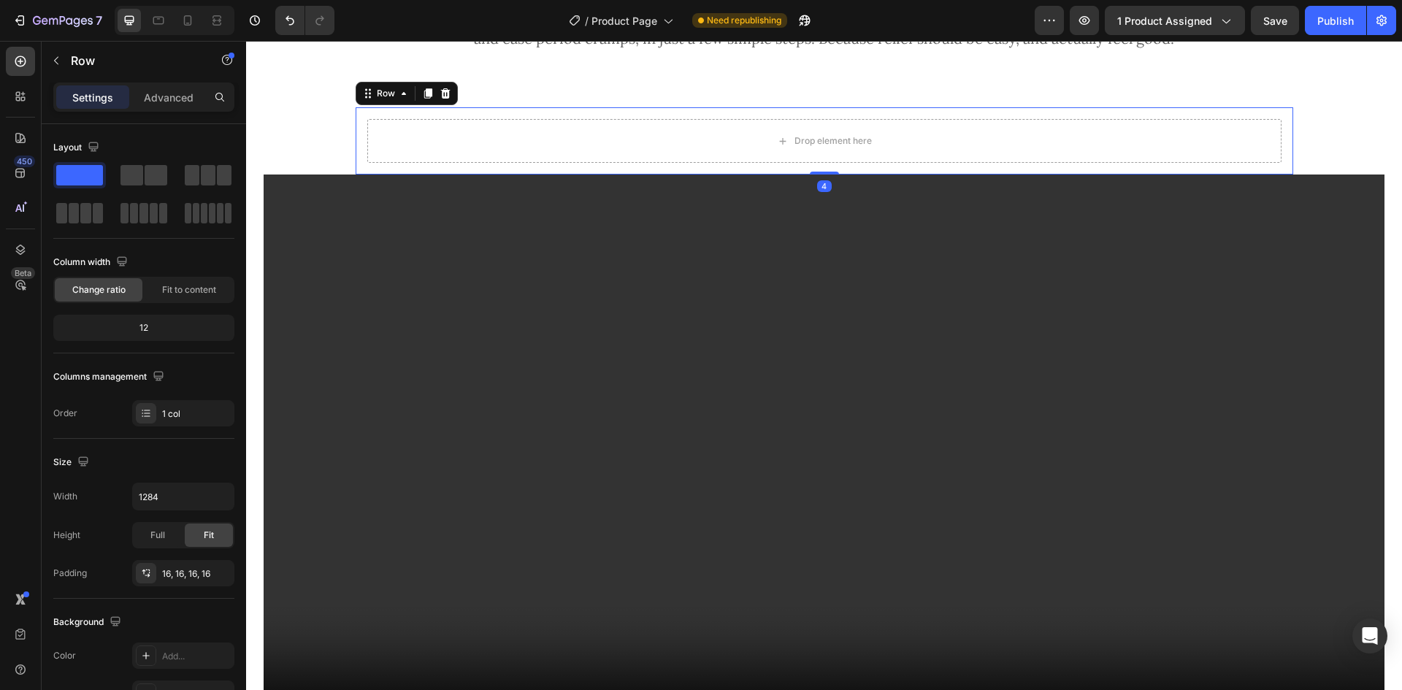
drag, startPoint x: 820, startPoint y: 231, endPoint x: 891, endPoint y: 131, distance: 122.5
click at [845, 134] on div "Drop element here Row 4" at bounding box center [824, 140] width 937 height 67
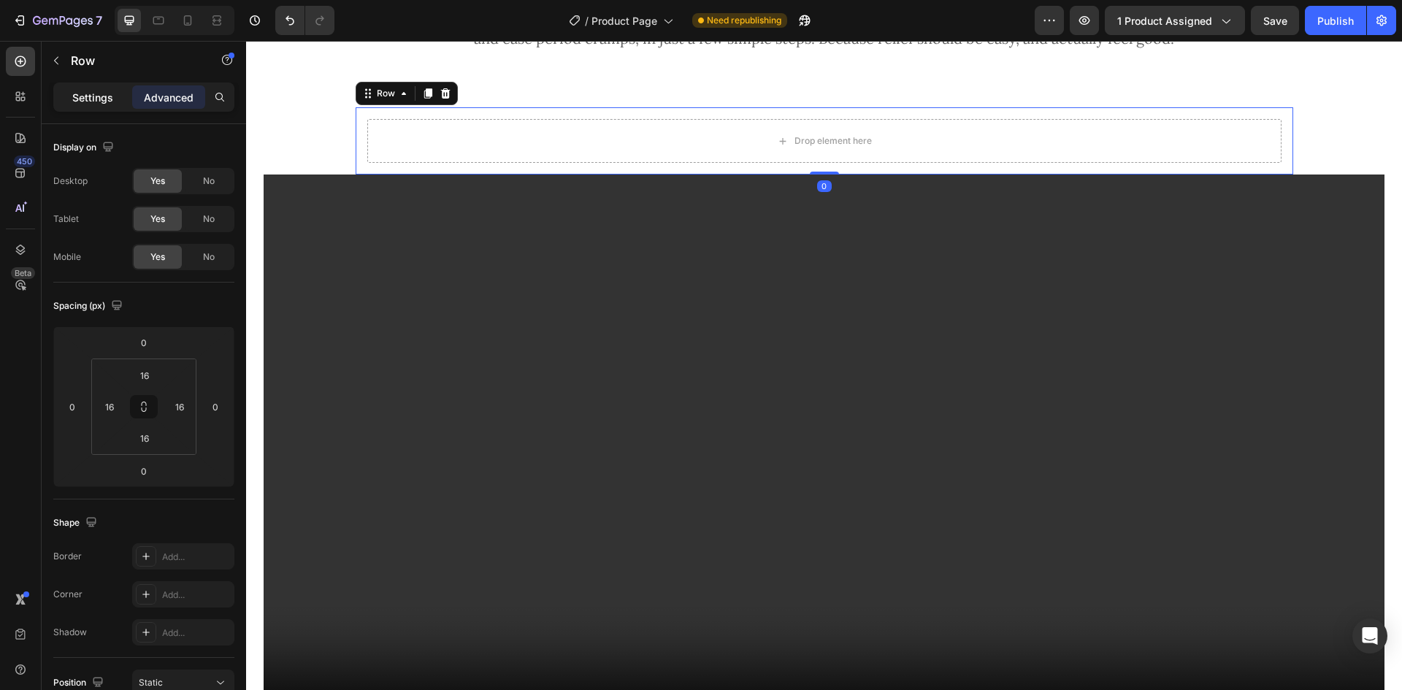
drag, startPoint x: 112, startPoint y: 91, endPoint x: 111, endPoint y: 98, distance: 7.3
click at [111, 91] on p "Settings" at bounding box center [92, 97] width 41 height 15
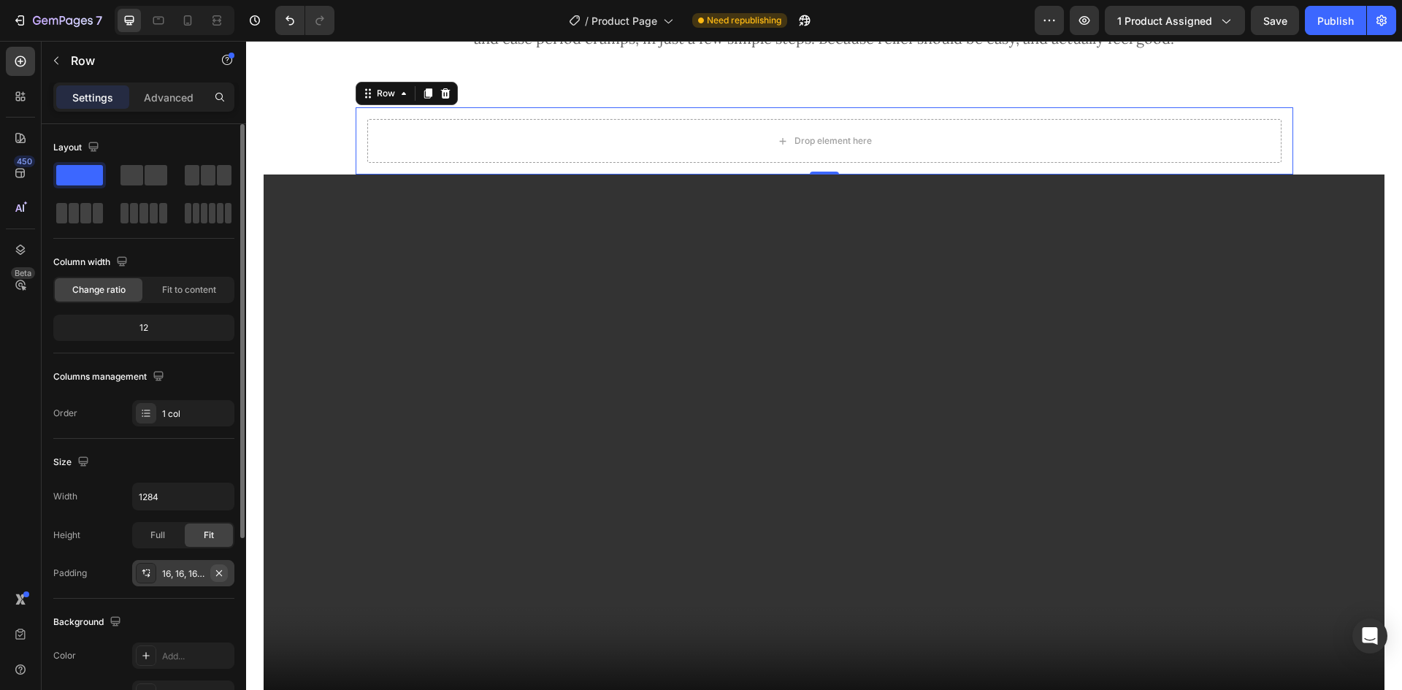
click at [220, 572] on icon "button" at bounding box center [219, 572] width 6 height 6
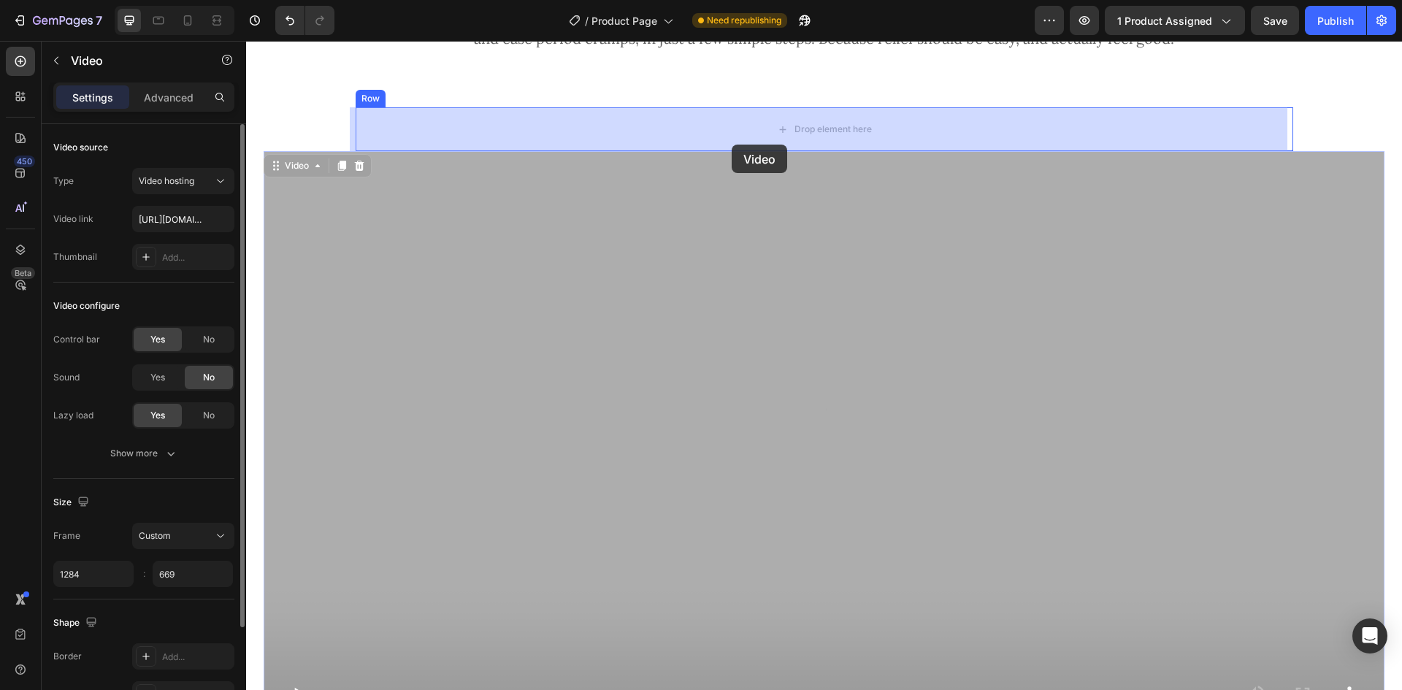
drag, startPoint x: 534, startPoint y: 239, endPoint x: 731, endPoint y: 145, distance: 219.4
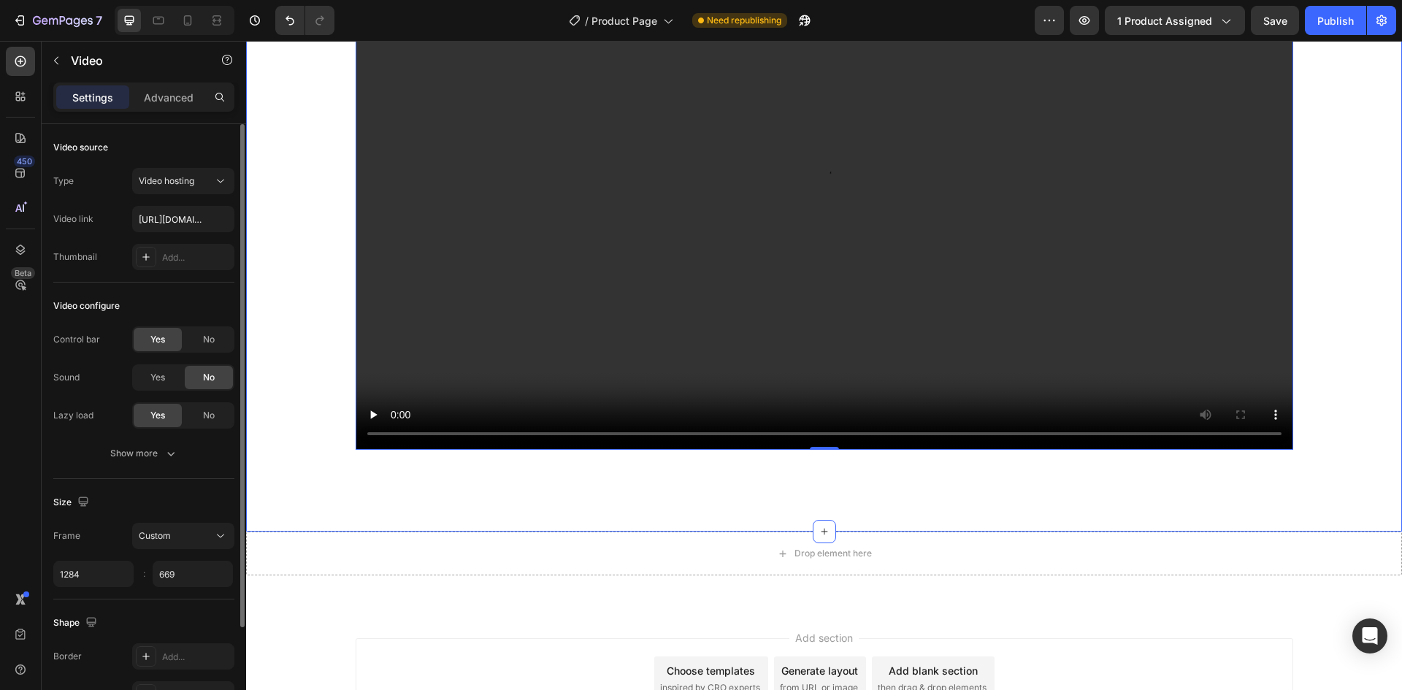
drag, startPoint x: 1321, startPoint y: 388, endPoint x: 1301, endPoint y: 423, distance: 40.6
click at [1321, 389] on div "A Closer Look at Lunella Relief Heading Watch how our gentle, wearable TENS tec…" at bounding box center [824, 133] width 1121 height 636
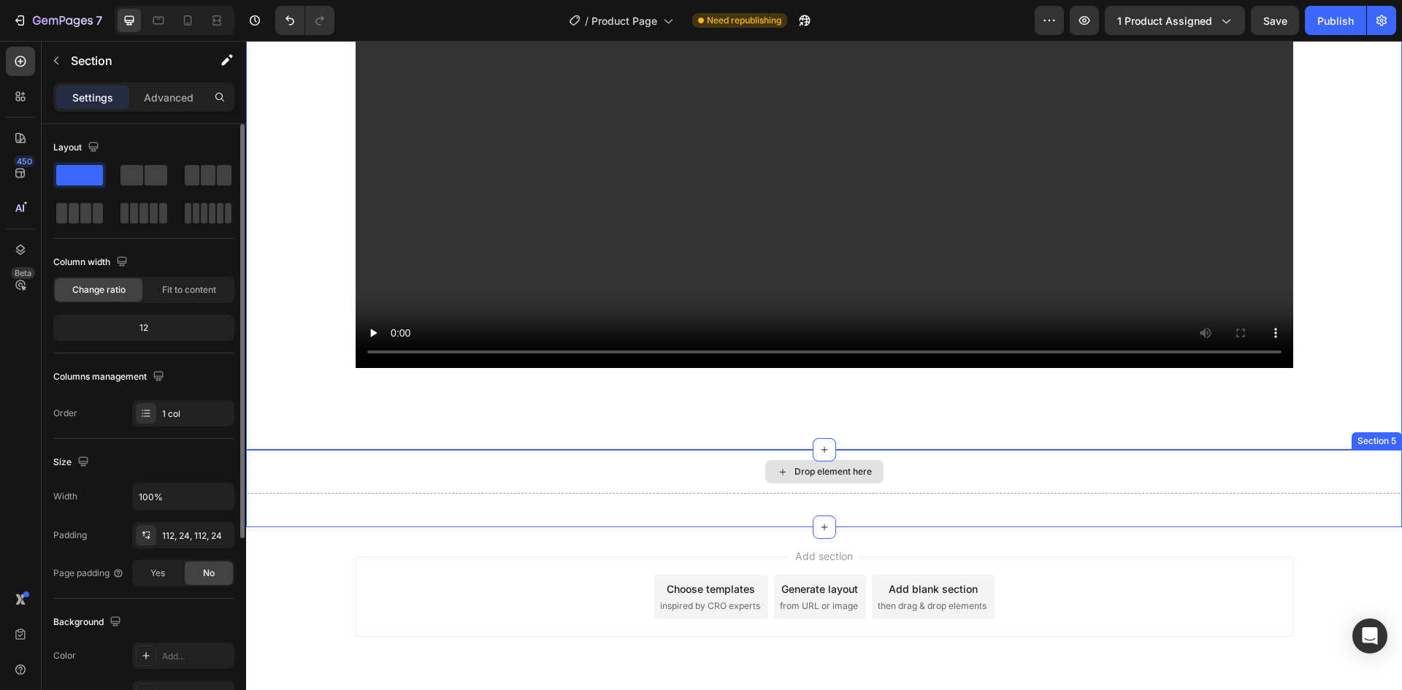
scroll to position [3168, 0]
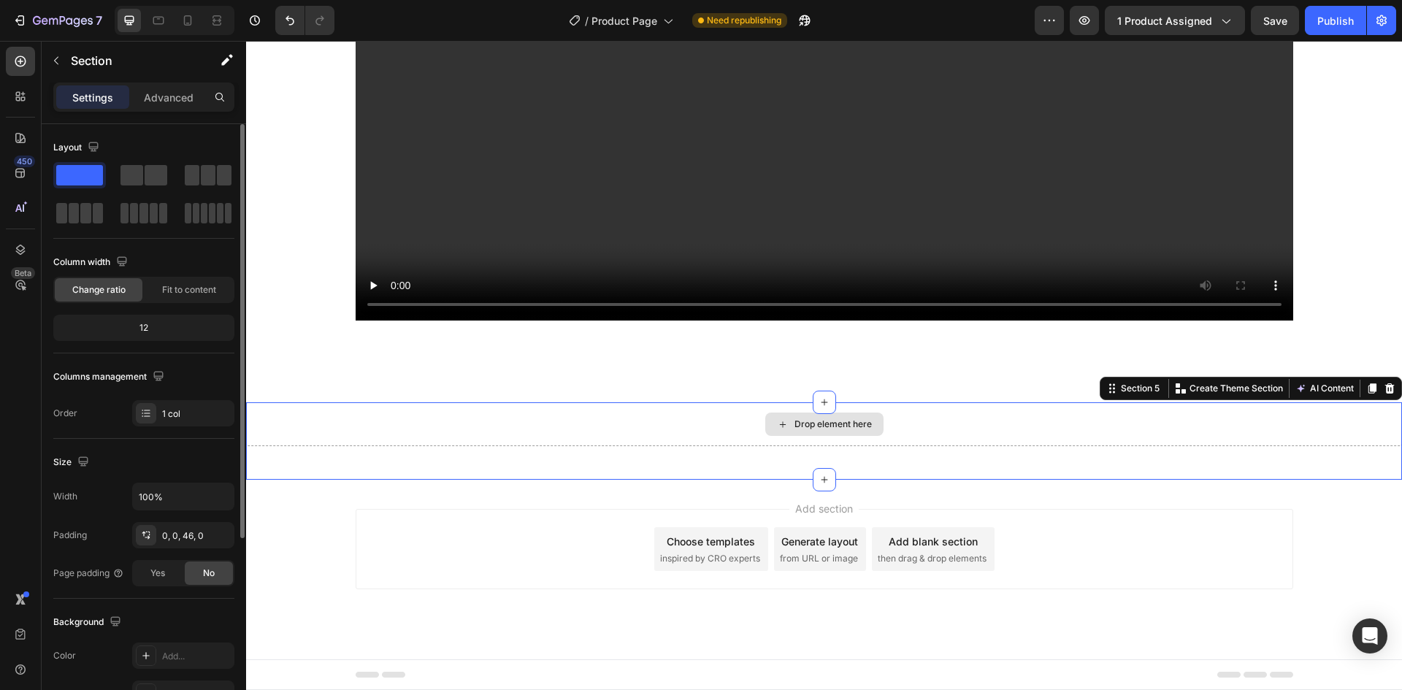
click at [967, 436] on div "Drop element here" at bounding box center [824, 424] width 1156 height 44
click at [17, 64] on icon at bounding box center [20, 61] width 15 height 15
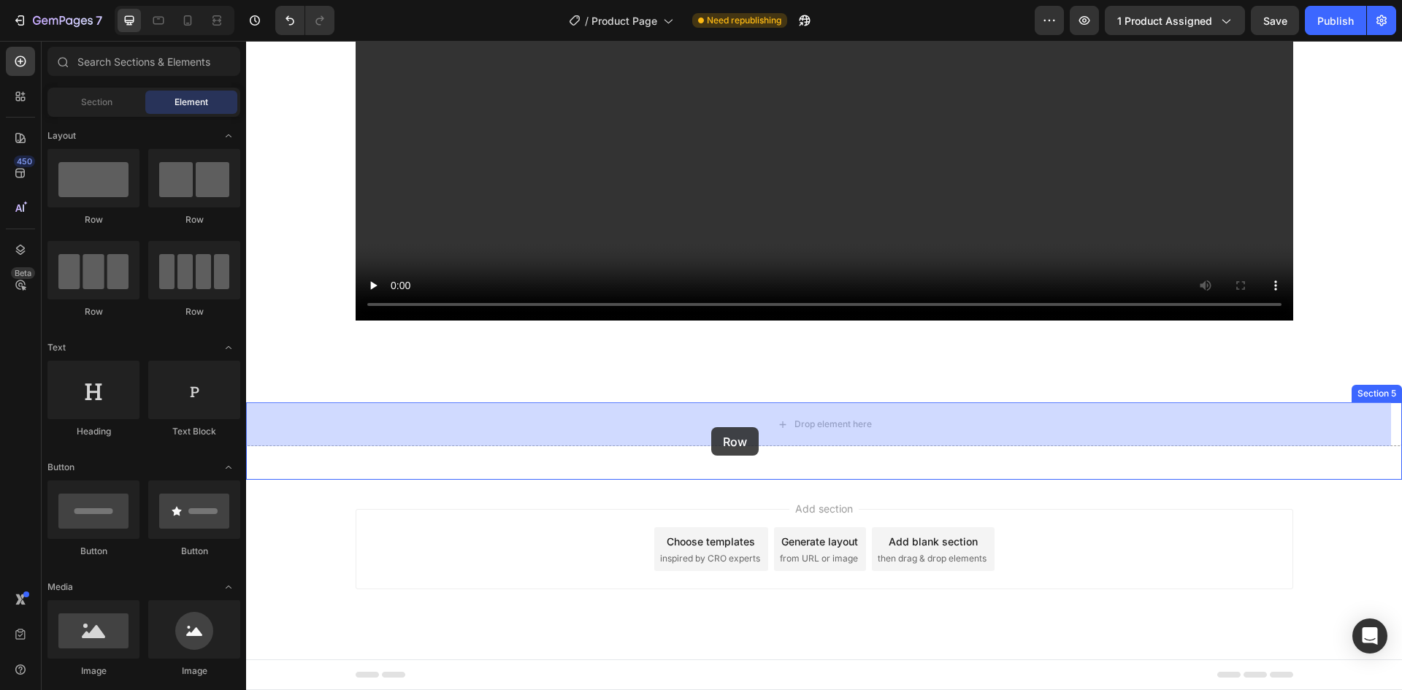
drag, startPoint x: 437, startPoint y: 236, endPoint x: 708, endPoint y: 410, distance: 322.4
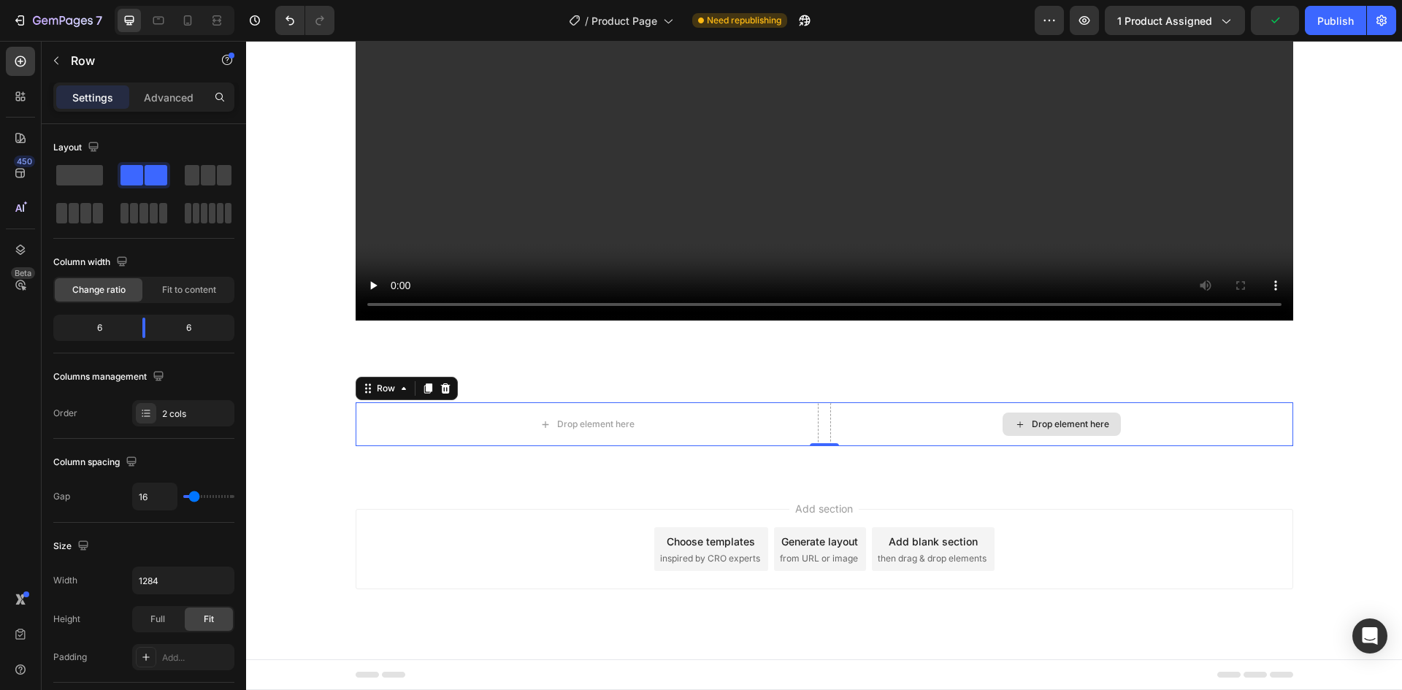
click at [830, 436] on div "Drop element here" at bounding box center [1061, 424] width 463 height 44
click at [162, 499] on input "16" at bounding box center [155, 496] width 44 height 26
type input "8"
type input "80"
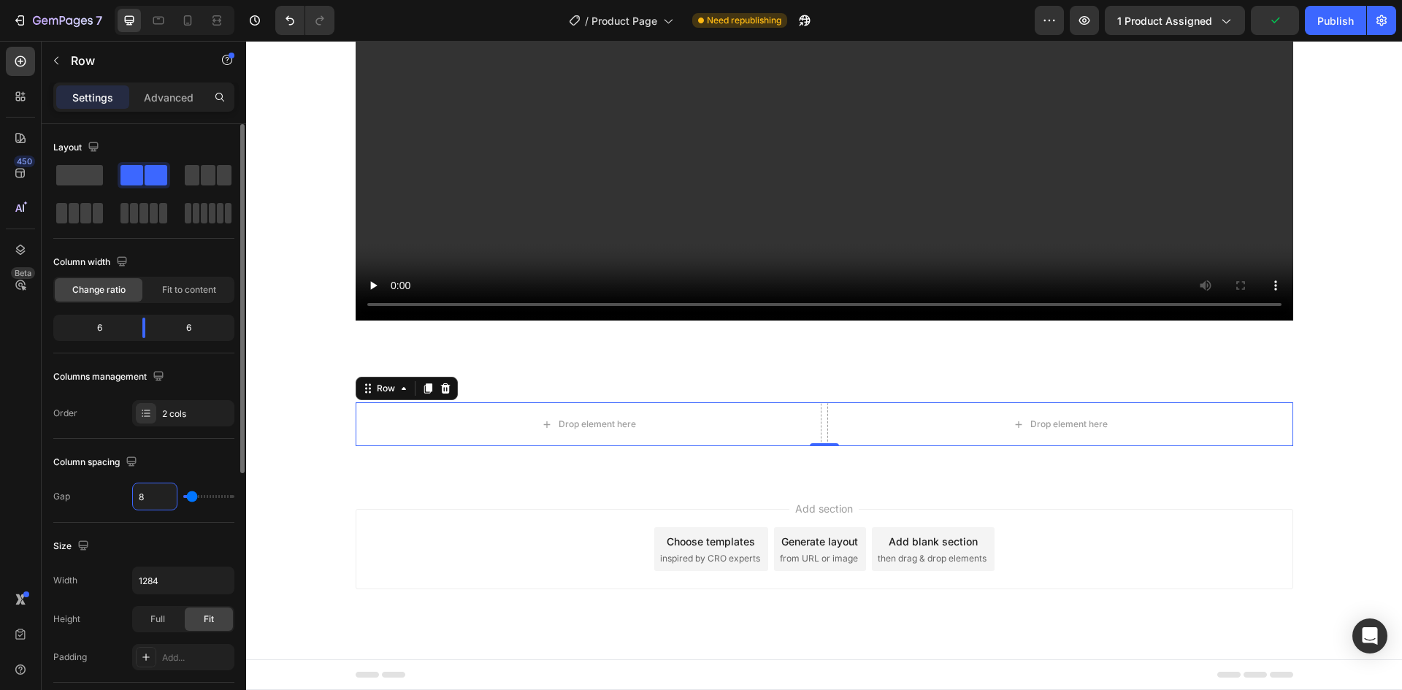
type input "80"
click at [23, 63] on icon at bounding box center [20, 61] width 15 height 15
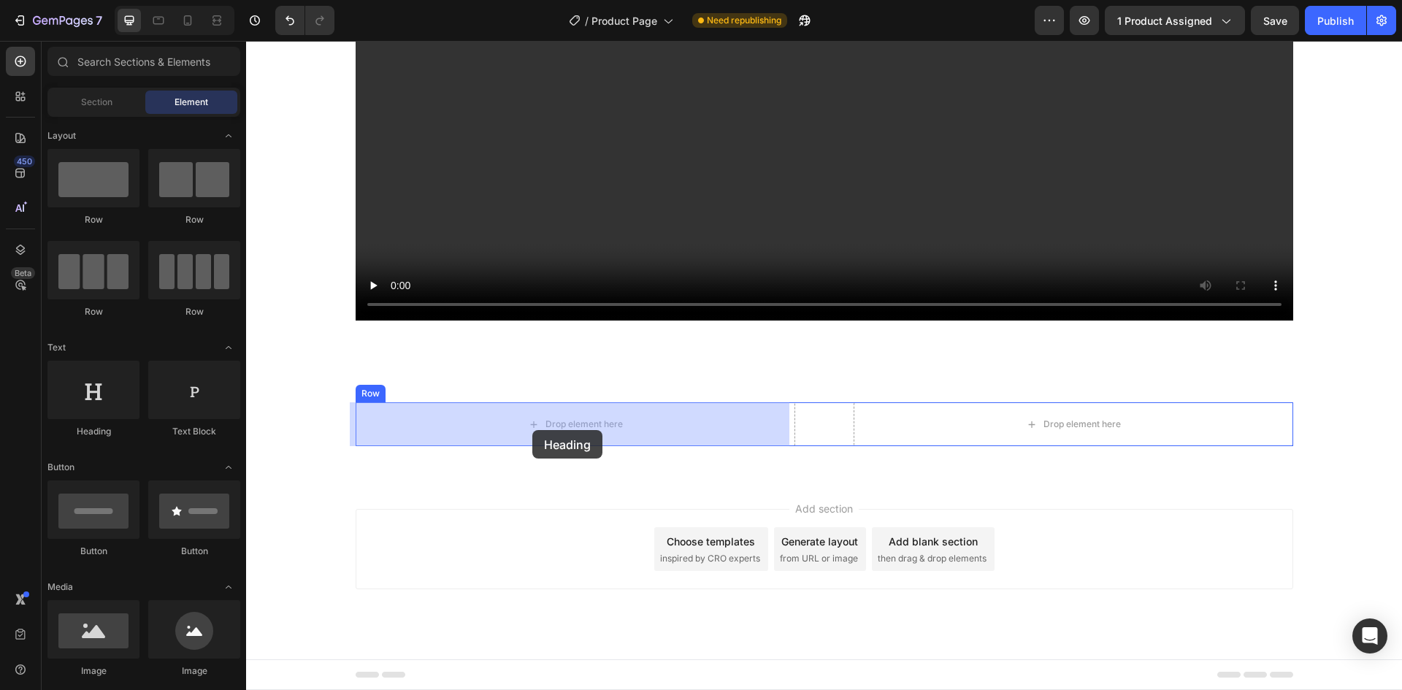
drag, startPoint x: 347, startPoint y: 453, endPoint x: 532, endPoint y: 430, distance: 186.2
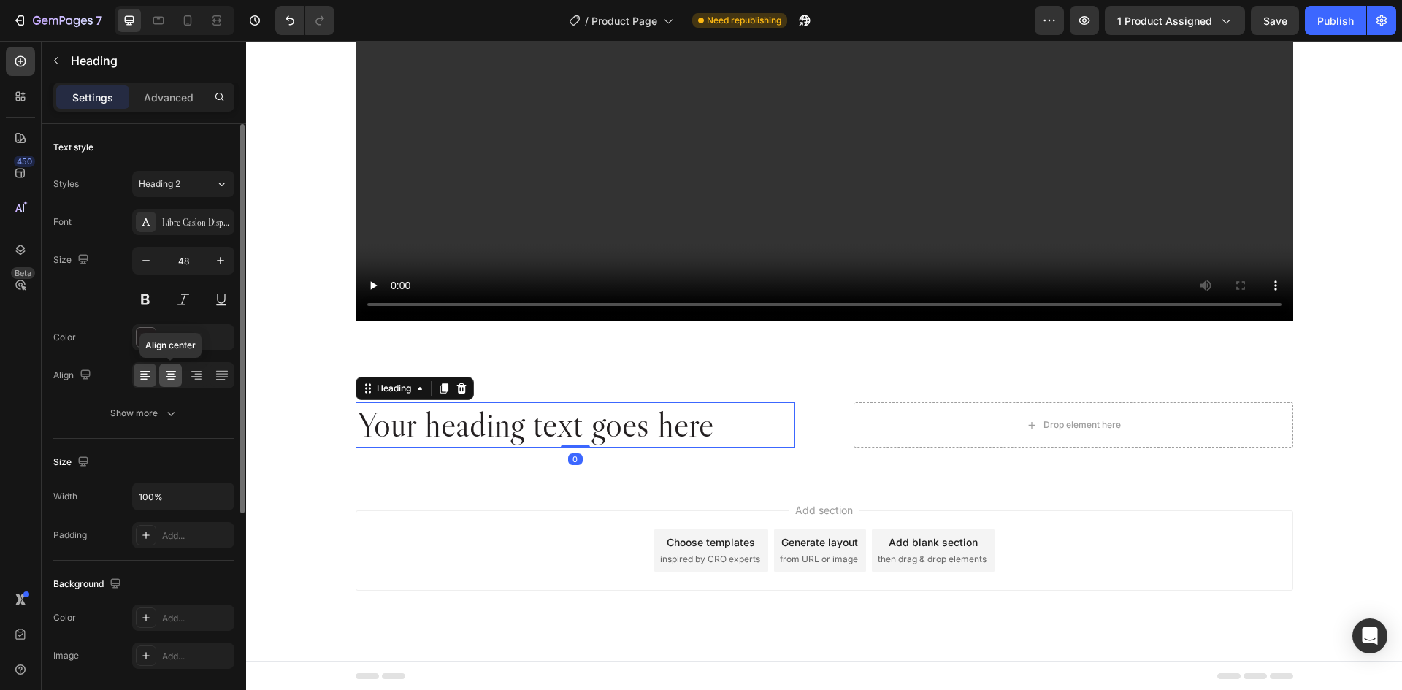
click at [178, 381] on div at bounding box center [170, 375] width 23 height 23
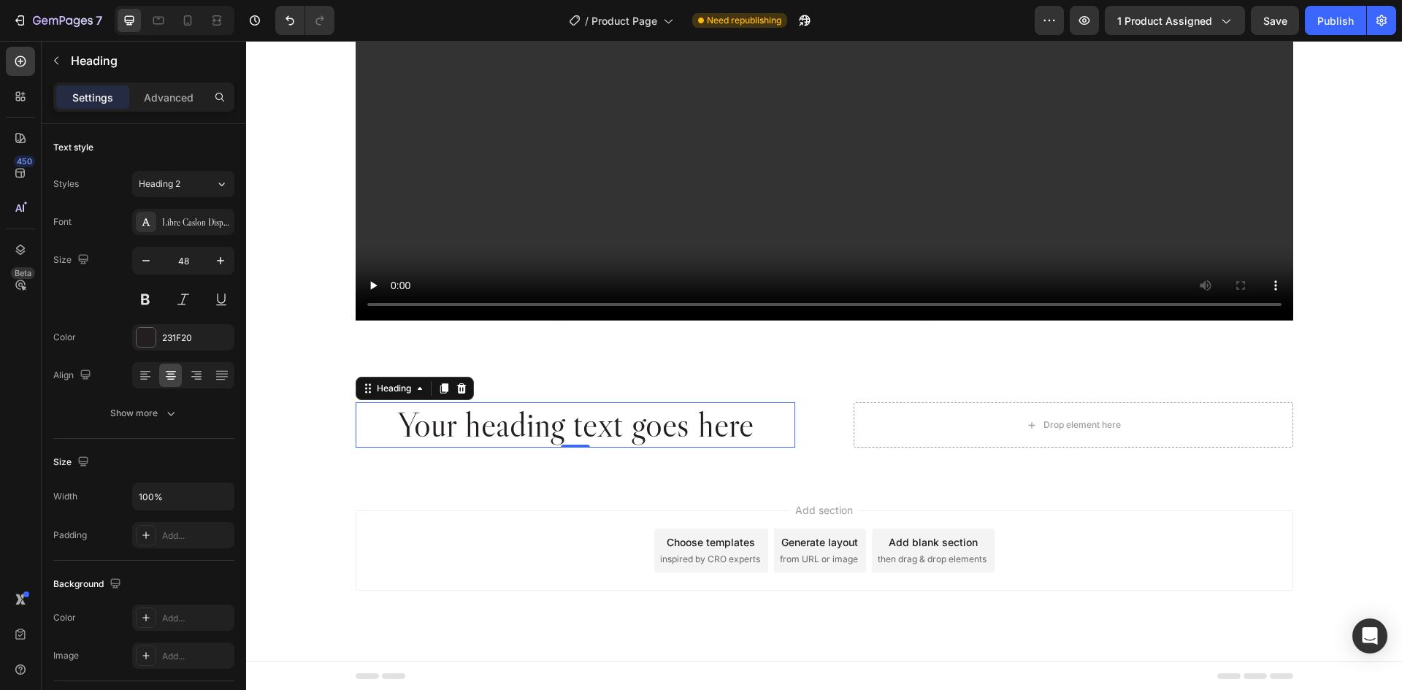
click at [555, 421] on h2 "Your heading text goes here" at bounding box center [575, 424] width 439 height 45
click at [555, 421] on p "Your heading text goes here" at bounding box center [575, 425] width 437 height 42
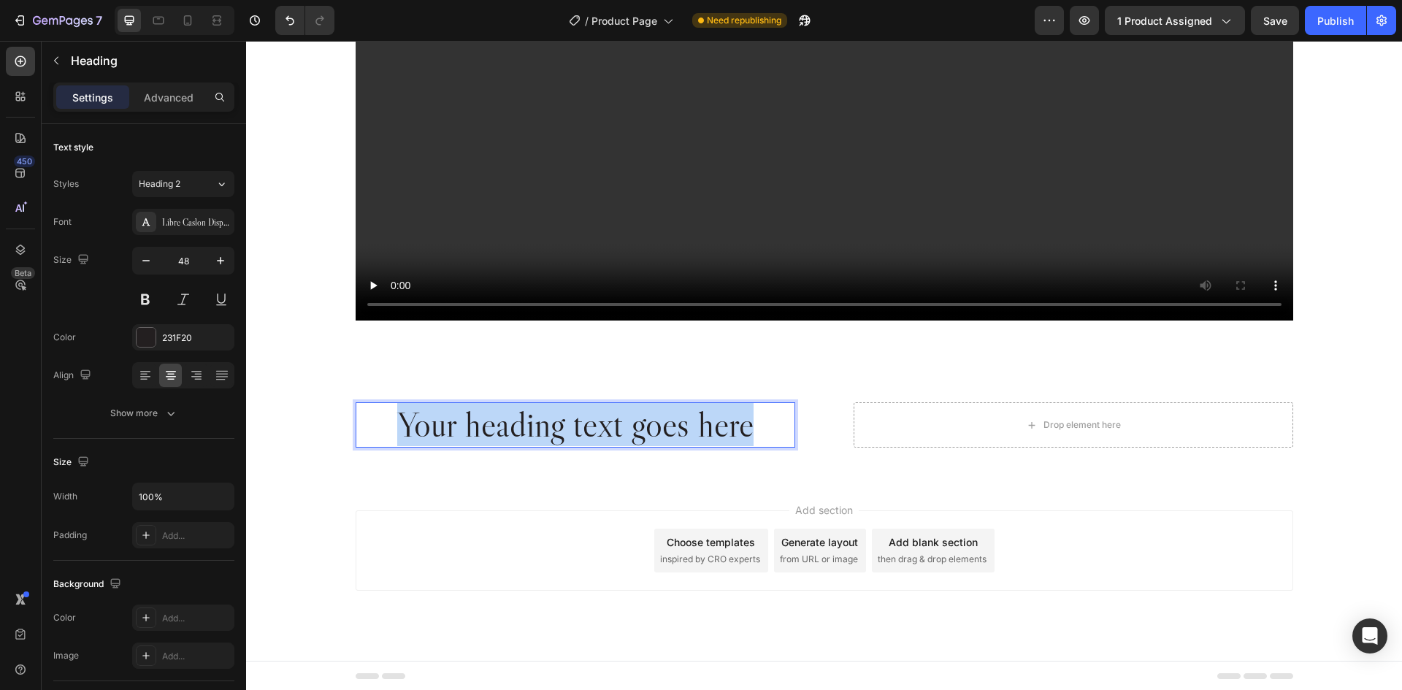
click at [555, 421] on p "Your heading text goes here" at bounding box center [575, 425] width 437 height 42
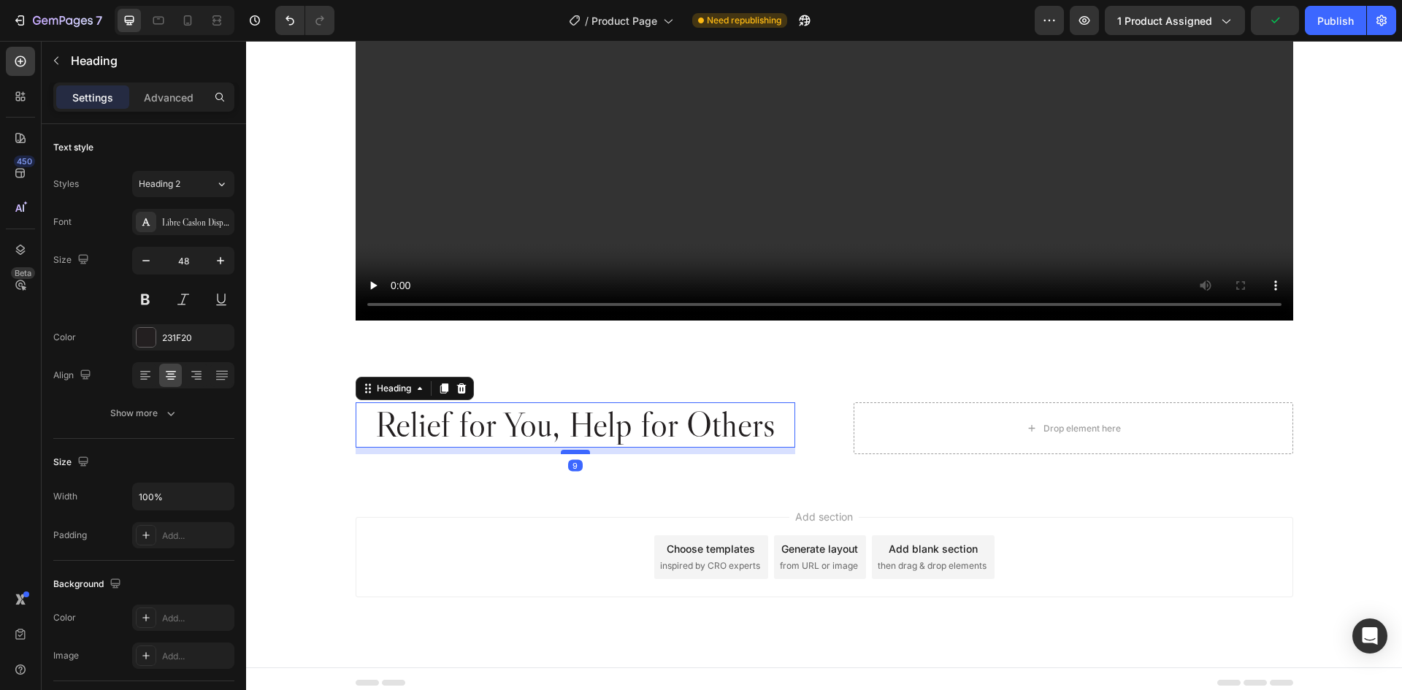
drag, startPoint x: 570, startPoint y: 445, endPoint x: 575, endPoint y: 451, distance: 8.3
click at [575, 451] on div at bounding box center [575, 452] width 29 height 4
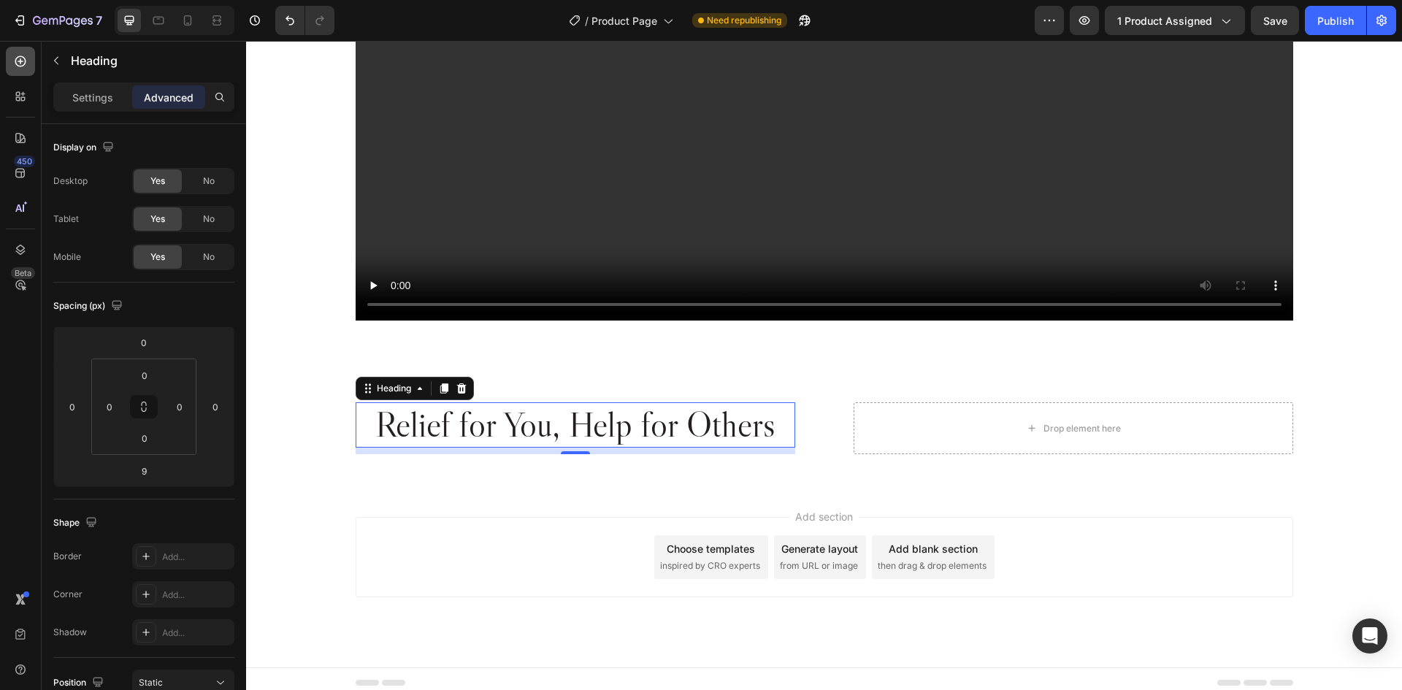
drag, startPoint x: 13, startPoint y: 56, endPoint x: 196, endPoint y: 247, distance: 264.3
click at [13, 56] on icon at bounding box center [20, 61] width 15 height 15
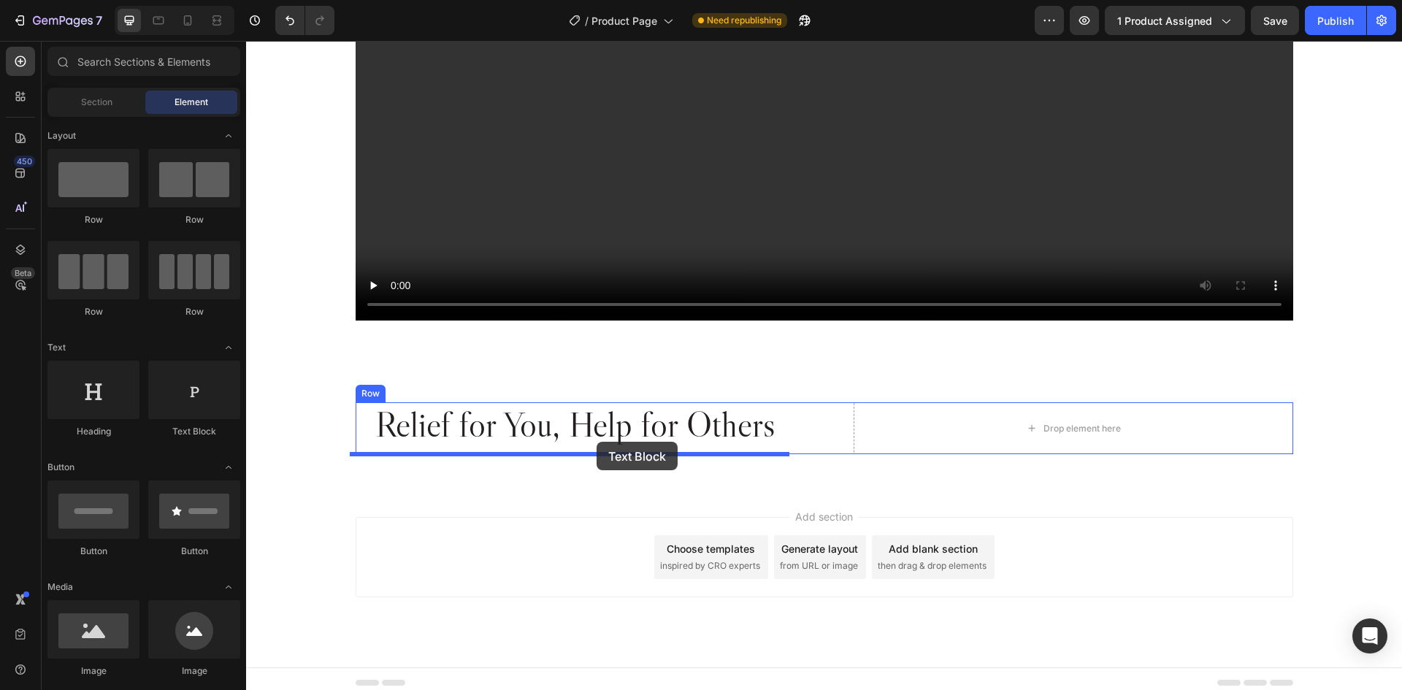
drag, startPoint x: 450, startPoint y: 433, endPoint x: 596, endPoint y: 442, distance: 146.3
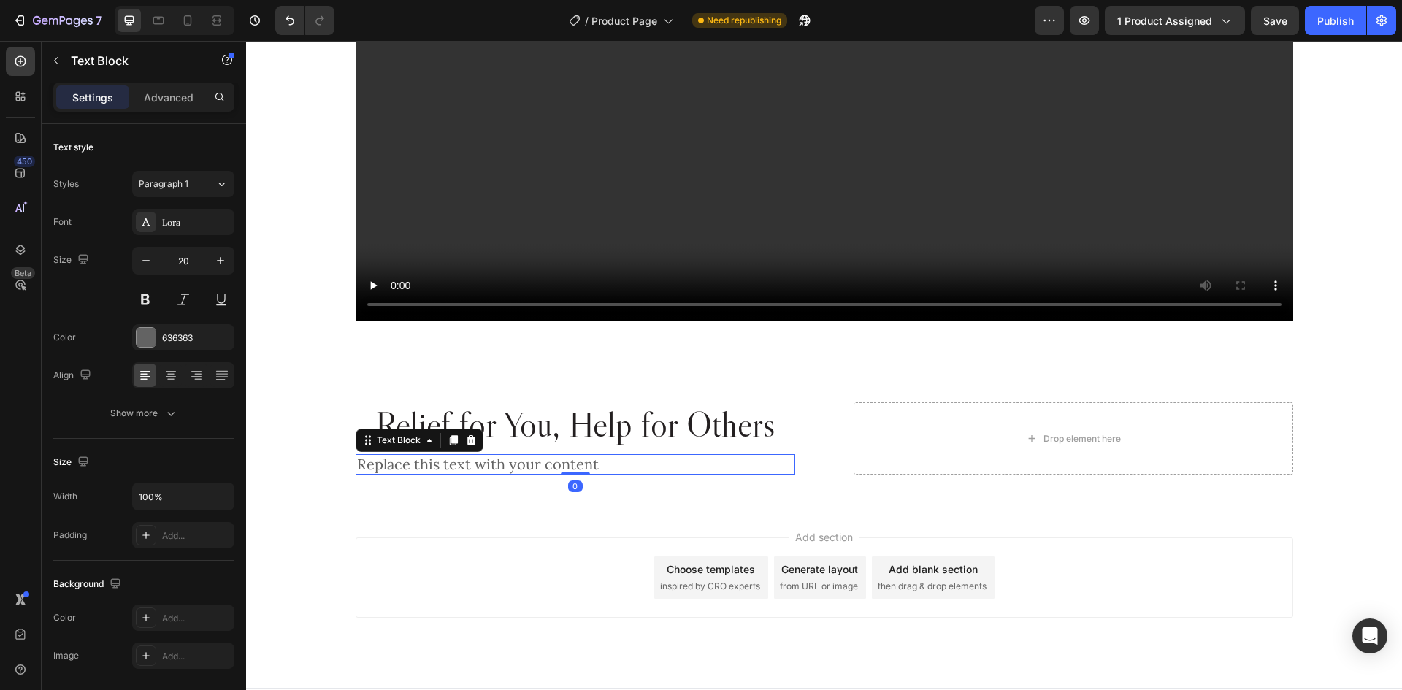
click at [544, 461] on div "Replace this text with your content" at bounding box center [575, 464] width 439 height 20
click at [544, 461] on p "Replace this text with your content" at bounding box center [575, 465] width 437 height 18
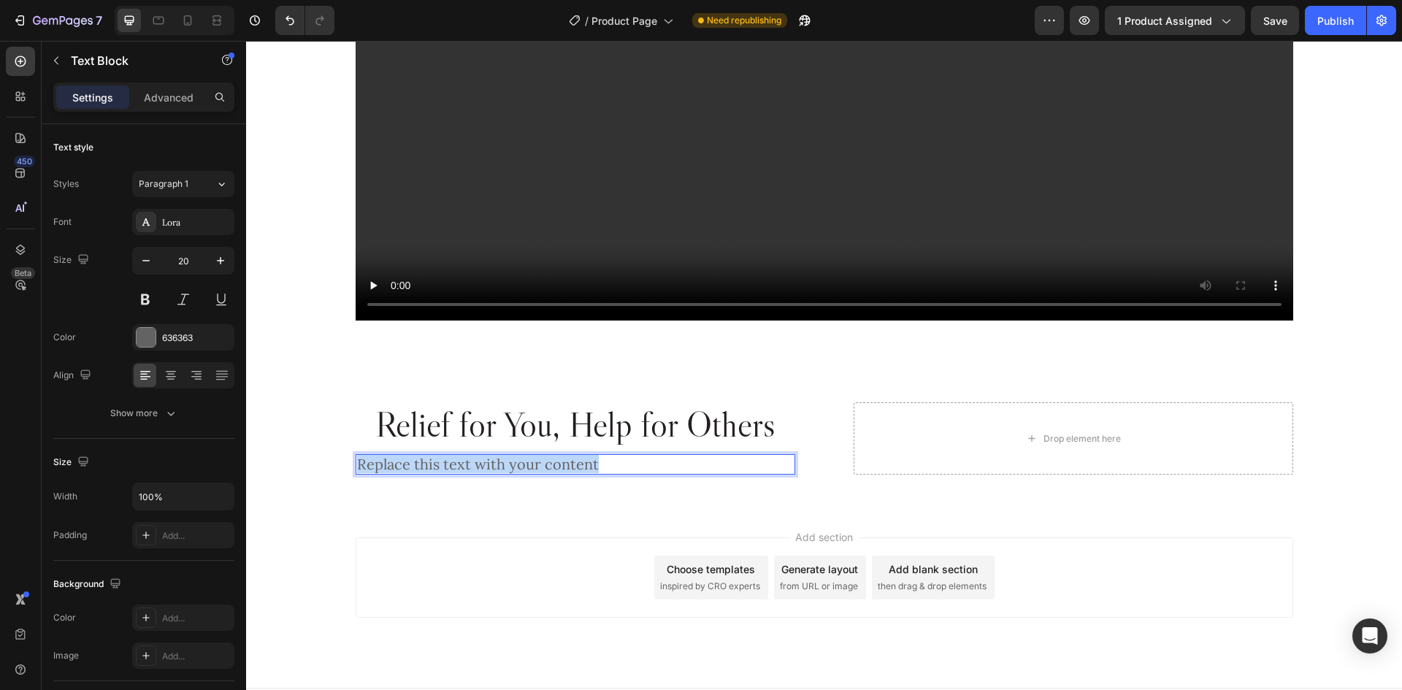
click at [544, 461] on p "Replace this text with your content" at bounding box center [575, 465] width 437 height 18
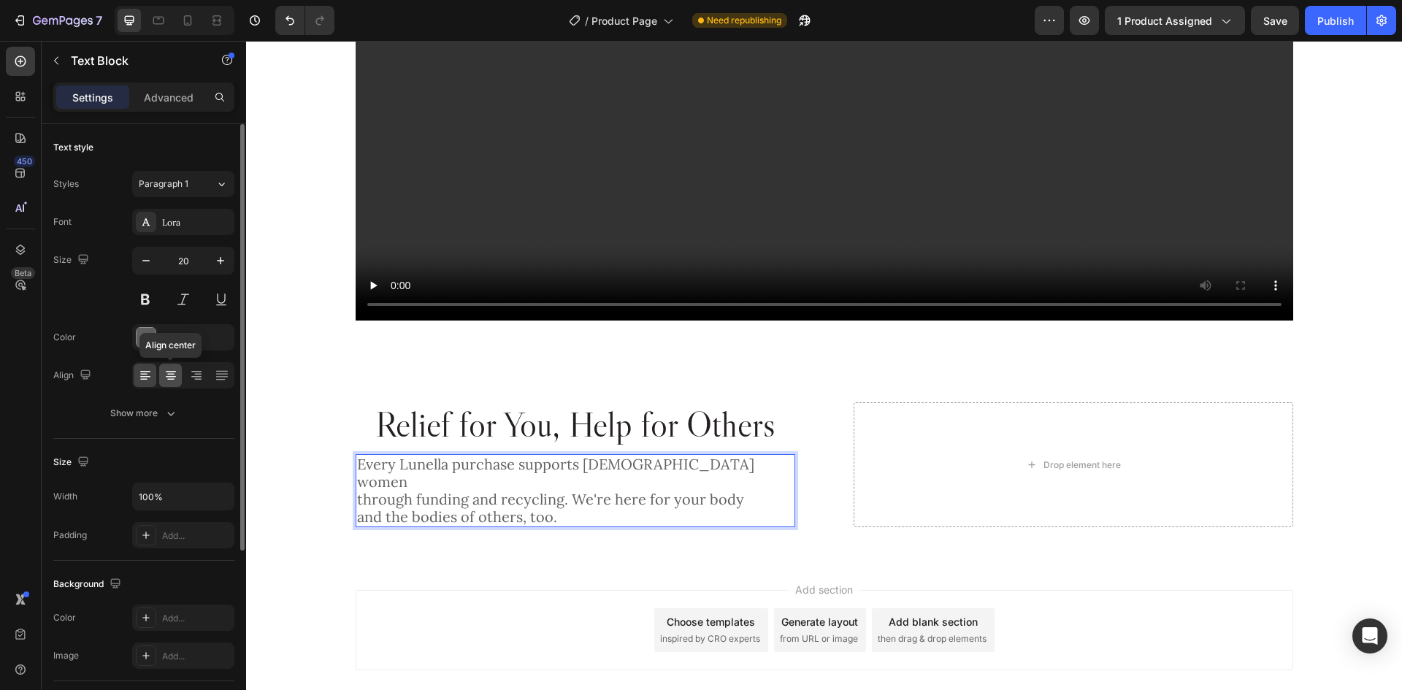
click at [169, 369] on icon at bounding box center [171, 375] width 15 height 15
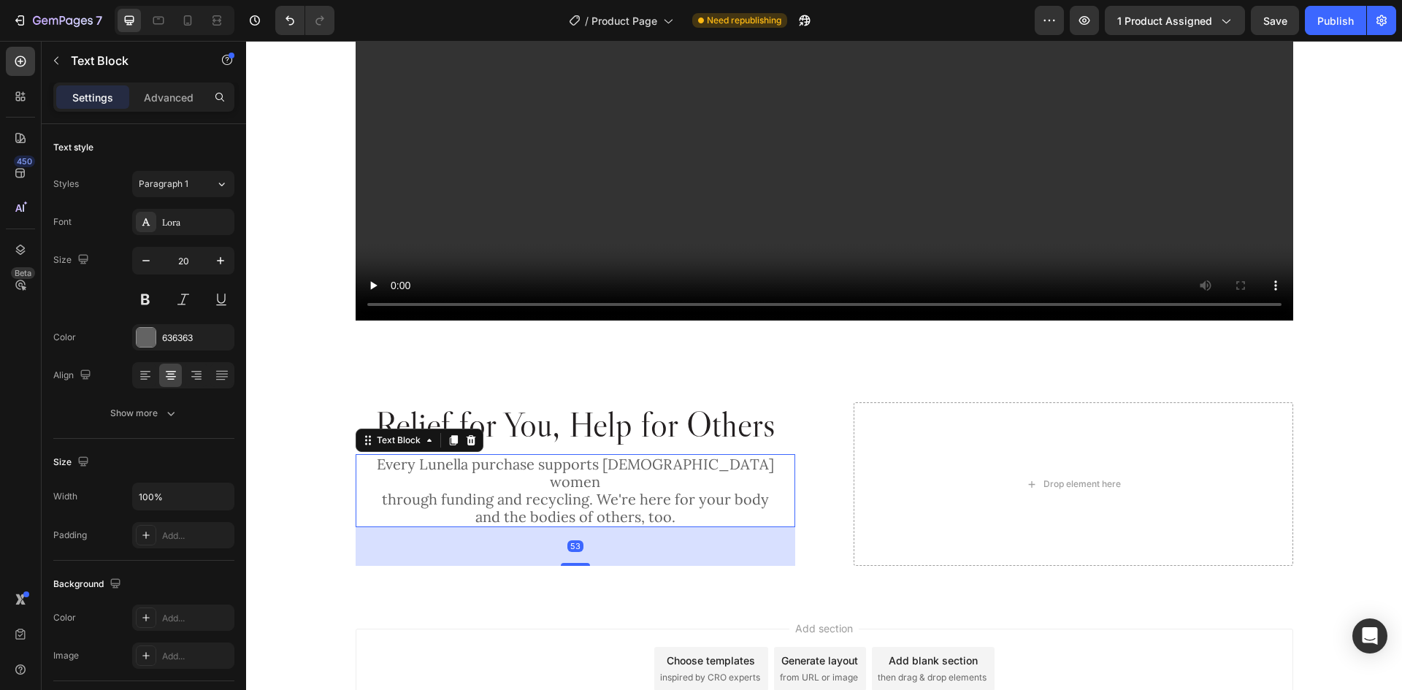
drag, startPoint x: 572, startPoint y: 509, endPoint x: 590, endPoint y: 548, distance: 42.8
click at [590, 527] on div "53" at bounding box center [575, 527] width 439 height 0
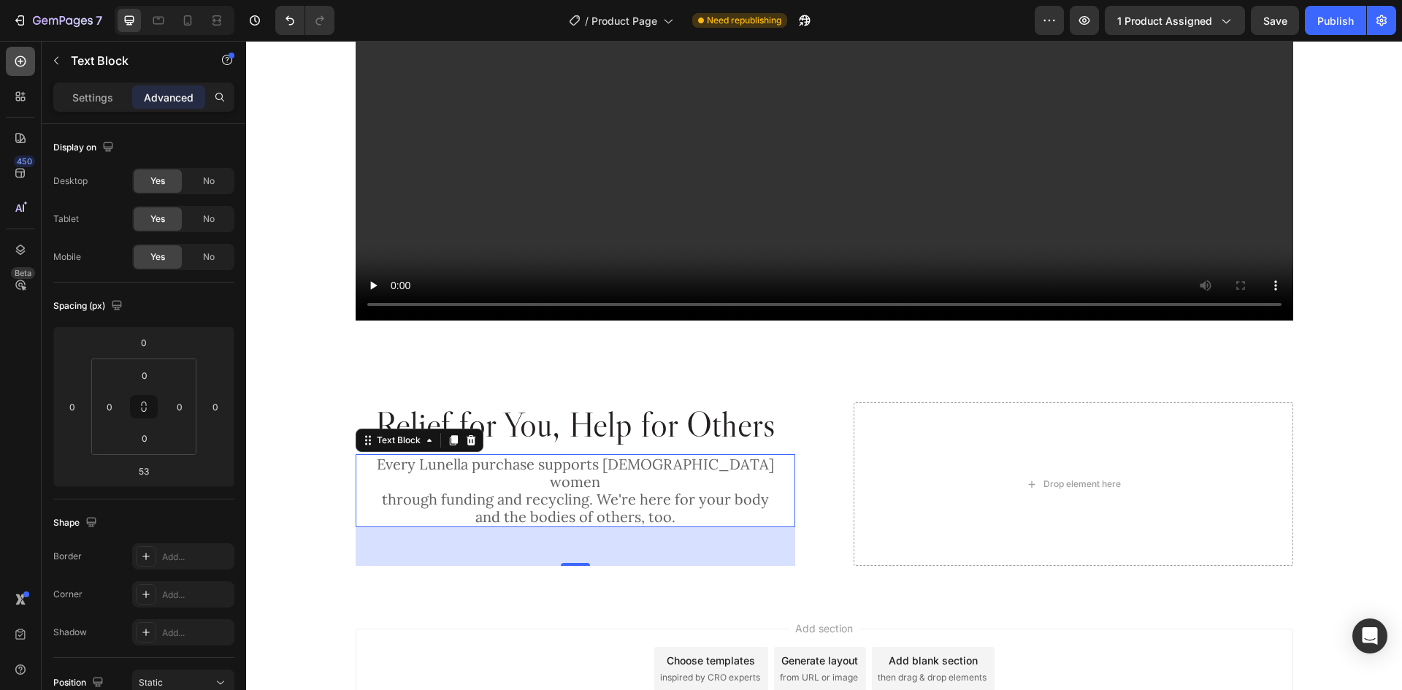
click at [26, 64] on icon at bounding box center [20, 61] width 15 height 15
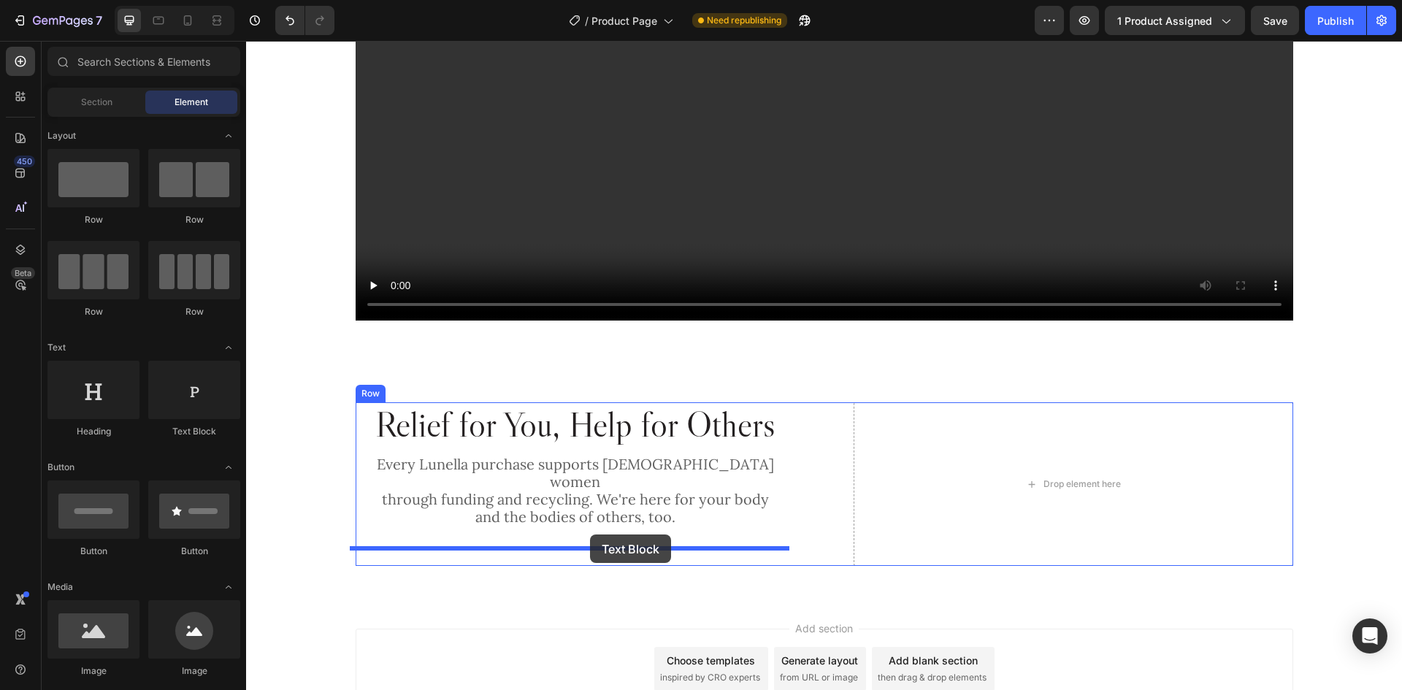
drag, startPoint x: 423, startPoint y: 428, endPoint x: 590, endPoint y: 534, distance: 197.6
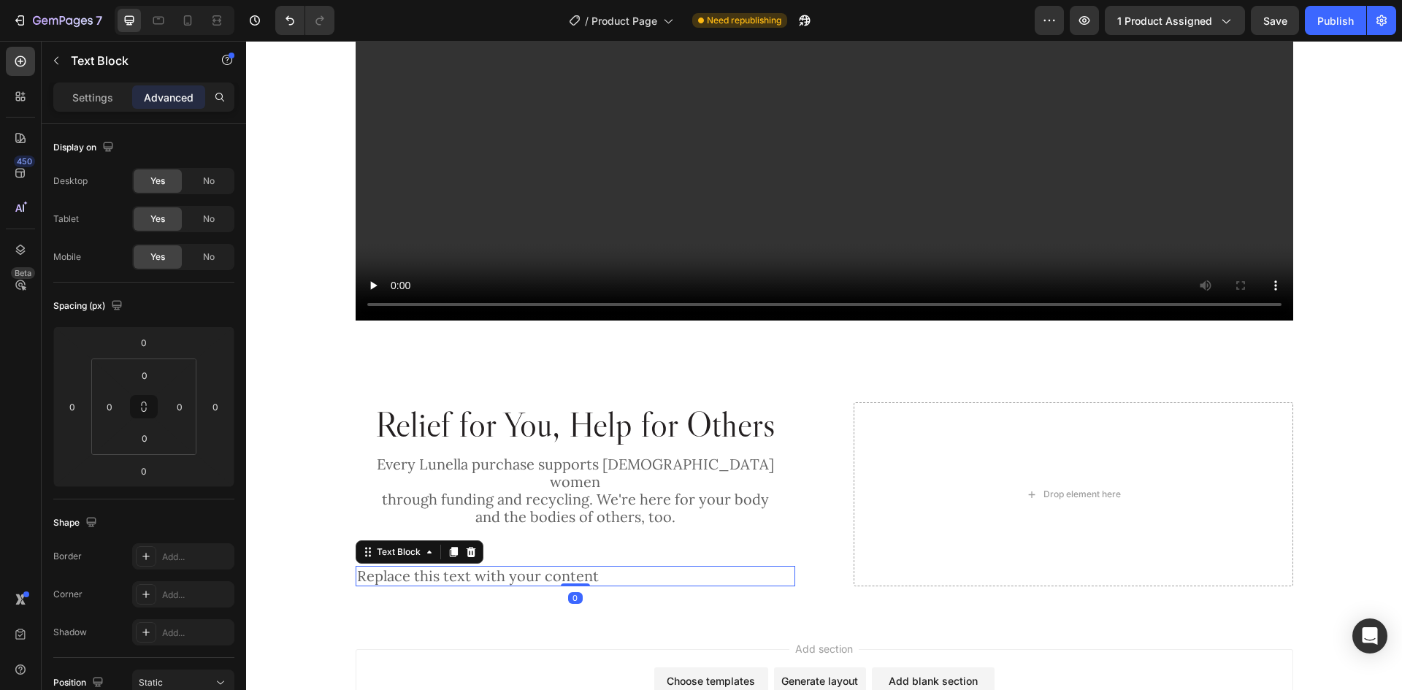
click at [526, 566] on div "Replace this text with your content" at bounding box center [575, 576] width 439 height 20
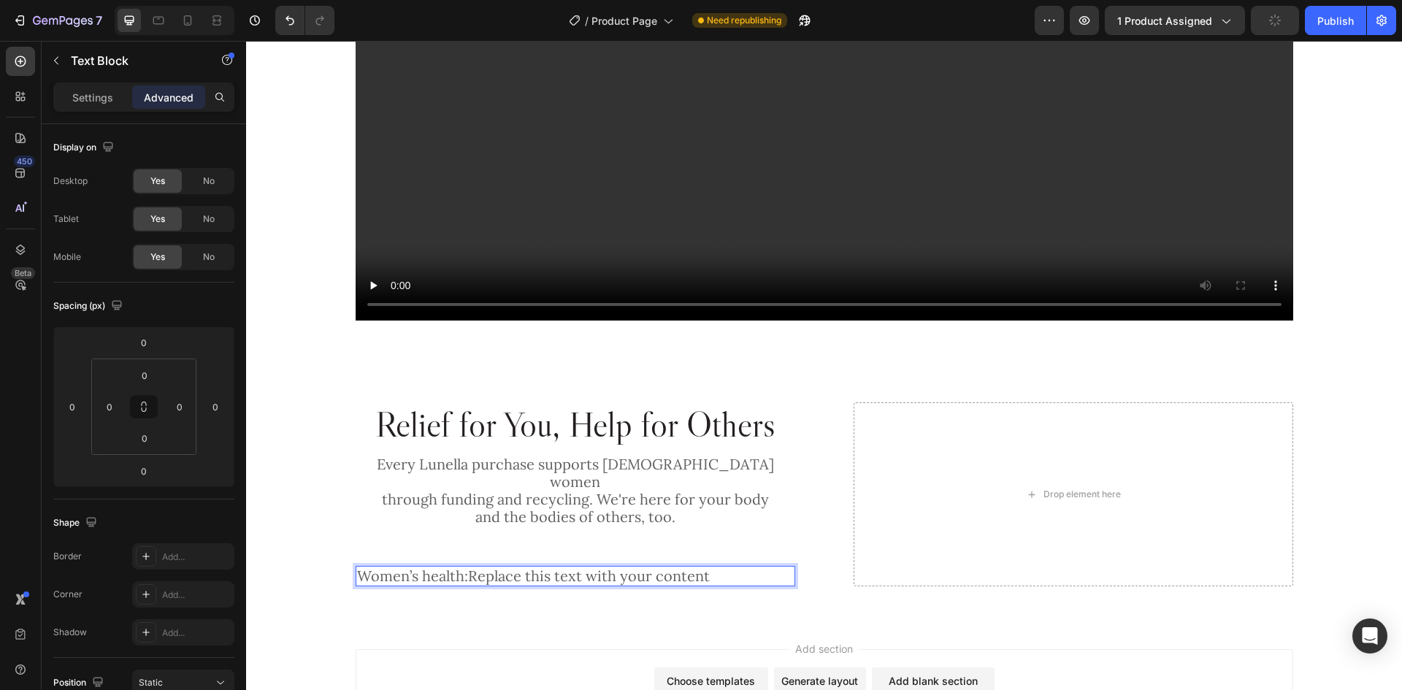
click at [523, 567] on p "Women’s health:Replace this text with your content" at bounding box center [575, 576] width 437 height 18
click at [81, 93] on p "Settings" at bounding box center [92, 97] width 41 height 15
